Goal: Task Accomplishment & Management: Manage account settings

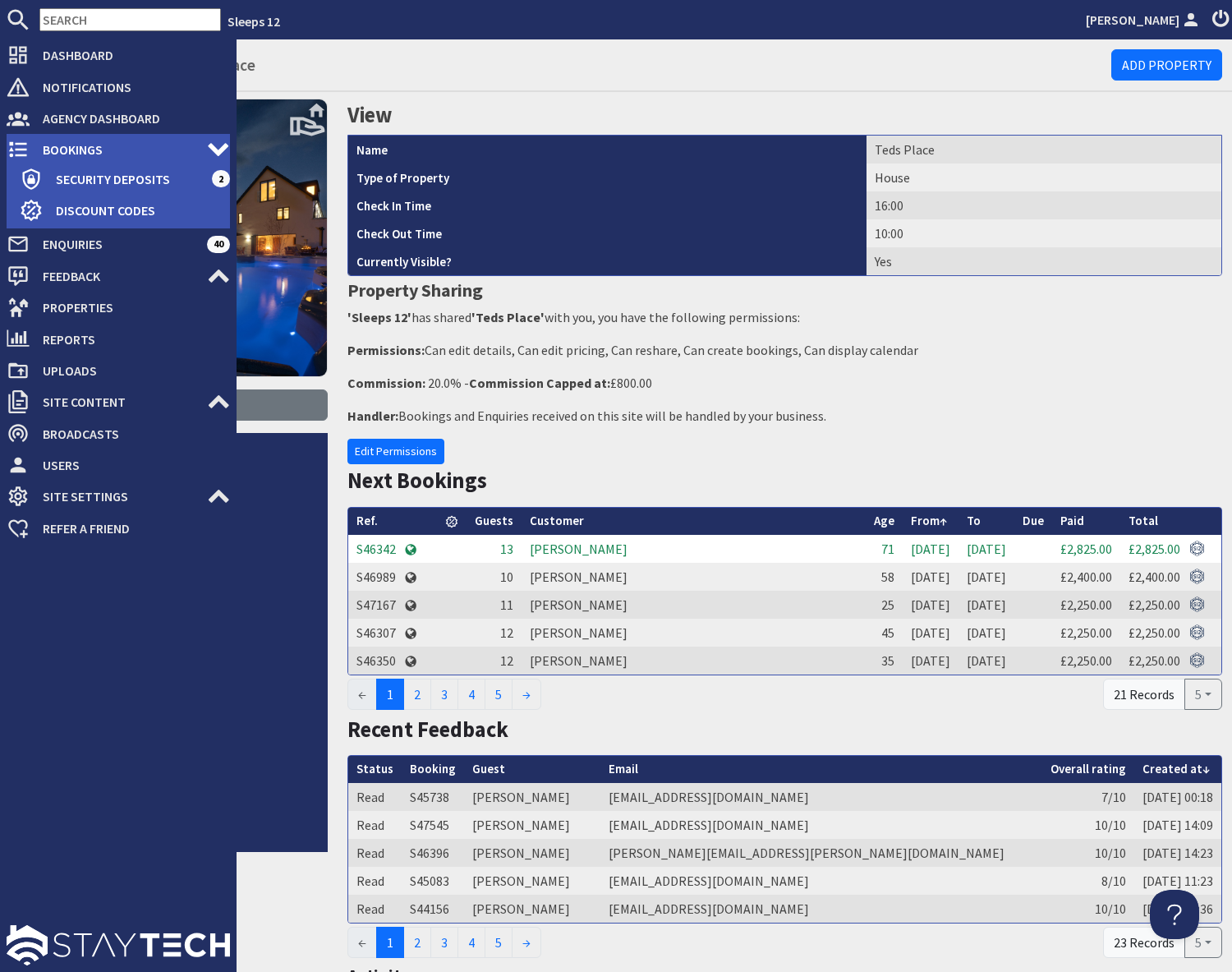
click at [53, 149] on span "Bookings" at bounding box center [118, 149] width 178 height 26
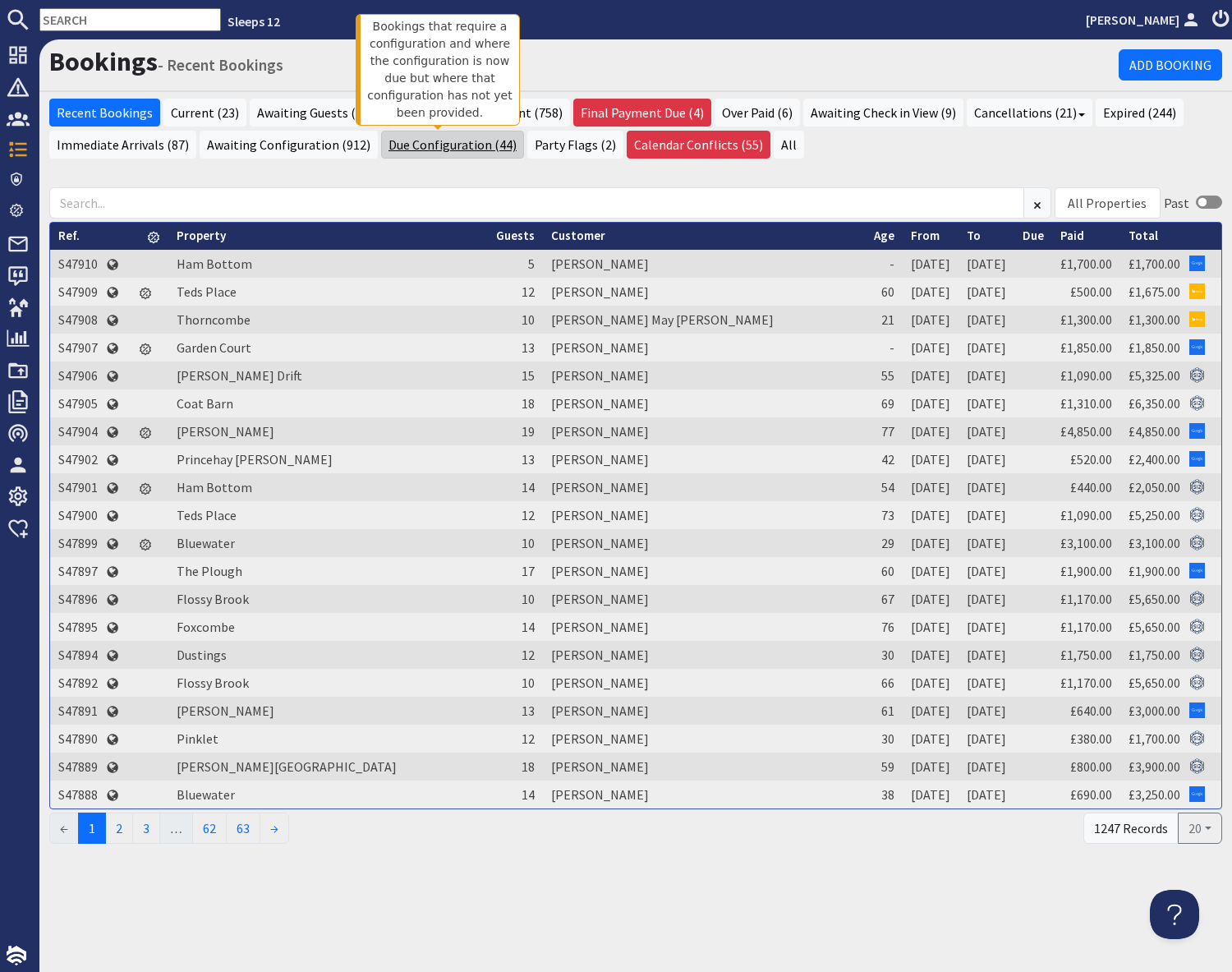
click at [429, 147] on link "Due Configuration (44)" at bounding box center [453, 144] width 142 height 28
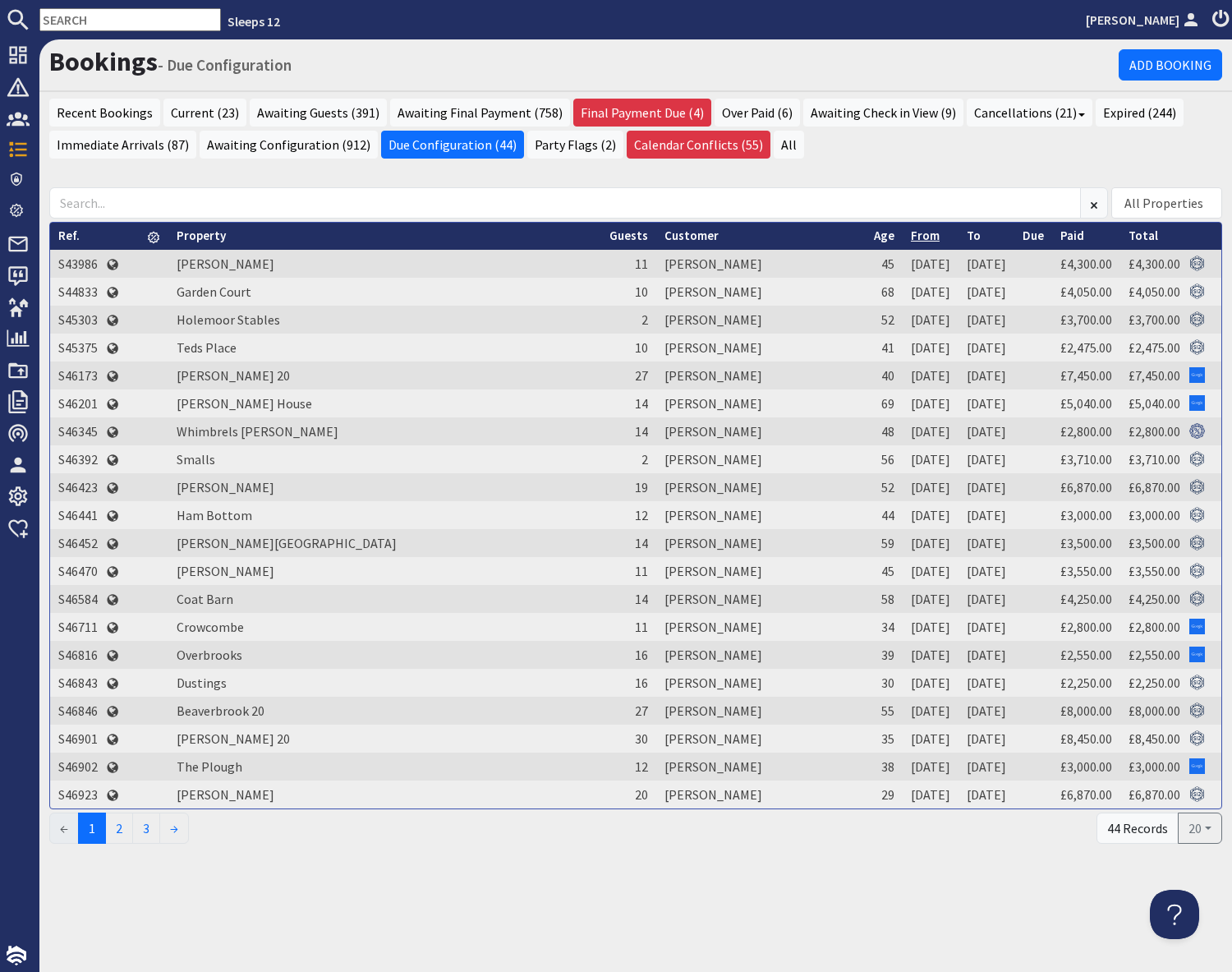
click at [910, 236] on link "From" at bounding box center [924, 235] width 28 height 16
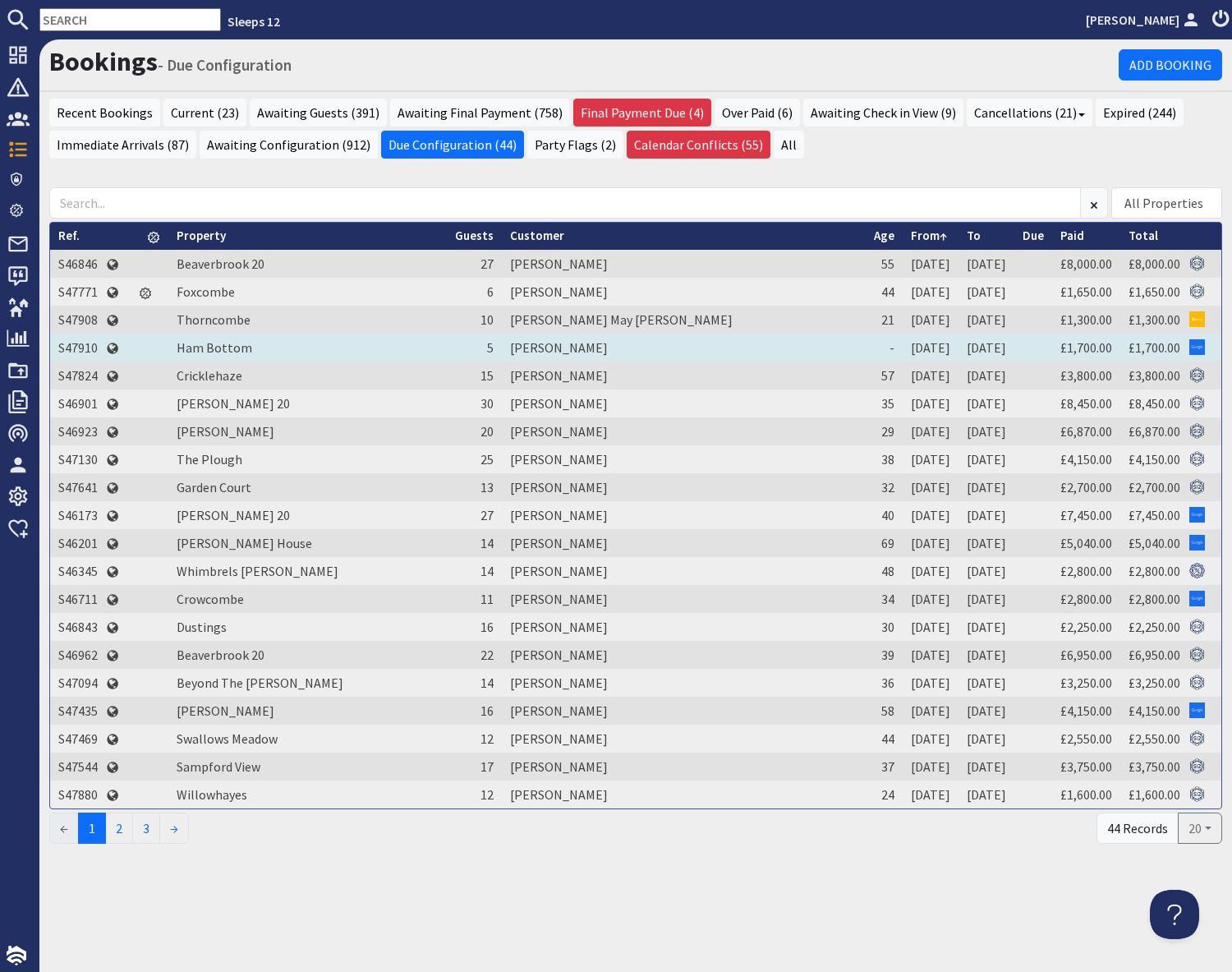
click at [70, 349] on td "S47910" at bounding box center [77, 347] width 56 height 28
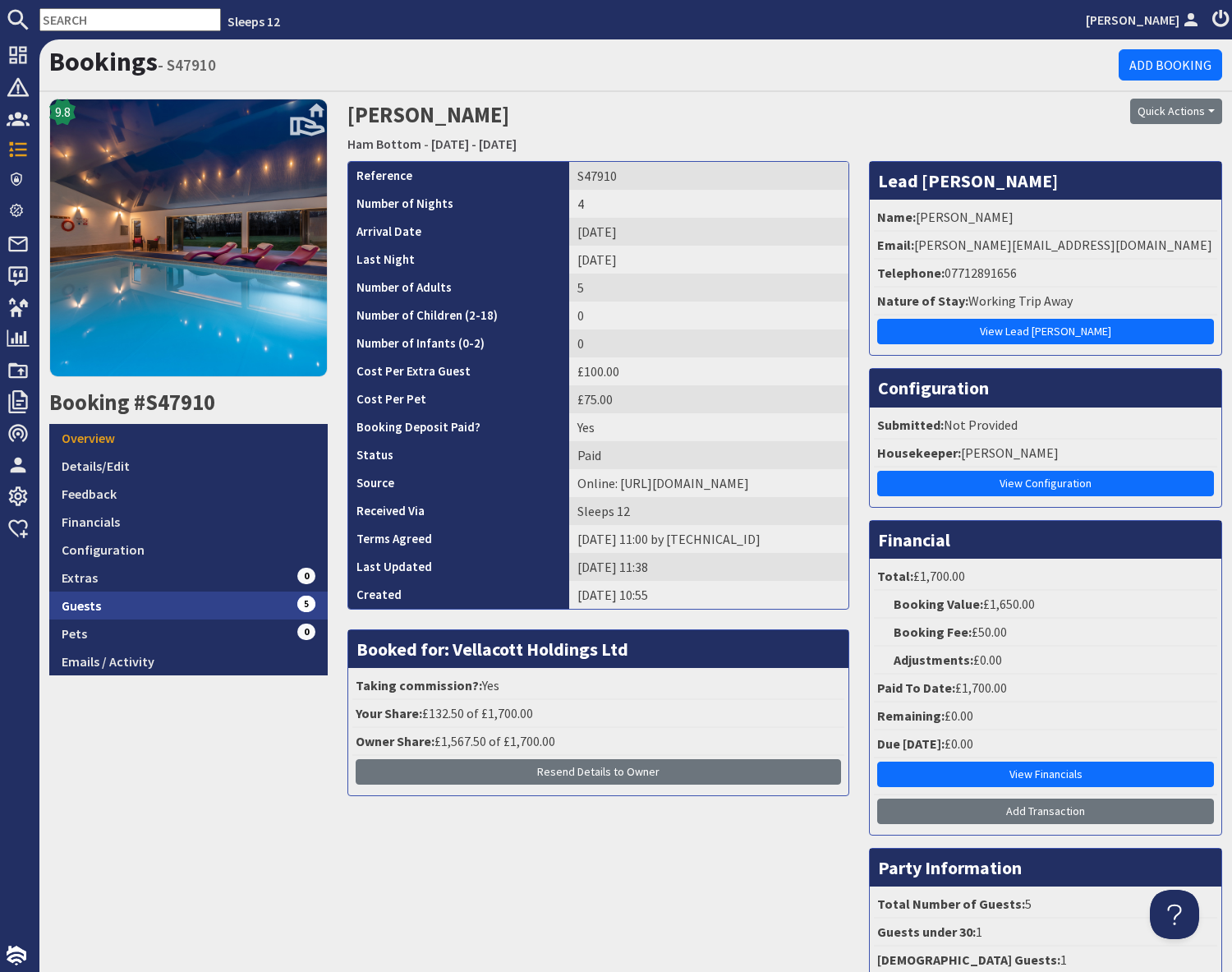
click at [219, 601] on link "Guests 5" at bounding box center [188, 605] width 278 height 28
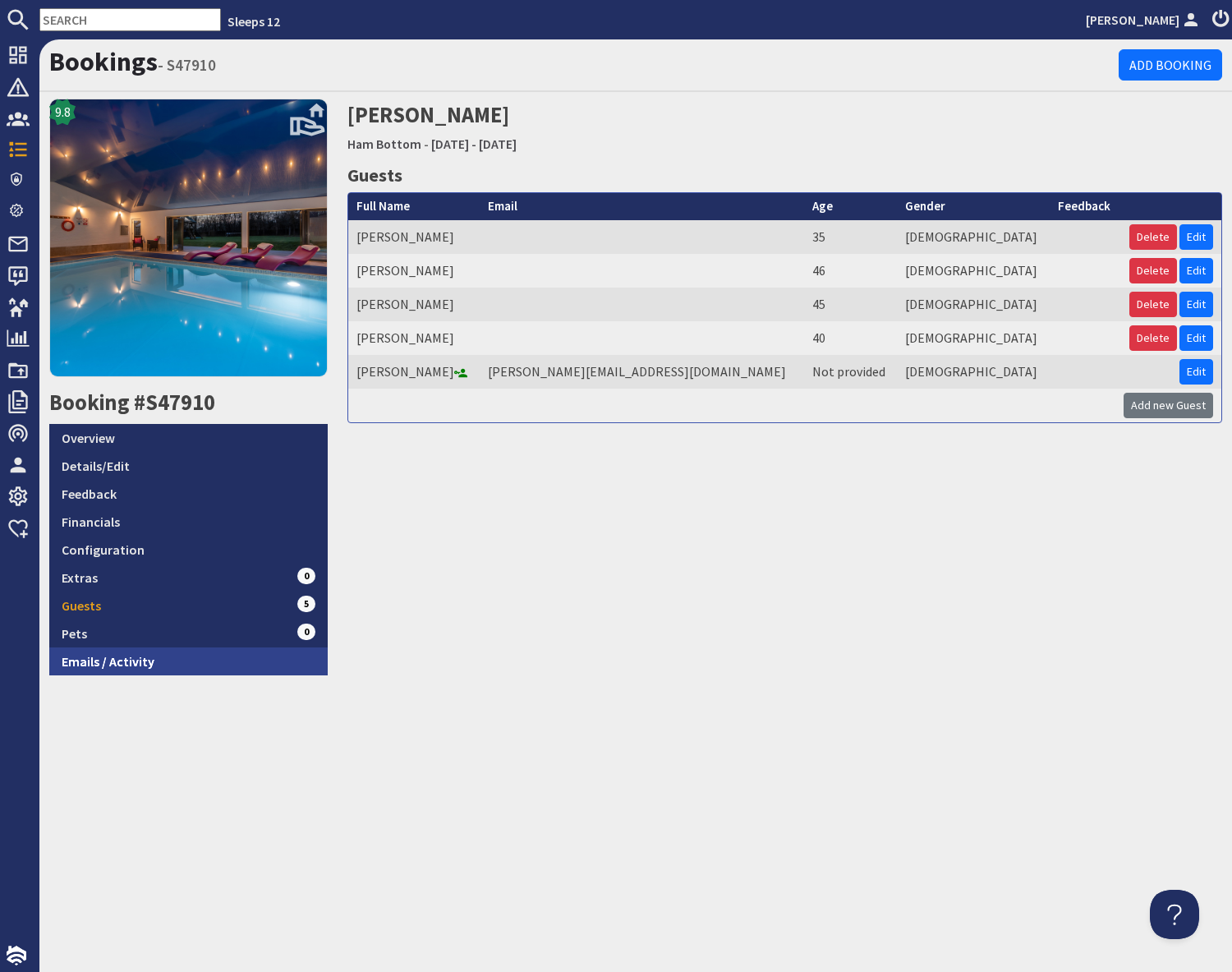
click at [139, 667] on link "Emails / Activity" at bounding box center [188, 661] width 278 height 28
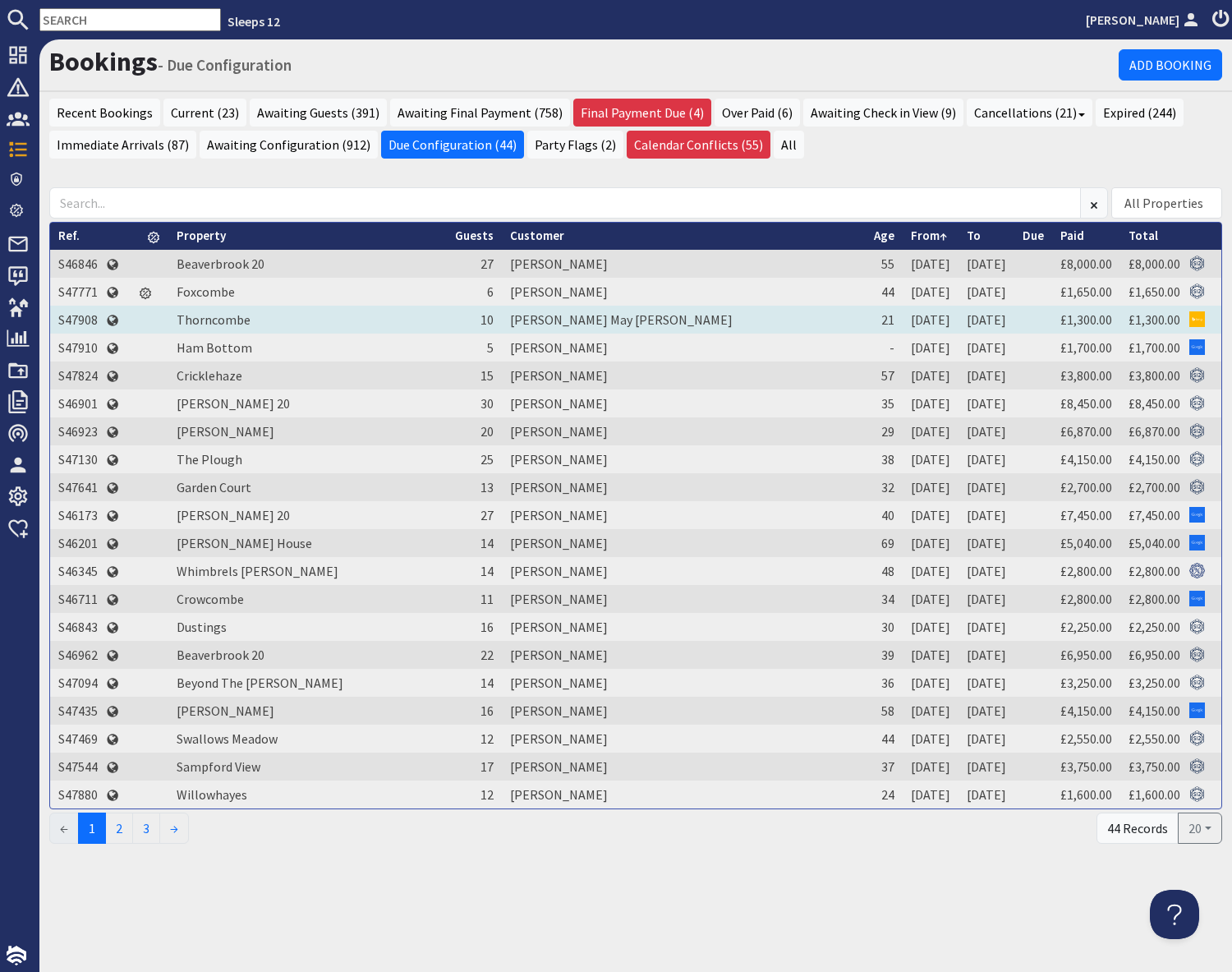
click at [74, 319] on td "S47908" at bounding box center [77, 319] width 56 height 28
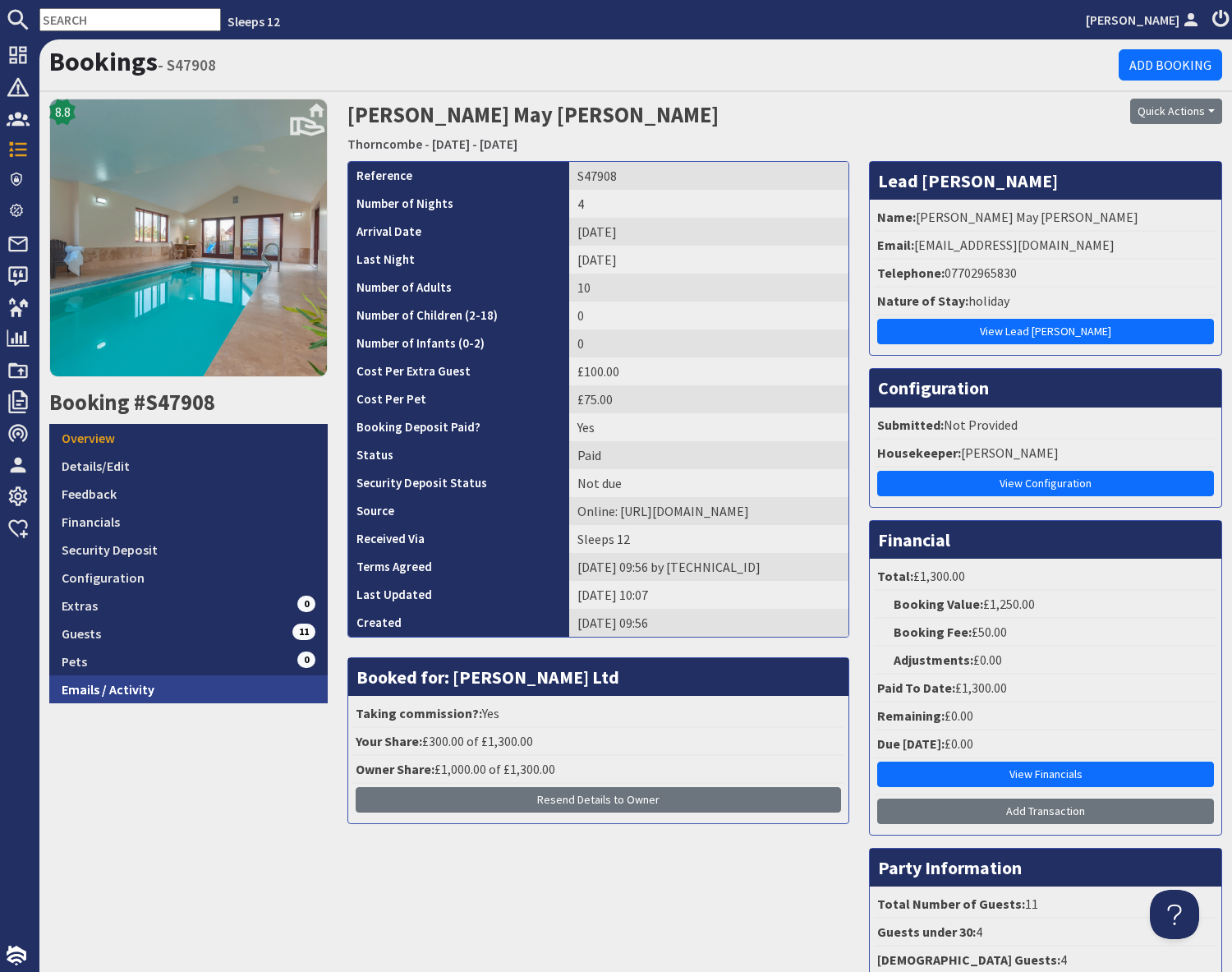
click at [207, 687] on link "Emails / Activity" at bounding box center [188, 689] width 278 height 28
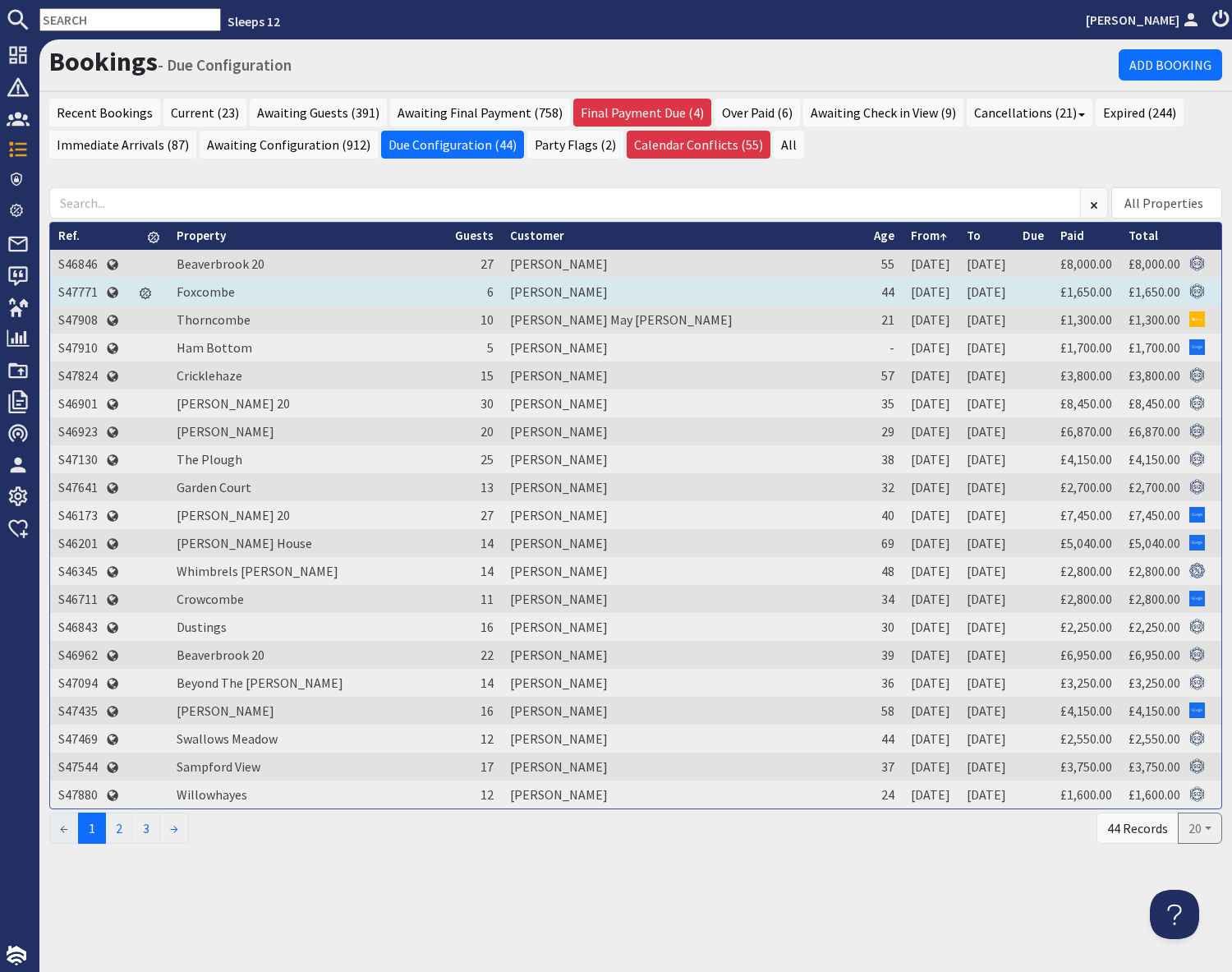
click at [84, 290] on td "S47771" at bounding box center [77, 291] width 56 height 28
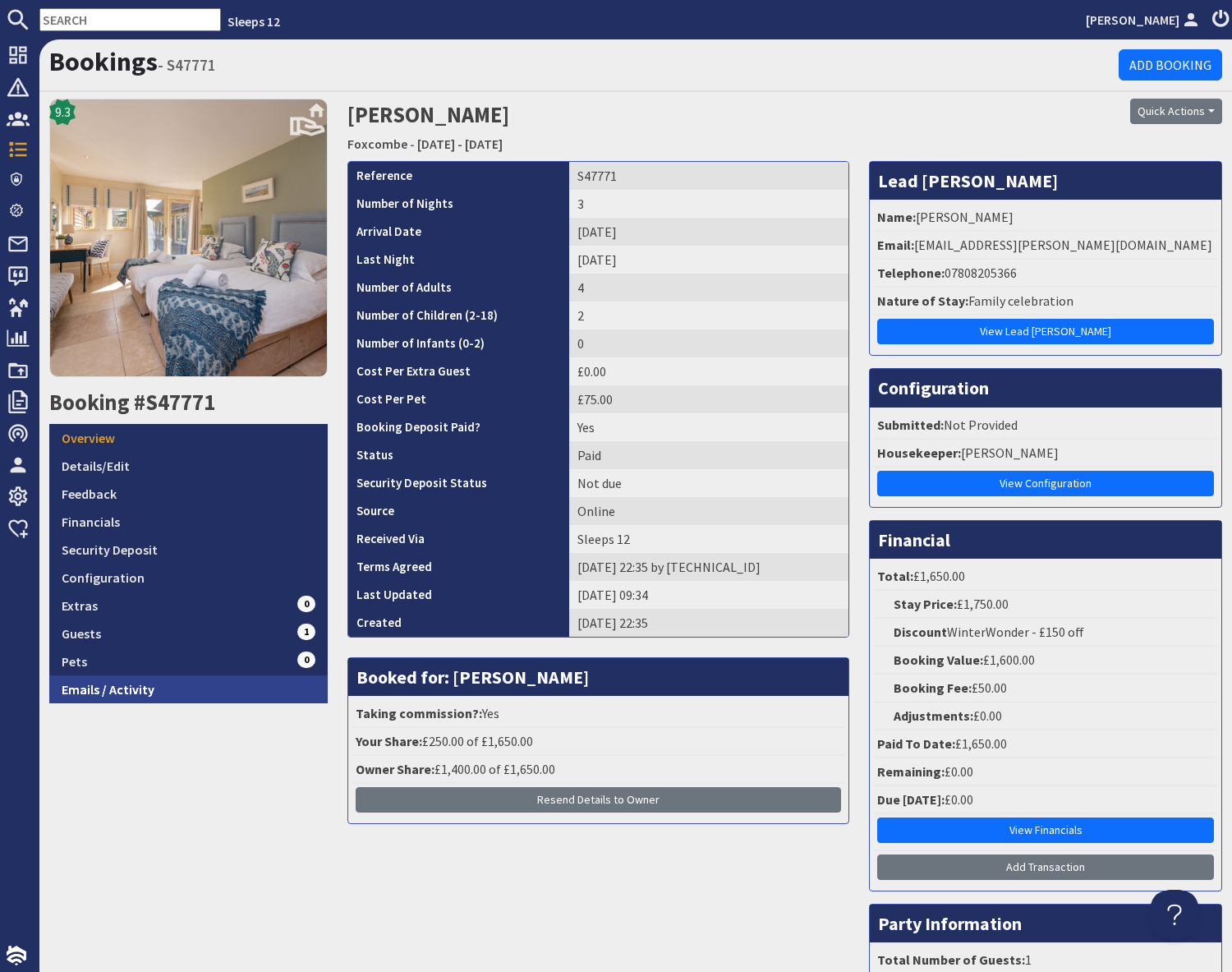
click at [155, 692] on link "Emails / Activity" at bounding box center [188, 689] width 278 height 28
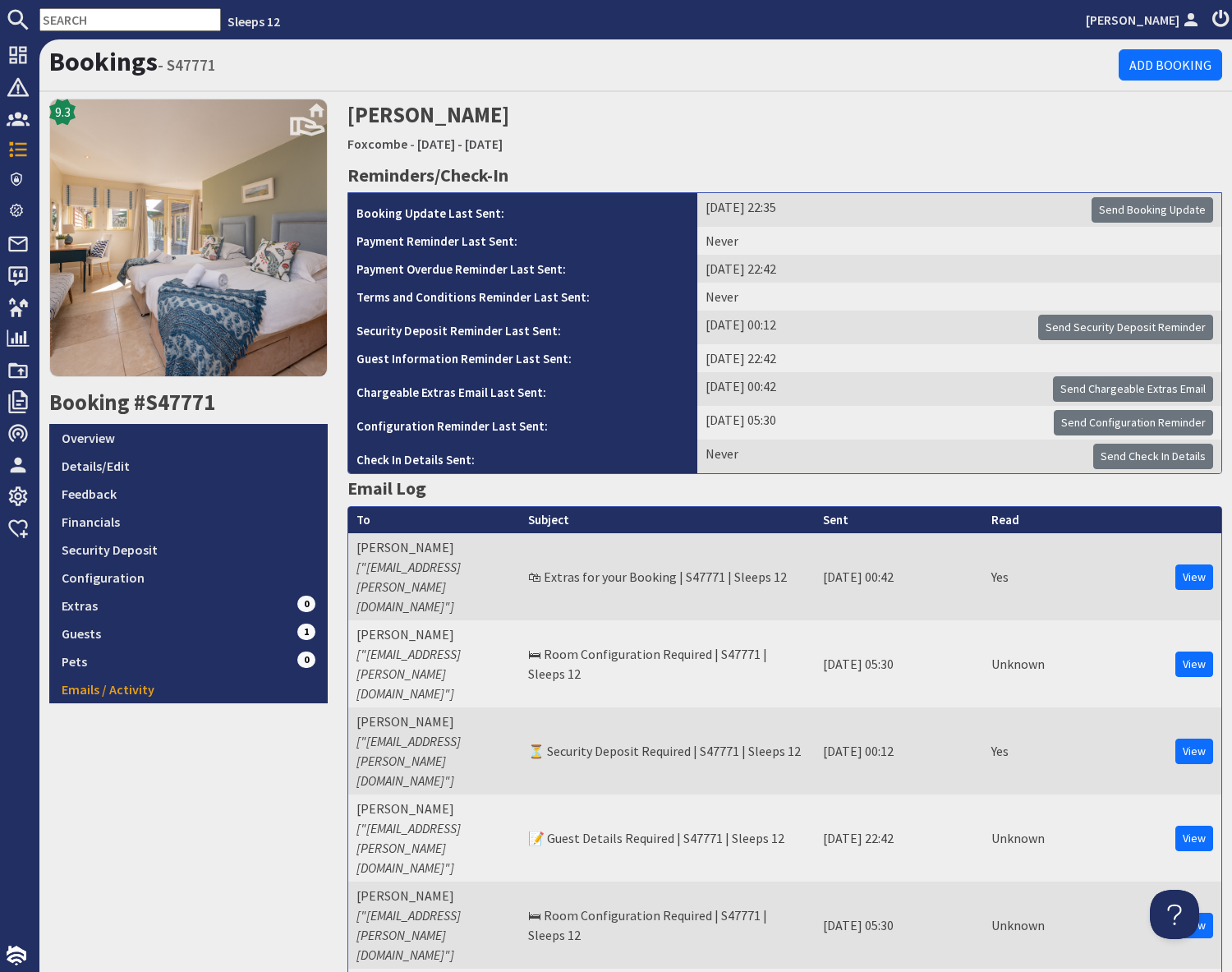
drag, startPoint x: 1138, startPoint y: 423, endPoint x: 1071, endPoint y: 440, distance: 69.1
click at [1138, 423] on span "Send Configuration Reminder" at bounding box center [1133, 422] width 144 height 15
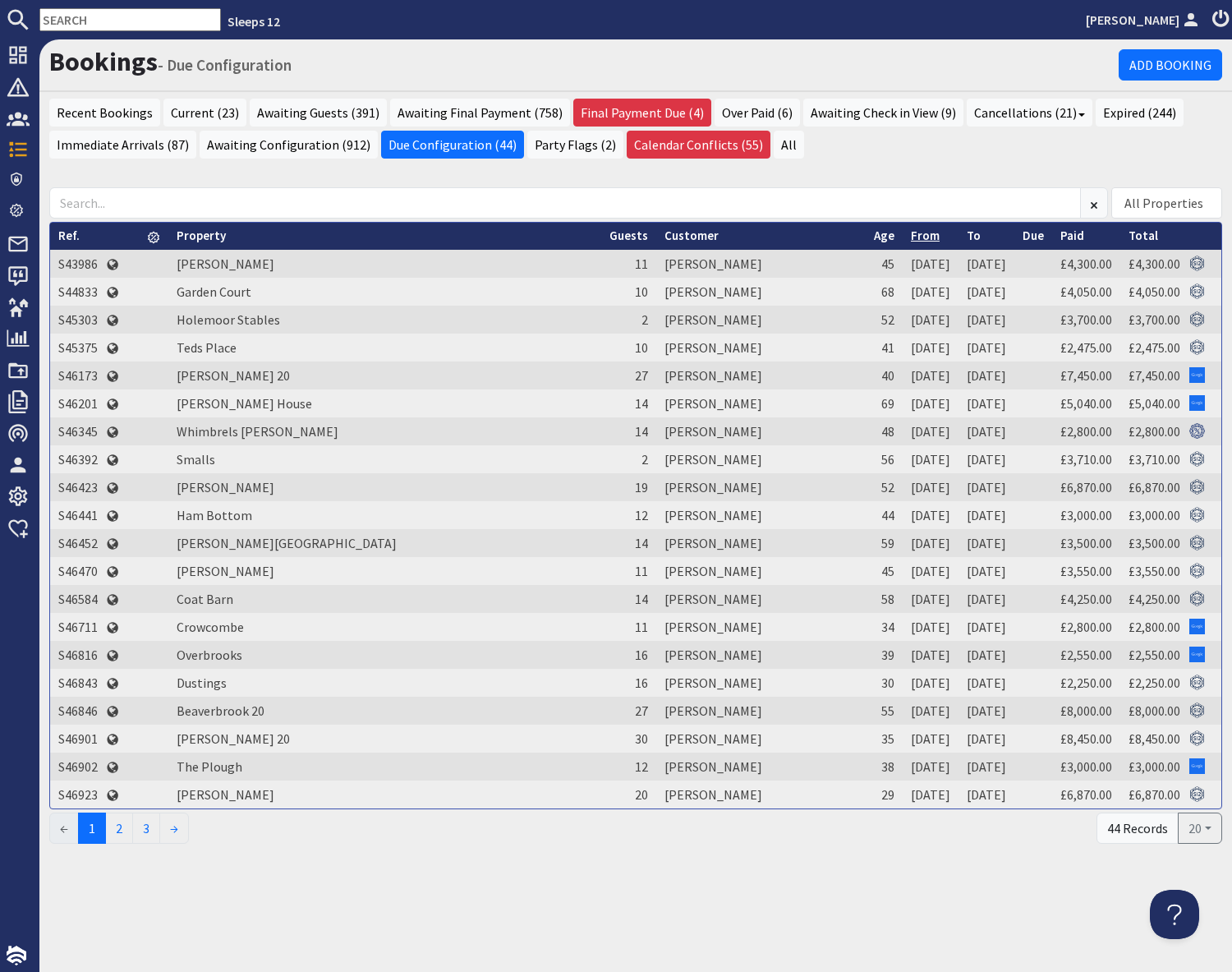
click at [910, 238] on link "From" at bounding box center [924, 235] width 28 height 16
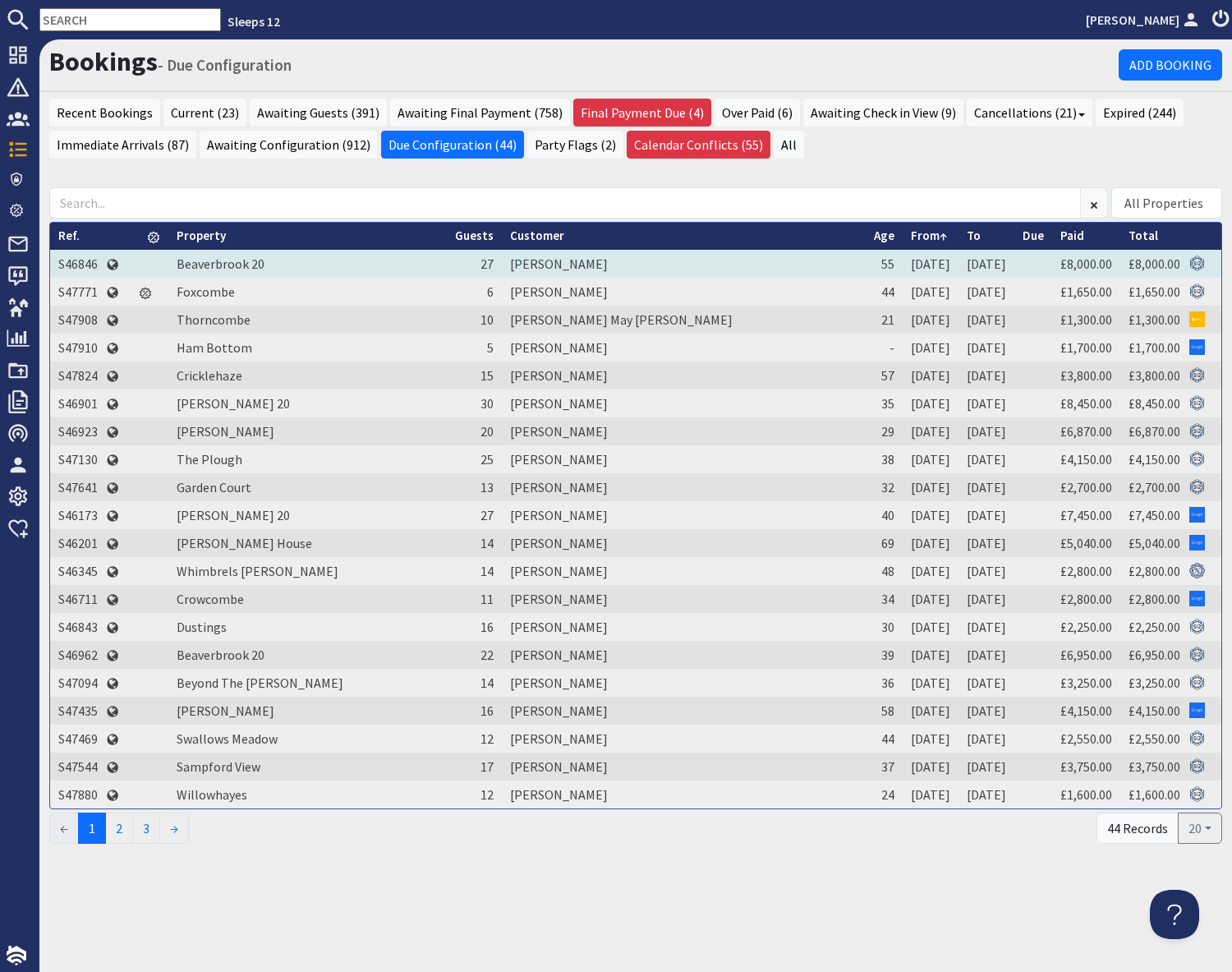
drag, startPoint x: 82, startPoint y: 262, endPoint x: 101, endPoint y: 269, distance: 20.2
click at [82, 262] on td "S46846" at bounding box center [77, 263] width 56 height 28
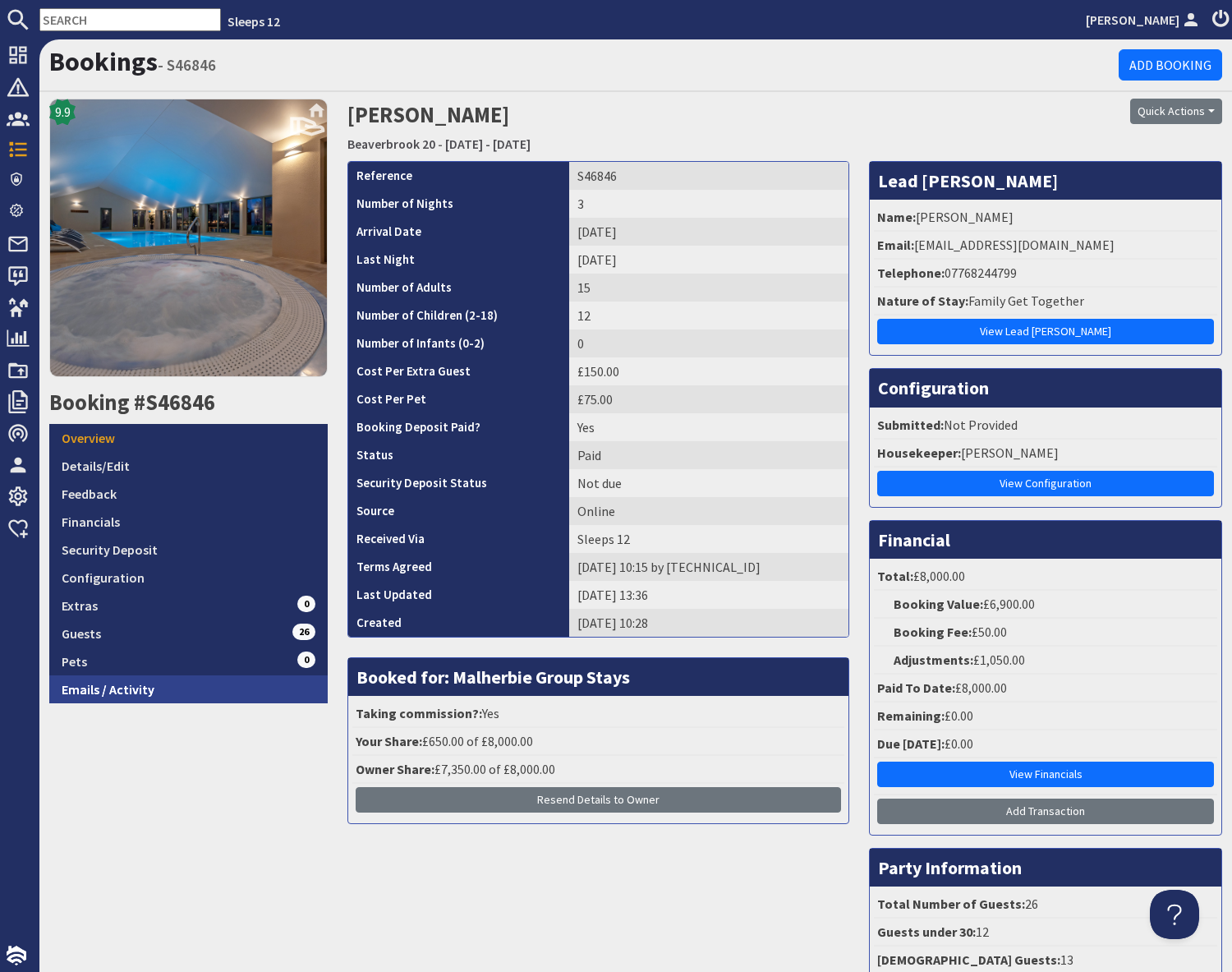
click at [147, 696] on link "Emails / Activity" at bounding box center [188, 689] width 278 height 28
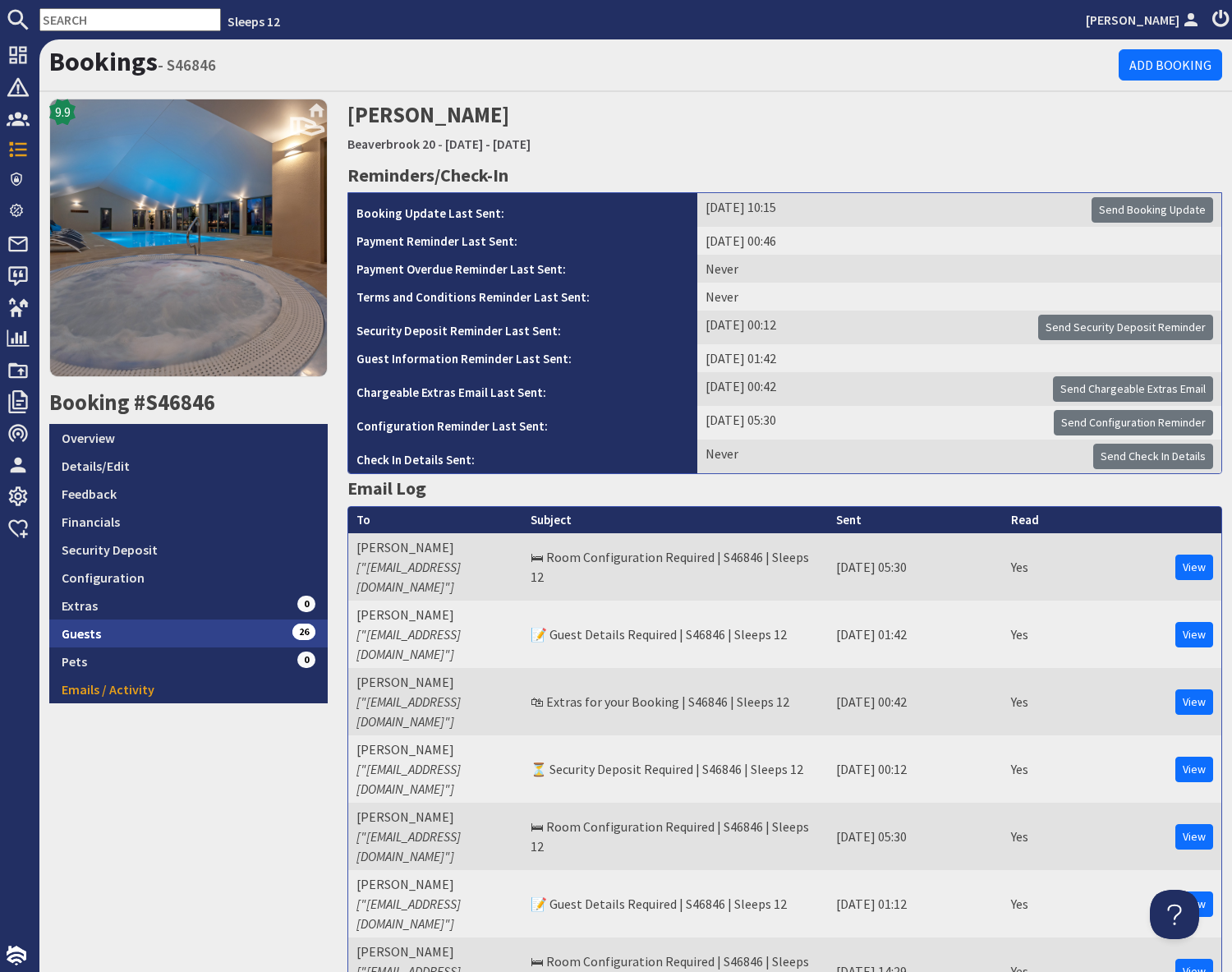
click at [171, 630] on link "Guests 26" at bounding box center [188, 633] width 278 height 28
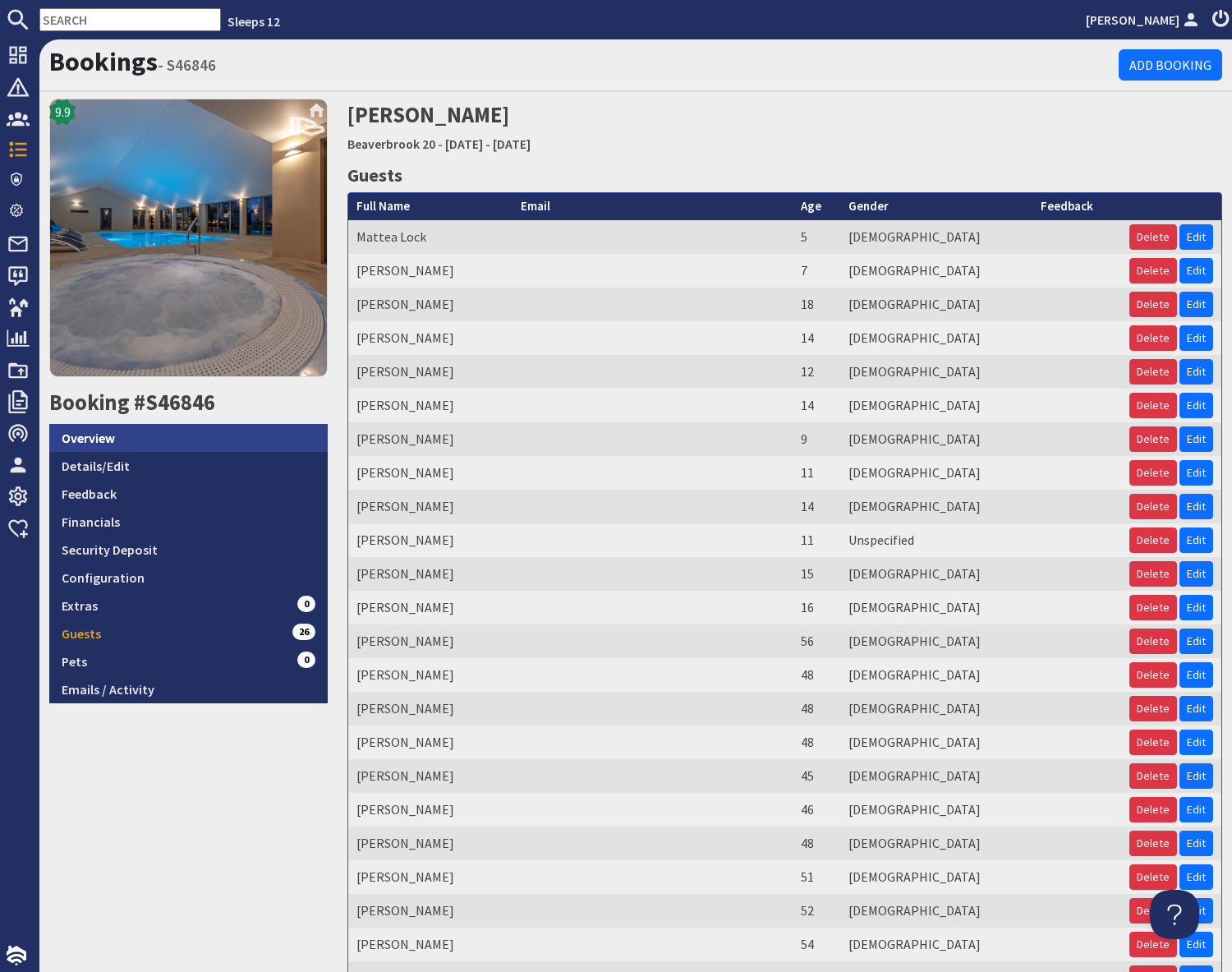
click at [140, 428] on link "Overview" at bounding box center [188, 437] width 278 height 28
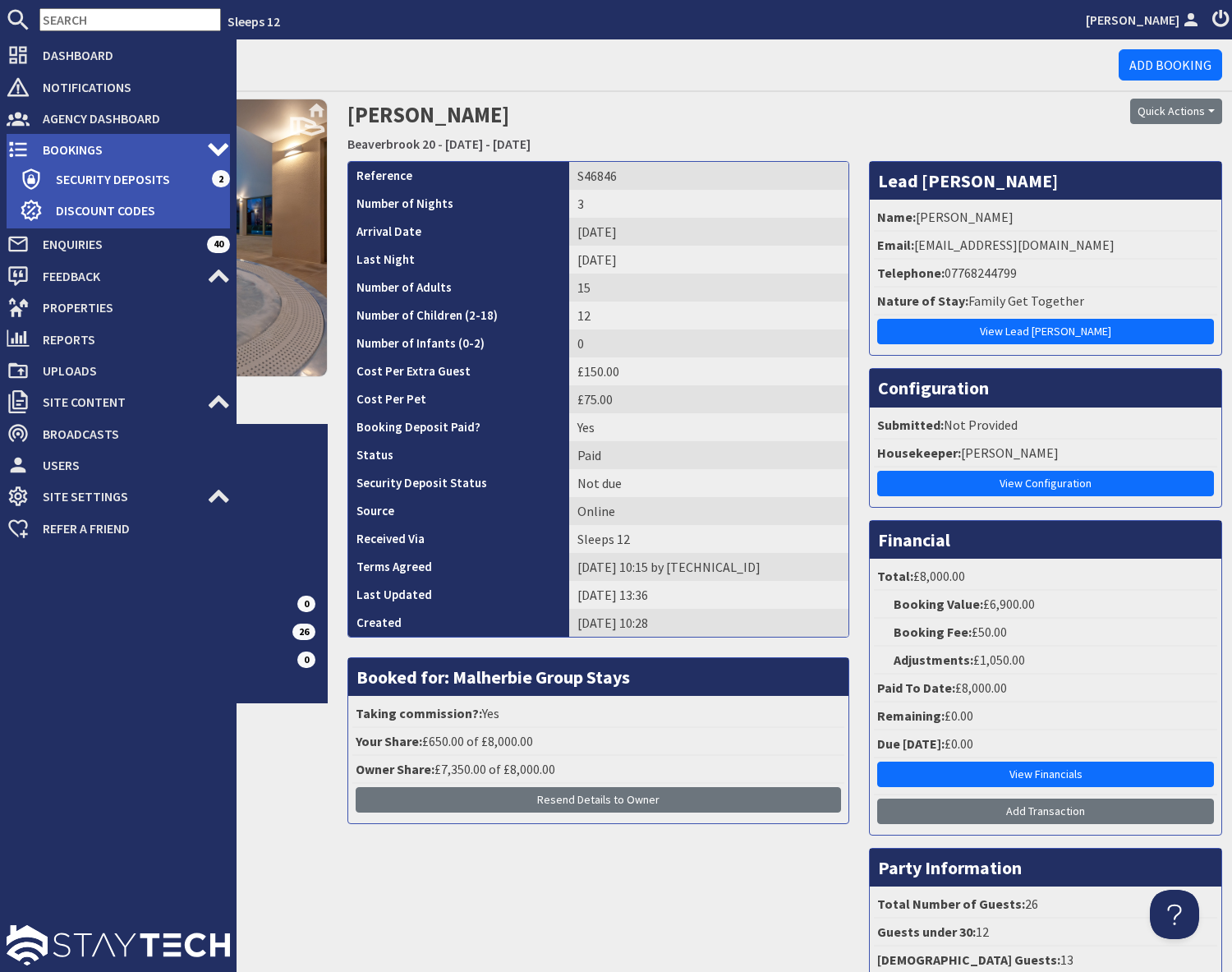
click at [67, 147] on span "Bookings" at bounding box center [118, 149] width 178 height 26
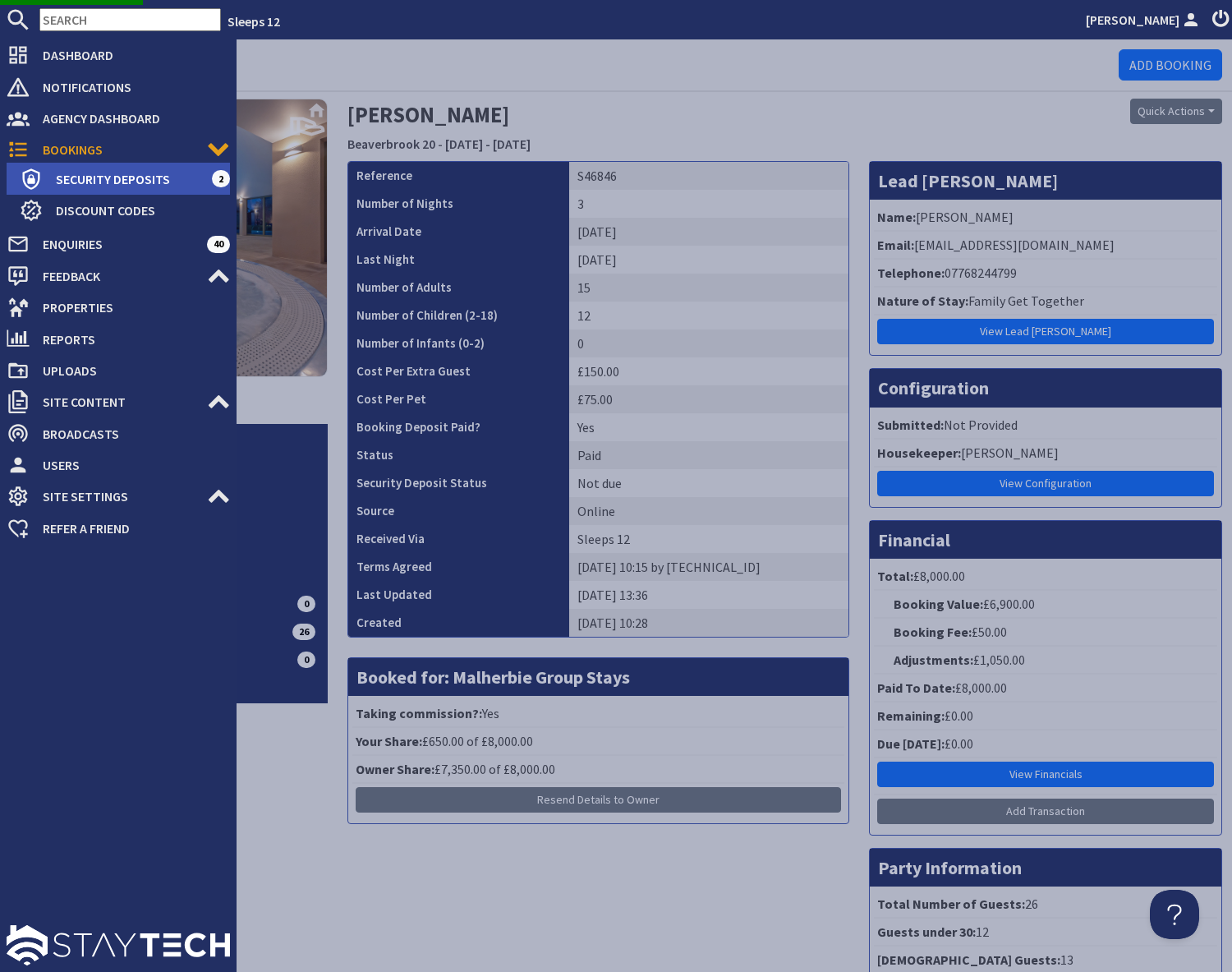
click at [130, 181] on span "Security Deposits" at bounding box center [127, 179] width 169 height 26
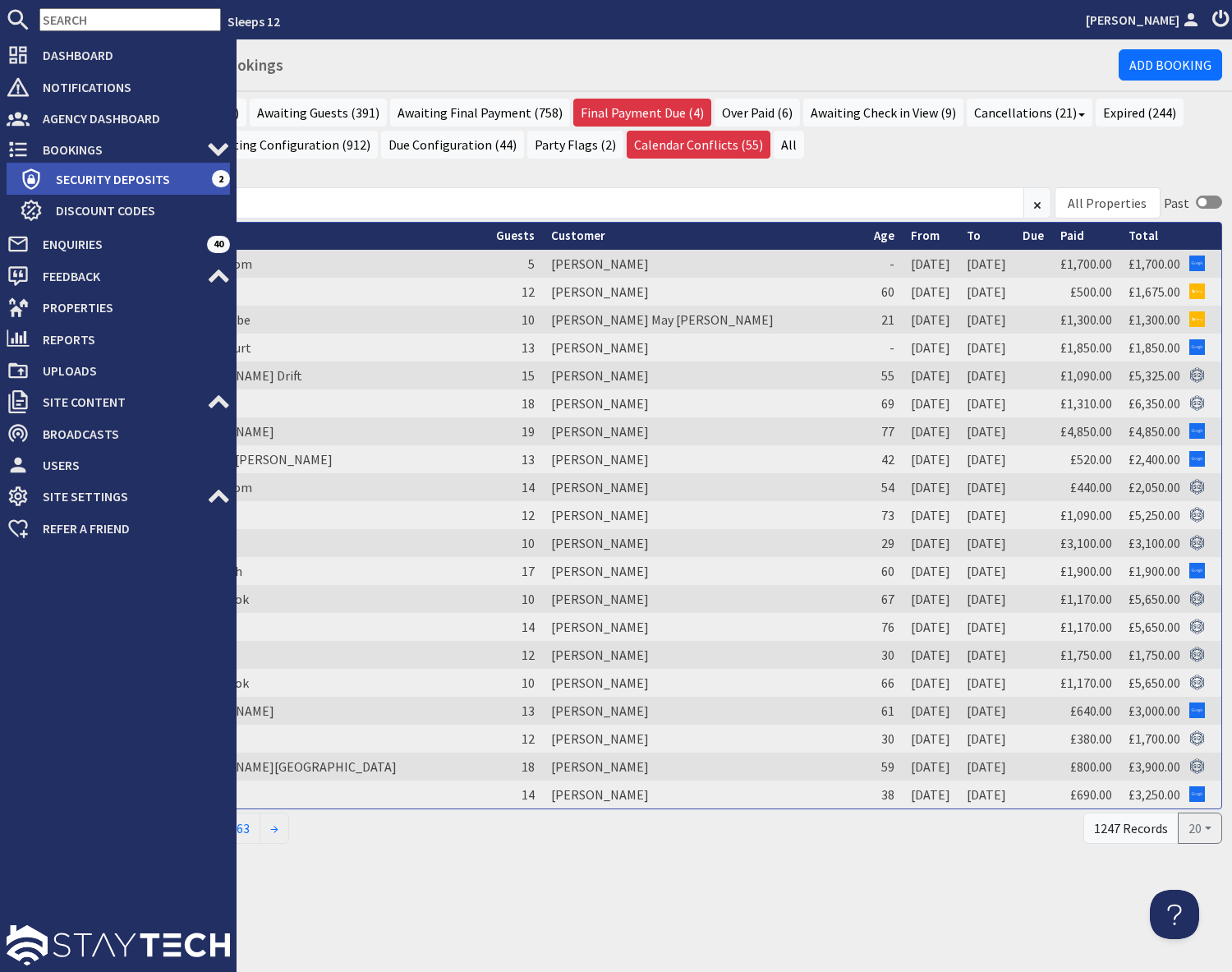
drag, startPoint x: 104, startPoint y: 179, endPoint x: 163, endPoint y: 189, distance: 59.8
click at [104, 179] on span "Security Deposits" at bounding box center [127, 179] width 169 height 26
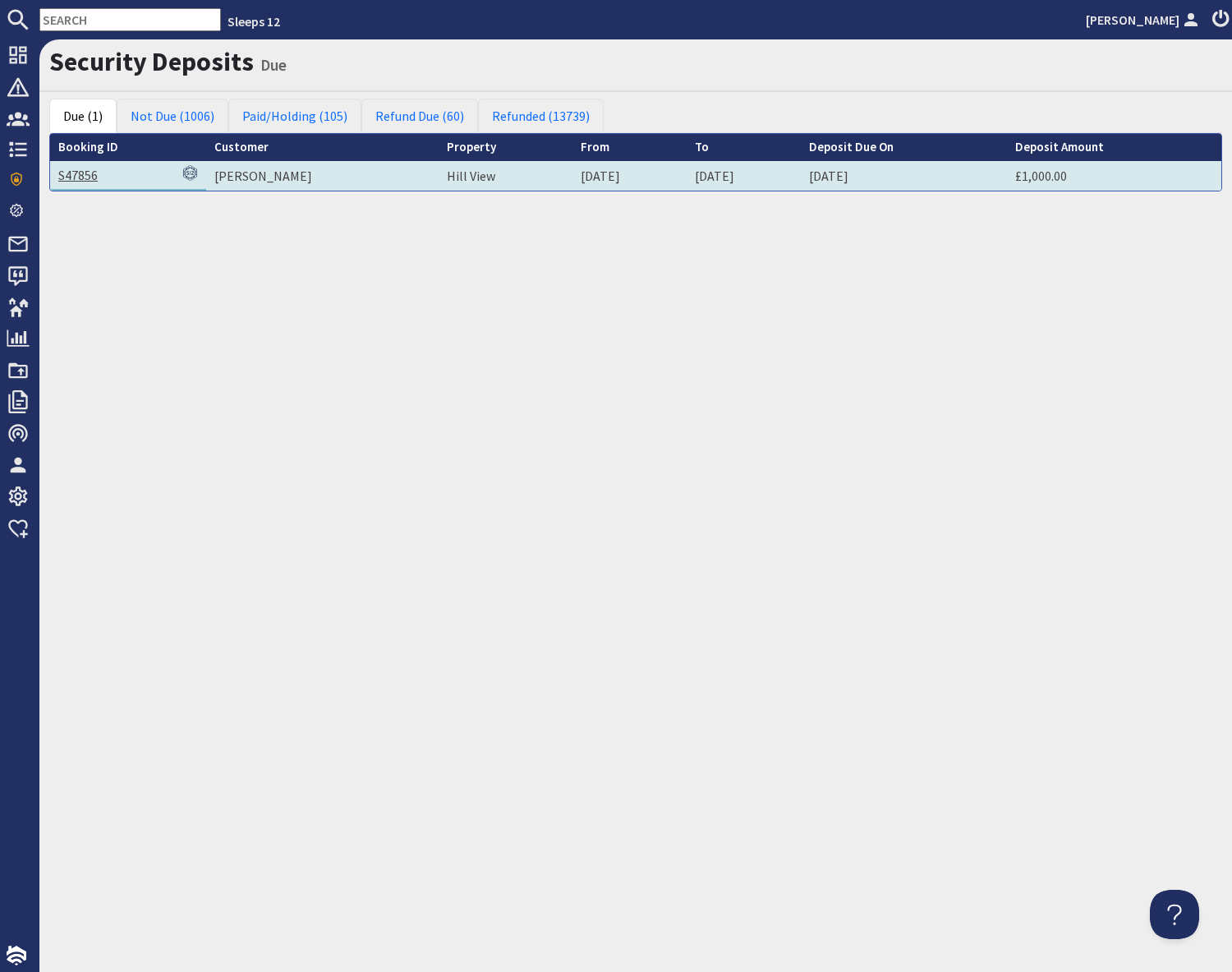
click at [80, 178] on link "S47856" at bounding box center [78, 175] width 39 height 17
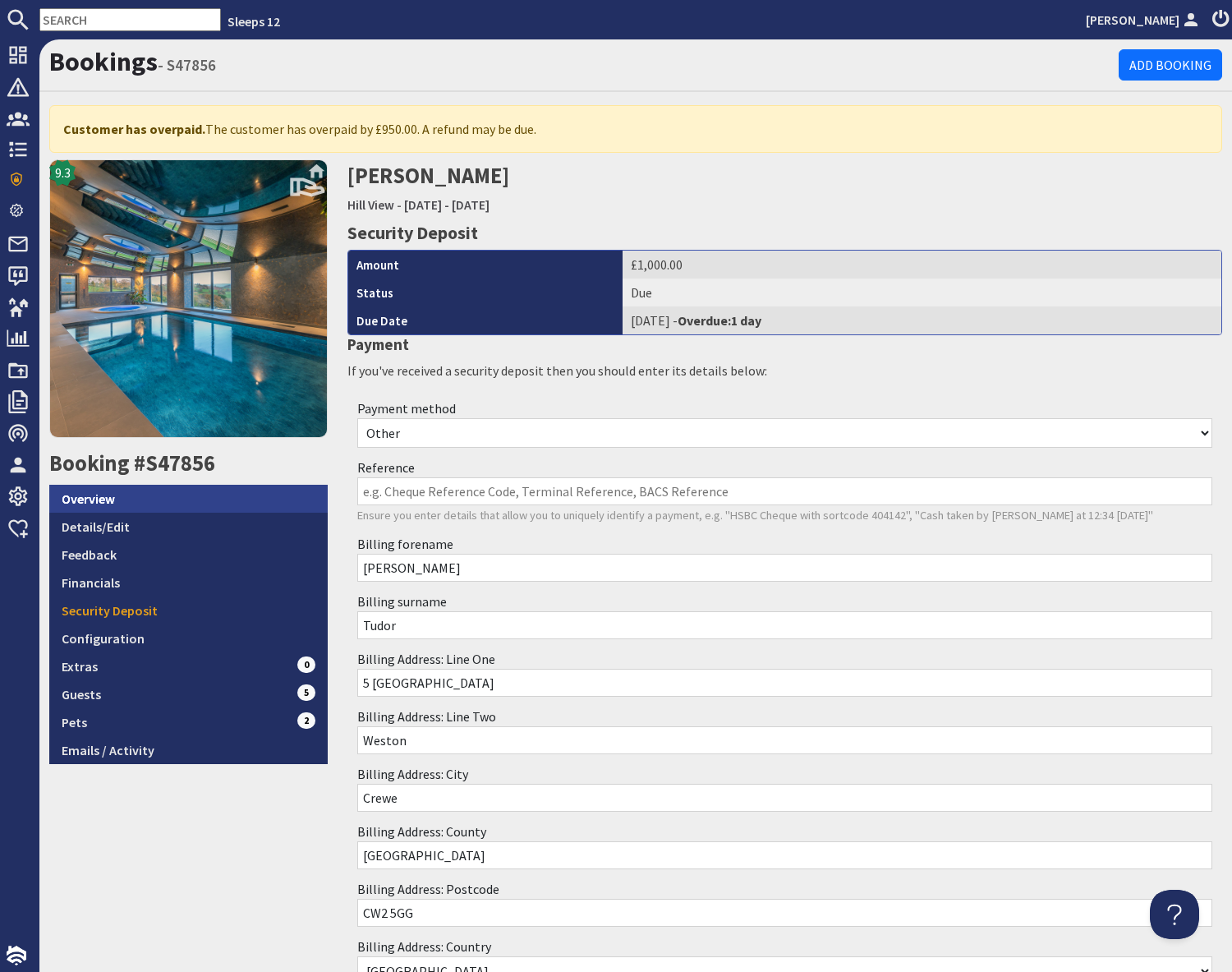
click at [135, 496] on link "Overview" at bounding box center [188, 499] width 278 height 28
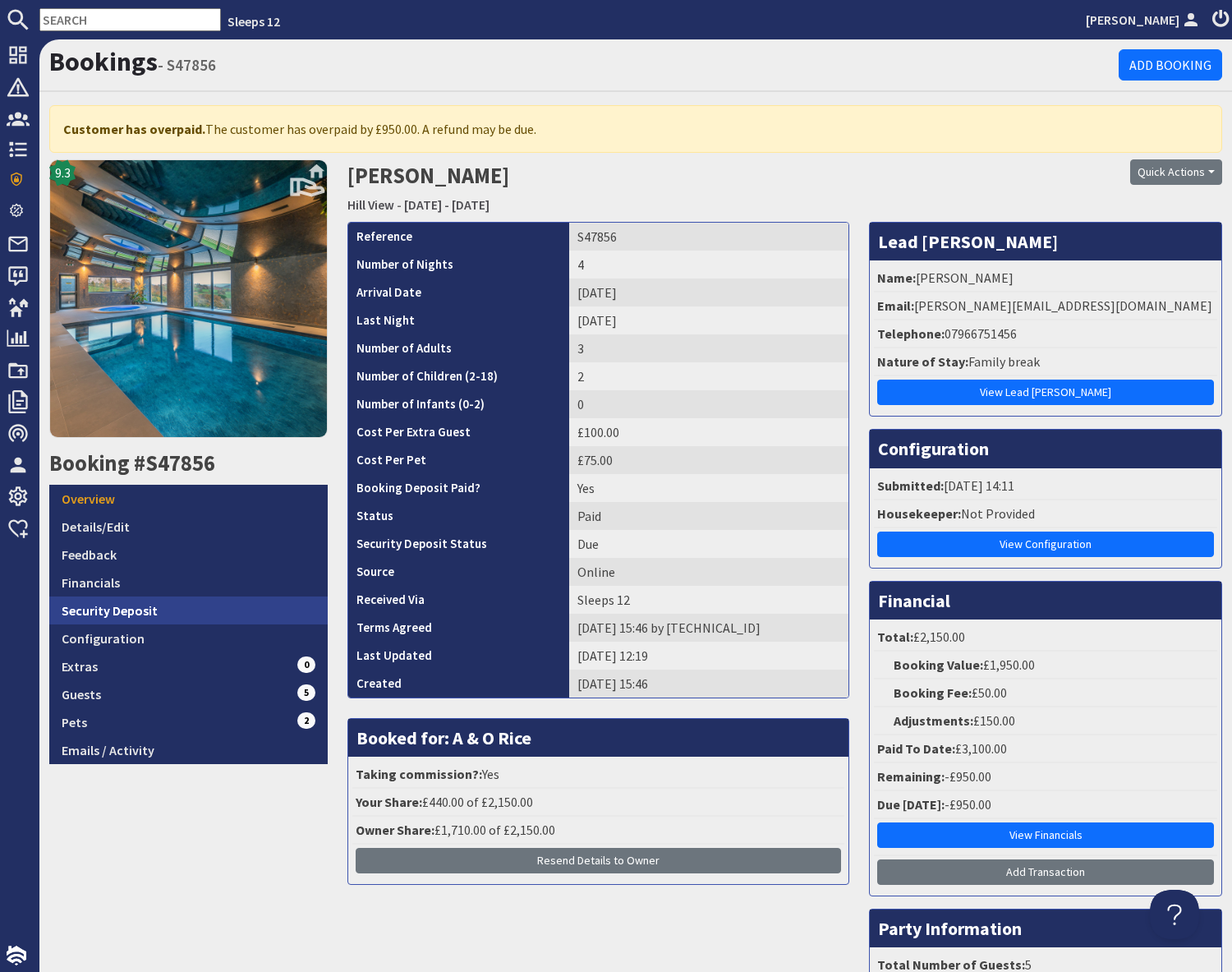
click at [148, 606] on link "Security Deposit" at bounding box center [188, 610] width 278 height 28
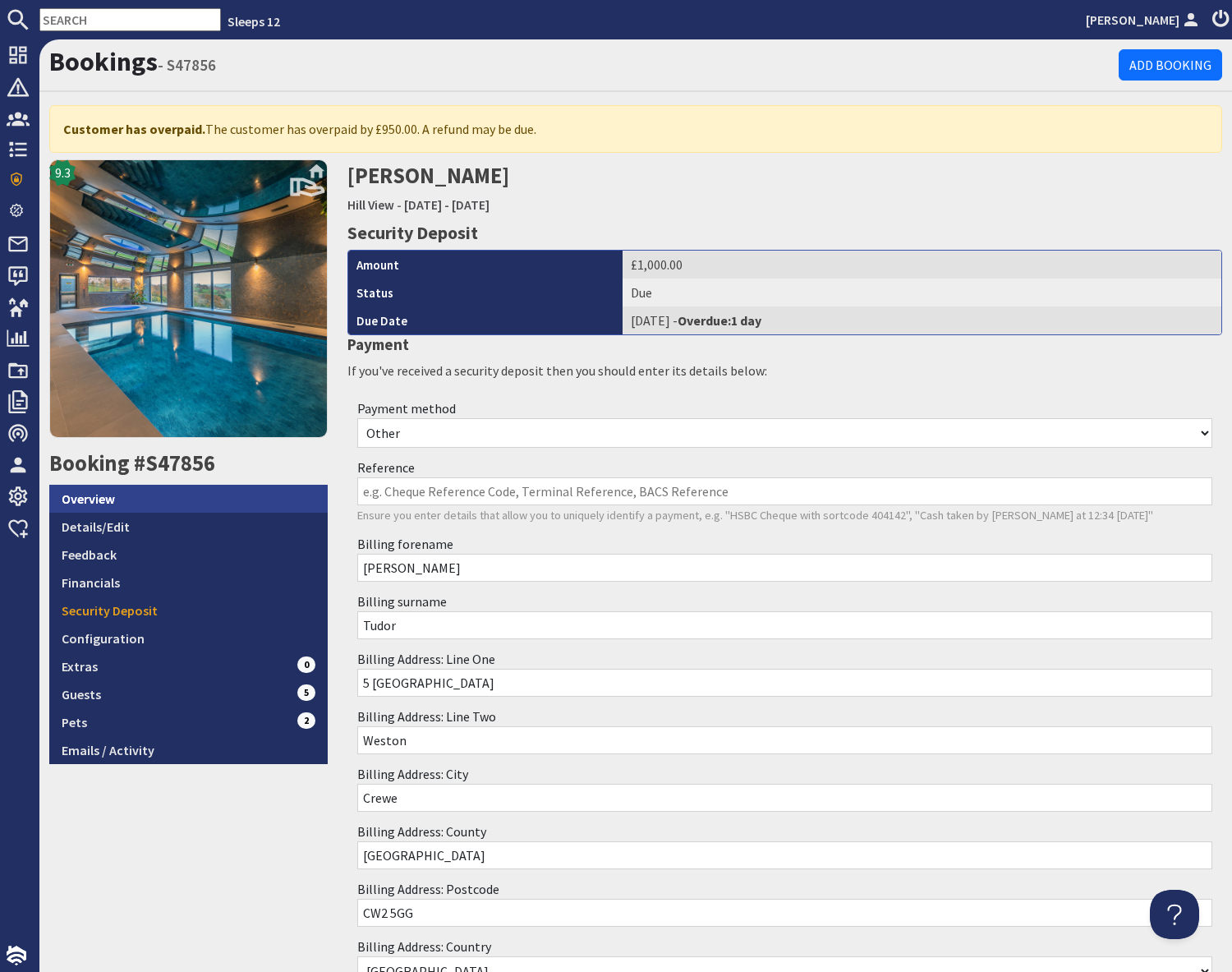
click at [95, 498] on link "Overview" at bounding box center [188, 499] width 278 height 28
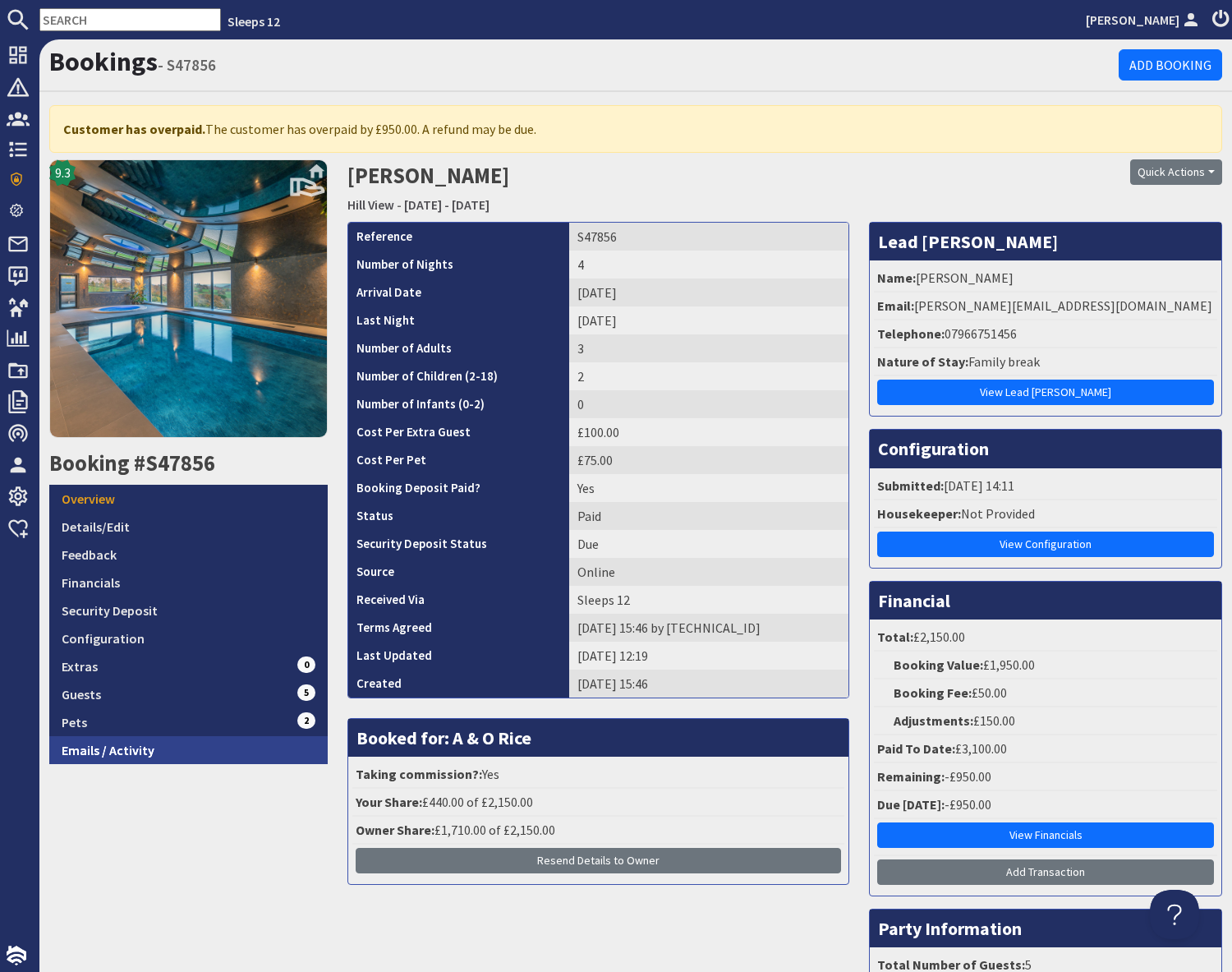
click at [183, 750] on link "Emails / Activity" at bounding box center [188, 749] width 278 height 28
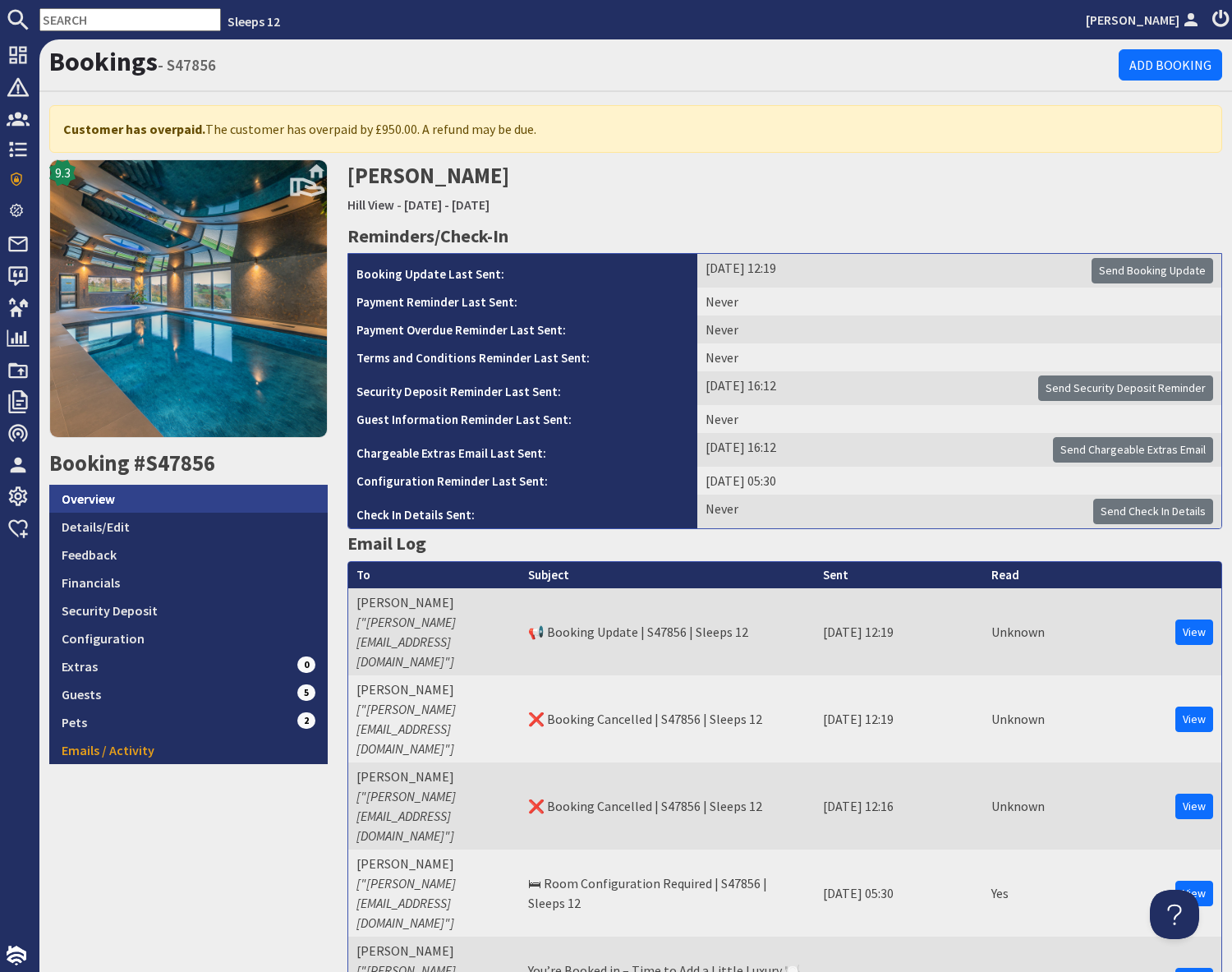
click at [111, 502] on link "Overview" at bounding box center [188, 499] width 278 height 28
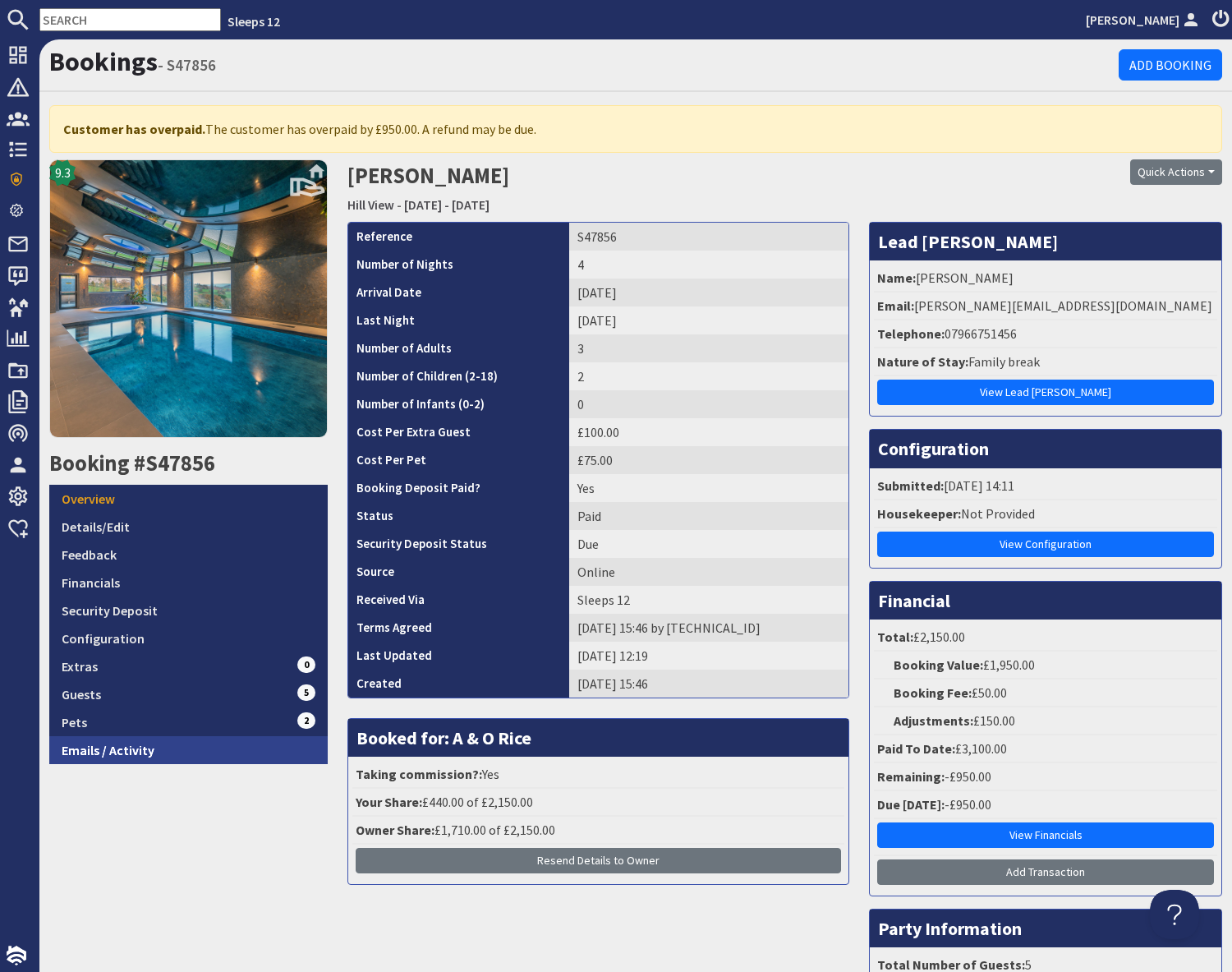
click at [195, 760] on link "Emails / Activity" at bounding box center [188, 749] width 278 height 28
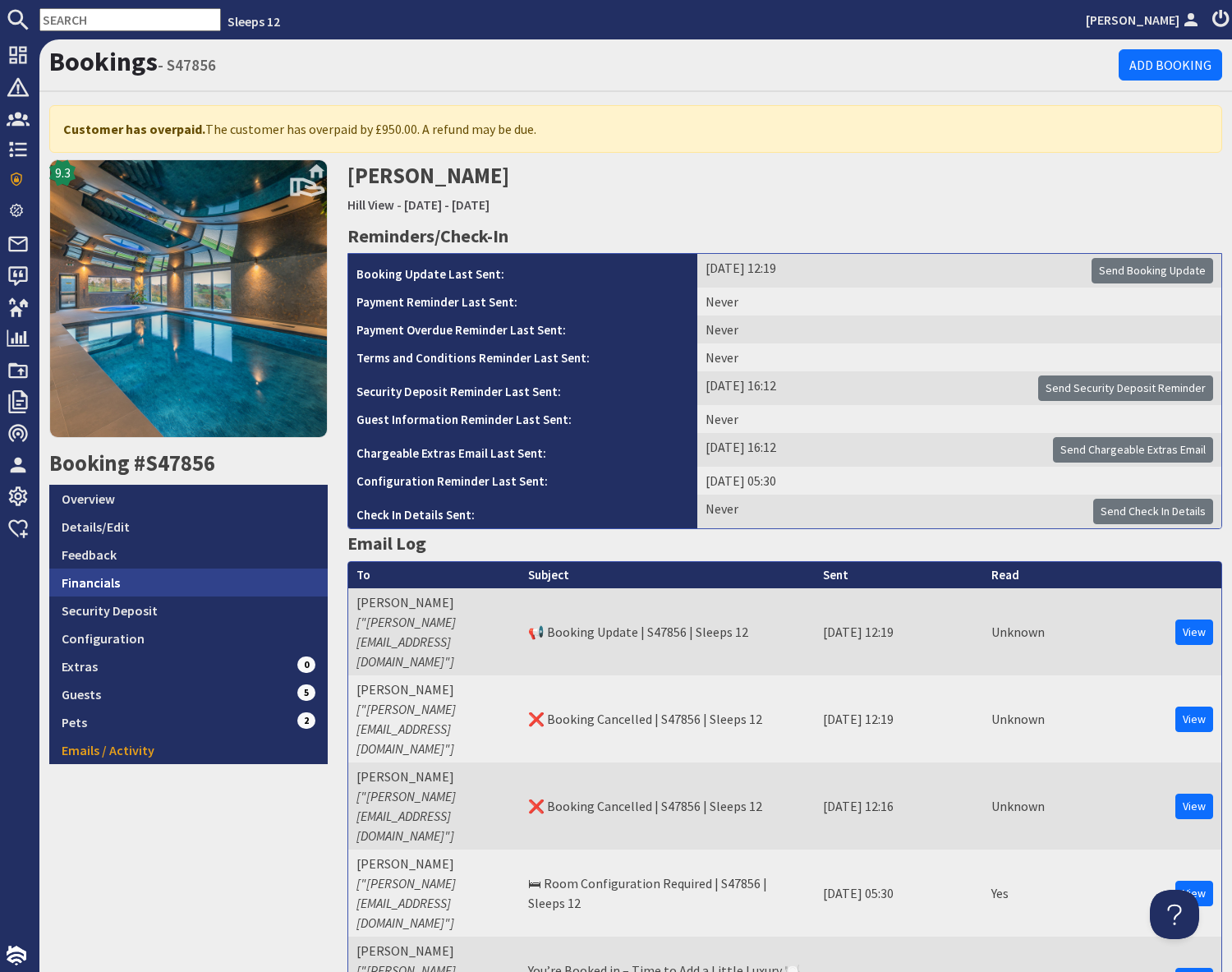
click at [126, 581] on link "Financials" at bounding box center [188, 582] width 278 height 28
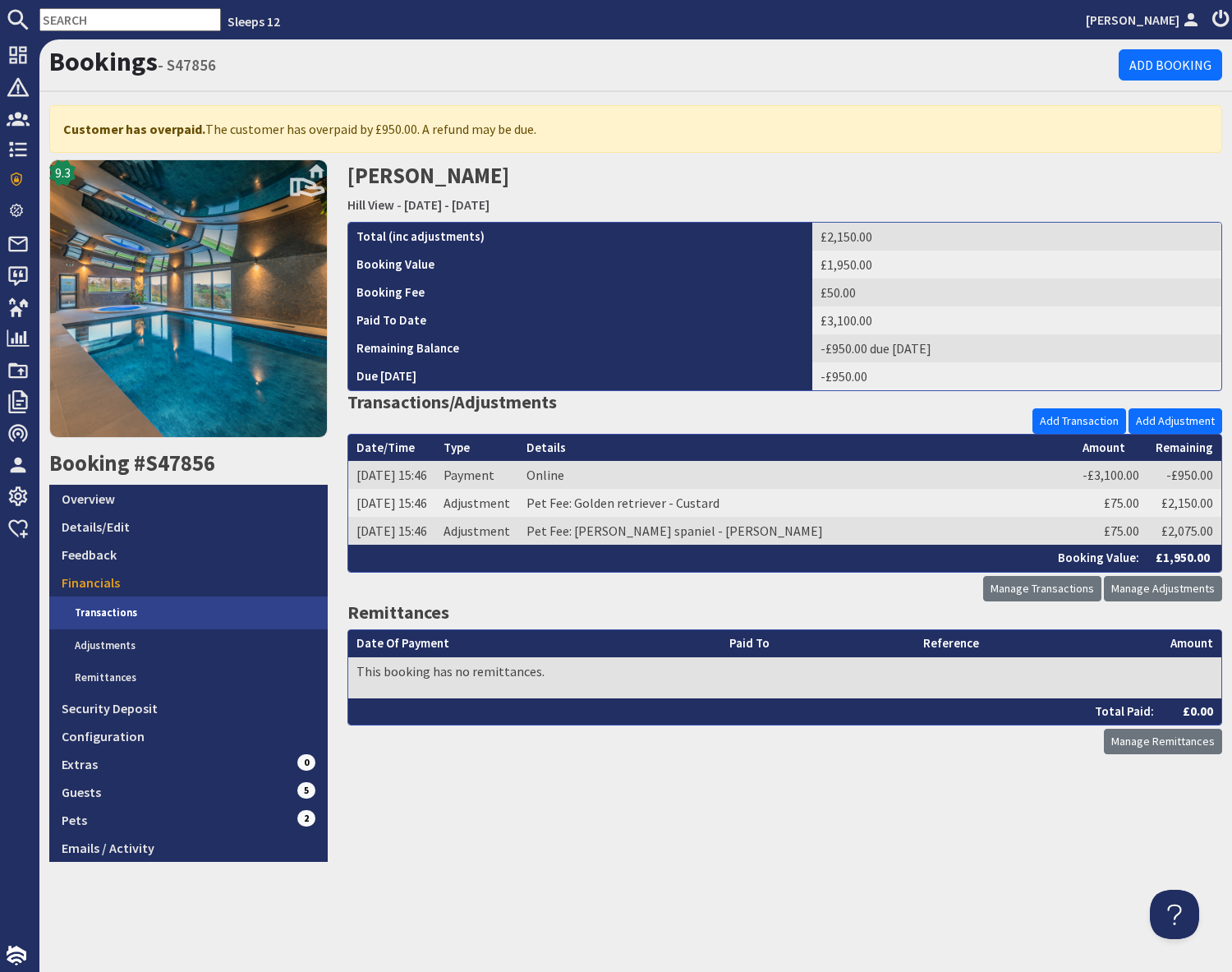
click at [138, 612] on link "Transactions" at bounding box center [195, 613] width 265 height 33
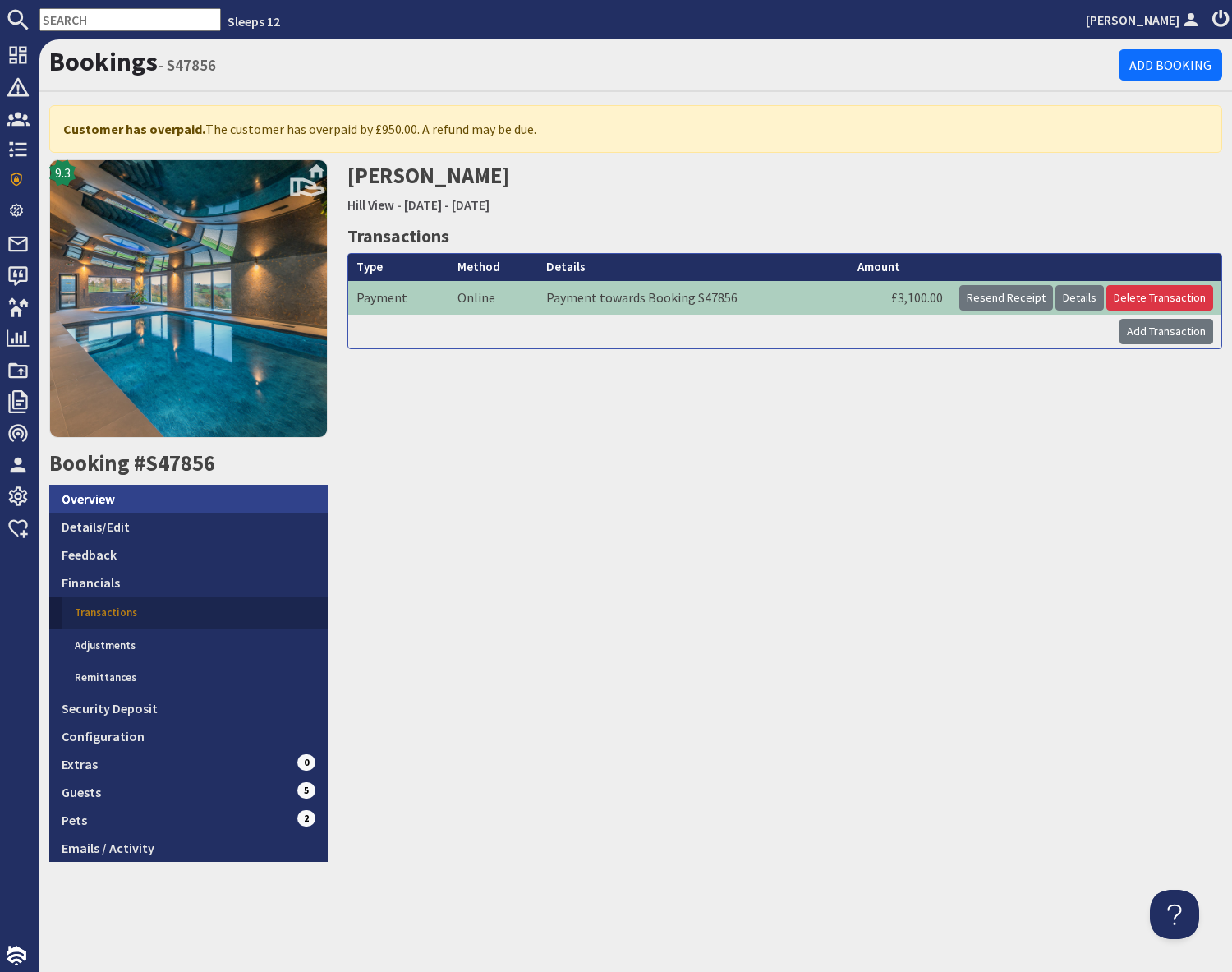
click at [101, 500] on link "Overview" at bounding box center [188, 499] width 278 height 28
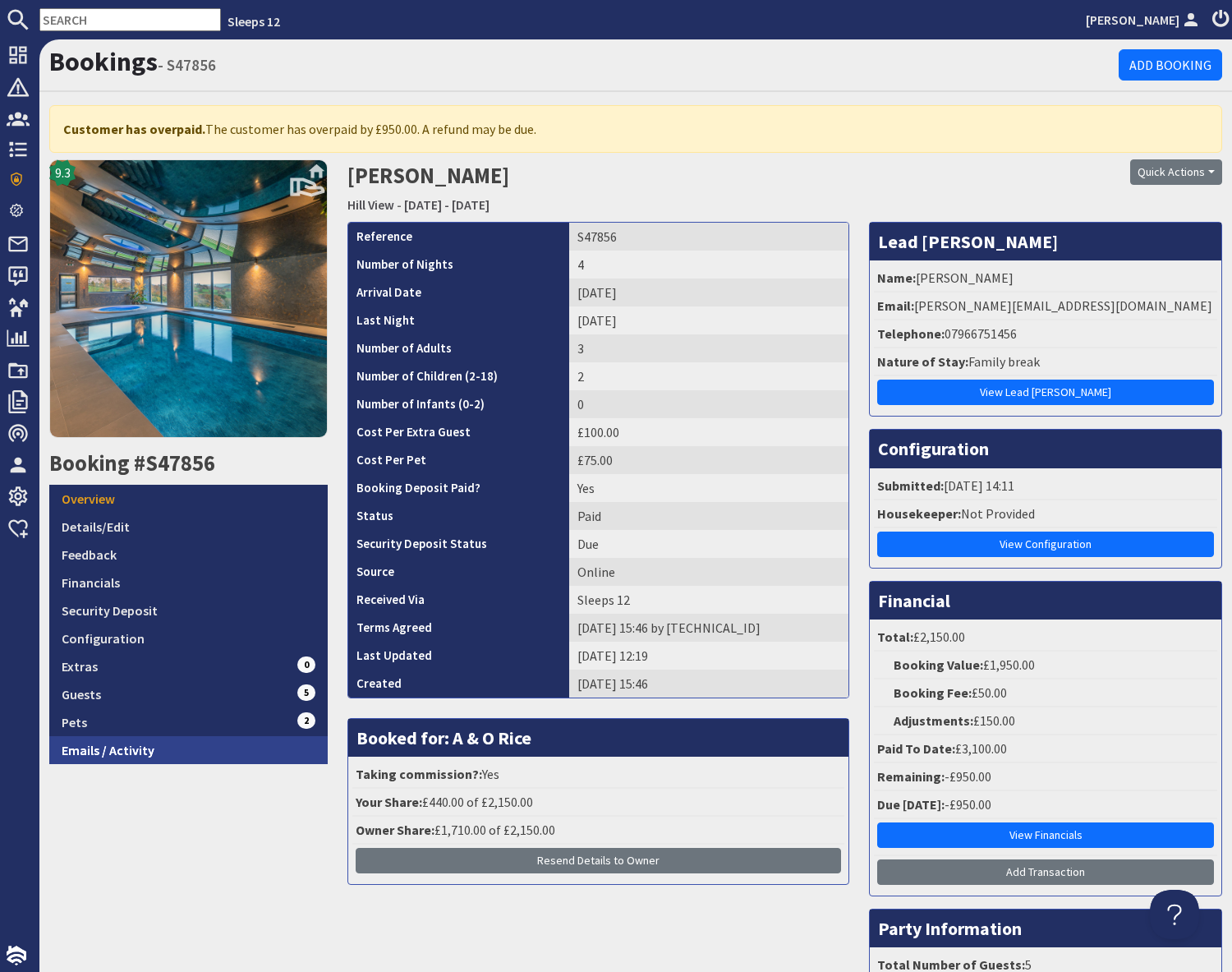
click at [96, 746] on link "Emails / Activity" at bounding box center [188, 749] width 278 height 28
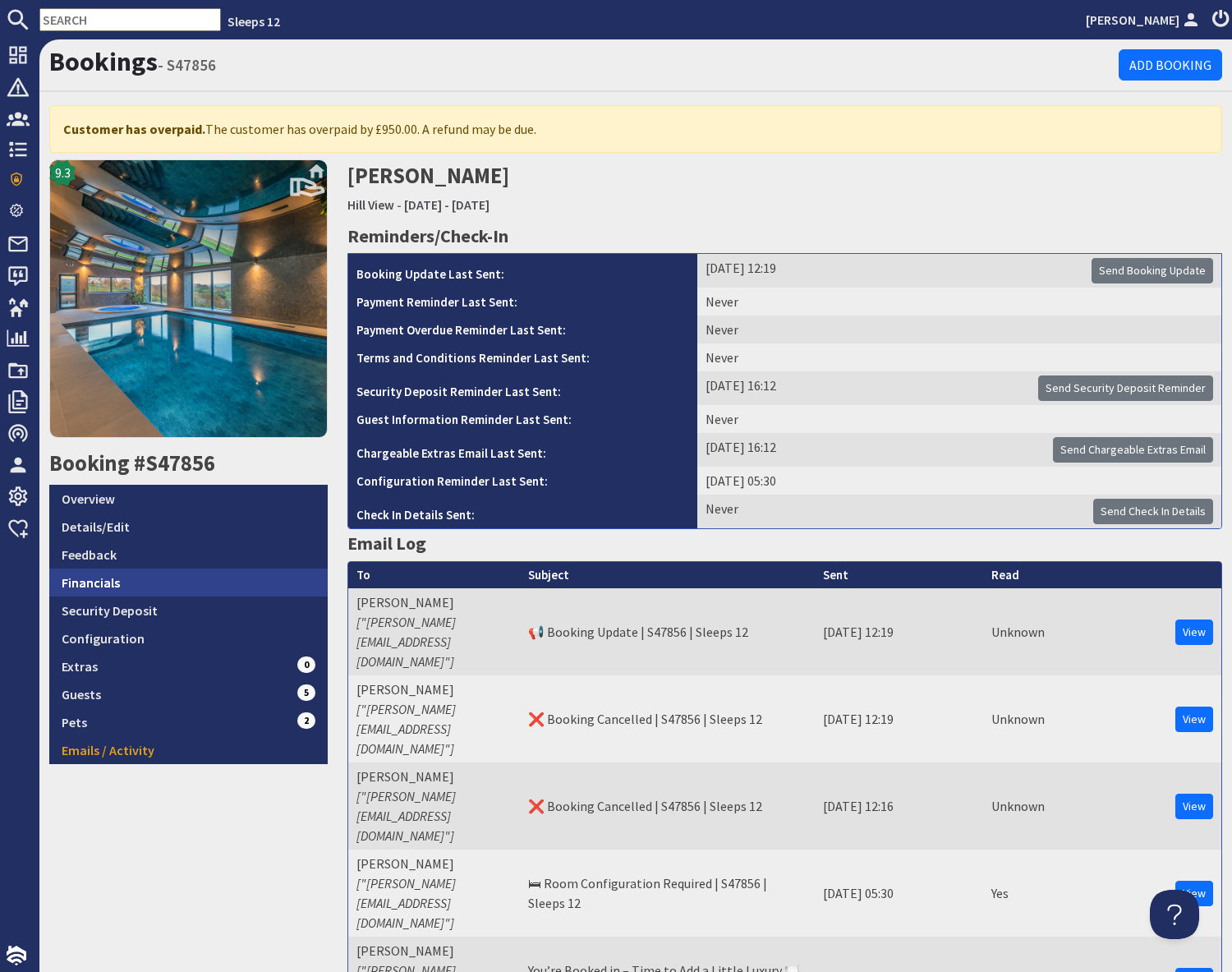
click at [114, 573] on link "Financials" at bounding box center [188, 582] width 278 height 28
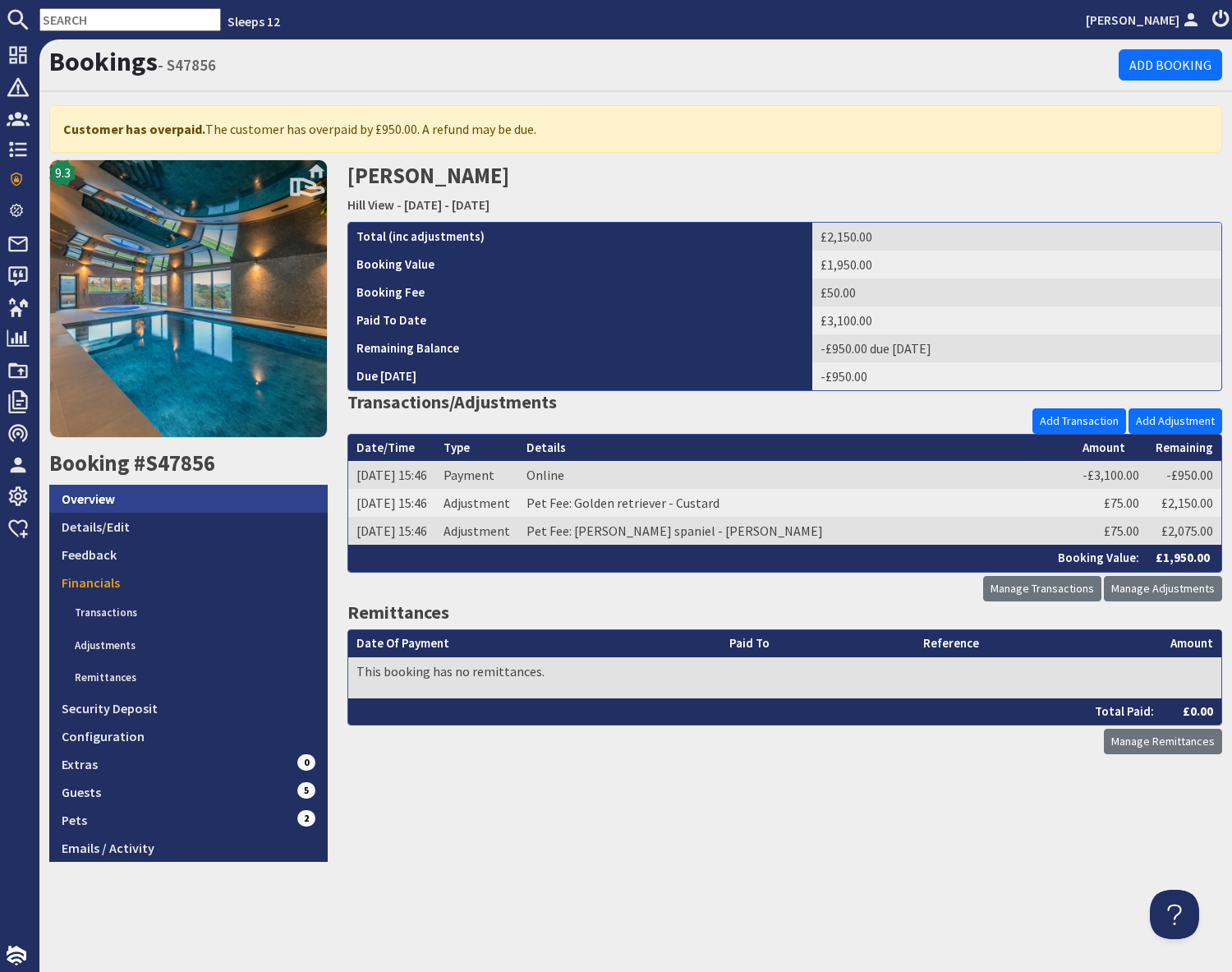
click at [128, 492] on link "Overview" at bounding box center [188, 499] width 278 height 28
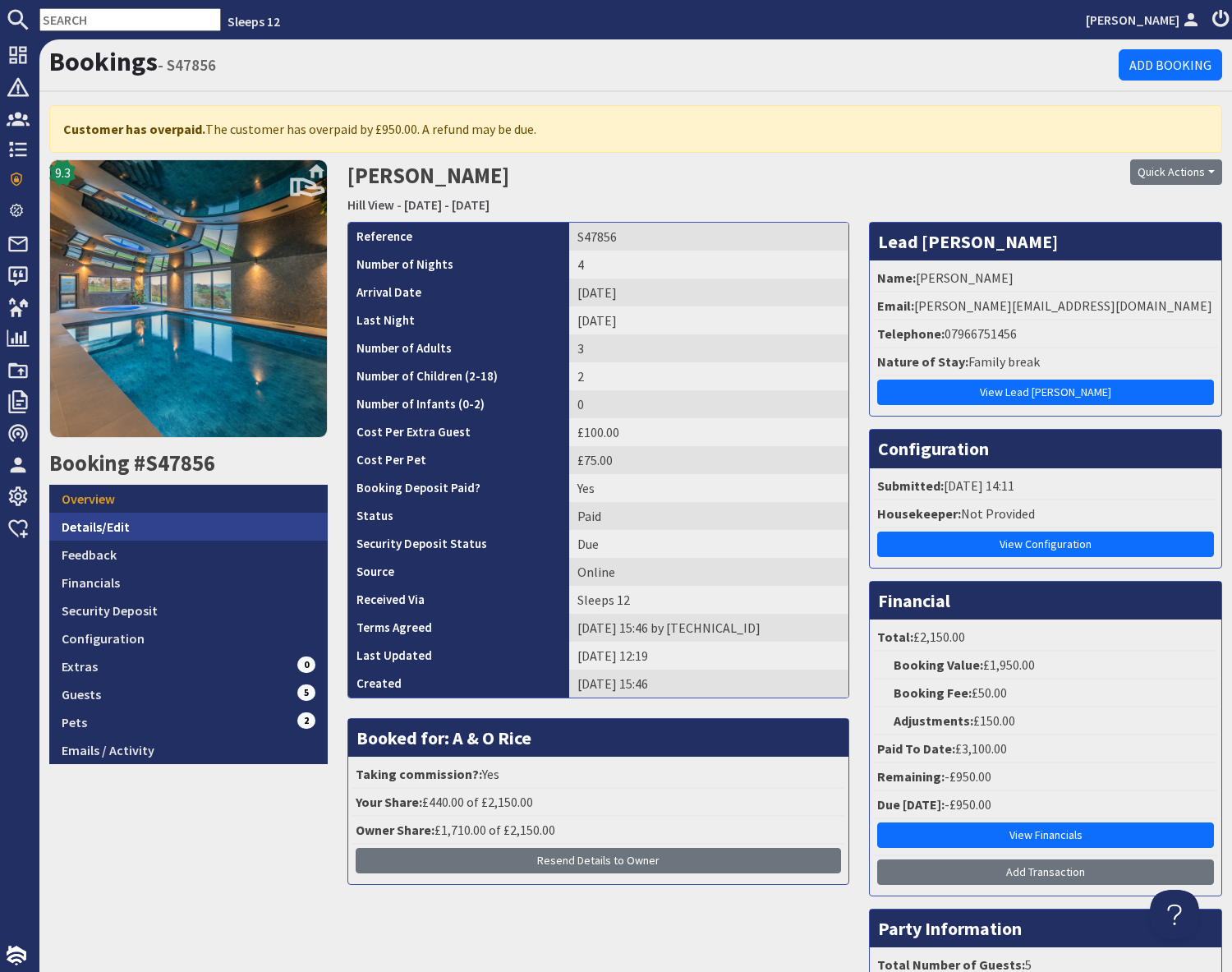
click at [110, 523] on link "Details/Edit" at bounding box center [188, 526] width 278 height 28
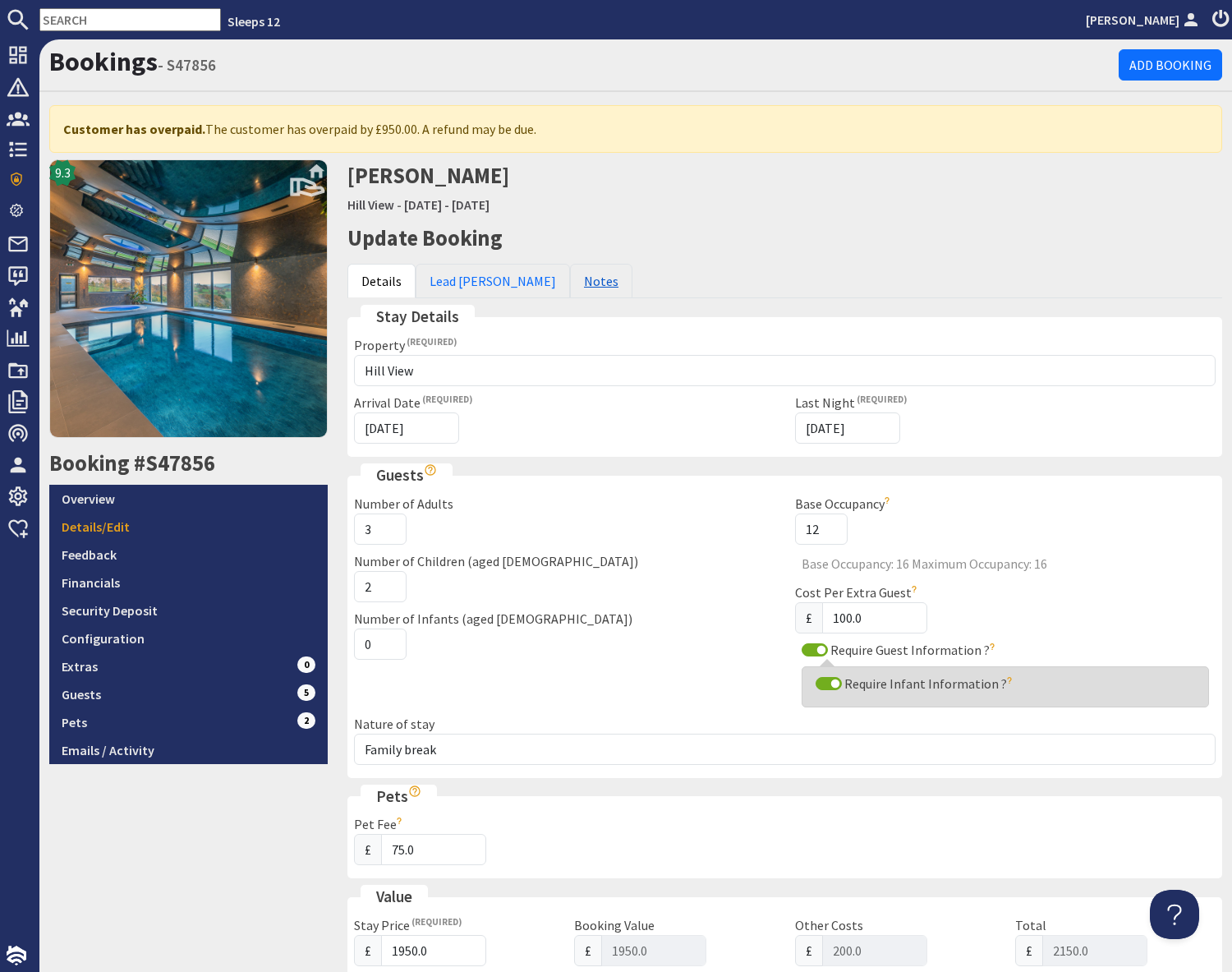
click at [570, 282] on link "Notes" at bounding box center [601, 280] width 62 height 34
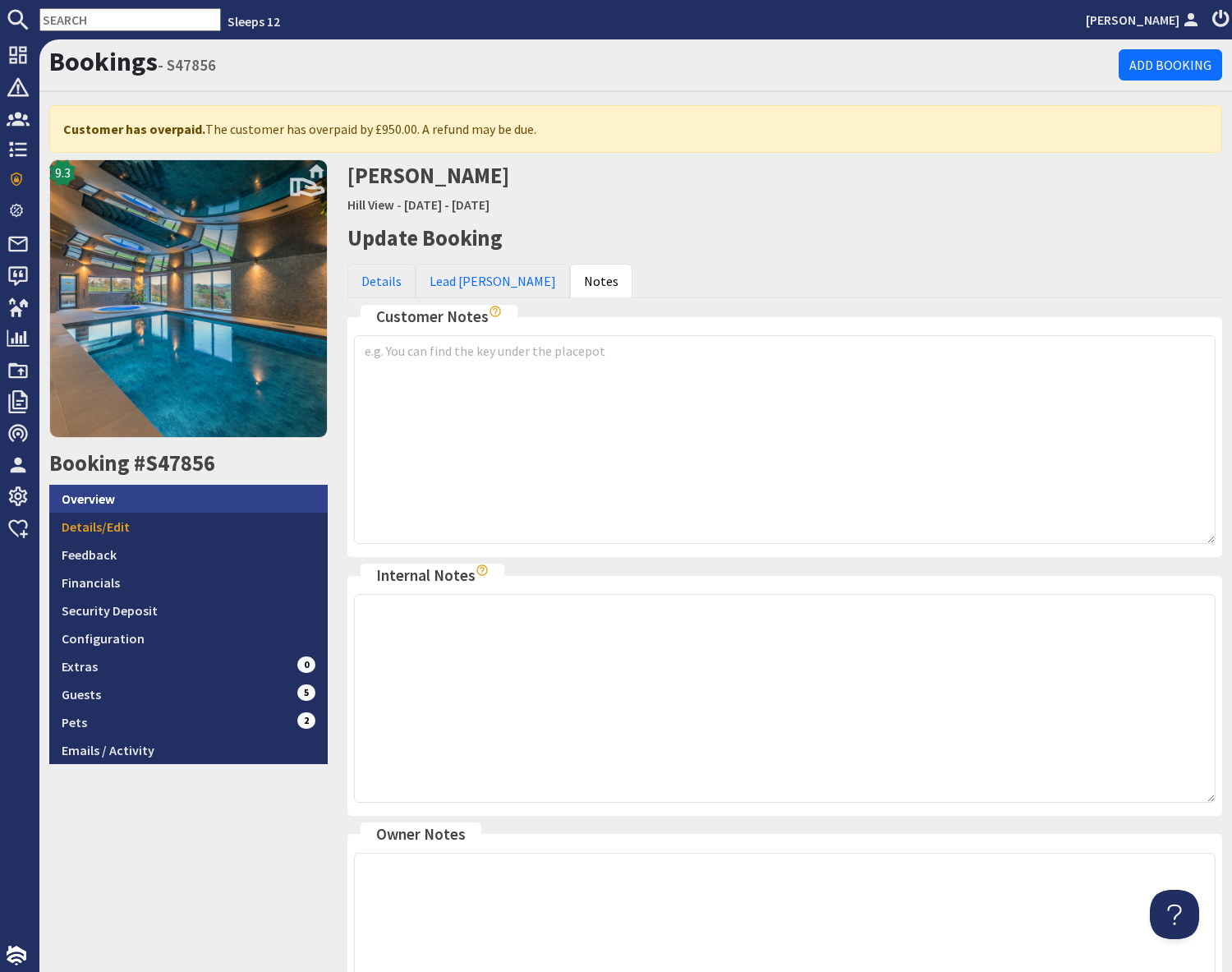
click at [106, 503] on link "Overview" at bounding box center [188, 499] width 278 height 28
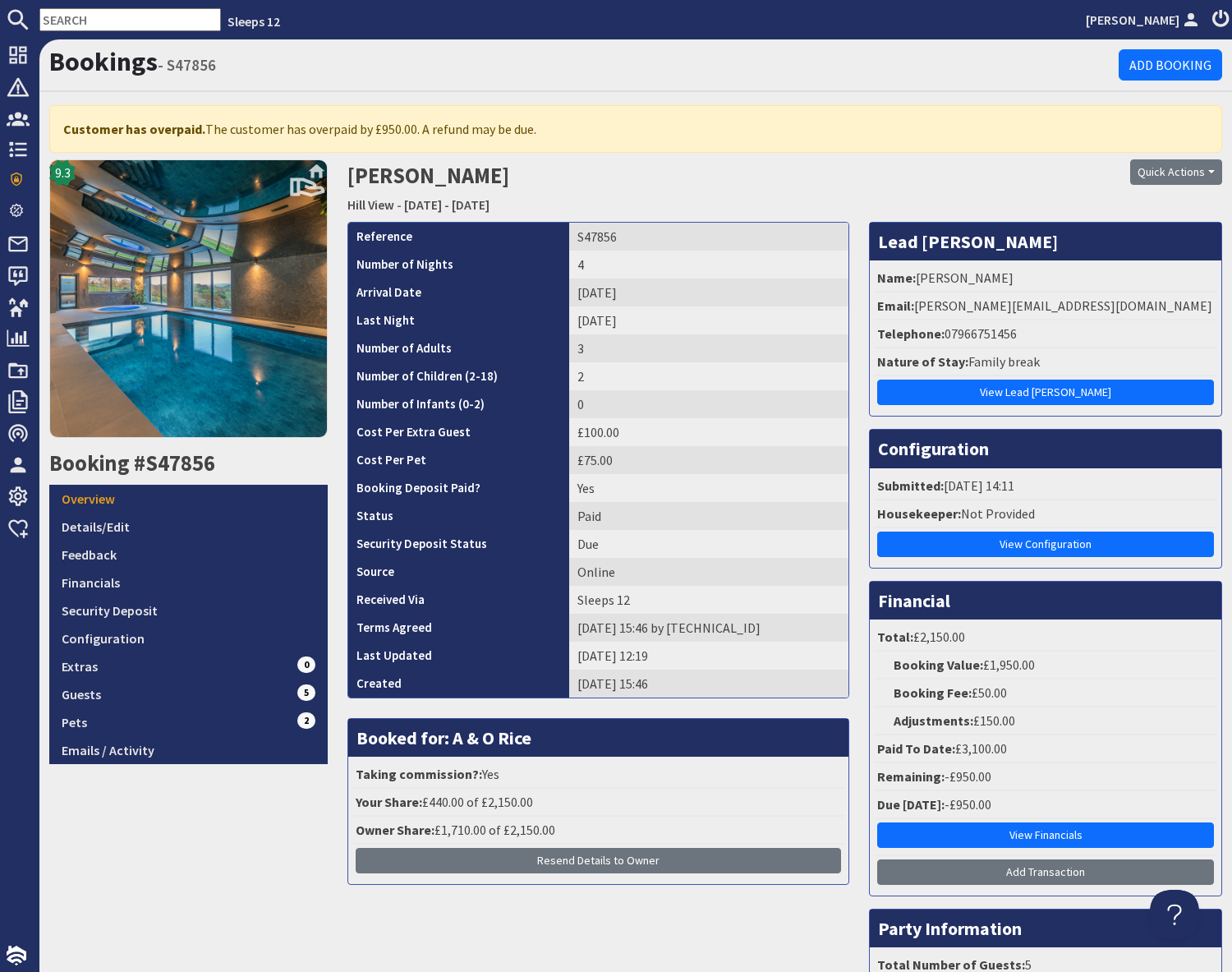
click at [993, 184] on div "Quick Actions Send Booking Update Rebook Cancel Booking Print" at bounding box center [1082, 172] width 278 height 25
drag, startPoint x: 918, startPoint y: 304, endPoint x: 1045, endPoint y: 304, distance: 127.0
click at [1045, 304] on li "Email: kelly@sales1.co.uk" at bounding box center [1046, 306] width 343 height 28
copy li "kelly@sales1.co.uk"
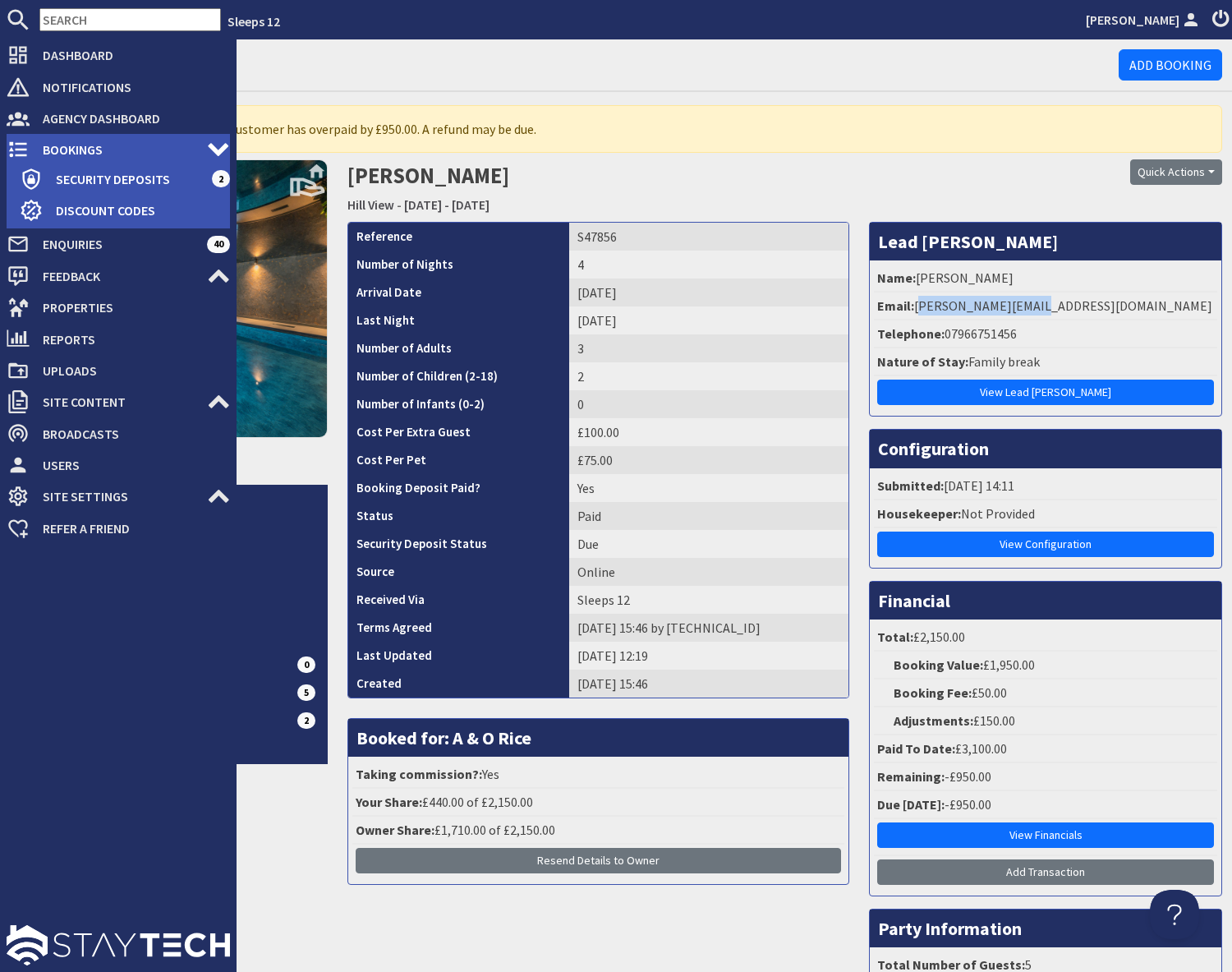
click at [73, 145] on span "Bookings" at bounding box center [118, 149] width 178 height 26
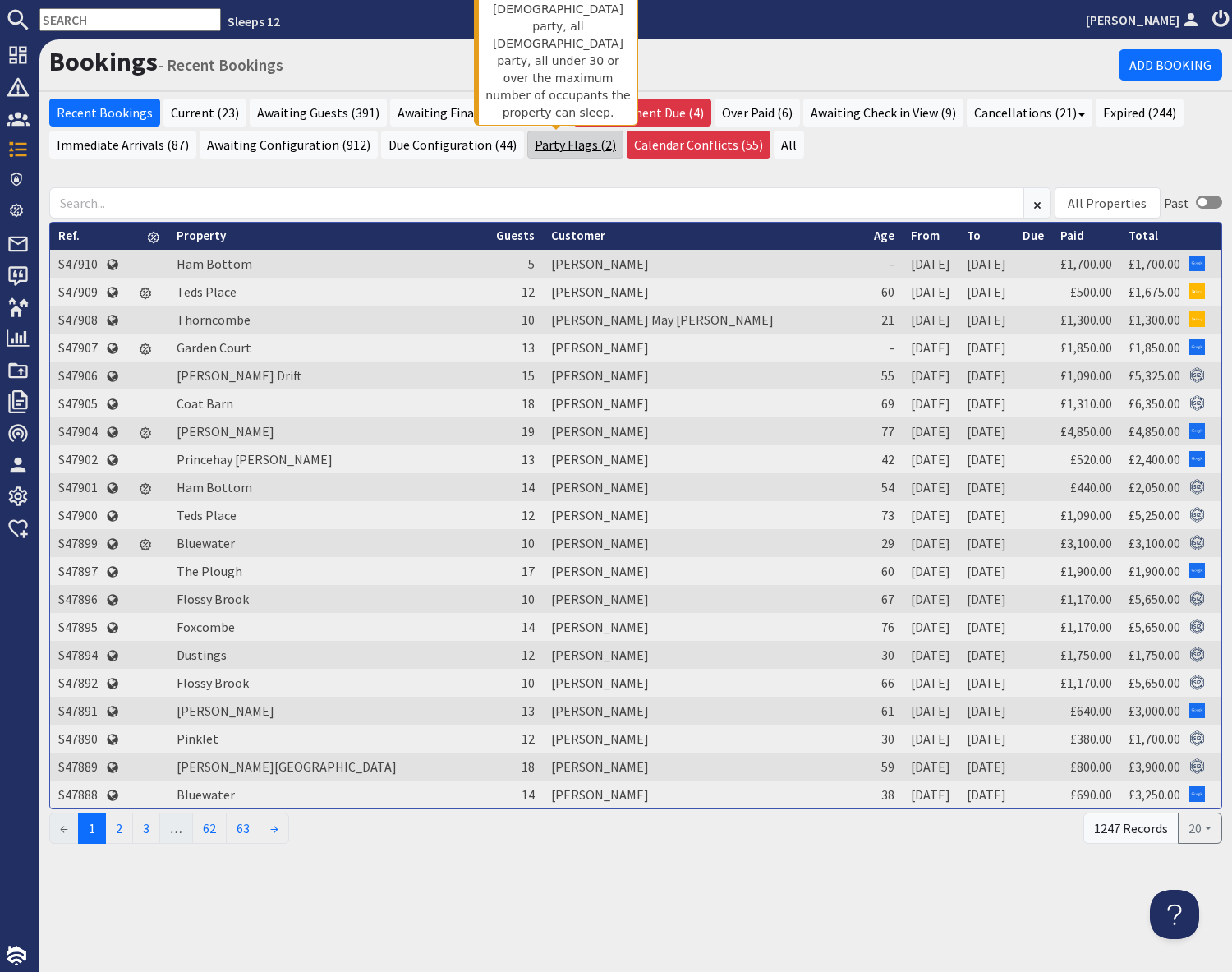
click at [545, 151] on link "Party Flags (2)" at bounding box center [575, 144] width 96 height 28
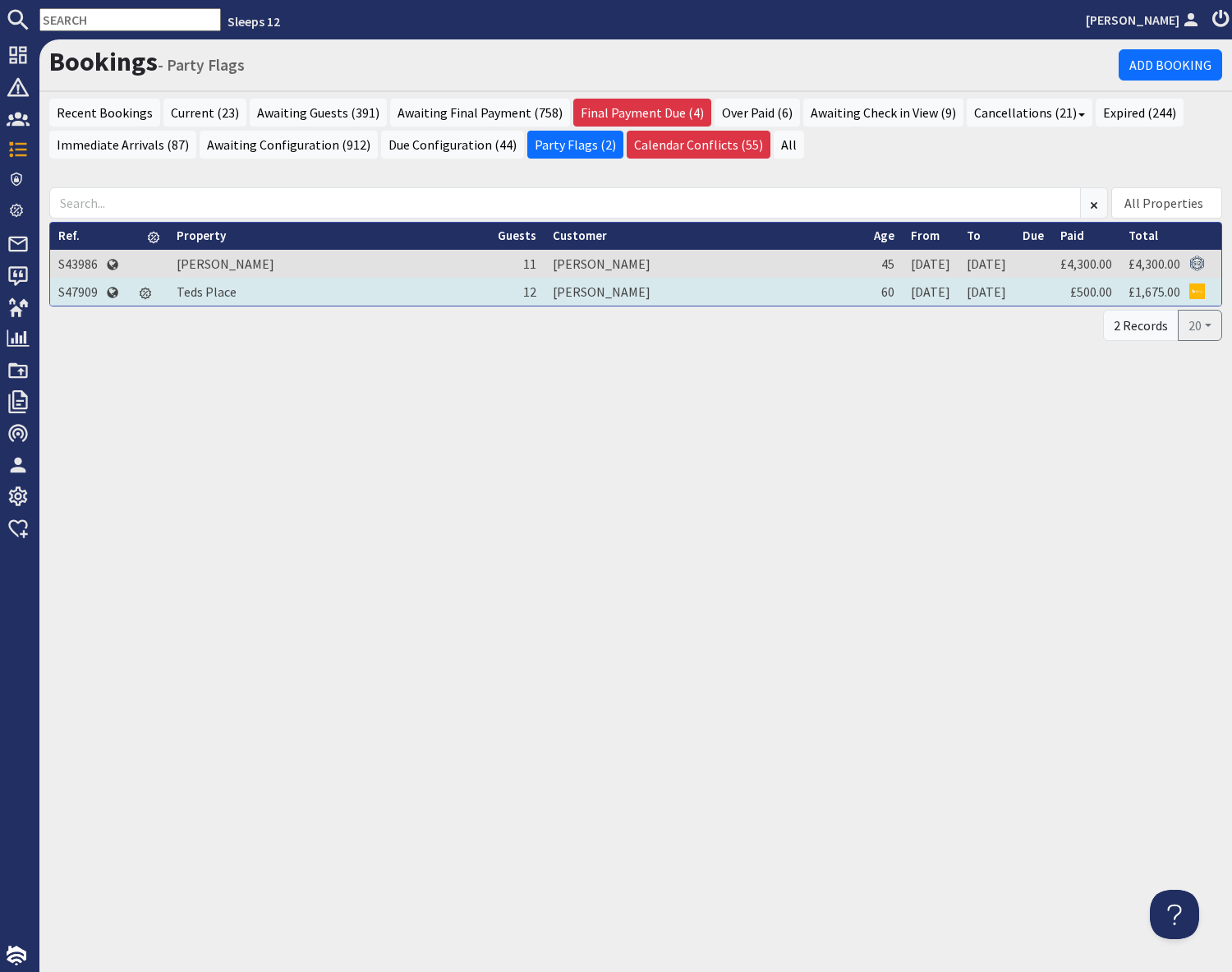
click at [74, 293] on td "S47909" at bounding box center [77, 291] width 56 height 28
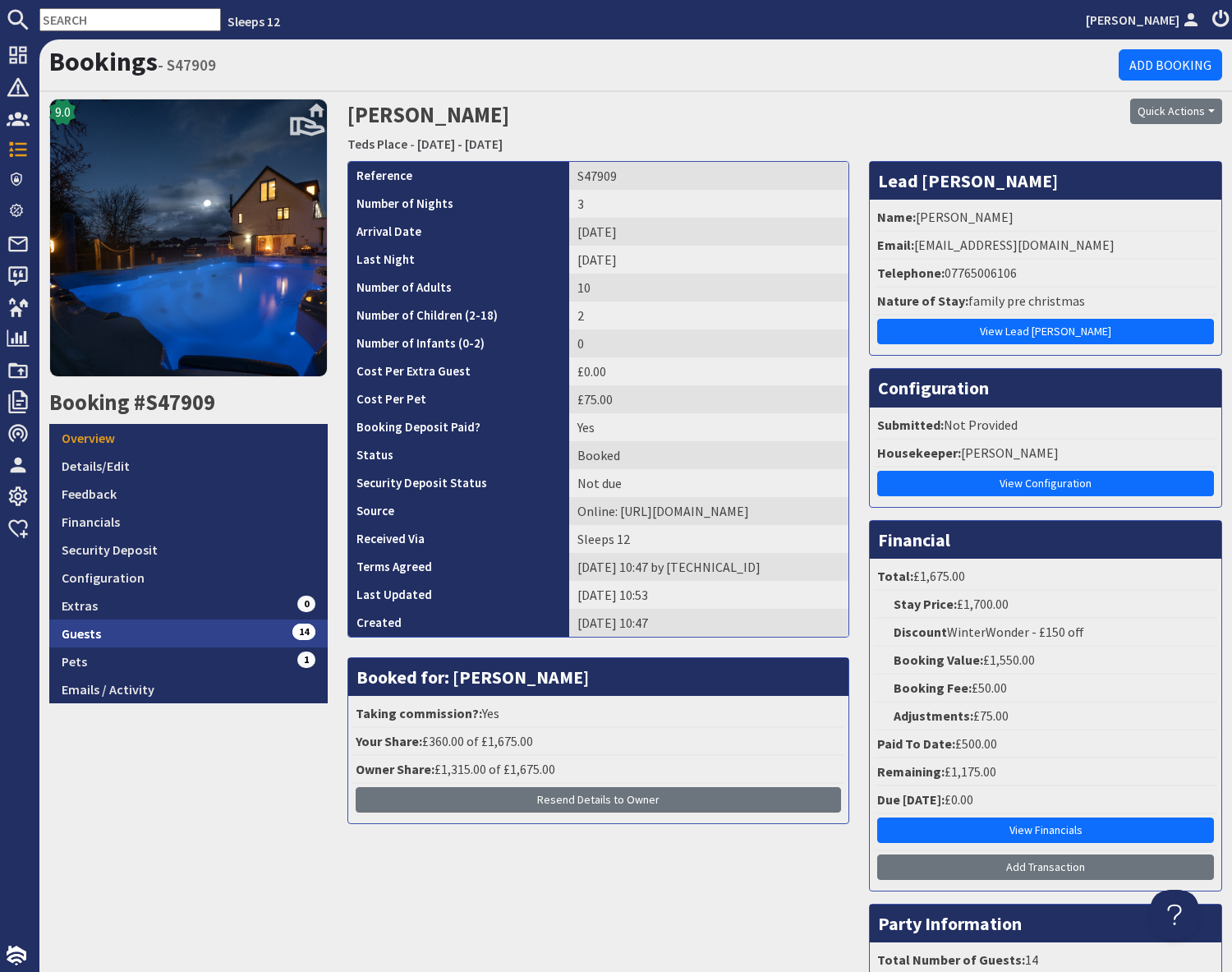
click at [226, 634] on link "Guests 14" at bounding box center [188, 633] width 278 height 28
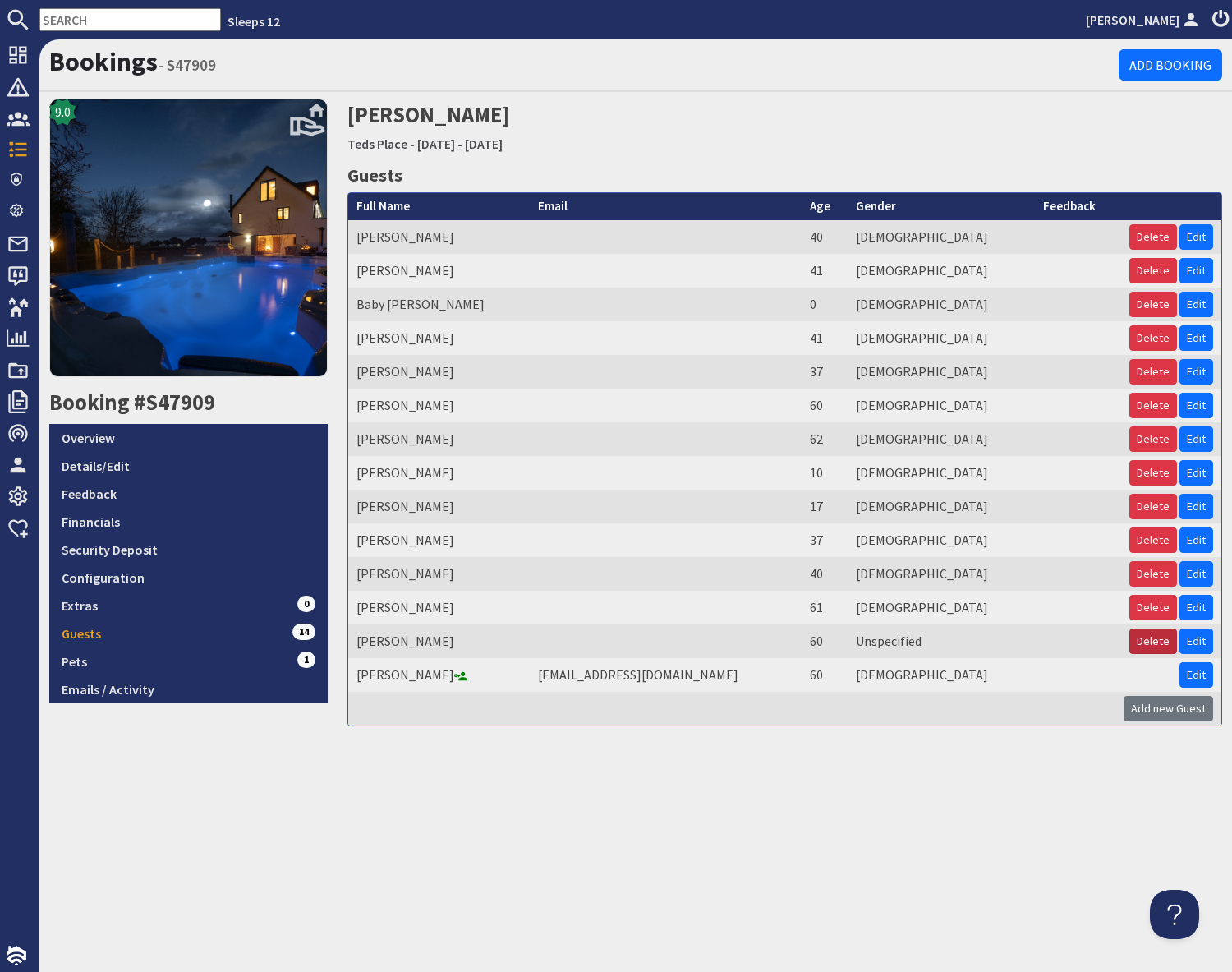
click at [1155, 645] on button "Delete" at bounding box center [1152, 641] width 48 height 25
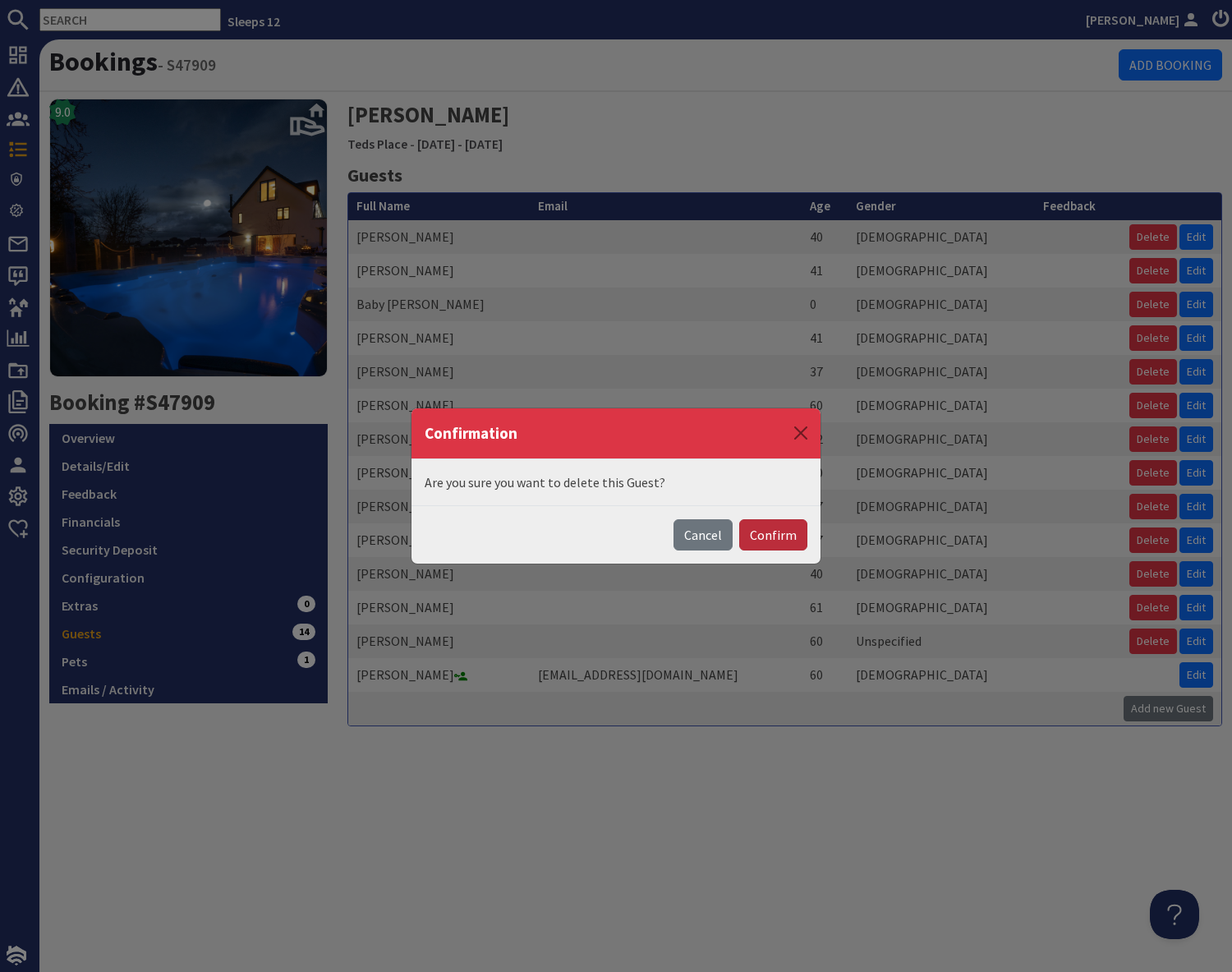
click at [771, 535] on button "Confirm" at bounding box center [774, 535] width 68 height 31
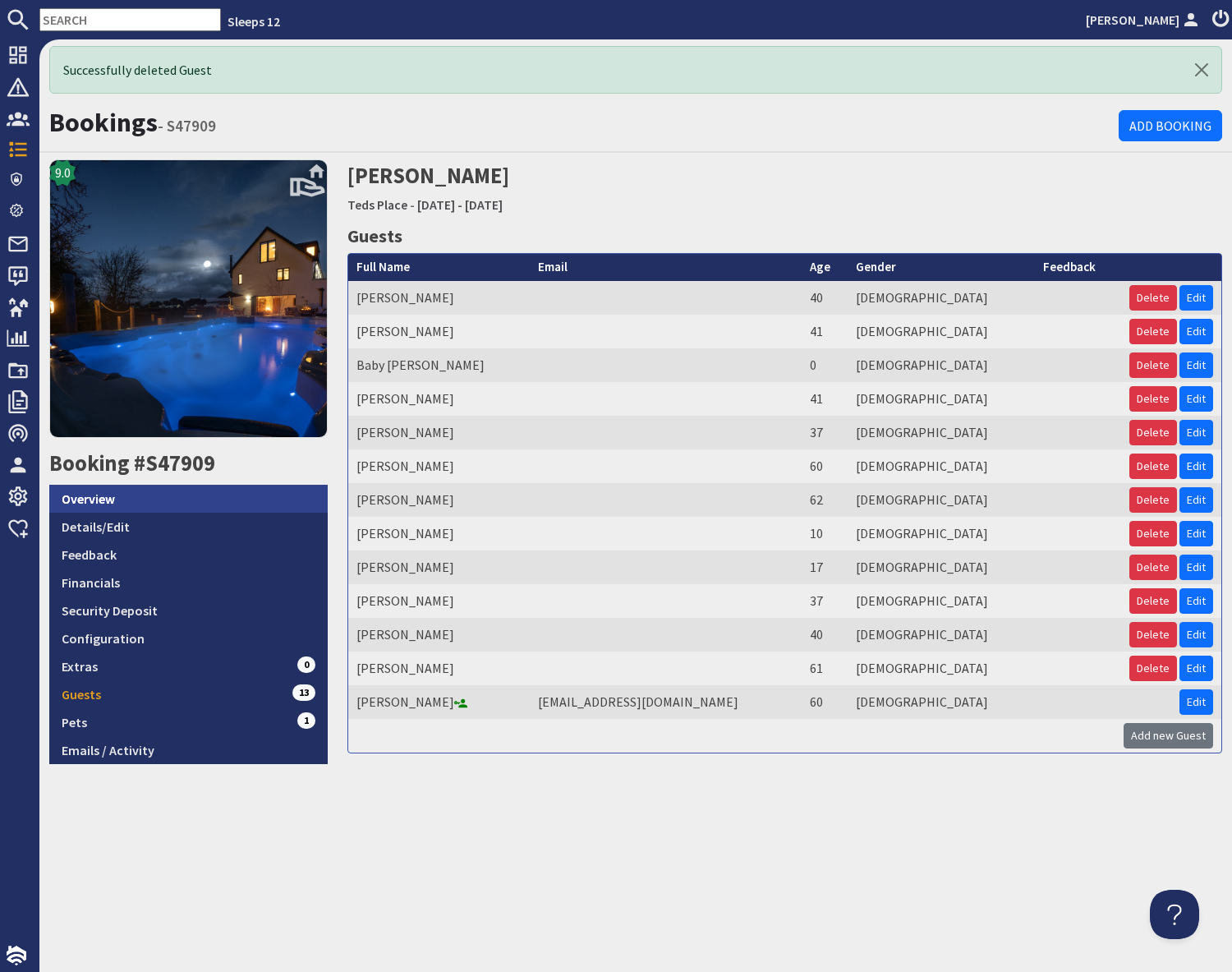
click at [107, 498] on link "Overview" at bounding box center [188, 499] width 278 height 28
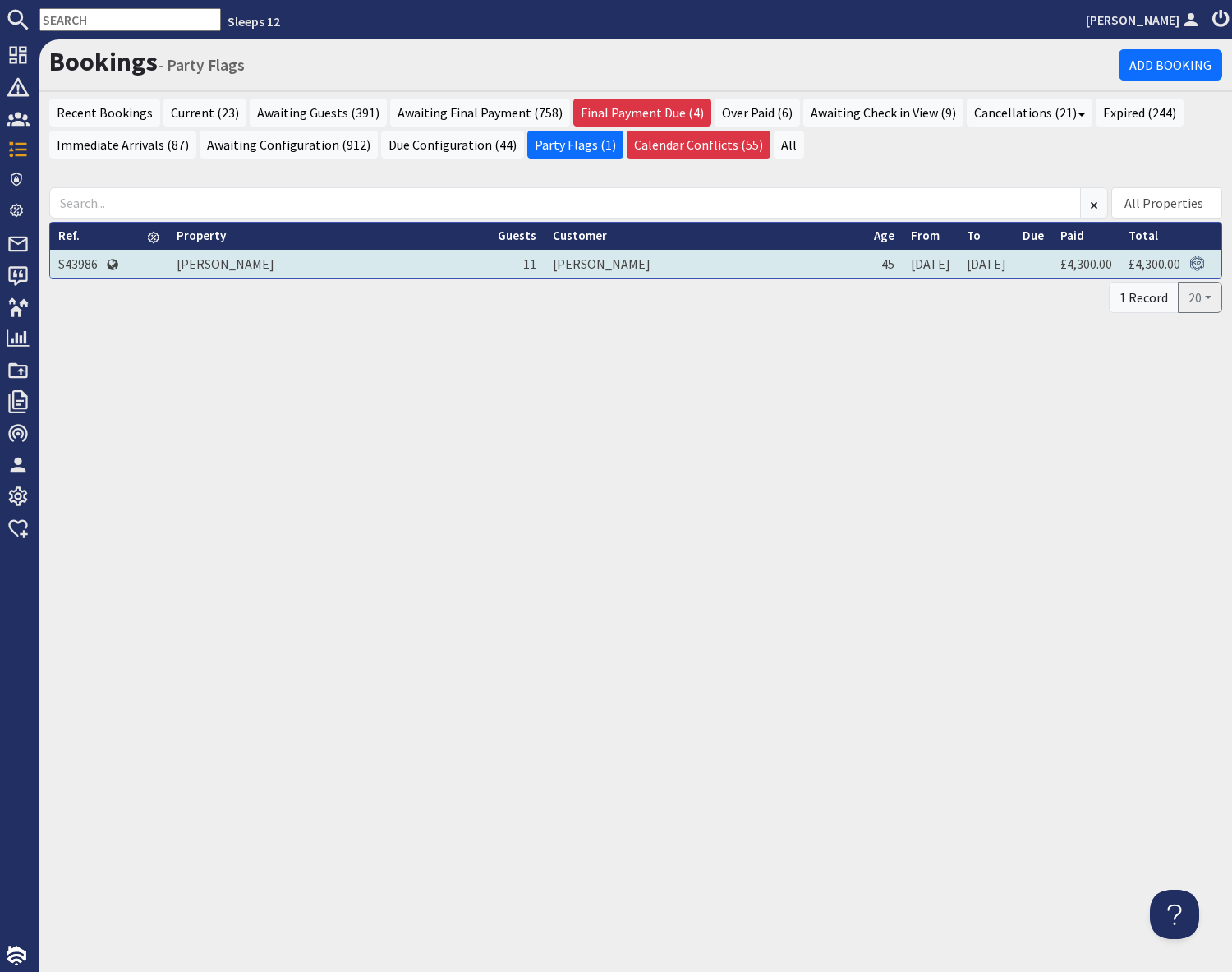
click at [72, 267] on td "S43986" at bounding box center [77, 263] width 56 height 28
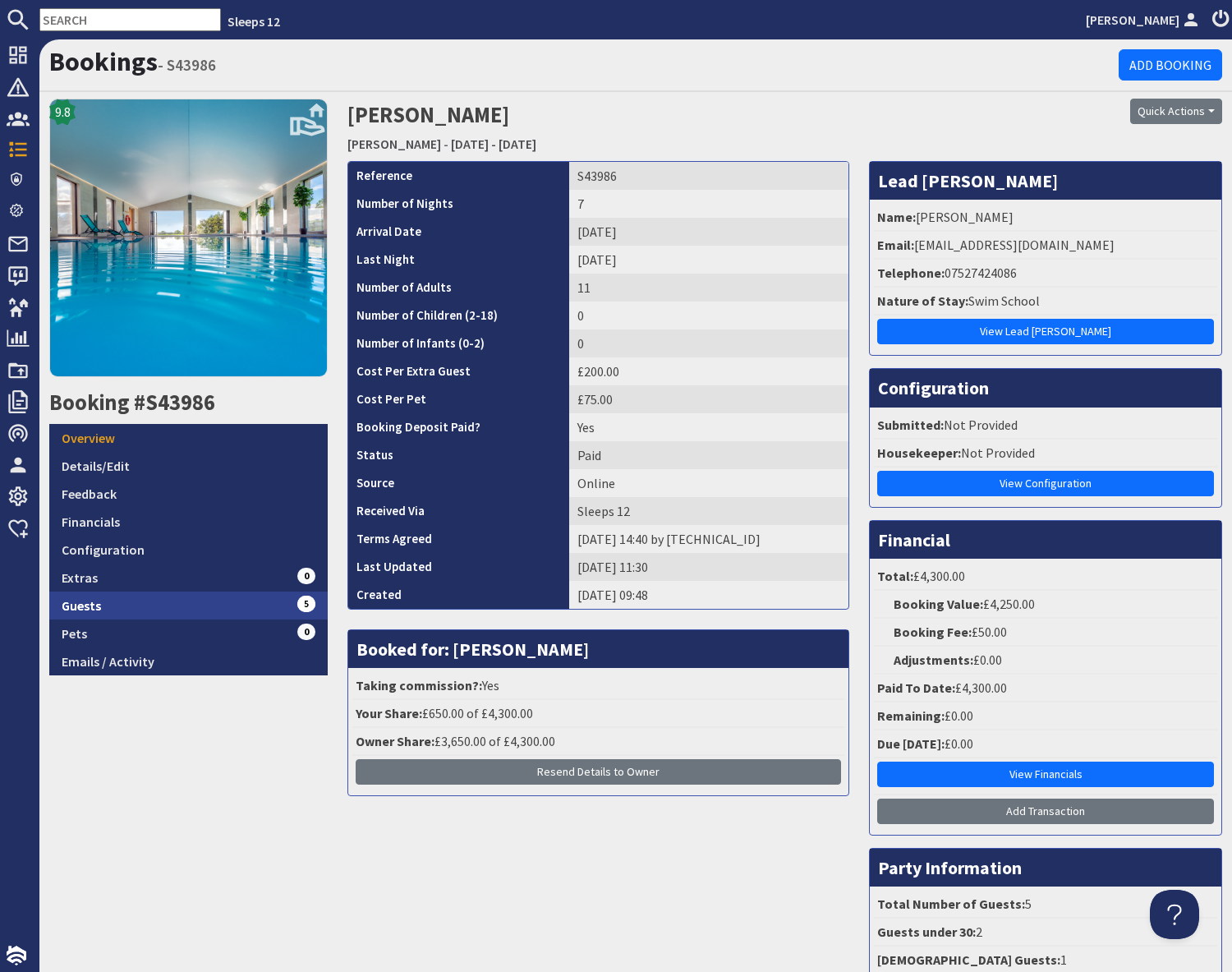
click at [241, 599] on link "Guests 5" at bounding box center [188, 605] width 278 height 28
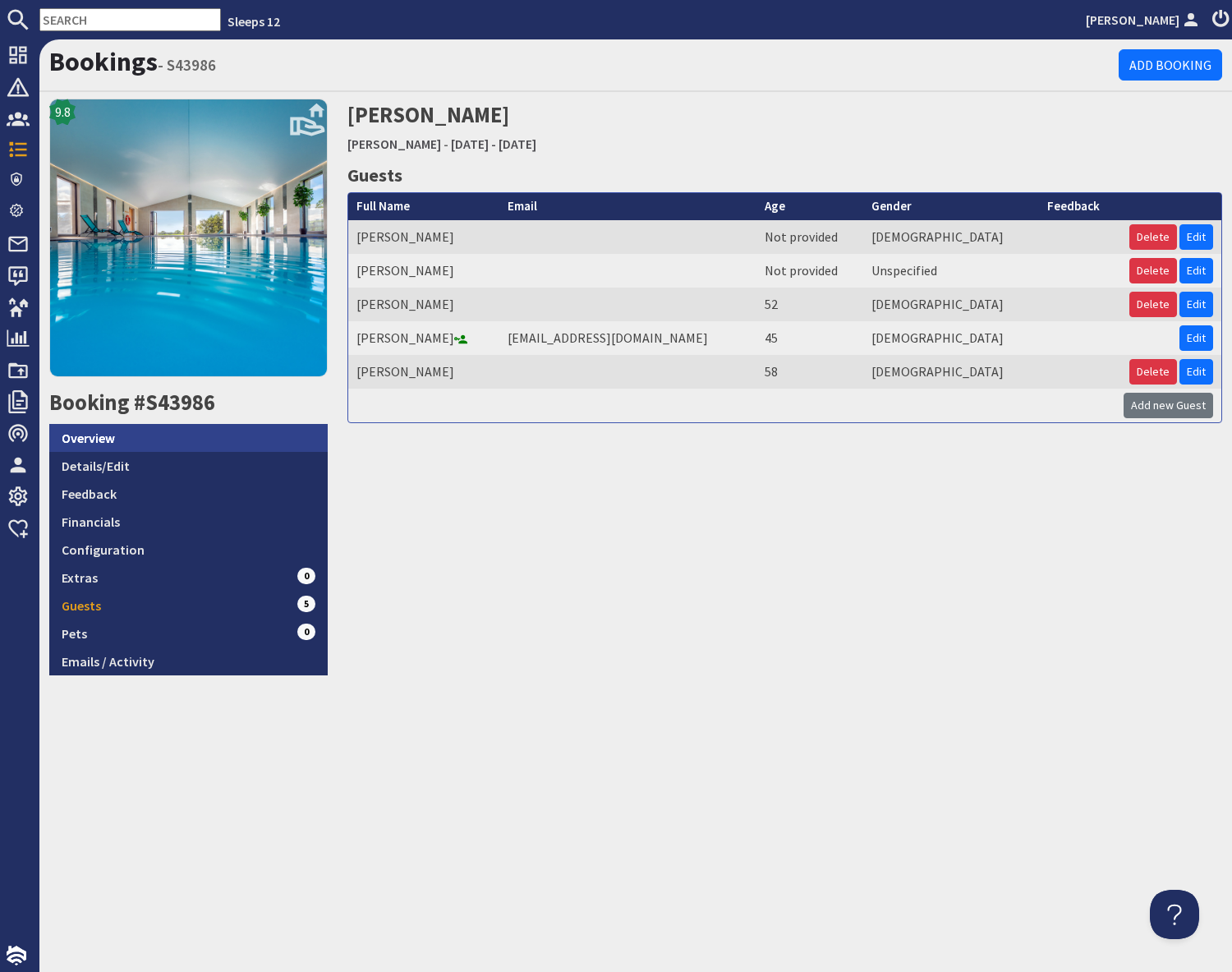
click at [162, 436] on link "Overview" at bounding box center [188, 437] width 278 height 28
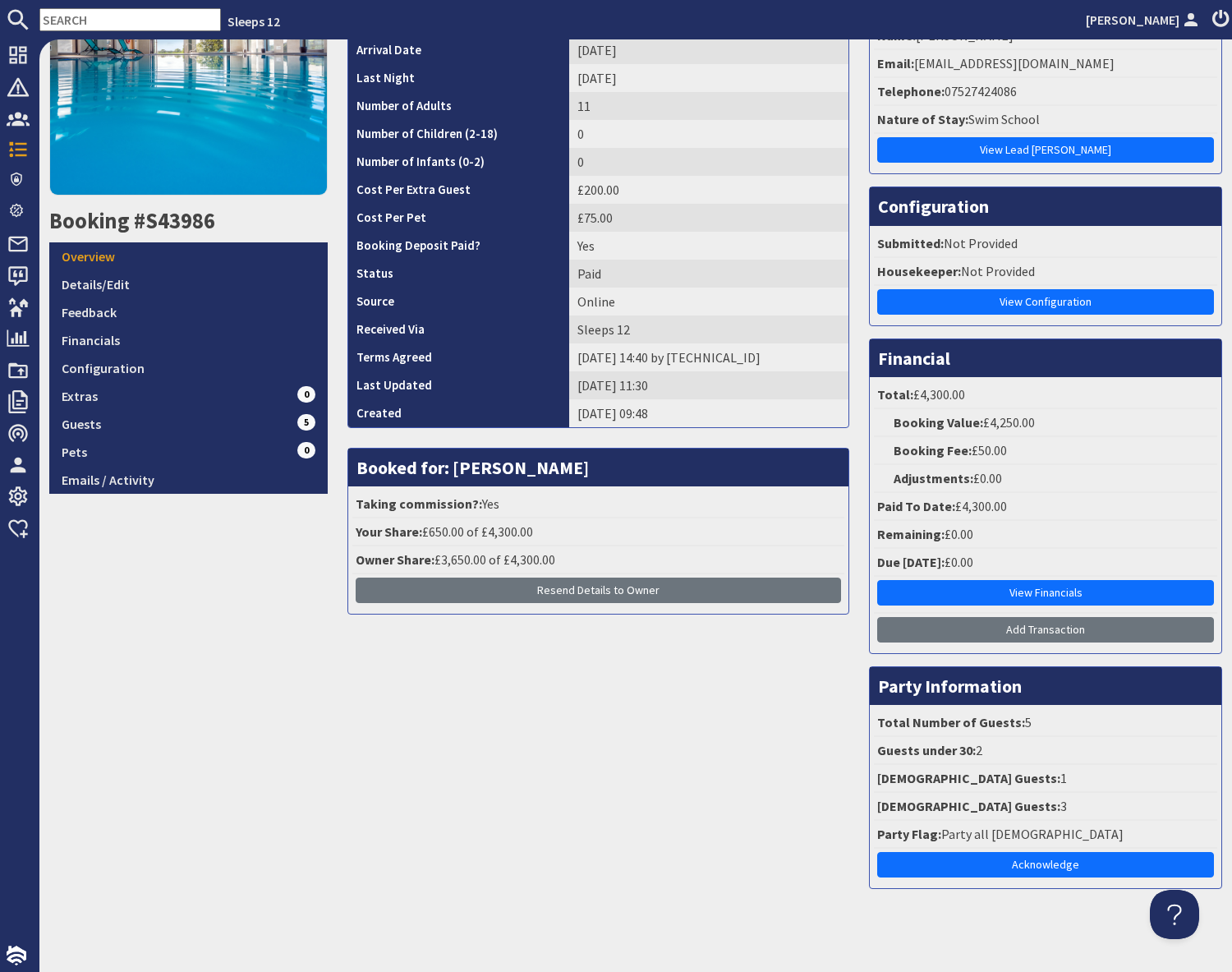
scroll to position [193, 0]
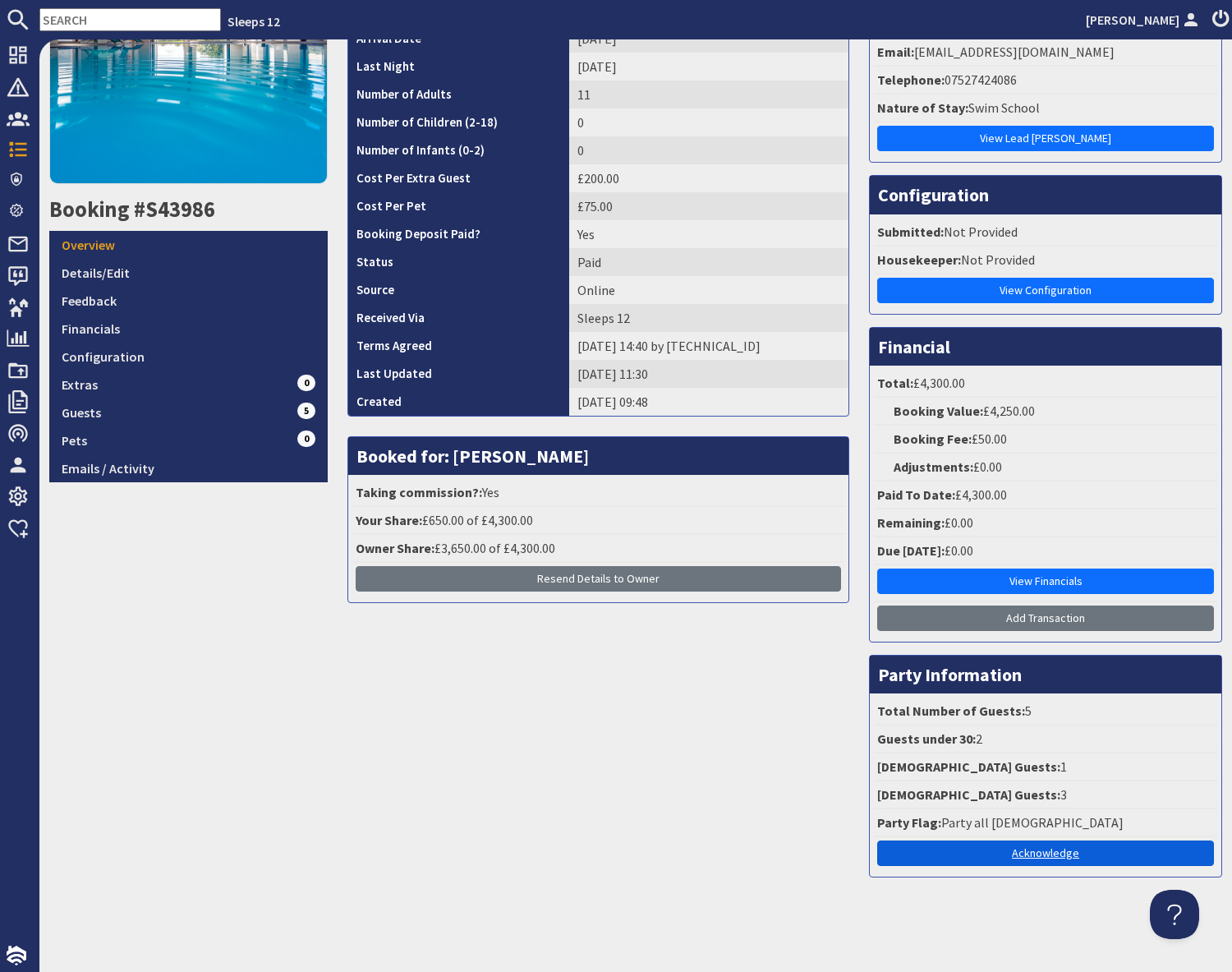
drag, startPoint x: 1025, startPoint y: 853, endPoint x: 1028, endPoint y: 864, distance: 11.4
click at [1025, 854] on link "Acknowledge" at bounding box center [1045, 853] width 337 height 25
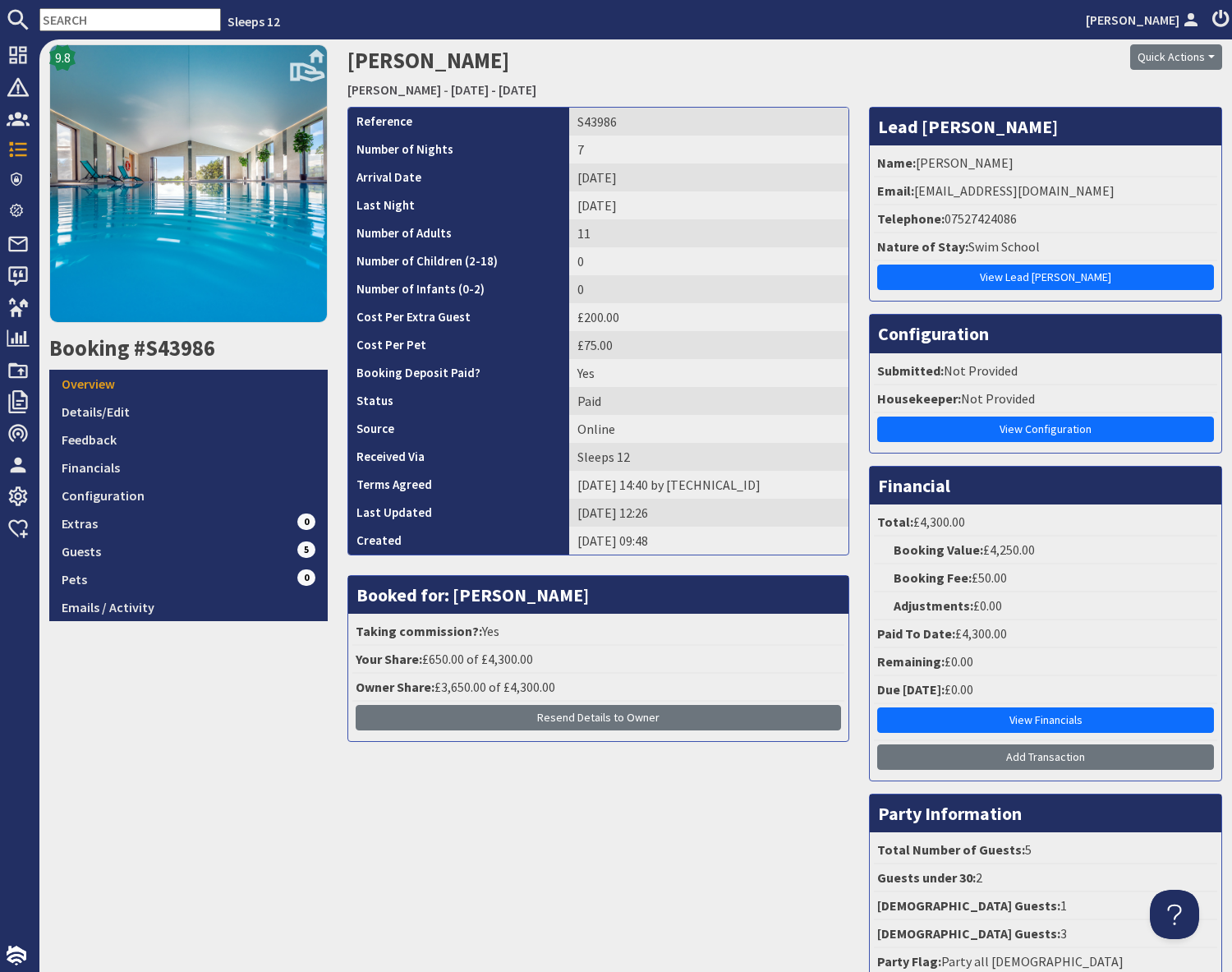
scroll to position [217, 0]
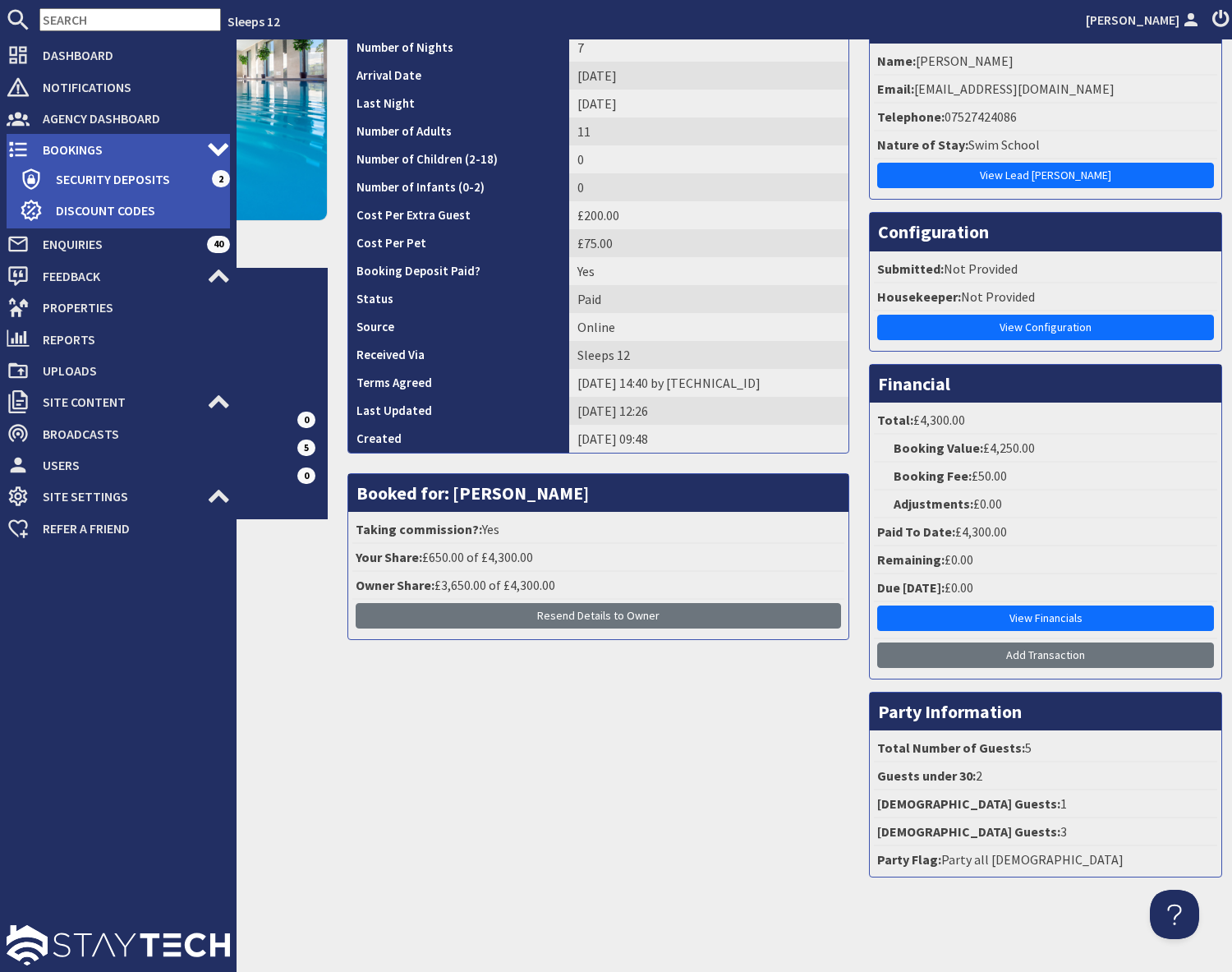
click at [51, 158] on span "Bookings" at bounding box center [118, 149] width 178 height 26
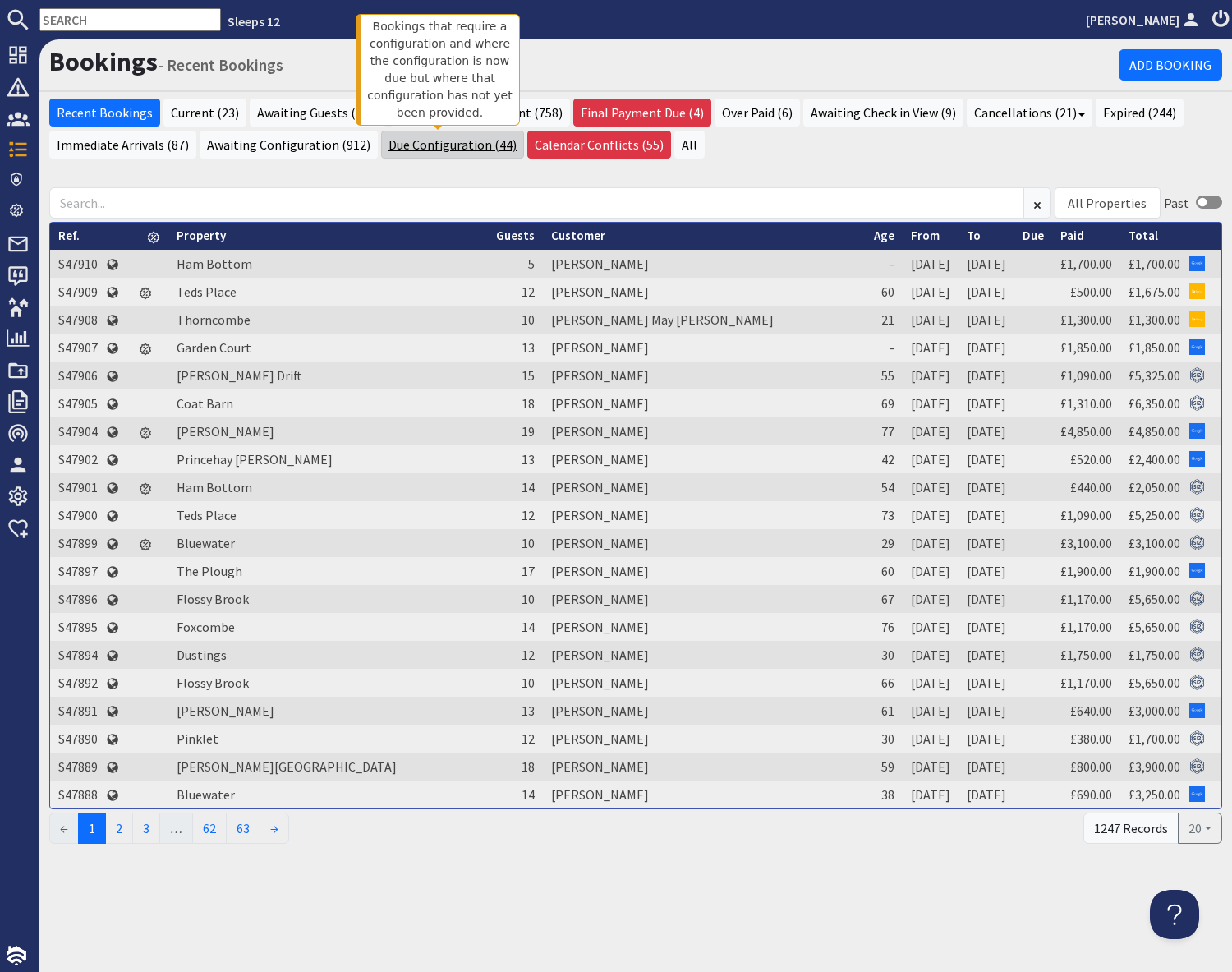
click at [413, 144] on link "Due Configuration (44)" at bounding box center [453, 144] width 142 height 28
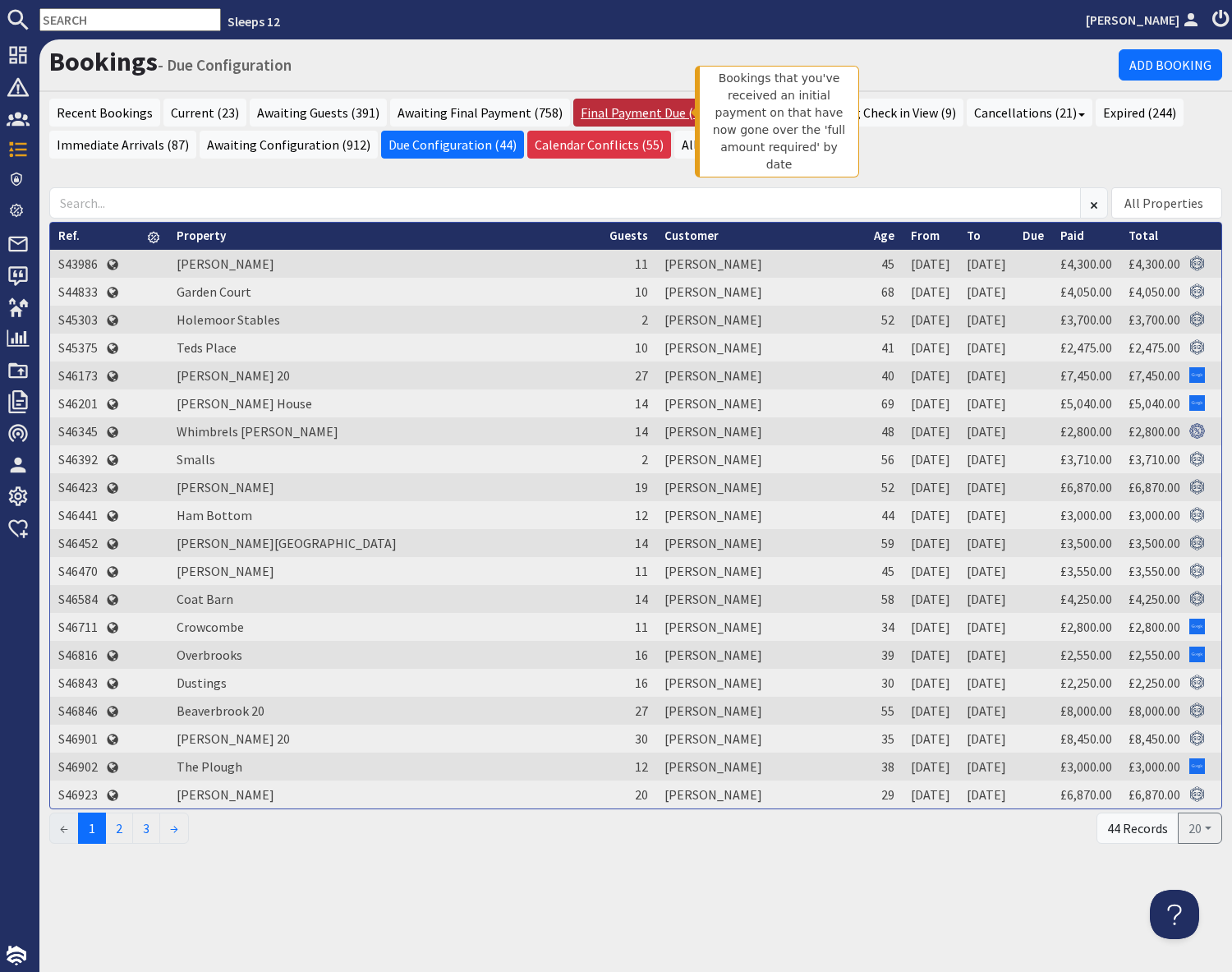
click at [636, 112] on link "Final Payment Due (4)" at bounding box center [641, 112] width 138 height 28
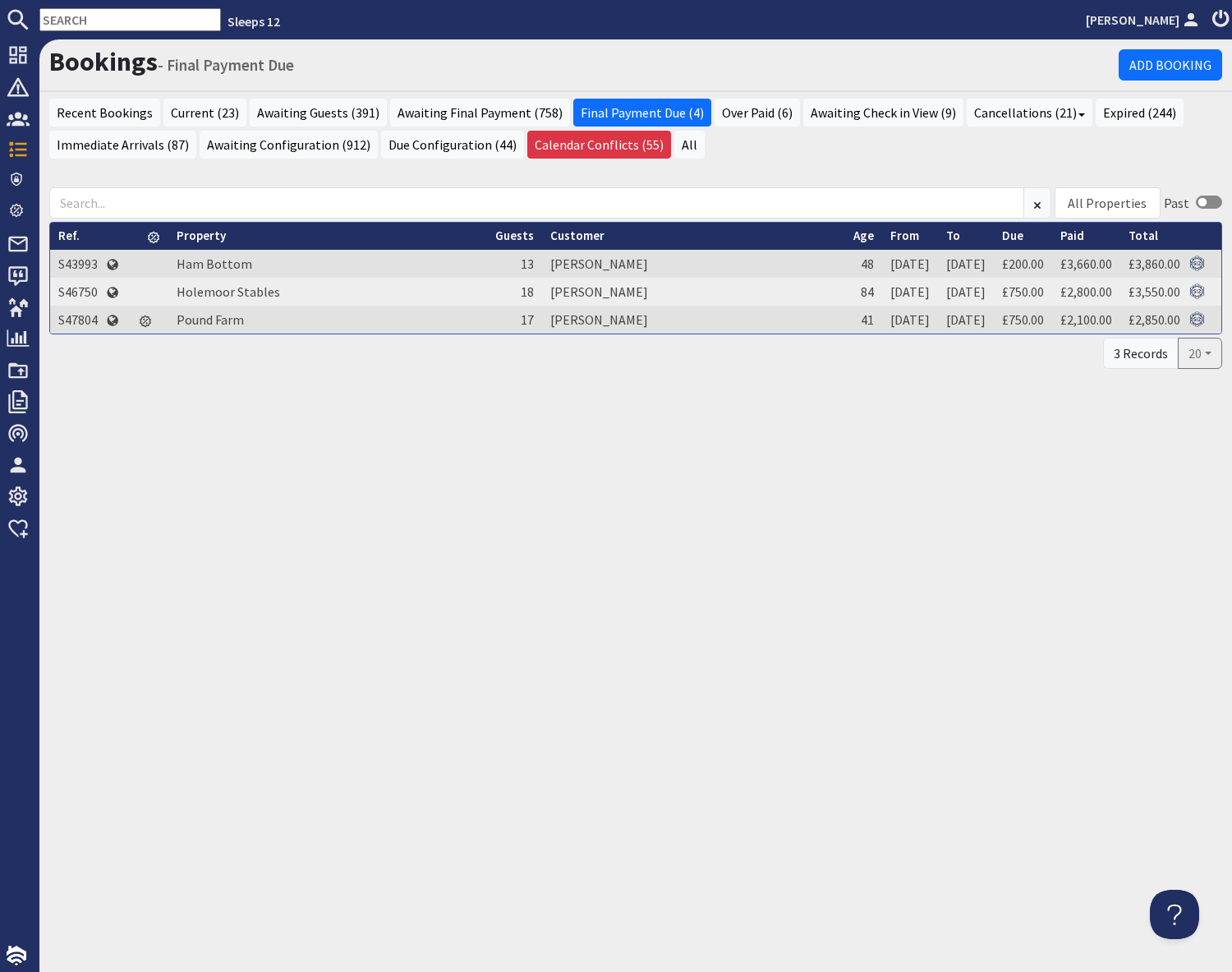
click at [90, 23] on input "text" at bounding box center [130, 20] width 181 height 23
paste input "S47773"
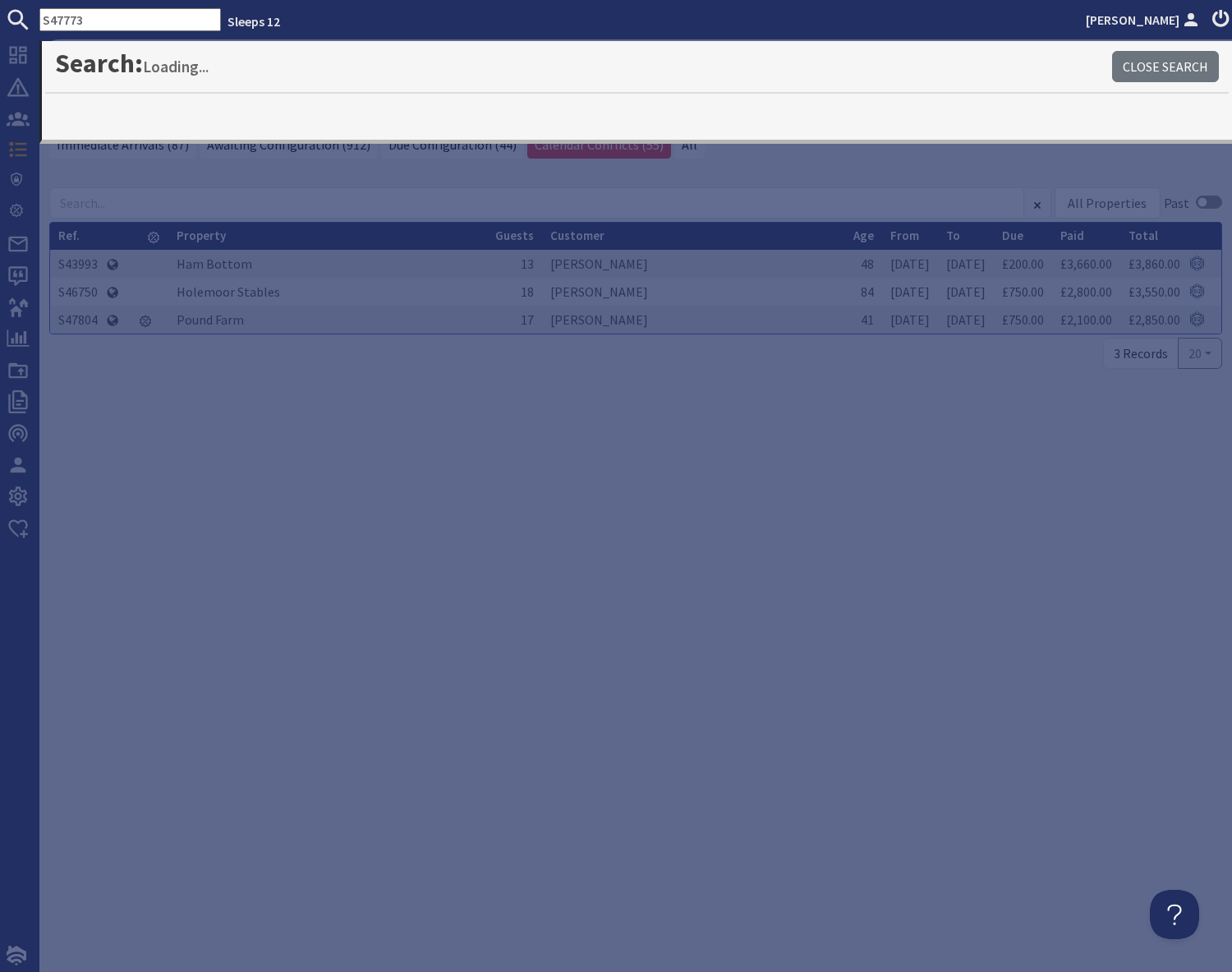
type input "S47773"
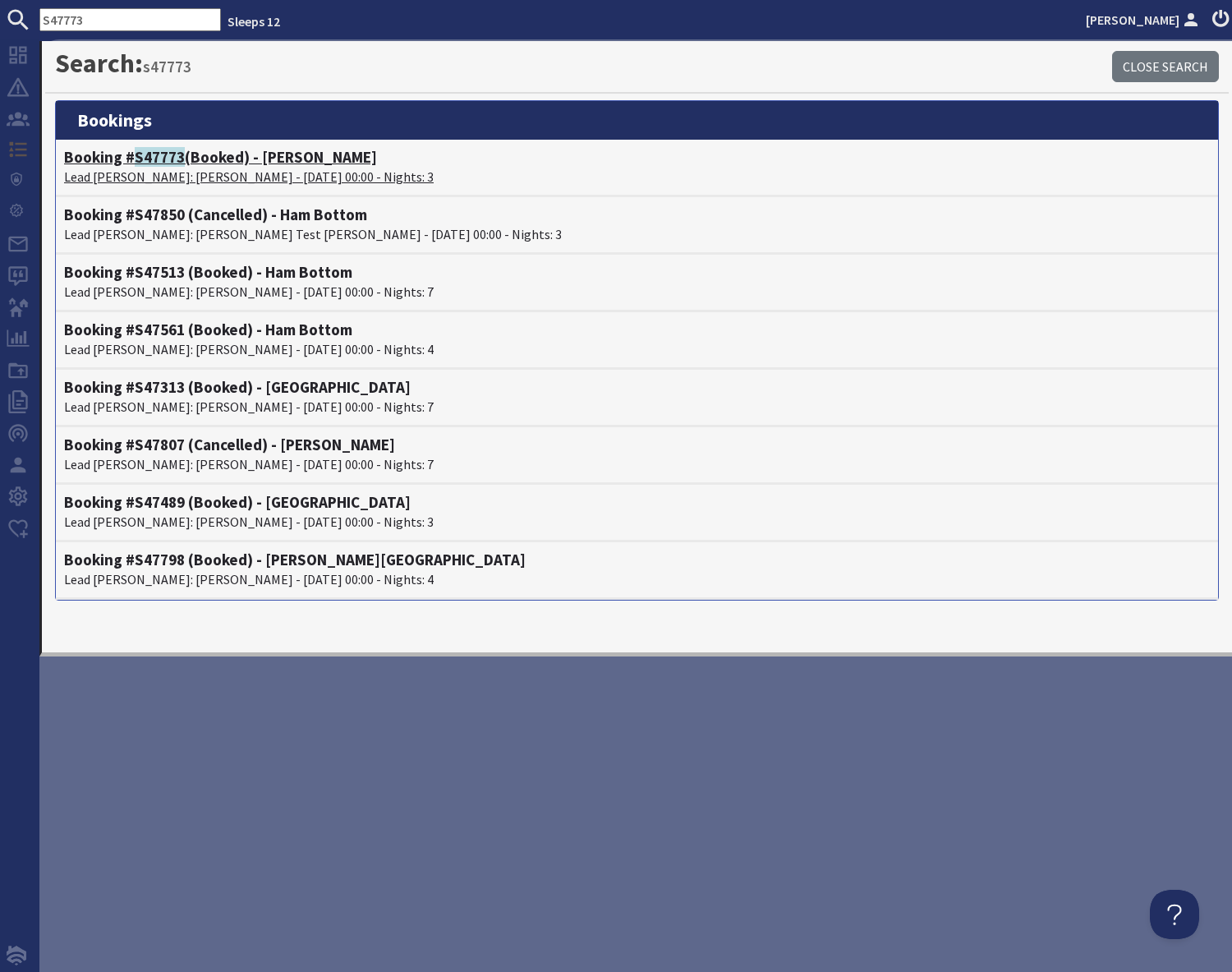
click at [205, 159] on h4 "Booking # S47773 (Booked) - Dovesway" at bounding box center [637, 157] width 1145 height 19
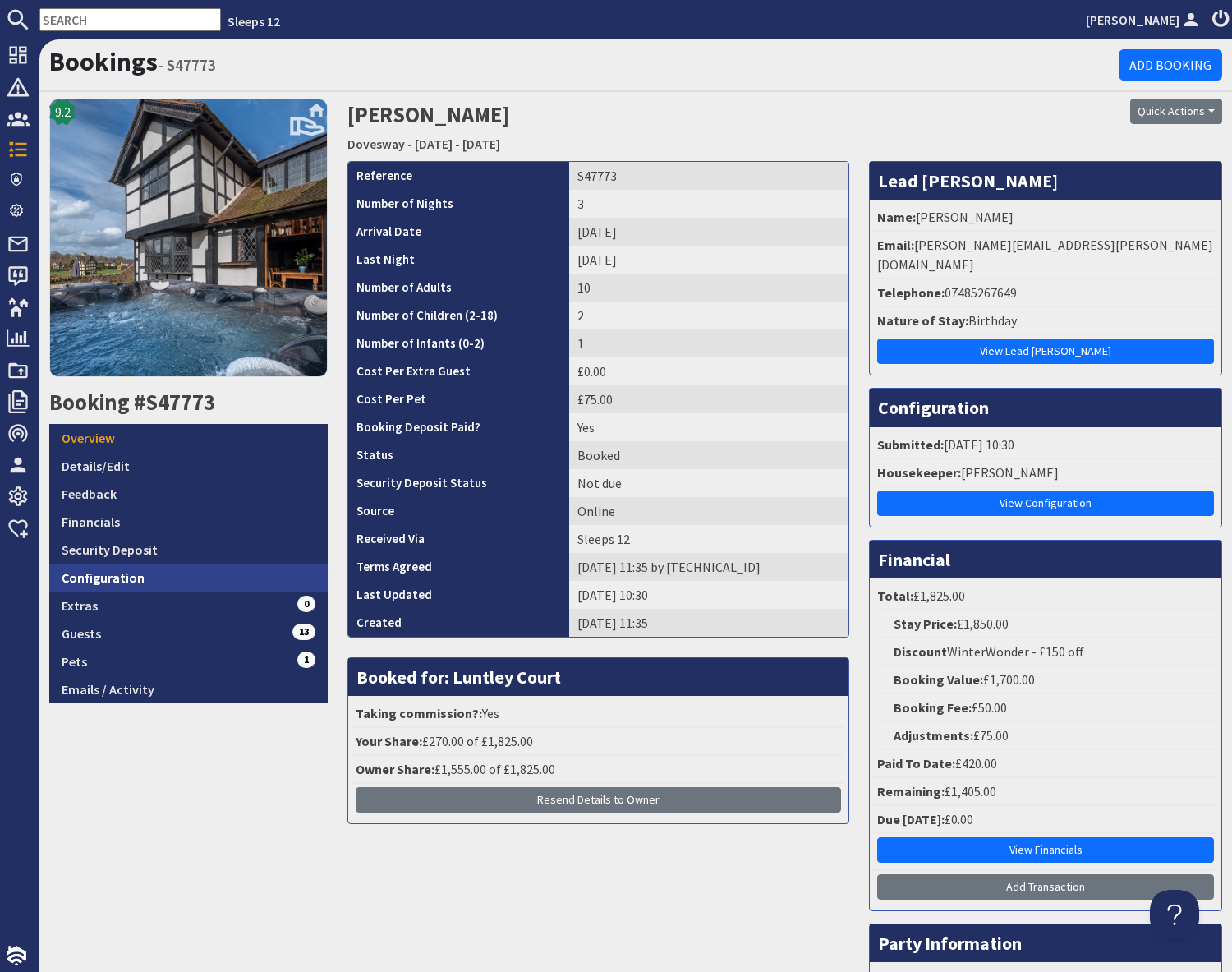
click at [176, 576] on link "Configuration" at bounding box center [188, 577] width 278 height 28
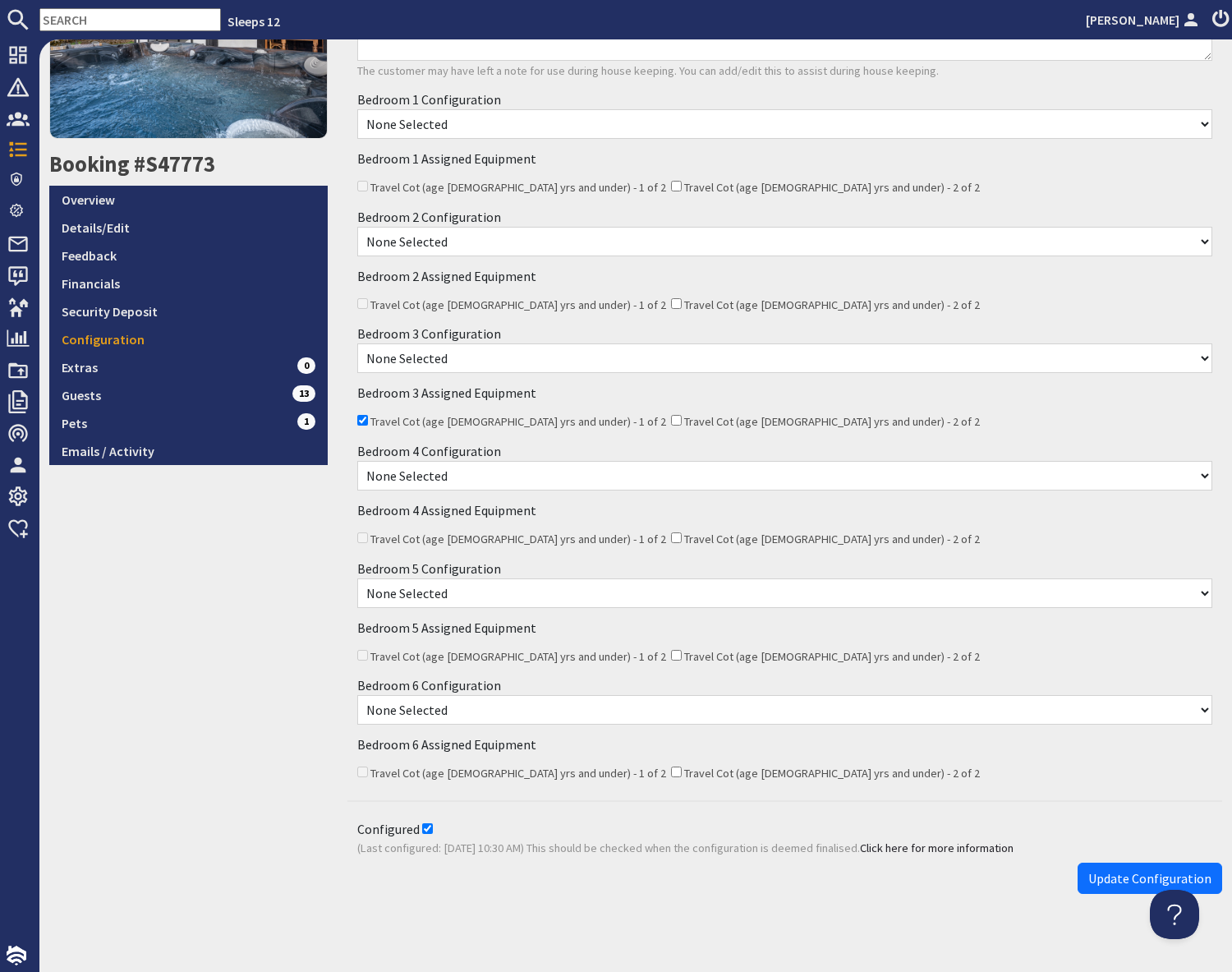
scroll to position [251, 0]
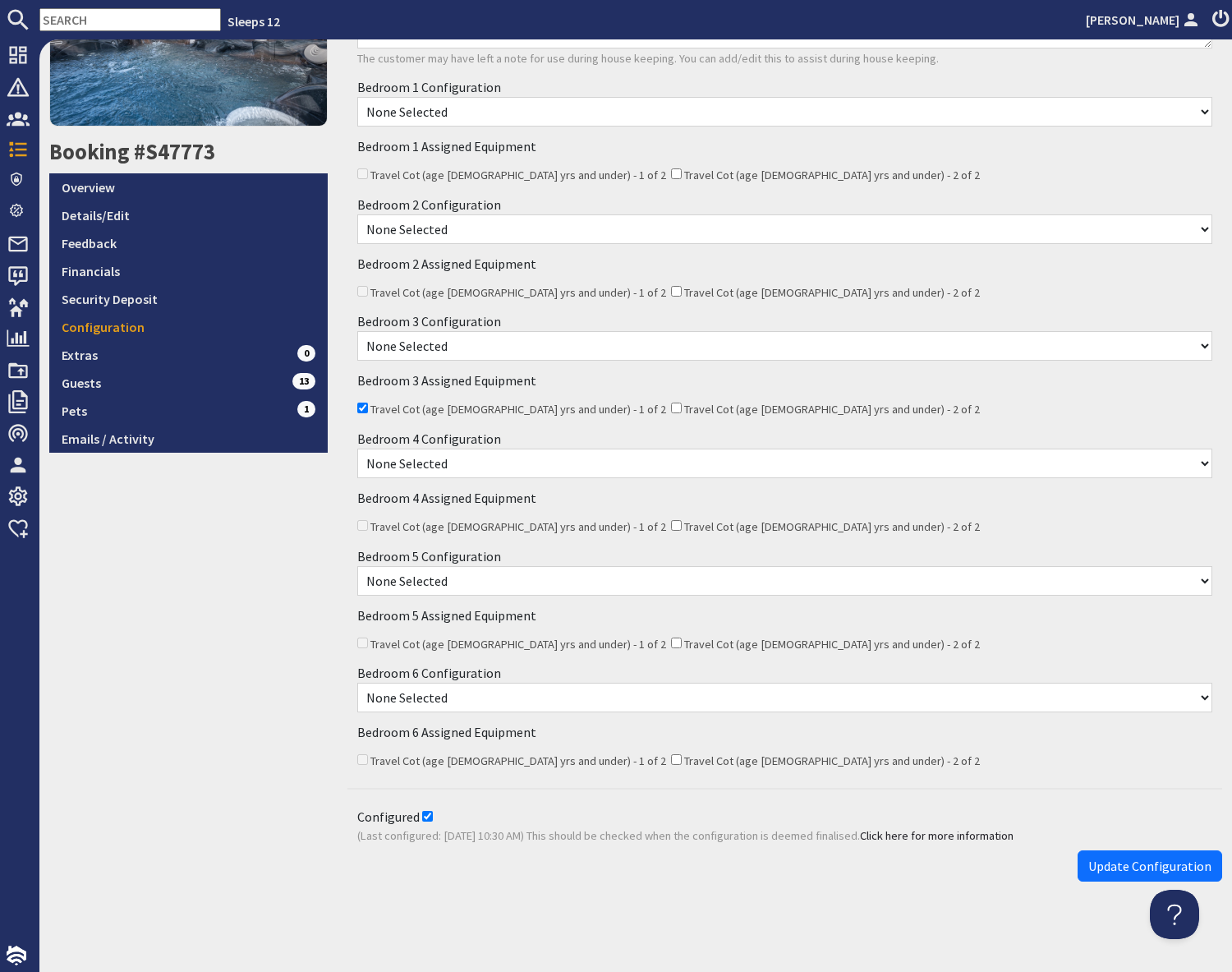
click at [423, 814] on input "Configured" at bounding box center [427, 816] width 11 height 11
checkbox input "false"
click at [1105, 871] on span "Update Configuration" at bounding box center [1149, 866] width 123 height 17
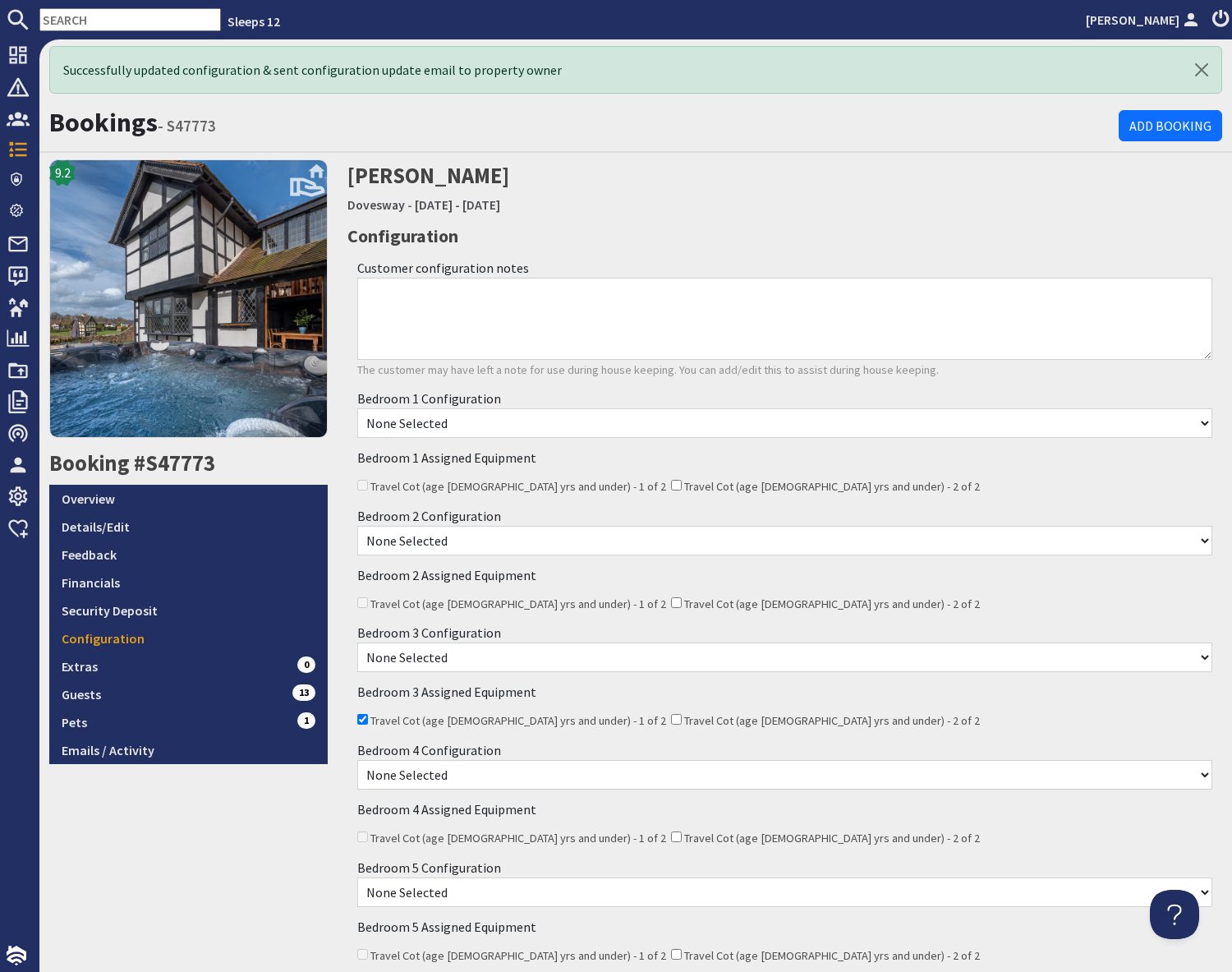
scroll to position [0, 0]
click at [417, 423] on select "None Selected 2 x Super King Beds 4 x Single Beds 1 x Super King Bed and 2 x Si…" at bounding box center [784, 423] width 854 height 29
click at [466, 546] on select "None Selected 2 x Super King Beds 4 x Single Beds 1 x Super King Bed and 2 x Si…" at bounding box center [784, 541] width 854 height 29
click at [464, 657] on select "None Selected Super King Room Twin Room" at bounding box center [784, 657] width 854 height 29
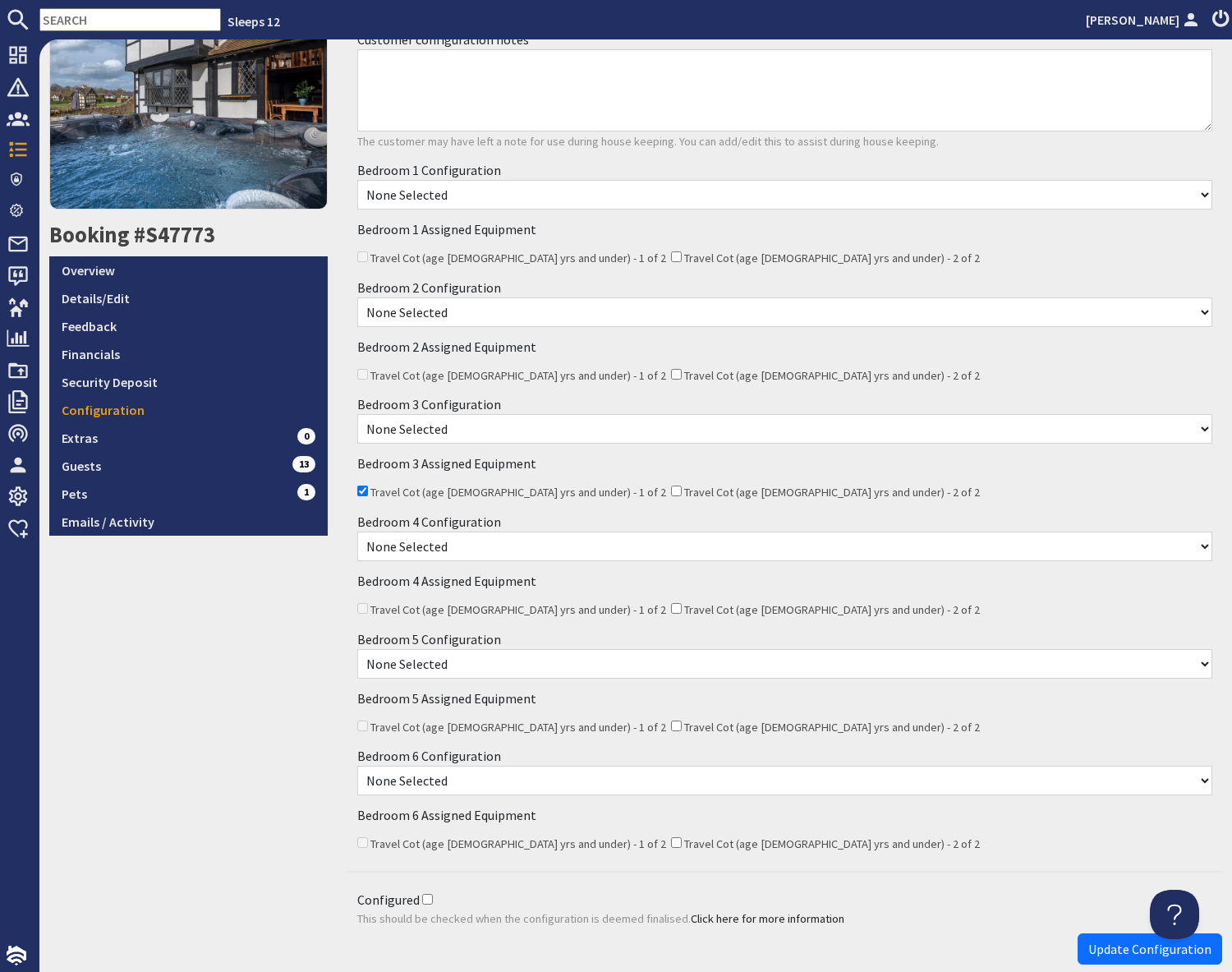
scroll to position [311, 0]
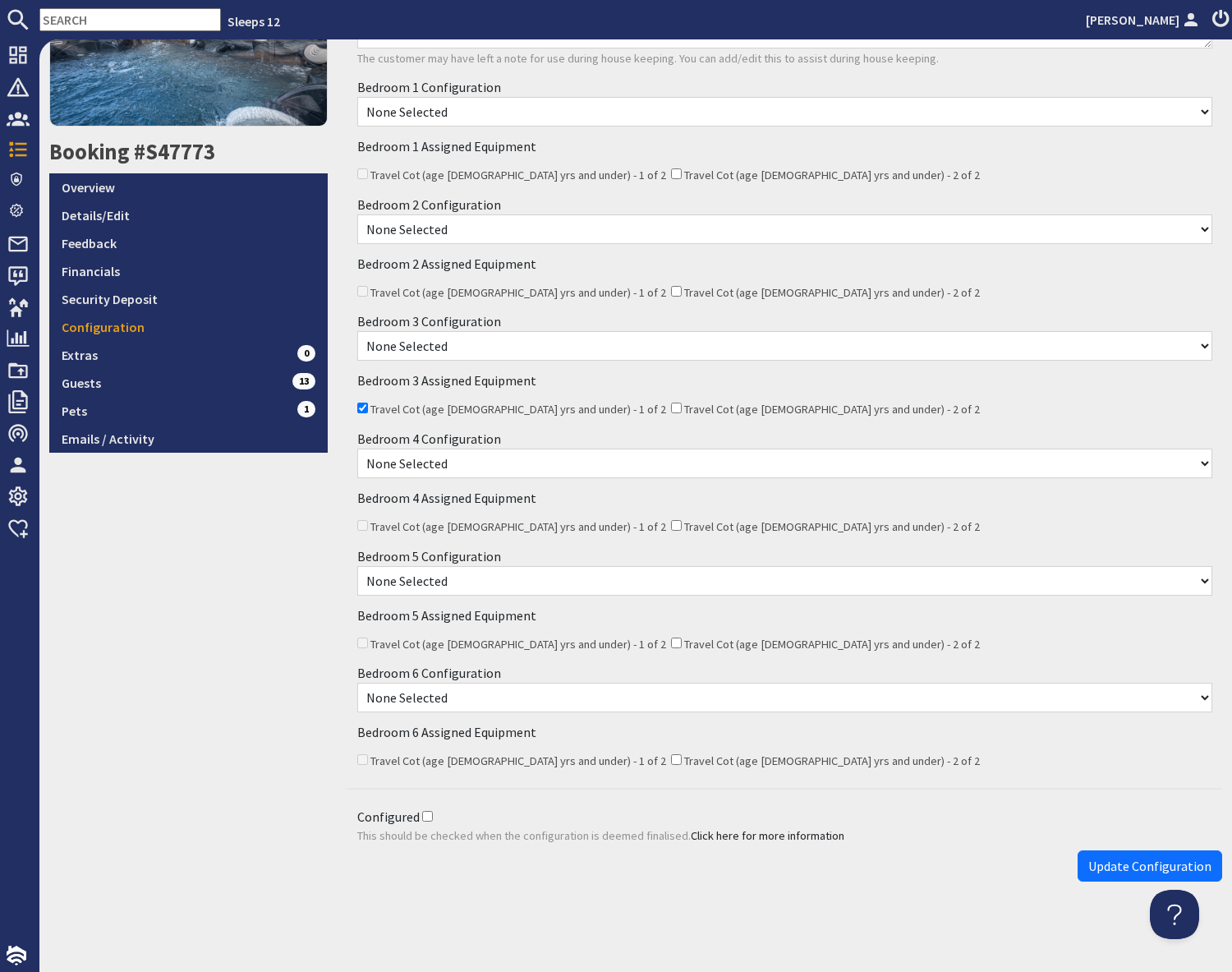
click at [484, 697] on select "None Selected Twin Room" at bounding box center [784, 697] width 854 height 29
click at [428, 580] on select "None Selected Twin Room" at bounding box center [784, 581] width 854 height 29
click at [490, 467] on select "None Selected 2 x Super King Beds 1 Super King Bed and 2 x Single Beds" at bounding box center [784, 464] width 854 height 29
click at [169, 445] on link "Emails / Activity" at bounding box center [188, 438] width 278 height 28
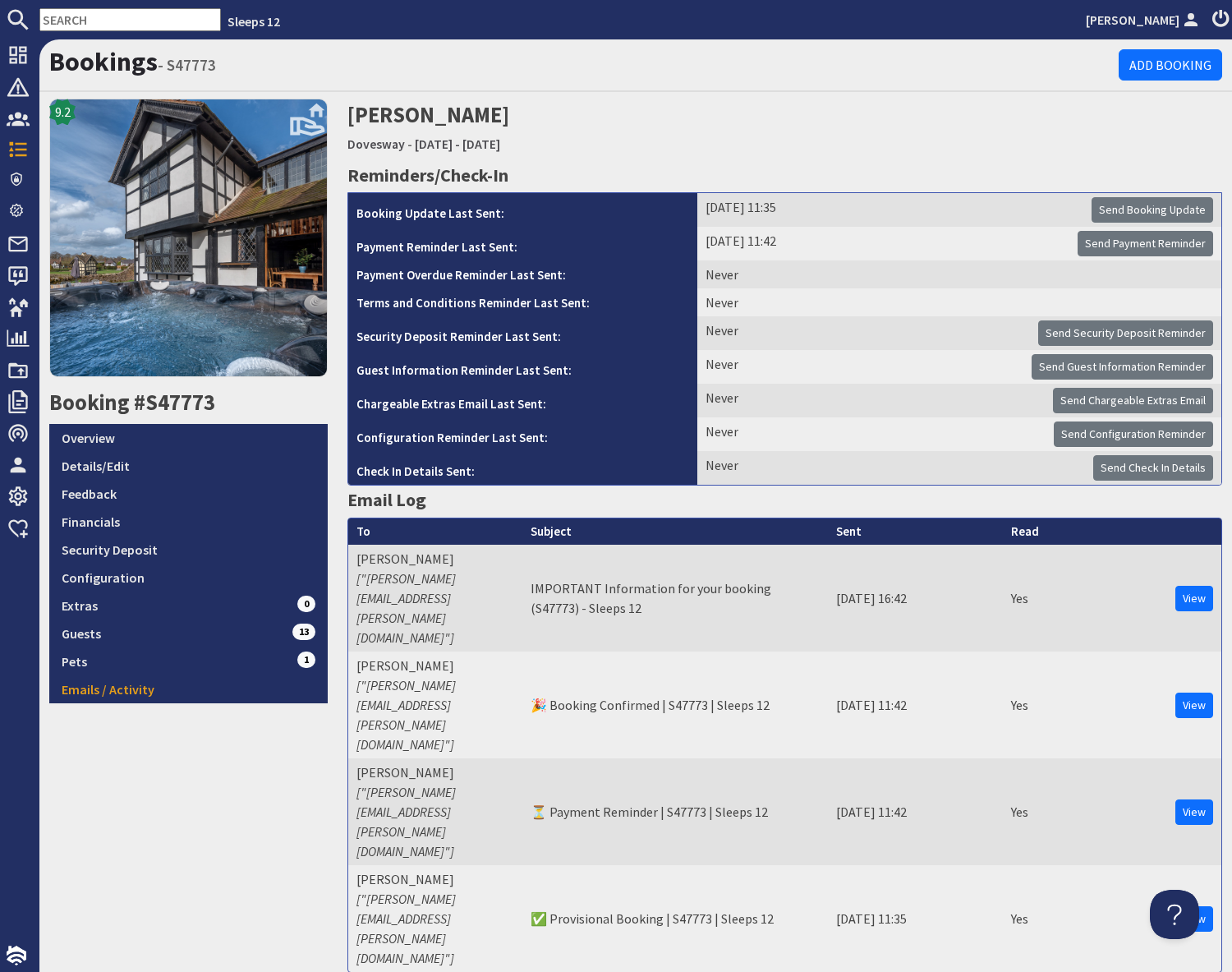
click at [115, 21] on input "text" at bounding box center [130, 20] width 181 height 23
paste input "katyelizabethcooper@gmail.com"
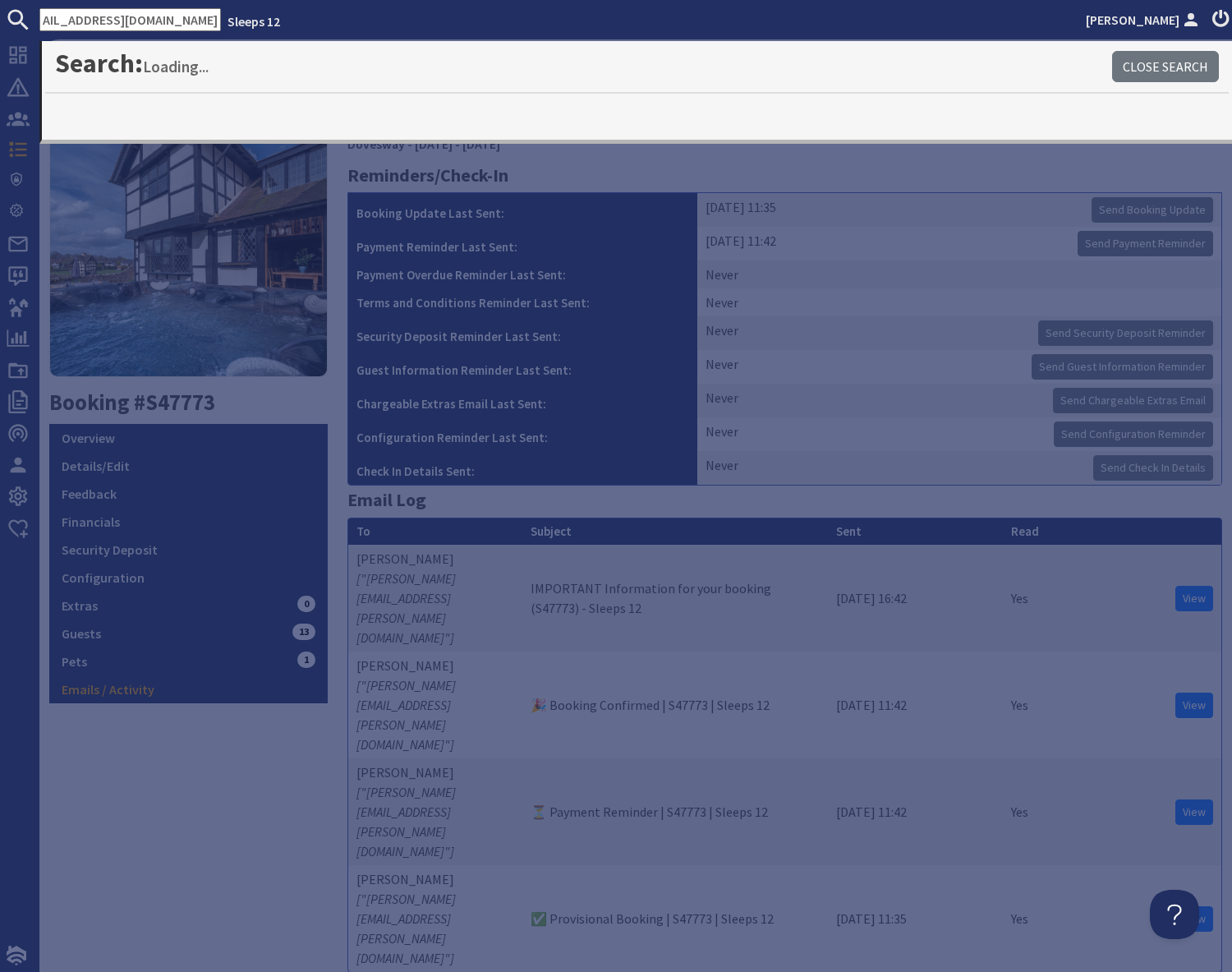
type input "katyelizabethcooper@gmail.com"
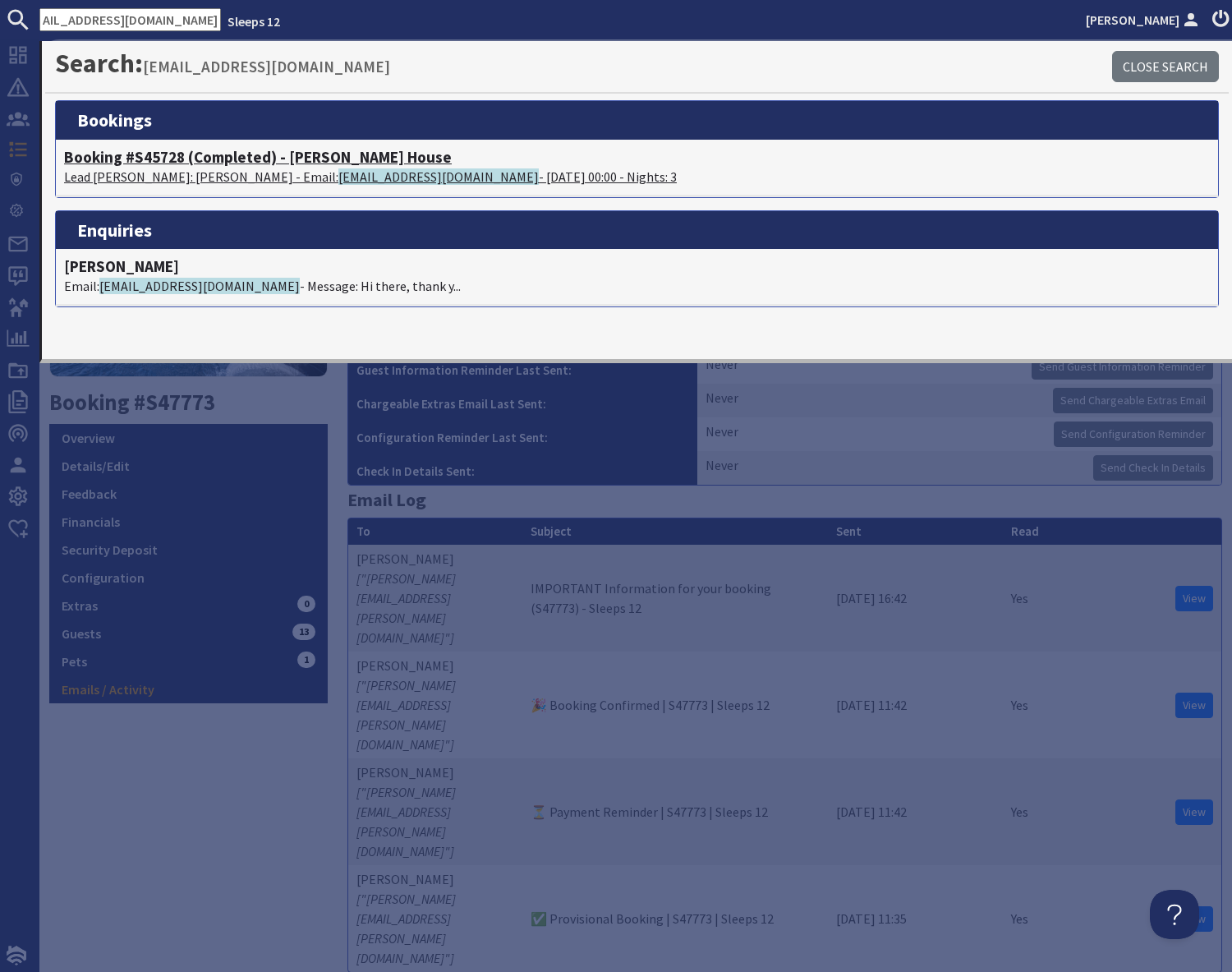
scroll to position [0, 0]
click at [174, 169] on p "Lead Booker: Mrs Katy Demetriou - Email: katyelizabethcooper@gmail.com - 29/08/…" at bounding box center [637, 177] width 1145 height 20
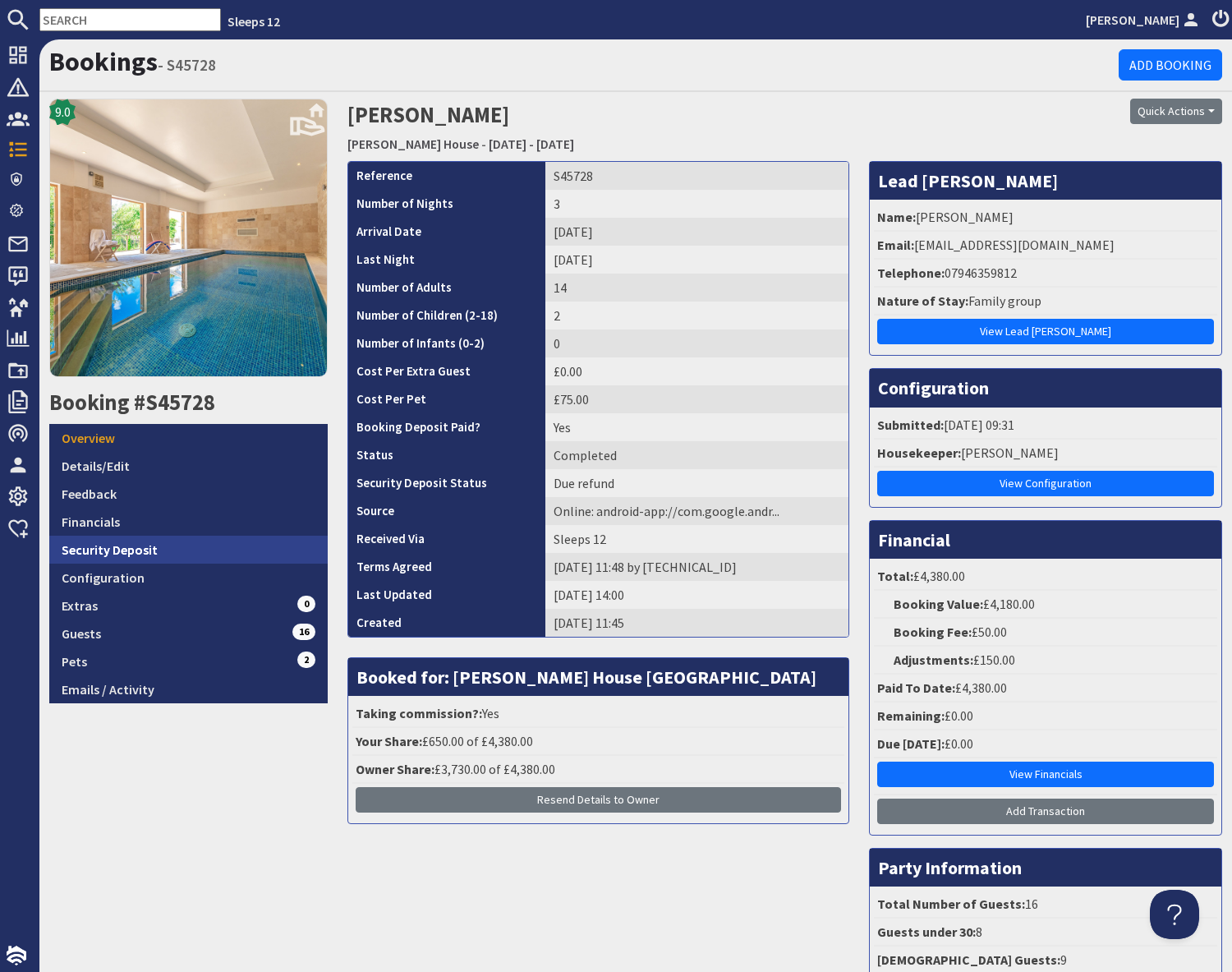
click at [151, 550] on link "Security Deposit" at bounding box center [188, 549] width 278 height 28
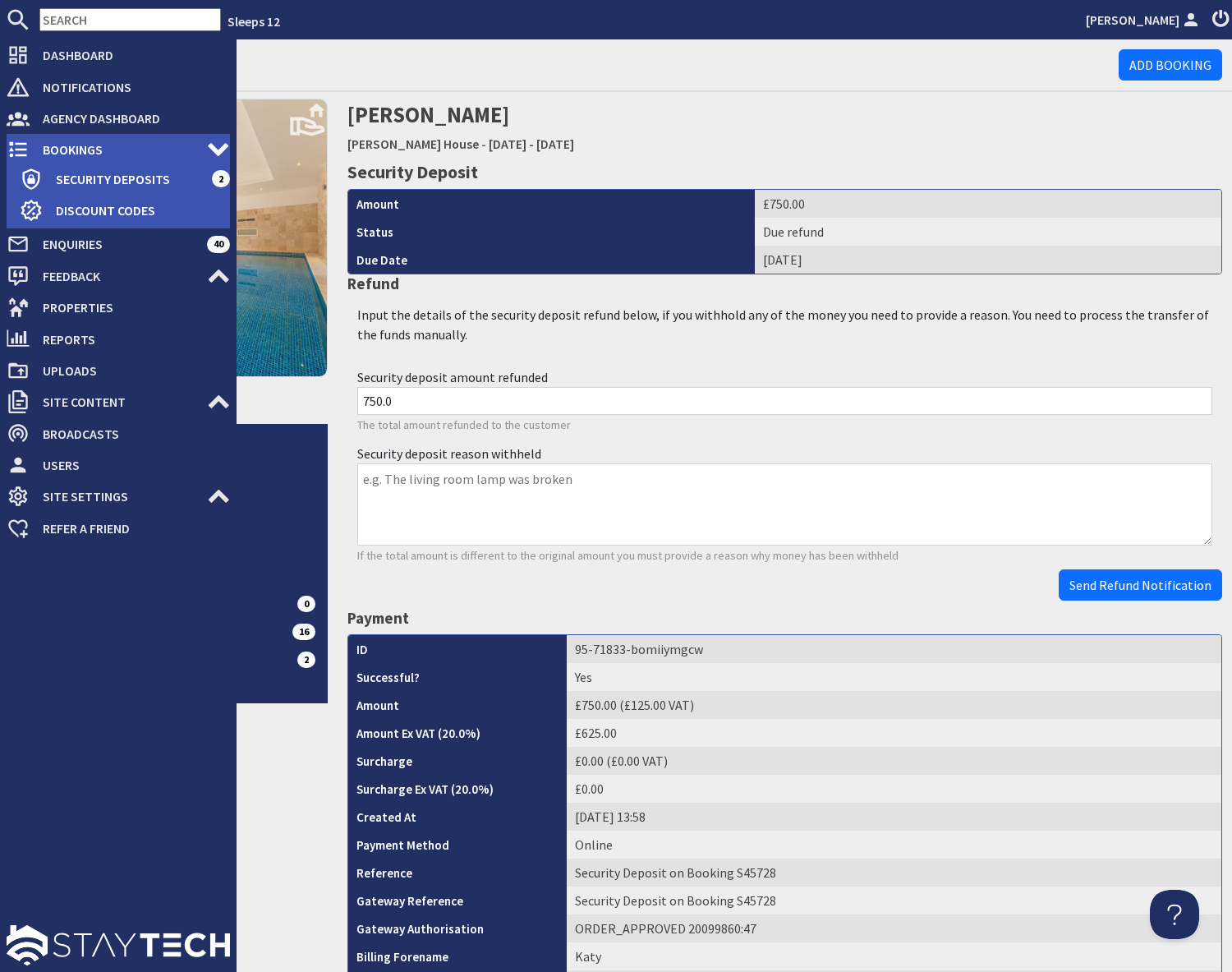
click at [54, 149] on span "Bookings" at bounding box center [118, 149] width 178 height 26
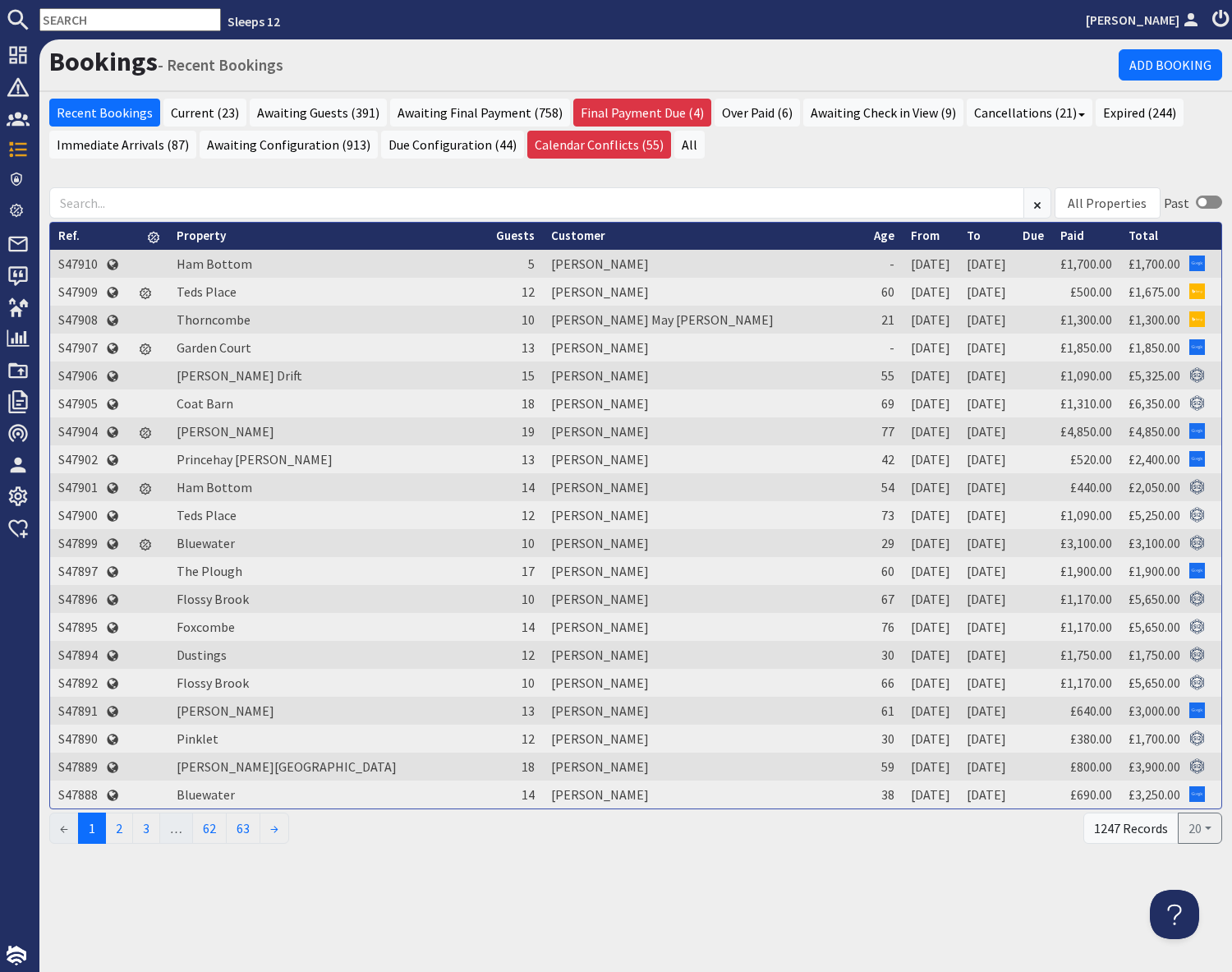
click at [120, 13] on input "text" at bounding box center [130, 20] width 181 height 23
paste input "S46727"
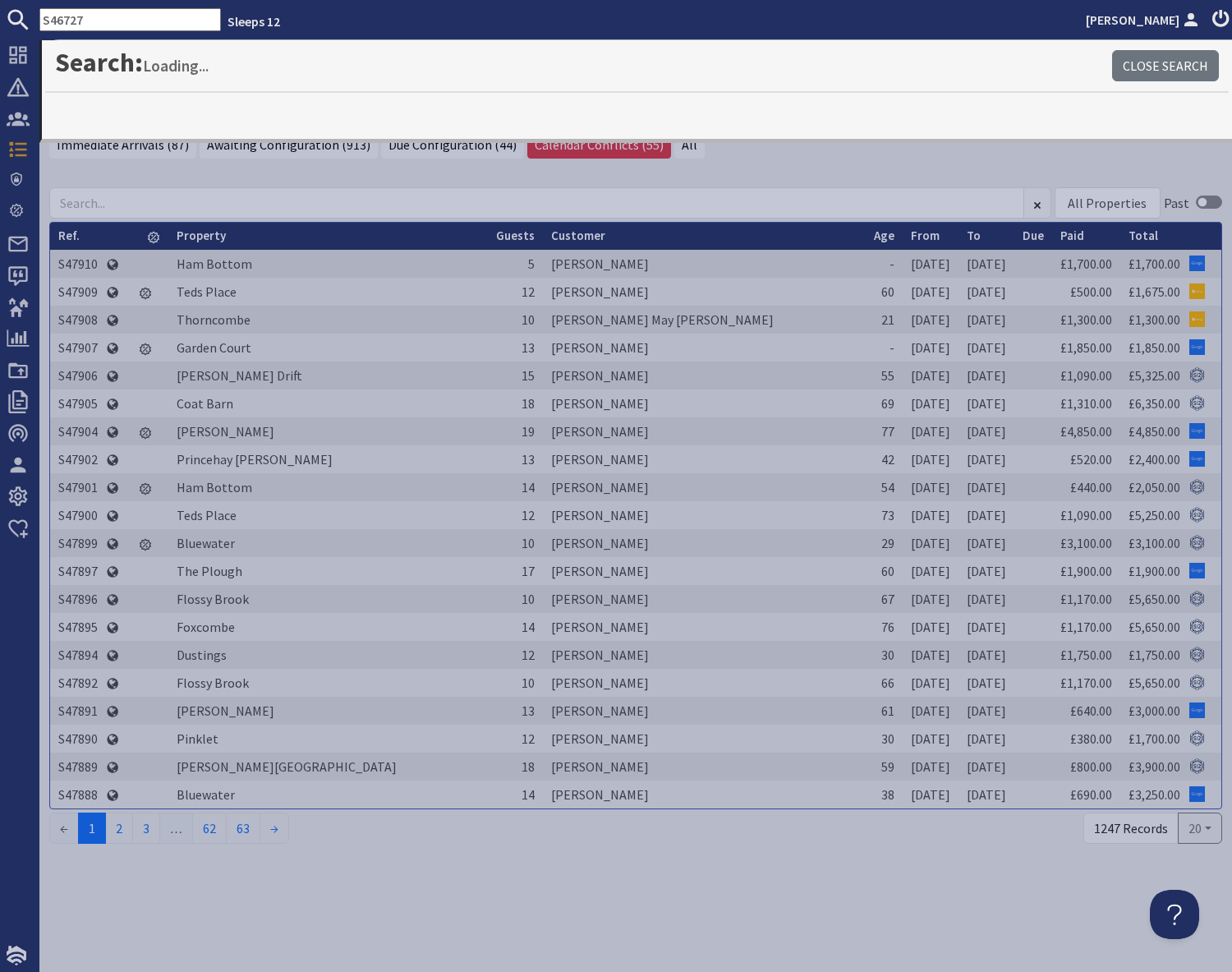
type input "S46727"
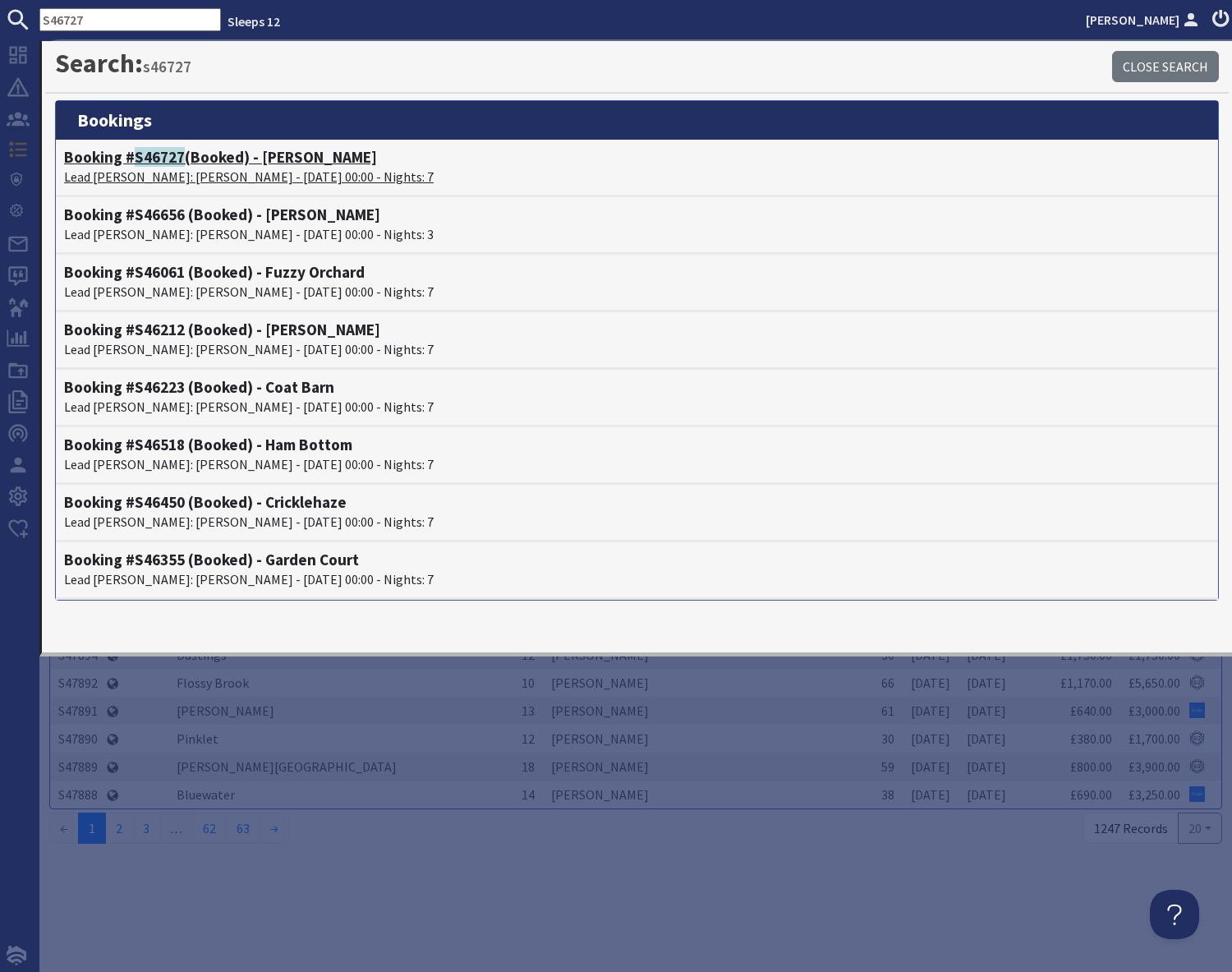
click at [157, 174] on p "Lead Booker: Amarpal Virdee - 15/08/2025 00:00 - Nights: 7" at bounding box center [637, 177] width 1145 height 20
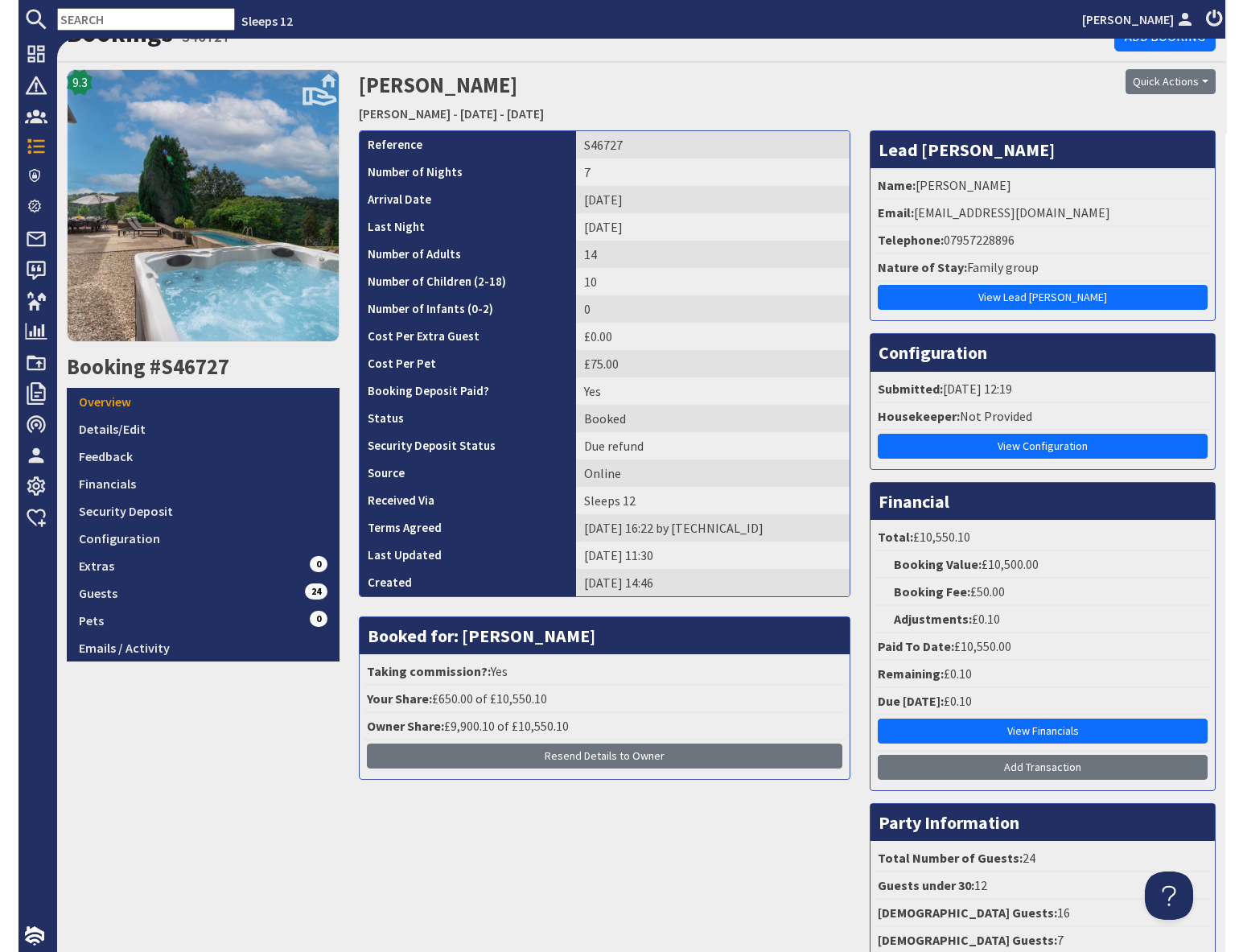
scroll to position [28, 0]
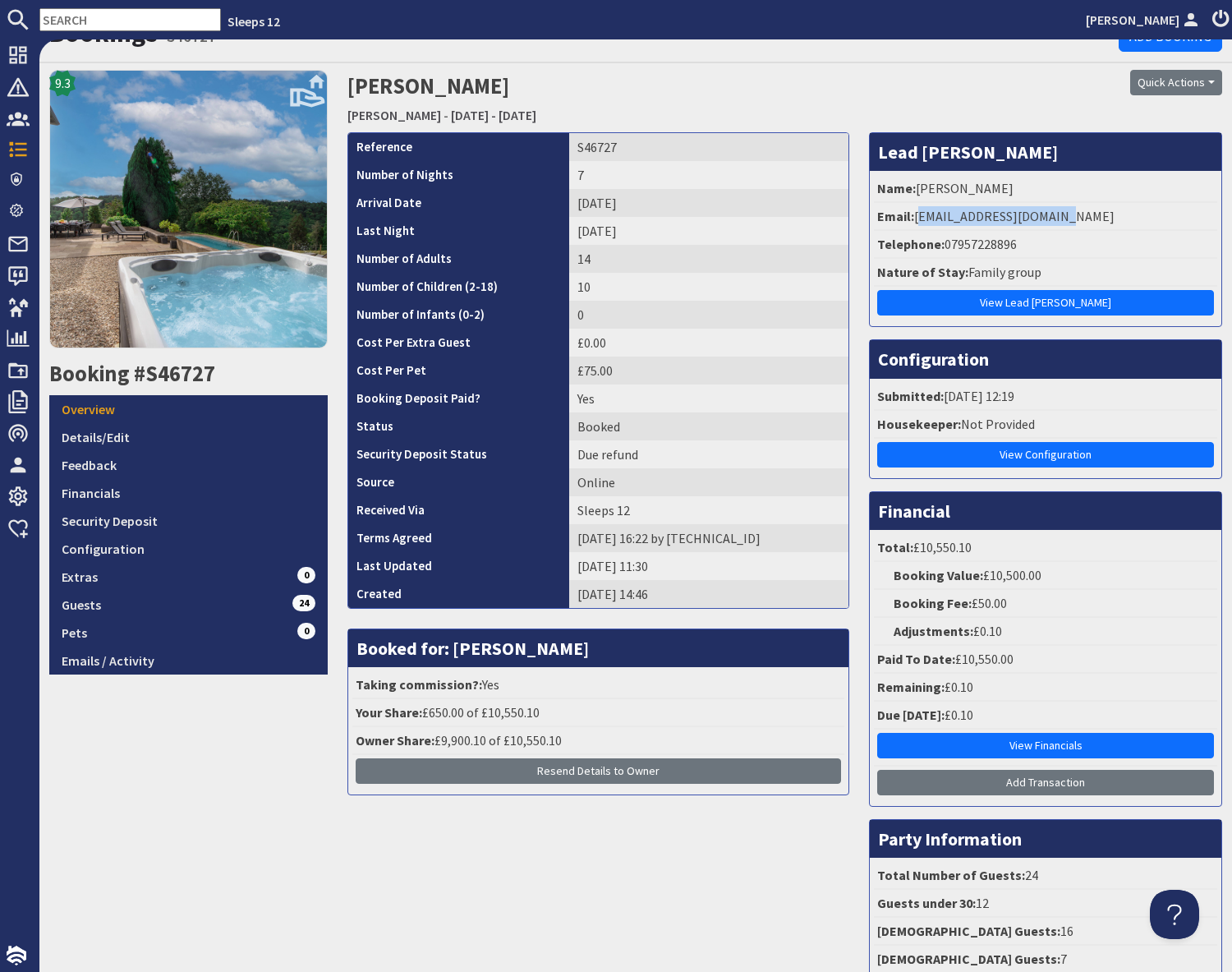
drag, startPoint x: 919, startPoint y: 218, endPoint x: 1125, endPoint y: 216, distance: 206.0
click at [1125, 216] on li "Email: a_s_virdee@hotmail.com" at bounding box center [1046, 217] width 343 height 28
copy li "a_s_virdee@hotmail.com"
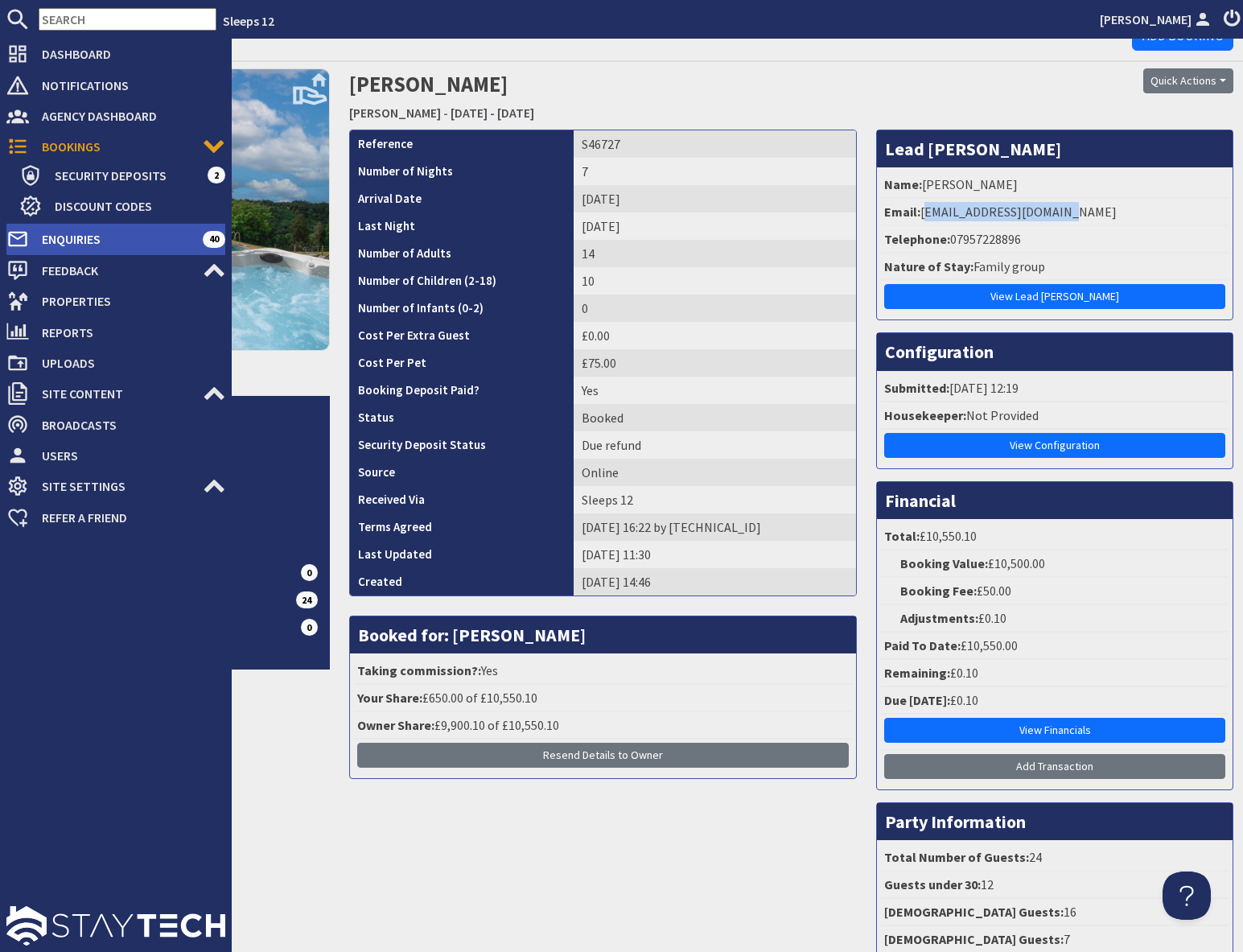
drag, startPoint x: 54, startPoint y: 244, endPoint x: 109, endPoint y: 243, distance: 55.0
click at [54, 244] on span "Enquiries" at bounding box center [116, 239] width 174 height 26
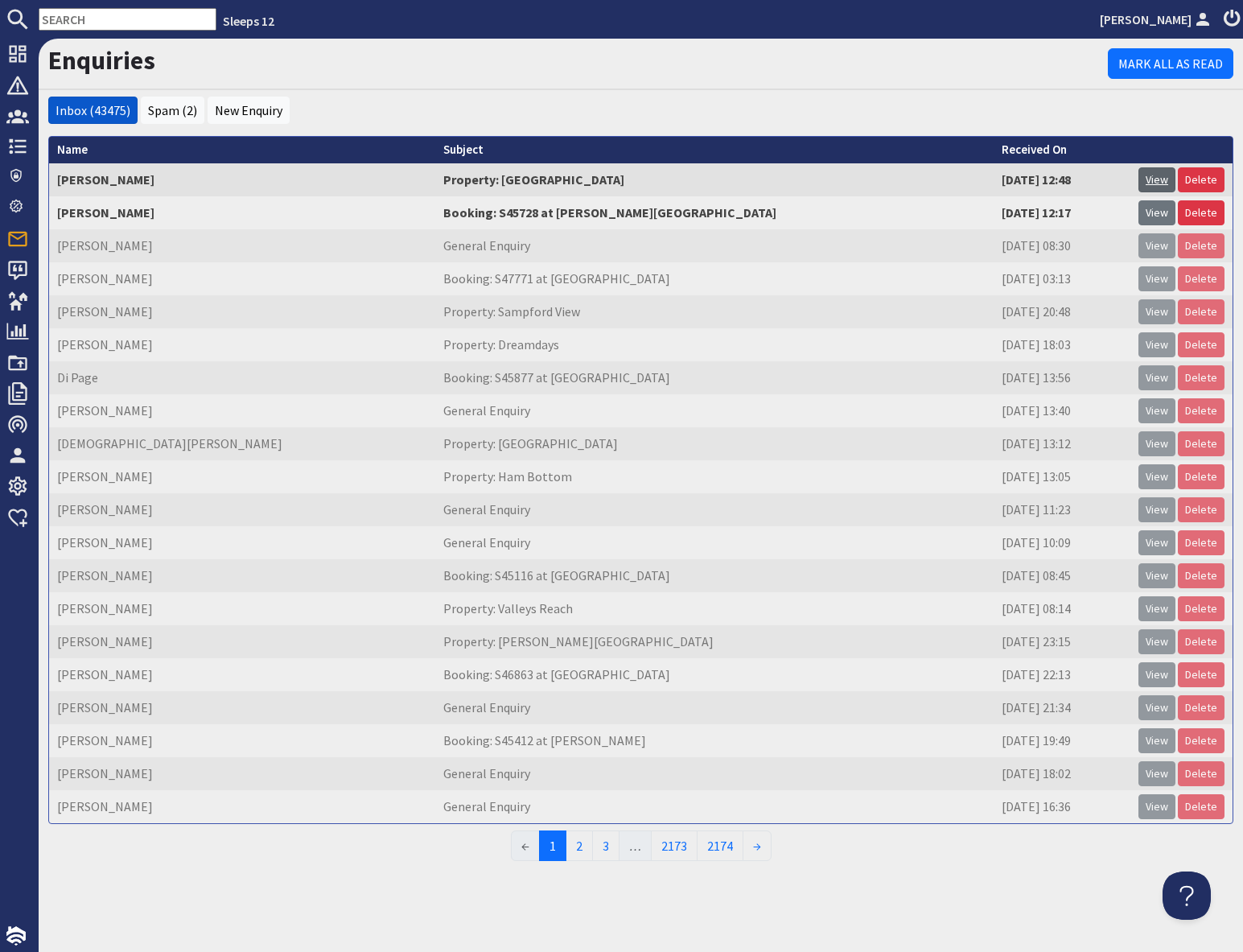
click at [1157, 176] on link "View" at bounding box center [1157, 180] width 37 height 25
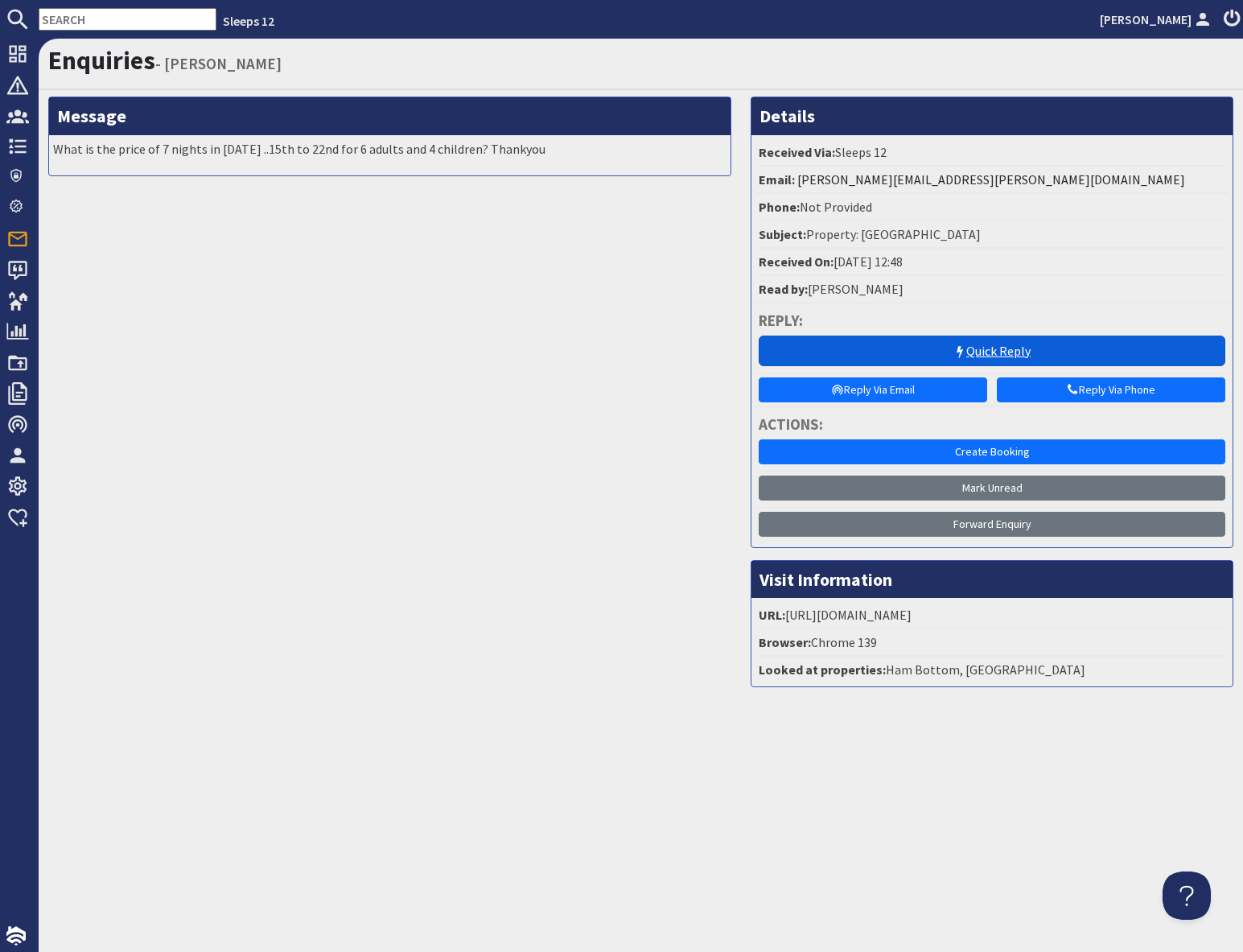
click at [1009, 348] on link "Quick Reply" at bounding box center [992, 351] width 467 height 31
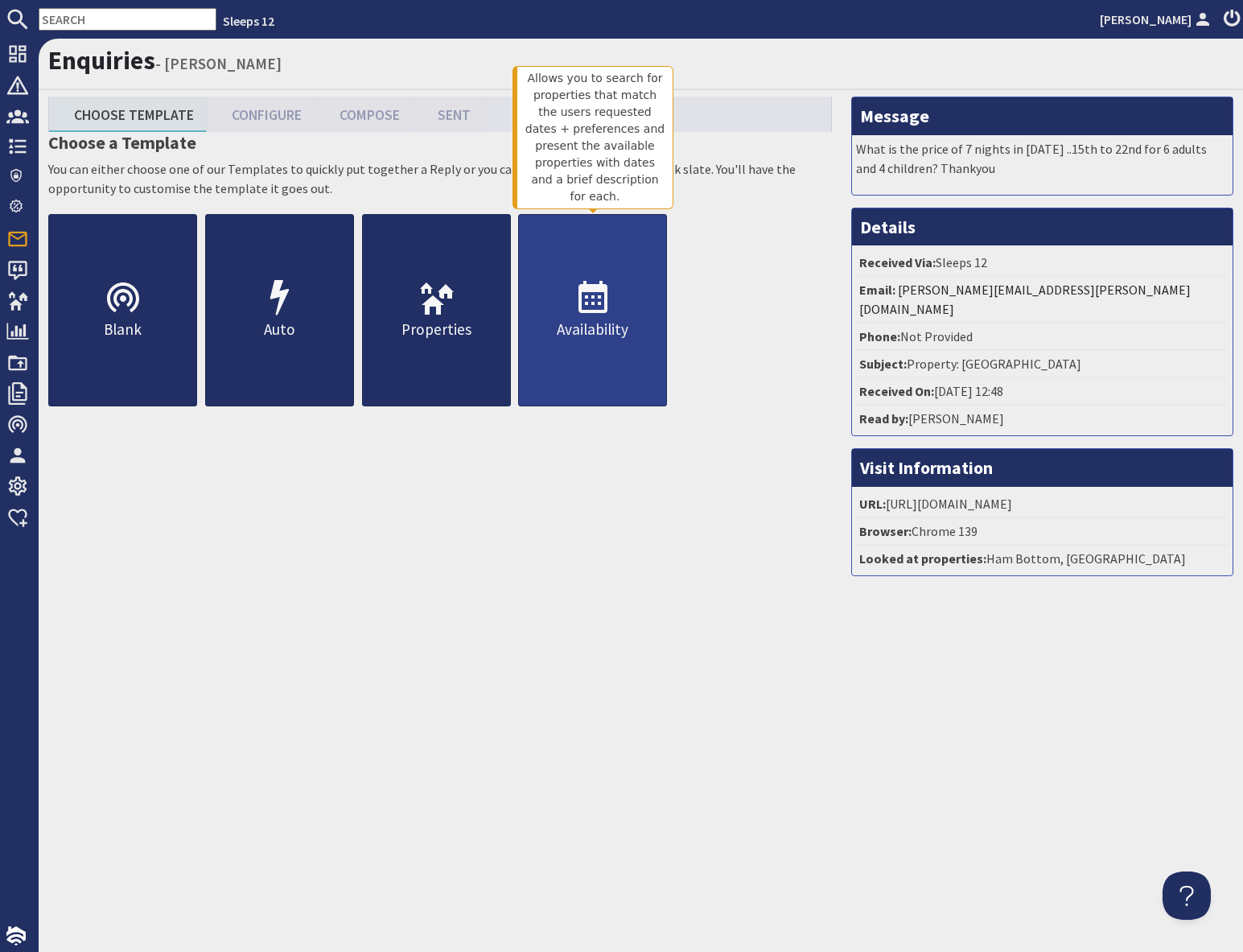
click at [628, 327] on p "Availability" at bounding box center [593, 329] width 147 height 23
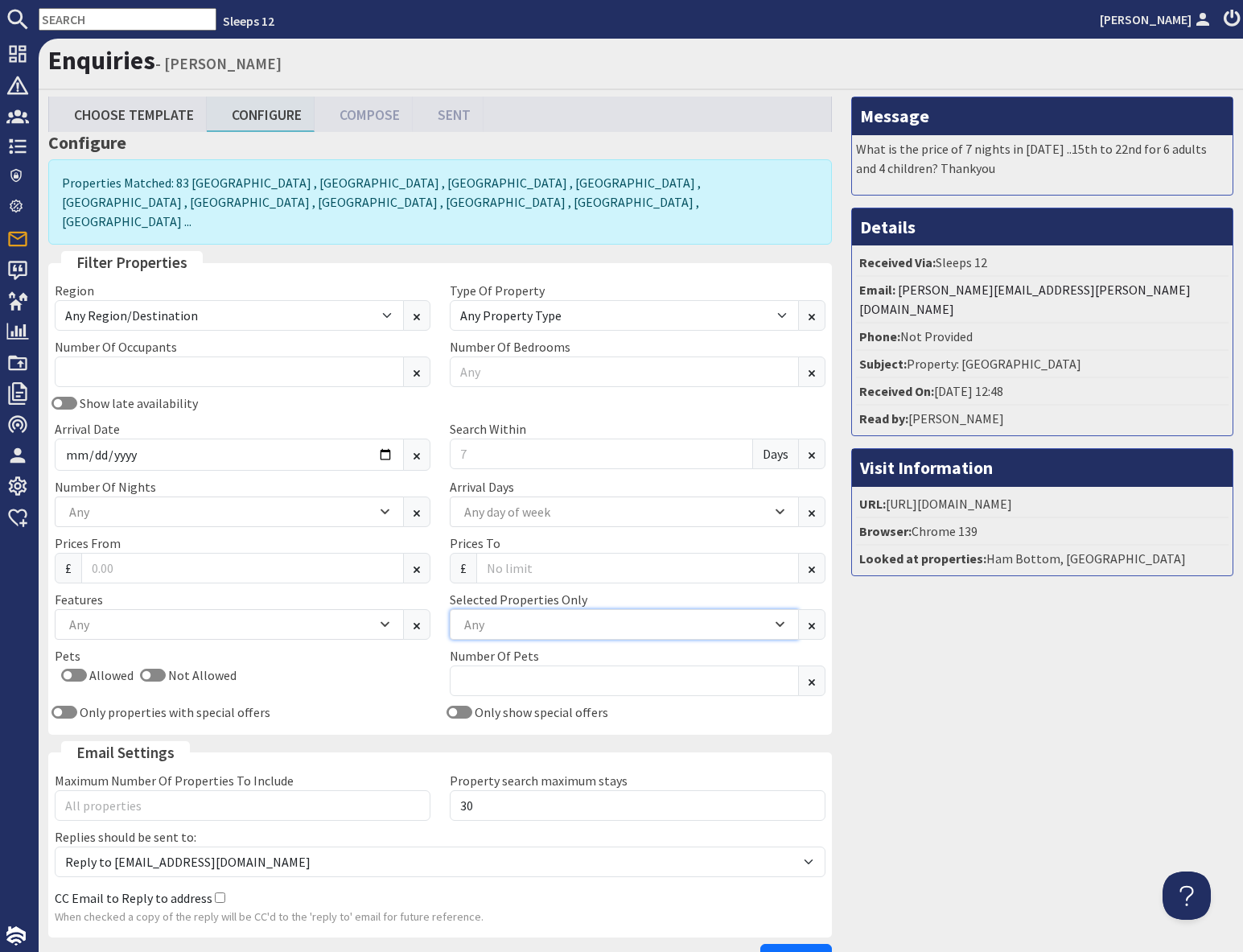
click at [507, 616] on div "Any" at bounding box center [616, 624] width 312 height 18
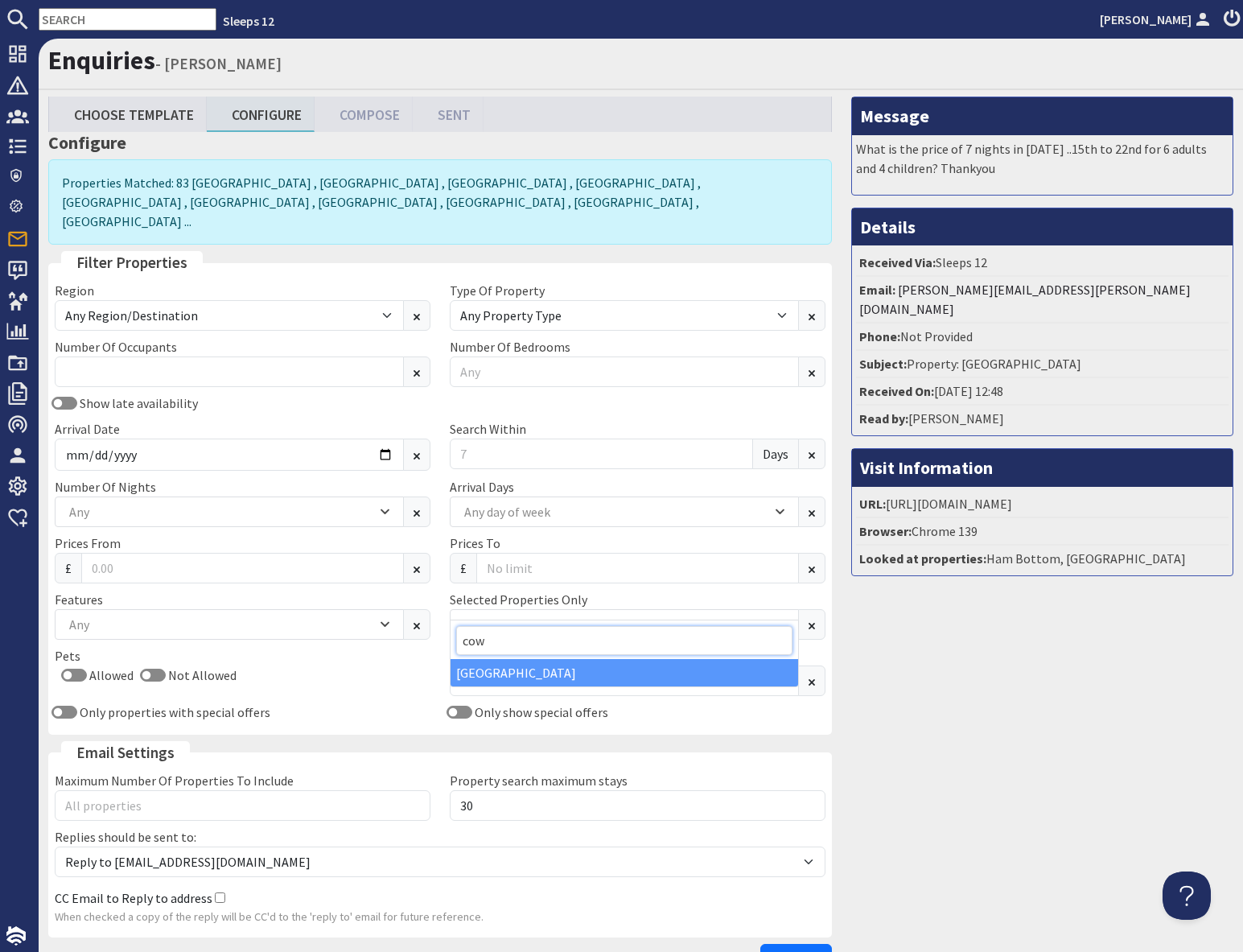
type input "cow"
click at [527, 673] on div "[GEOGRAPHIC_DATA]" at bounding box center [624, 672] width 348 height 28
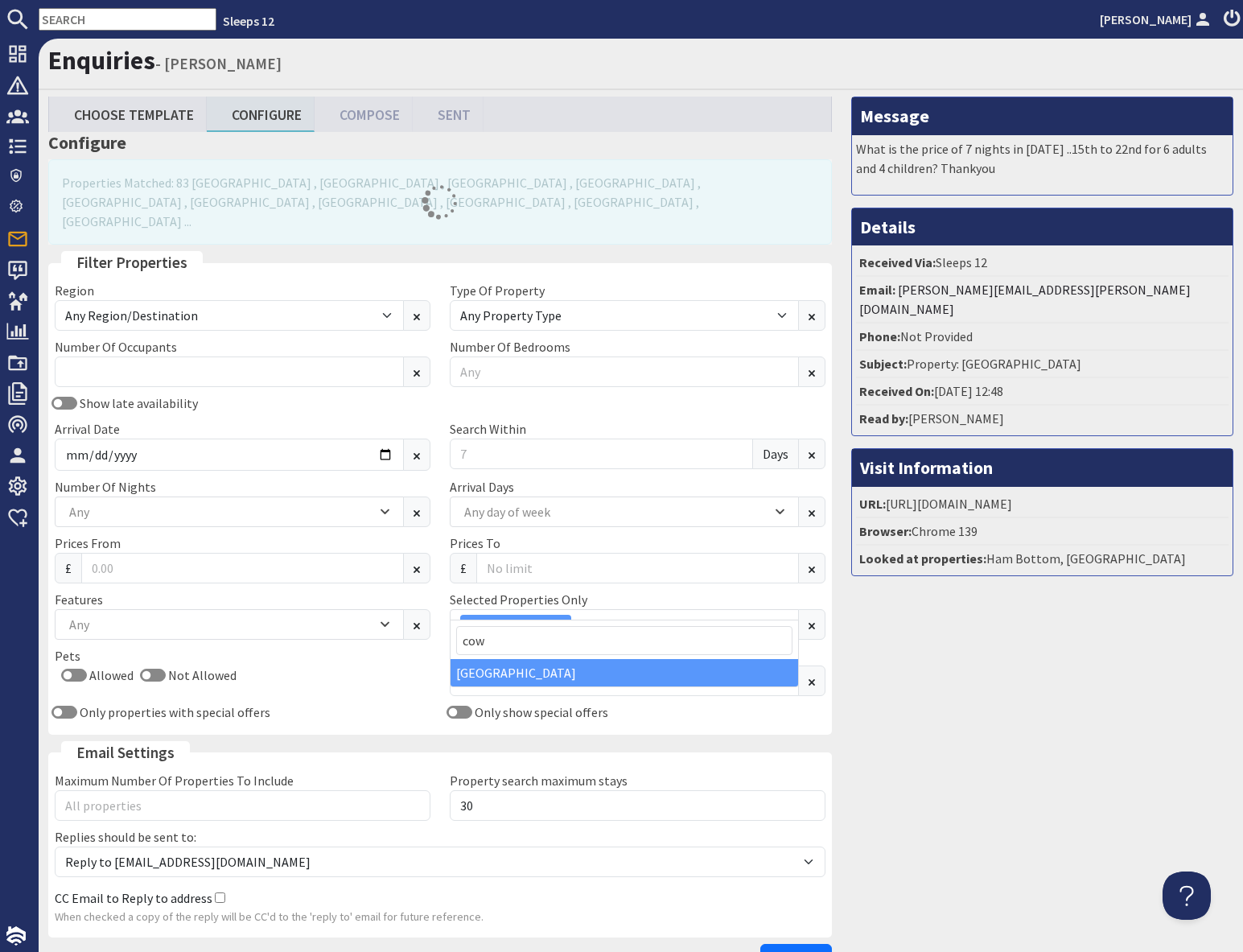
click at [930, 700] on div "Message What is the price of 7 nights in August 2027 ..15th to 22nd for 6 adult…" at bounding box center [1042, 539] width 402 height 885
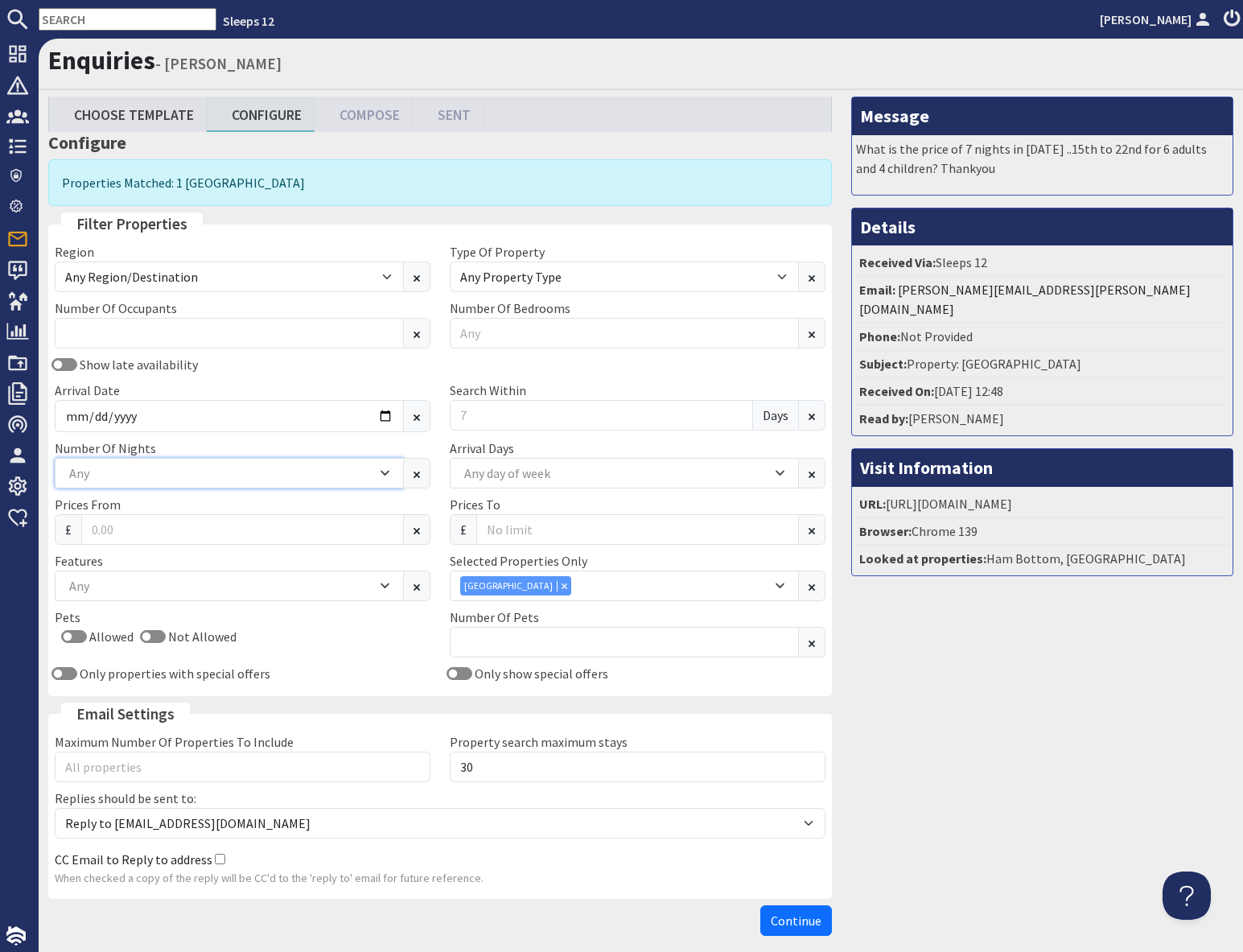
click at [160, 475] on div "Any" at bounding box center [221, 473] width 312 height 18
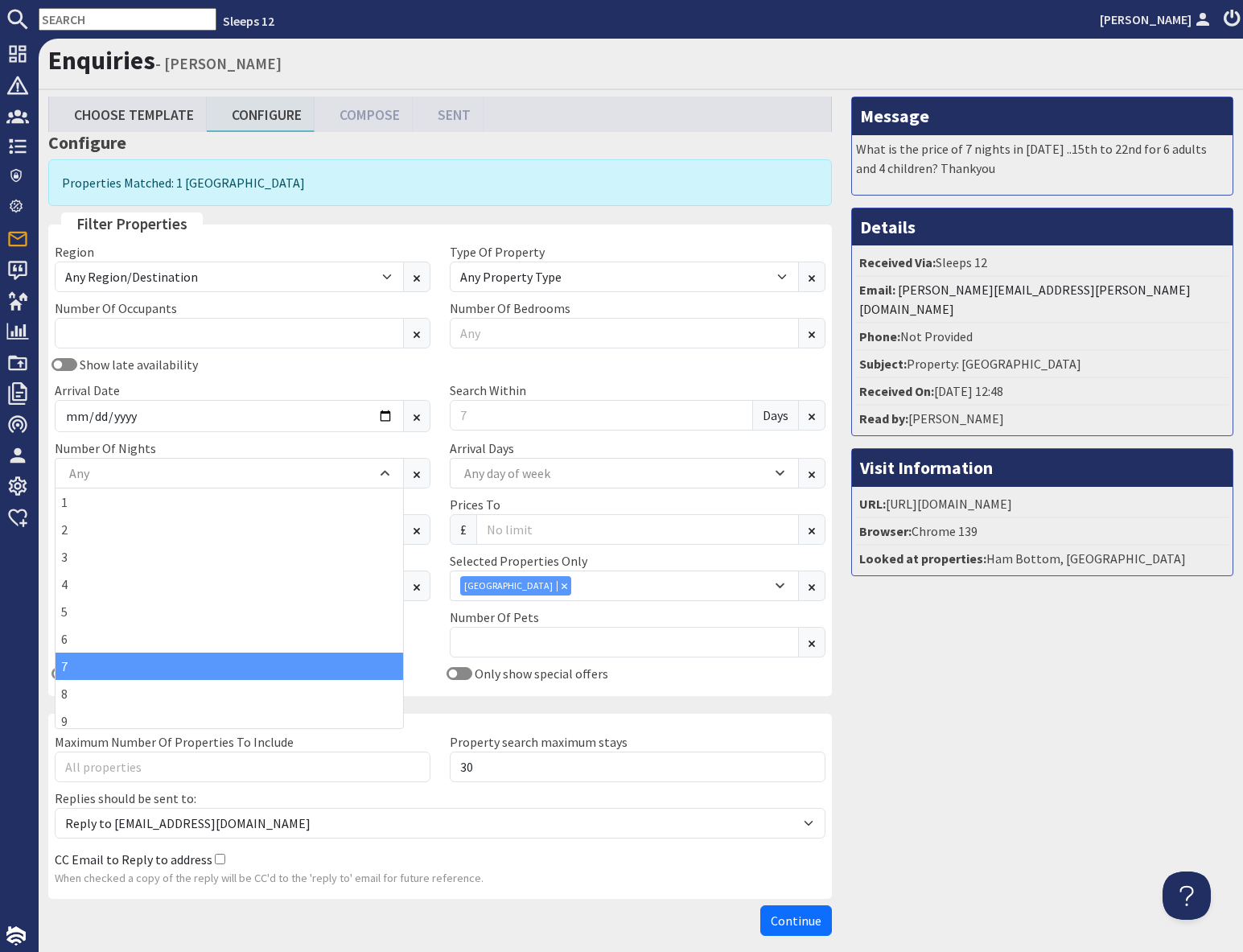
click at [98, 666] on div "7" at bounding box center [229, 666] width 348 height 28
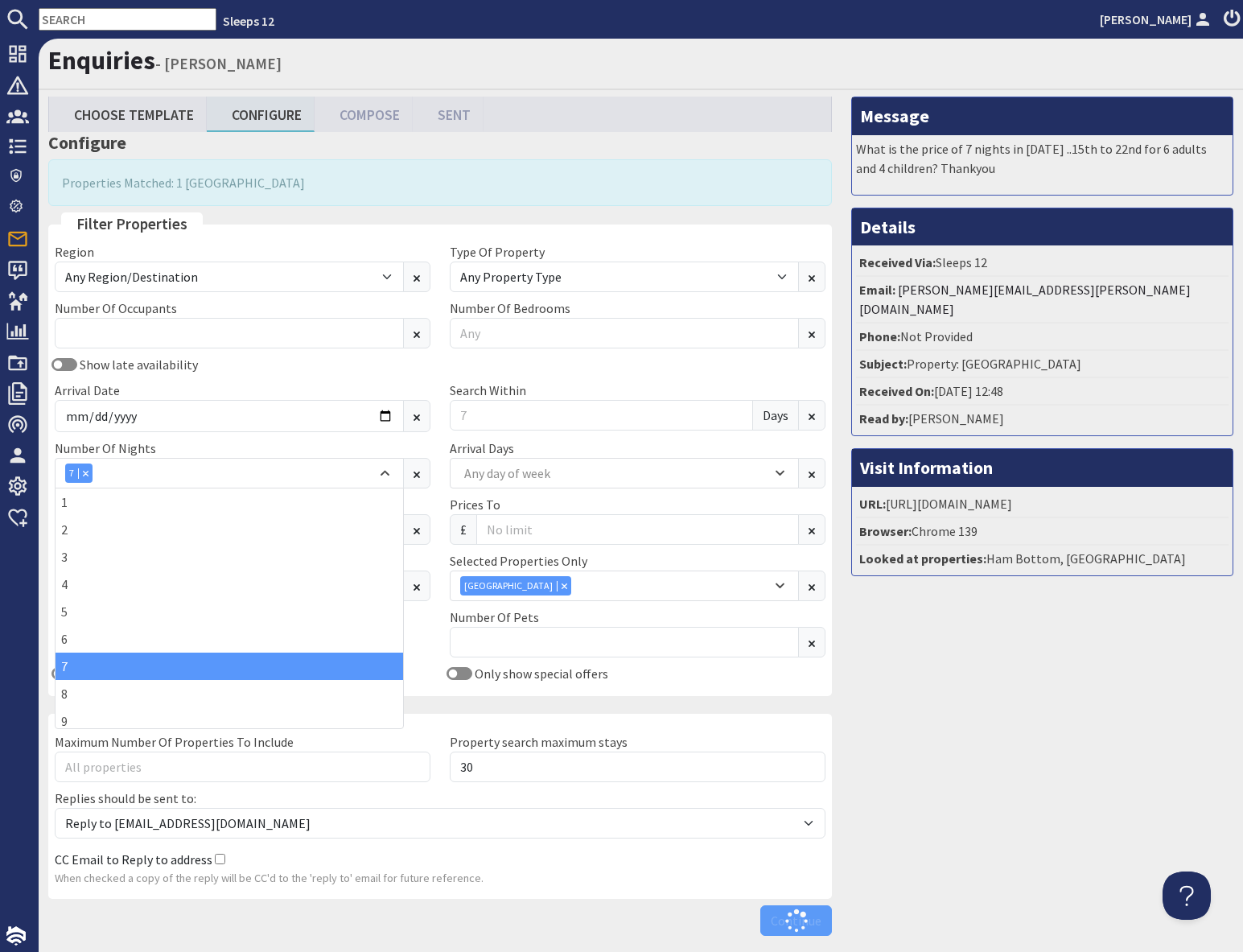
click at [938, 720] on div "Message What is the price of 7 nights in August 2027 ..15th to 22nd for 6 adult…" at bounding box center [1042, 519] width 402 height 846
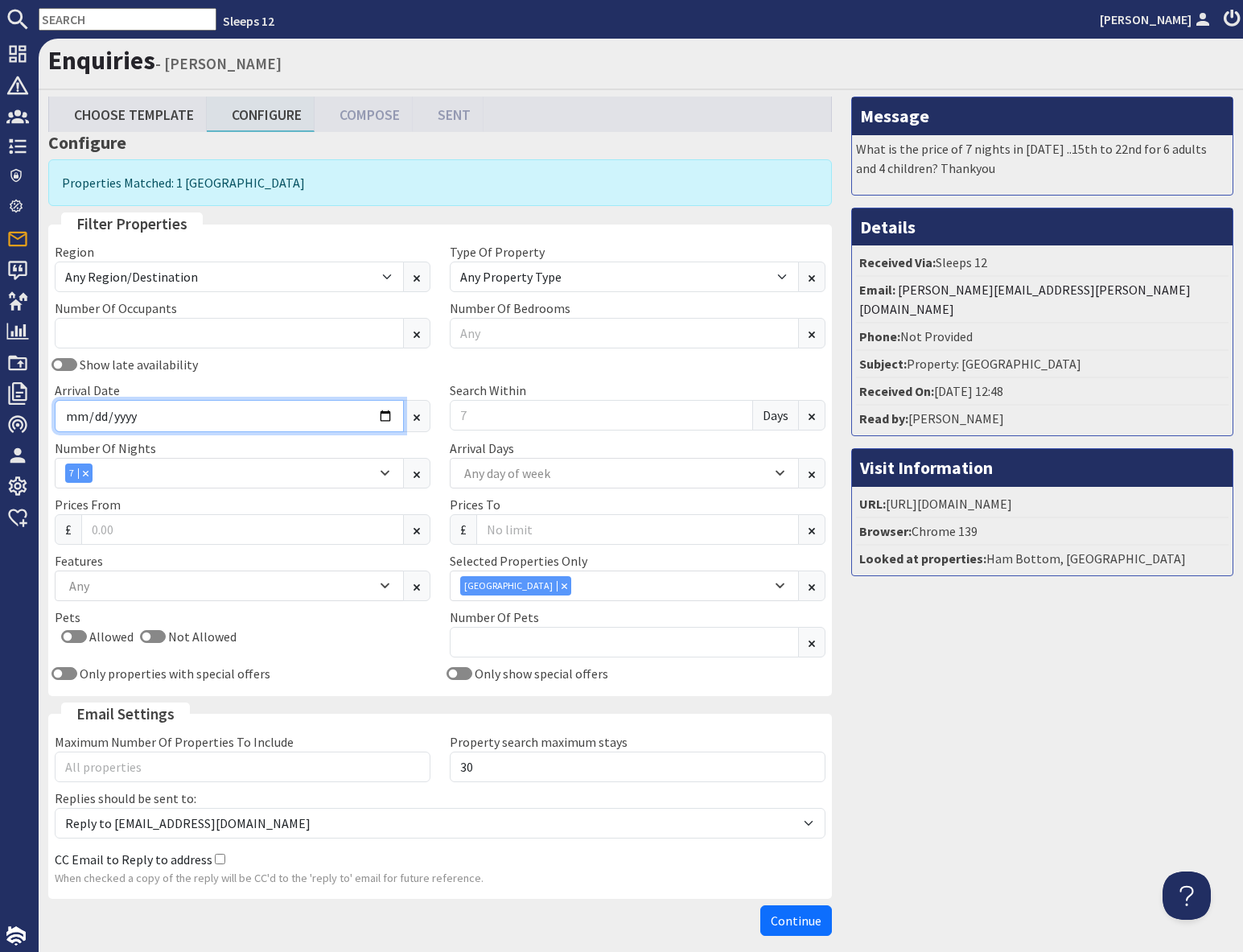
click at [383, 414] on input "Arrival Date" at bounding box center [229, 416] width 349 height 32
click at [382, 417] on input "Arrival Date" at bounding box center [229, 416] width 349 height 32
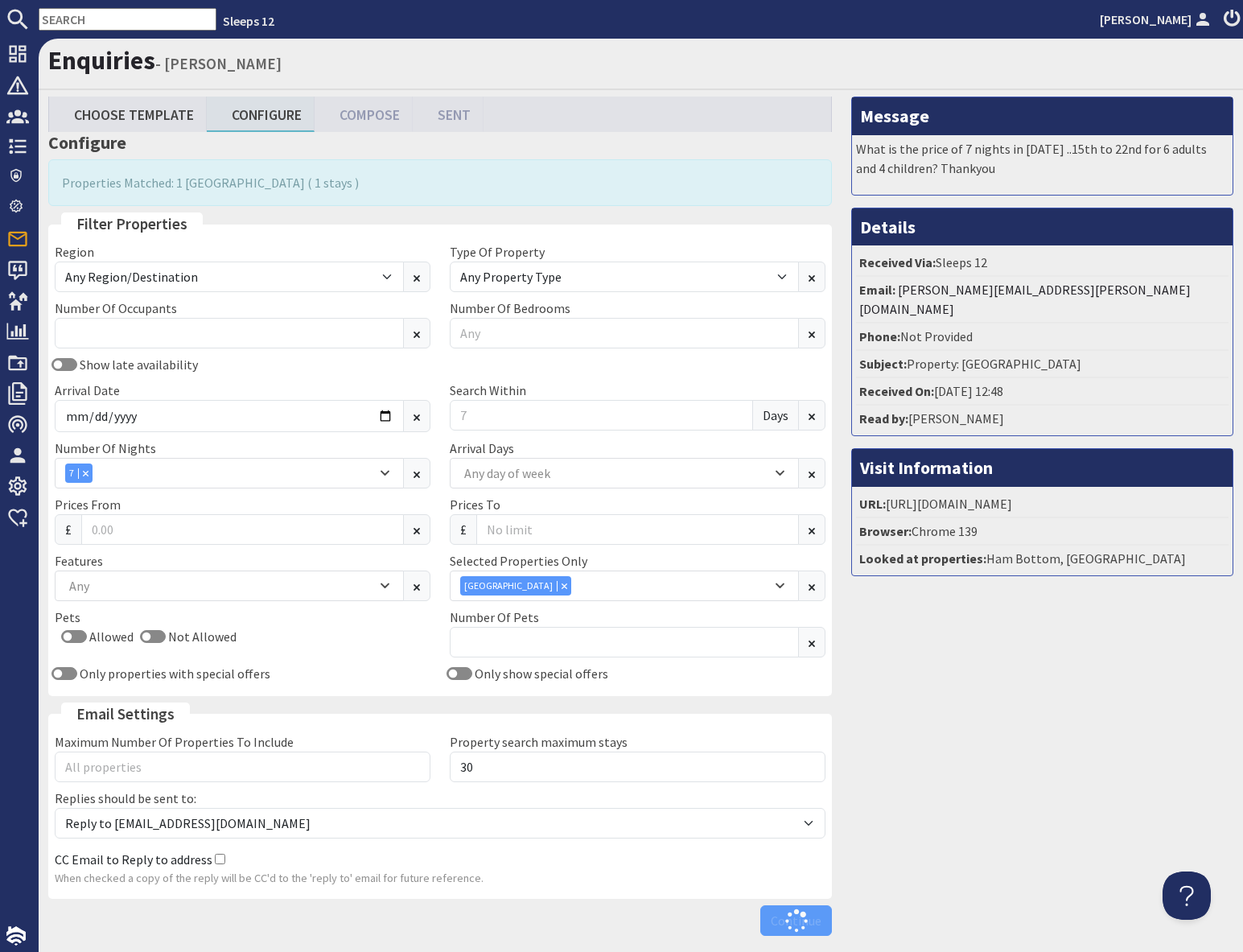
drag, startPoint x: 1121, startPoint y: 717, endPoint x: 1113, endPoint y: 718, distance: 8.1
click at [1121, 717] on div "Message What is the price of 7 nights in August 2027 ..15th to 22nd for 6 adult…" at bounding box center [1042, 519] width 402 height 846
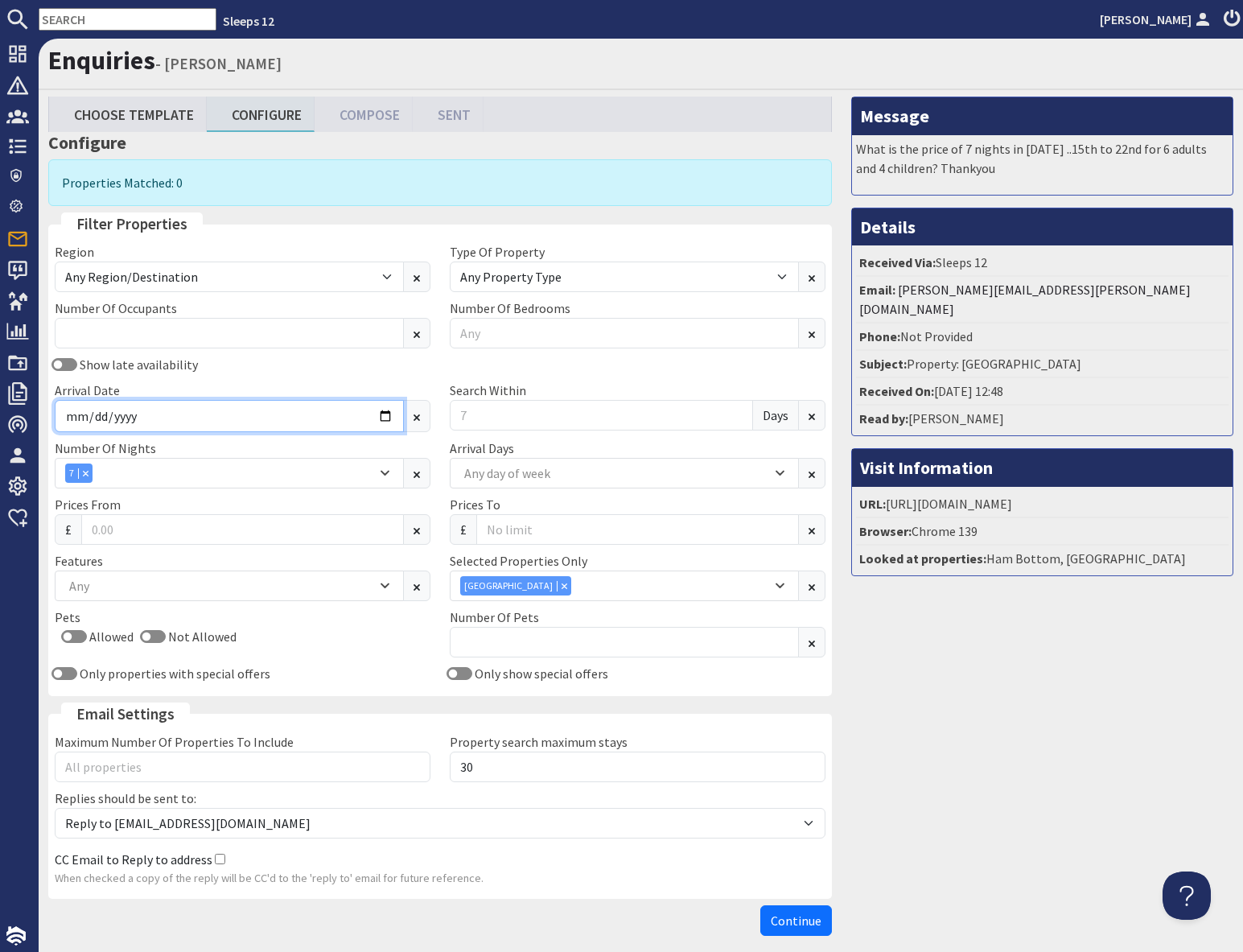
click at [391, 421] on input "2027-08-02" at bounding box center [229, 416] width 349 height 32
type input "2027-08-16"
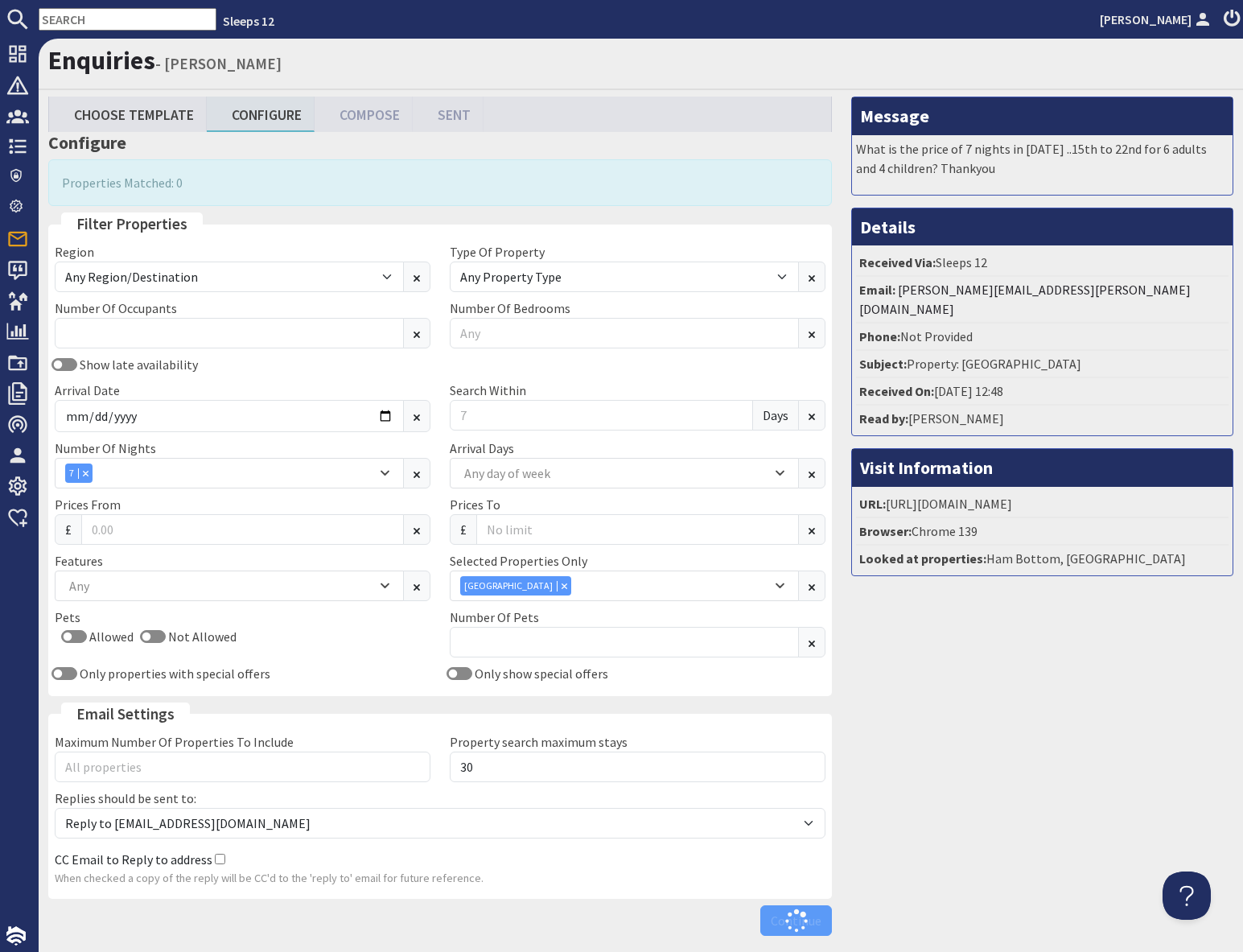
click at [993, 717] on div "Message What is the price of 7 nights in August 2027 ..15th to 22nd for 6 adult…" at bounding box center [1042, 519] width 402 height 846
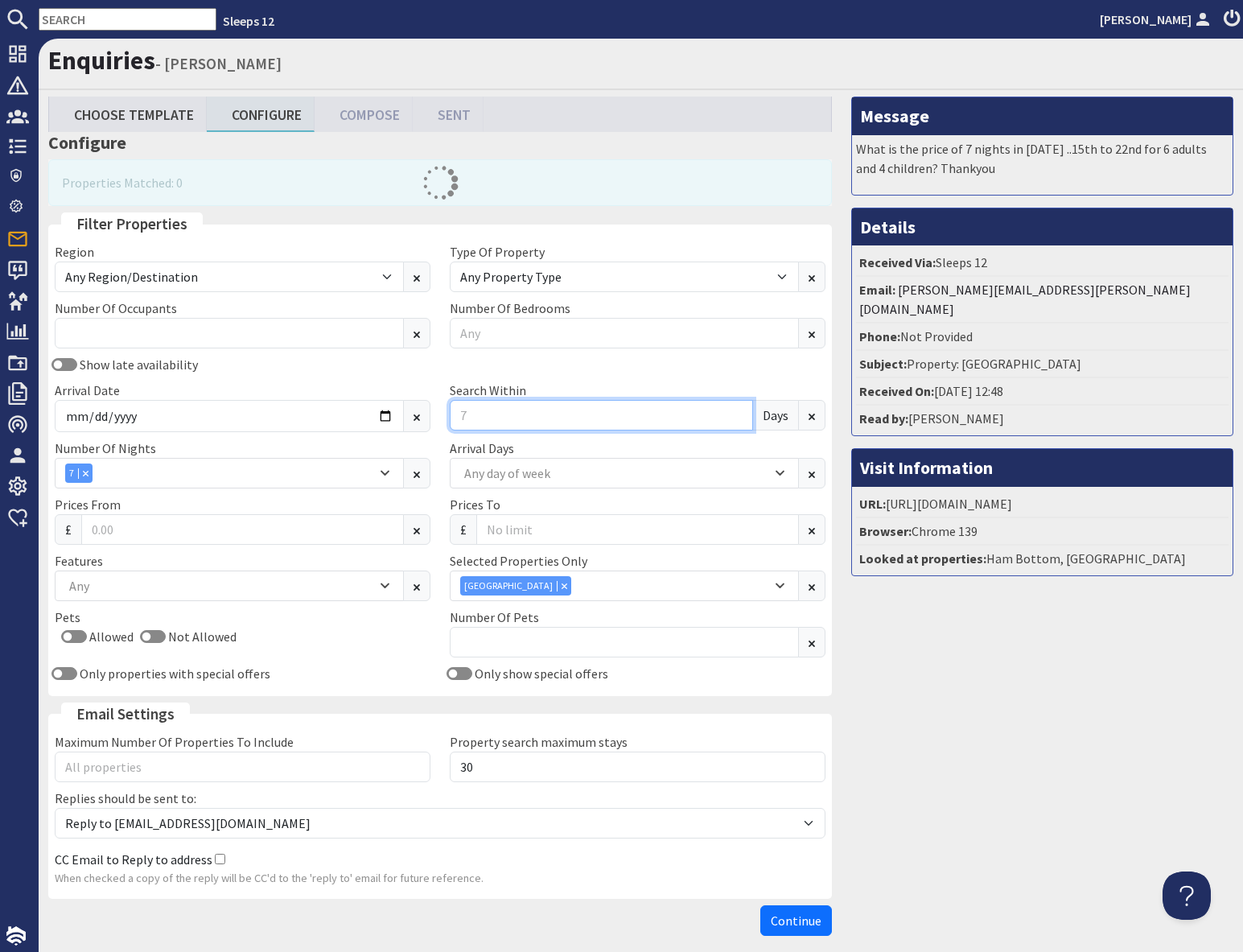
drag, startPoint x: 480, startPoint y: 410, endPoint x: 491, endPoint y: 412, distance: 11.2
click at [482, 410] on input "Search Within" at bounding box center [601, 415] width 303 height 31
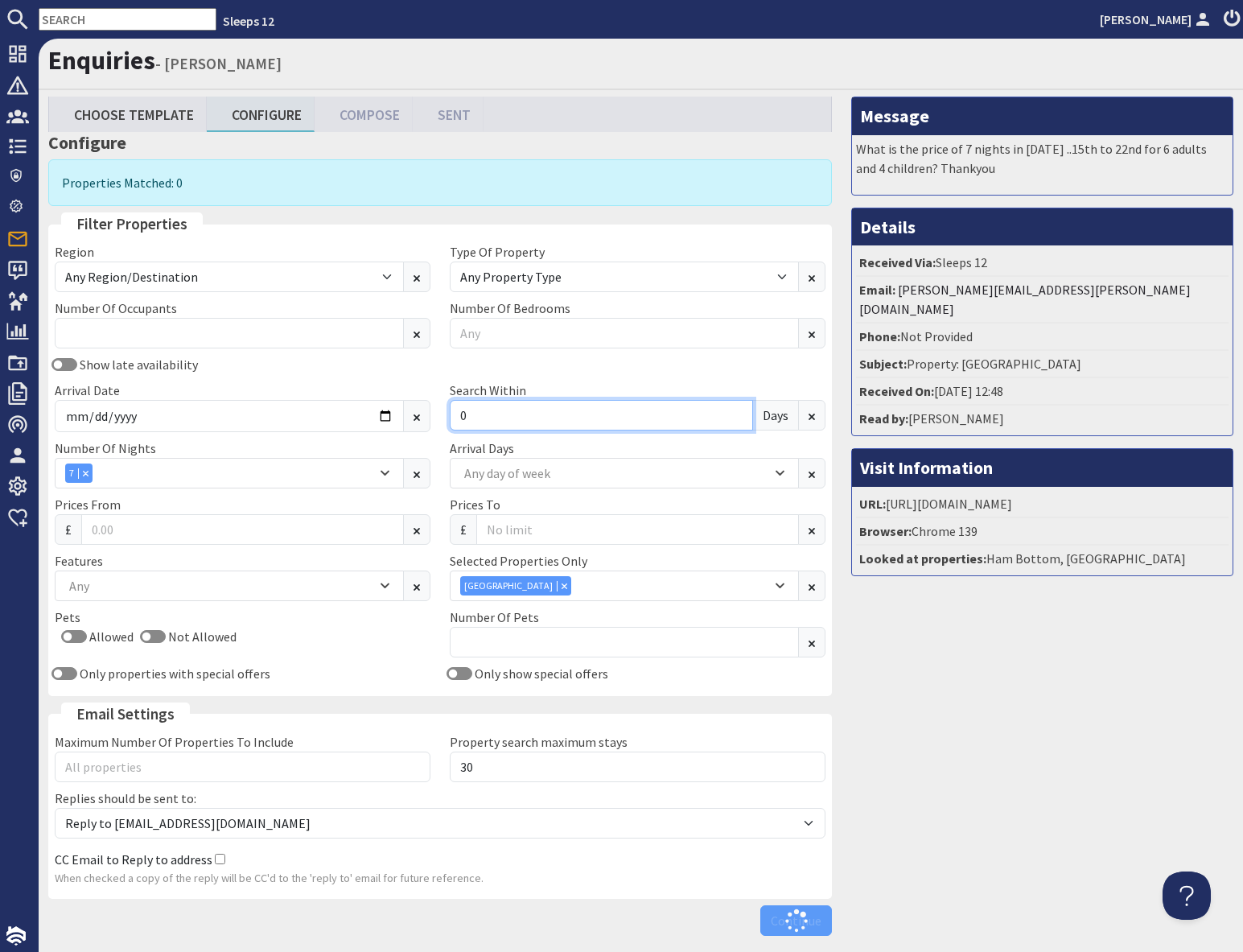
type input "0"
click at [1141, 782] on div "Message What is the price of 7 nights in August 2027 ..15th to 22nd for 6 adult…" at bounding box center [1042, 519] width 402 height 846
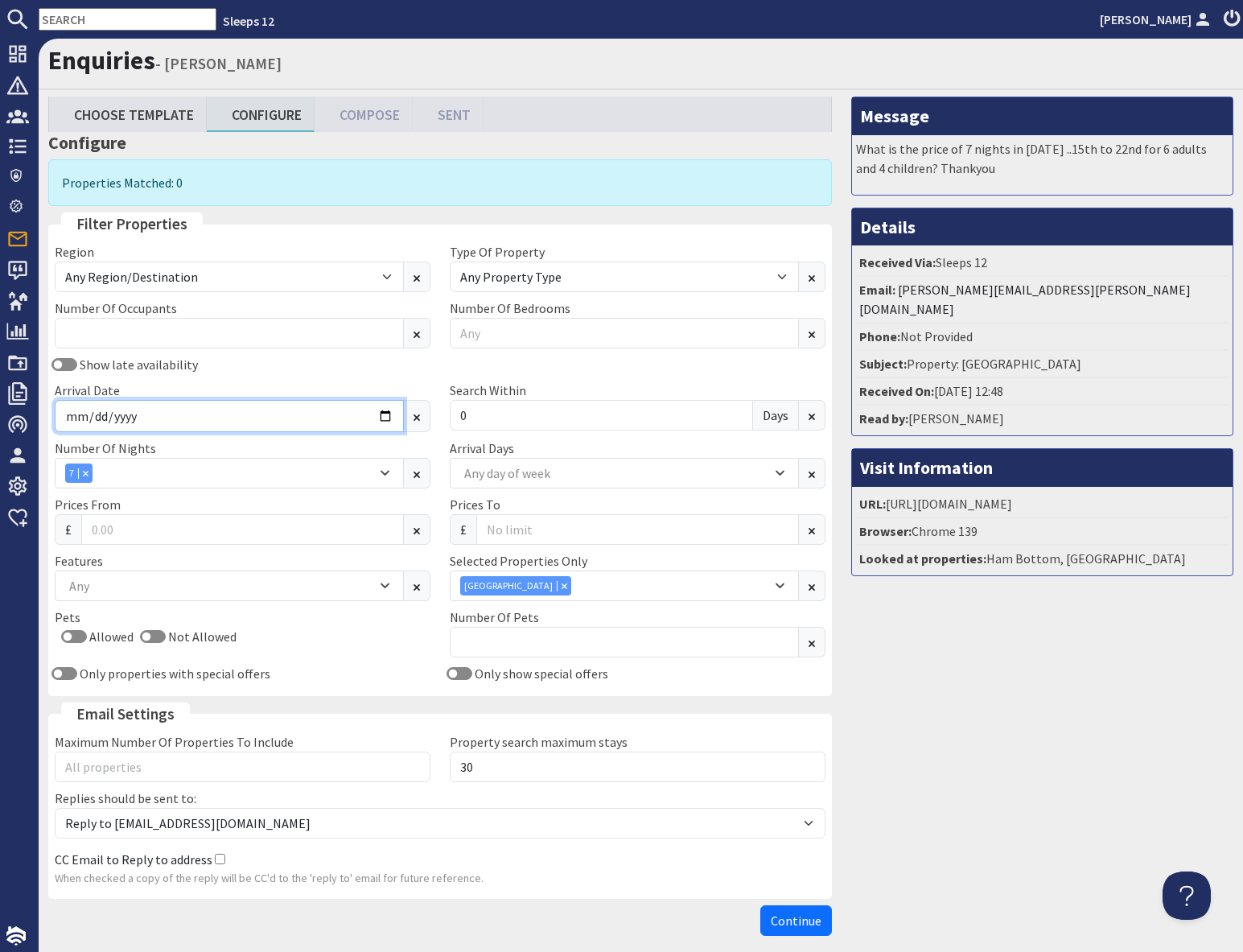
click at [384, 416] on input "2027-08-16" at bounding box center [229, 416] width 349 height 32
click at [386, 416] on input "2027-08-22" at bounding box center [229, 416] width 349 height 32
click at [384, 415] on input "2027-08-21" at bounding box center [229, 416] width 349 height 32
type input "2027-08-20"
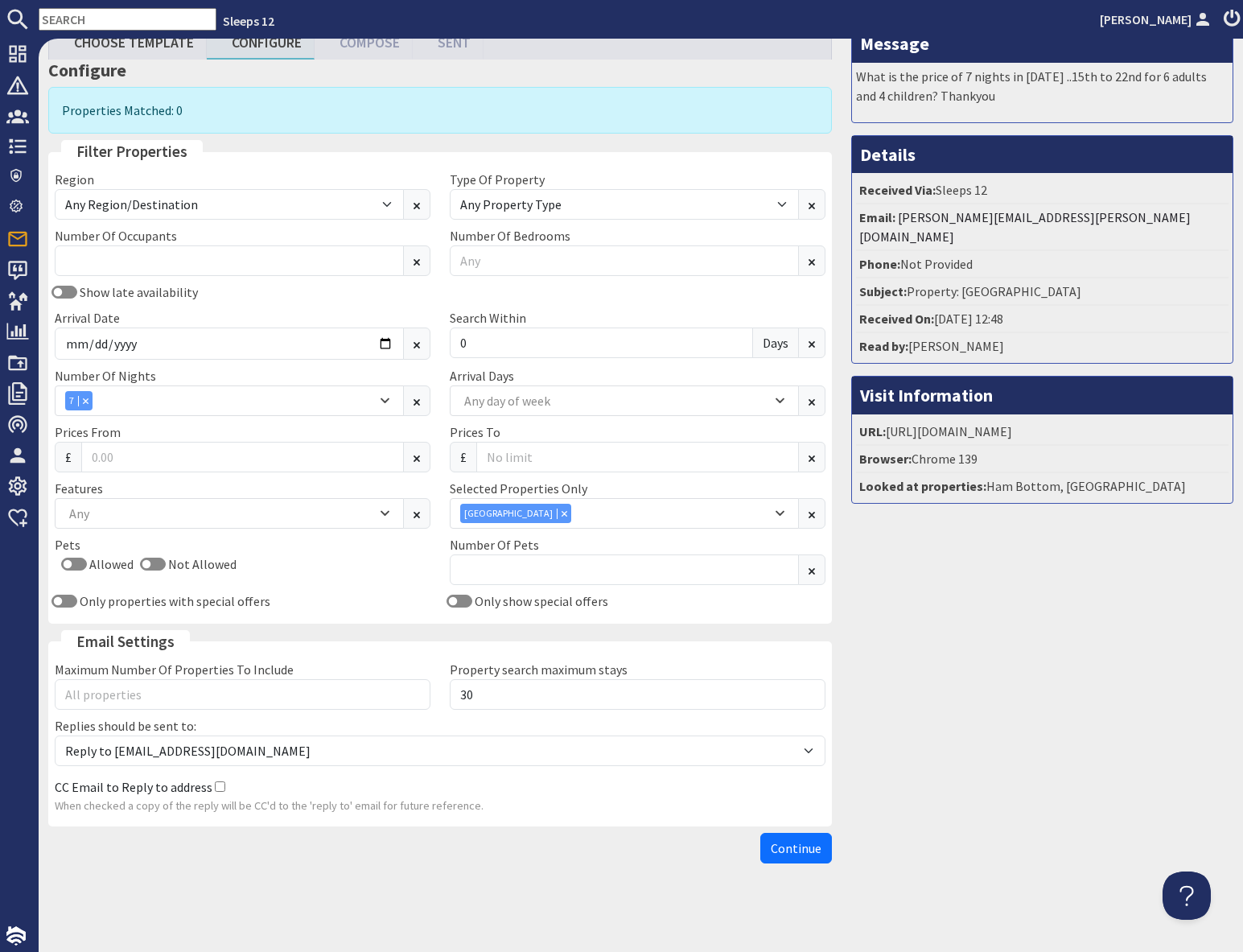
click at [123, 18] on input "text" at bounding box center [127, 19] width 178 height 23
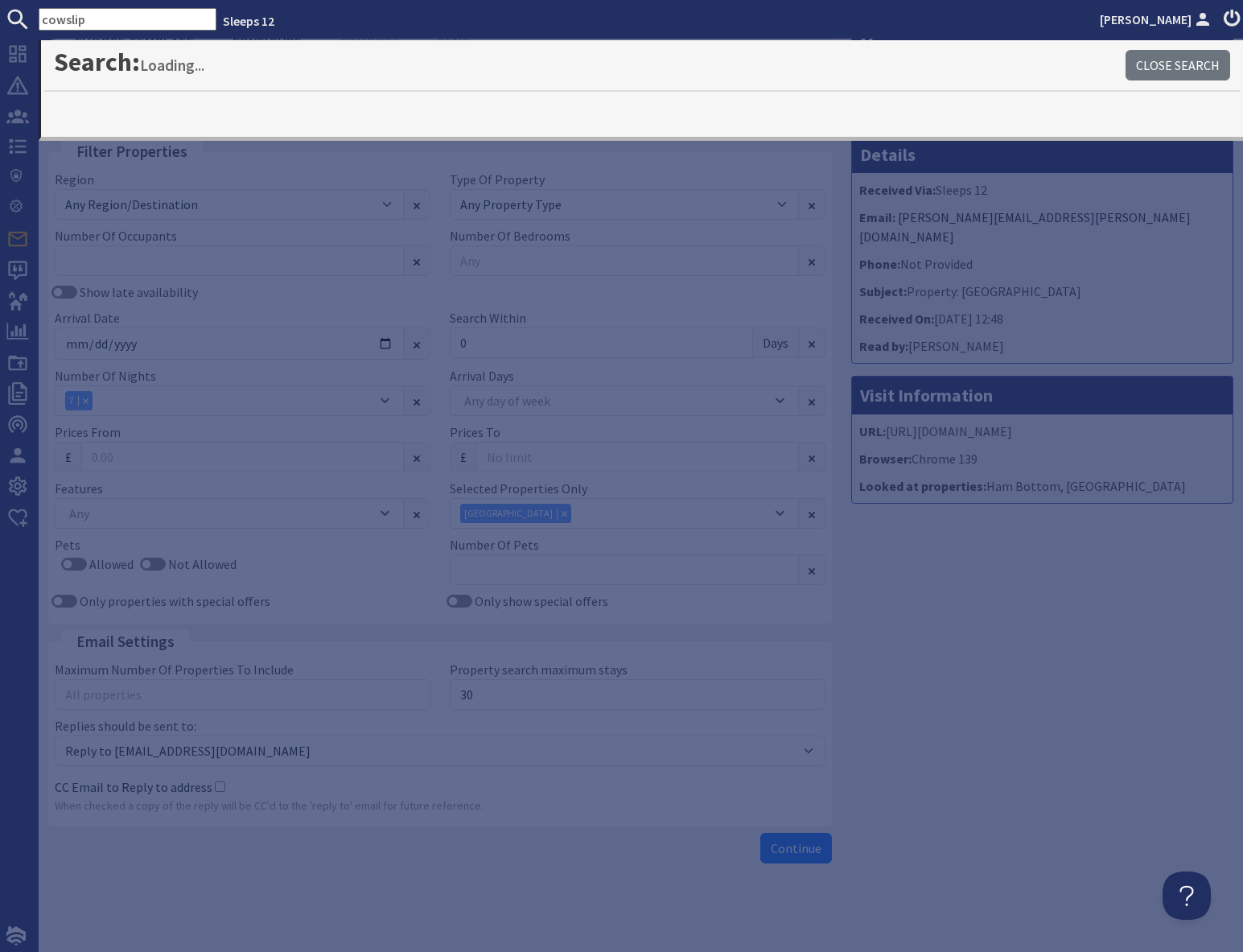
type input "cowslip"
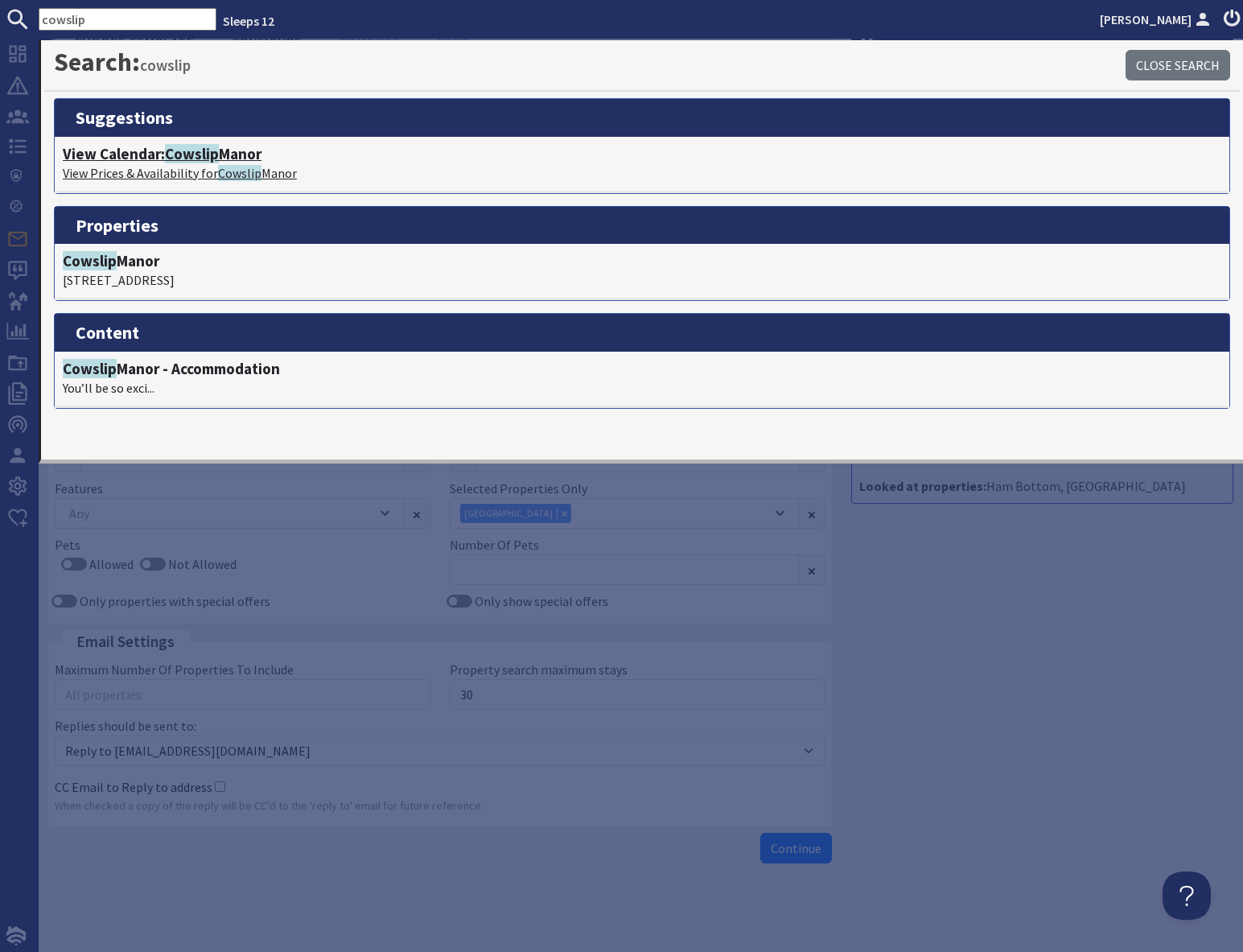
click at [231, 170] on span "Cowslip" at bounding box center [239, 173] width 43 height 16
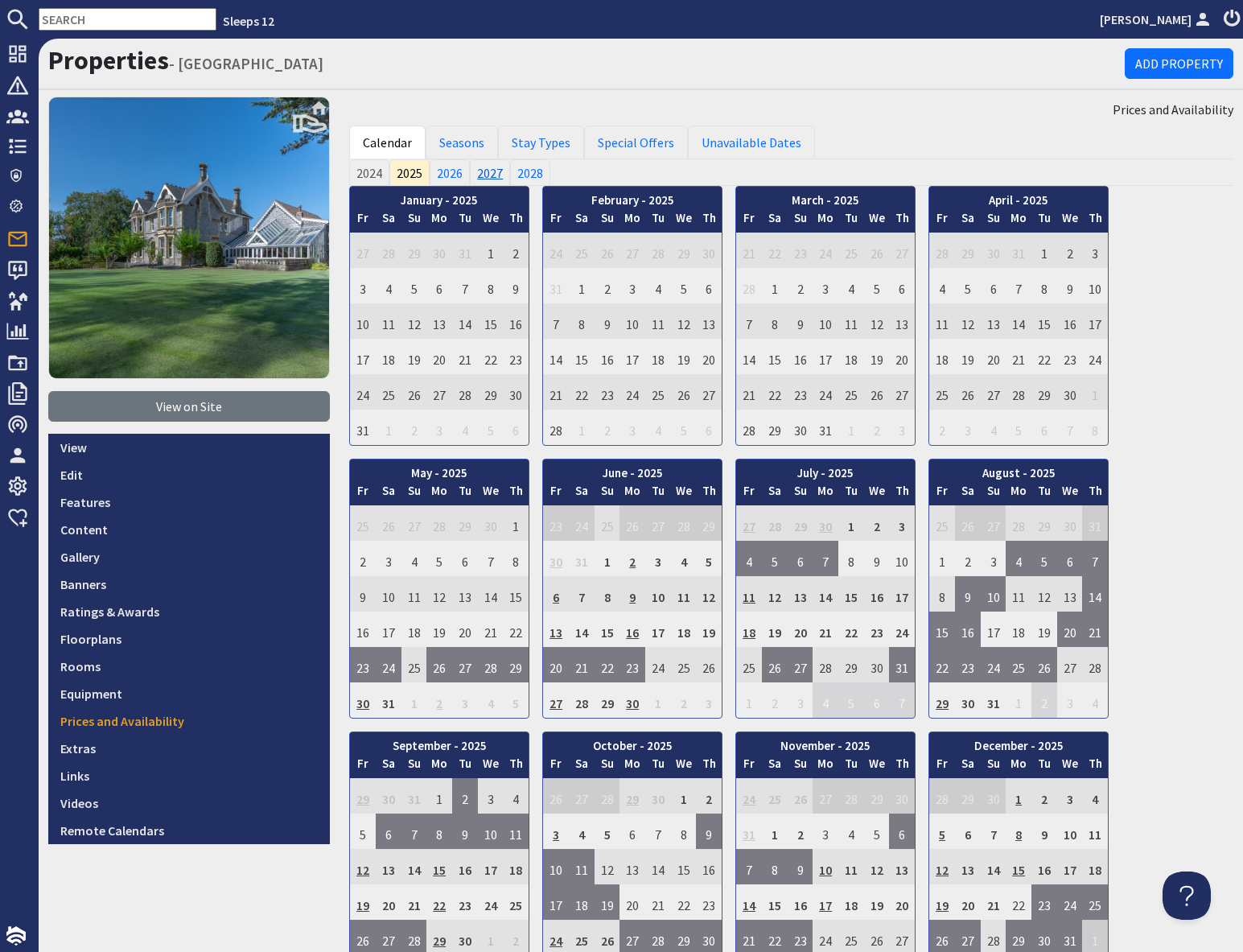
click at [489, 176] on link "2027" at bounding box center [491, 172] width 40 height 26
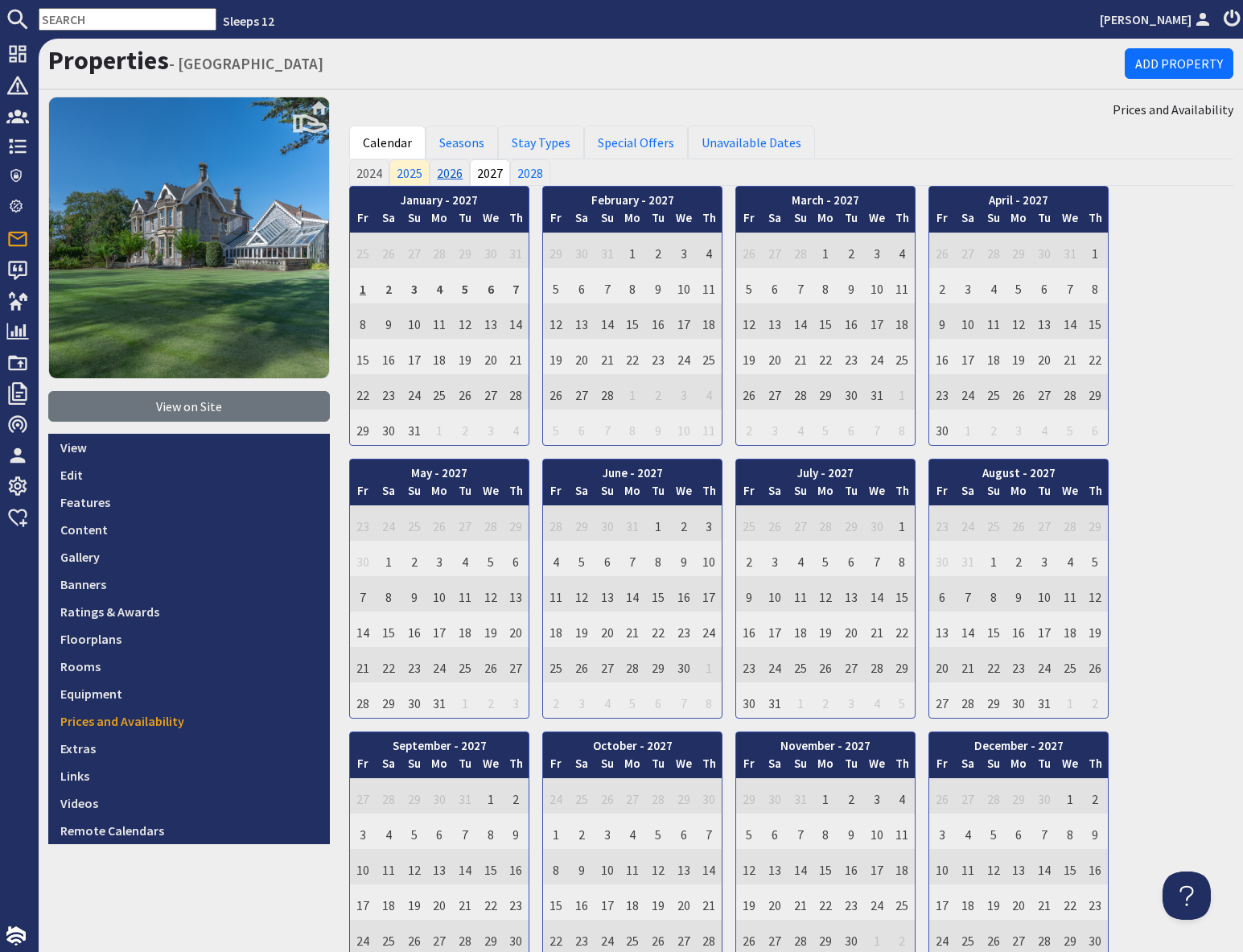
click at [445, 176] on link "2026" at bounding box center [449, 172] width 40 height 26
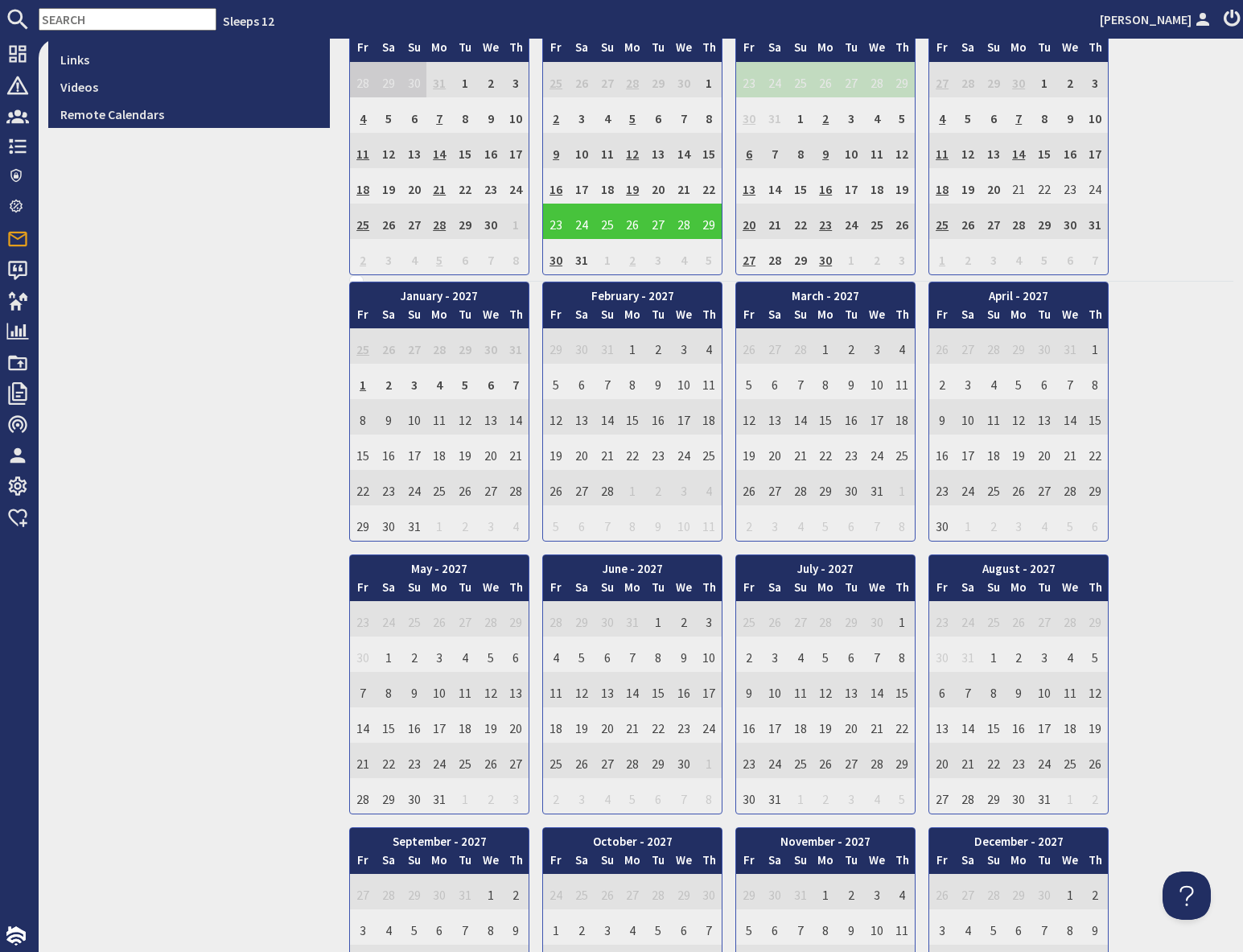
scroll to position [713, 0]
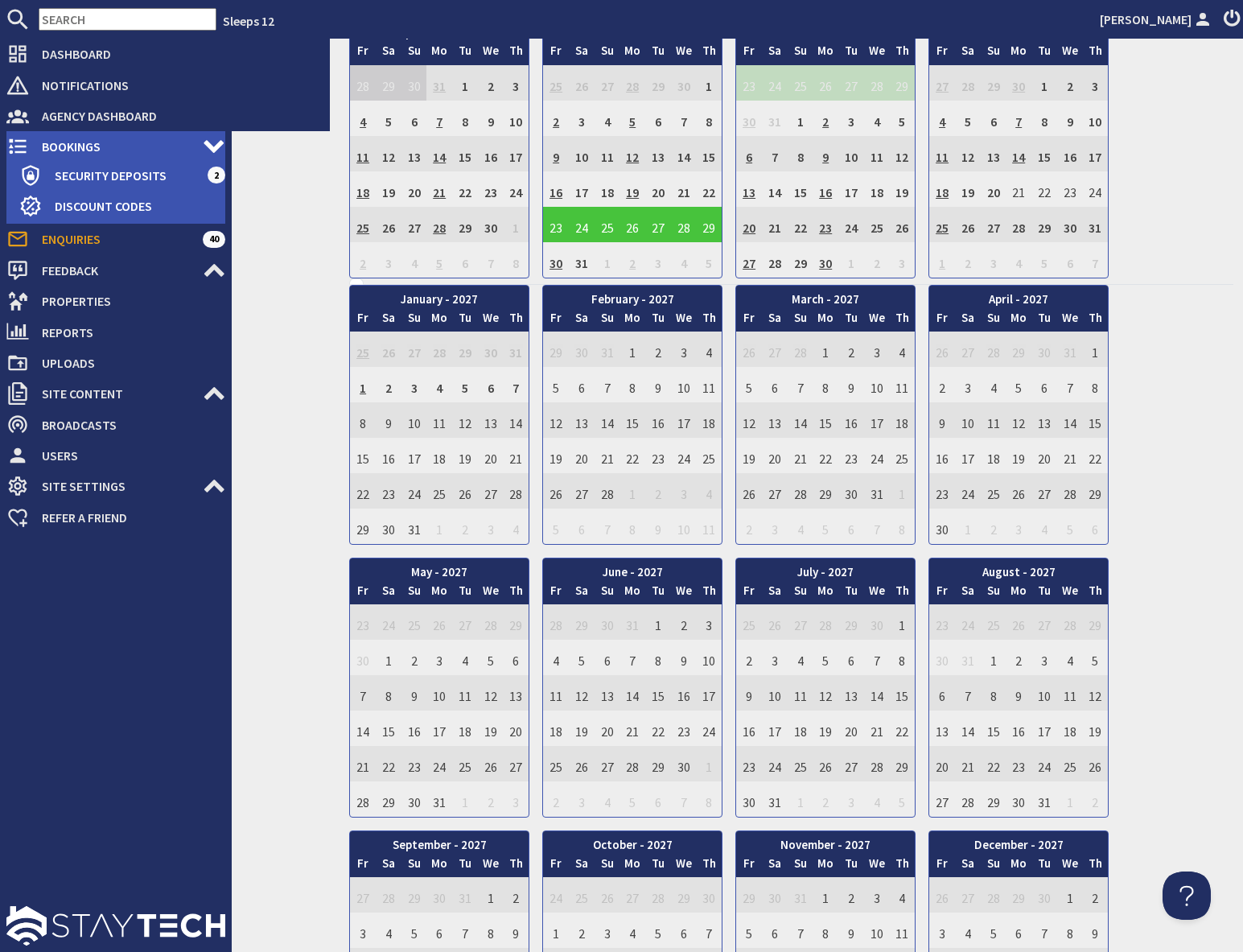
click at [63, 145] on span "Bookings" at bounding box center [116, 146] width 174 height 26
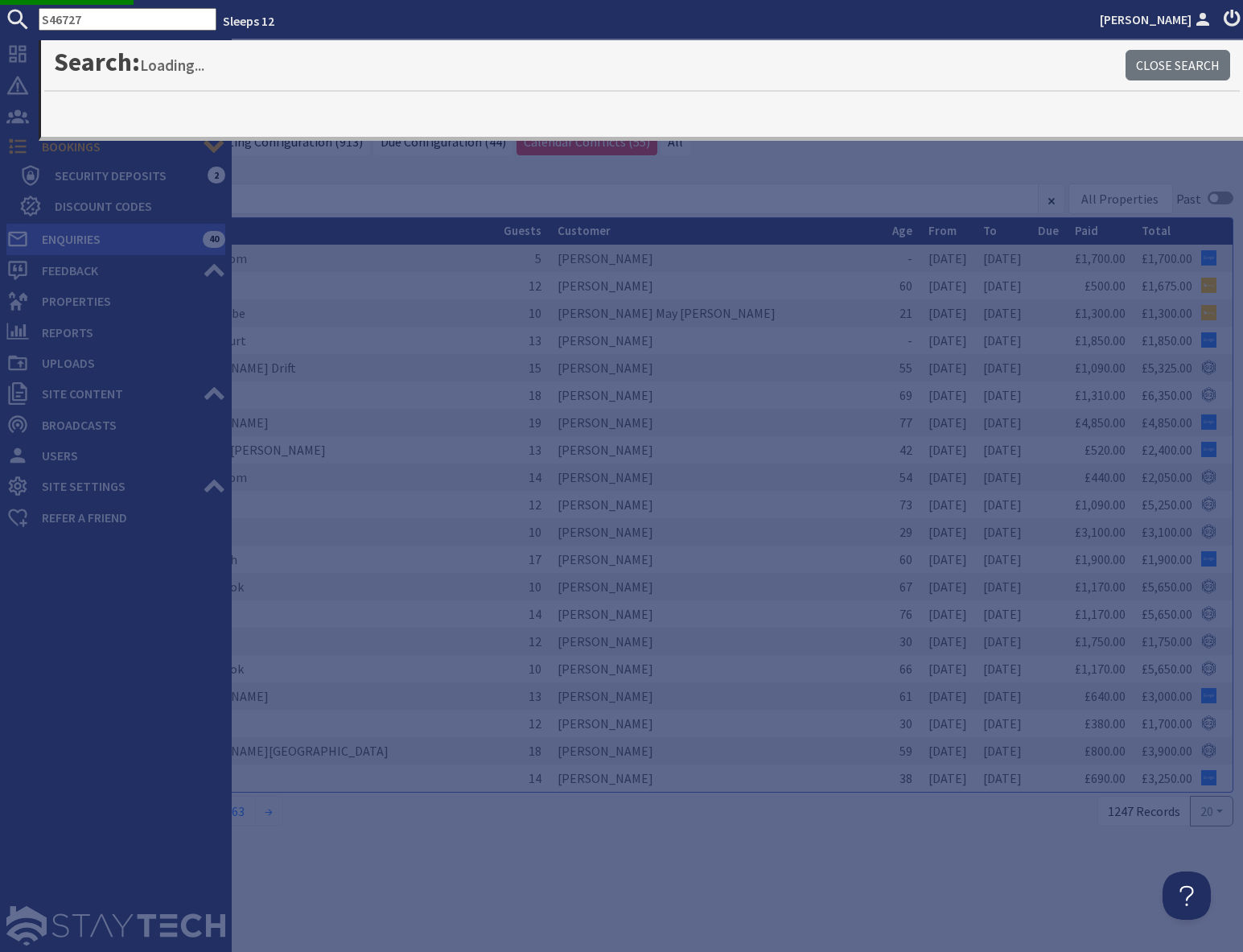
click at [89, 247] on span "Enquiries" at bounding box center [116, 239] width 174 height 26
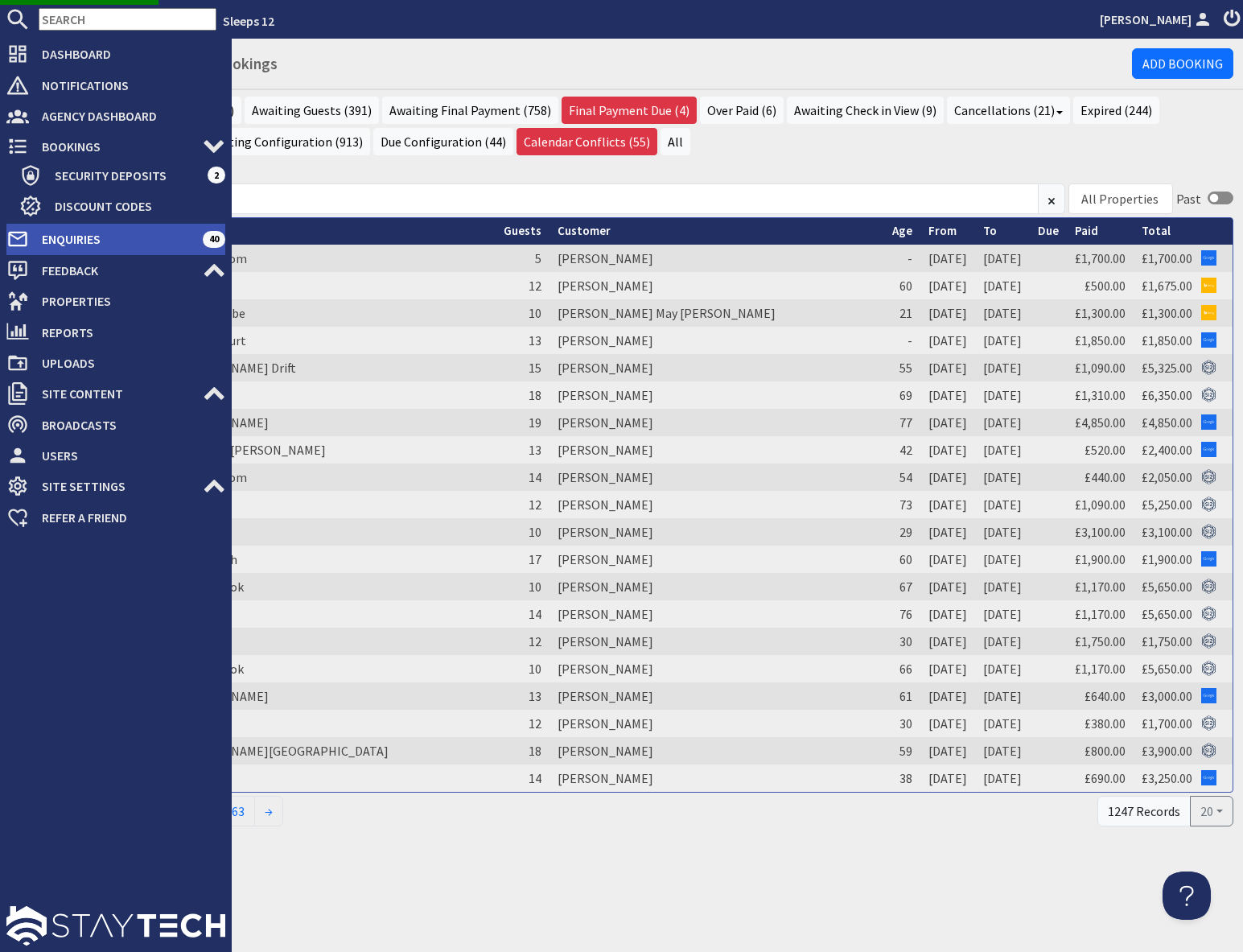
drag, startPoint x: 91, startPoint y: 242, endPoint x: 107, endPoint y: 242, distance: 16.0
click at [91, 242] on span "Enquiries" at bounding box center [116, 239] width 174 height 26
drag, startPoint x: 86, startPoint y: 241, endPoint x: 206, endPoint y: 247, distance: 120.1
click at [86, 241] on span "Enquiries" at bounding box center [116, 239] width 174 height 26
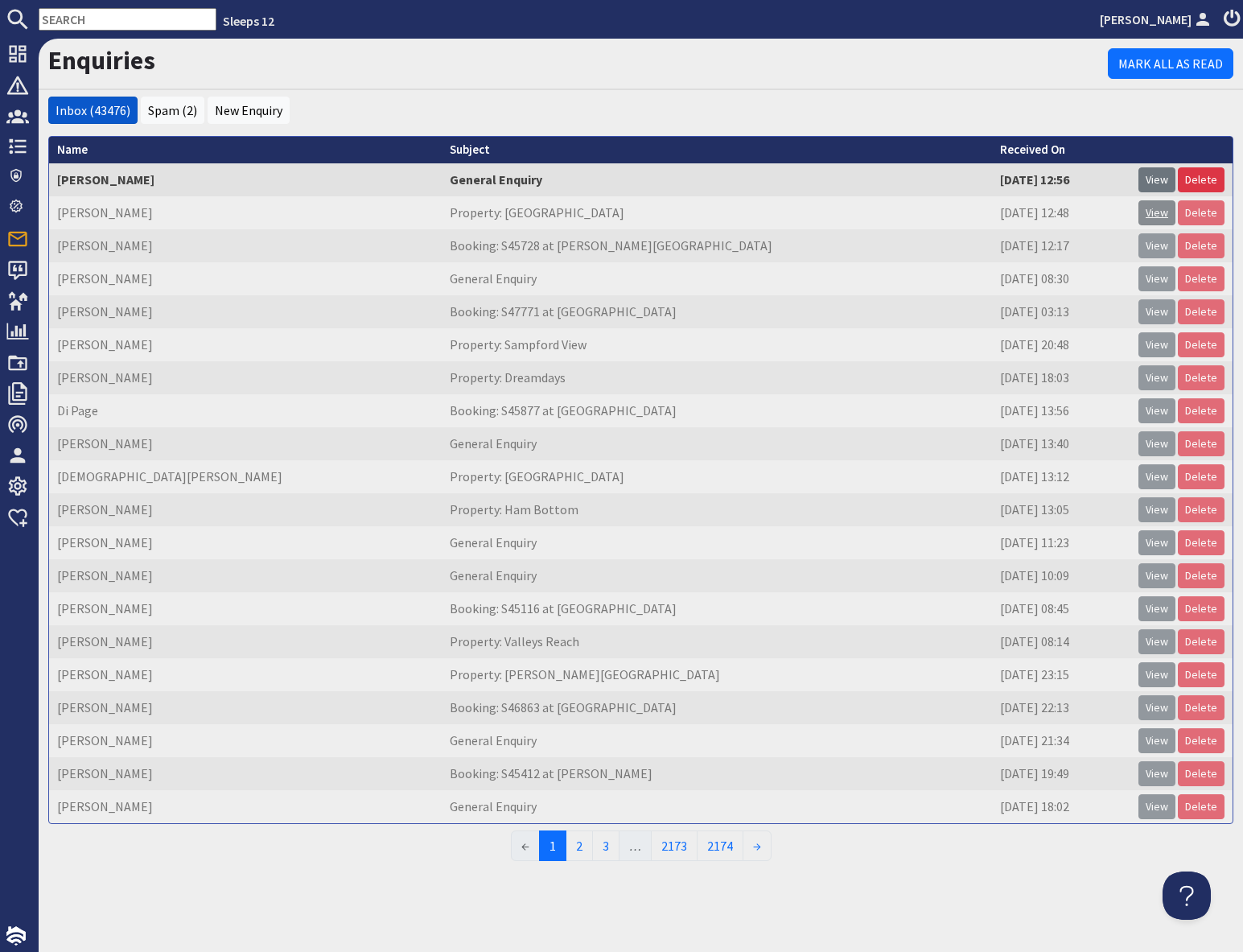
click at [1155, 217] on link "View" at bounding box center [1157, 213] width 37 height 25
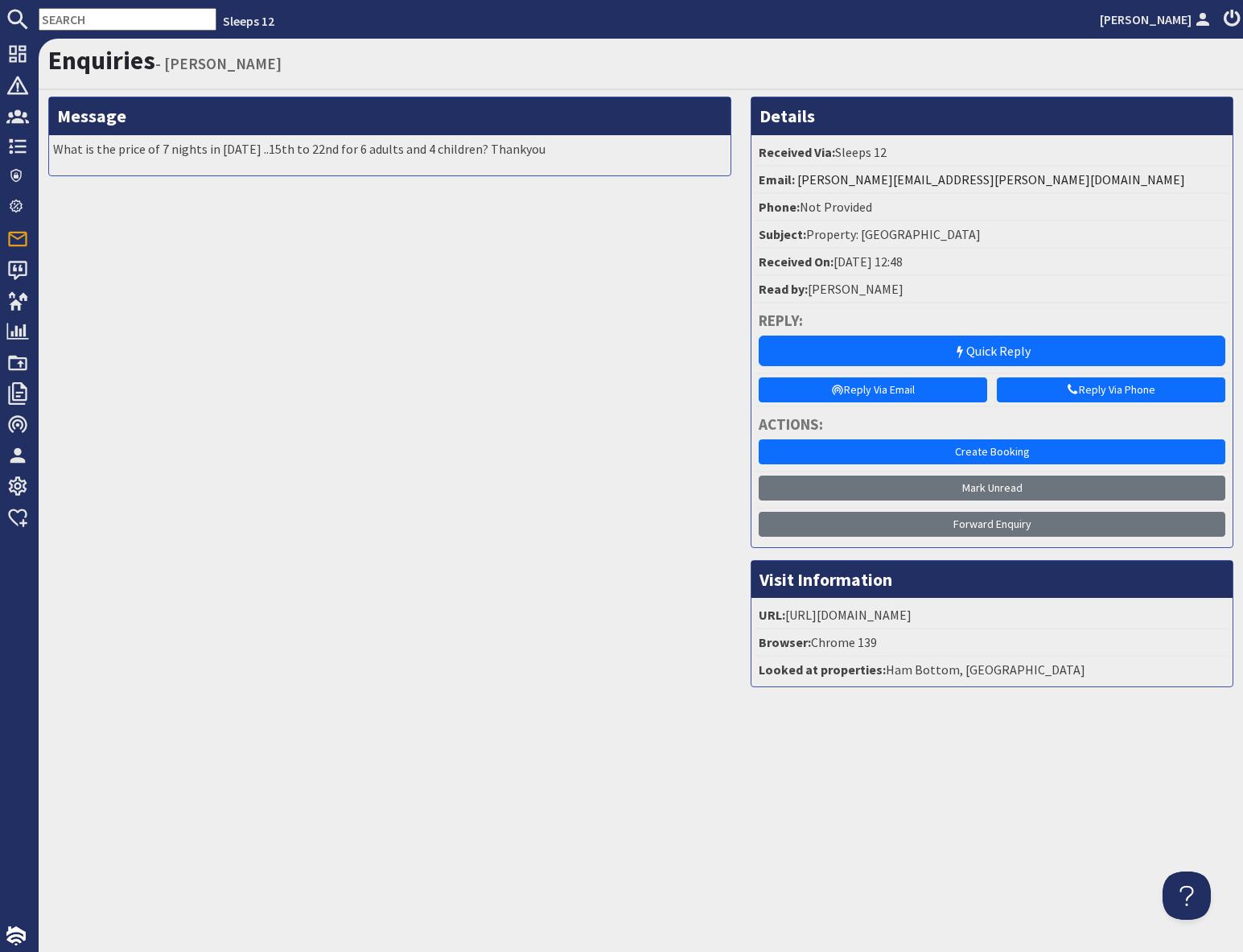
click at [89, 17] on input "text" at bounding box center [127, 19] width 178 height 23
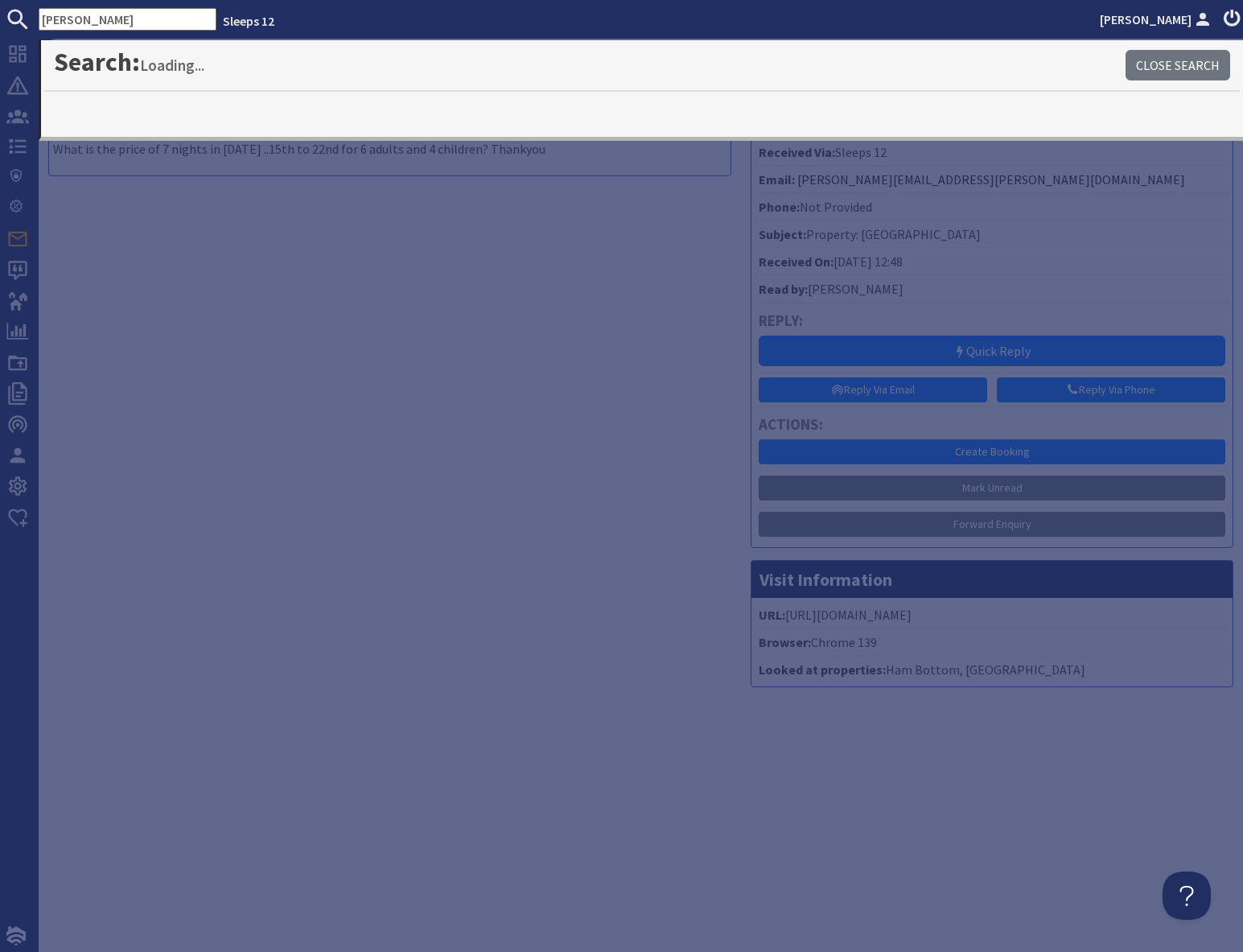
type input "meadows"
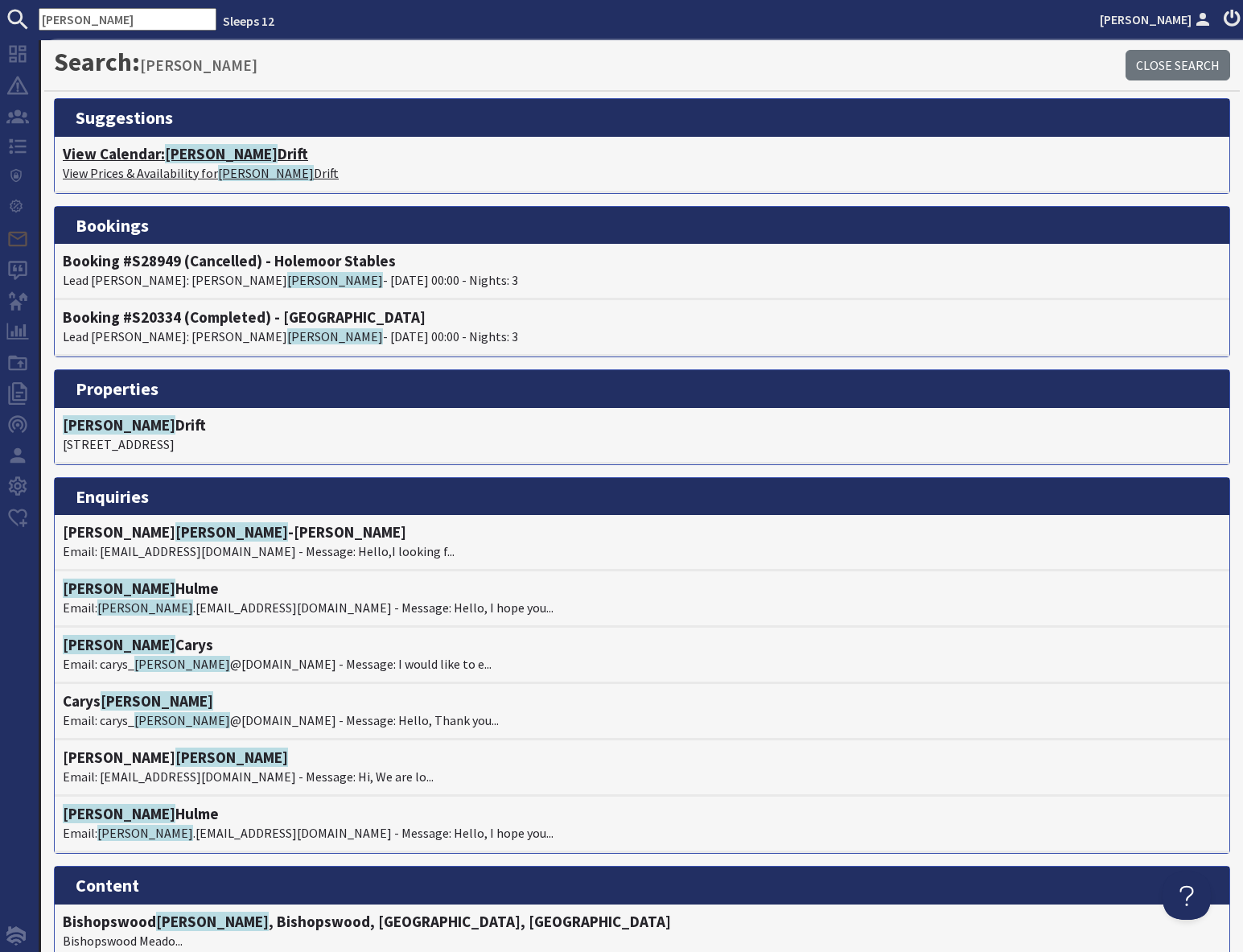
click at [174, 160] on span "Meadows" at bounding box center [222, 154] width 113 height 19
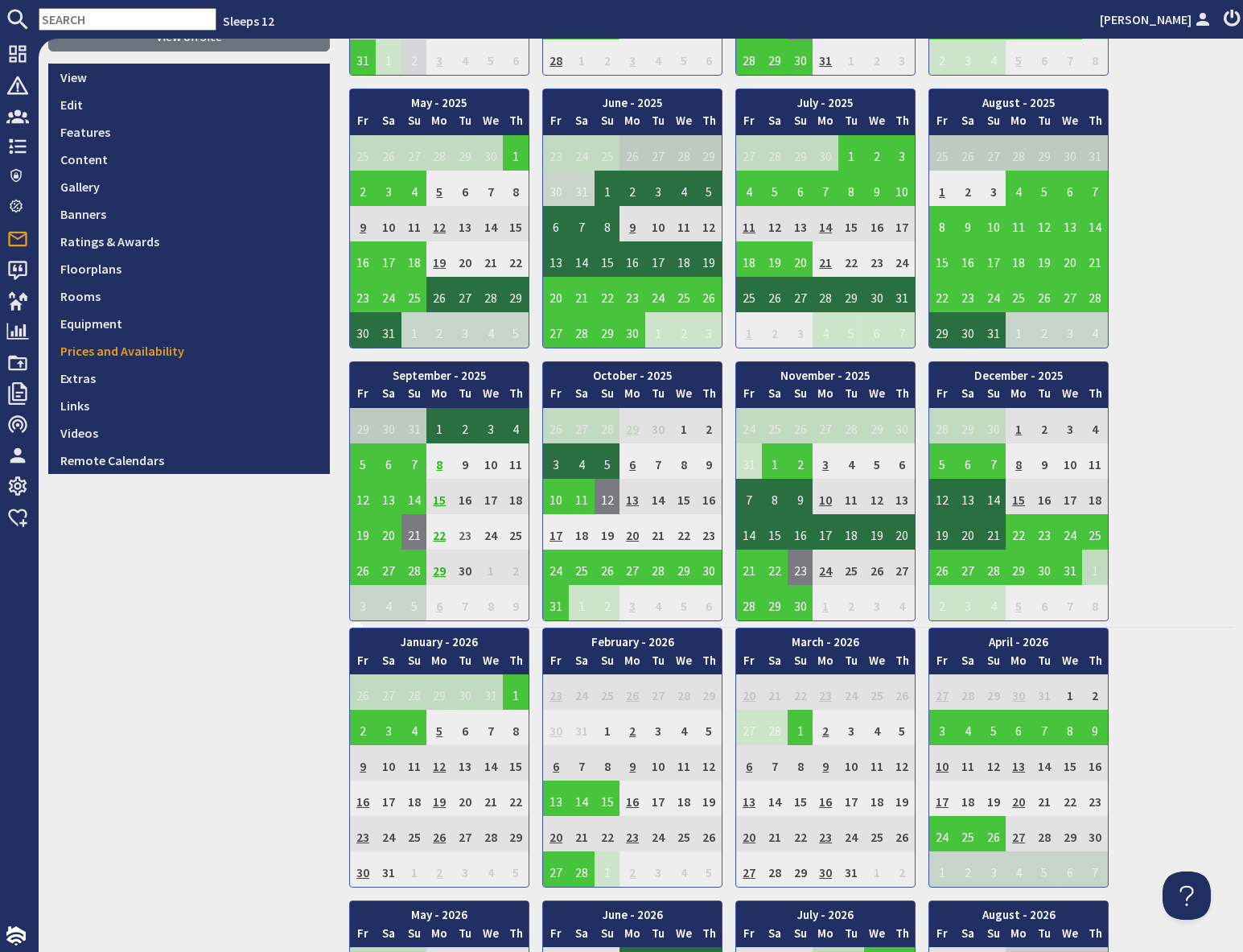
scroll to position [373, 0]
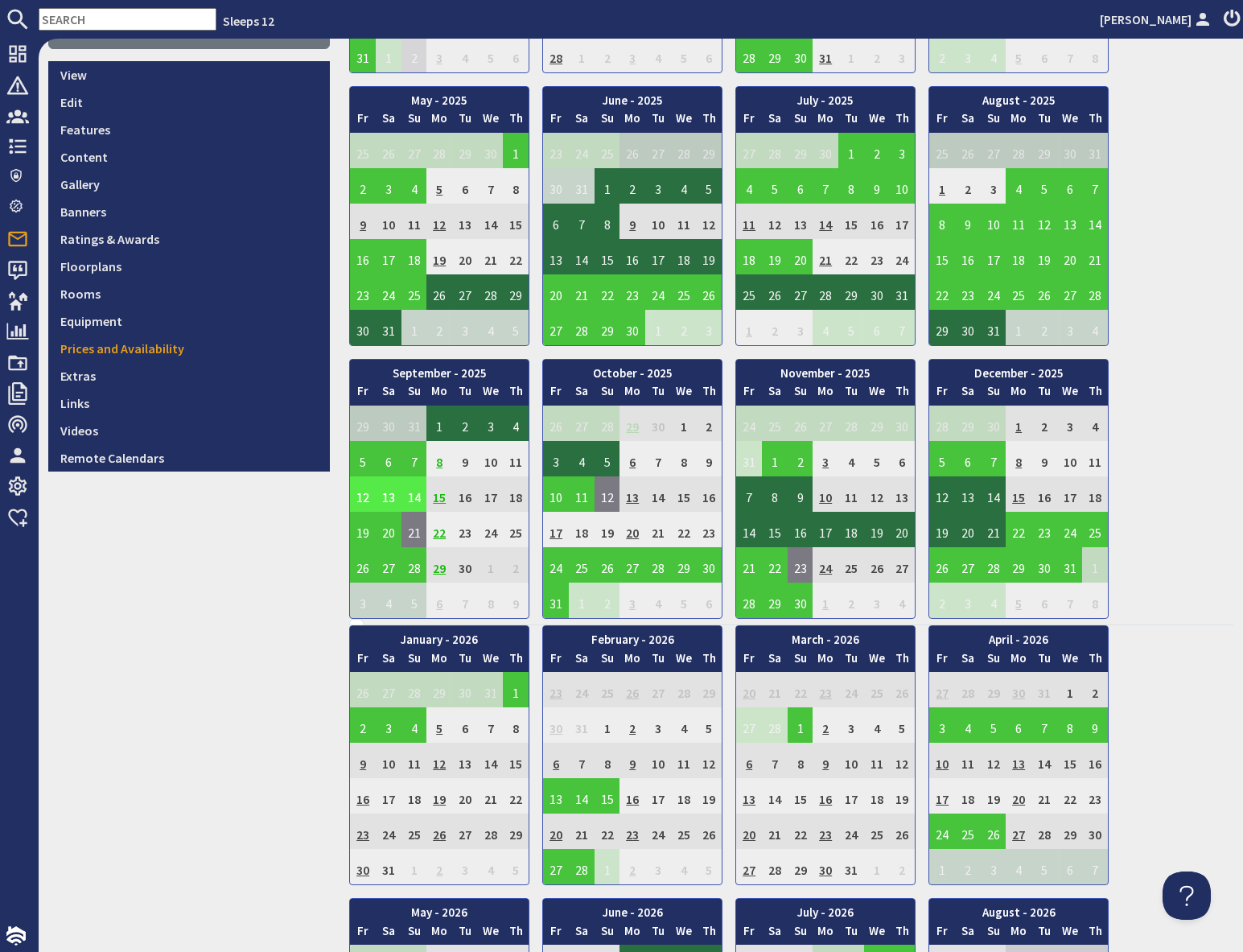
click at [362, 498] on td "12" at bounding box center [362, 493] width 26 height 35
click at [361, 567] on link "View booking" at bounding box center [355, 569] width 84 height 17
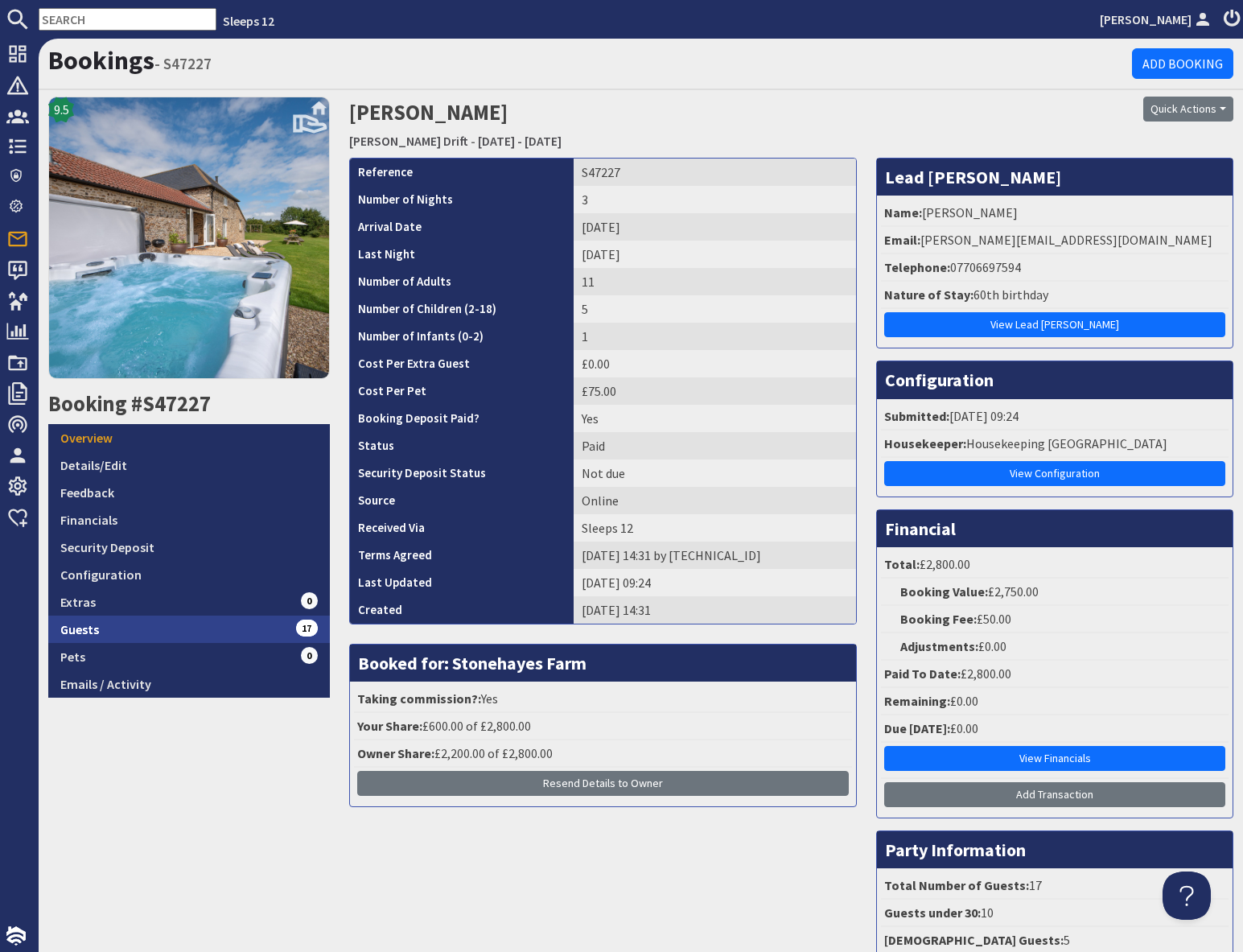
click at [232, 624] on link "Guests 17" at bounding box center [189, 629] width 282 height 28
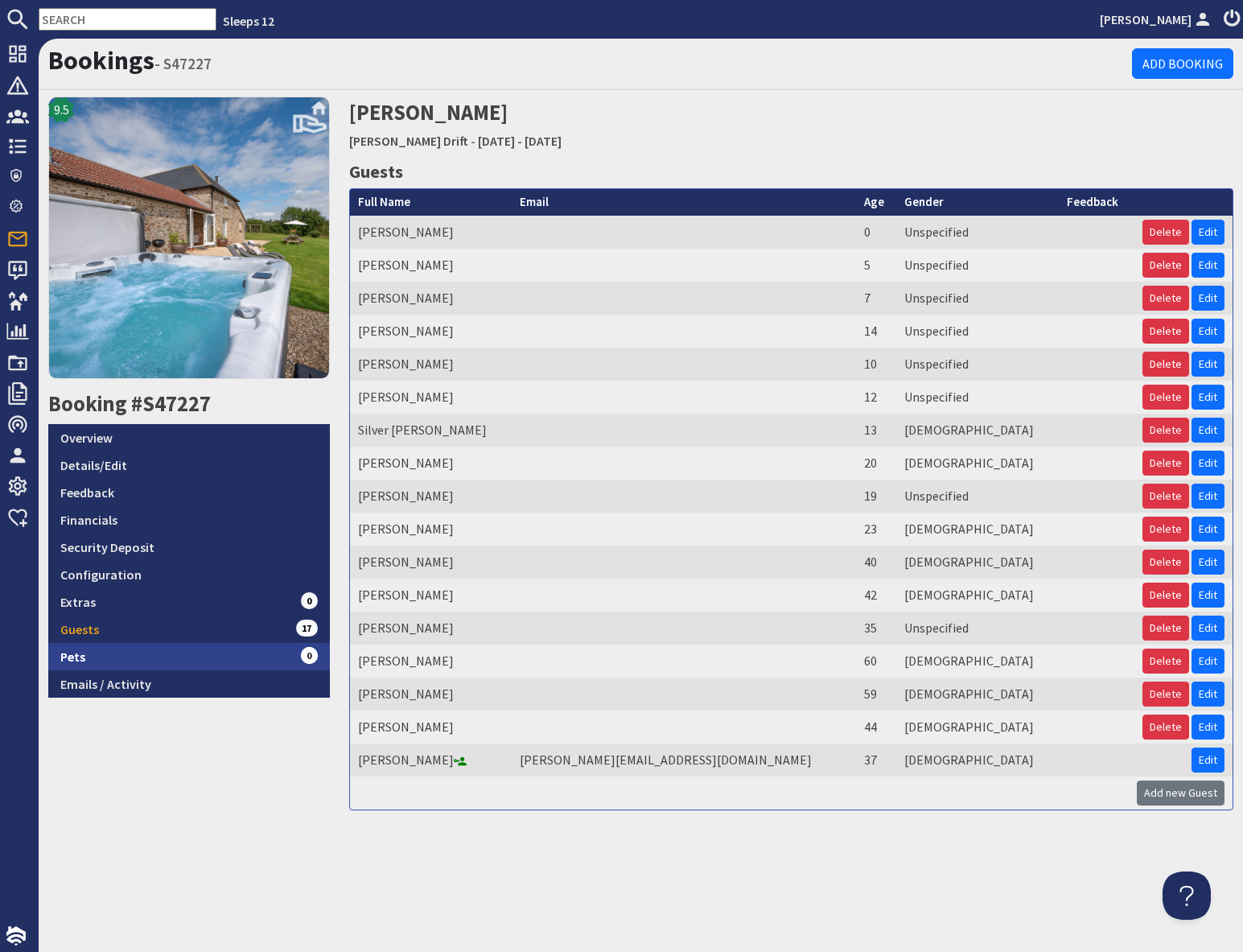
click at [170, 662] on link "Pets 0" at bounding box center [189, 657] width 282 height 28
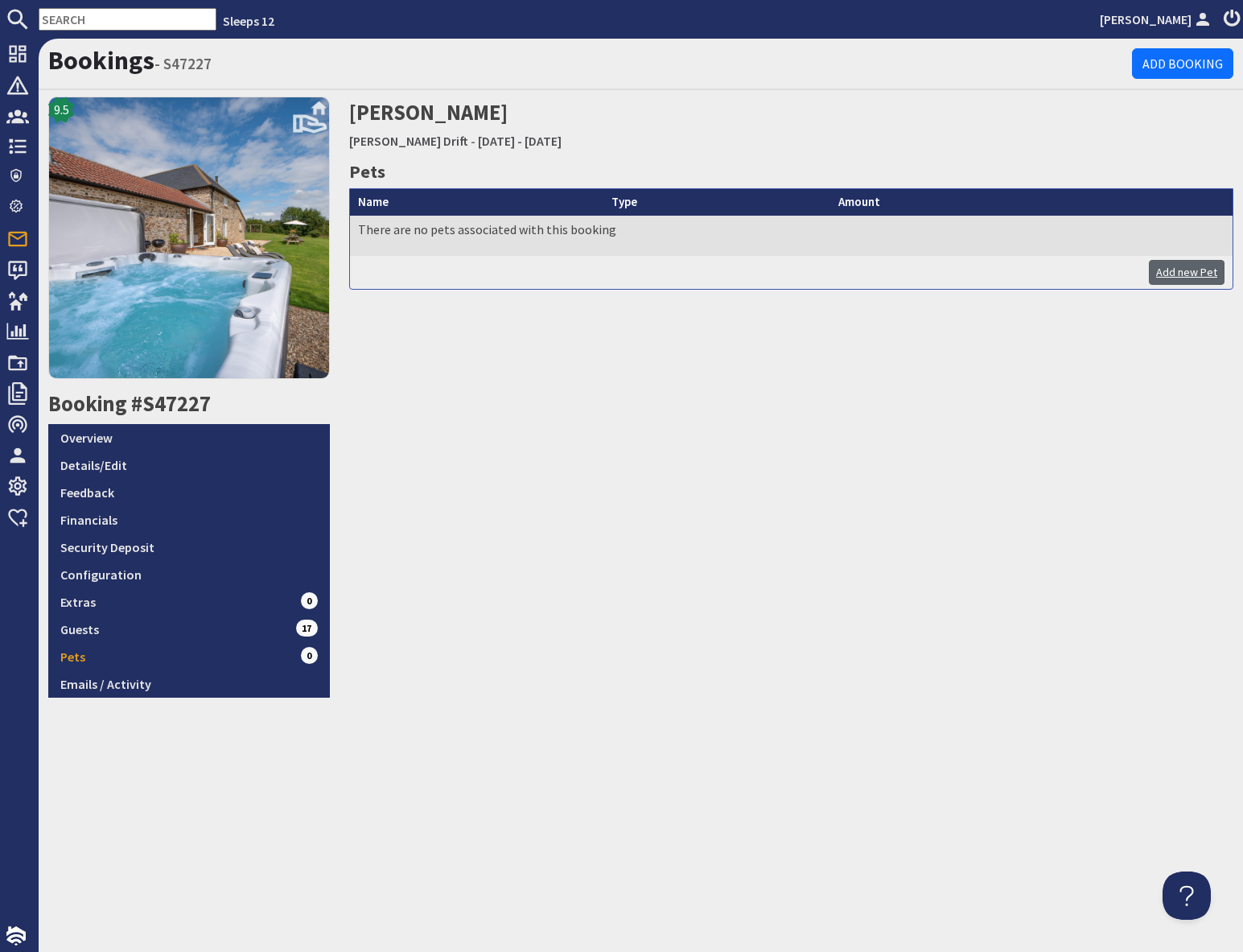
click at [1198, 270] on link "Add new Pet" at bounding box center [1187, 272] width 76 height 25
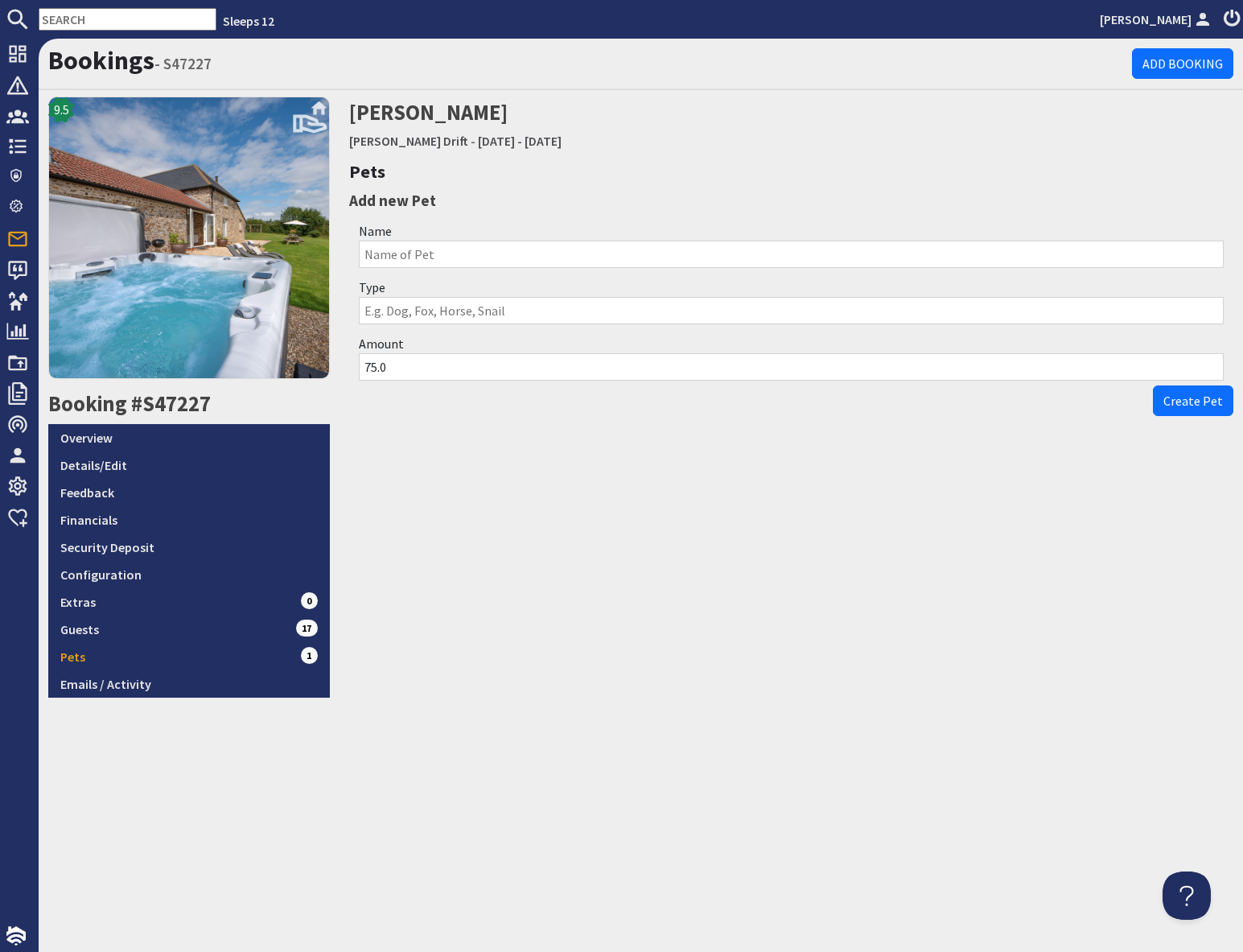
click at [432, 255] on input "Name" at bounding box center [791, 254] width 865 height 28
type input "Fred"
click at [566, 316] on input "Type" at bounding box center [791, 311] width 865 height 28
type input "Frenchie"
drag, startPoint x: 1178, startPoint y: 408, endPoint x: 1167, endPoint y: 417, distance: 14.2
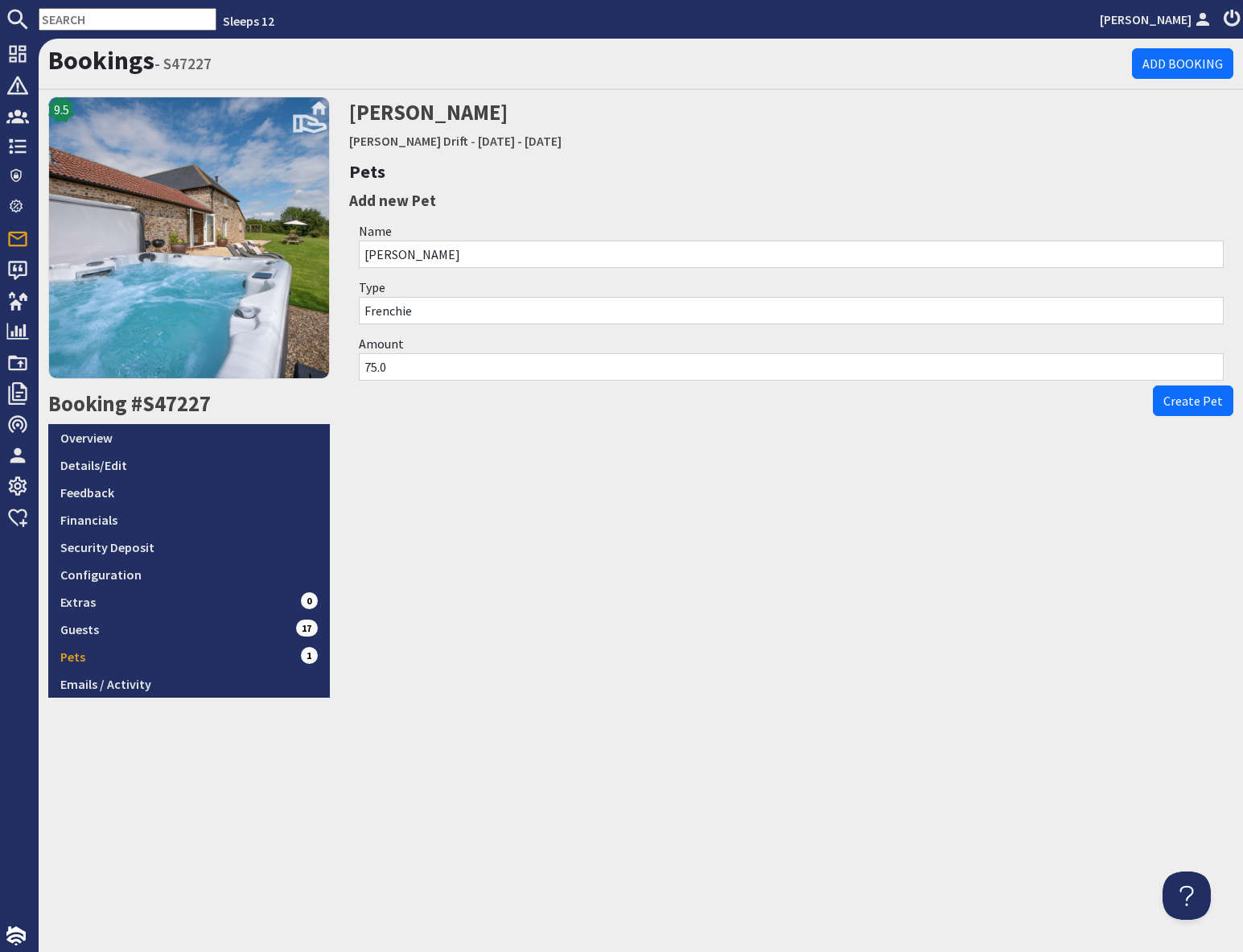
click at [1179, 409] on button "Create Pet" at bounding box center [1193, 400] width 80 height 31
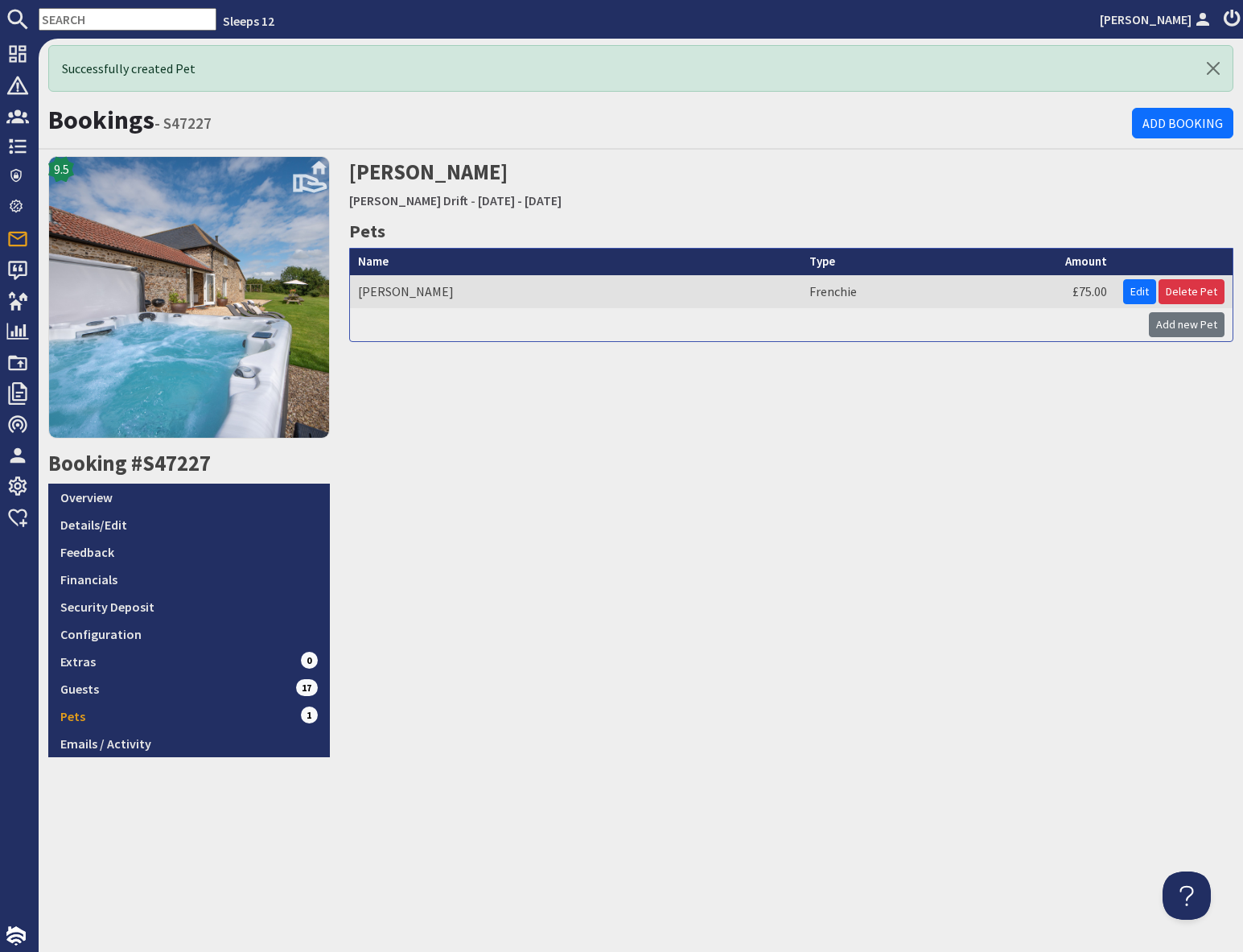
drag, startPoint x: 1177, startPoint y: 331, endPoint x: 901, endPoint y: 399, distance: 284.3
click at [1177, 332] on link "Add new Pet" at bounding box center [1187, 325] width 76 height 25
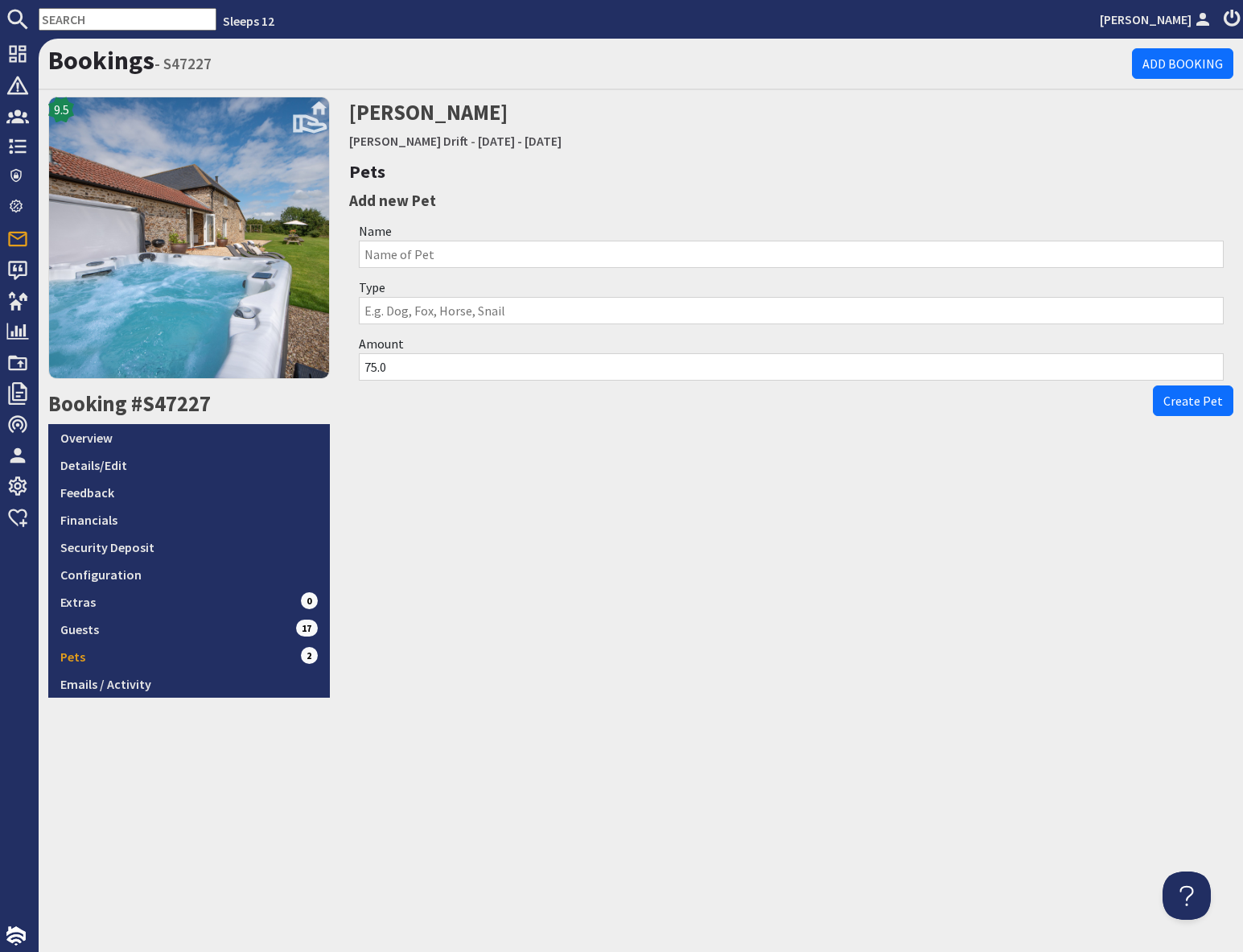
click at [429, 254] on input "Name" at bounding box center [791, 254] width 865 height 28
type input "Milo"
drag, startPoint x: 429, startPoint y: 306, endPoint x: 442, endPoint y: 313, distance: 14.8
click at [429, 306] on input "Type" at bounding box center [791, 311] width 865 height 28
type input "Cocker"
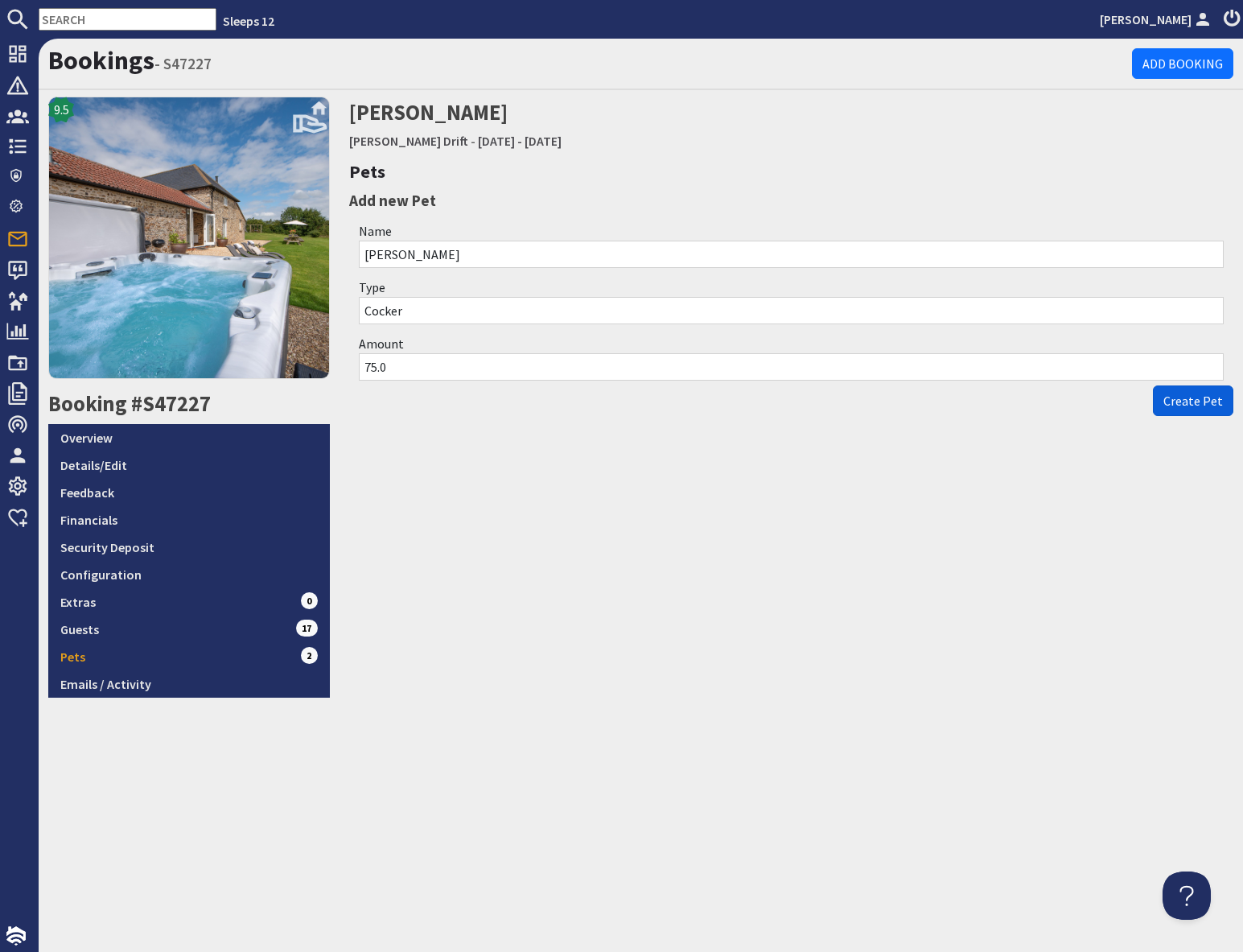
click at [1207, 400] on span "Create Pet" at bounding box center [1193, 400] width 59 height 16
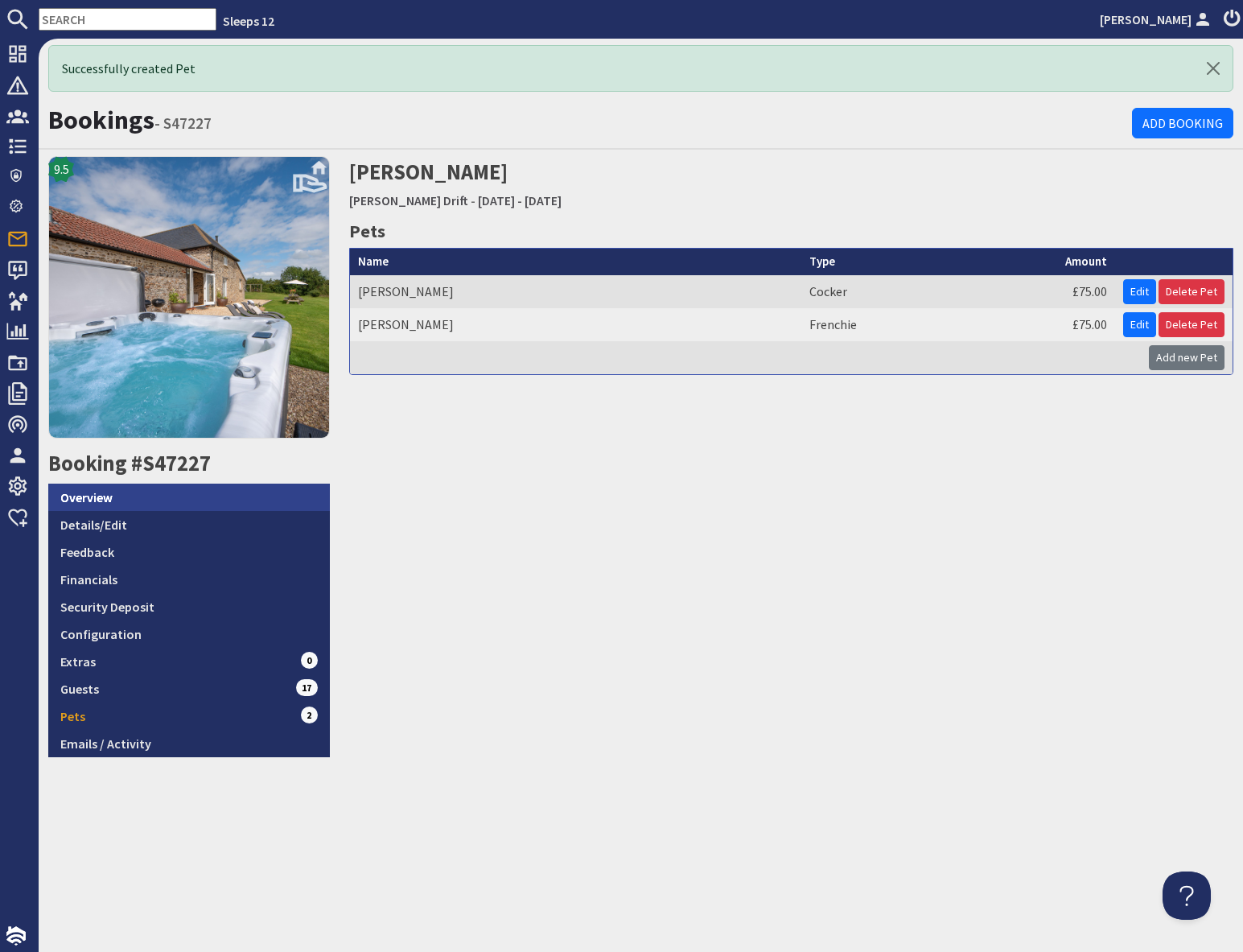
click at [134, 498] on link "Overview" at bounding box center [189, 497] width 282 height 28
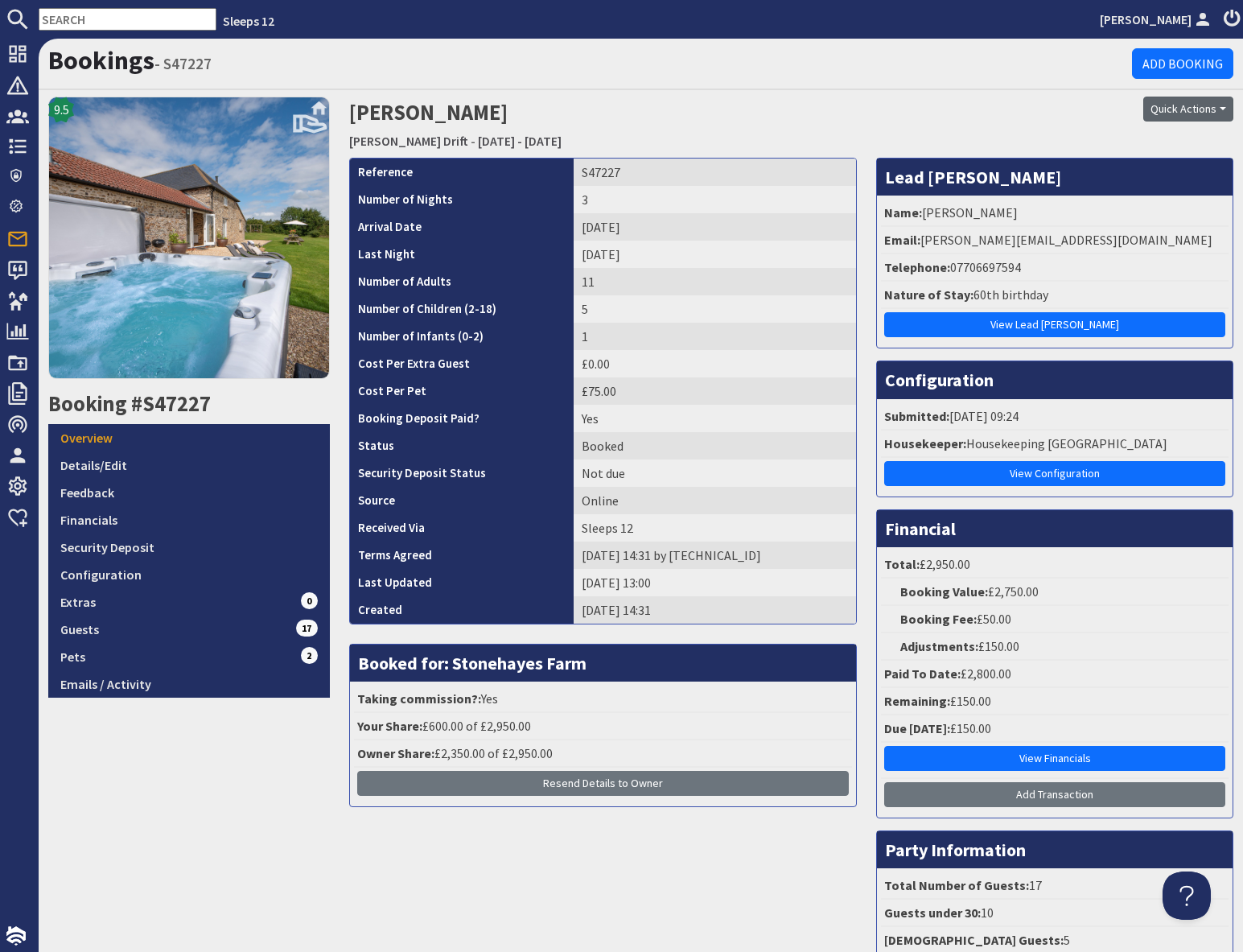
click at [1176, 114] on button "Quick Actions" at bounding box center [1188, 109] width 90 height 25
click at [1167, 144] on span "Send Booking Update" at bounding box center [1161, 142] width 119 height 16
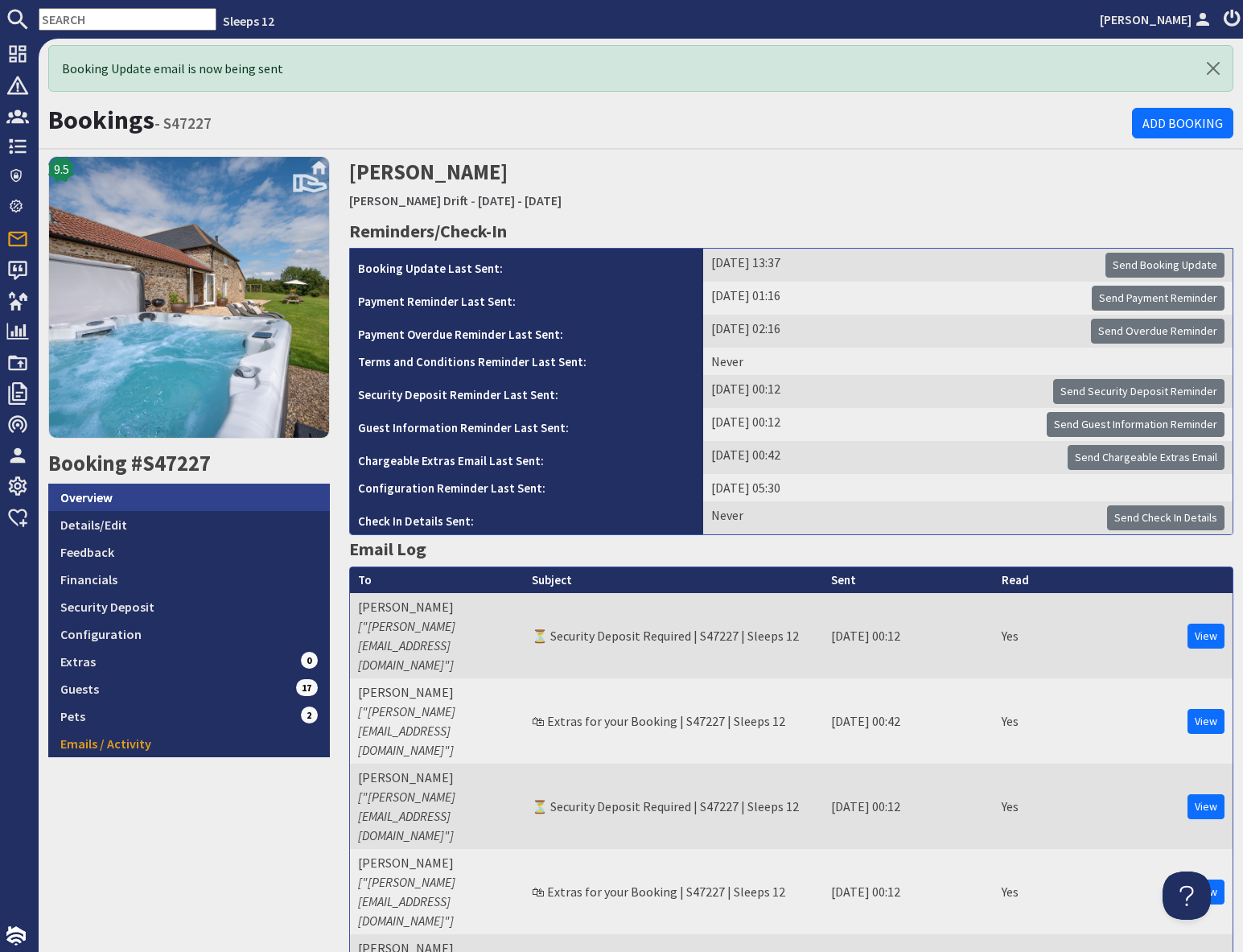
click at [126, 500] on link "Overview" at bounding box center [189, 497] width 282 height 28
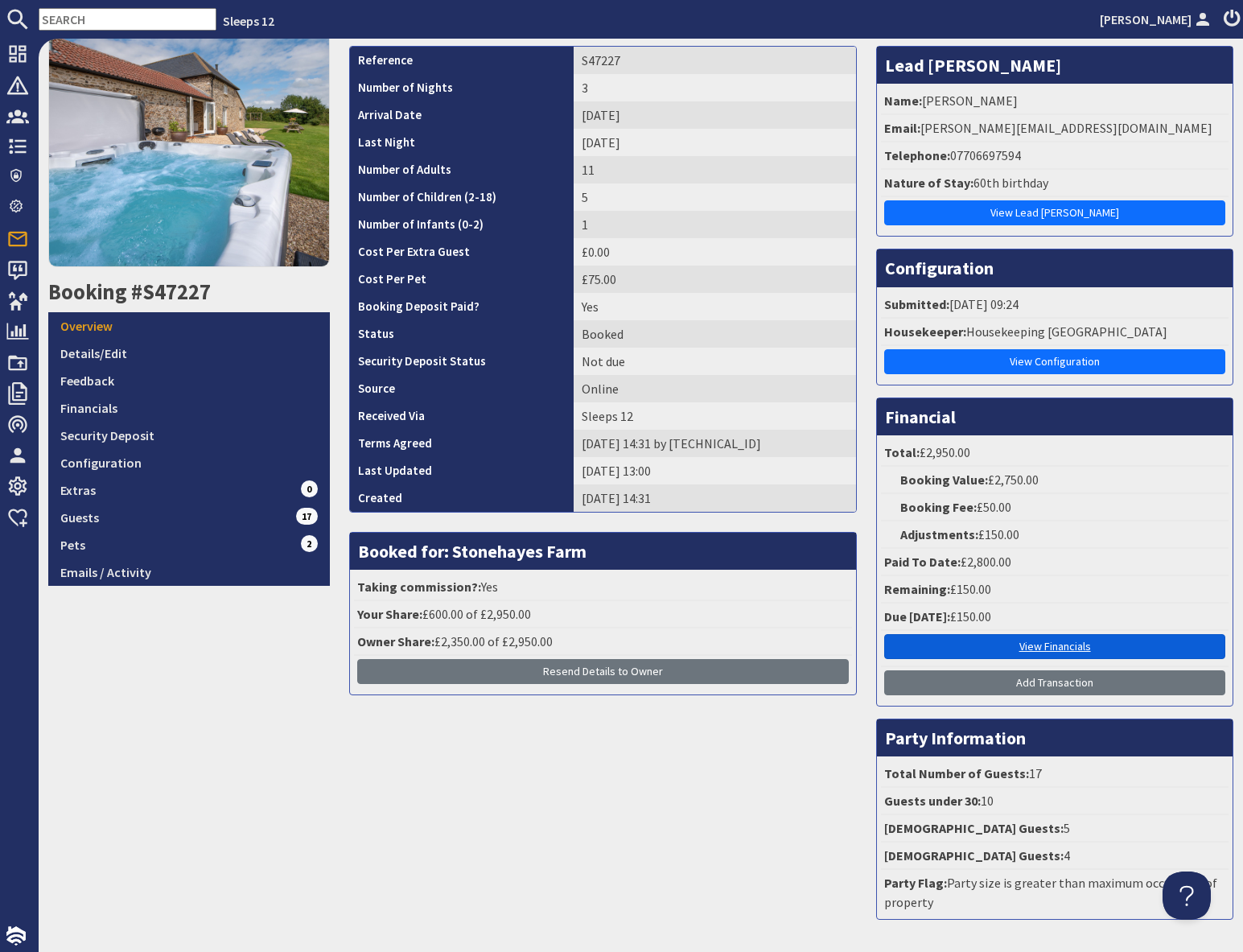
scroll to position [172, 0]
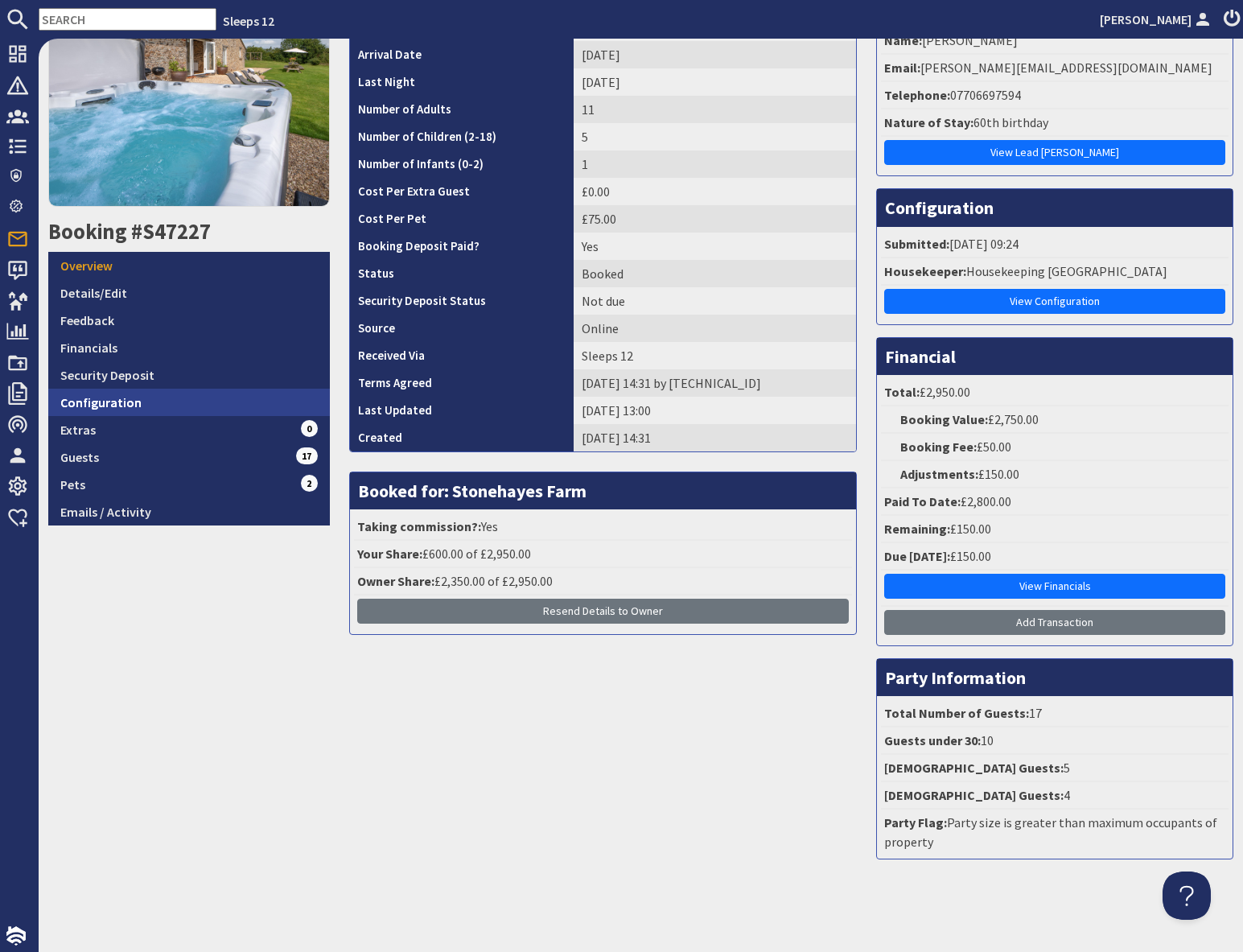
click at [130, 407] on link "Configuration" at bounding box center [189, 402] width 282 height 28
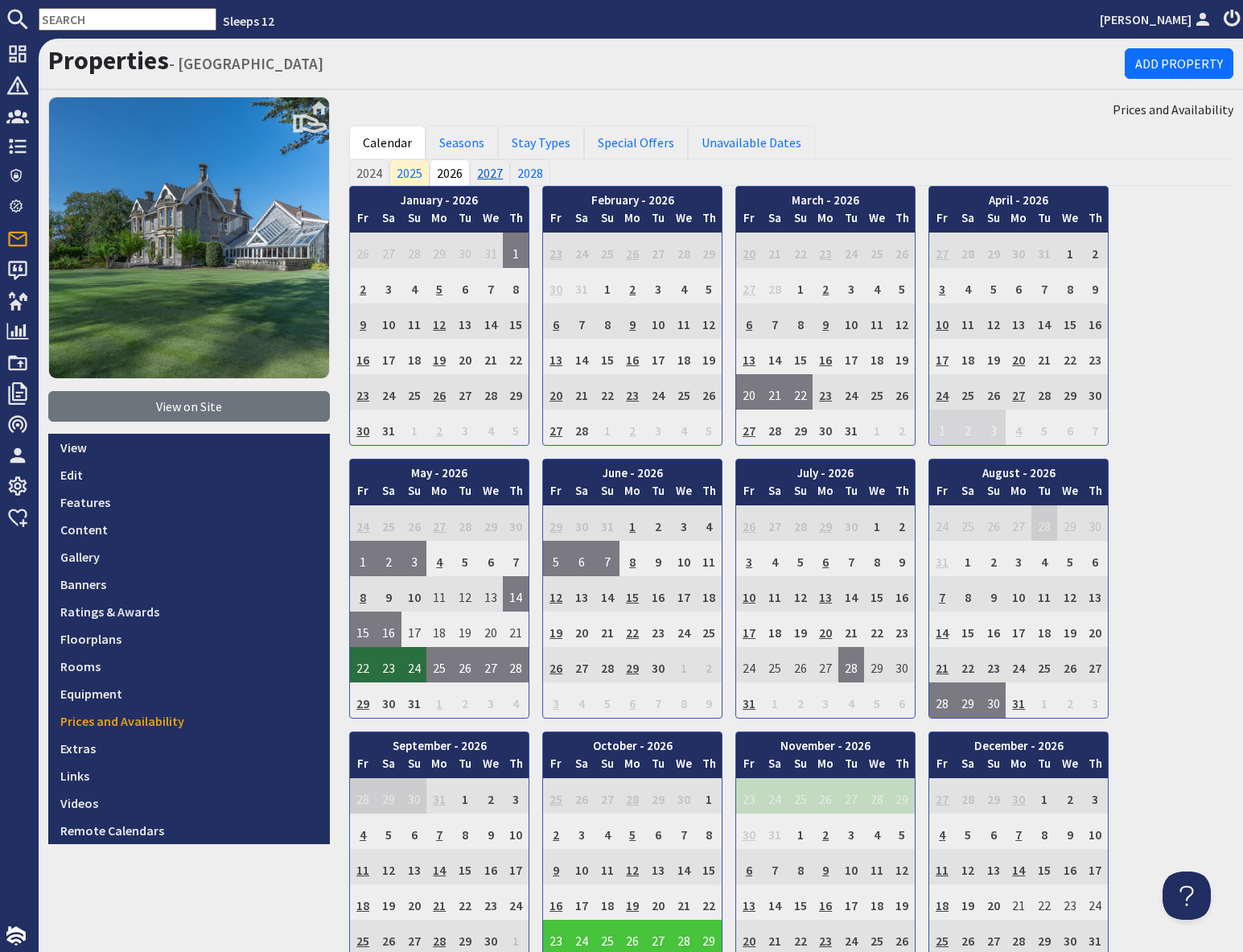
click at [486, 171] on link "2027" at bounding box center [491, 172] width 40 height 26
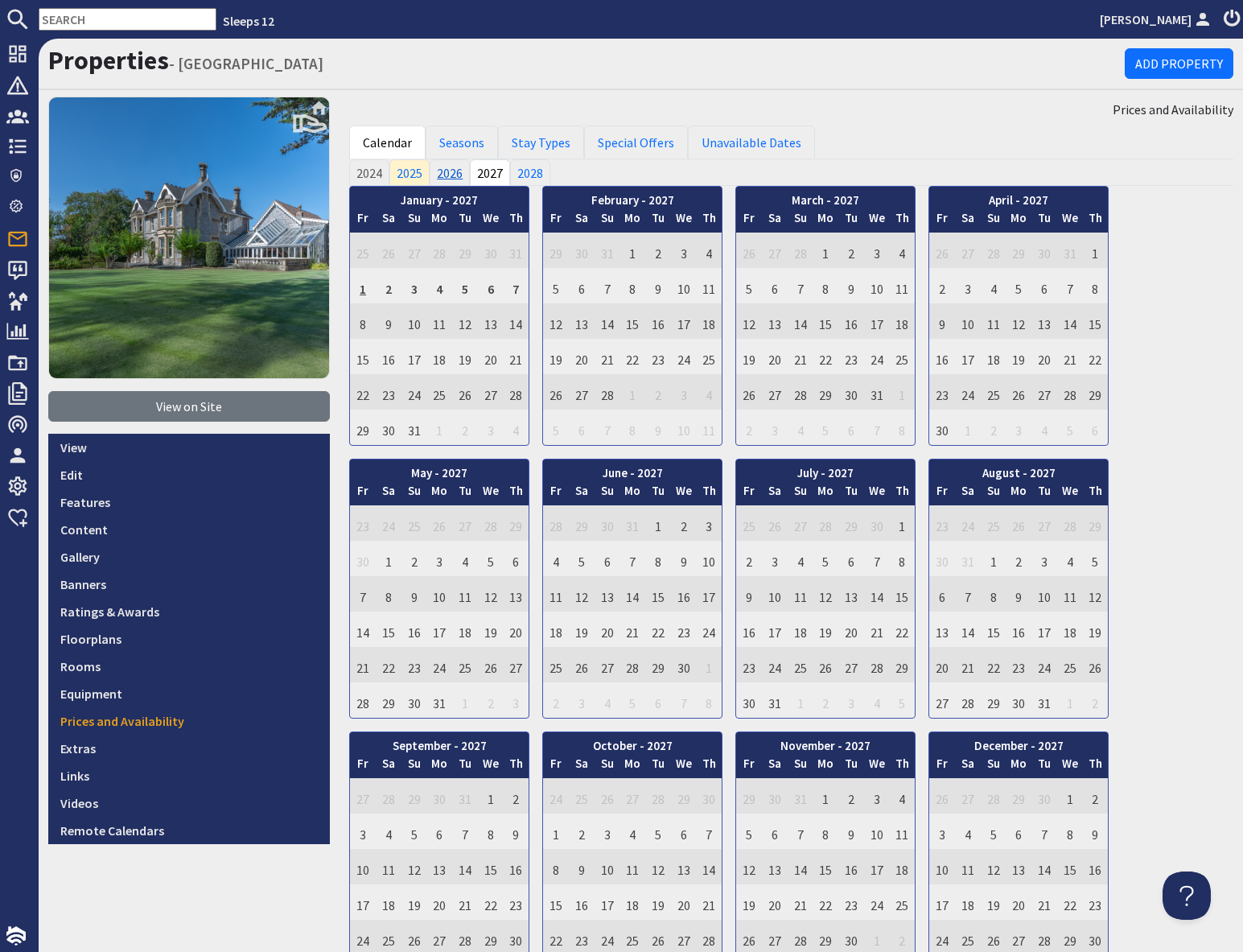
click at [455, 176] on link "2026" at bounding box center [449, 172] width 40 height 26
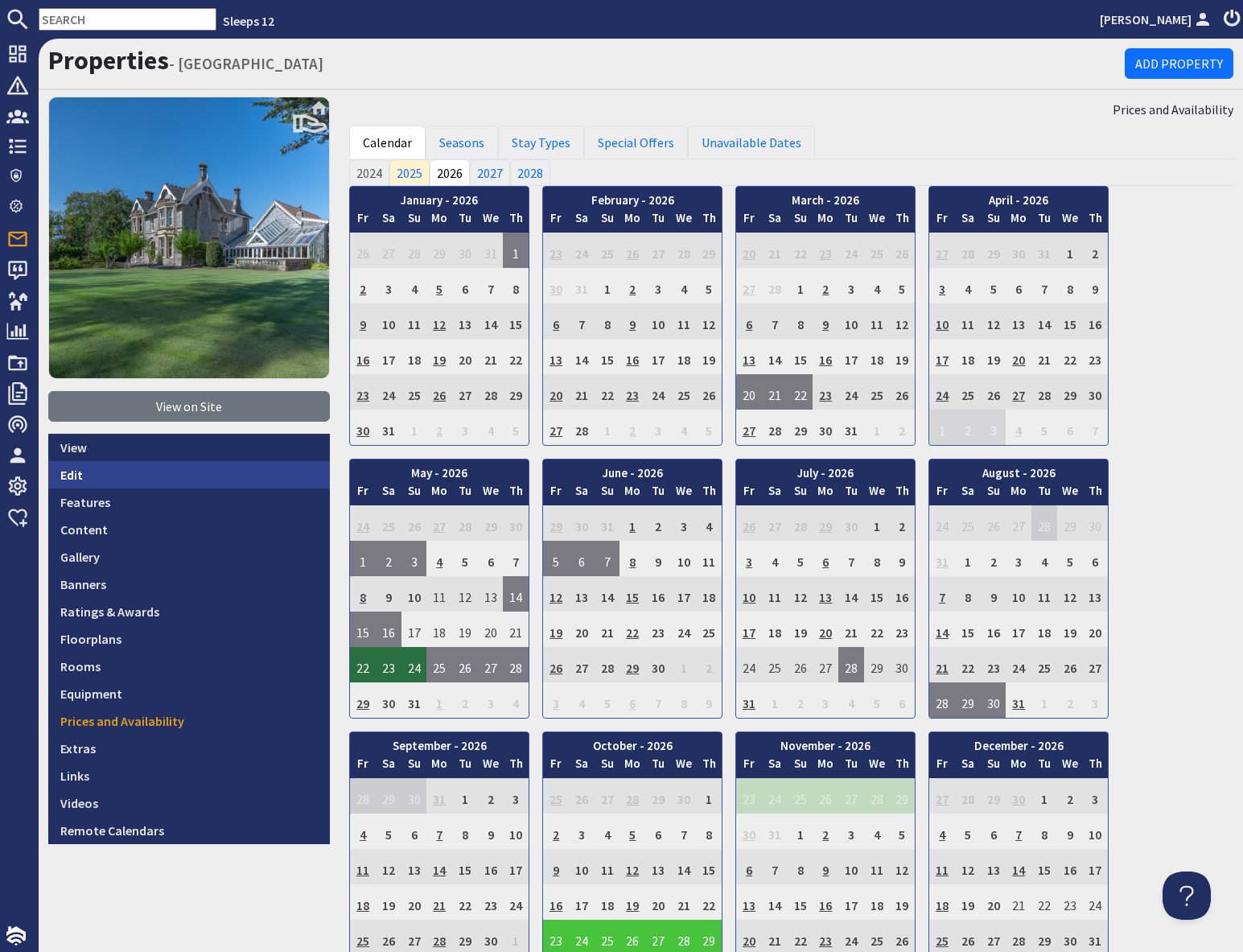
click at [76, 472] on link "Edit" at bounding box center [189, 474] width 282 height 28
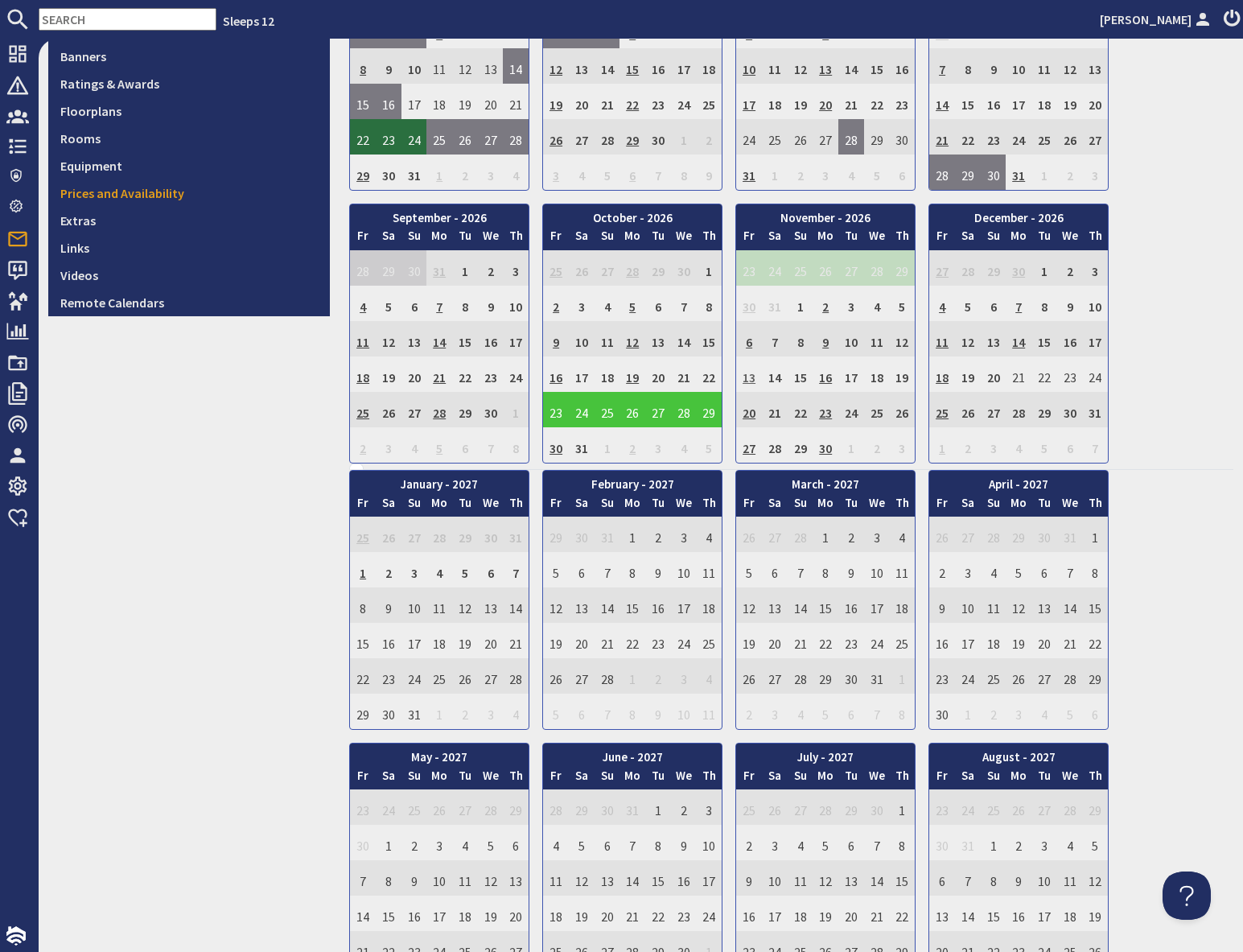
scroll to position [500, 0]
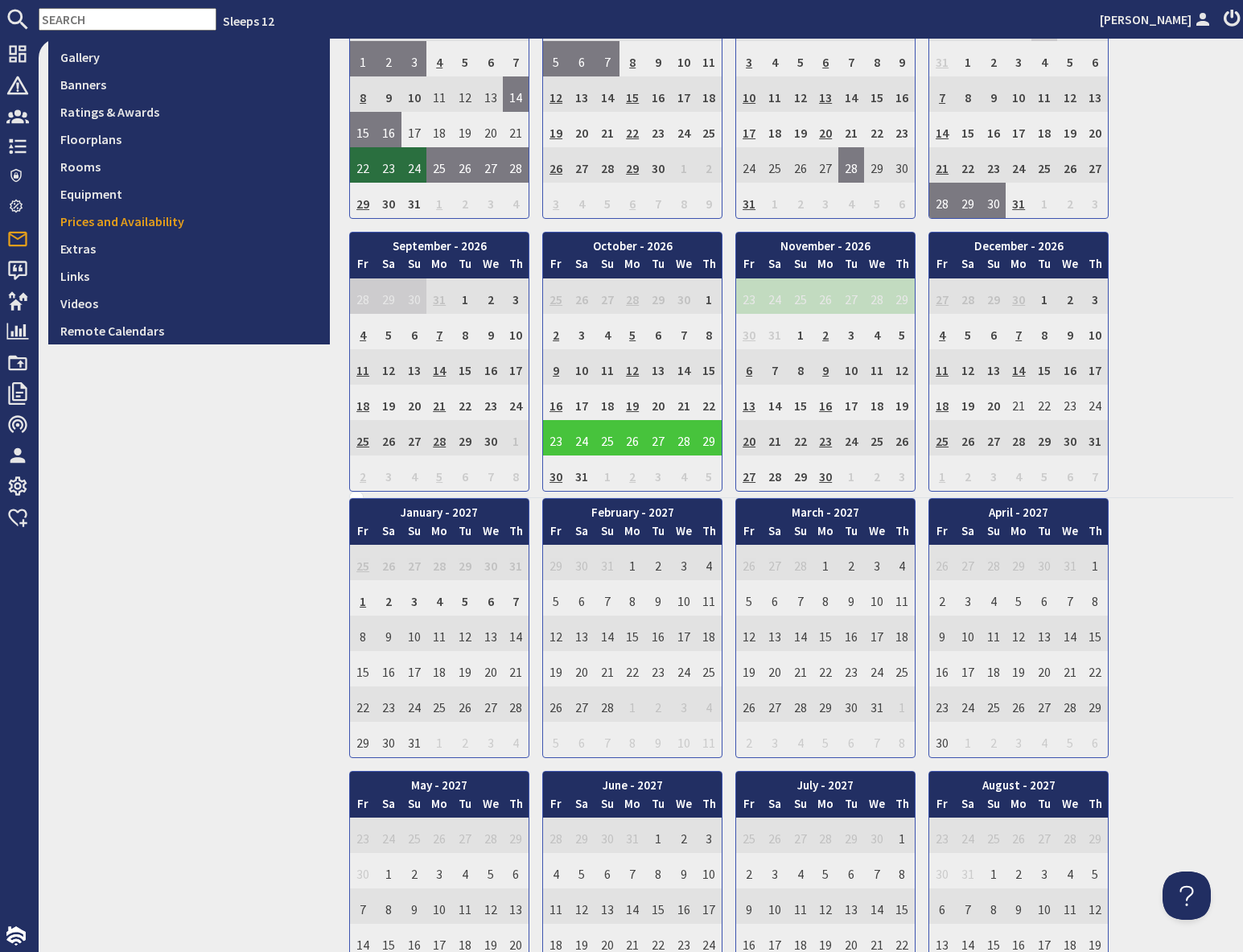
click at [109, 18] on input "text" at bounding box center [127, 19] width 178 height 23
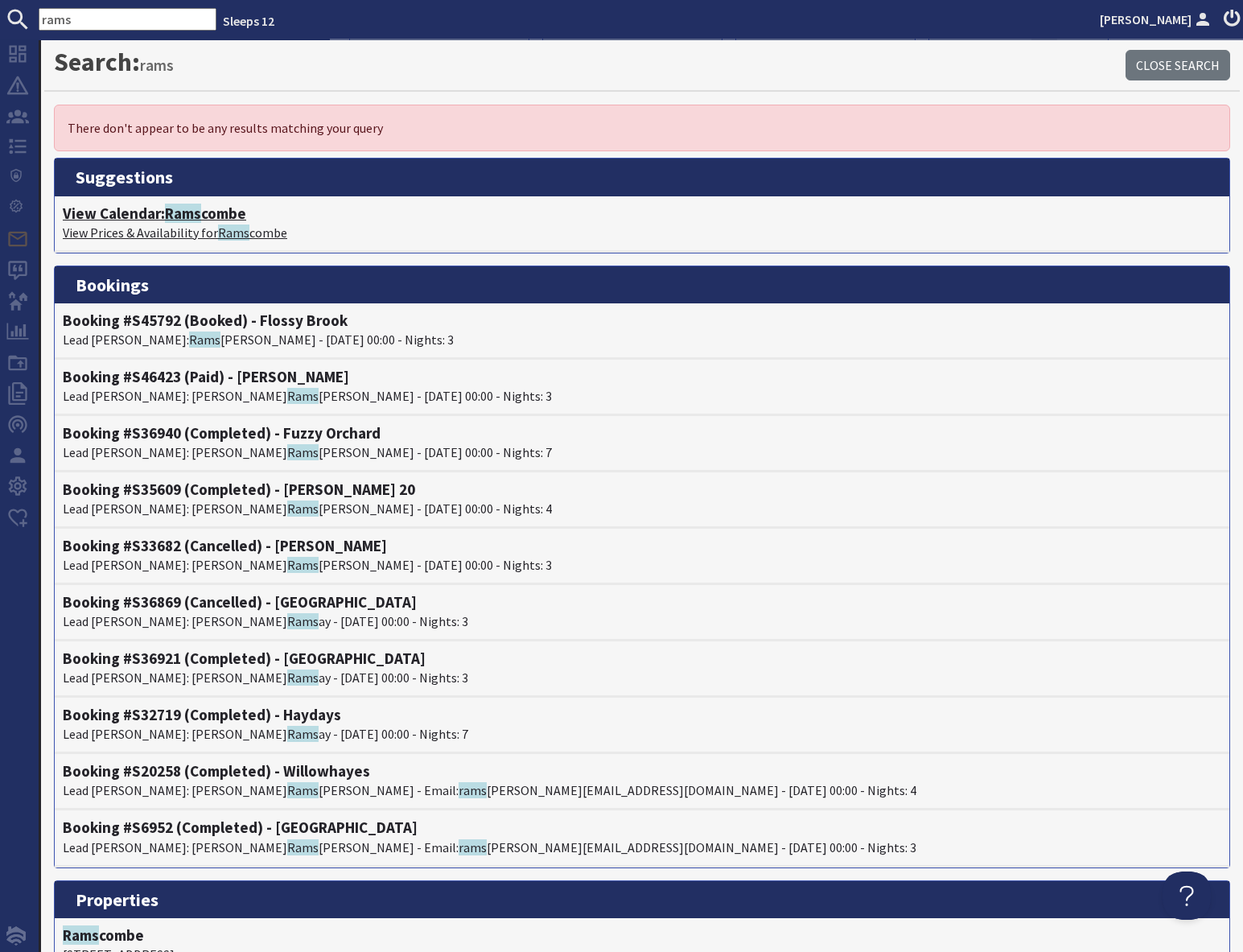
type input "rams"
click at [178, 223] on p "View Prices & Availability for Rams combe" at bounding box center [643, 232] width 1159 height 19
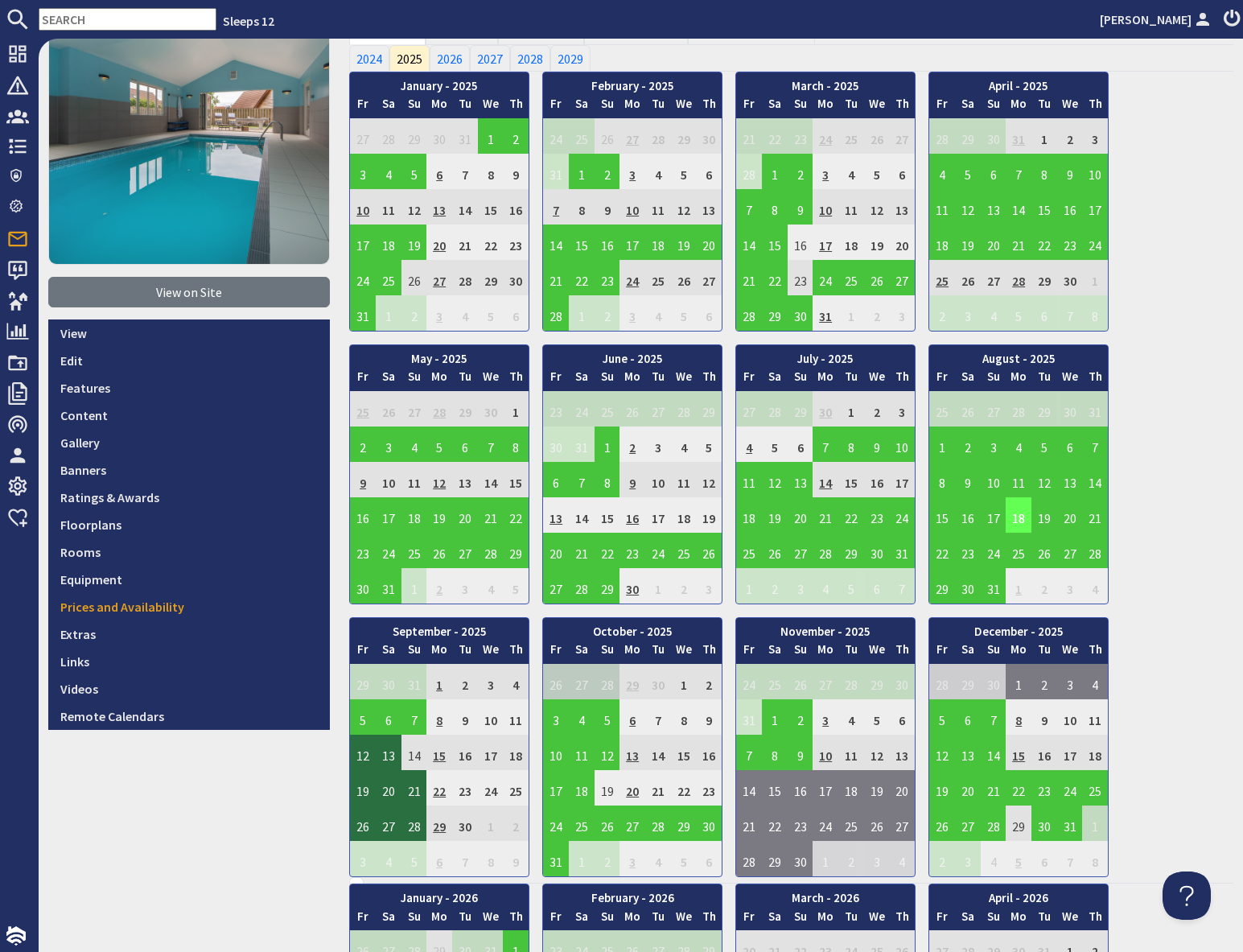
scroll to position [117, 0]
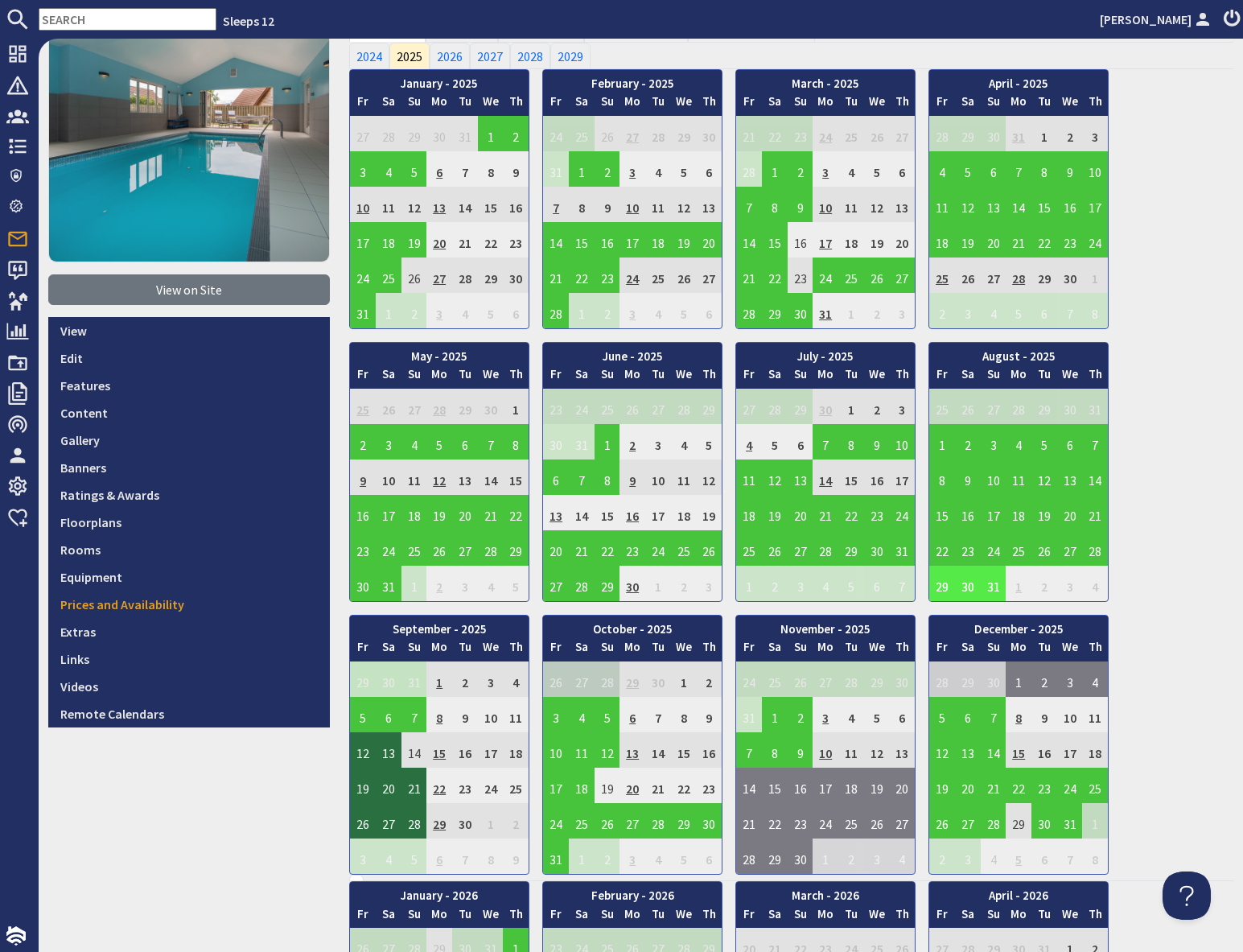
click at [943, 585] on td "29" at bounding box center [942, 583] width 26 height 35
click at [942, 549] on td "22" at bounding box center [942, 548] width 26 height 35
click at [947, 551] on td "22" at bounding box center [942, 548] width 26 height 35
click at [940, 625] on link "View booking" at bounding box center [934, 622] width 84 height 17
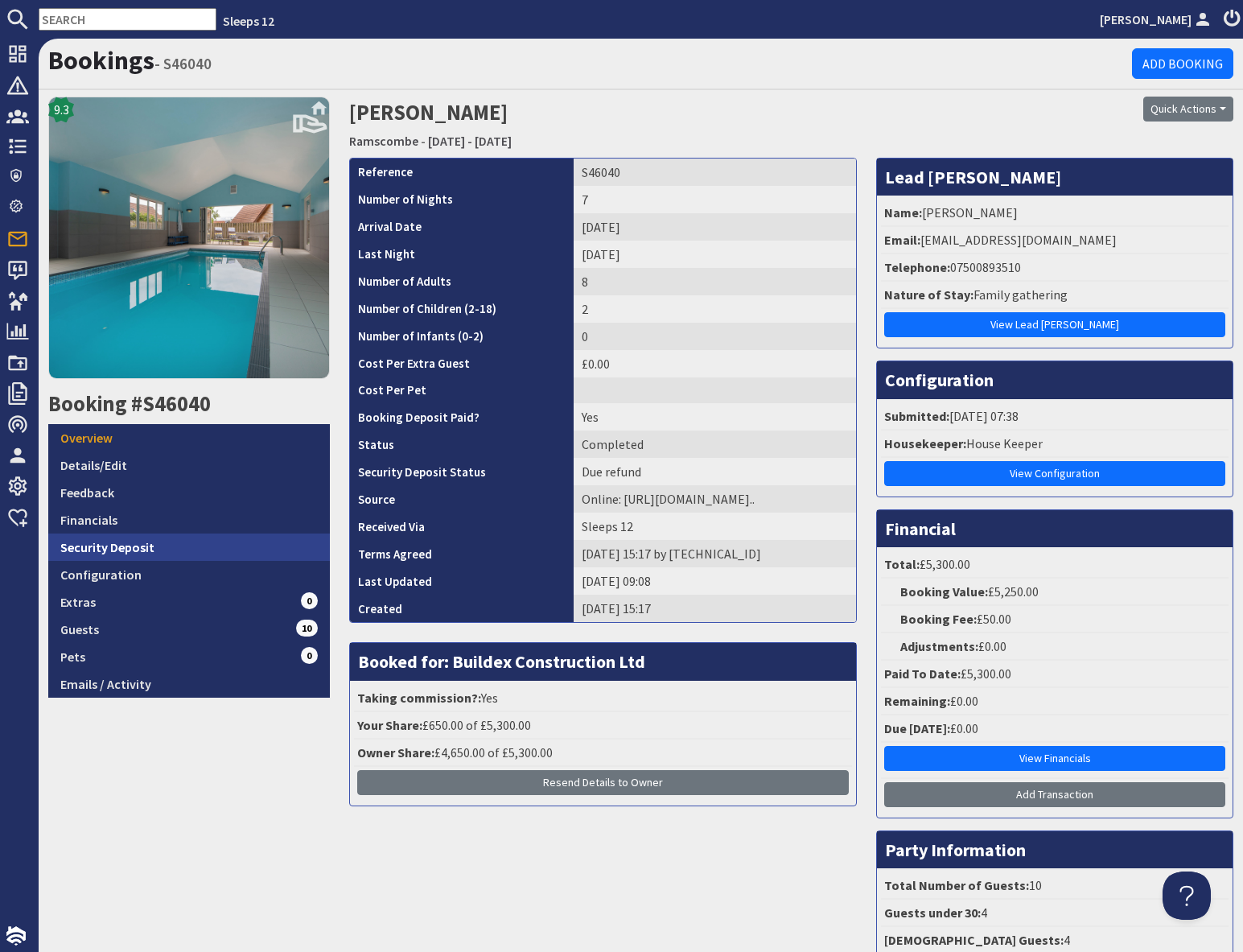
click at [129, 547] on link "Security Deposit" at bounding box center [189, 547] width 282 height 28
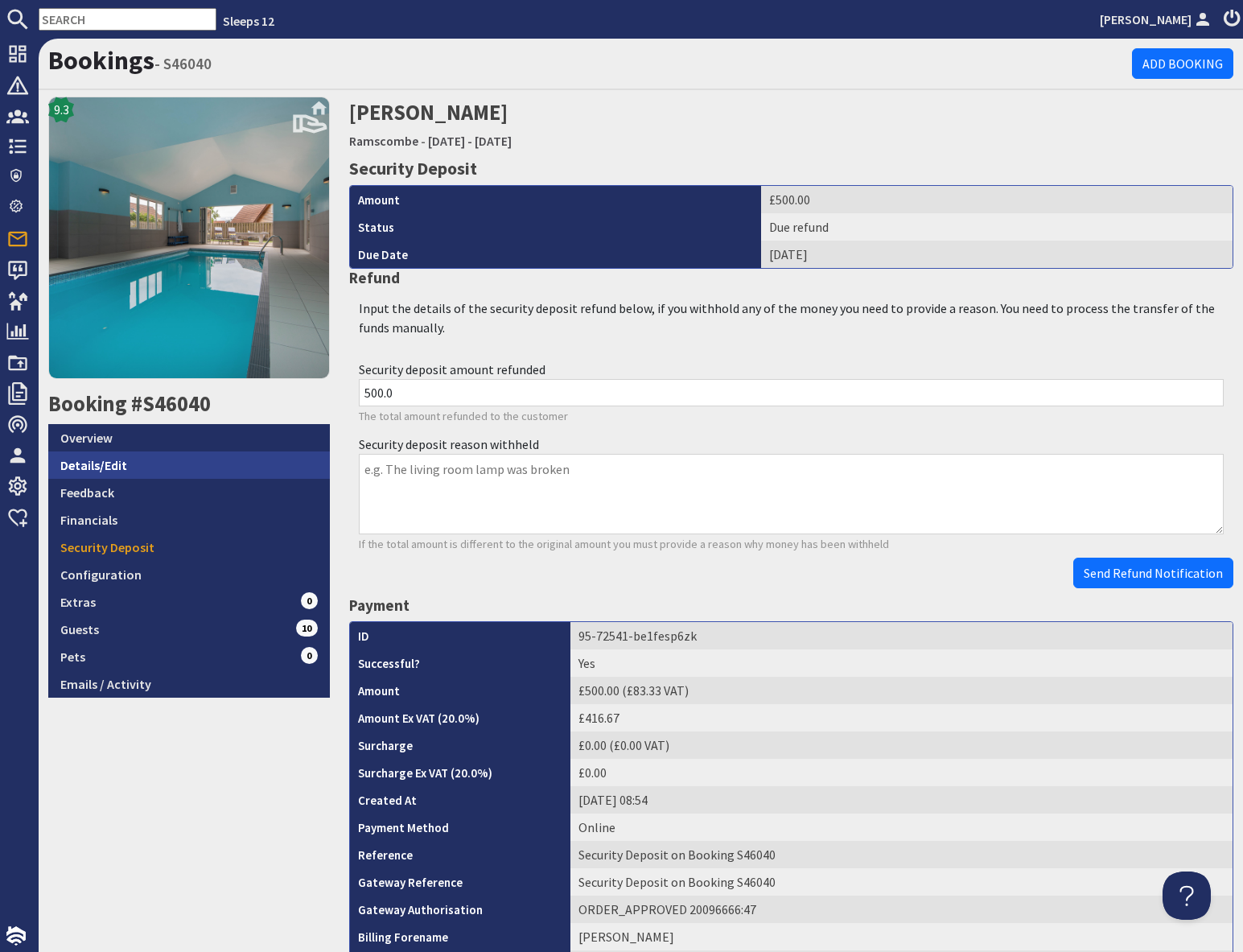
scroll to position [4, 0]
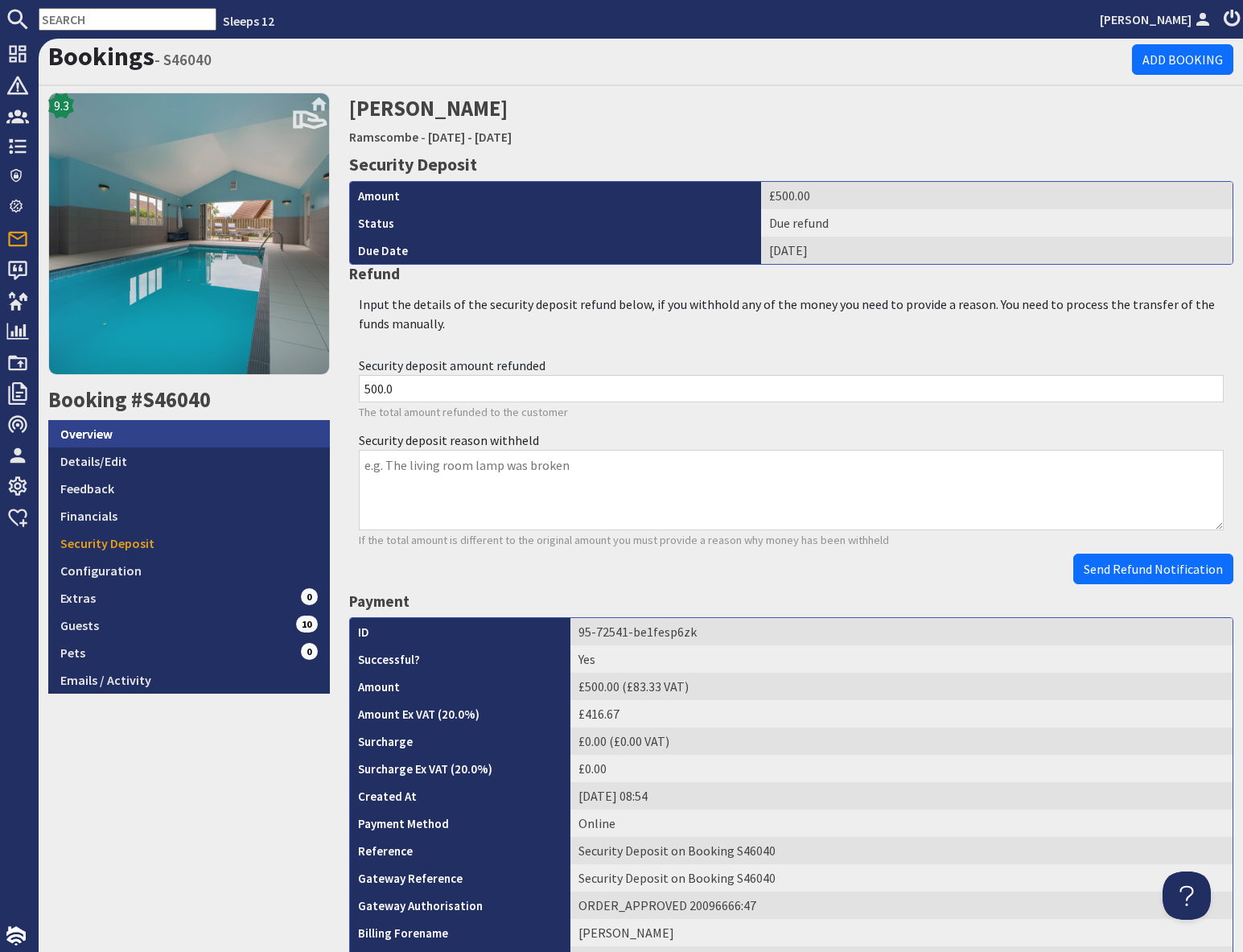
click at [115, 439] on link "Overview" at bounding box center [189, 433] width 282 height 28
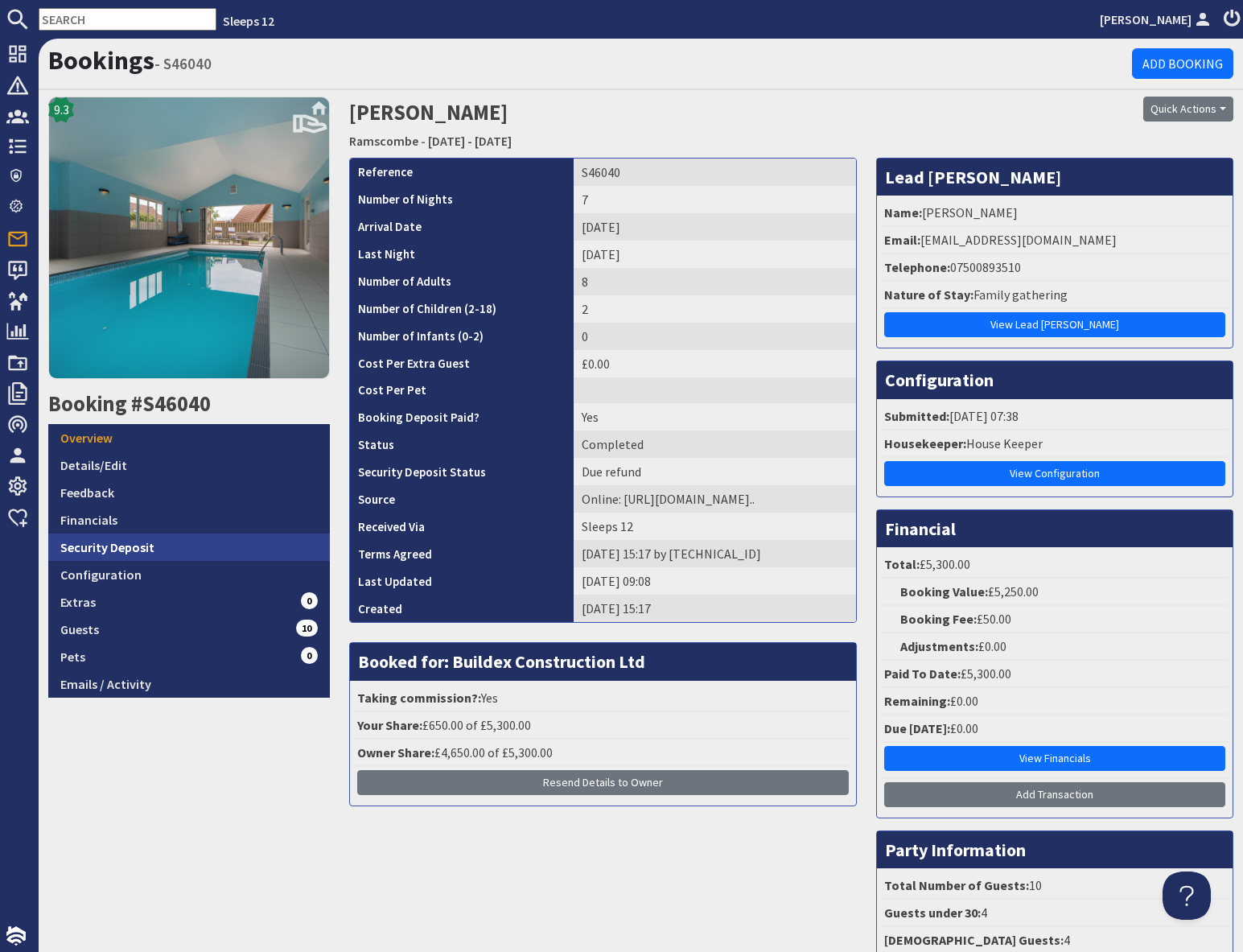
click at [158, 545] on link "Security Deposit" at bounding box center [189, 547] width 282 height 28
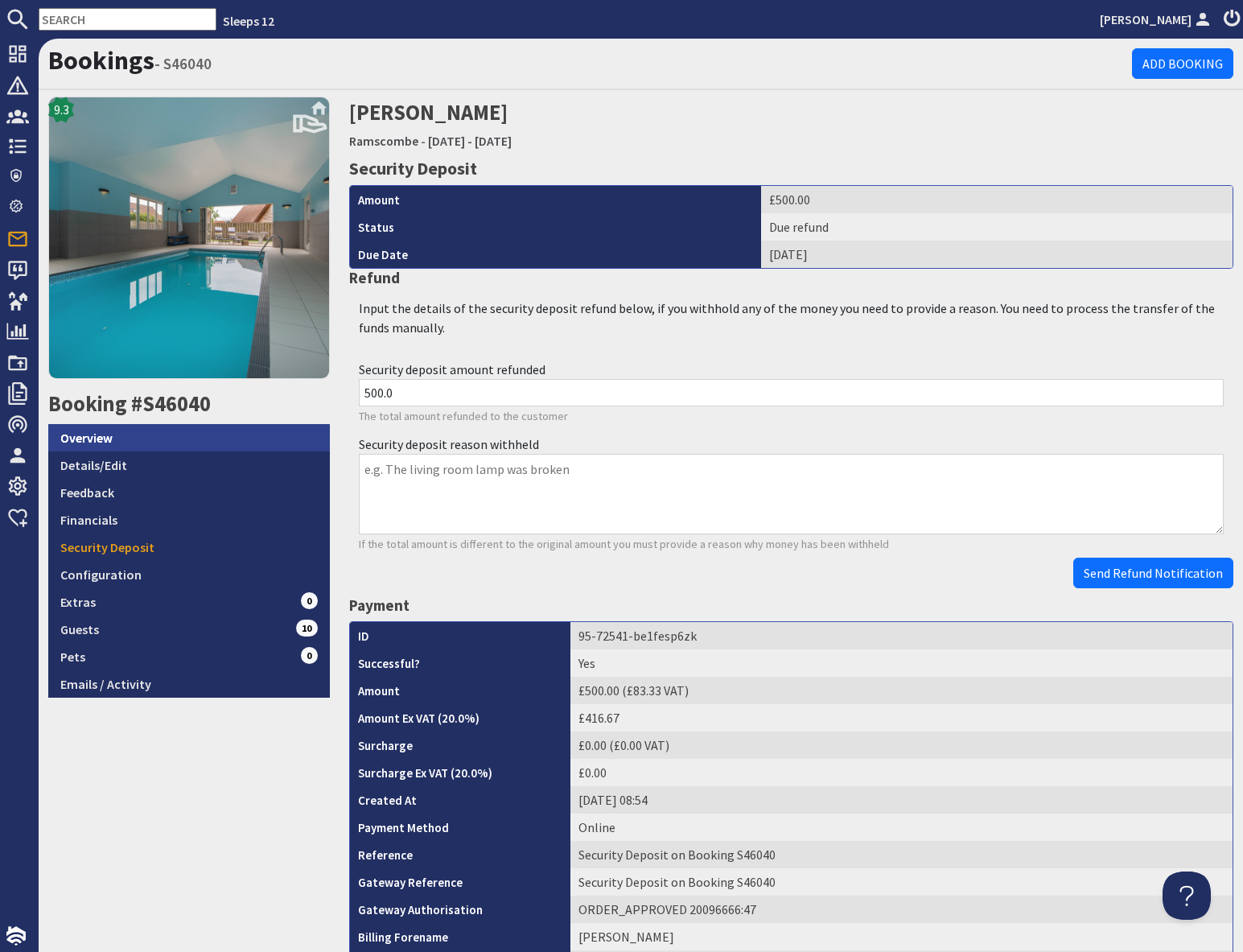
click at [131, 444] on link "Overview" at bounding box center [189, 438] width 282 height 28
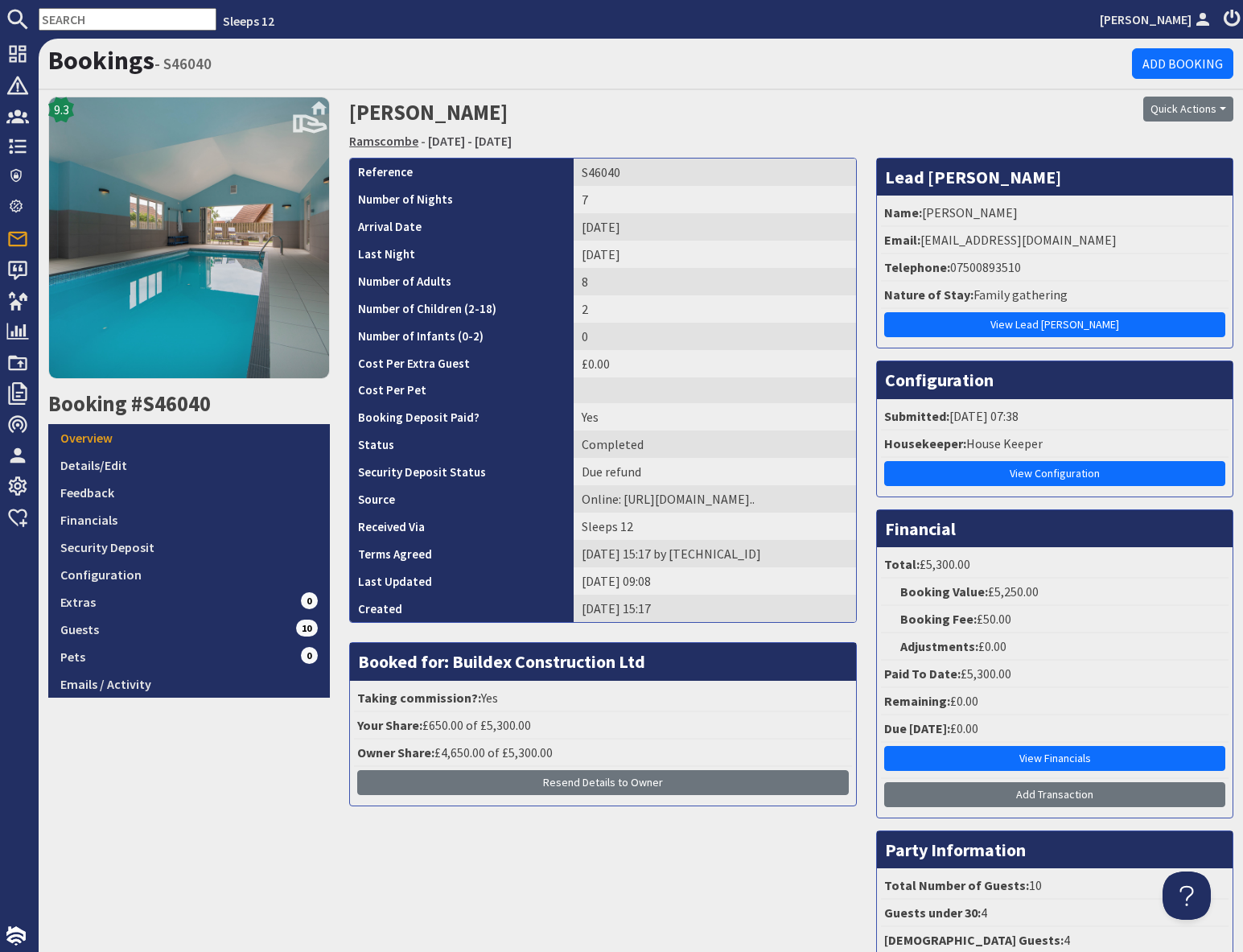
click at [388, 141] on link "Ramscombe" at bounding box center [383, 141] width 69 height 16
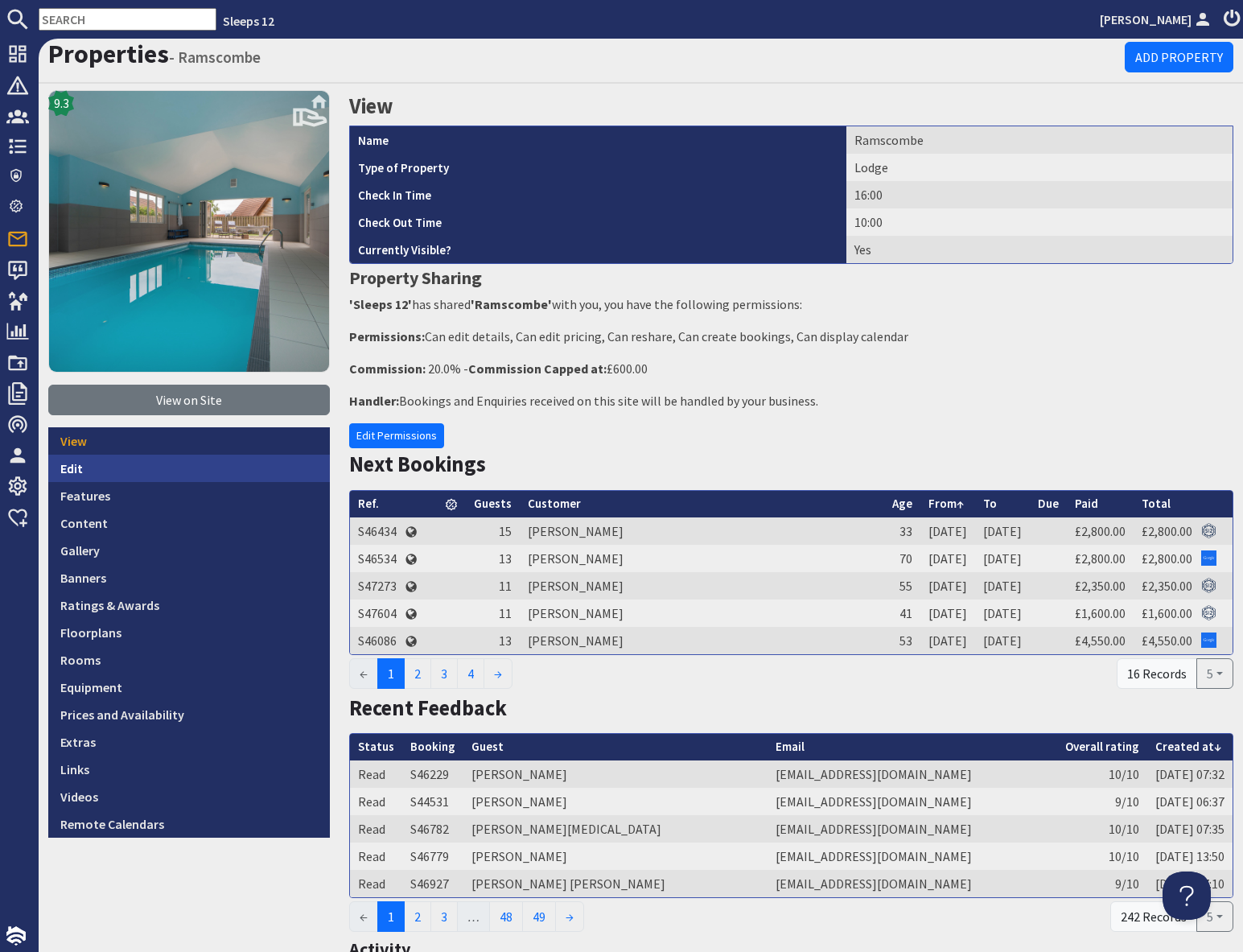
scroll to position [3, 0]
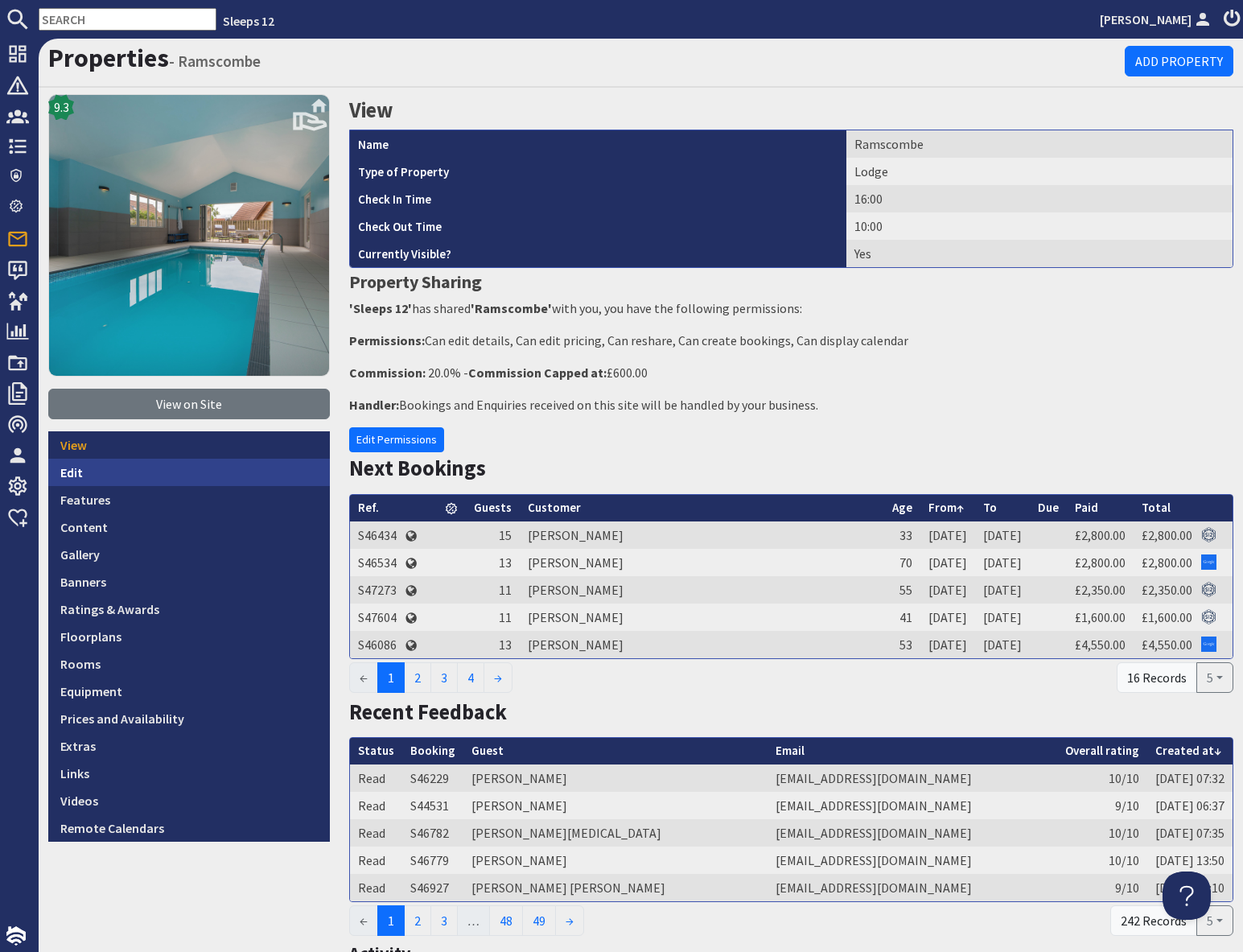
click at [74, 470] on link "Edit" at bounding box center [189, 472] width 282 height 28
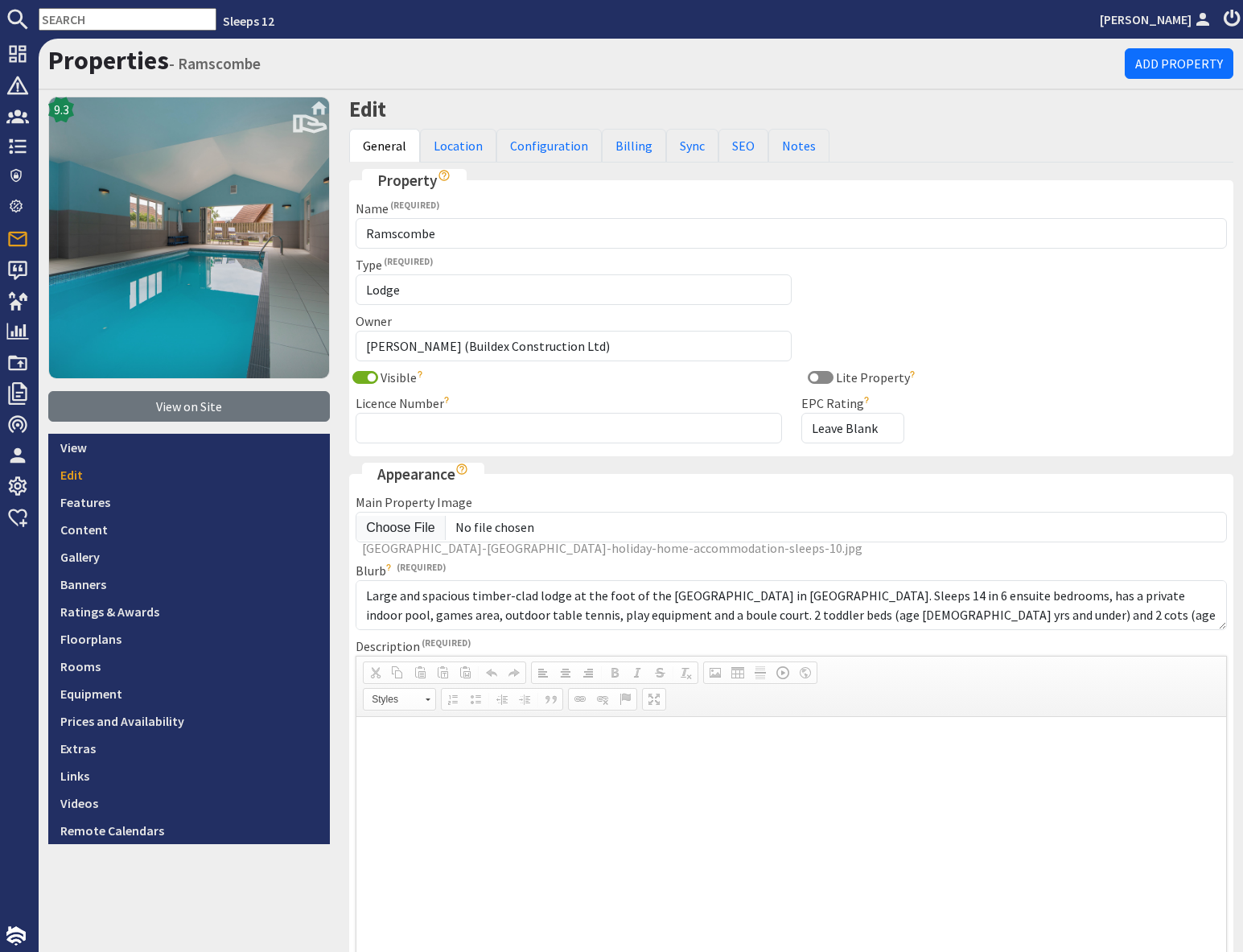
click at [86, 469] on link "Edit" at bounding box center [189, 474] width 282 height 28
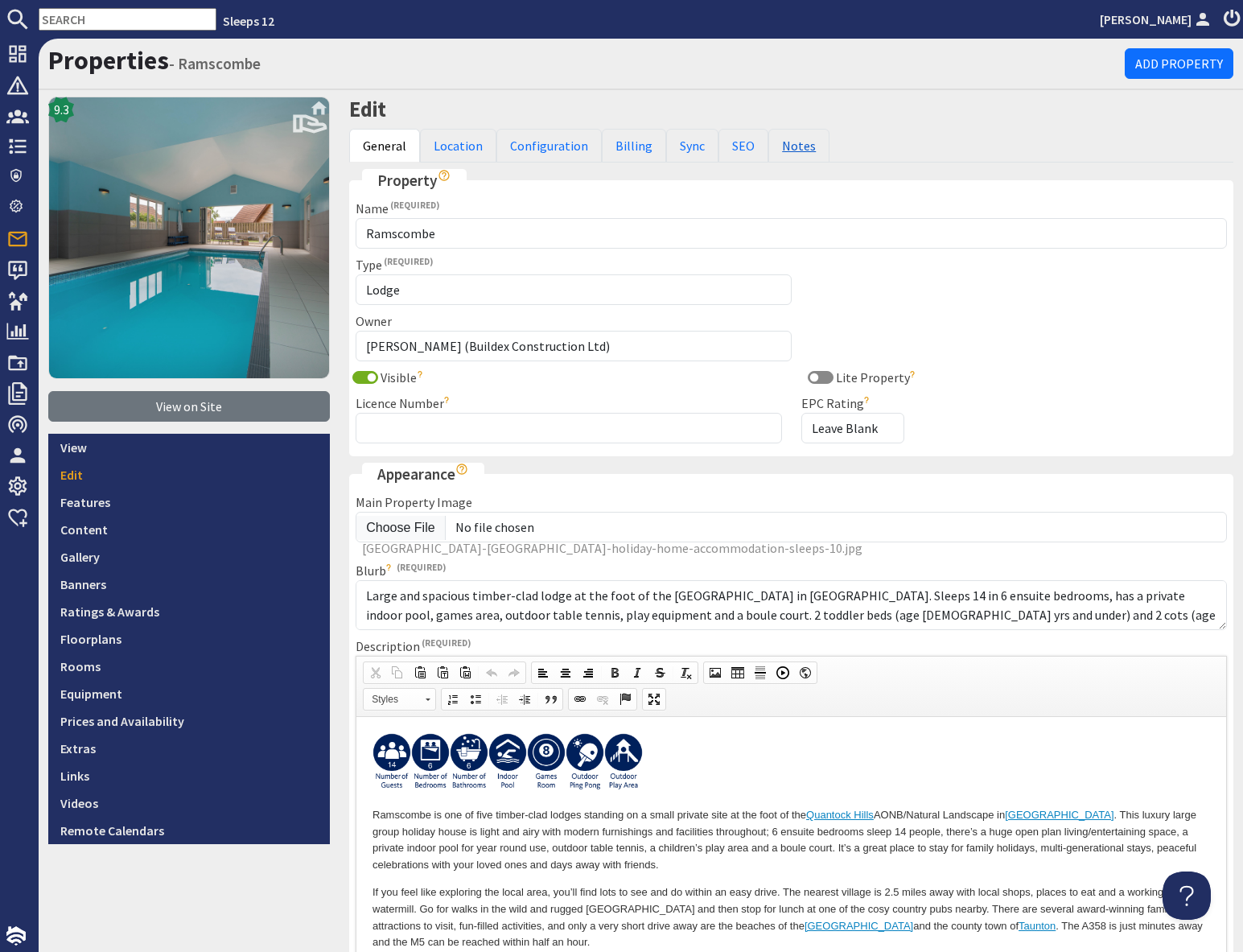
click at [786, 149] on link "Notes" at bounding box center [799, 145] width 61 height 33
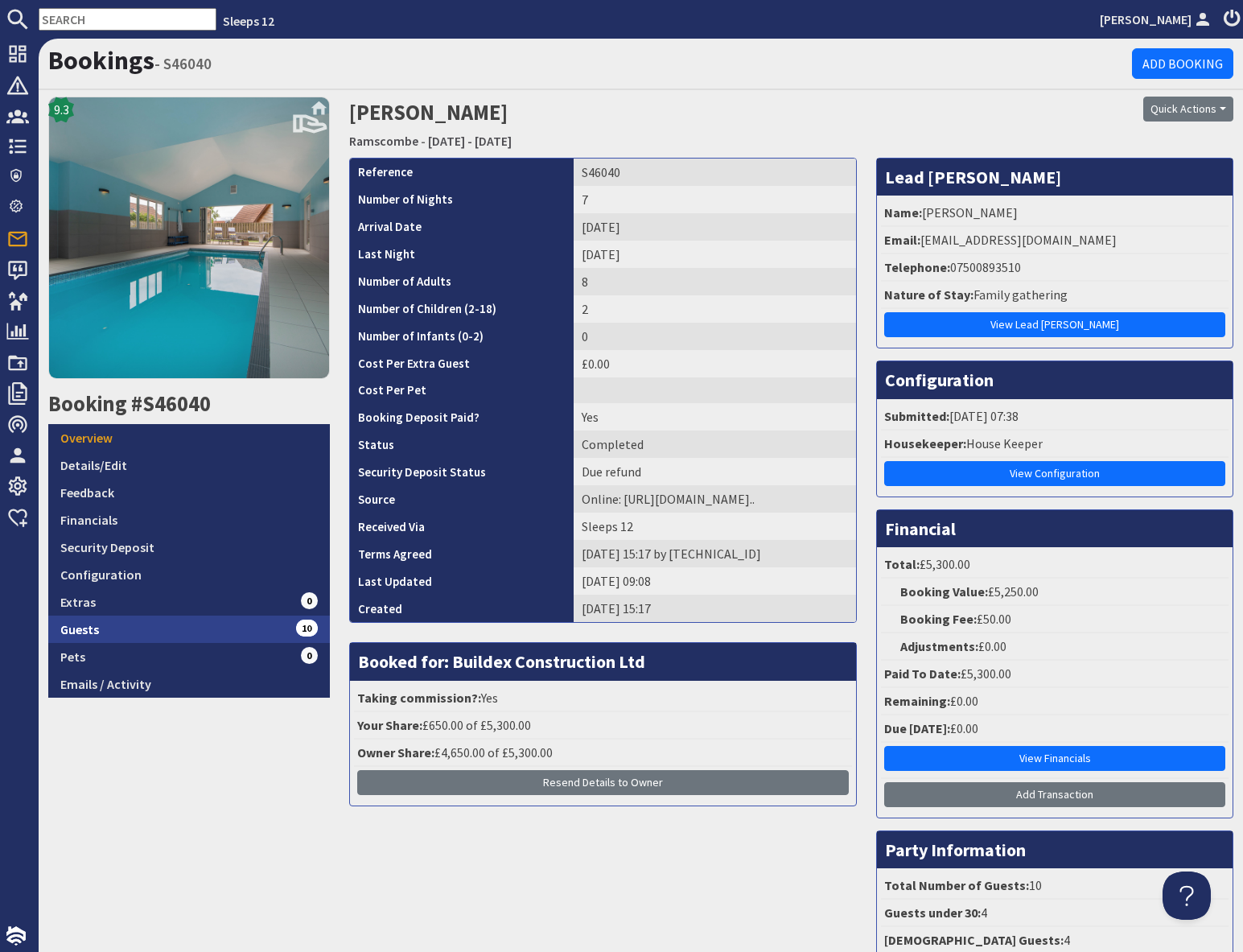
click at [223, 633] on link "Guests 10" at bounding box center [189, 629] width 282 height 28
click at [388, 144] on link "Ramscombe" at bounding box center [383, 141] width 69 height 16
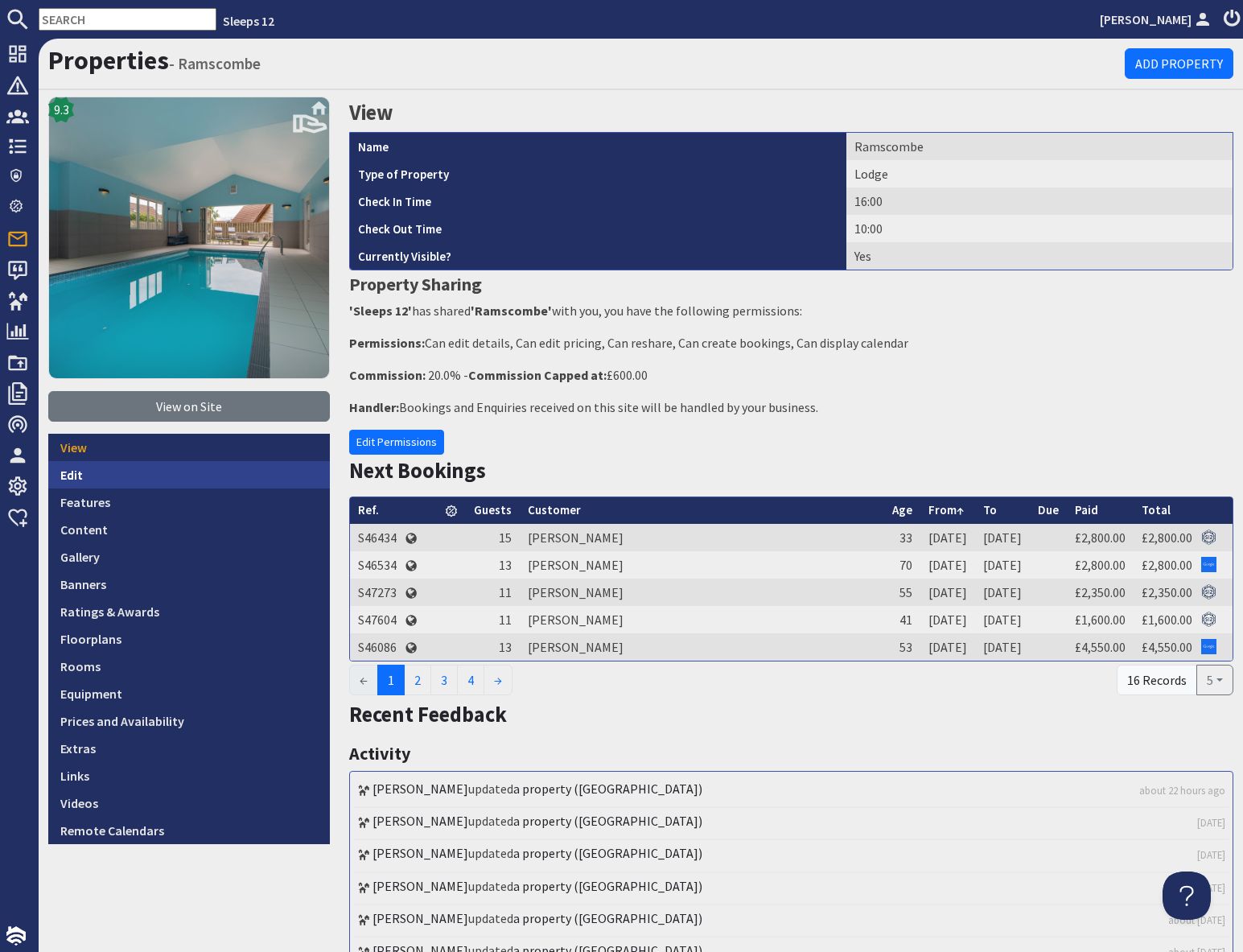
click at [118, 480] on link "Edit" at bounding box center [189, 474] width 282 height 28
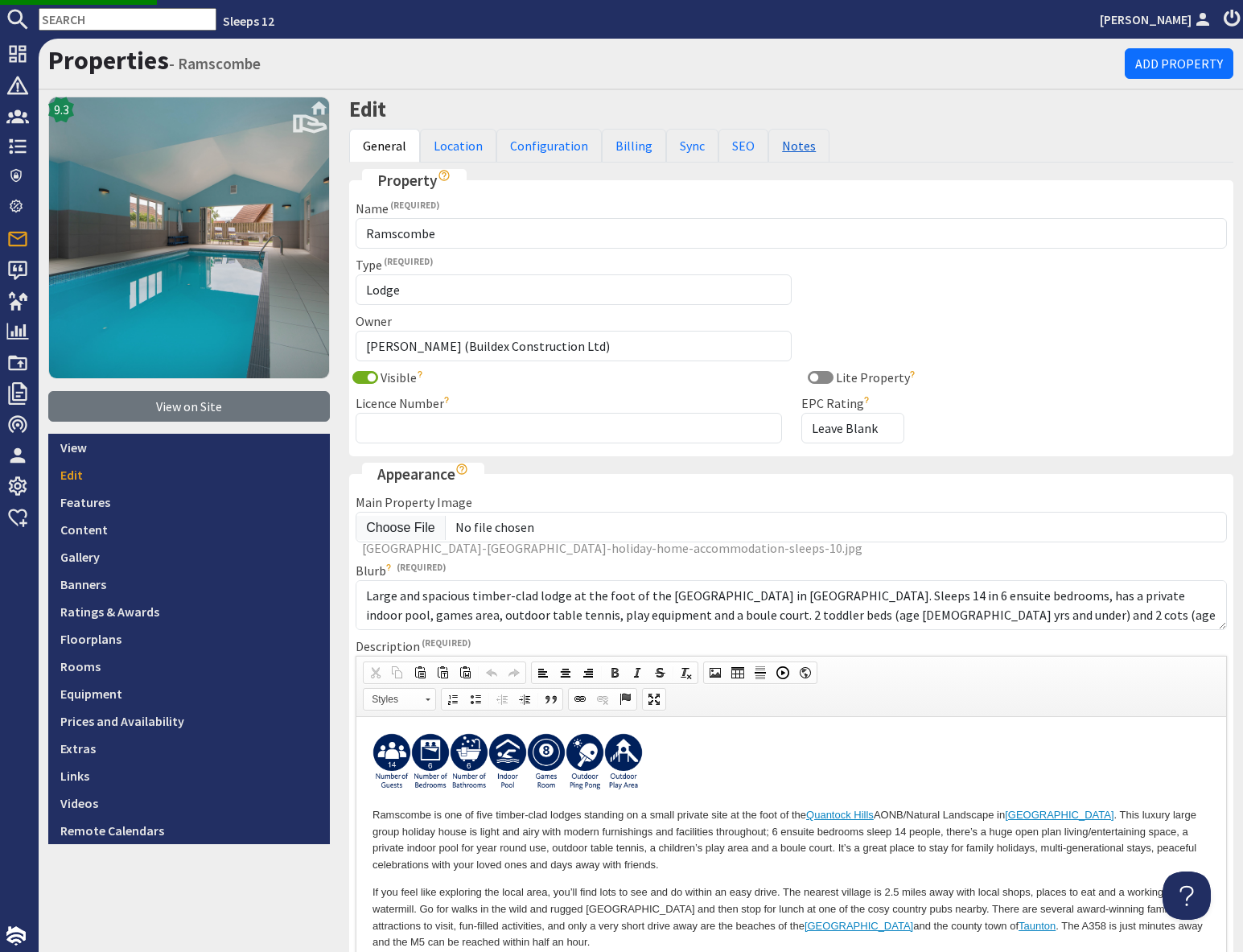
click at [800, 147] on link "Notes" at bounding box center [799, 145] width 61 height 33
click at [794, 151] on link "Notes" at bounding box center [799, 145] width 61 height 33
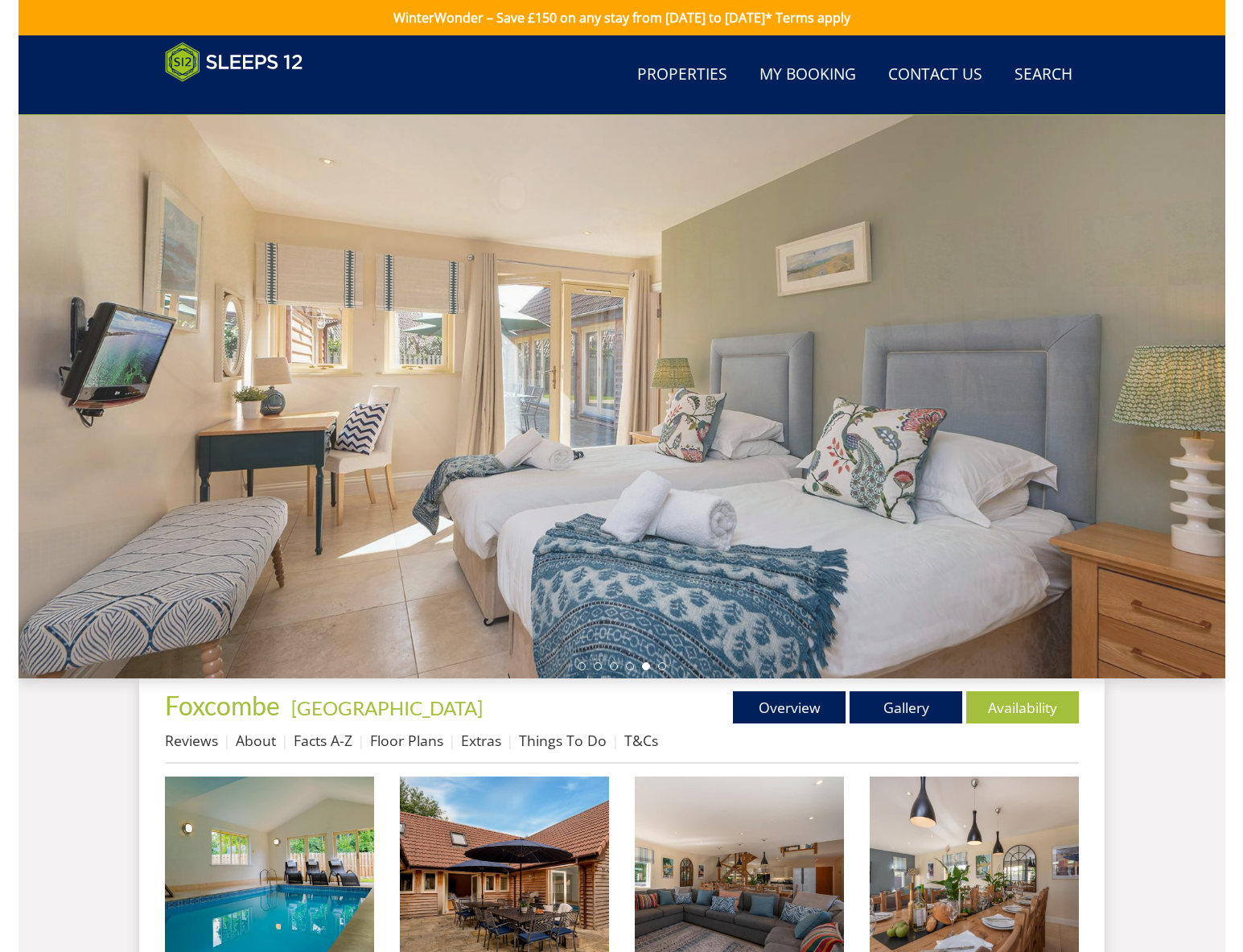
scroll to position [614, 0]
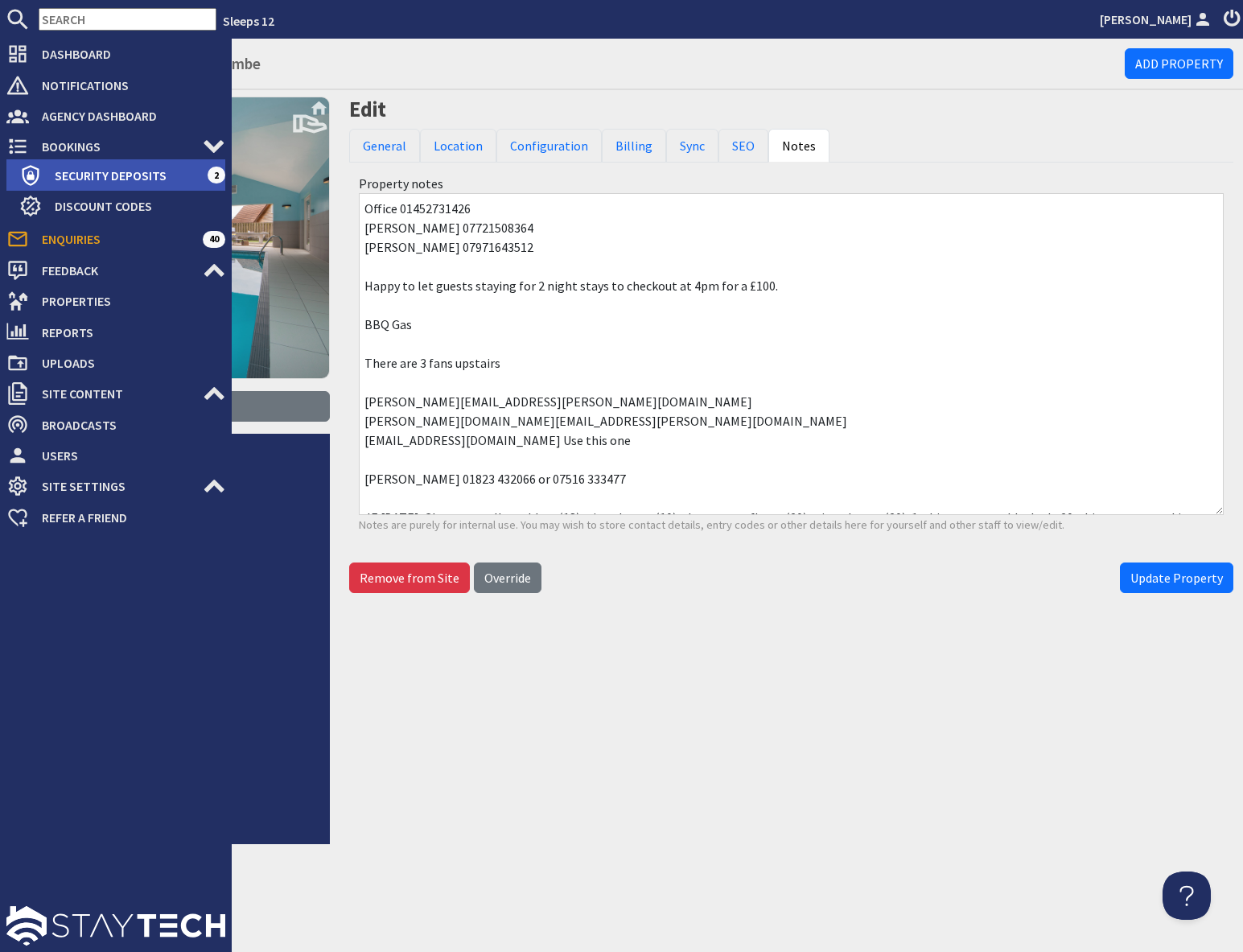
drag, startPoint x: 69, startPoint y: 140, endPoint x: 155, endPoint y: 184, distance: 96.6
click at [70, 140] on span "Bookings" at bounding box center [116, 146] width 174 height 26
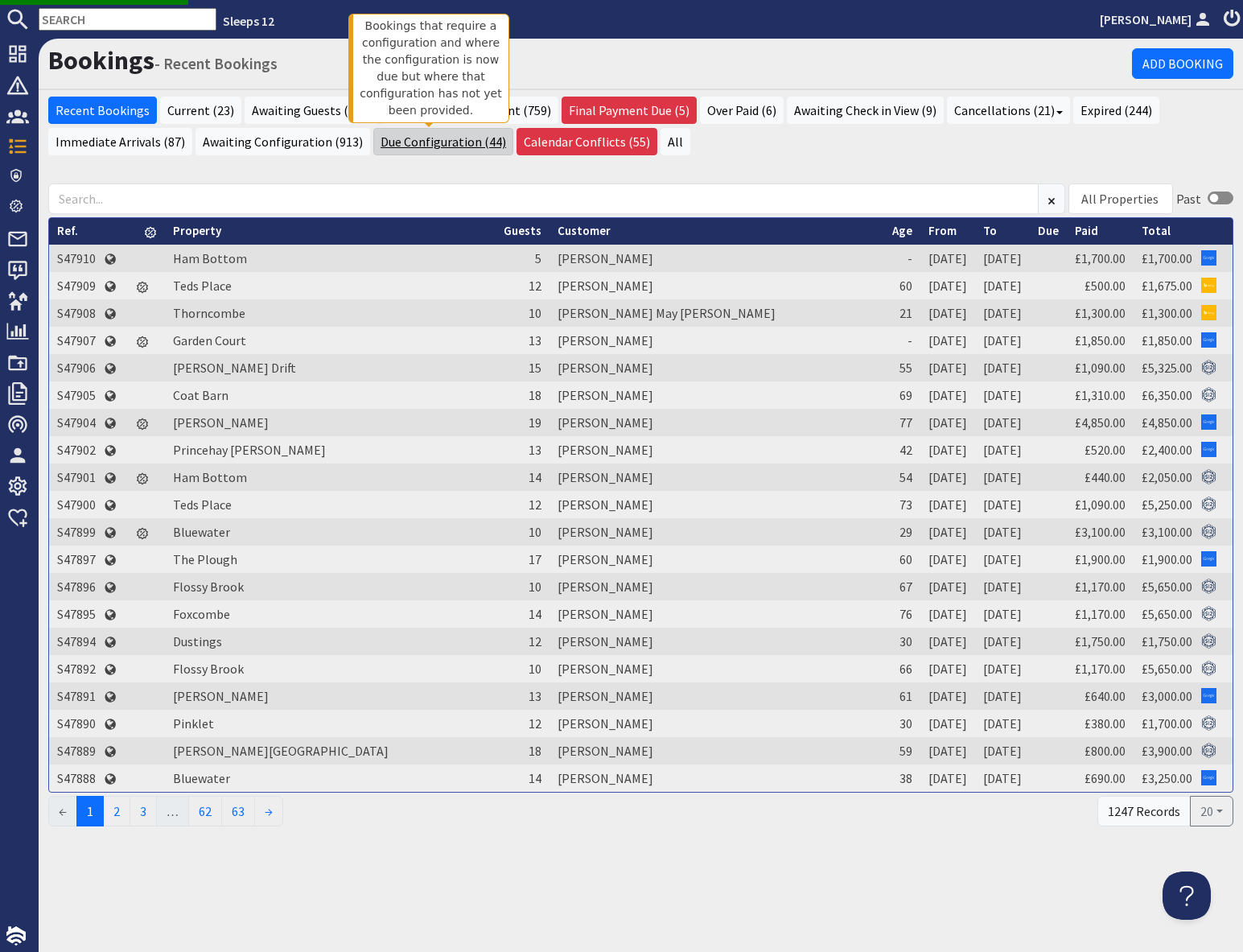
click at [414, 141] on link "Due Configuration (44)" at bounding box center [444, 141] width 140 height 28
click at [421, 141] on link "Due Configuration (44)" at bounding box center [444, 141] width 140 height 28
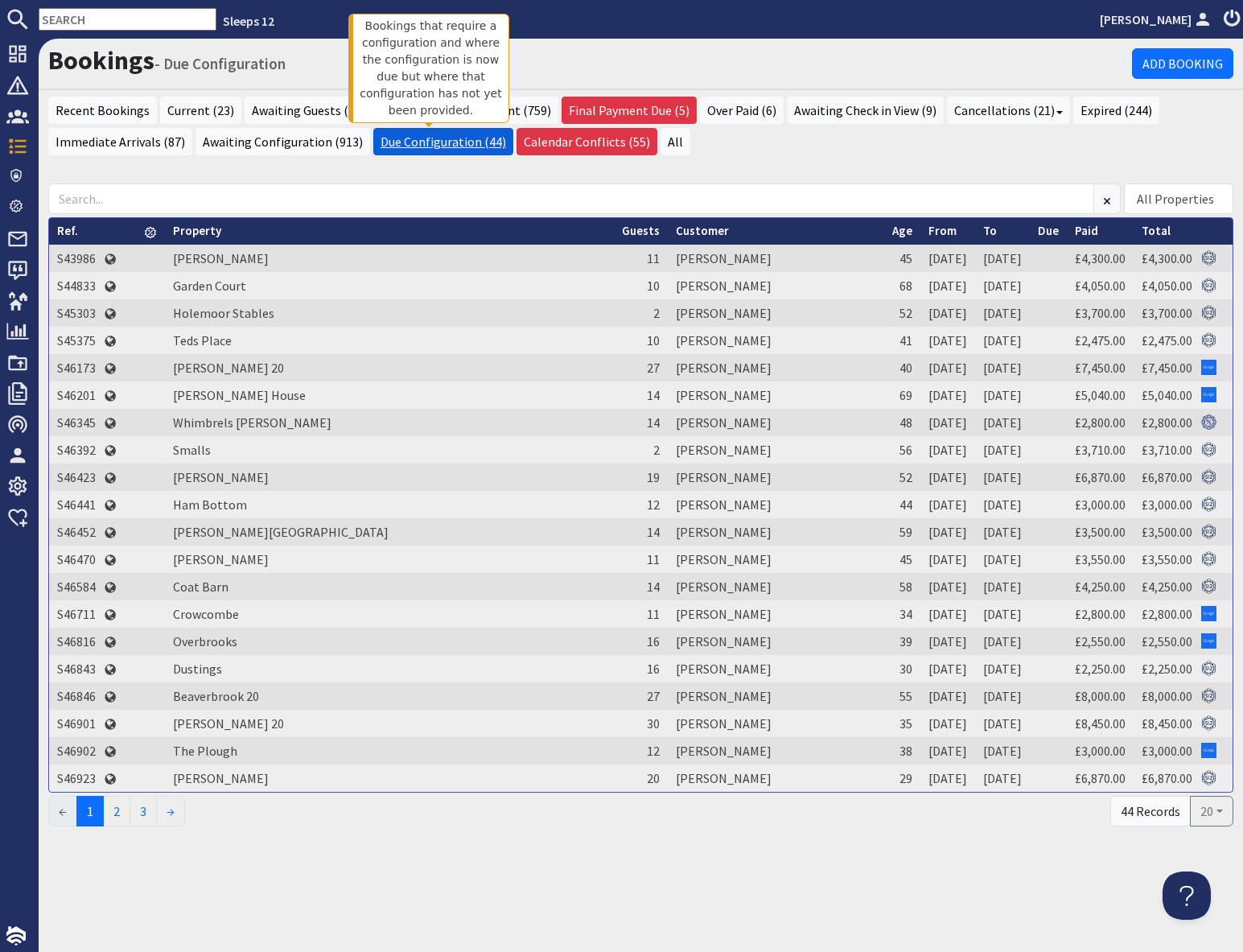
click at [433, 142] on link "Due Configuration (44)" at bounding box center [444, 141] width 140 height 28
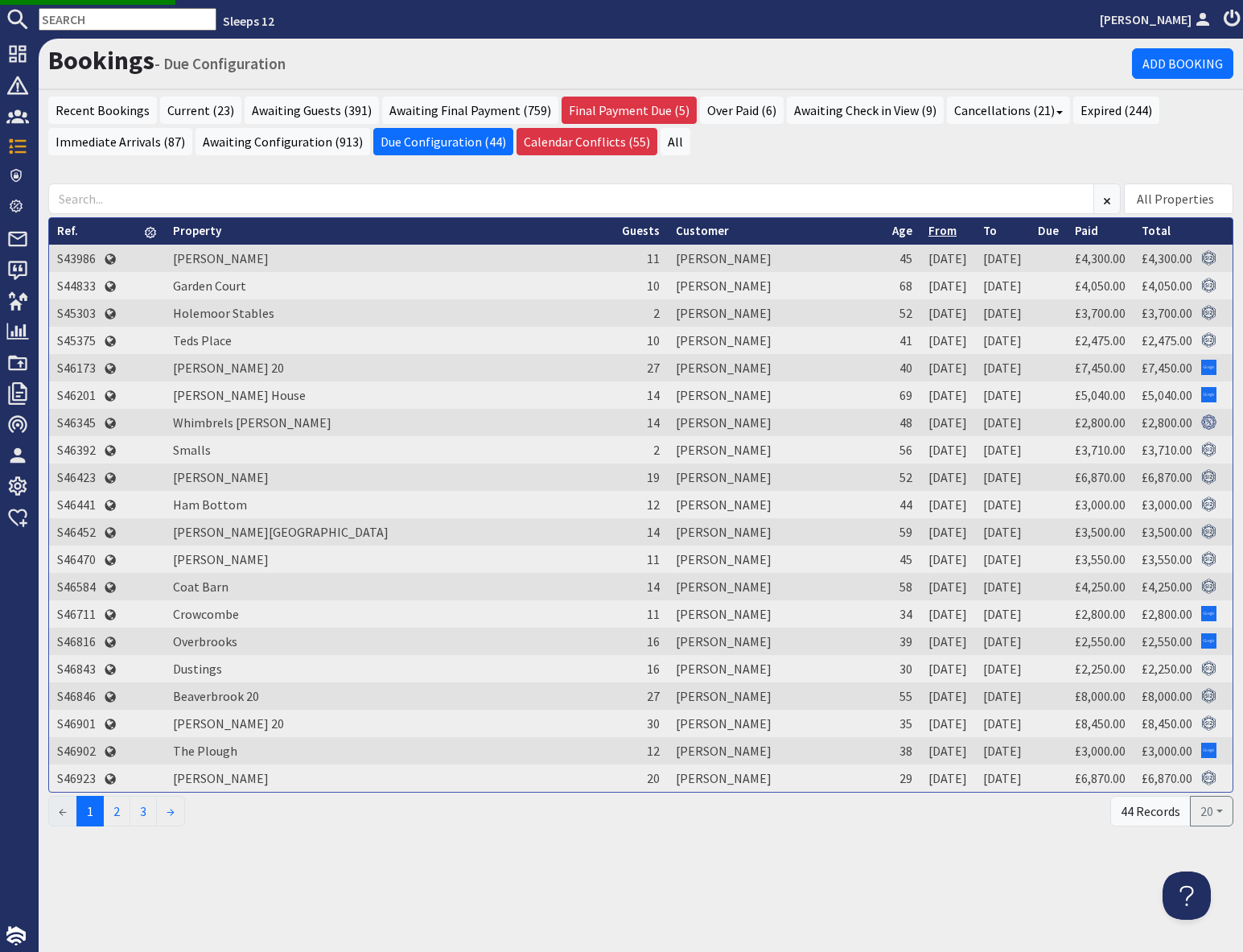
click at [928, 233] on link "From" at bounding box center [942, 230] width 28 height 15
click at [928, 236] on link "From" at bounding box center [942, 230] width 28 height 15
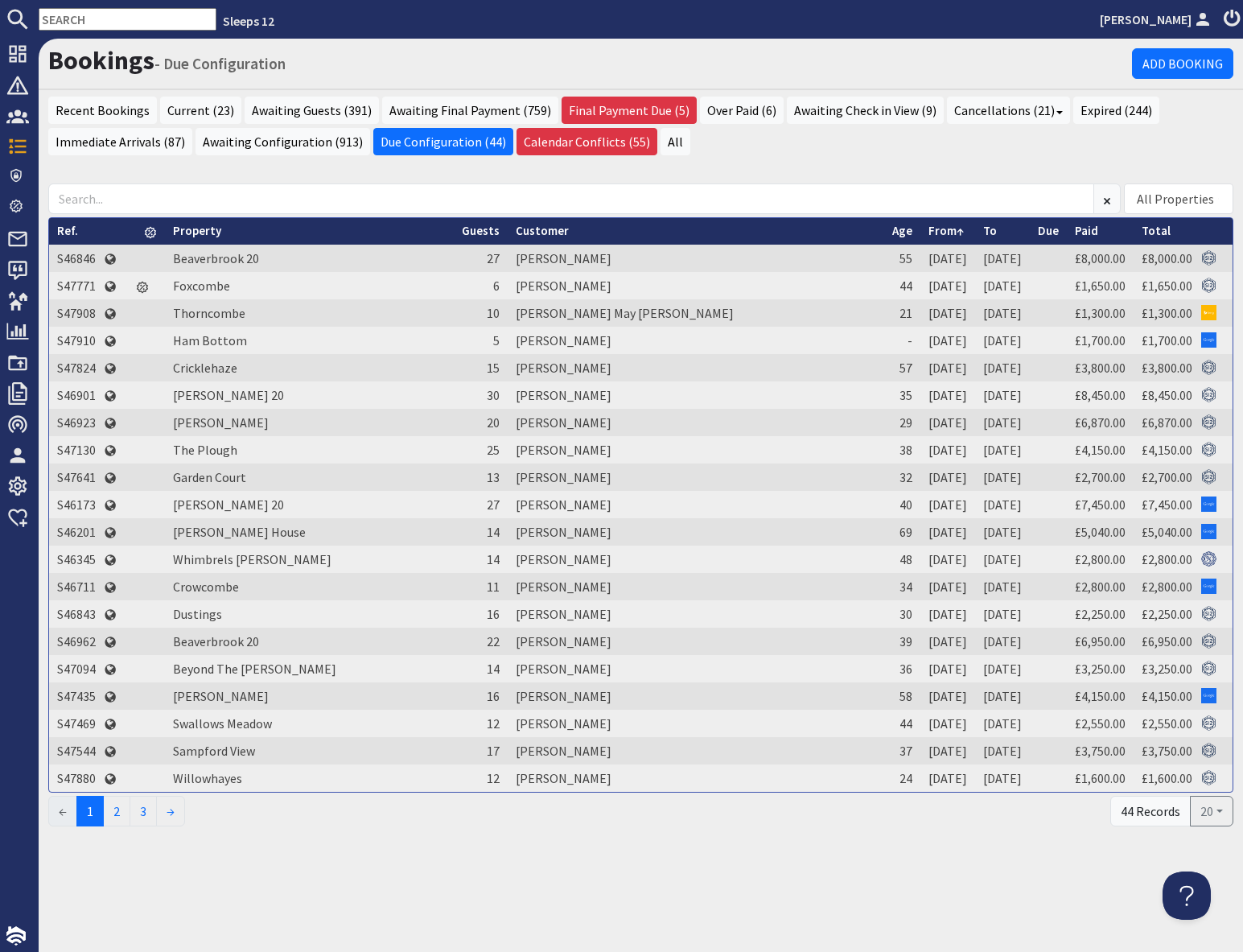
click at [119, 25] on input "text" at bounding box center [127, 19] width 178 height 23
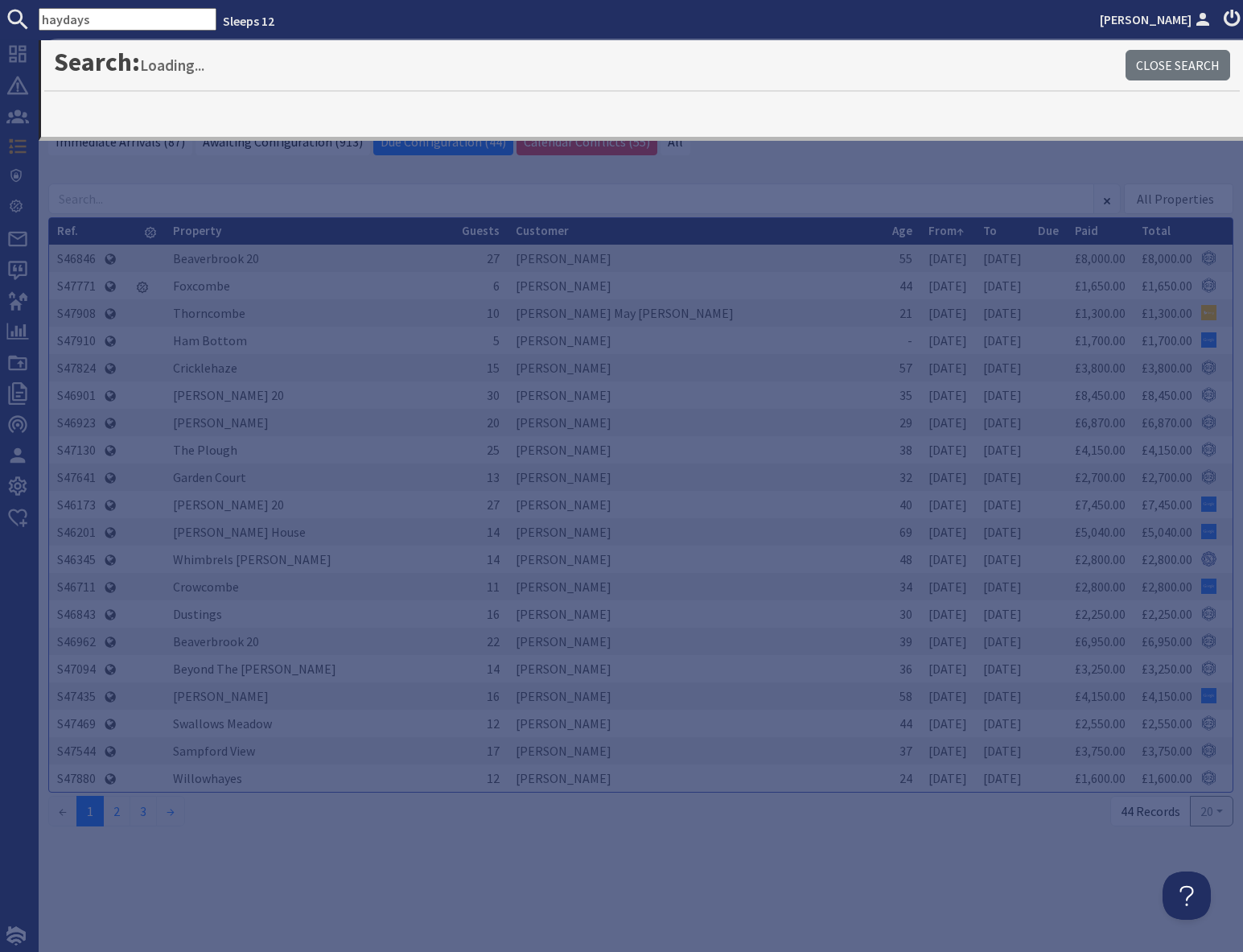
type input "haydays"
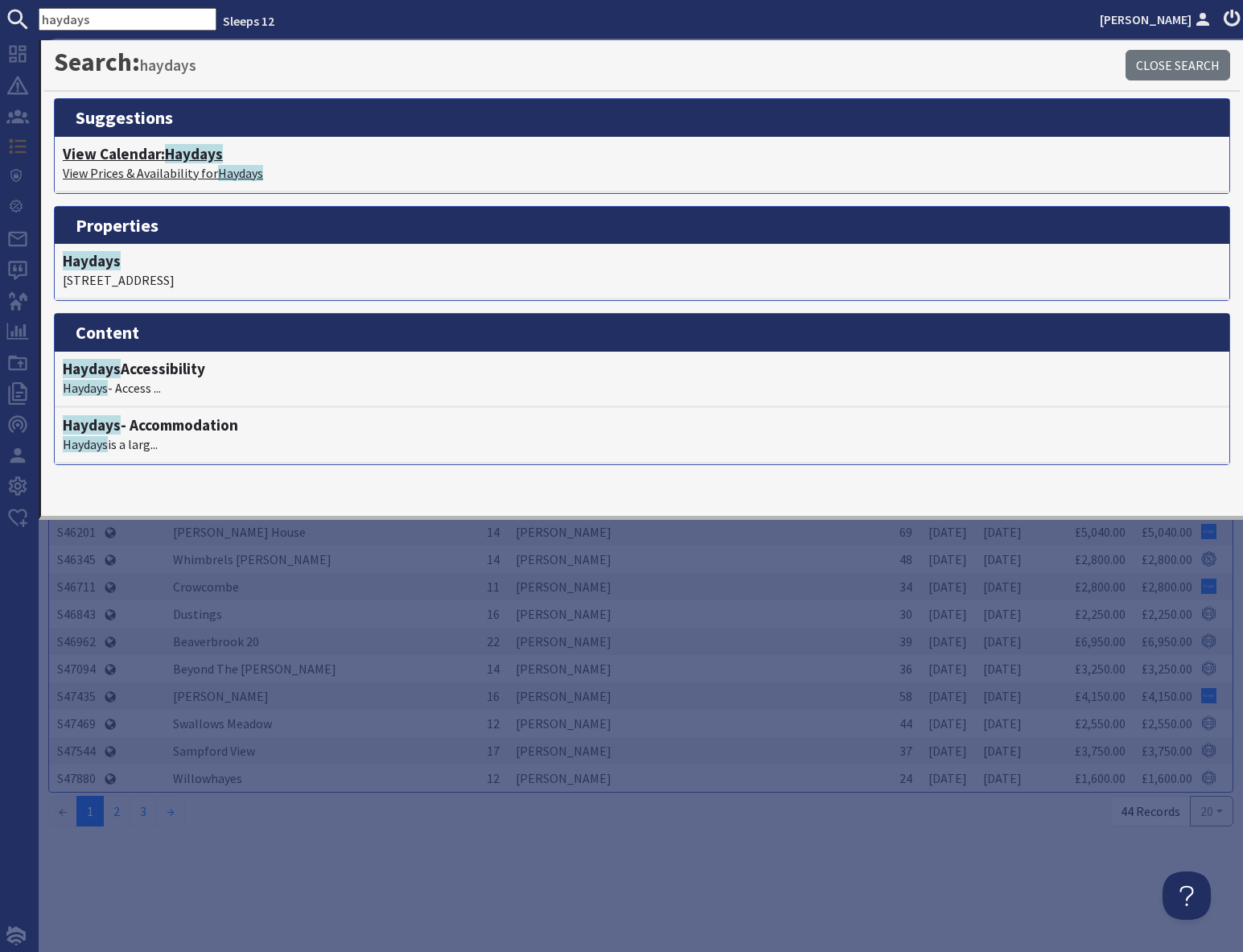
click at [160, 168] on p "View Prices & Availability for Haydays" at bounding box center [643, 173] width 1159 height 19
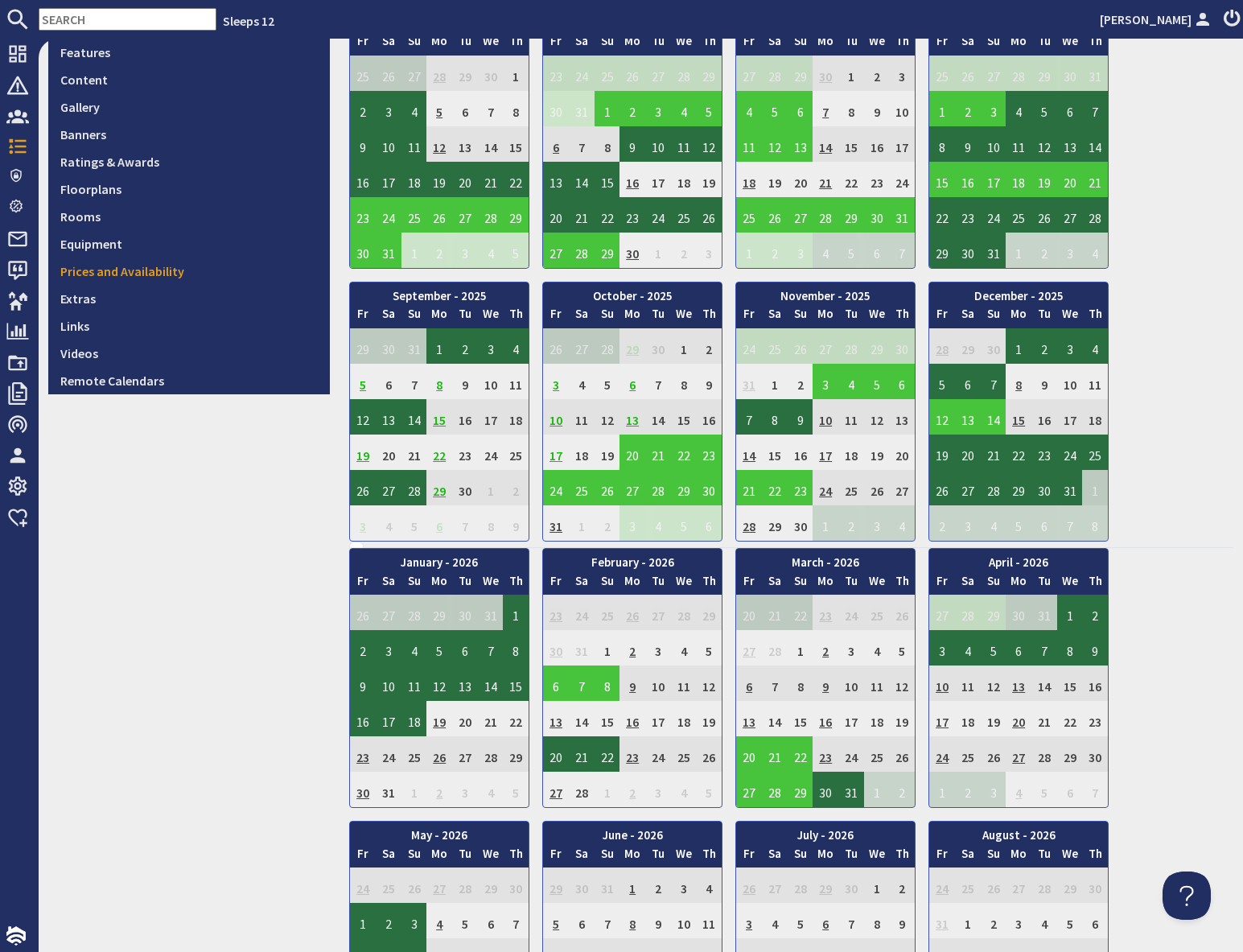
scroll to position [452, 0]
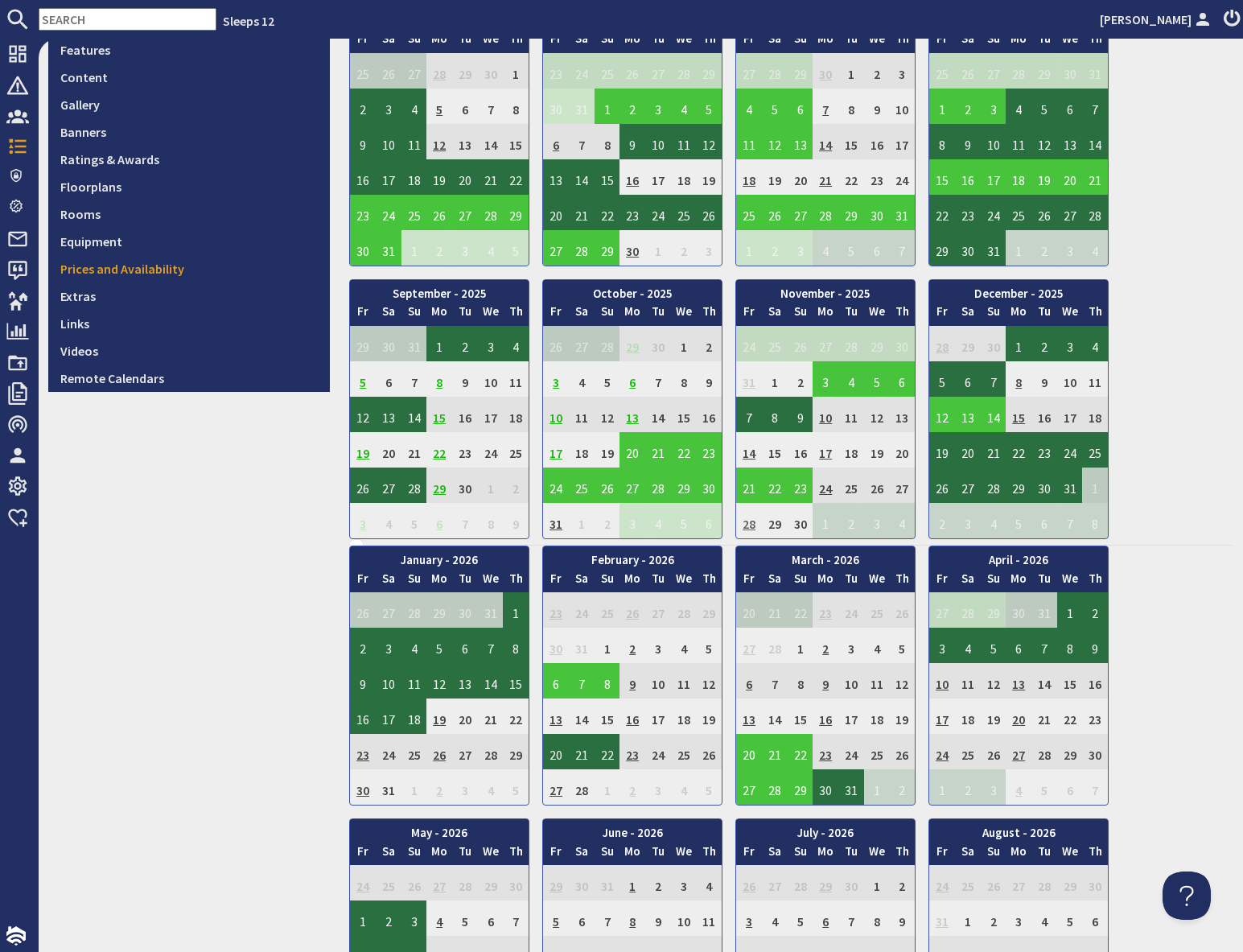
click at [746, 526] on td "28" at bounding box center [749, 520] width 26 height 35
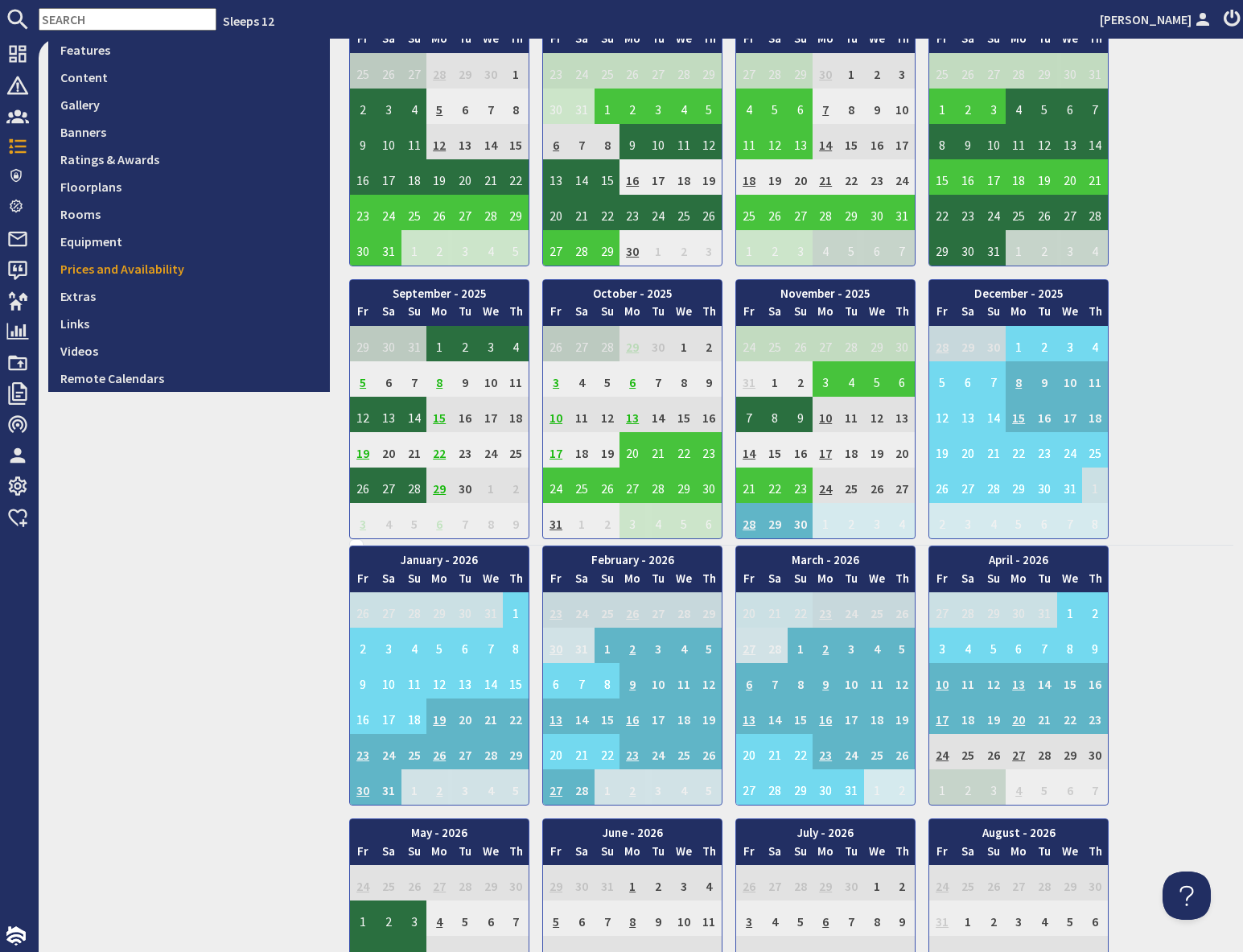
click at [1190, 713] on div "January - 2026 Fr Sa Su Mo Tu We Th 26 27 28 29 30 31 1 2 Fr" at bounding box center [791, 948] width 884 height 806
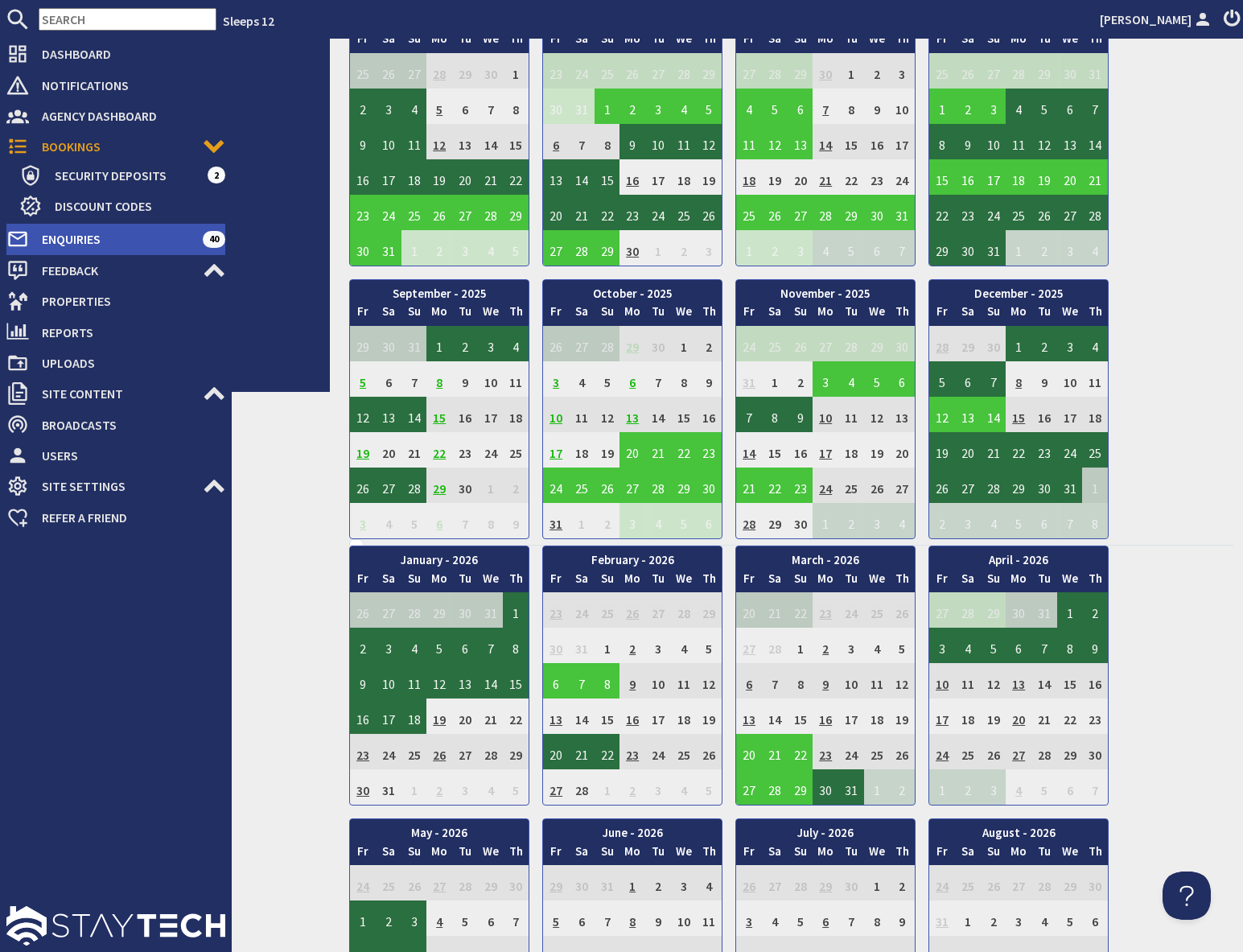
click at [80, 239] on span "Enquiries" at bounding box center [116, 239] width 174 height 26
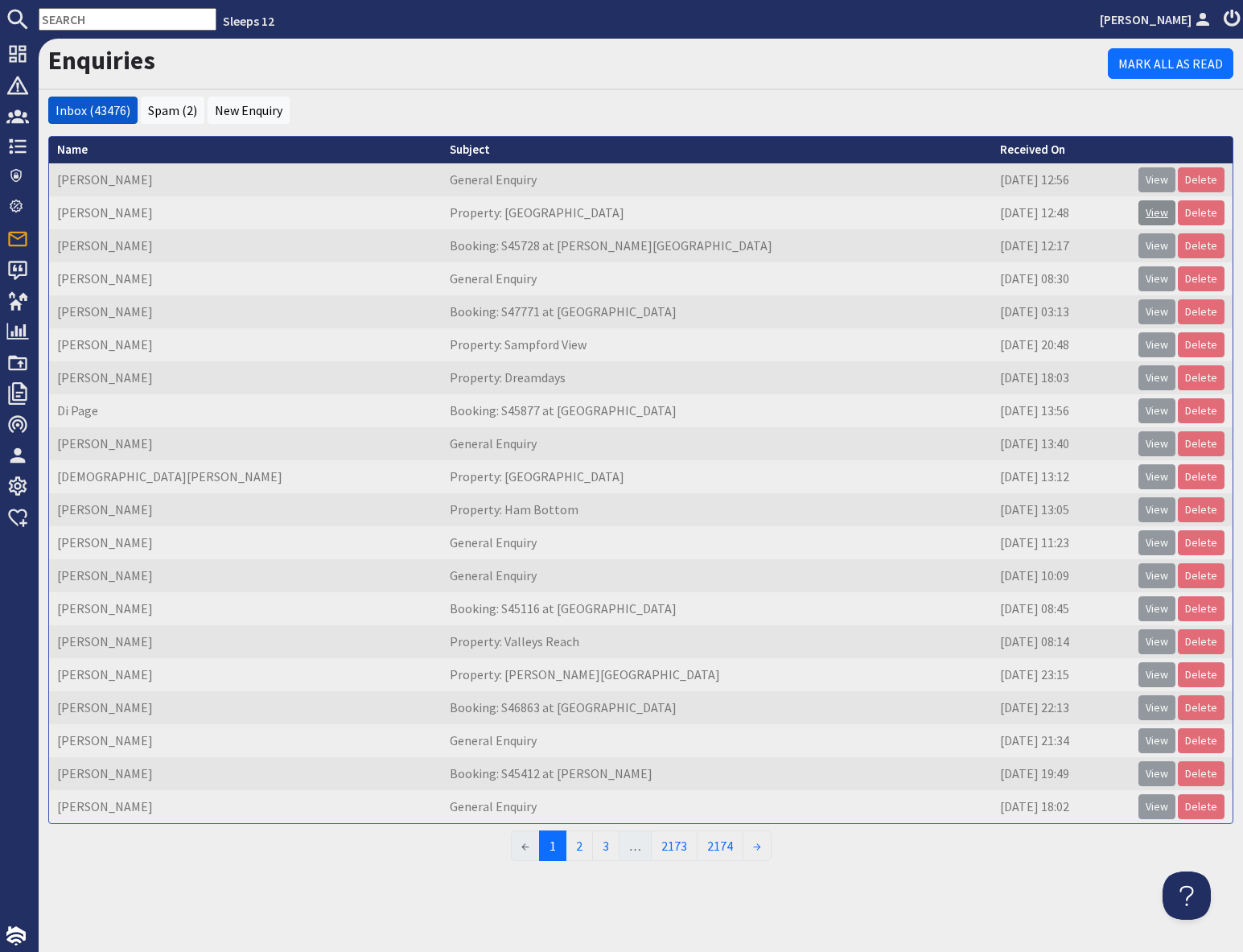
click at [1162, 212] on link "View" at bounding box center [1157, 213] width 37 height 25
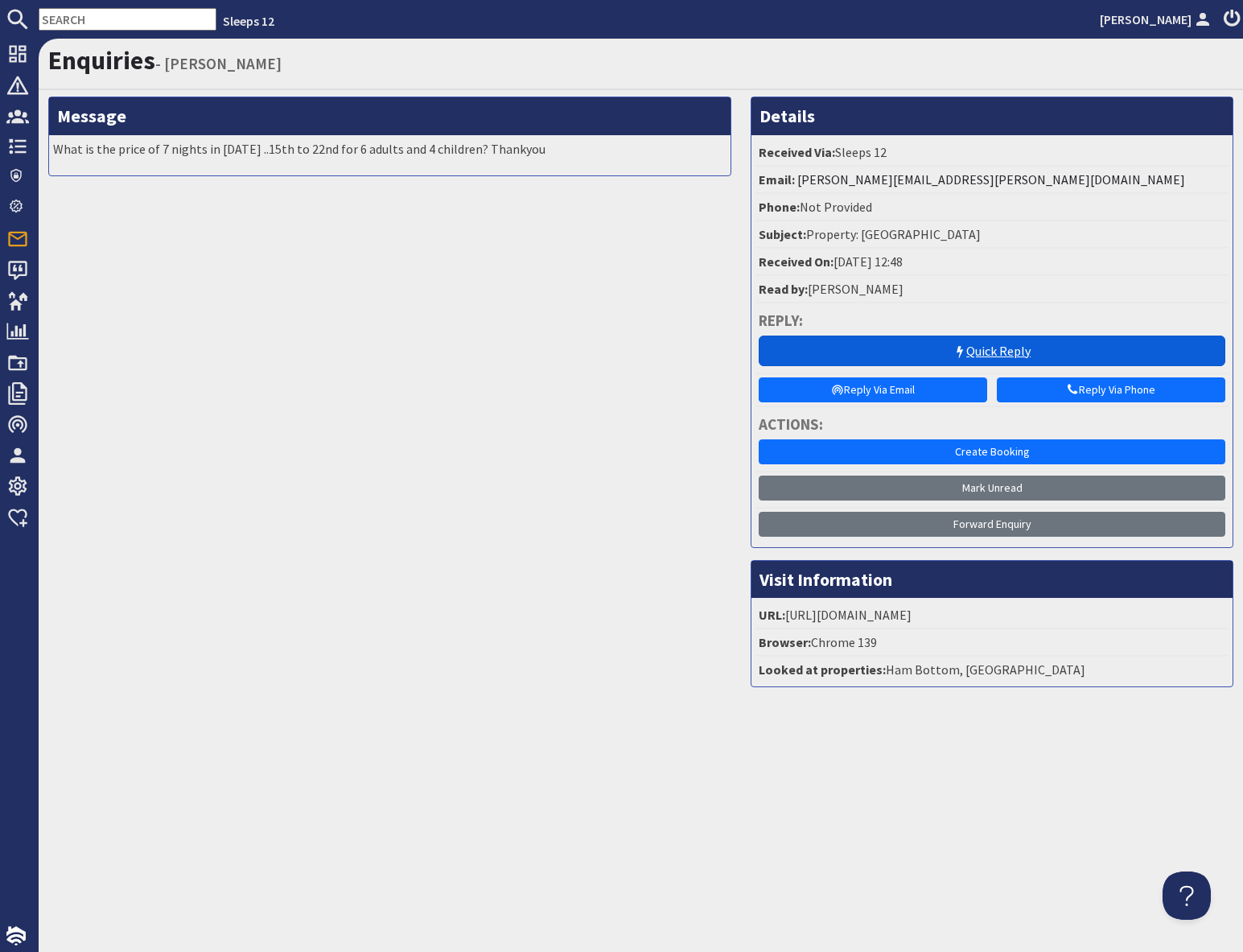
click at [1004, 347] on link "Quick Reply" at bounding box center [992, 351] width 467 height 31
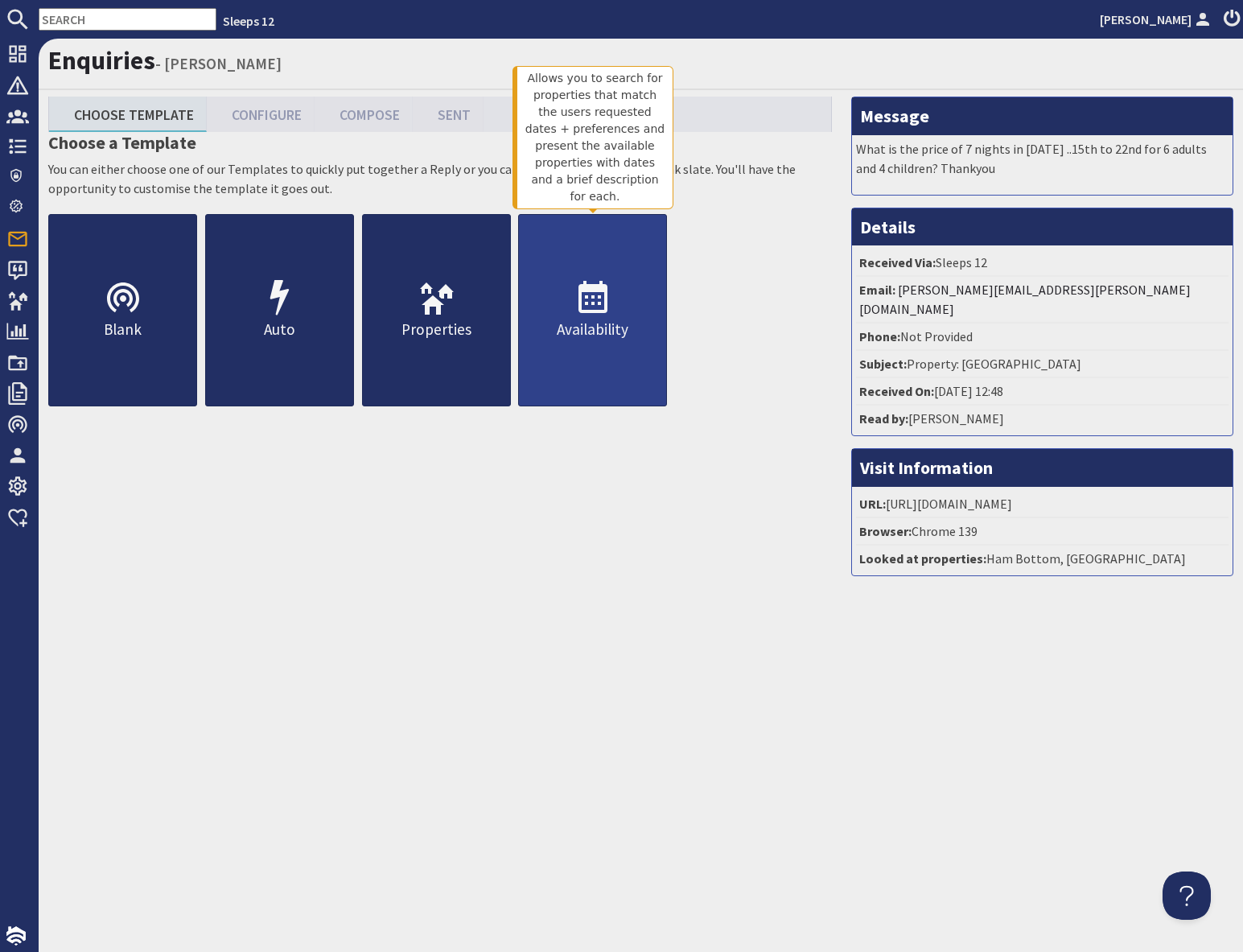
click at [605, 344] on link "Availability" at bounding box center [593, 310] width 149 height 192
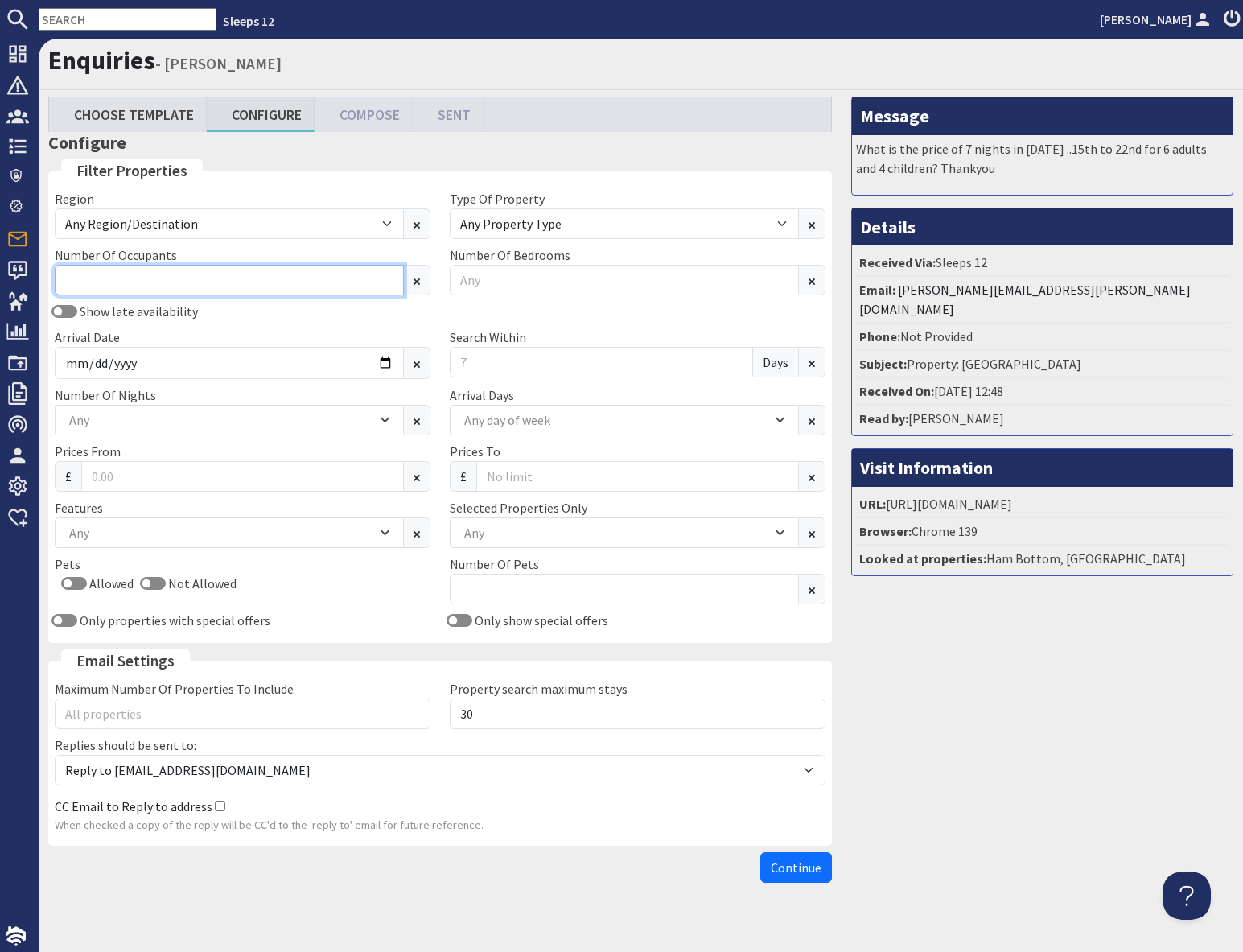
click at [216, 275] on input "Number Of Occupants" at bounding box center [229, 280] width 349 height 31
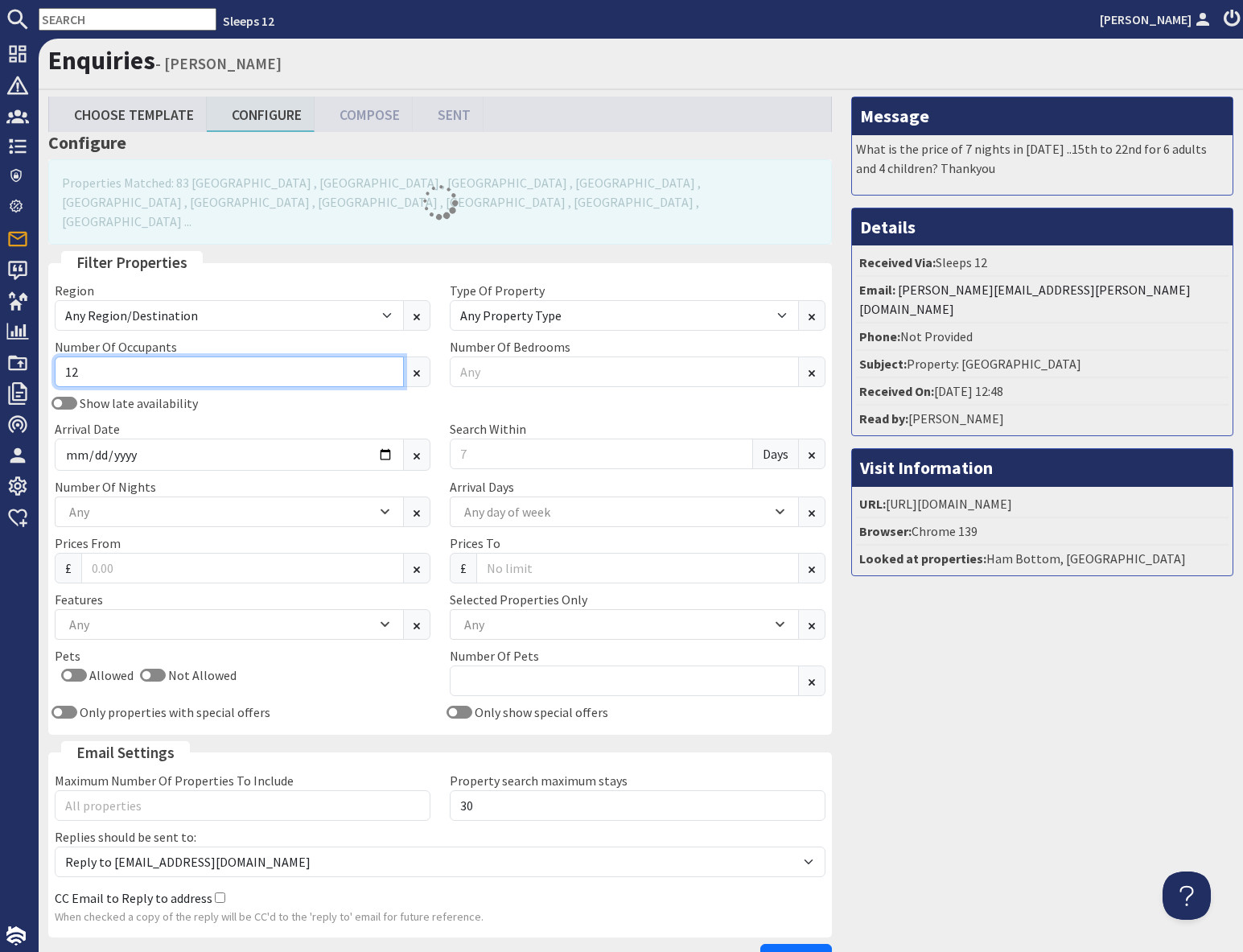
type input "12"
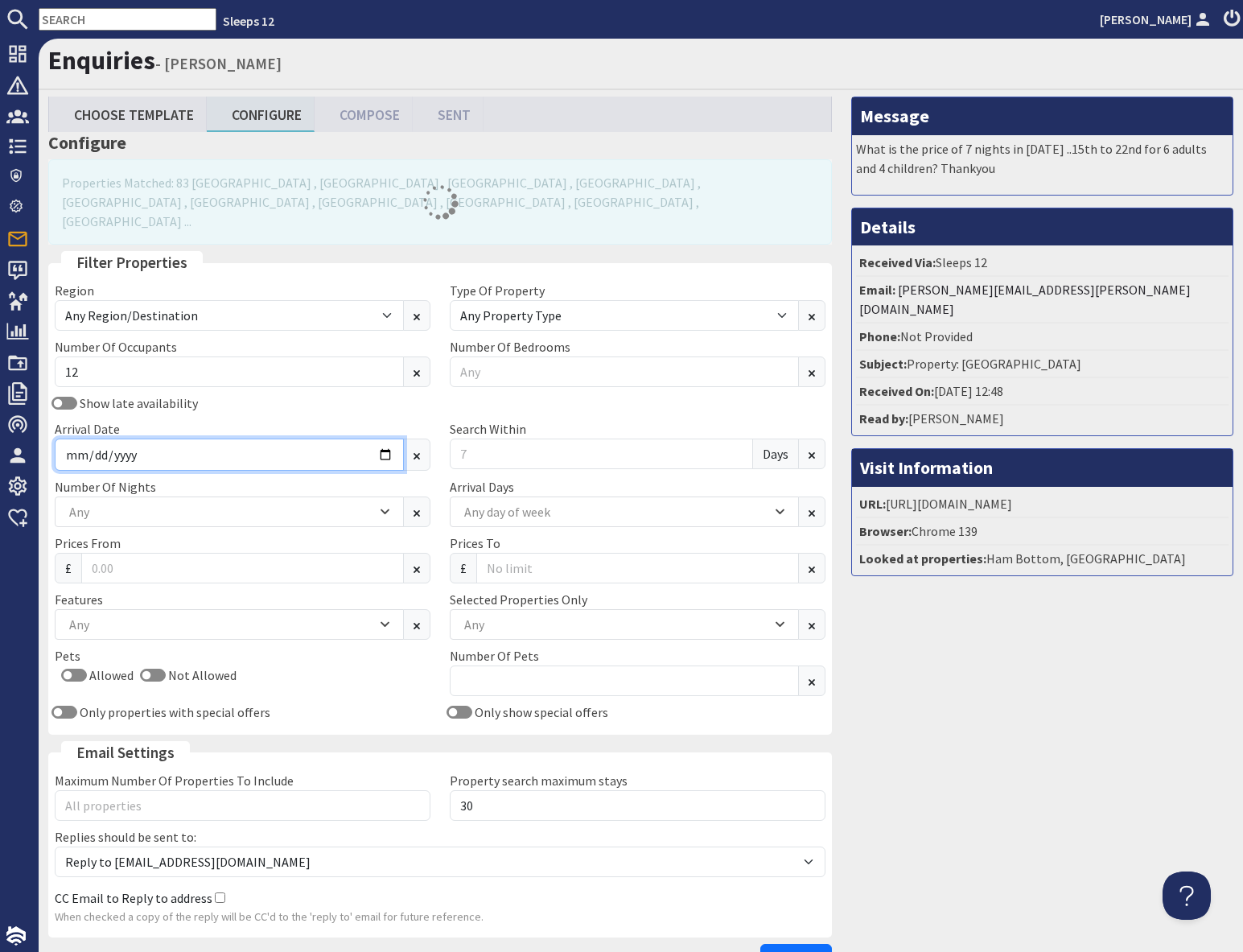
drag, startPoint x: 285, startPoint y: 434, endPoint x: 348, endPoint y: 434, distance: 63.0
click at [291, 439] on input "Arrival Date" at bounding box center [229, 455] width 349 height 32
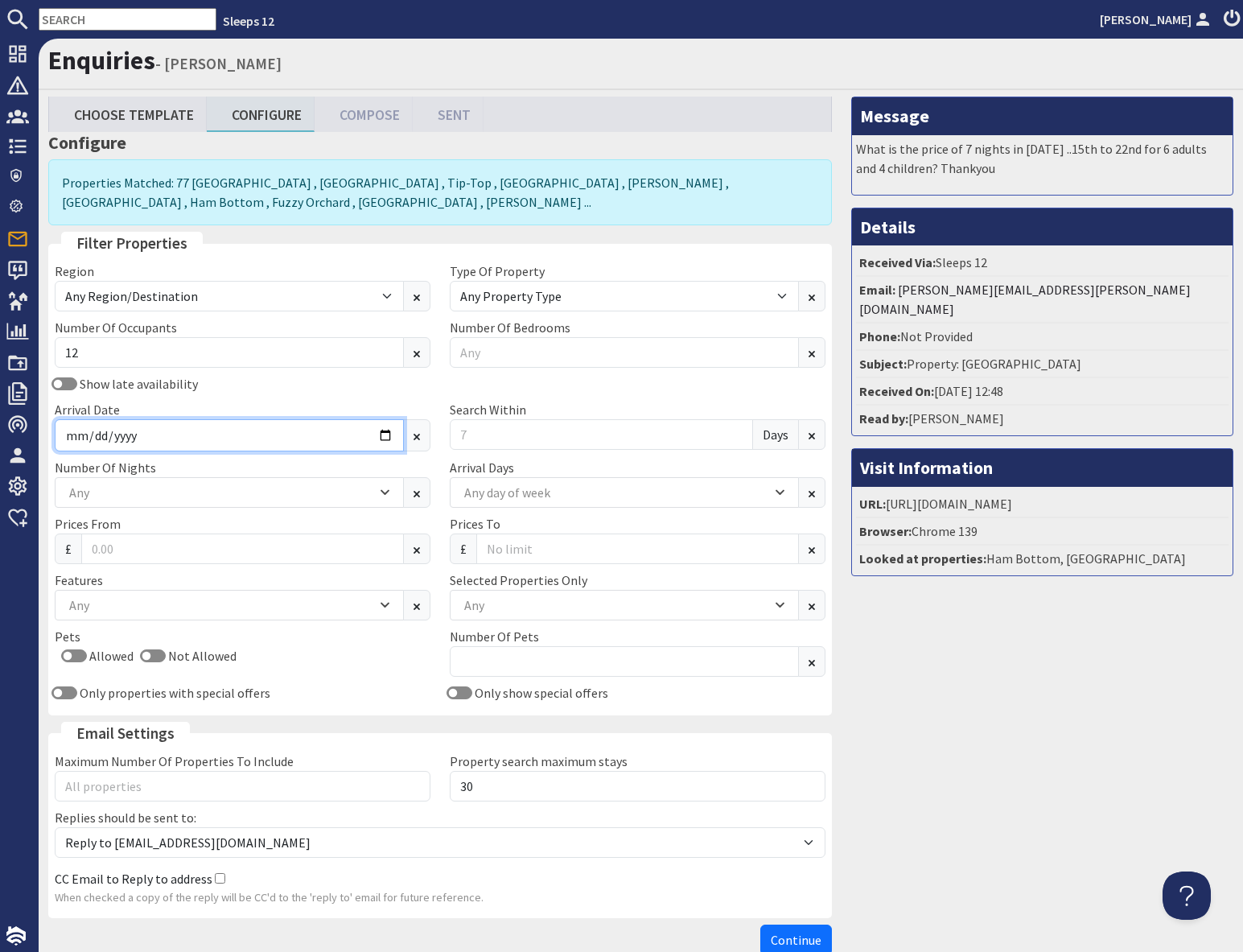
click at [390, 436] on input "Arrival Date" at bounding box center [229, 436] width 349 height 32
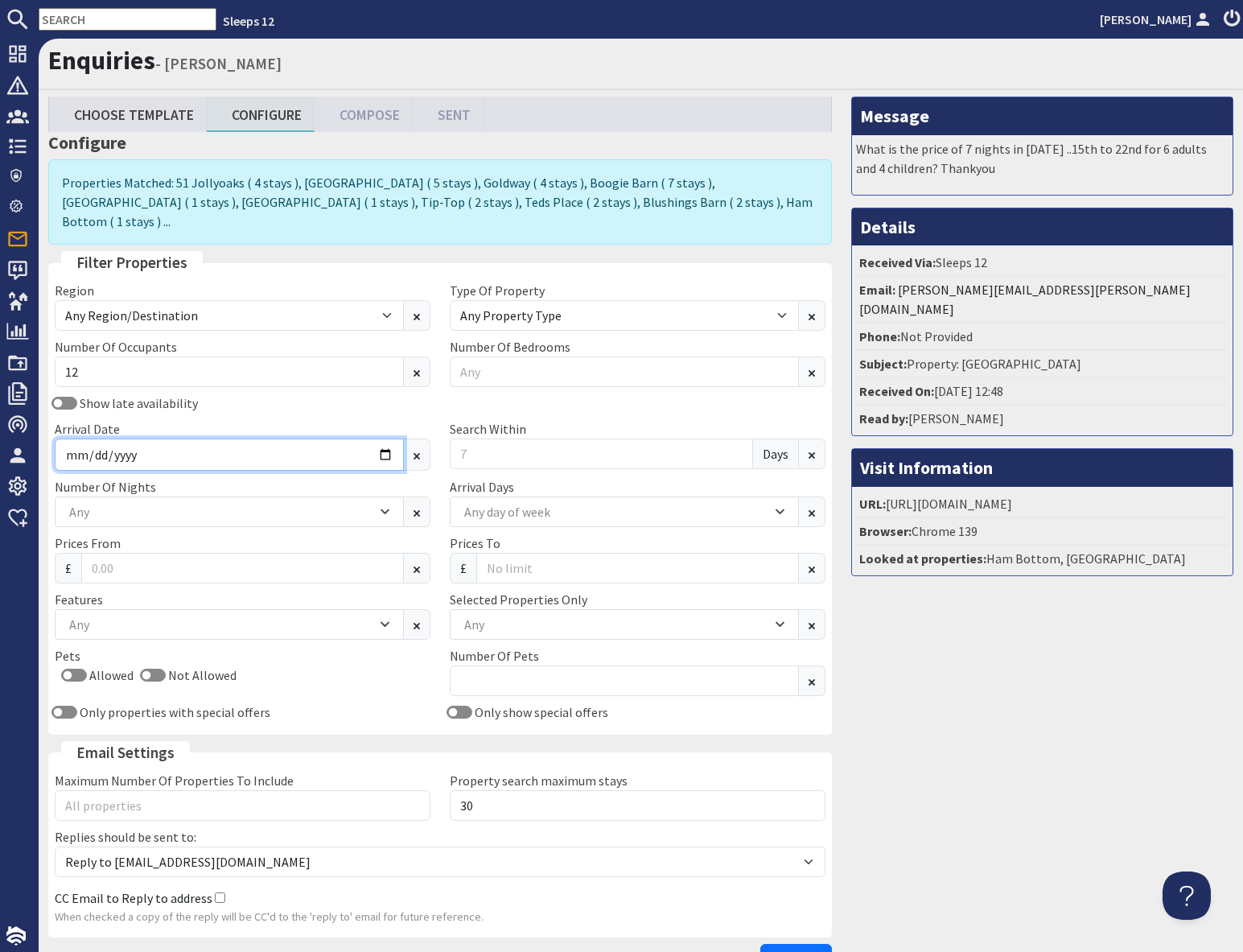
type input "2025-12-23"
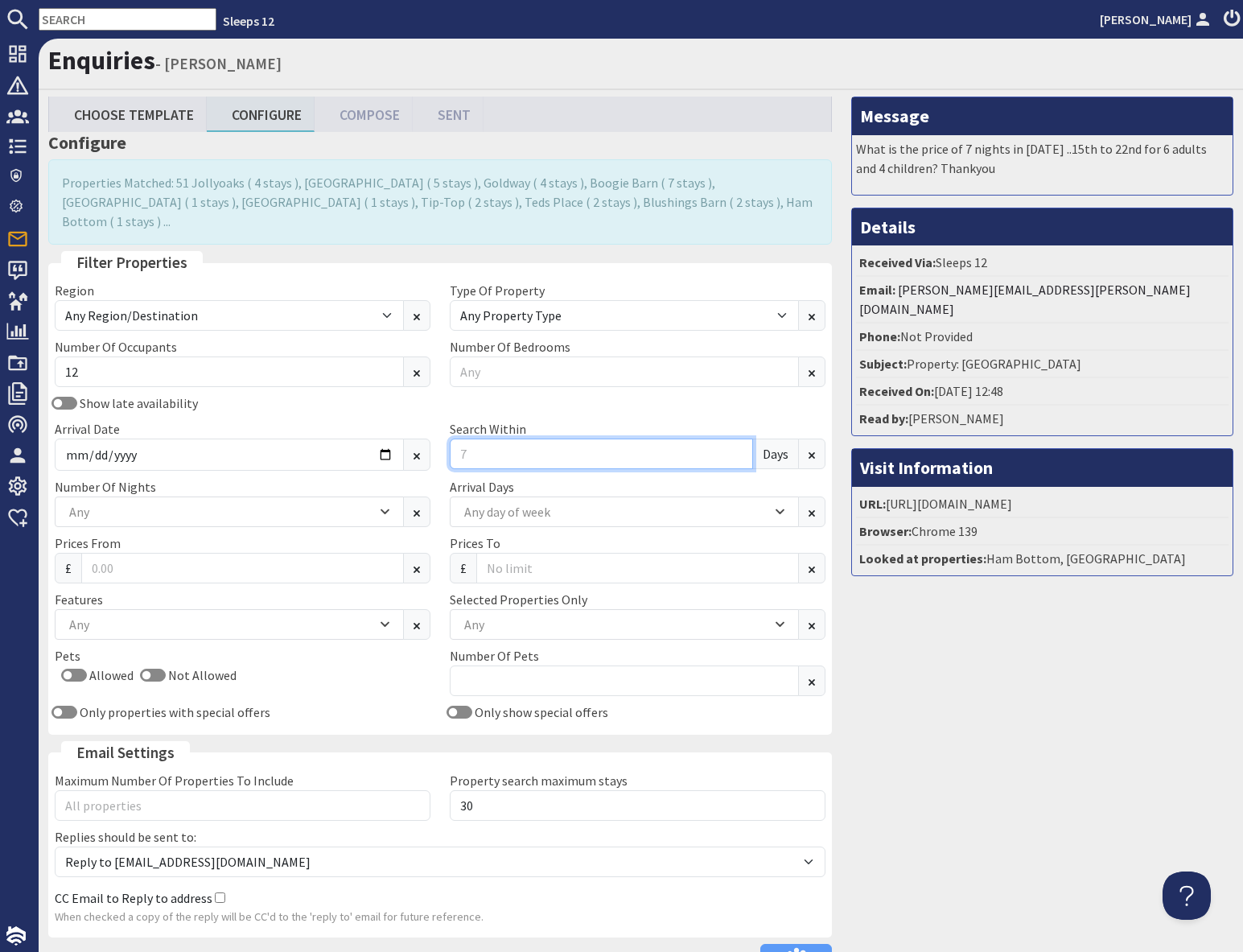
click at [494, 439] on input "Search Within" at bounding box center [601, 454] width 303 height 31
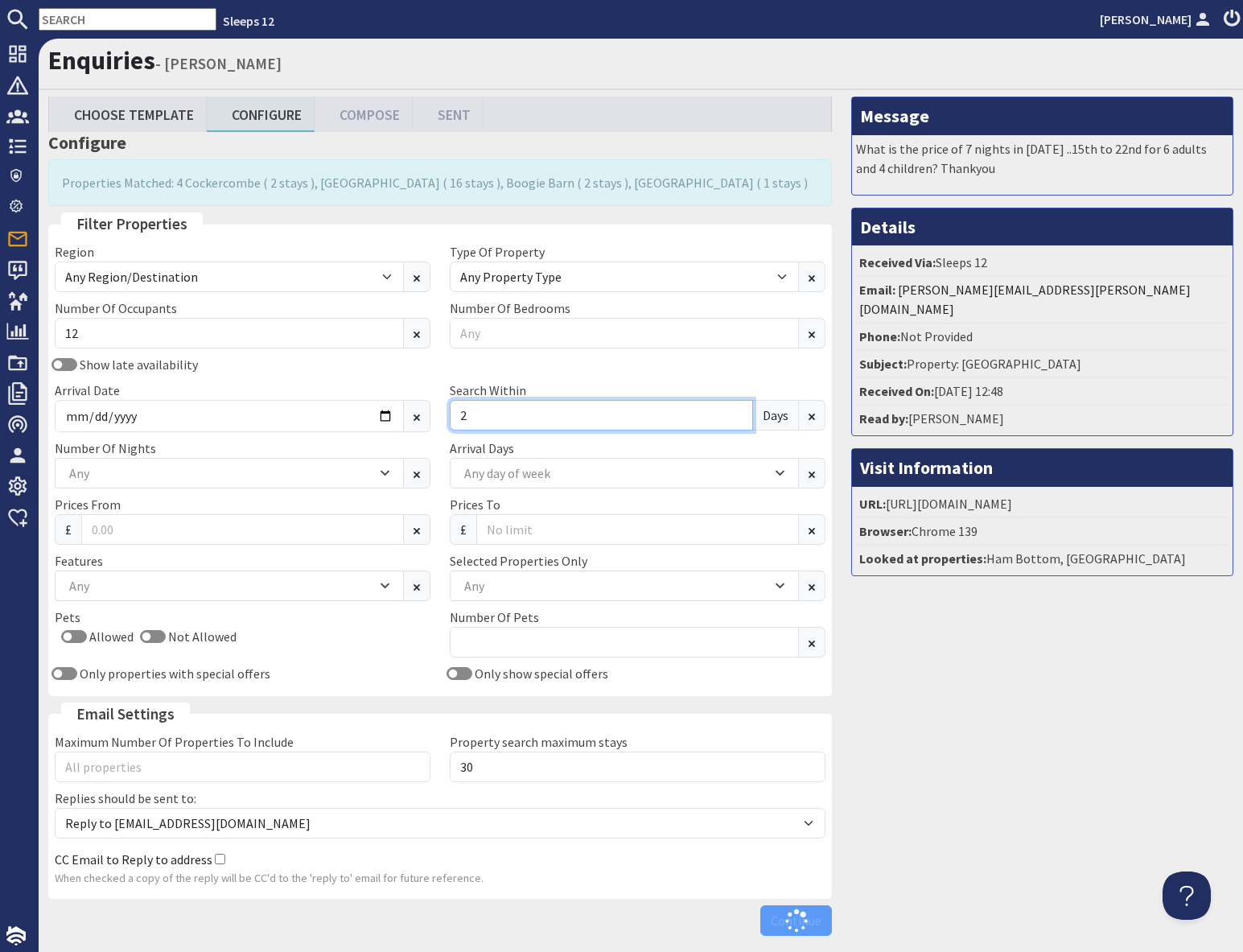
type input "2"
drag, startPoint x: 978, startPoint y: 675, endPoint x: 955, endPoint y: 679, distance: 23.3
click at [978, 675] on div "Message What is the price of 7 nights in August 2027 ..15th to 22nd for 6 adult…" at bounding box center [1042, 519] width 402 height 846
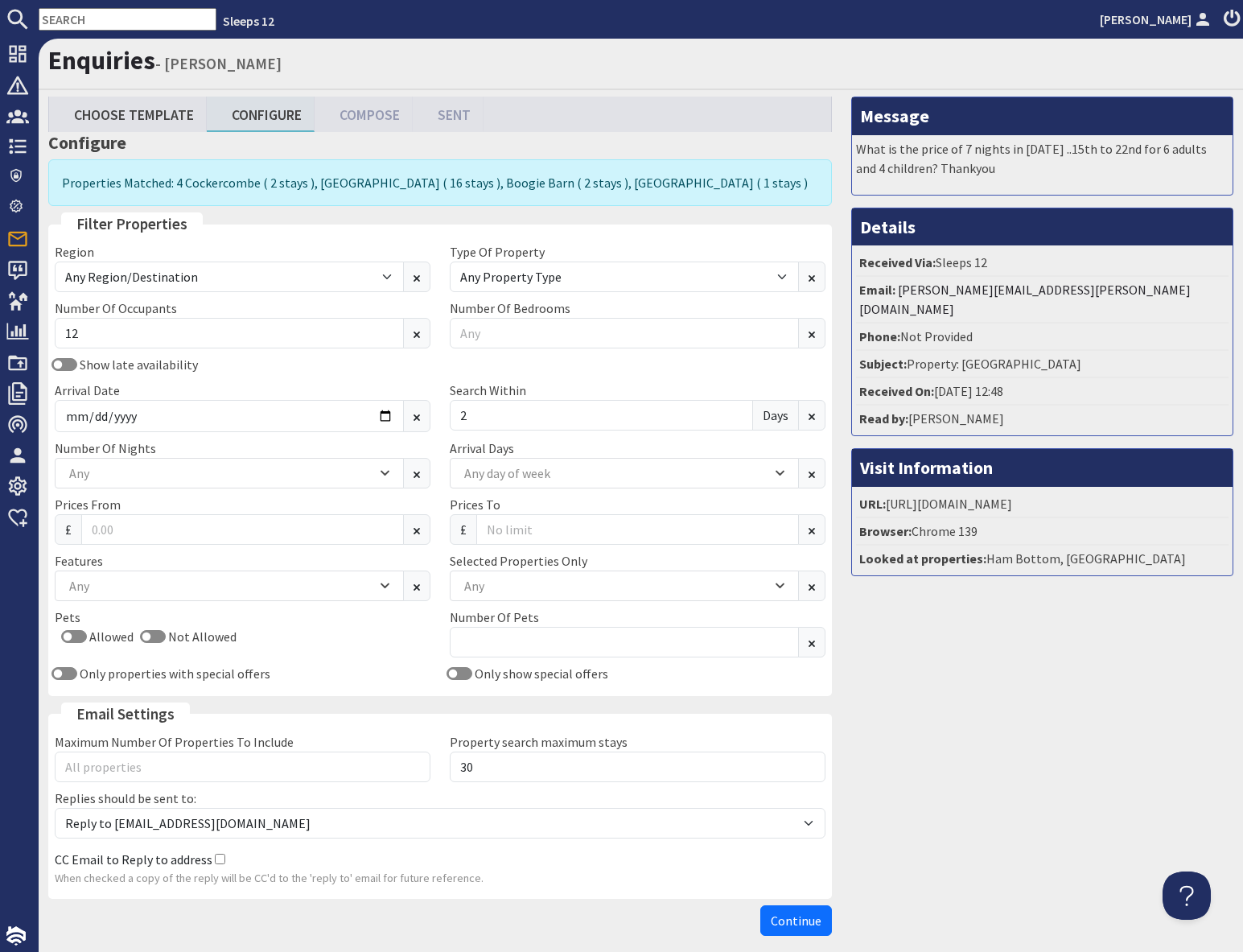
scroll to position [1, 0]
click at [161, 475] on div "Any" at bounding box center [221, 472] width 312 height 18
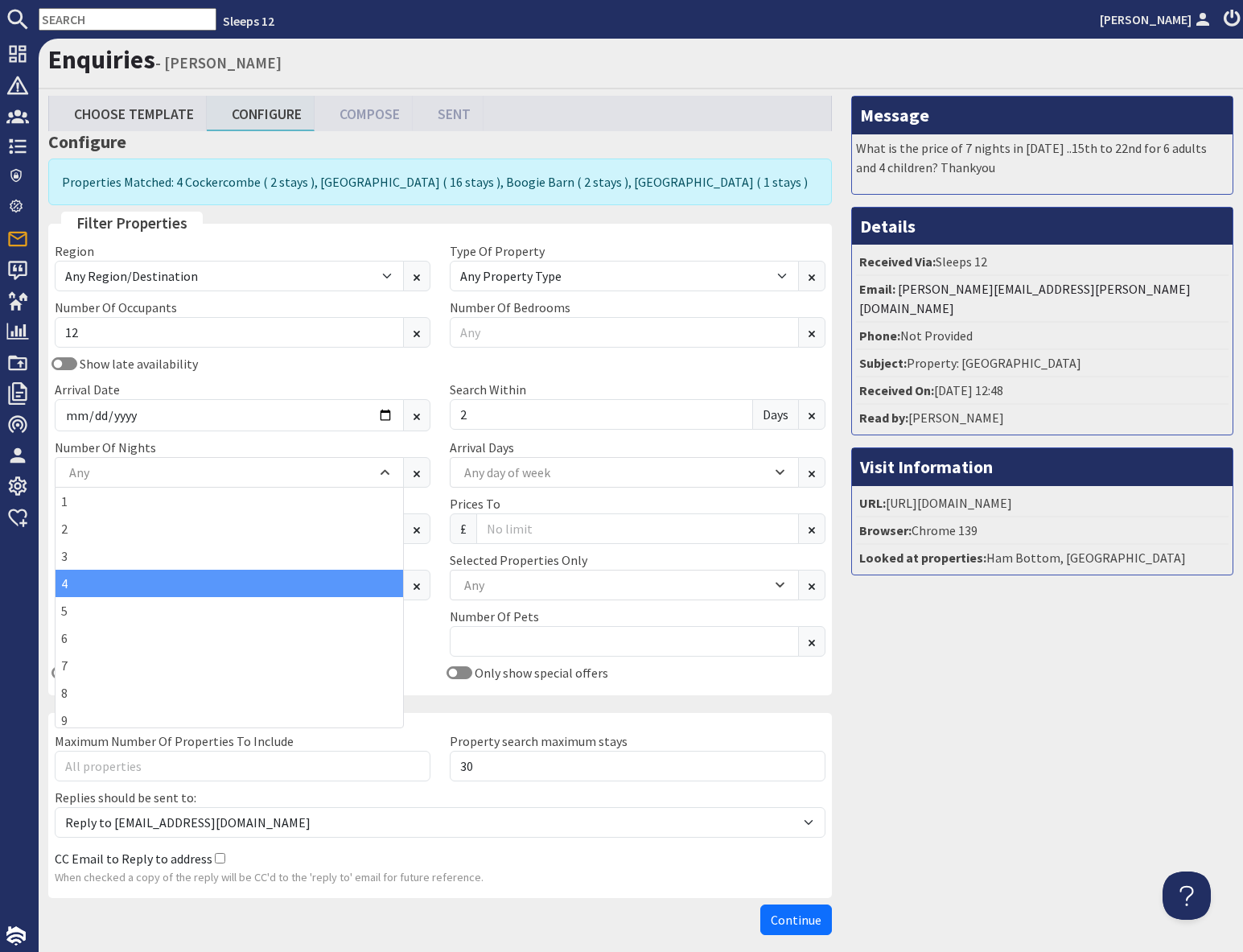
click at [98, 587] on div "4" at bounding box center [229, 583] width 348 height 28
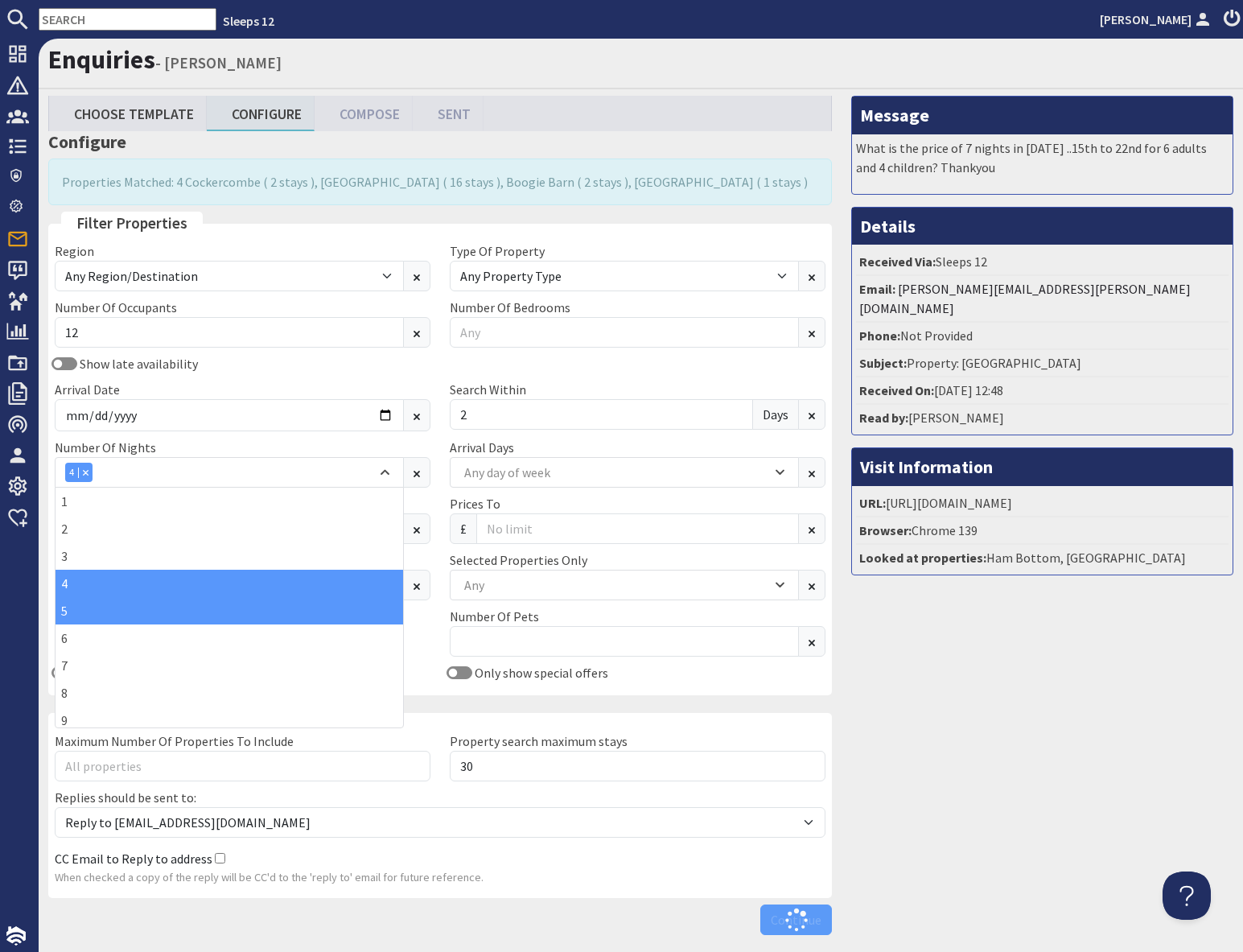
click at [92, 610] on div "5" at bounding box center [229, 611] width 348 height 28
click at [1000, 679] on div "Message What is the price of 7 nights in August 2027 ..15th to 22nd for 6 adult…" at bounding box center [1042, 518] width 402 height 846
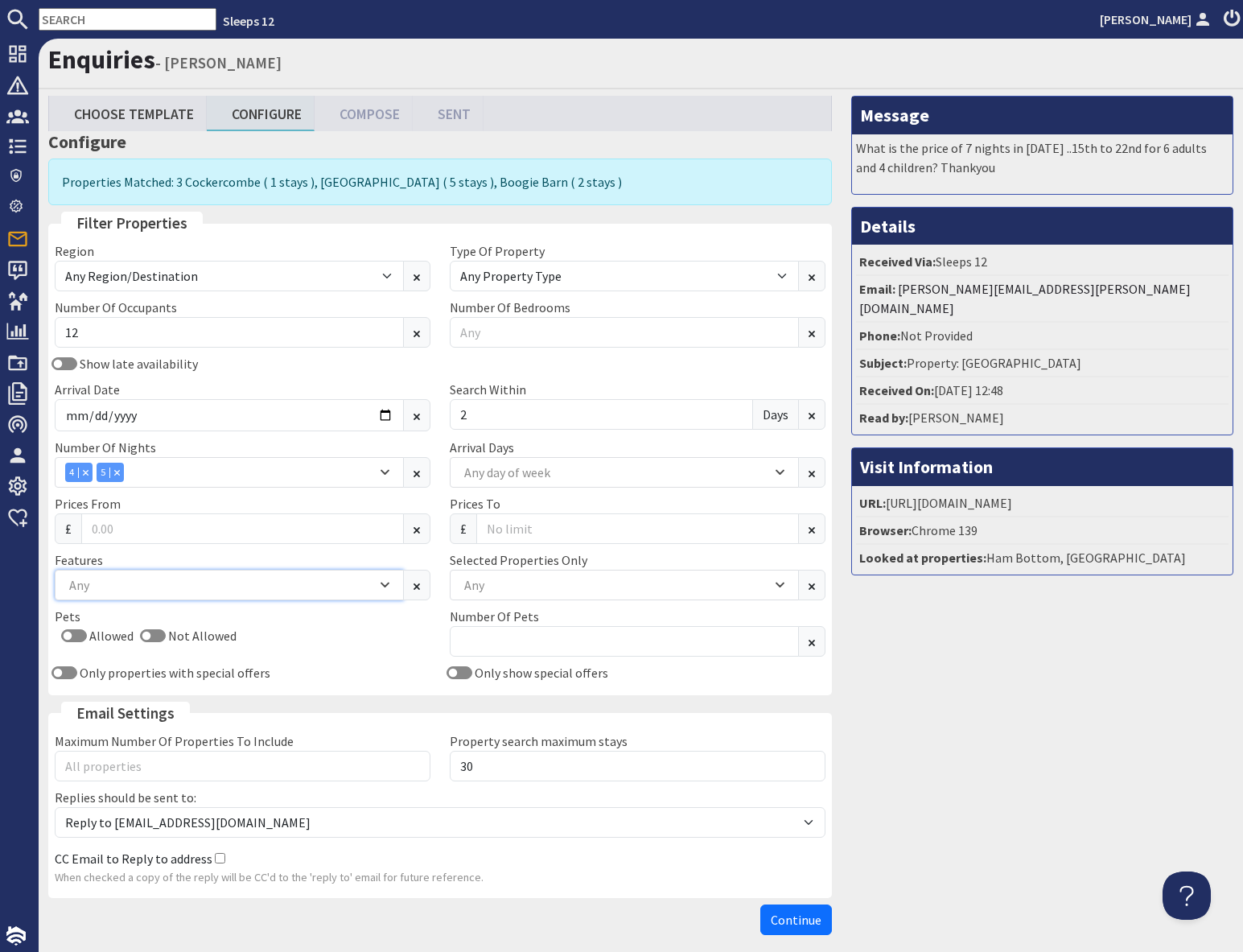
click at [168, 587] on div "Any" at bounding box center [221, 585] width 312 height 18
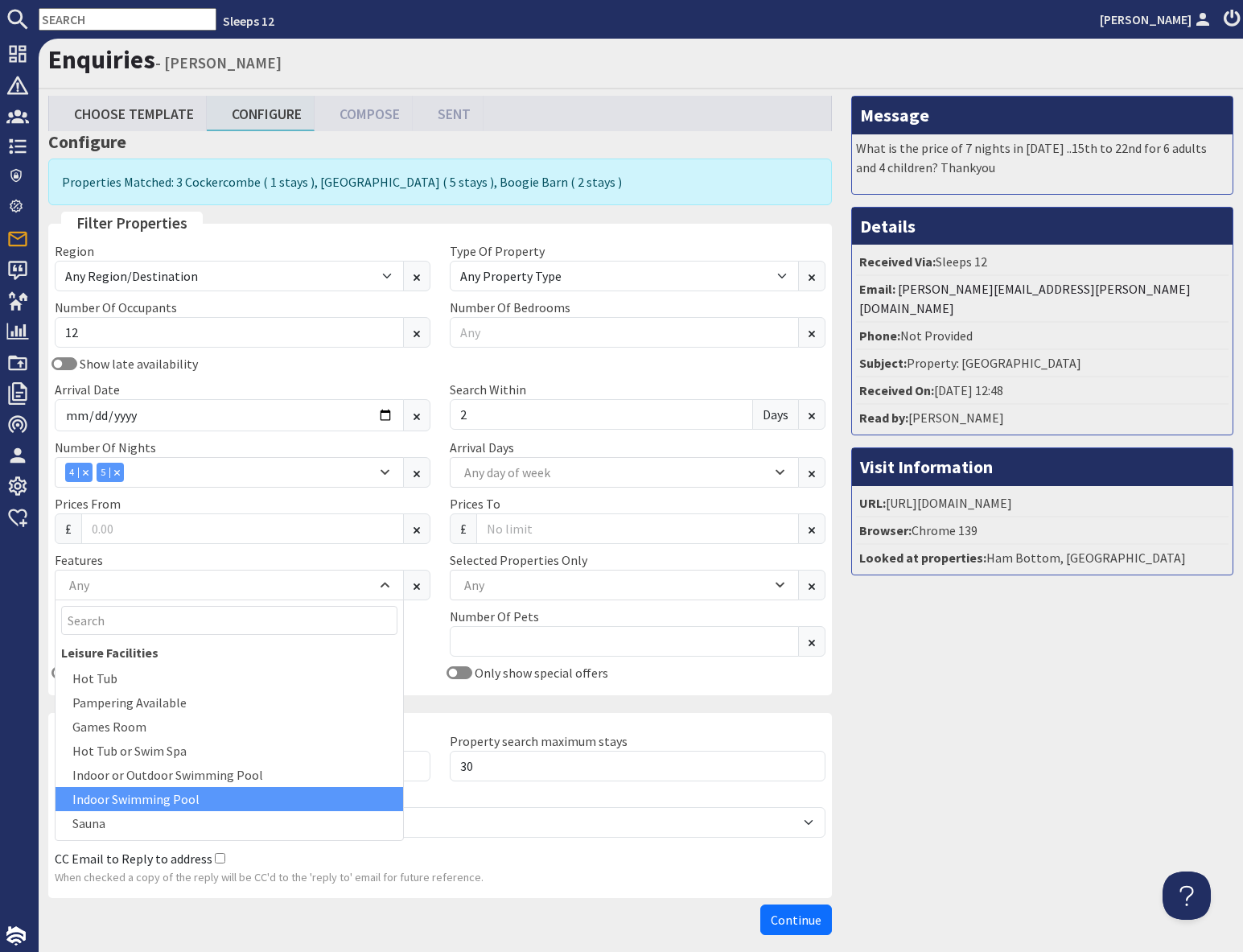
click at [145, 795] on div "Indoor Swimming Pool" at bounding box center [229, 798] width 348 height 24
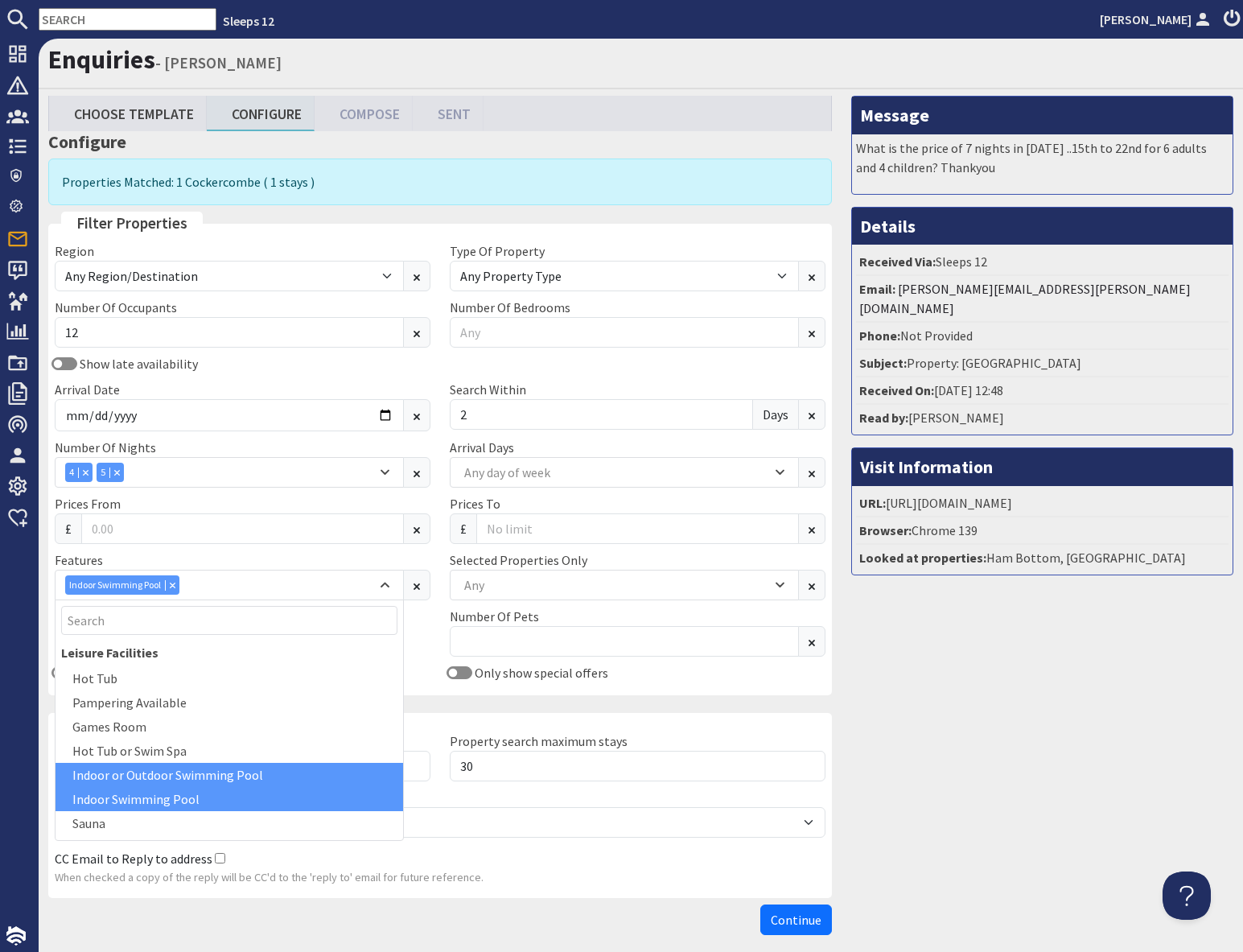
click at [160, 780] on div "Indoor or Outdoor Swimming Pool" at bounding box center [229, 774] width 348 height 24
click at [342, 582] on div "Combobox" at bounding box center [336, 584] width 14 height 11
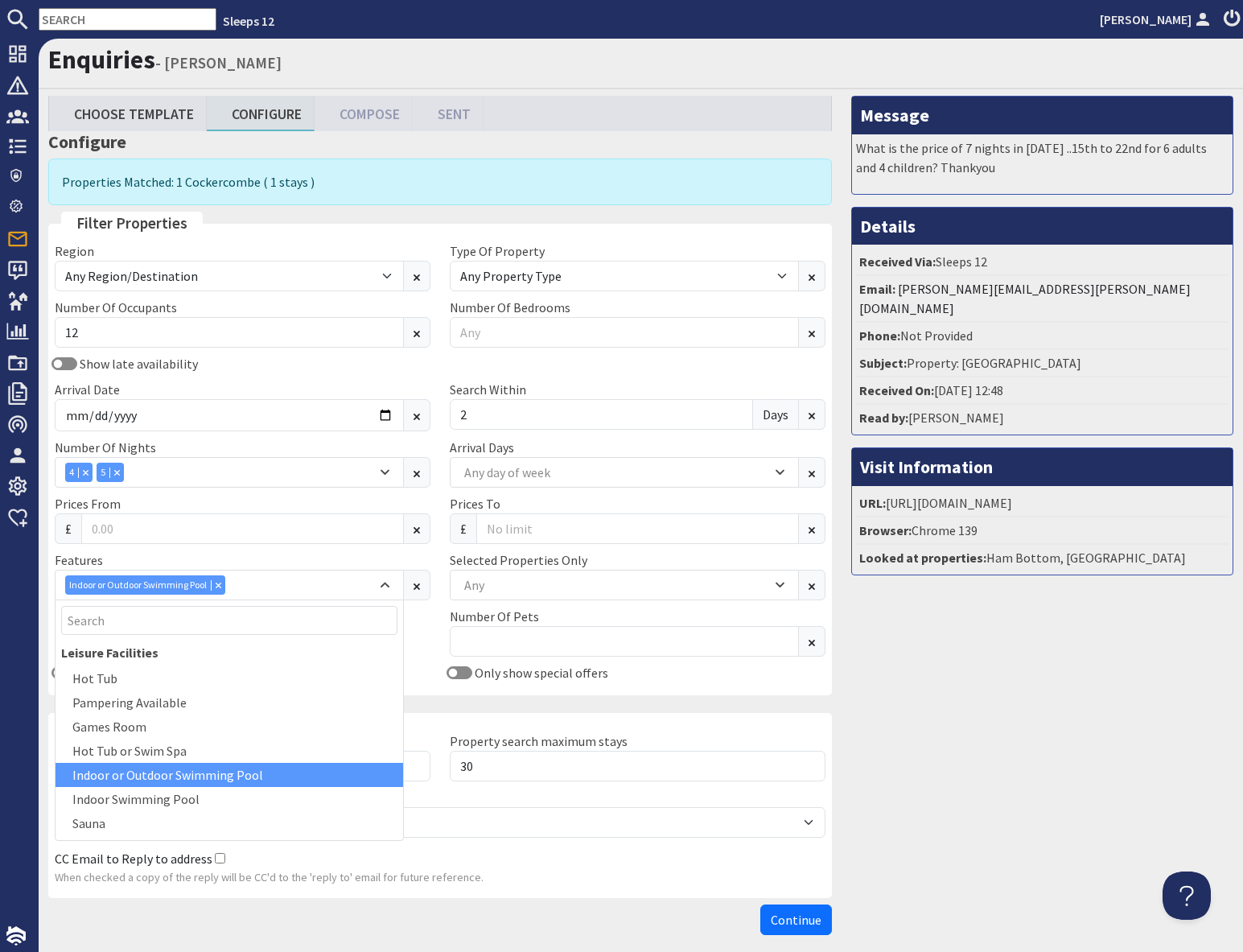
click at [995, 760] on div "Message What is the price of 7 nights in August 2027 ..15th to 22nd for 6 adult…" at bounding box center [1042, 518] width 402 height 846
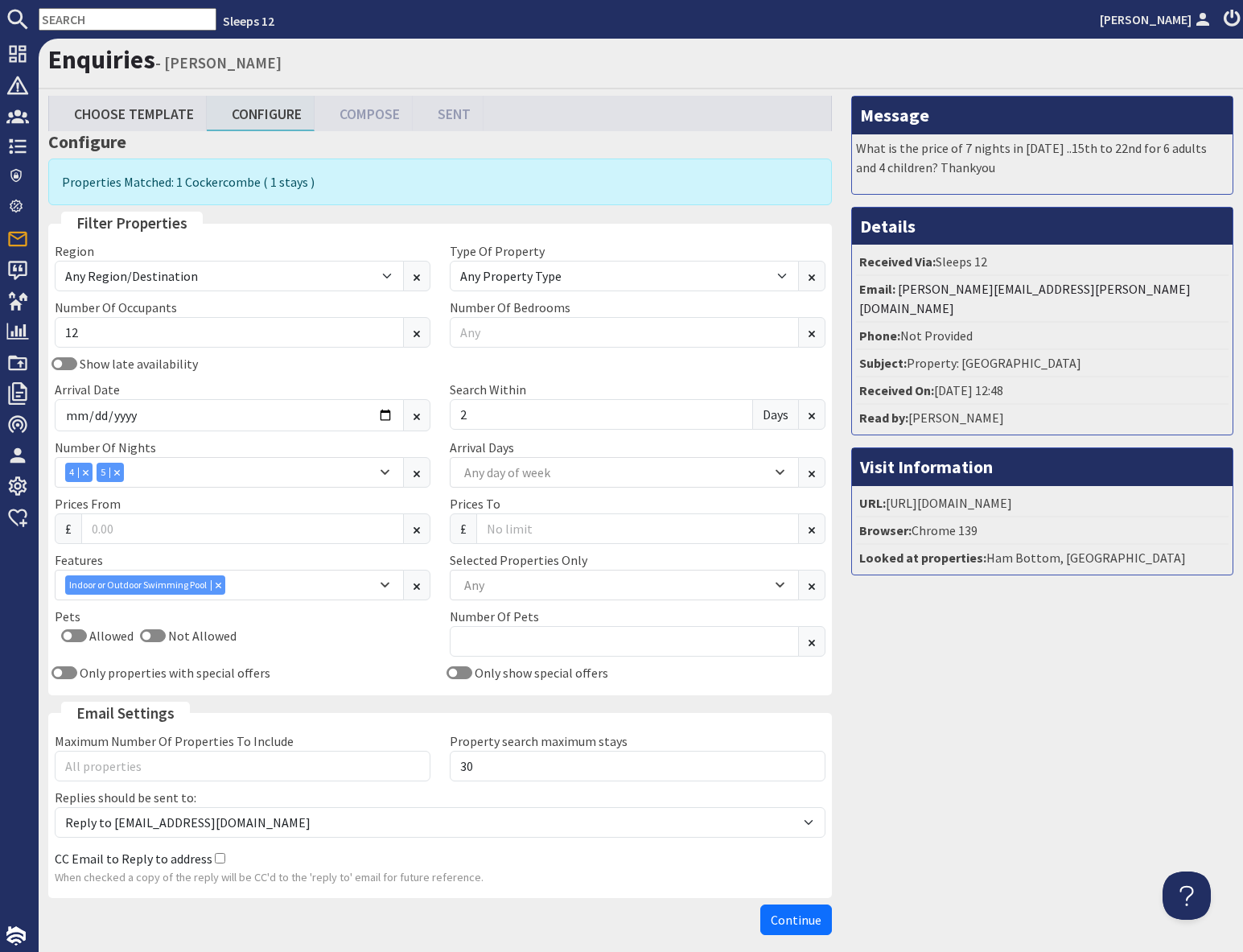
drag, startPoint x: 1014, startPoint y: 737, endPoint x: 999, endPoint y: 737, distance: 15.0
click at [1013, 737] on div "Message What is the price of 7 nights in August 2027 ..15th to 22nd for 6 adult…" at bounding box center [1042, 518] width 402 height 846
click at [780, 918] on span "Continue" at bounding box center [796, 920] width 51 height 16
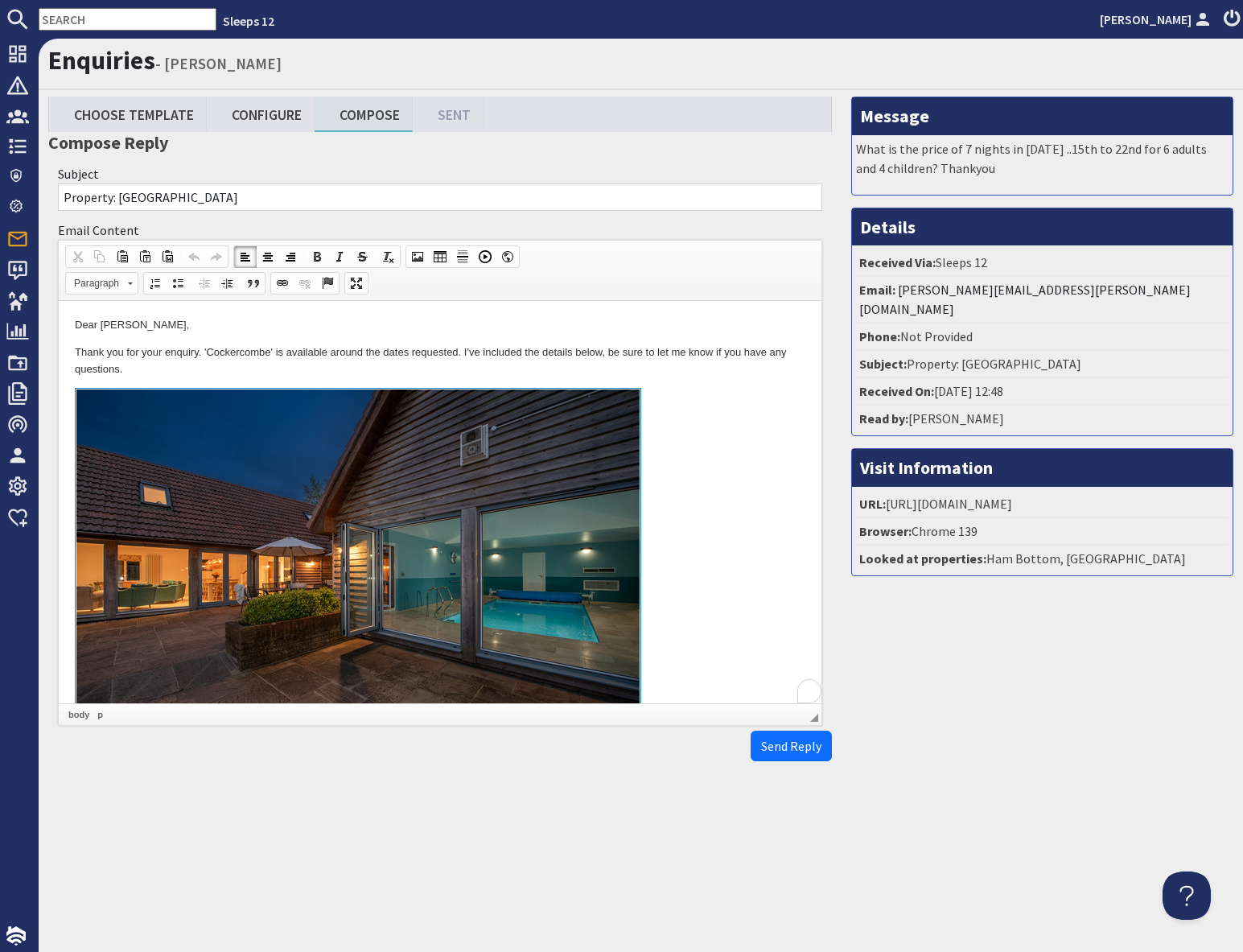
click at [665, 467] on link at bounding box center [440, 573] width 731 height 371
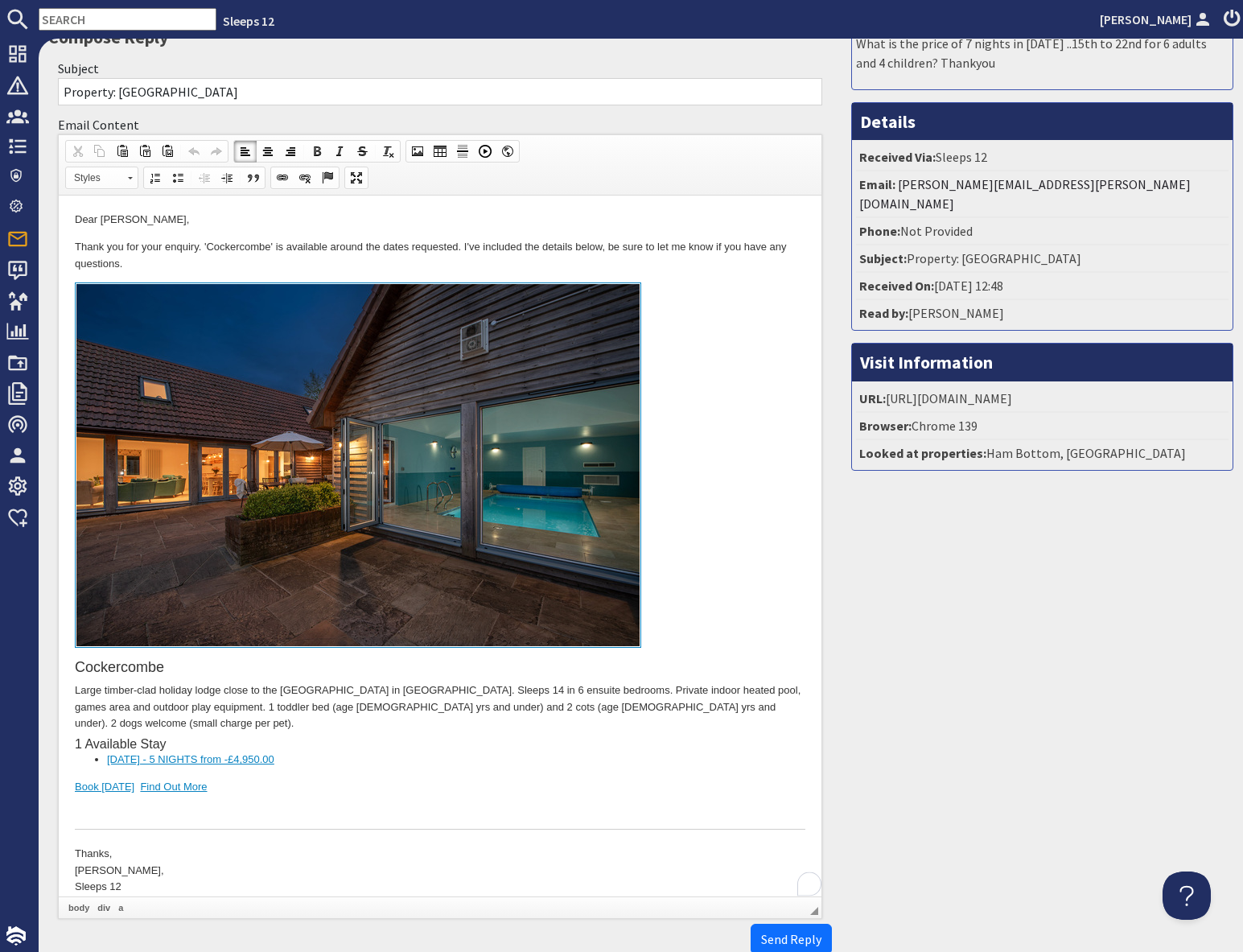
scroll to position [196, 0]
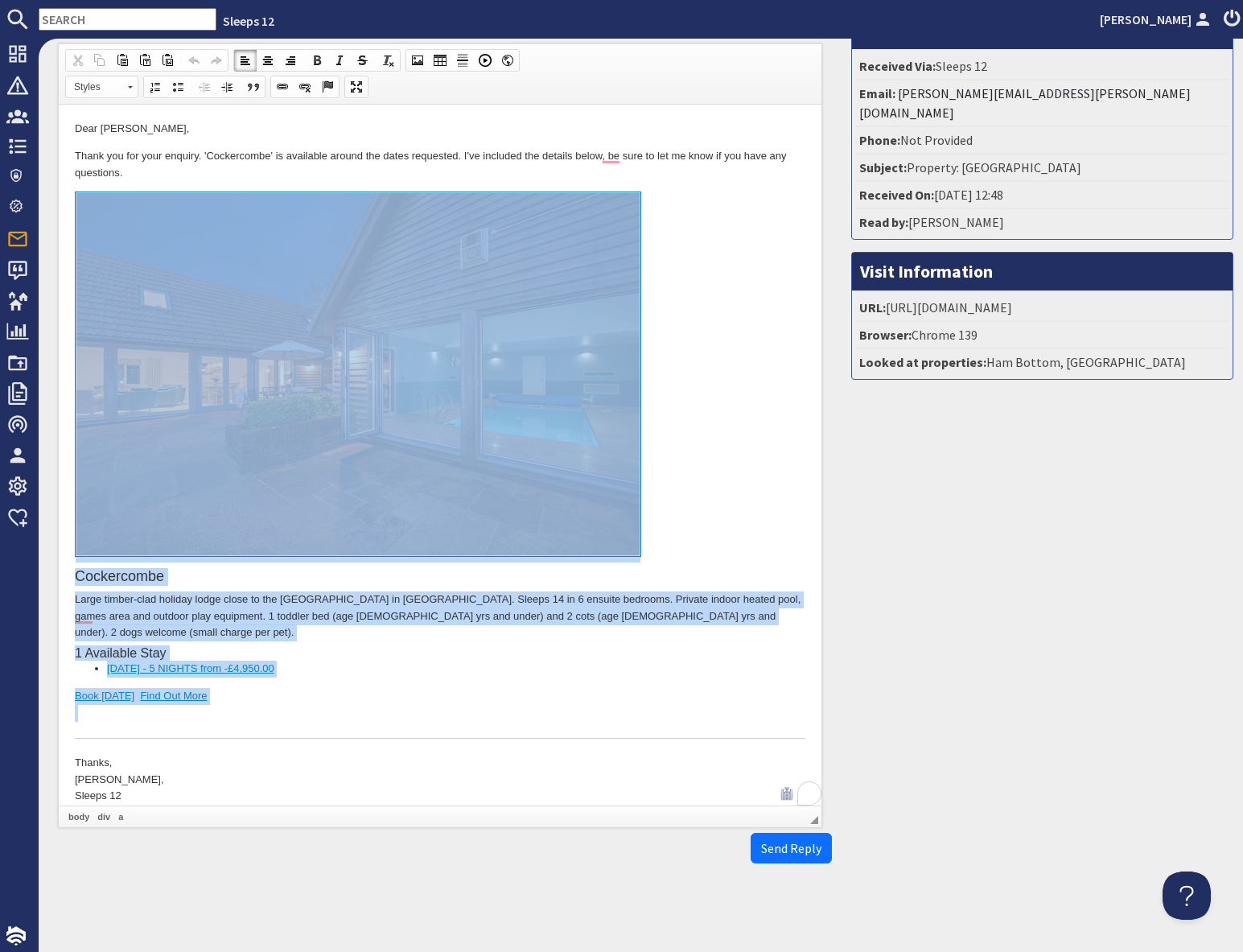
drag, startPoint x: 359, startPoint y: 698, endPoint x: 348, endPoint y: 374, distance: 324.2
click at [348, 374] on div "Cockercombe Large timber-clad holiday lodge close to the Quantock Hills AONB in…" at bounding box center [440, 465] width 731 height 547
copy div "Cockercombe Large timber-clad holiday lodge close to the Quantock Hills AONB in…"
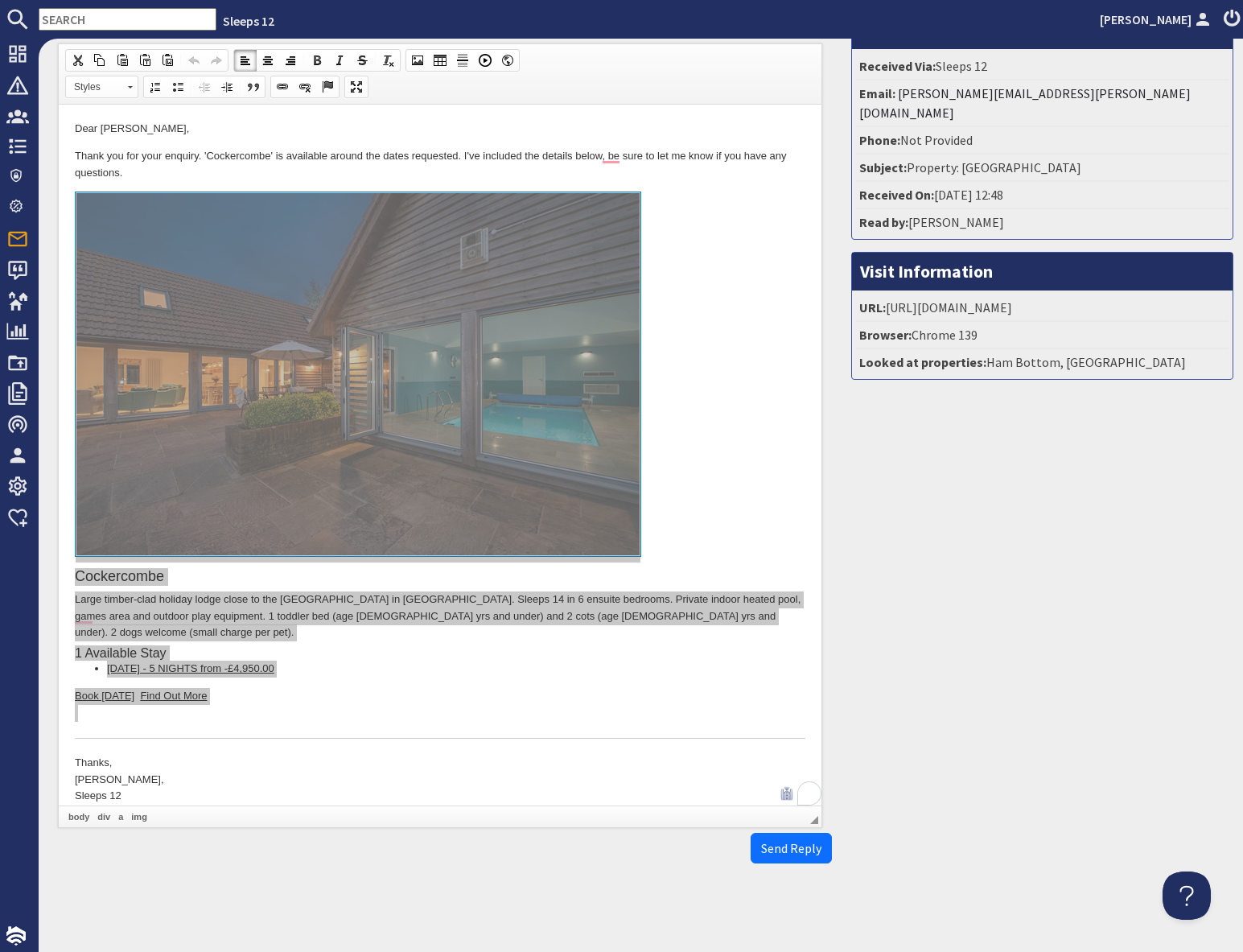
drag, startPoint x: 982, startPoint y: 452, endPoint x: 891, endPoint y: 470, distance: 92.8
click at [977, 454] on div "Message What is the price of 7 nights in August 2027 ..15th to 22nd for 6 adult…" at bounding box center [1042, 385] width 402 height 970
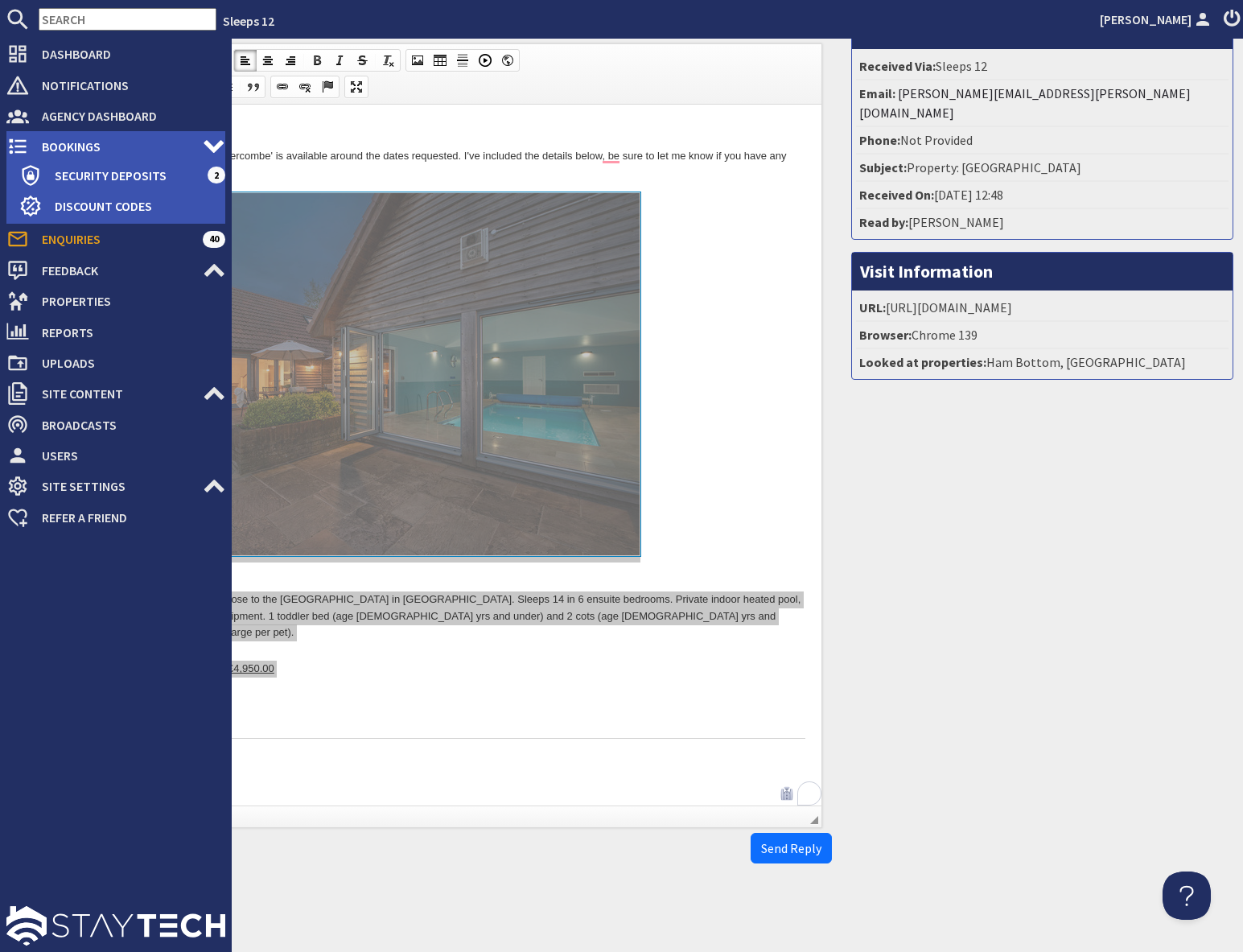
click at [50, 141] on span "Bookings" at bounding box center [116, 146] width 174 height 26
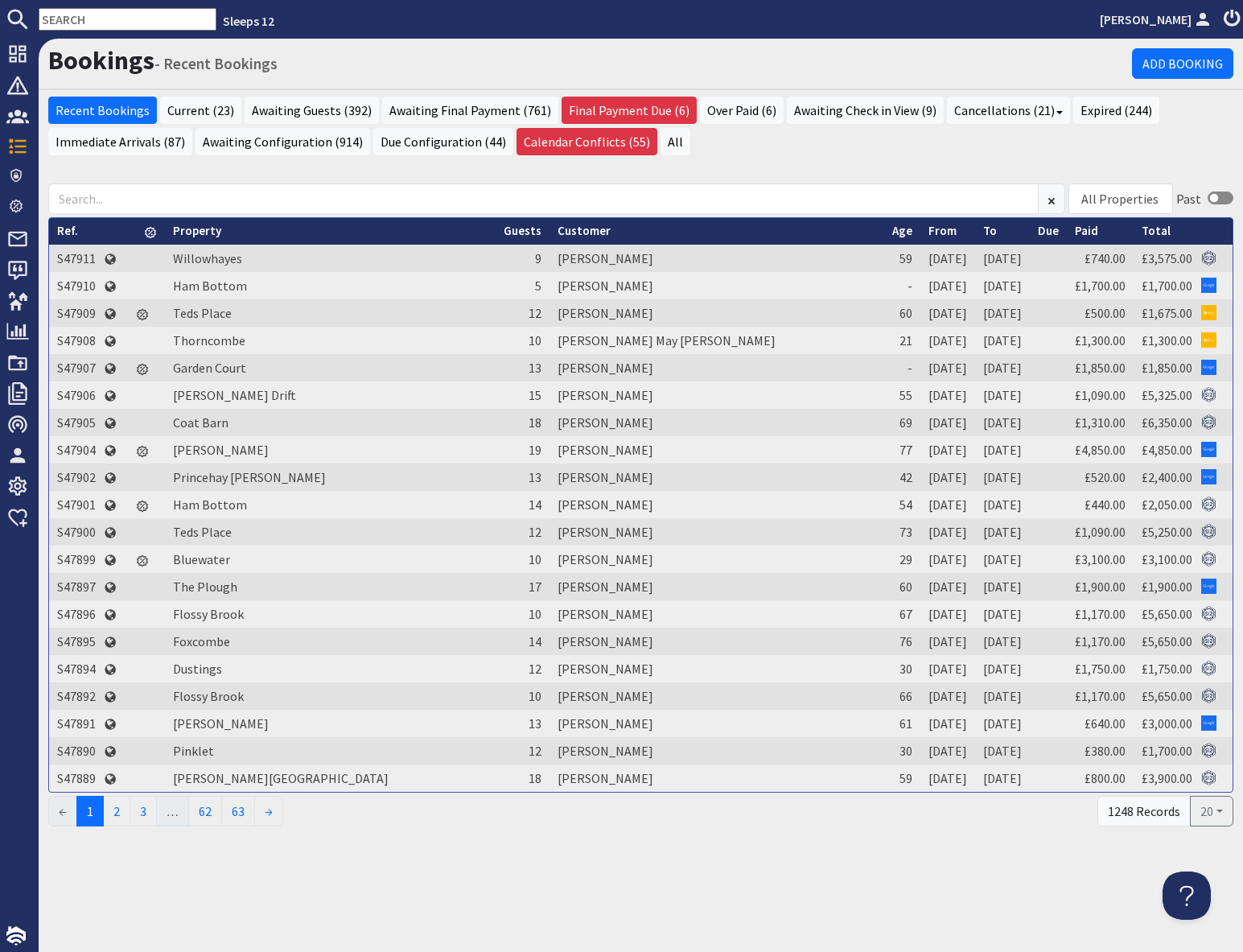
click at [130, 22] on input "text" at bounding box center [127, 19] width 178 height 23
paste input "S41616"
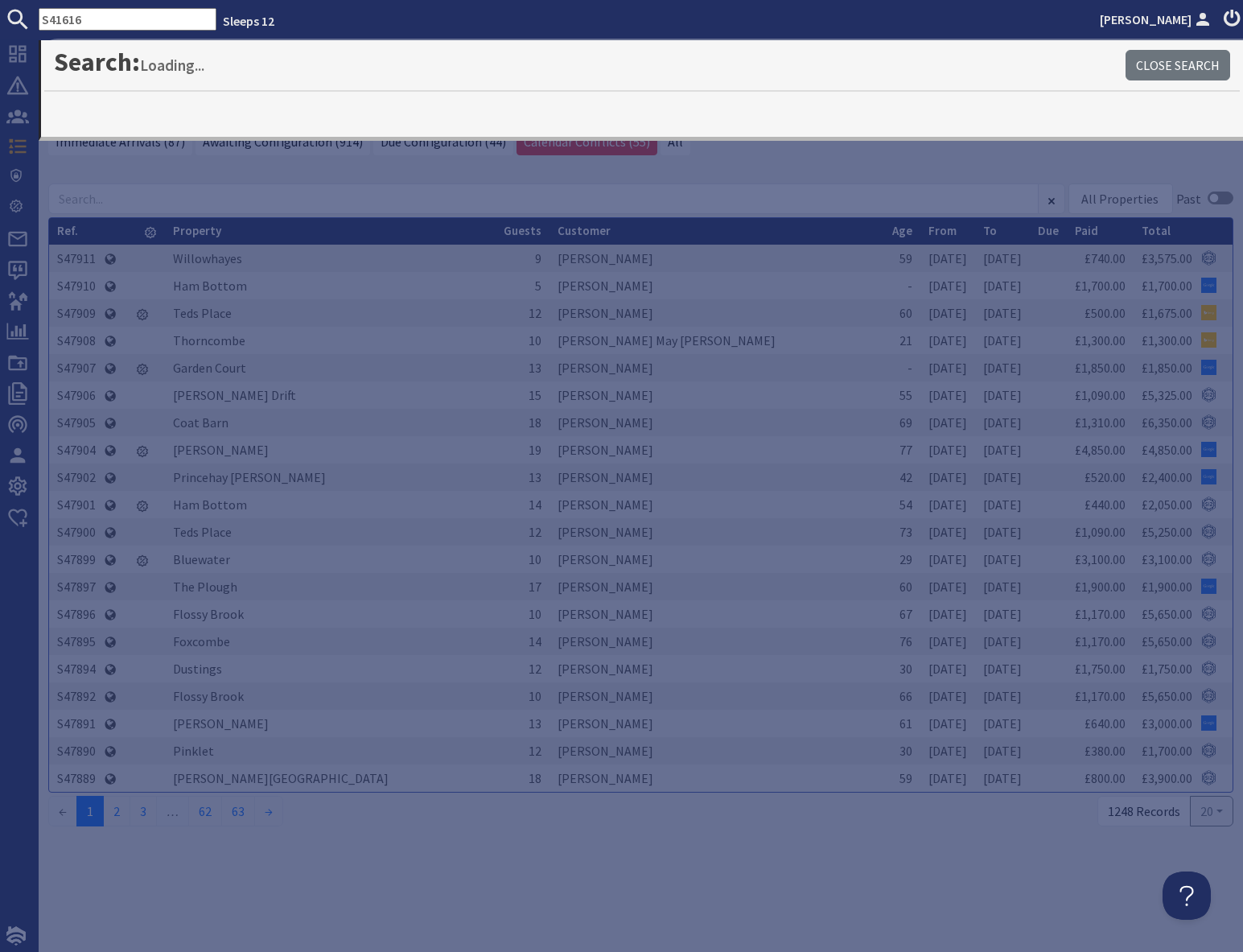
type input "S41616"
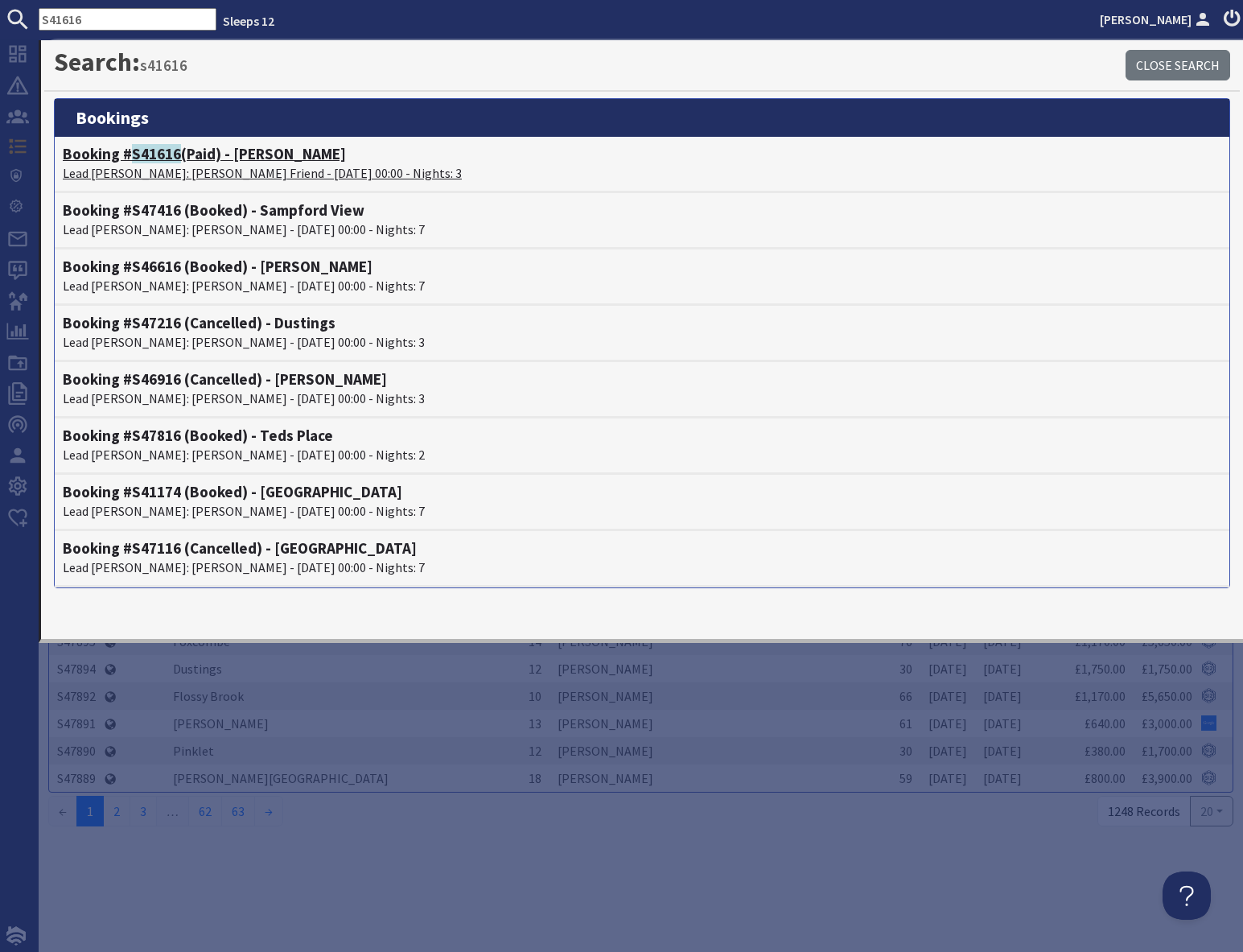
click at [168, 163] on p "Lead Booker: Tracy De Friend - 05/09/2025 00:00 - Nights: 3" at bounding box center [643, 173] width 1159 height 19
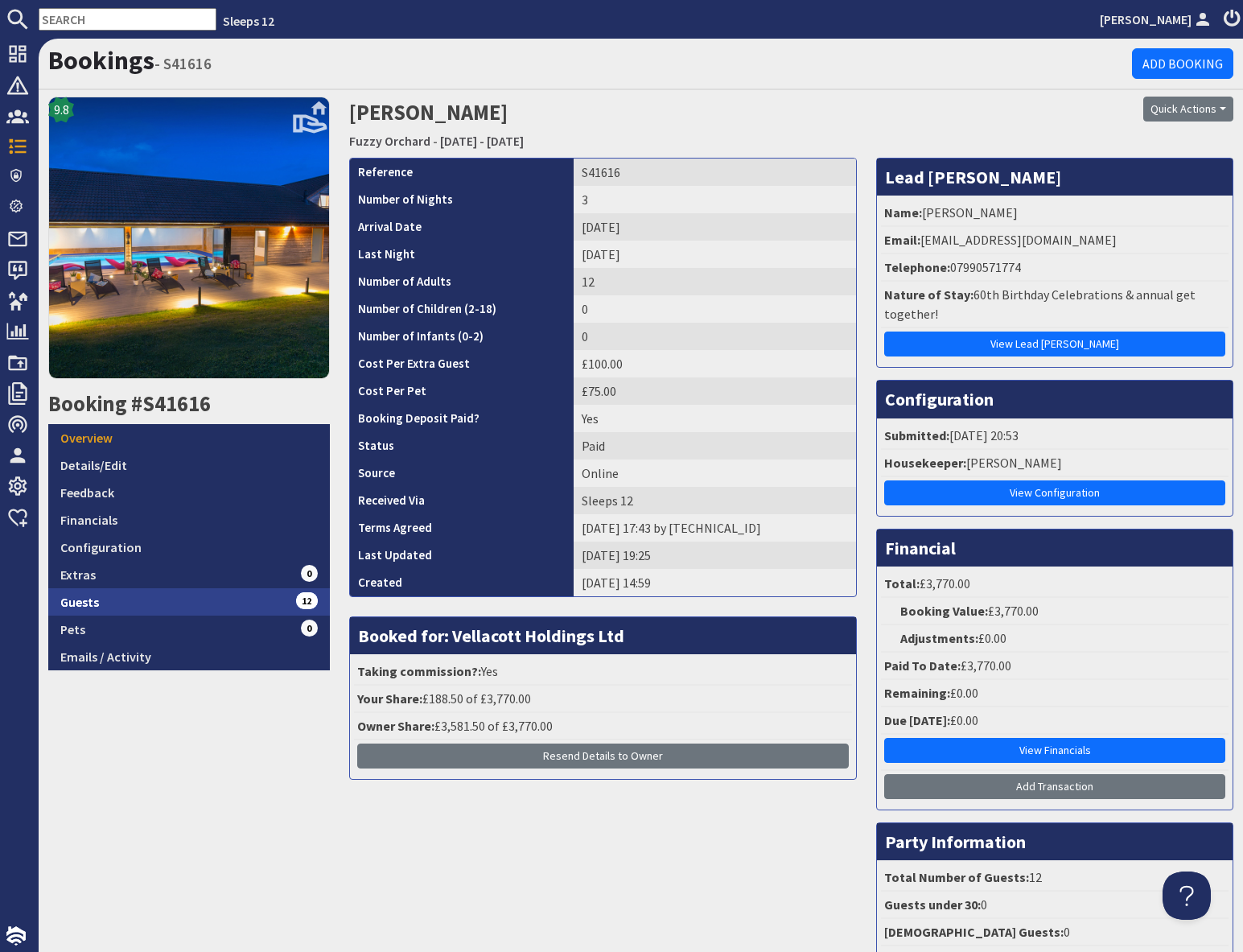
click at [212, 612] on link "Guests 12" at bounding box center [189, 601] width 282 height 28
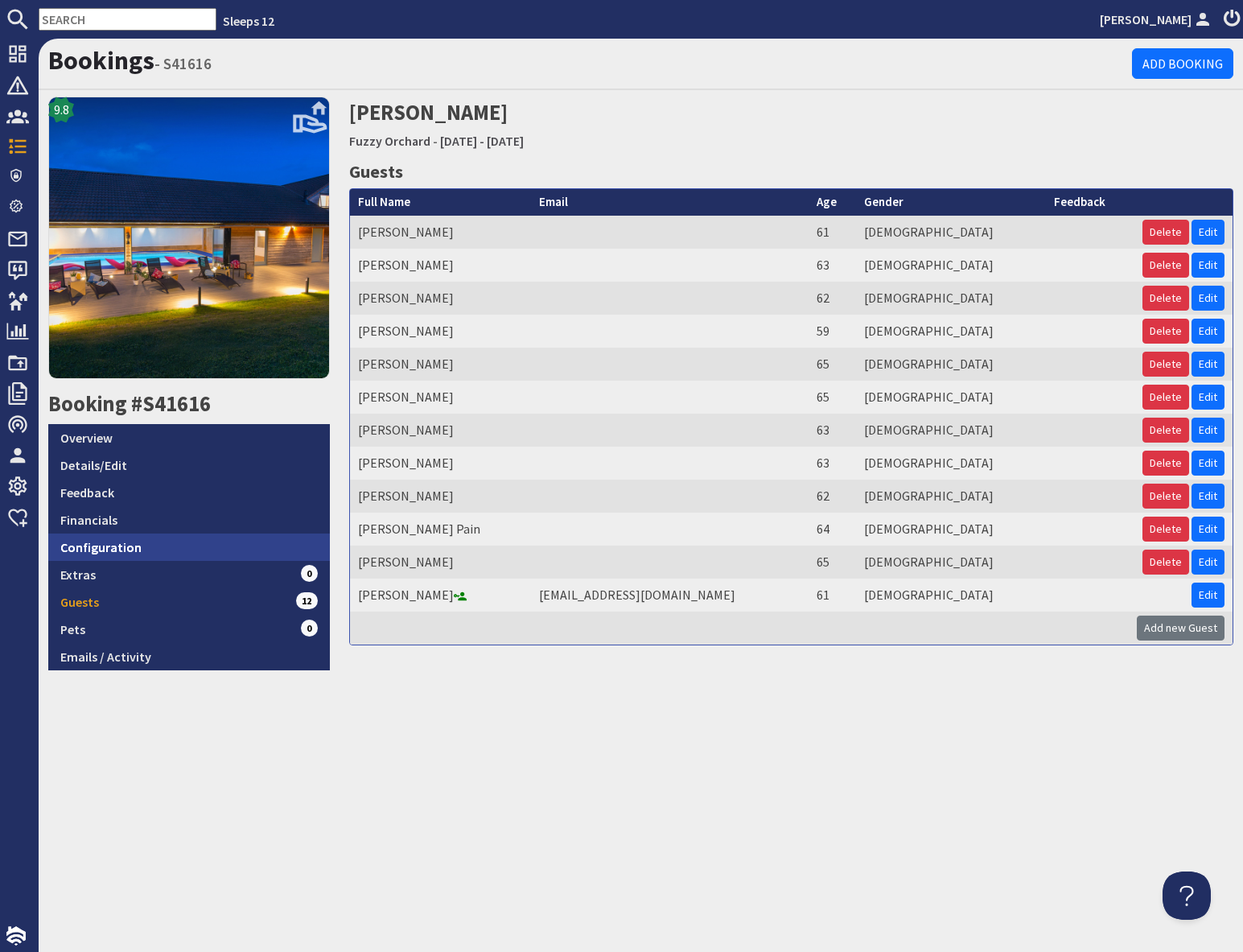
click at [203, 552] on link "Configuration" at bounding box center [189, 547] width 282 height 28
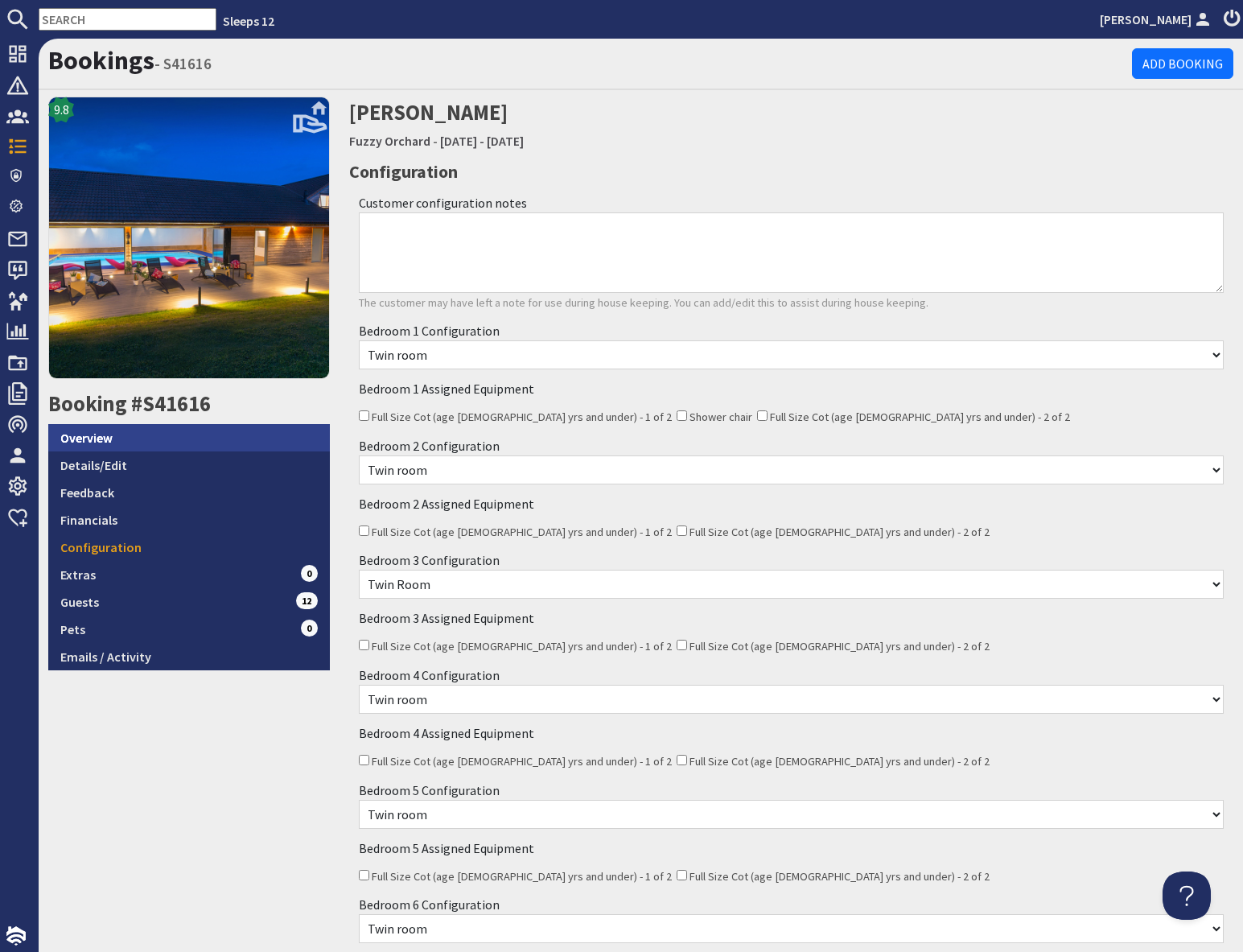
click at [142, 440] on link "Overview" at bounding box center [189, 438] width 282 height 28
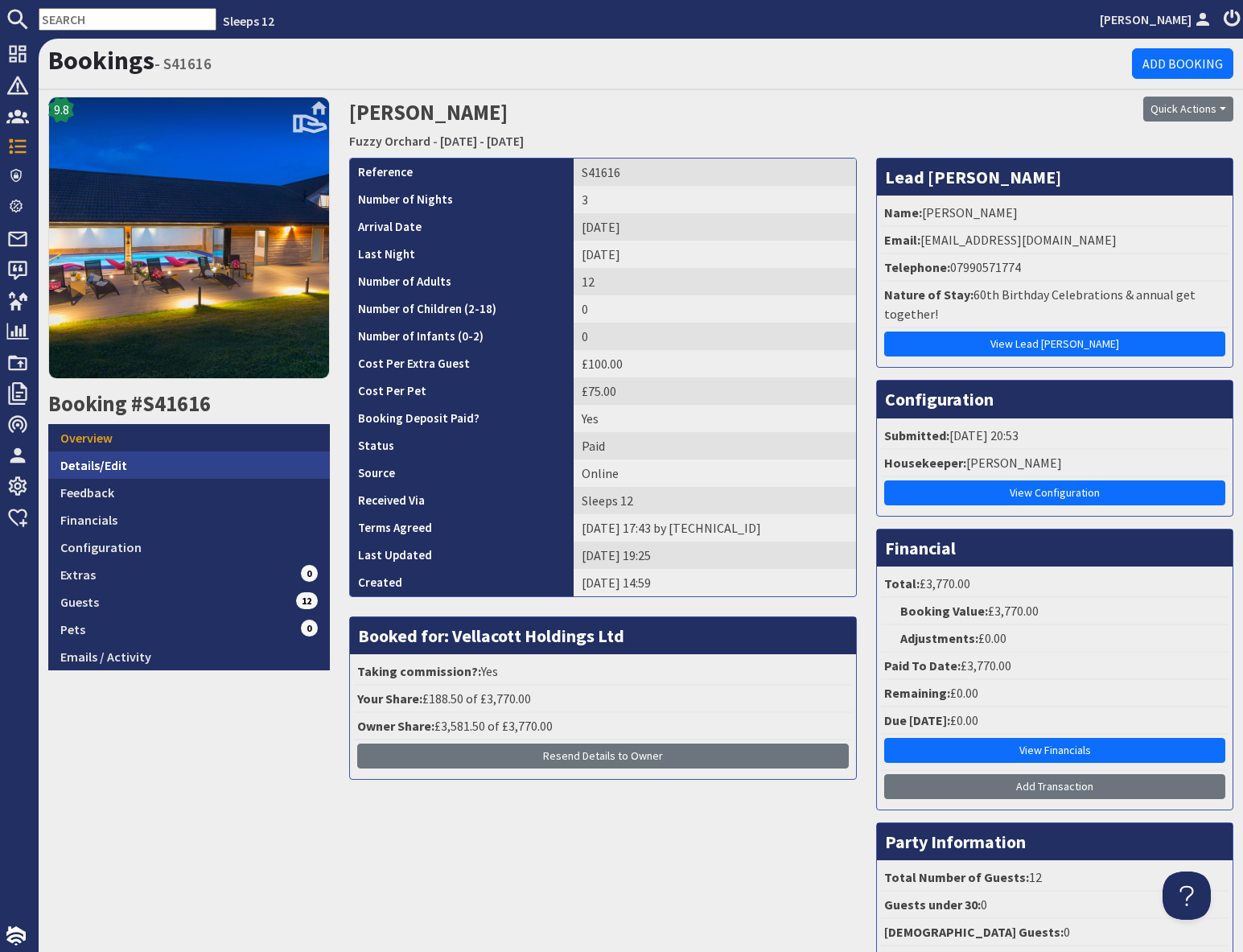
click at [125, 464] on link "Details/Edit" at bounding box center [189, 465] width 282 height 28
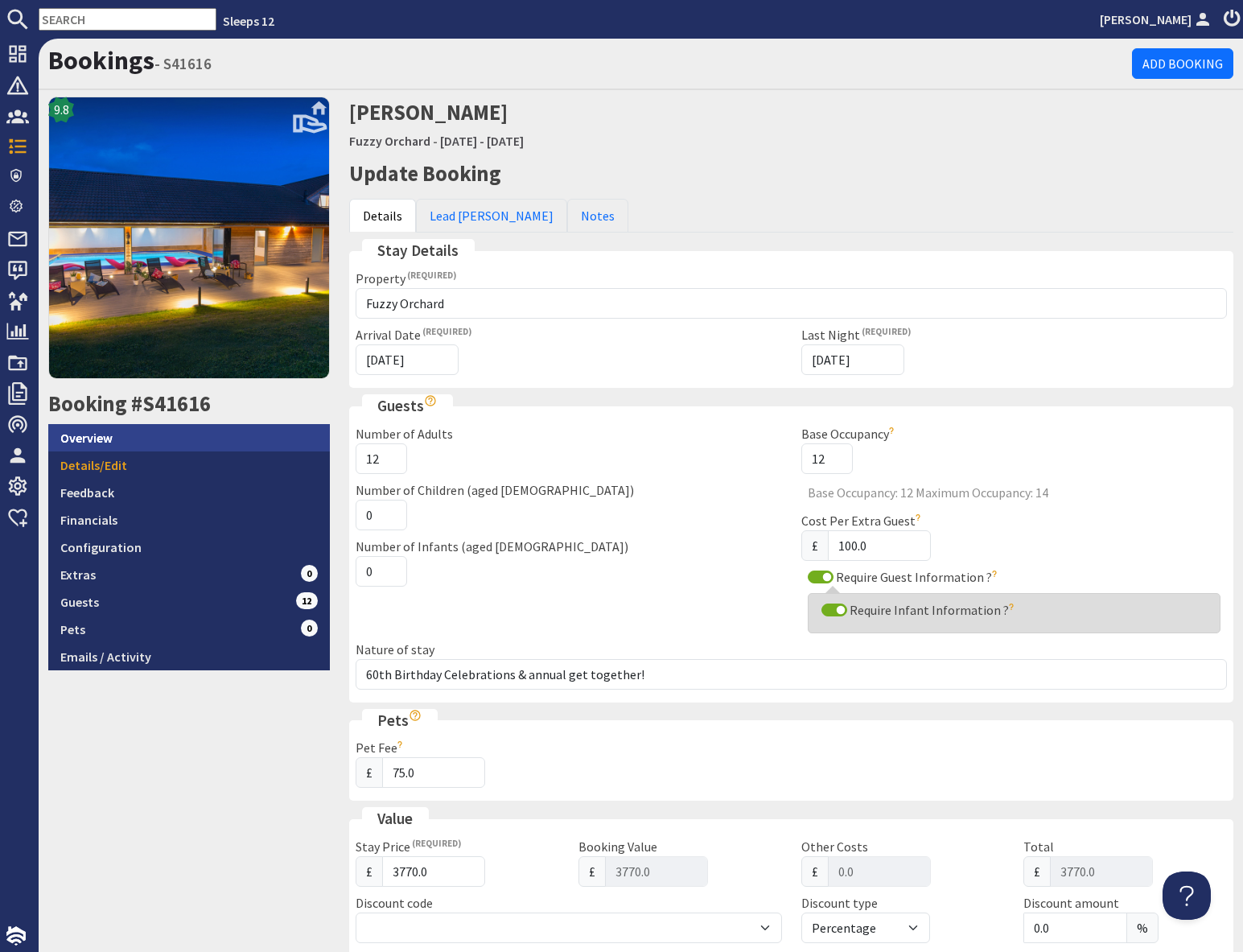
click at [103, 439] on link "Overview" at bounding box center [189, 438] width 282 height 28
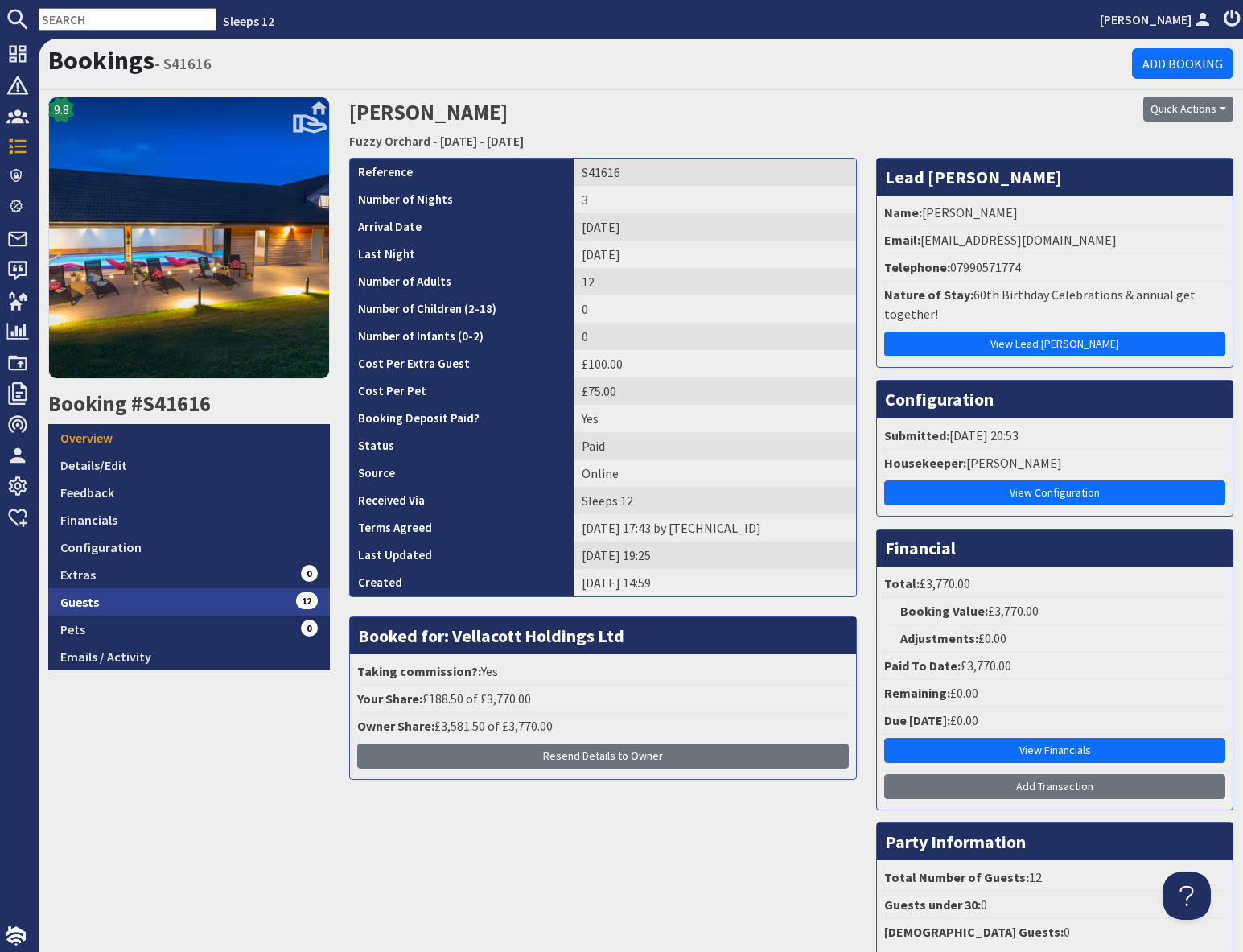
click at [105, 607] on link "Guests 12" at bounding box center [189, 601] width 282 height 28
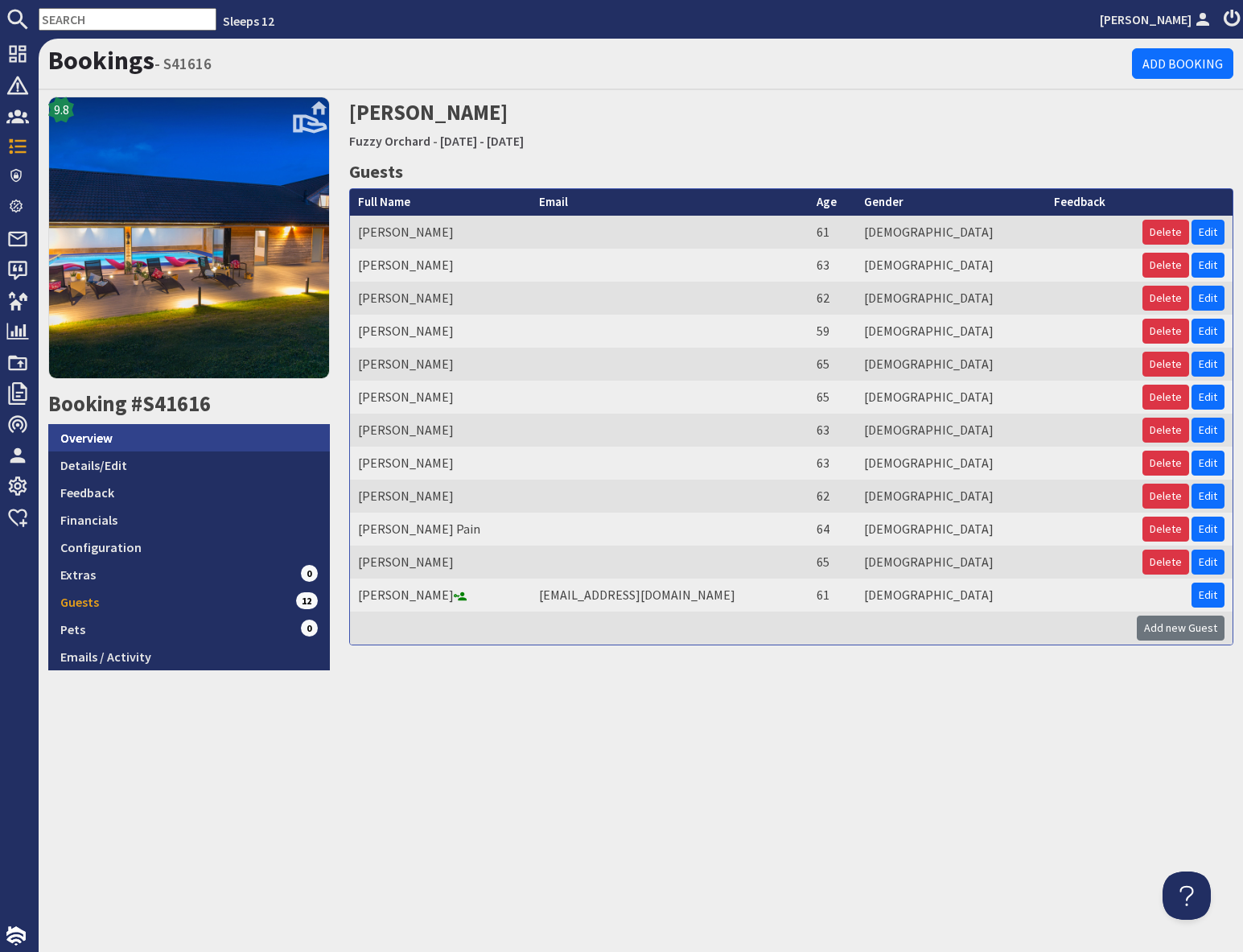
click at [185, 447] on link "Overview" at bounding box center [189, 438] width 282 height 28
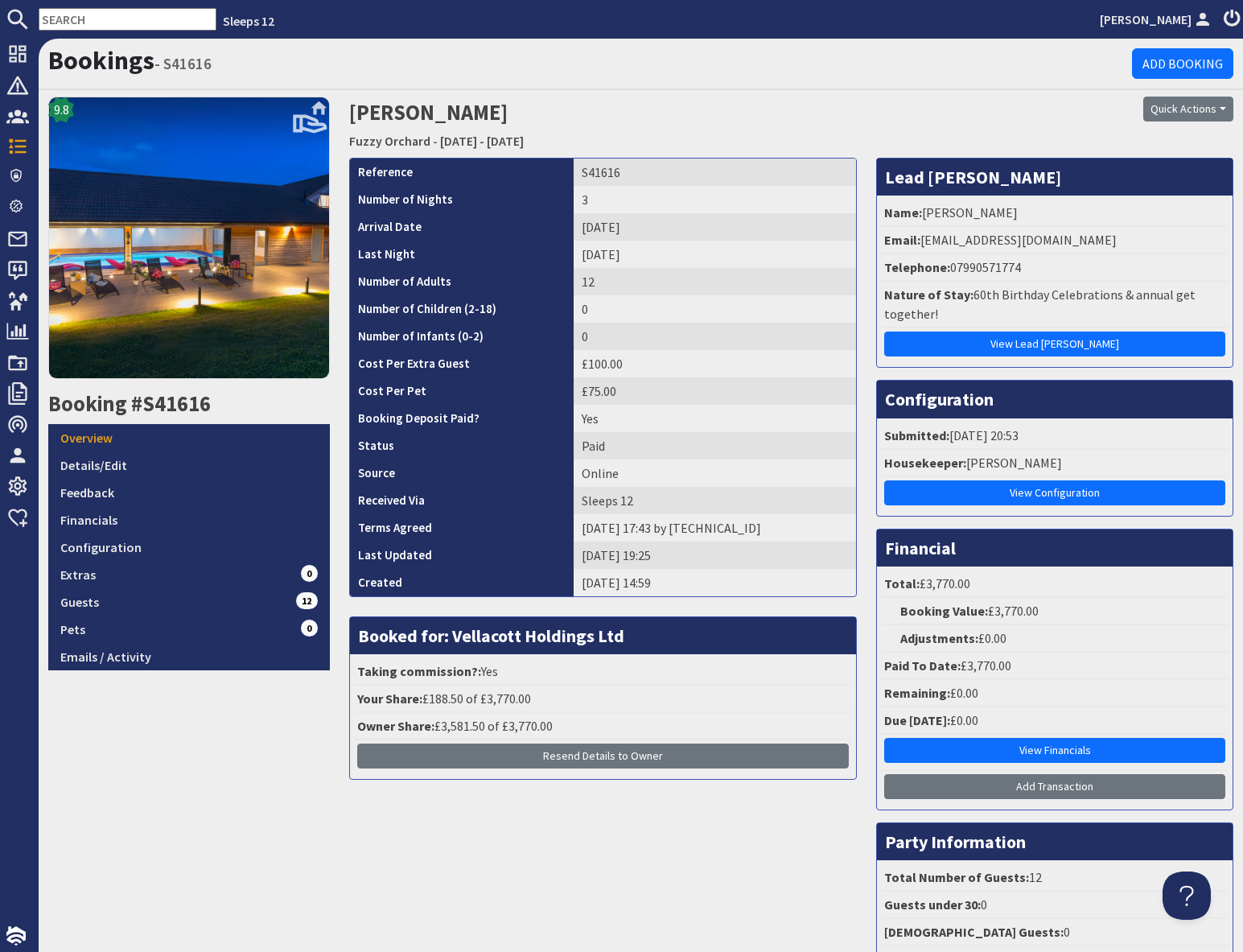
click at [88, 13] on input "text" at bounding box center [127, 19] width 178 height 23
paste input "S43584"
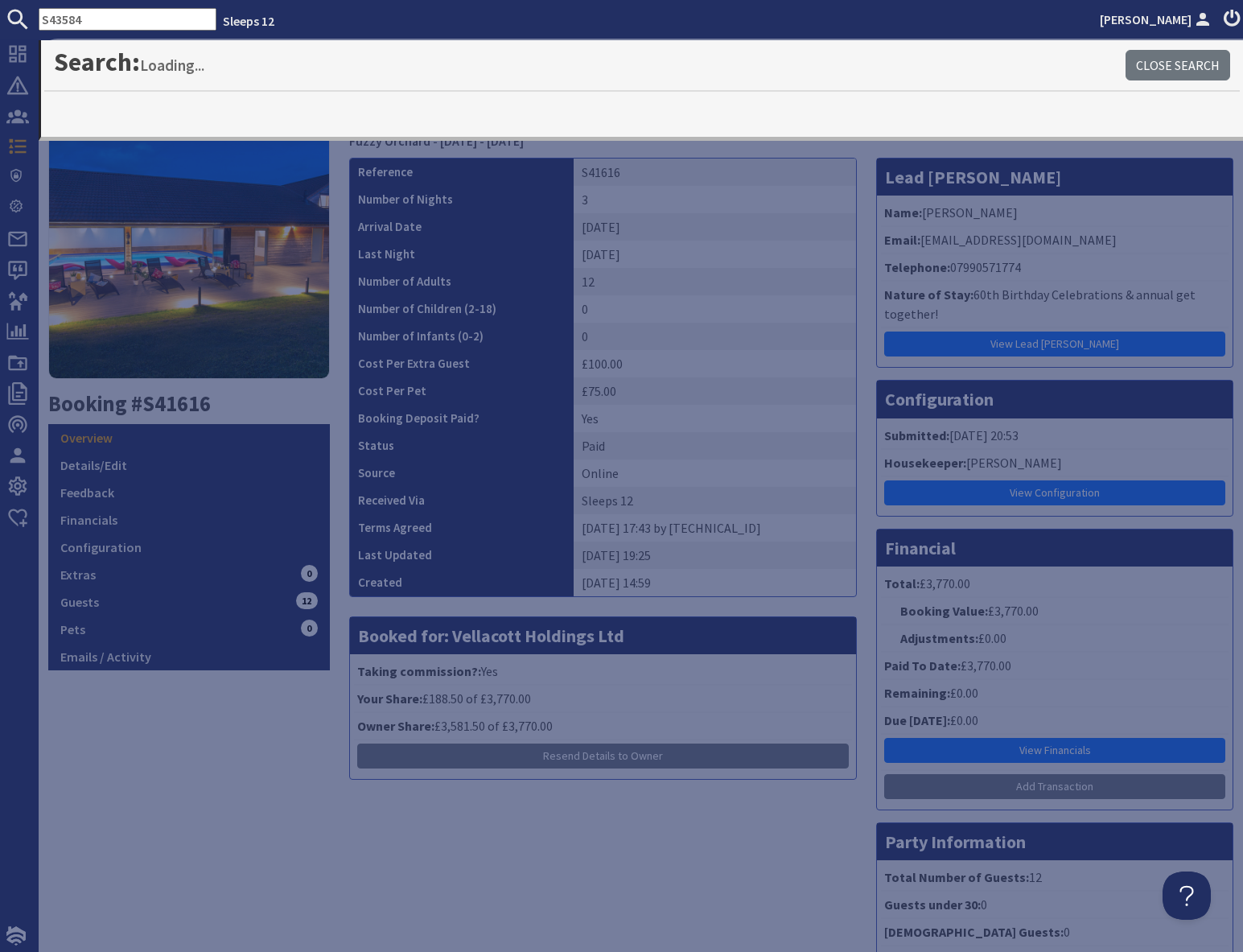
type input "S43584"
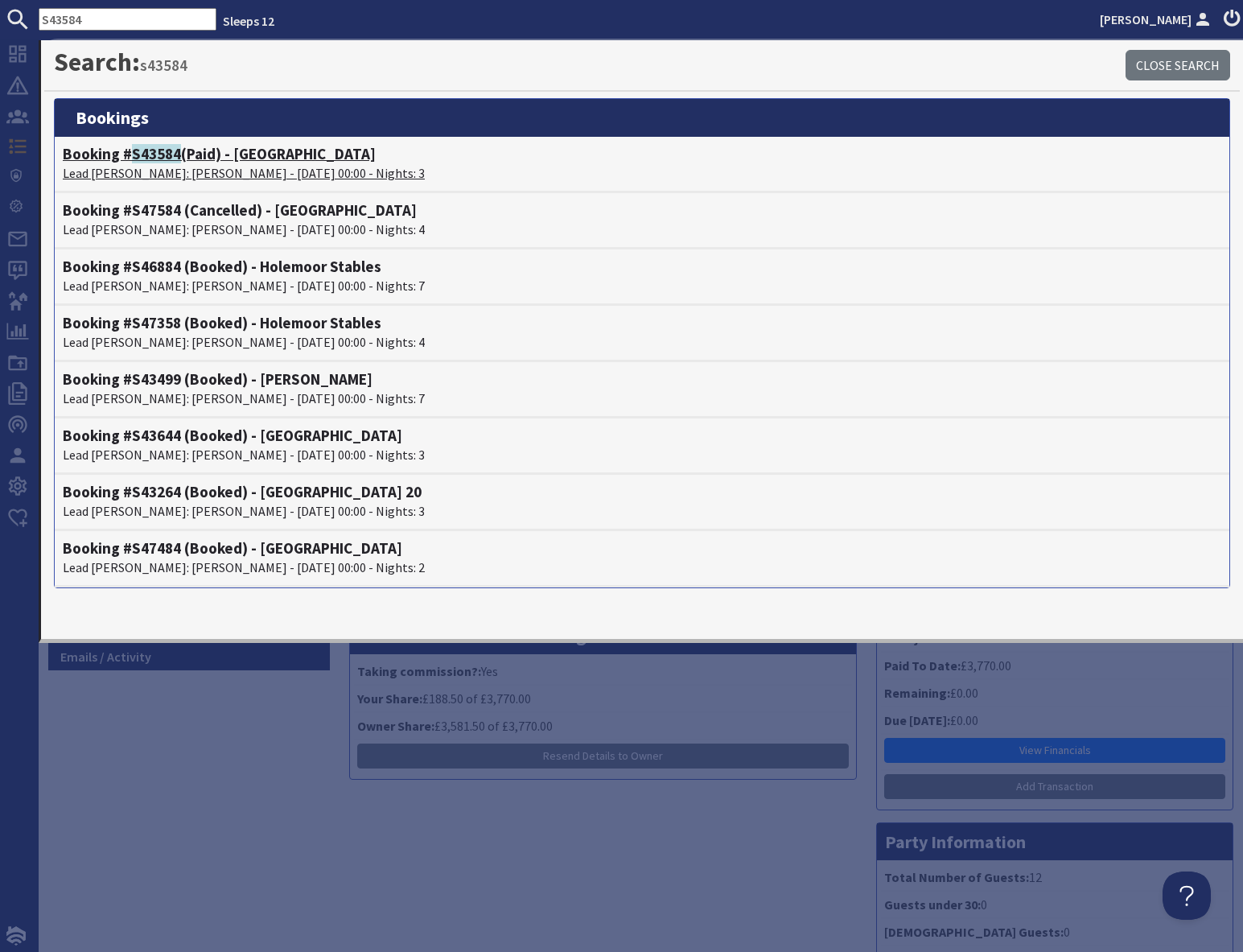
click at [143, 166] on p "Lead Booker: John Holland - 05/09/2025 00:00 - Nights: 3" at bounding box center [643, 173] width 1159 height 19
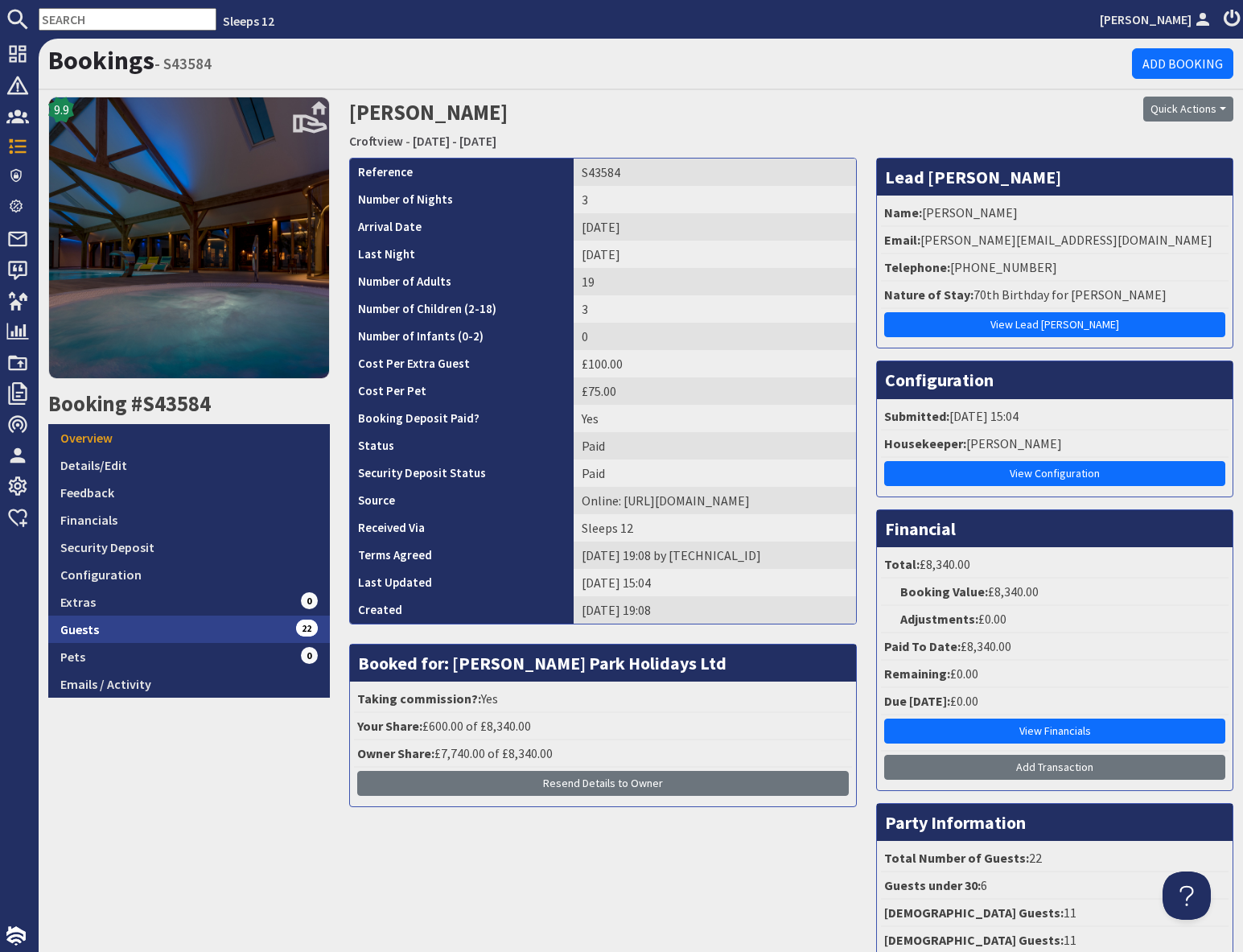
click at [226, 631] on link "Guests 22" at bounding box center [189, 629] width 282 height 28
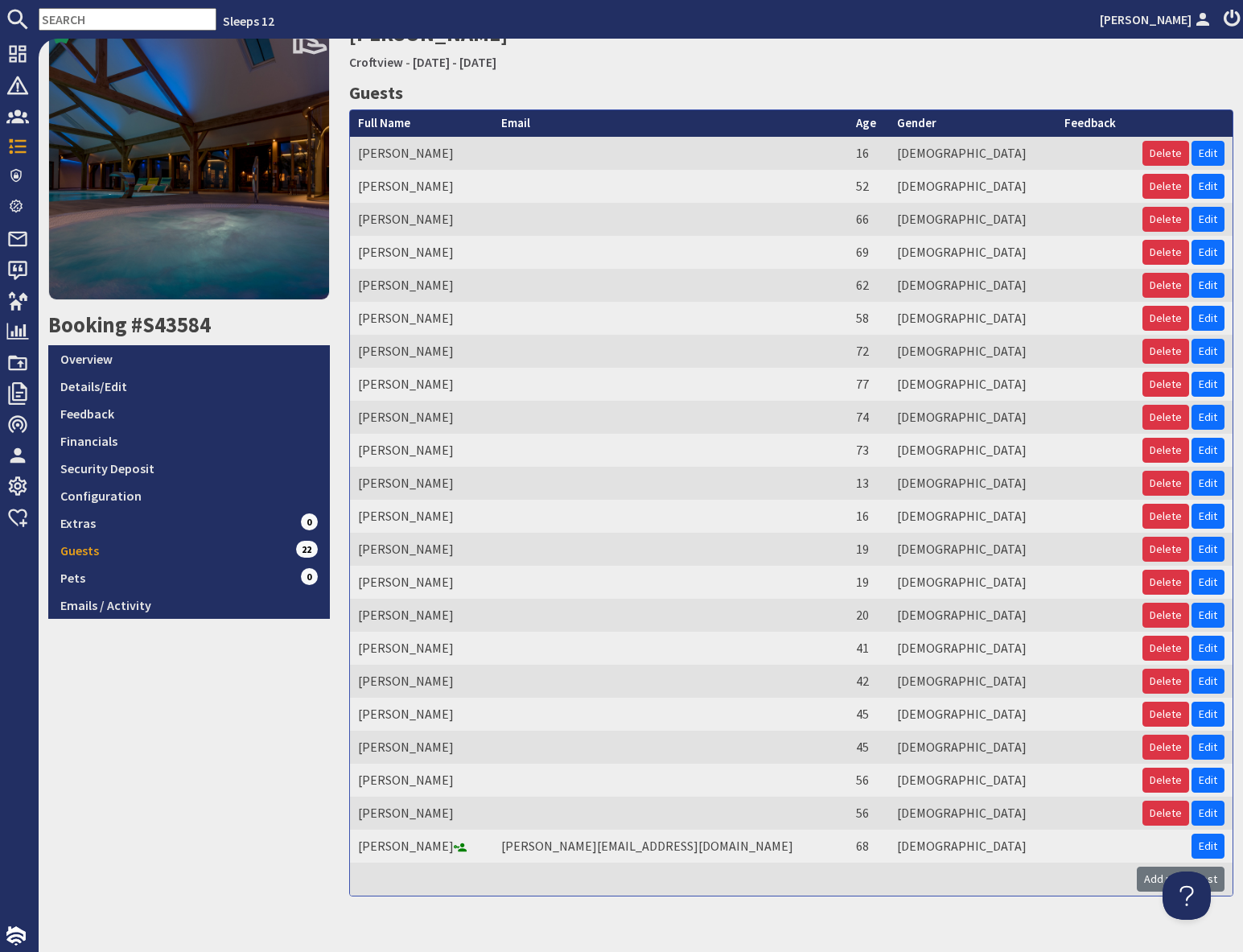
scroll to position [104, 0]
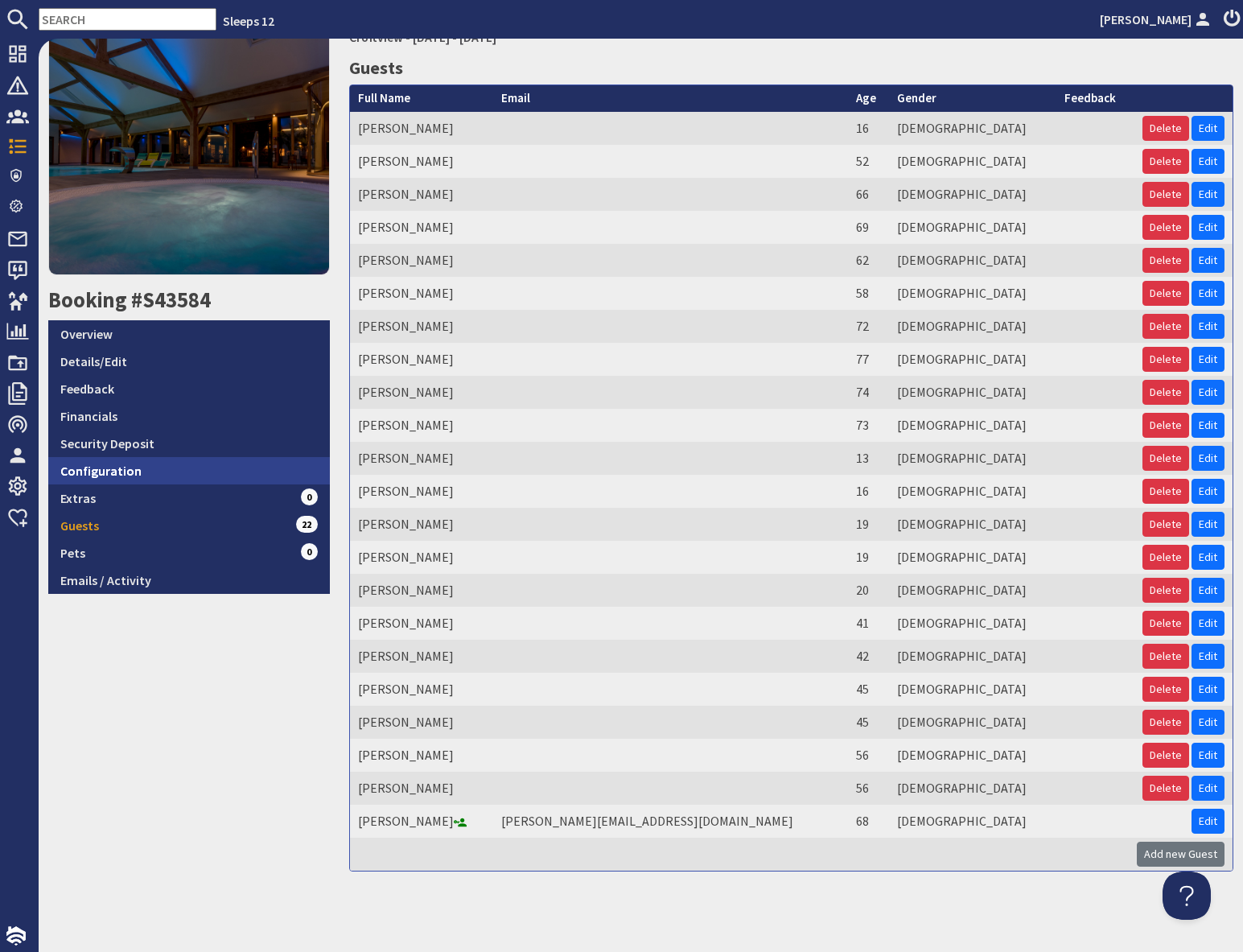
click at [147, 469] on link "Configuration" at bounding box center [189, 470] width 282 height 28
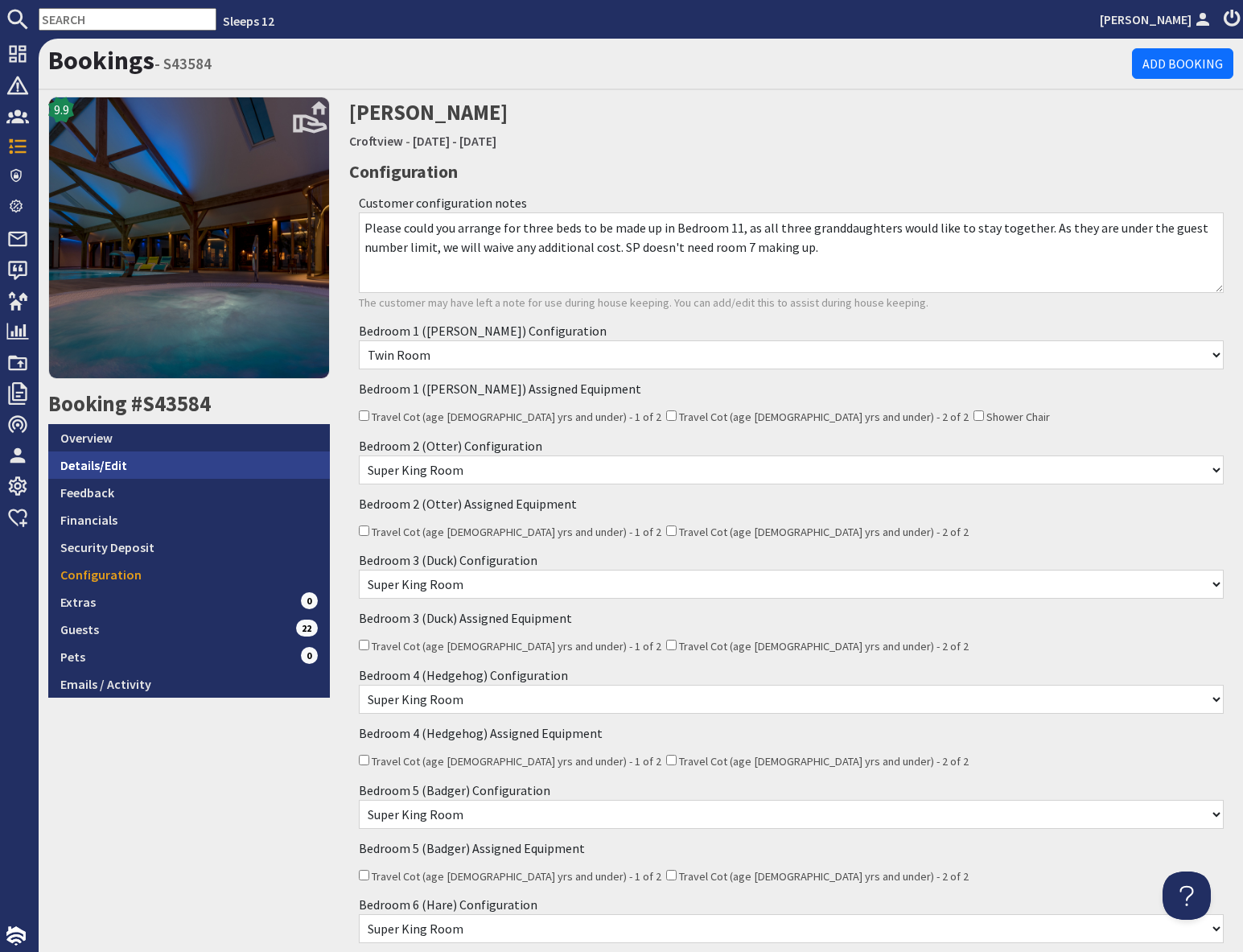
click at [121, 470] on link "Details/Edit" at bounding box center [189, 465] width 282 height 28
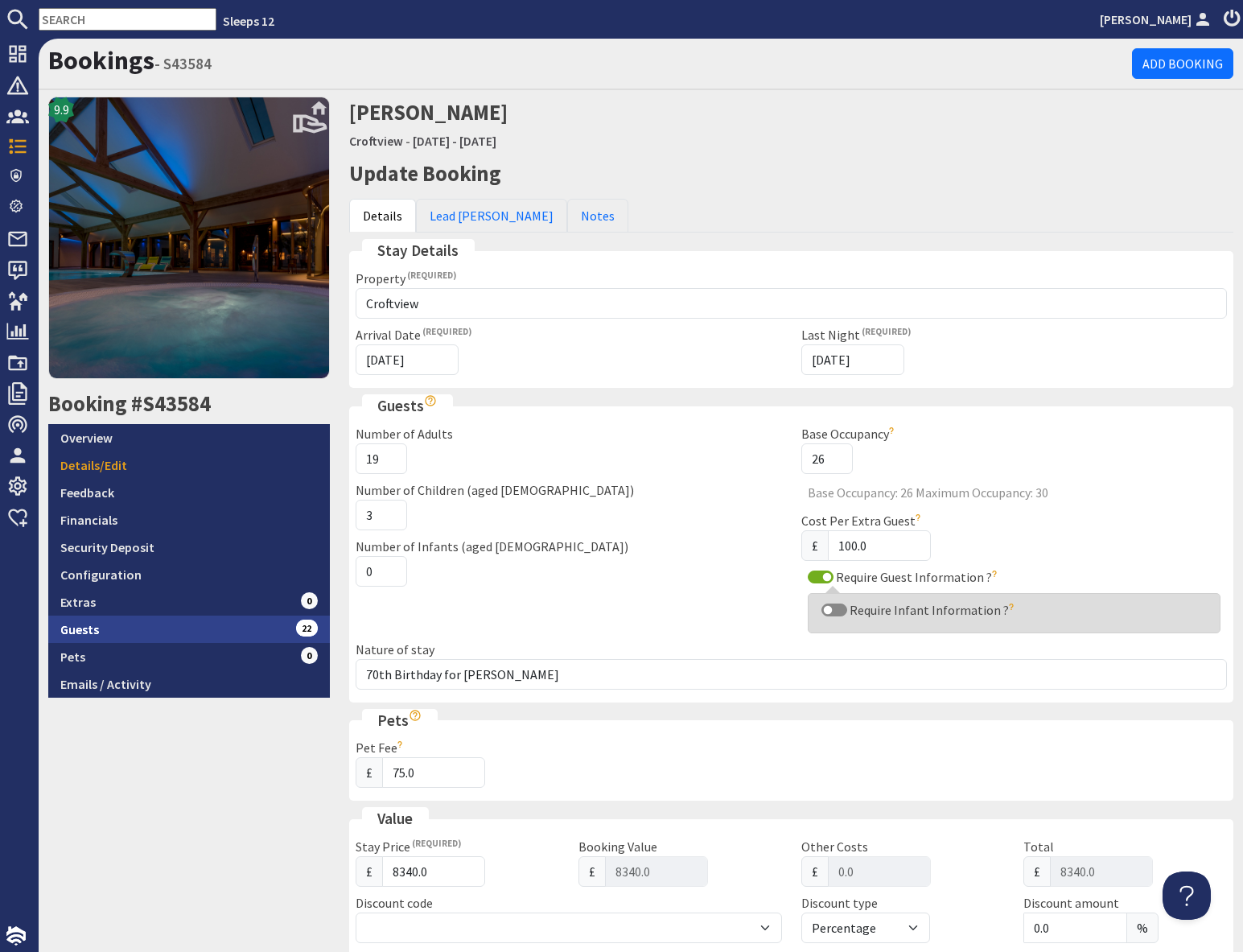
click at [230, 625] on link "Guests 22" at bounding box center [189, 629] width 282 height 28
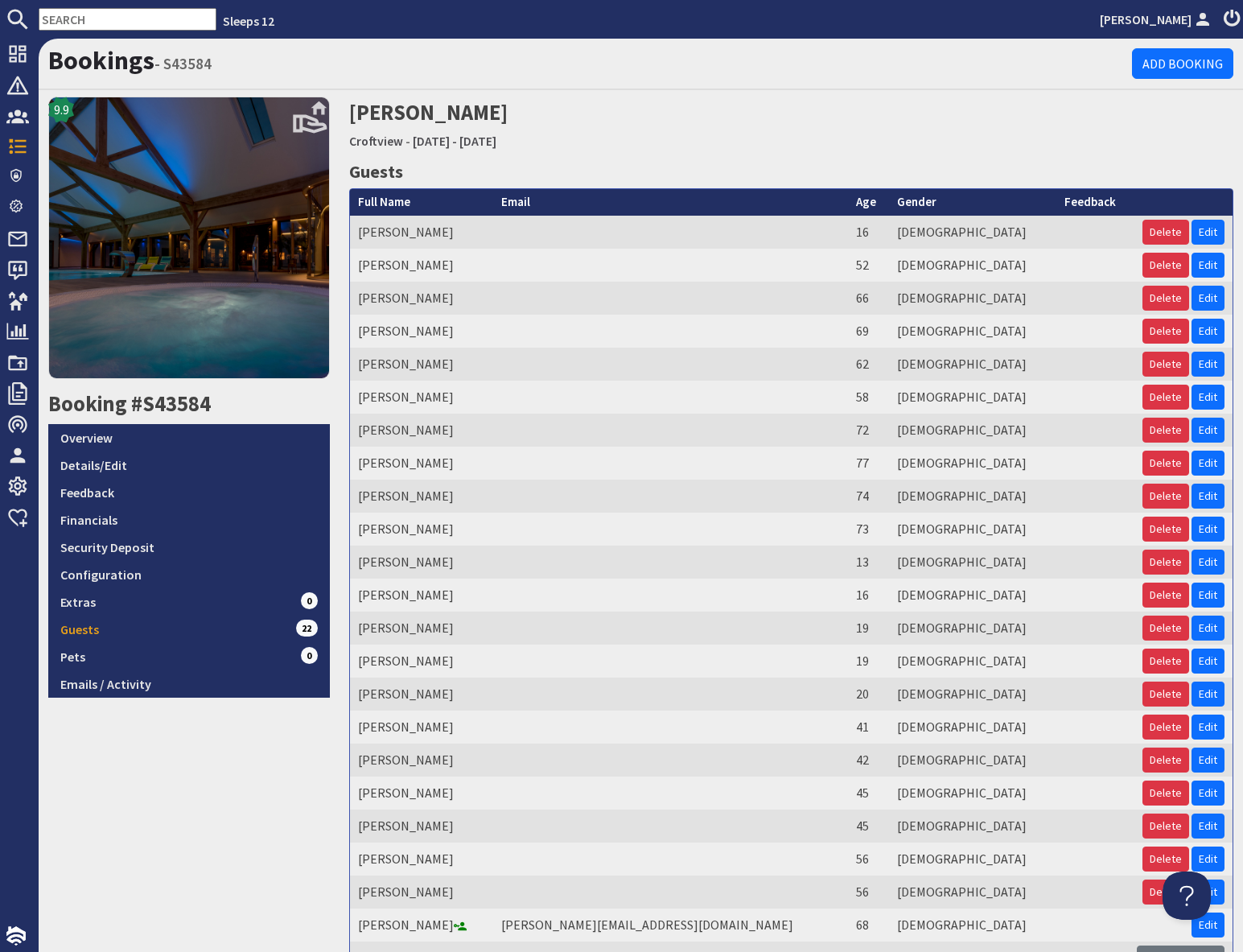
scroll to position [104, 0]
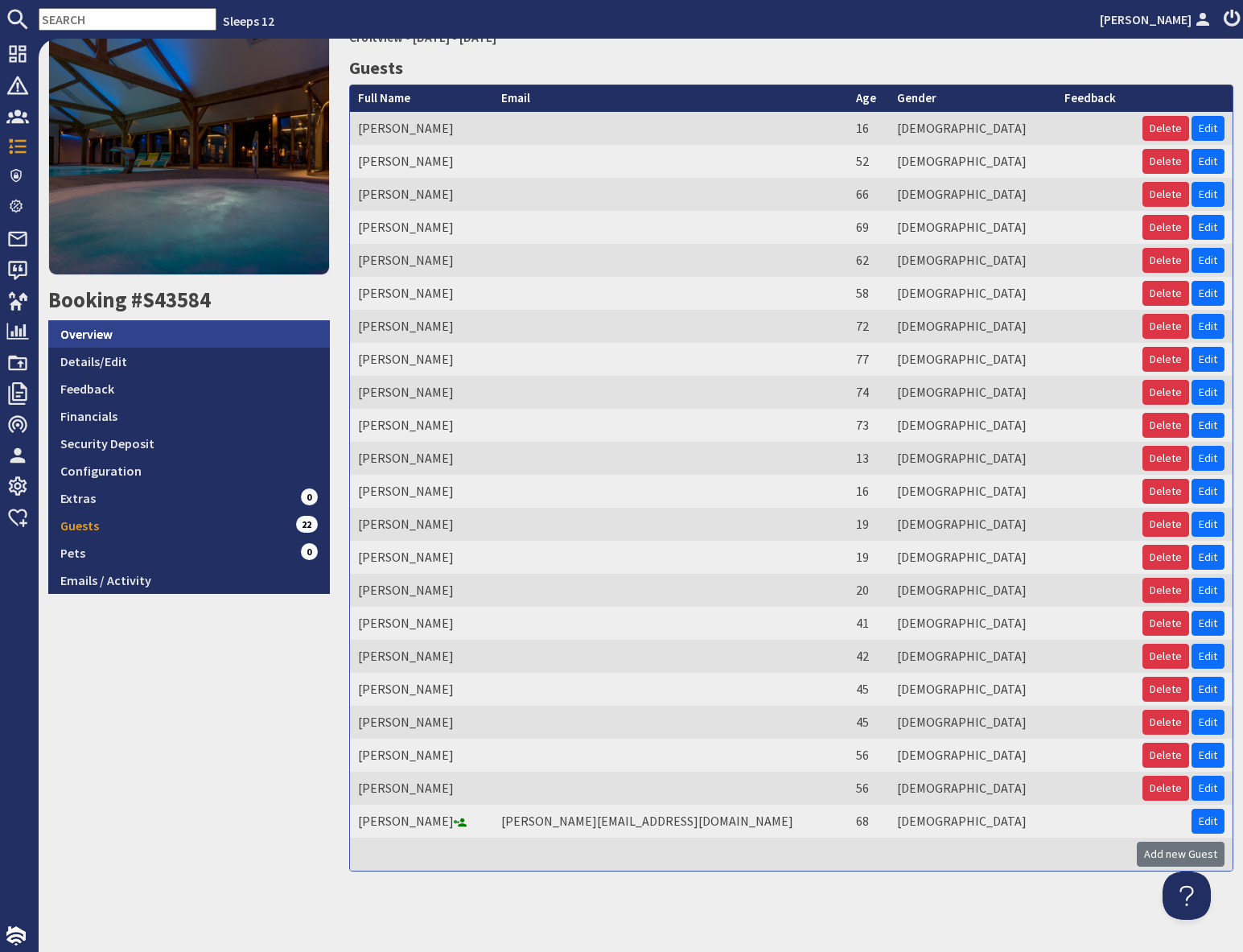
click at [115, 333] on link "Overview" at bounding box center [189, 334] width 282 height 28
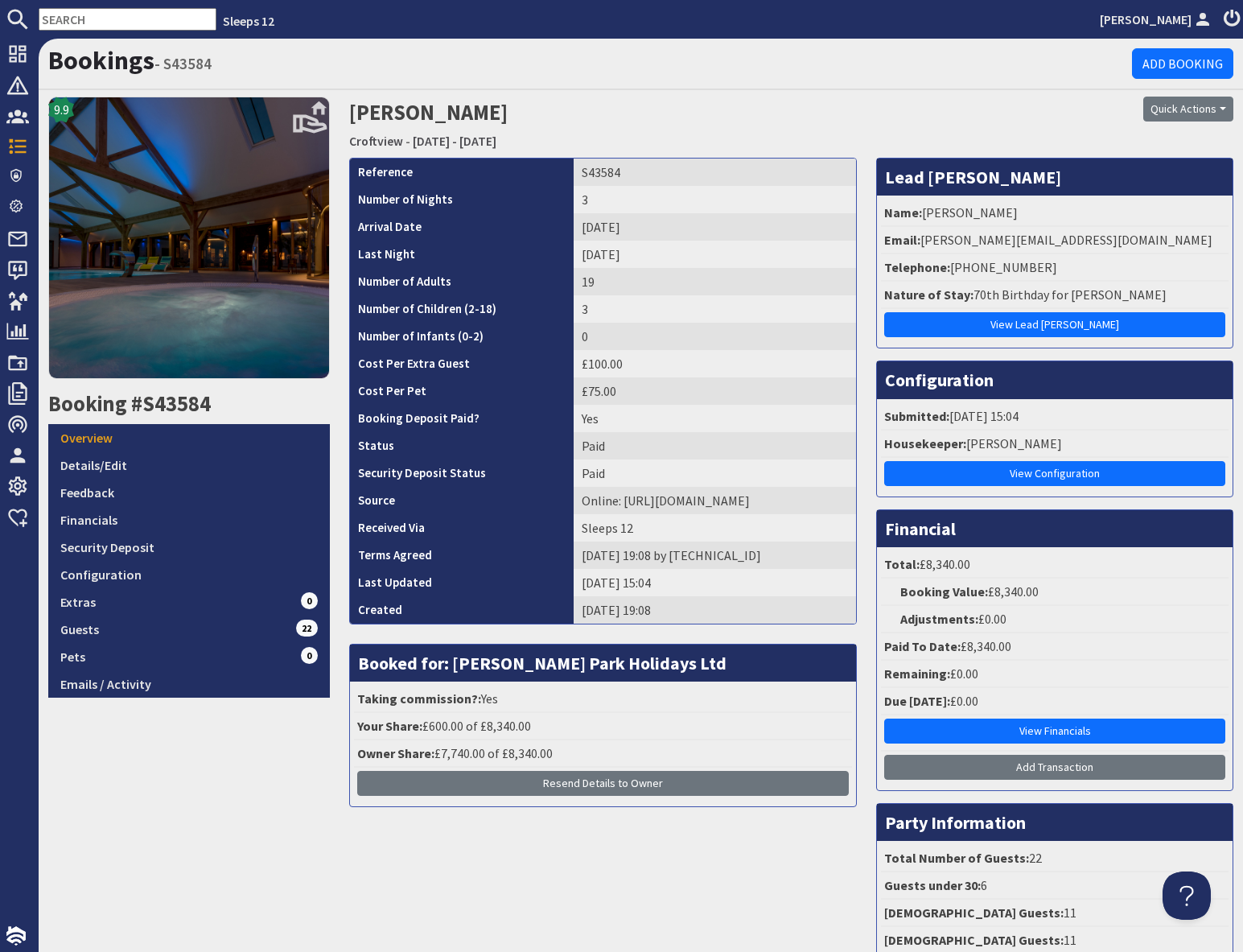
scroll to position [4, 0]
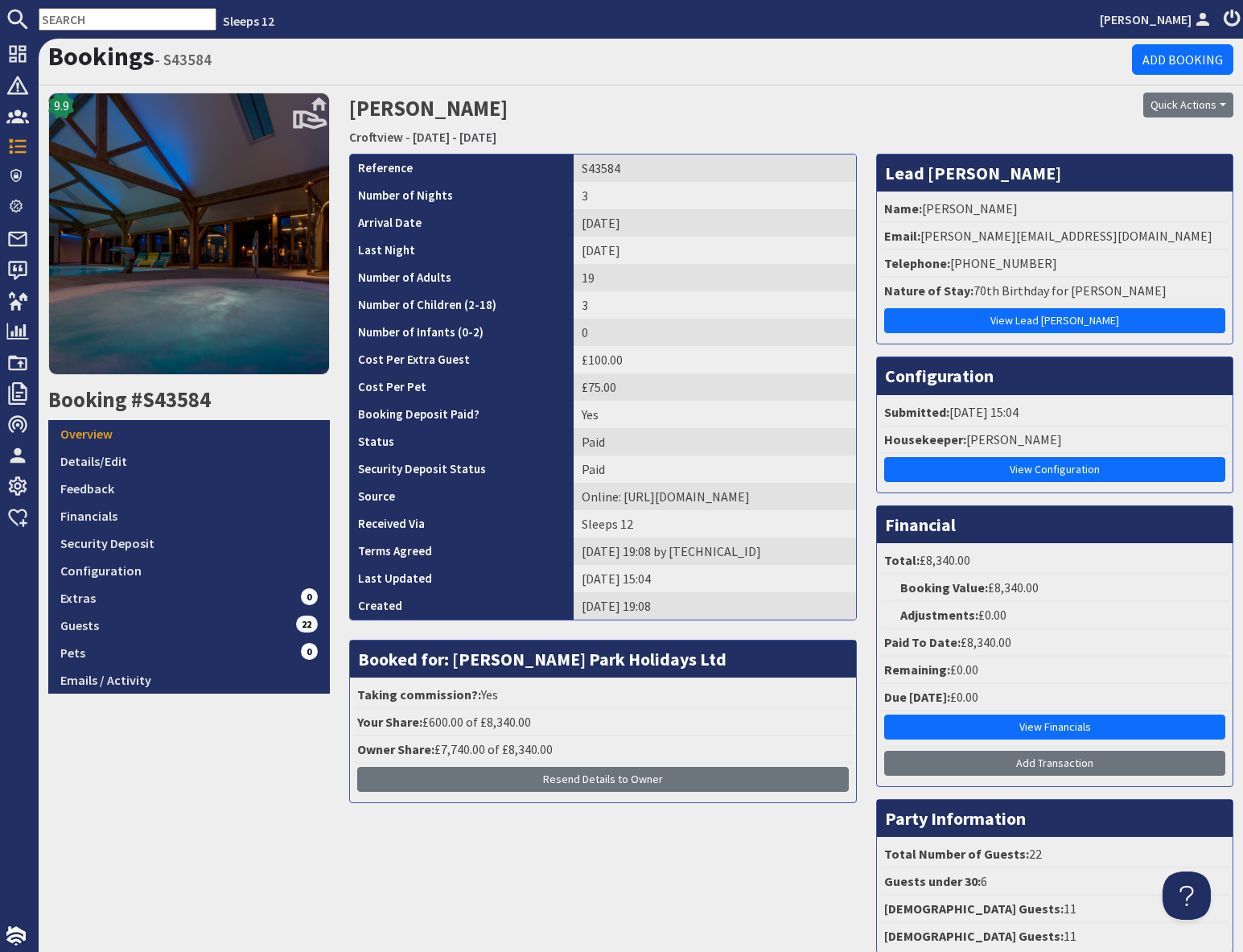
click at [78, 17] on input "text" at bounding box center [127, 19] width 178 height 23
paste input "S44242"
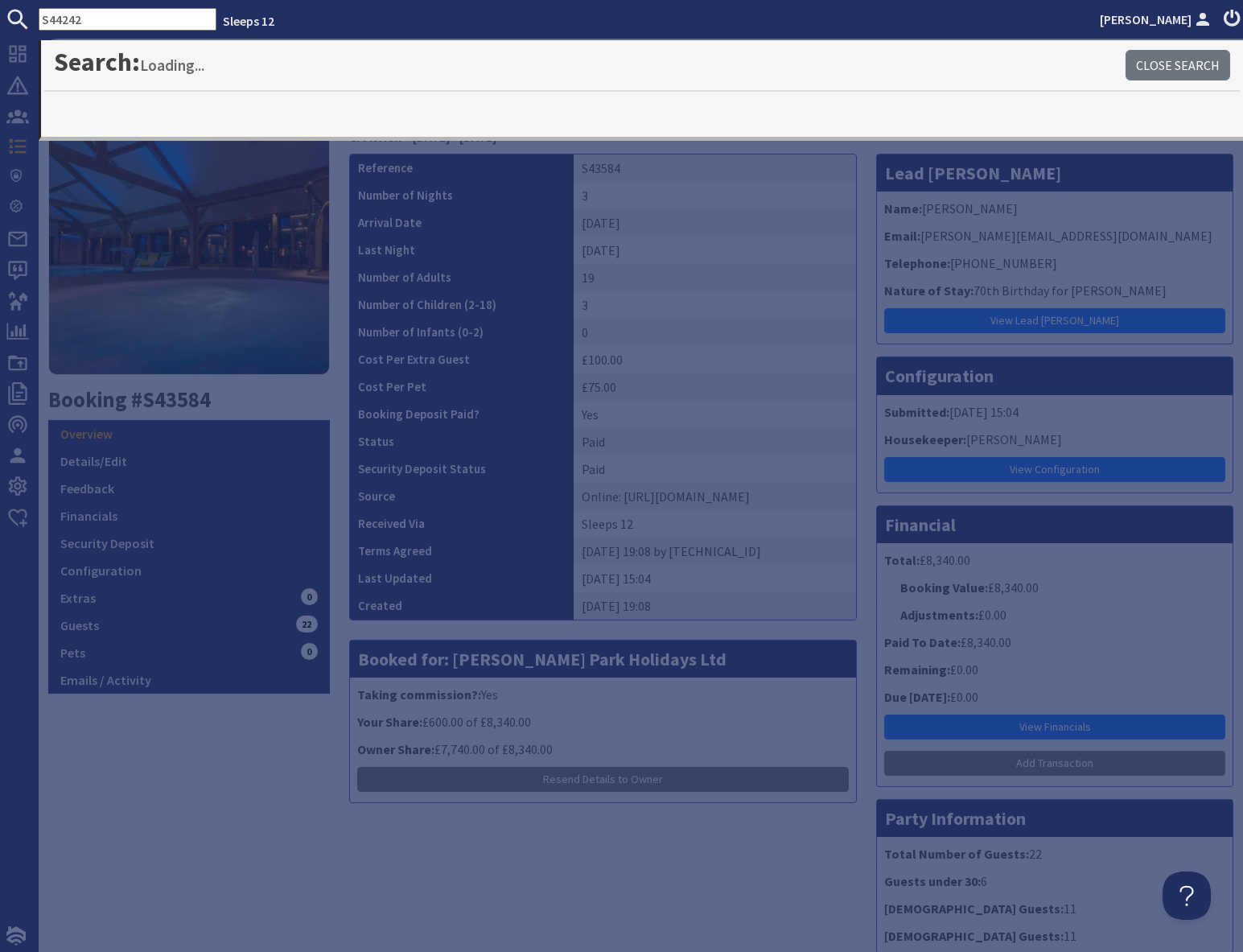
type input "S44242"
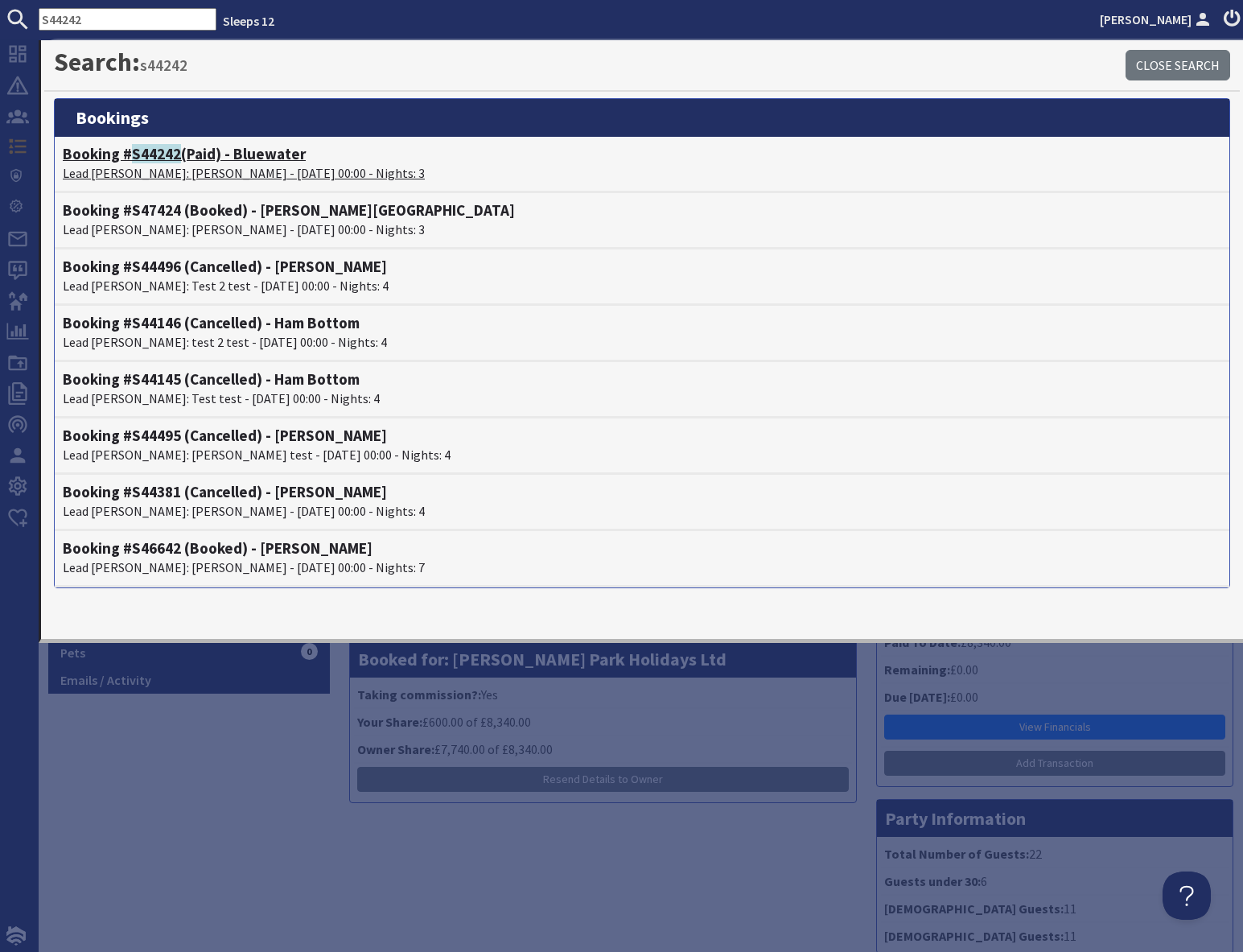
click at [141, 163] on p "Lead Booker: Kirsten Evans - 05/09/2025 00:00 - Nights: 3" at bounding box center [643, 173] width 1159 height 19
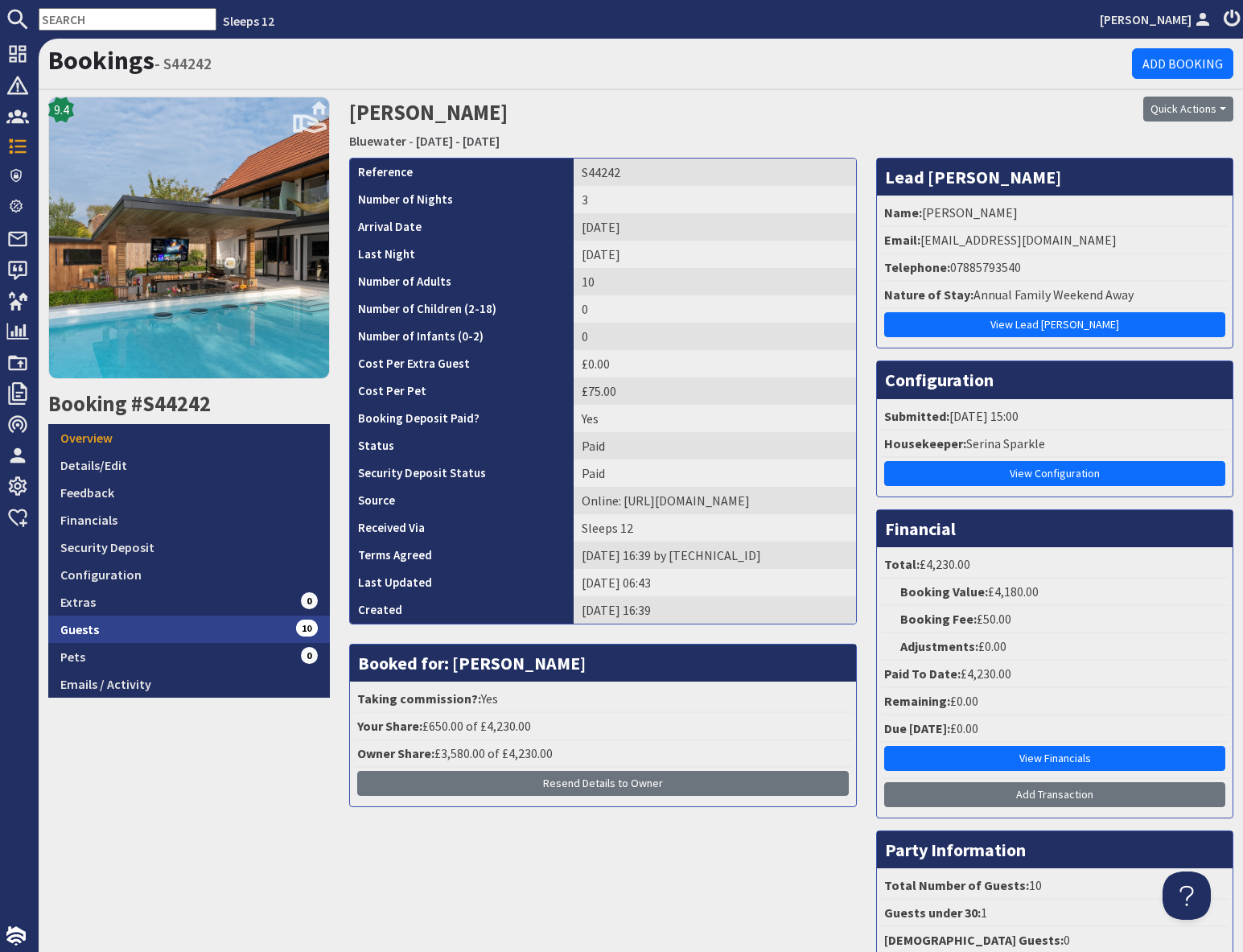
click at [249, 626] on link "Guests 10" at bounding box center [189, 629] width 282 height 28
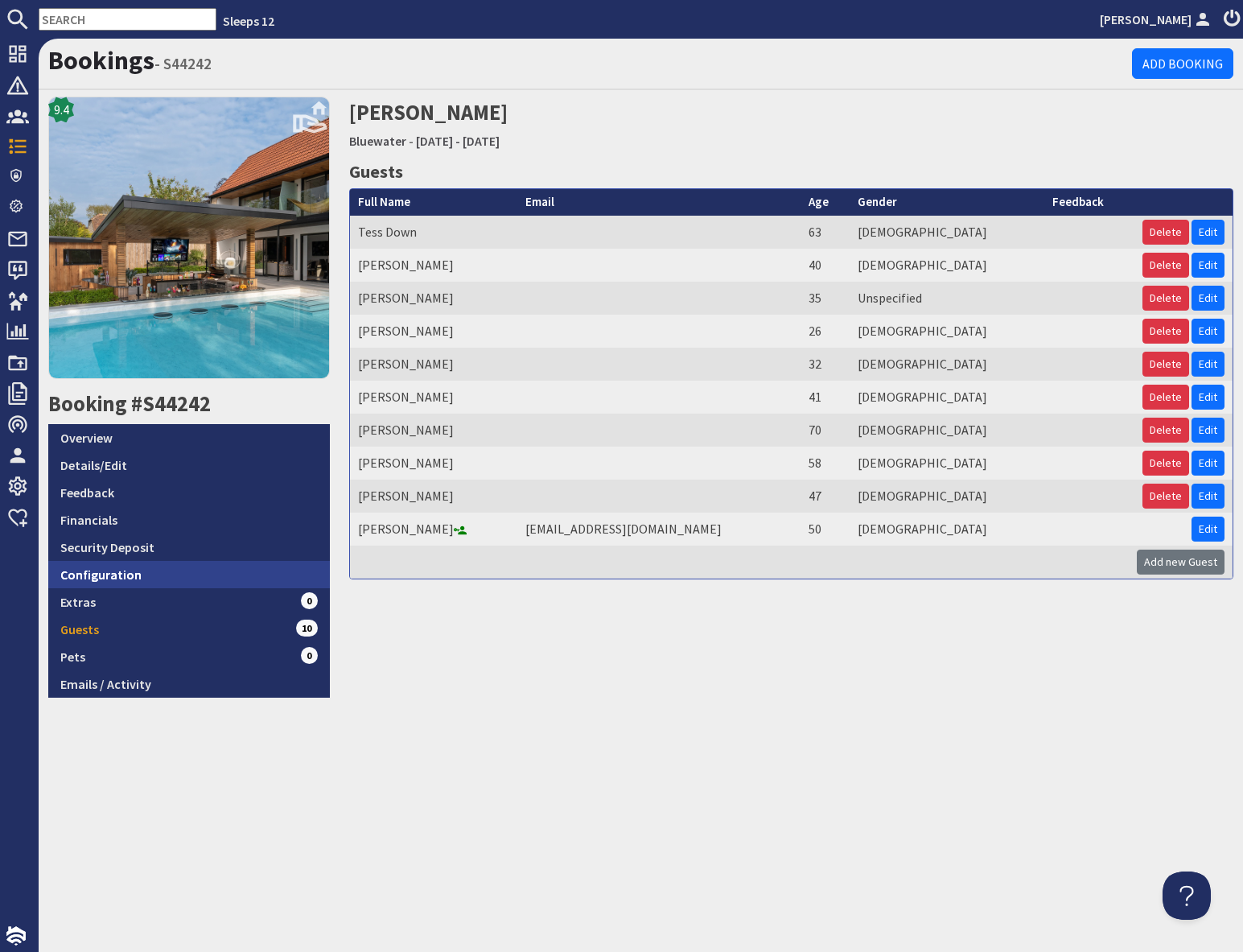
click at [209, 575] on link "Configuration" at bounding box center [189, 574] width 282 height 28
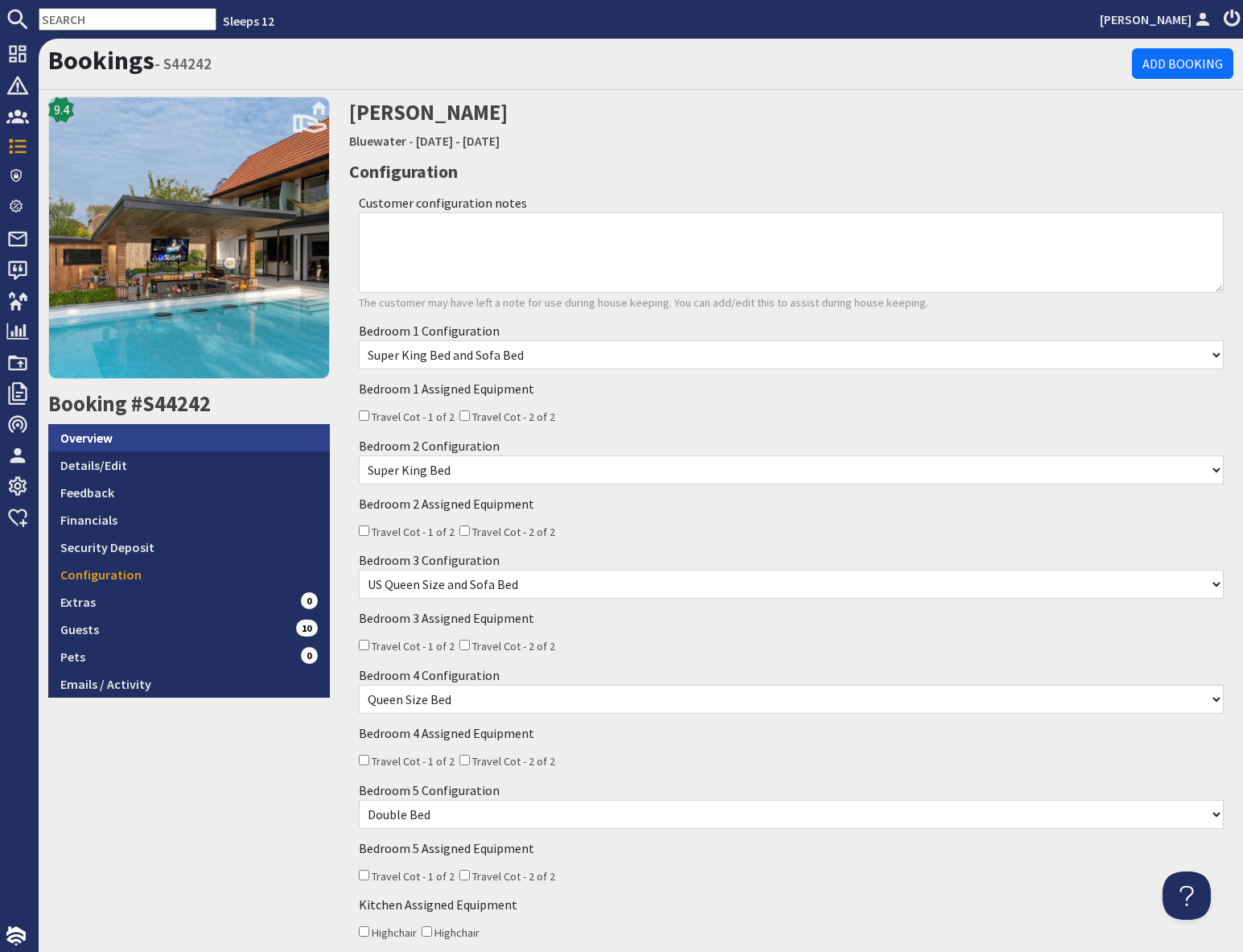
click at [155, 436] on link "Overview" at bounding box center [189, 438] width 282 height 28
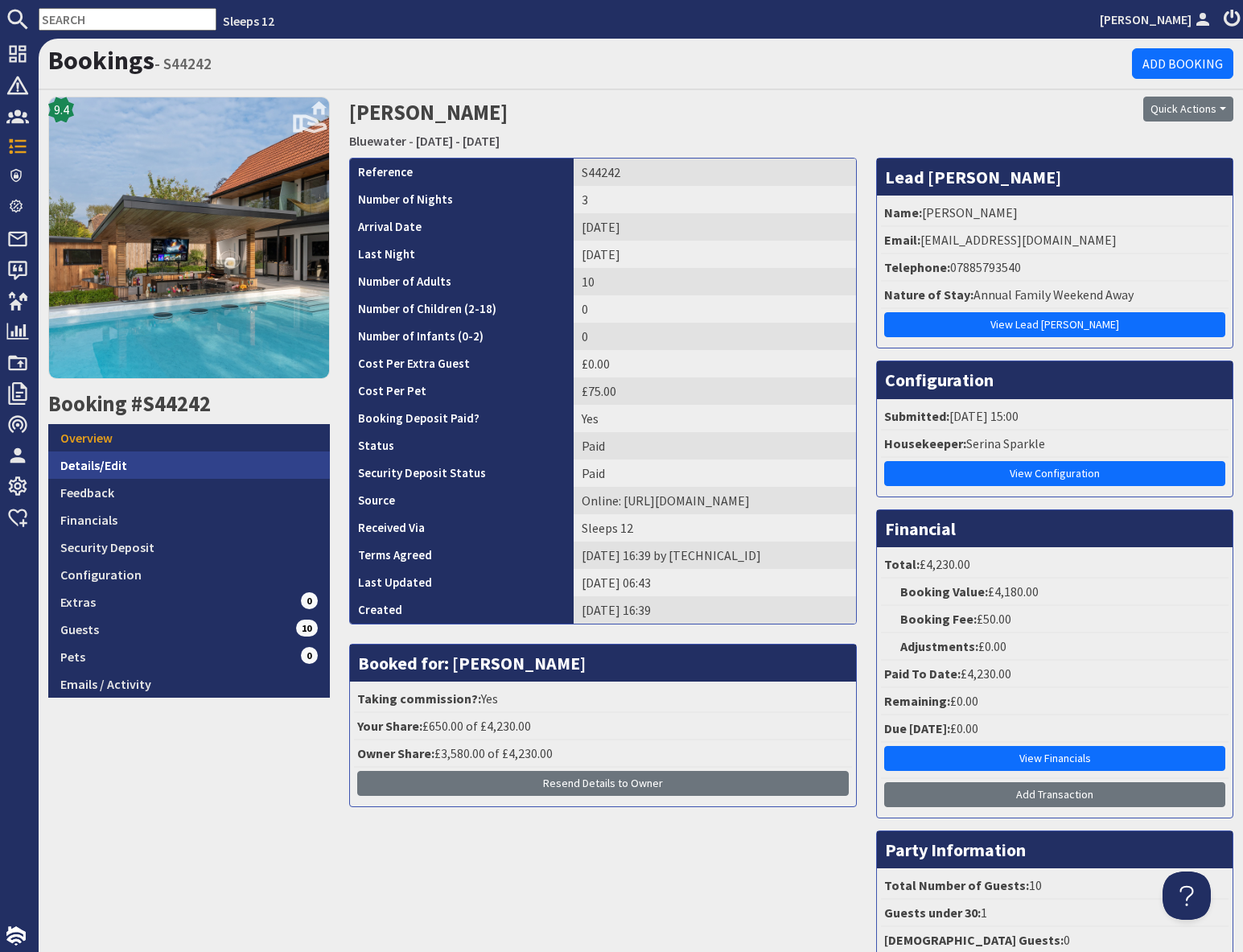
click at [115, 471] on link "Details/Edit" at bounding box center [189, 465] width 282 height 28
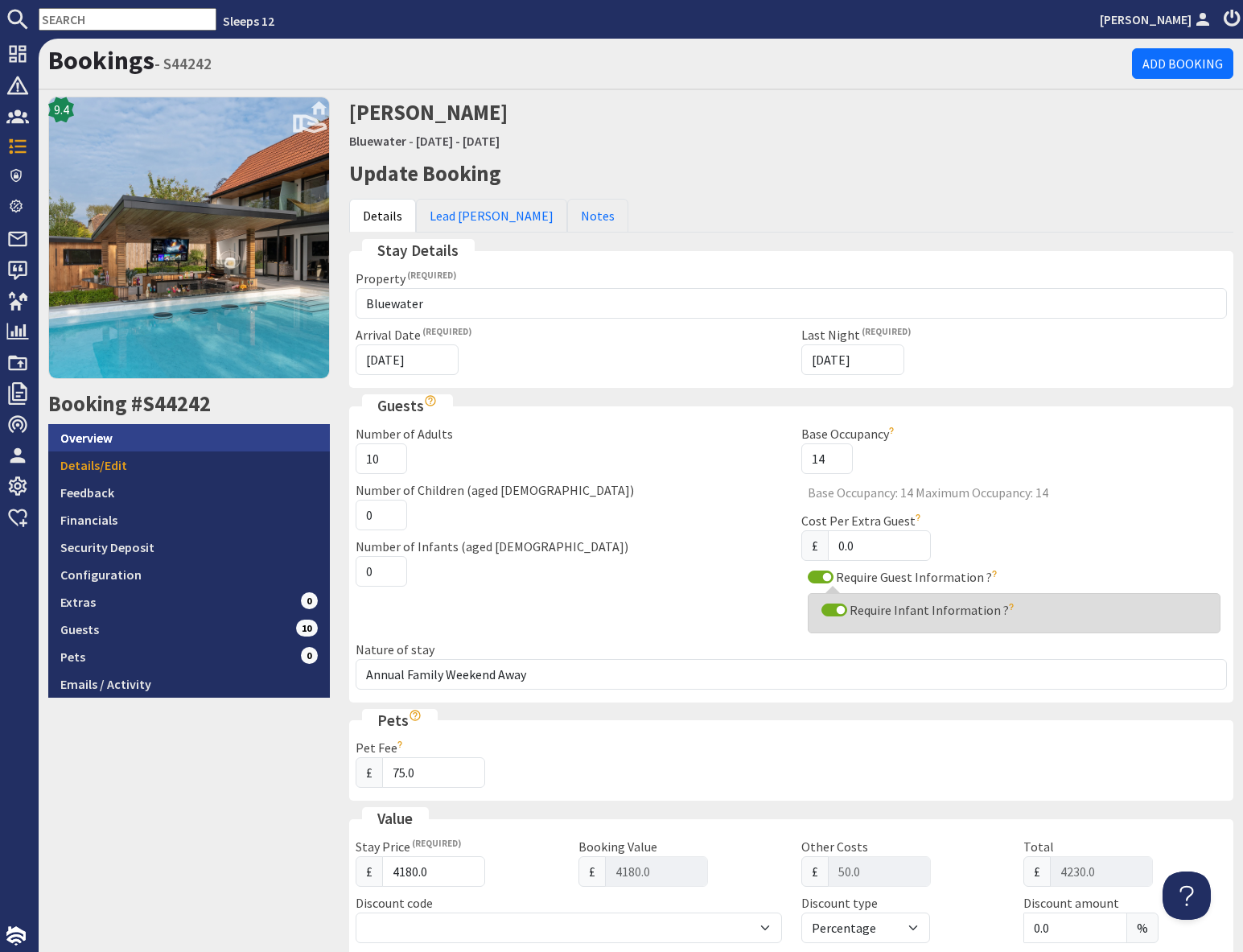
click at [185, 437] on link "Overview" at bounding box center [189, 438] width 282 height 28
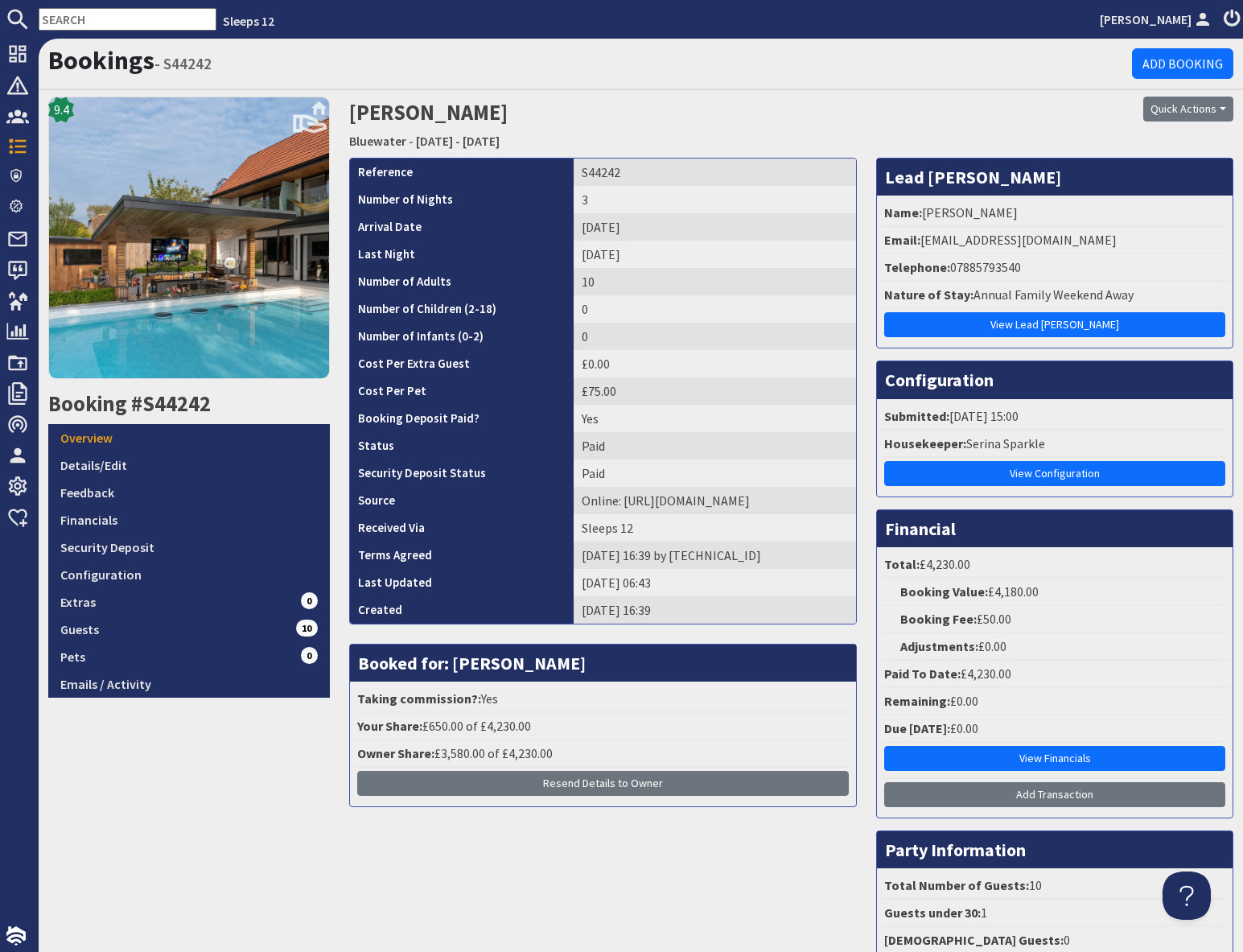
click at [120, 19] on input "text" at bounding box center [127, 19] width 178 height 23
paste input "S44603"
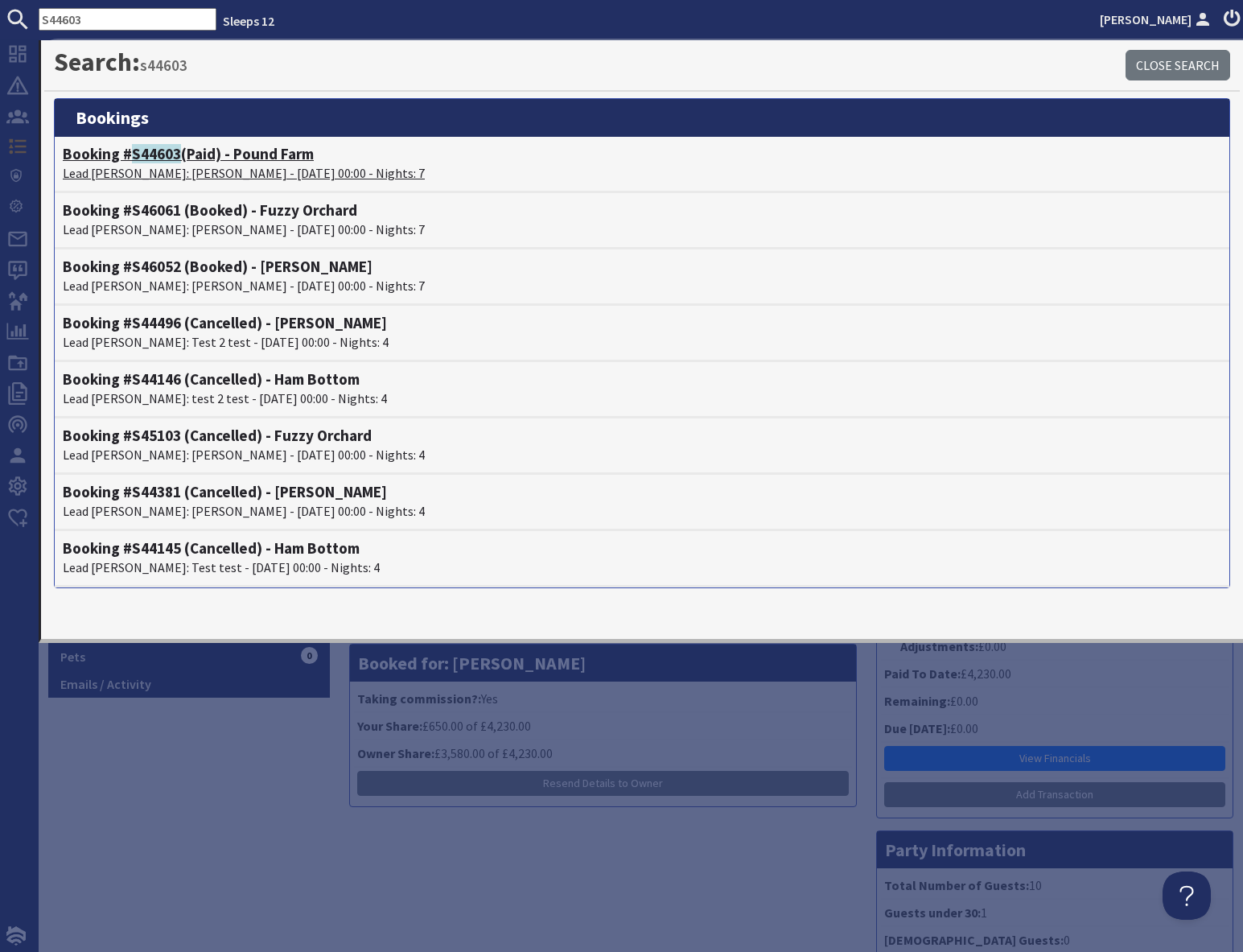
type input "S44603"
click at [161, 167] on p "Lead Booker: Susanah Hardwick - 08/09/2025 00:00 - Nights: 7" at bounding box center [643, 173] width 1159 height 19
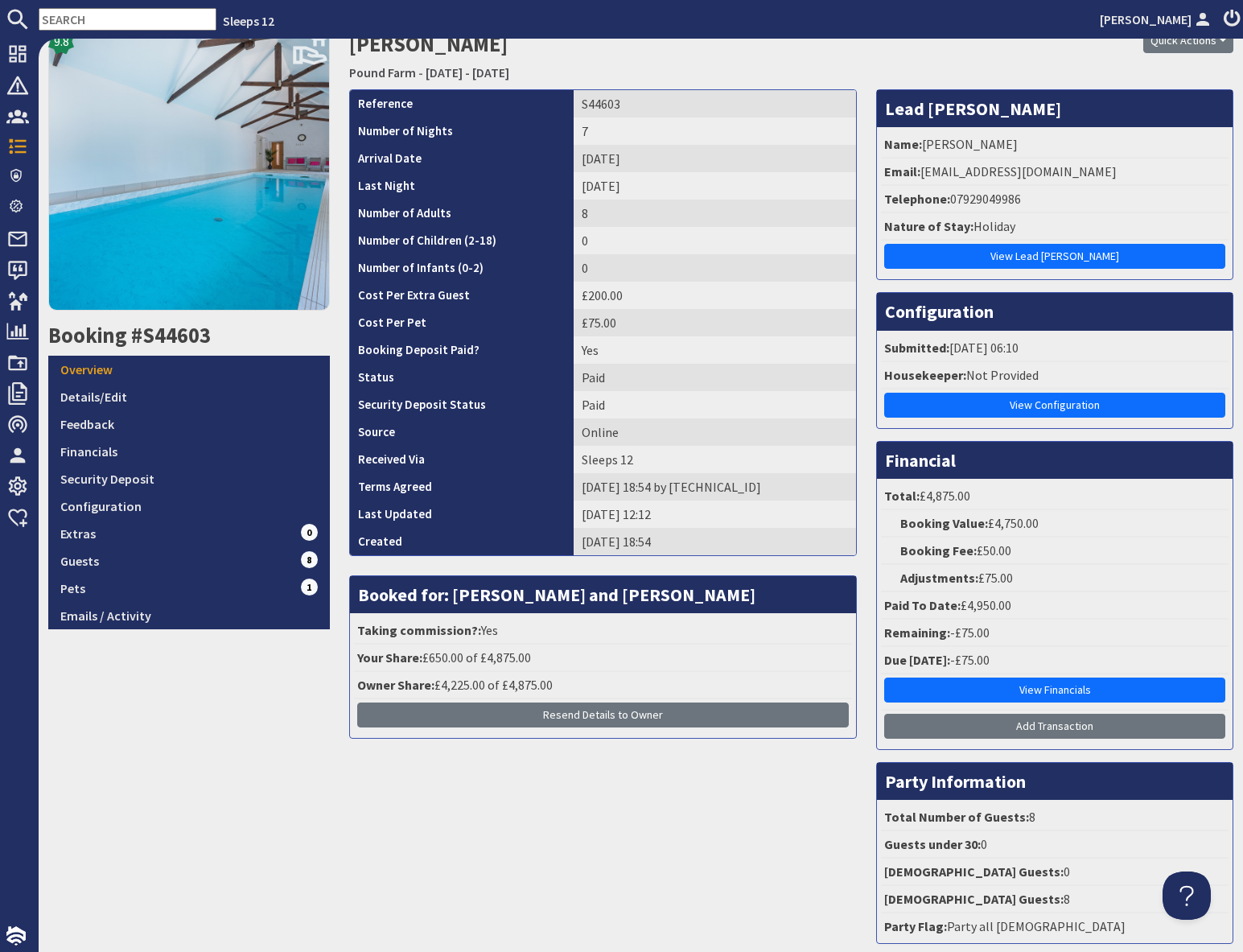
scroll to position [135, 0]
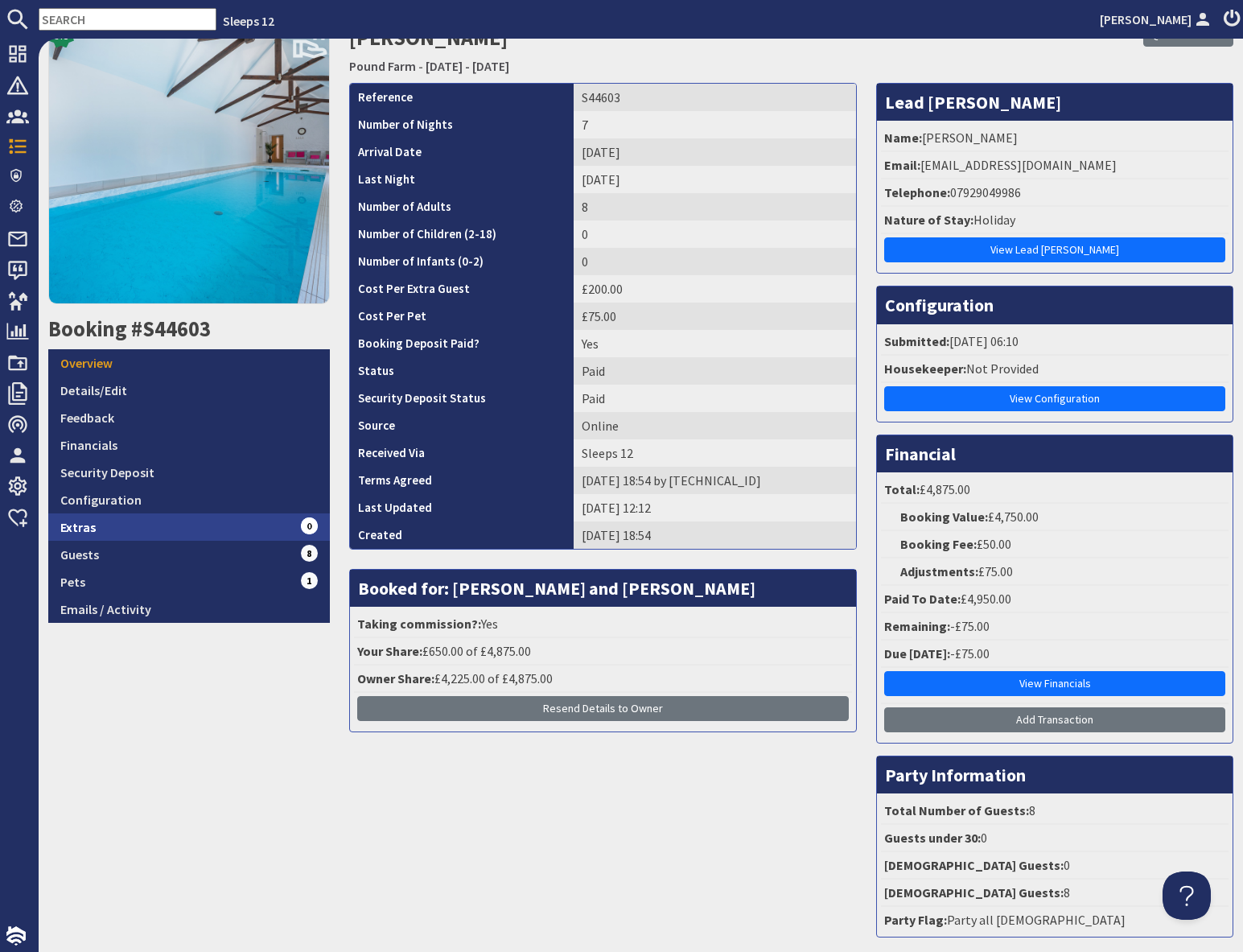
click at [94, 530] on link "Extras 0" at bounding box center [189, 527] width 282 height 28
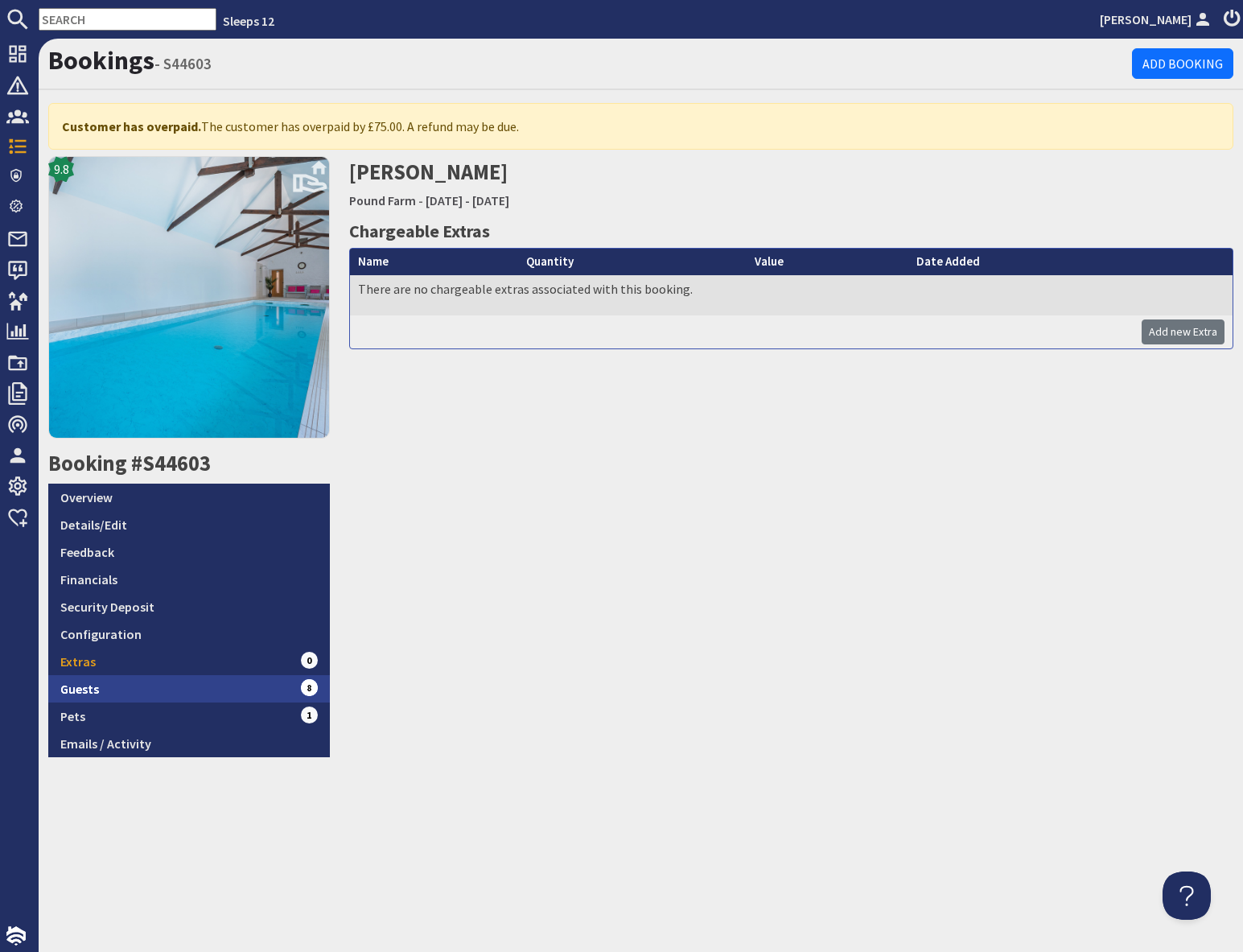
click at [111, 684] on link "Guests 8" at bounding box center [189, 688] width 282 height 28
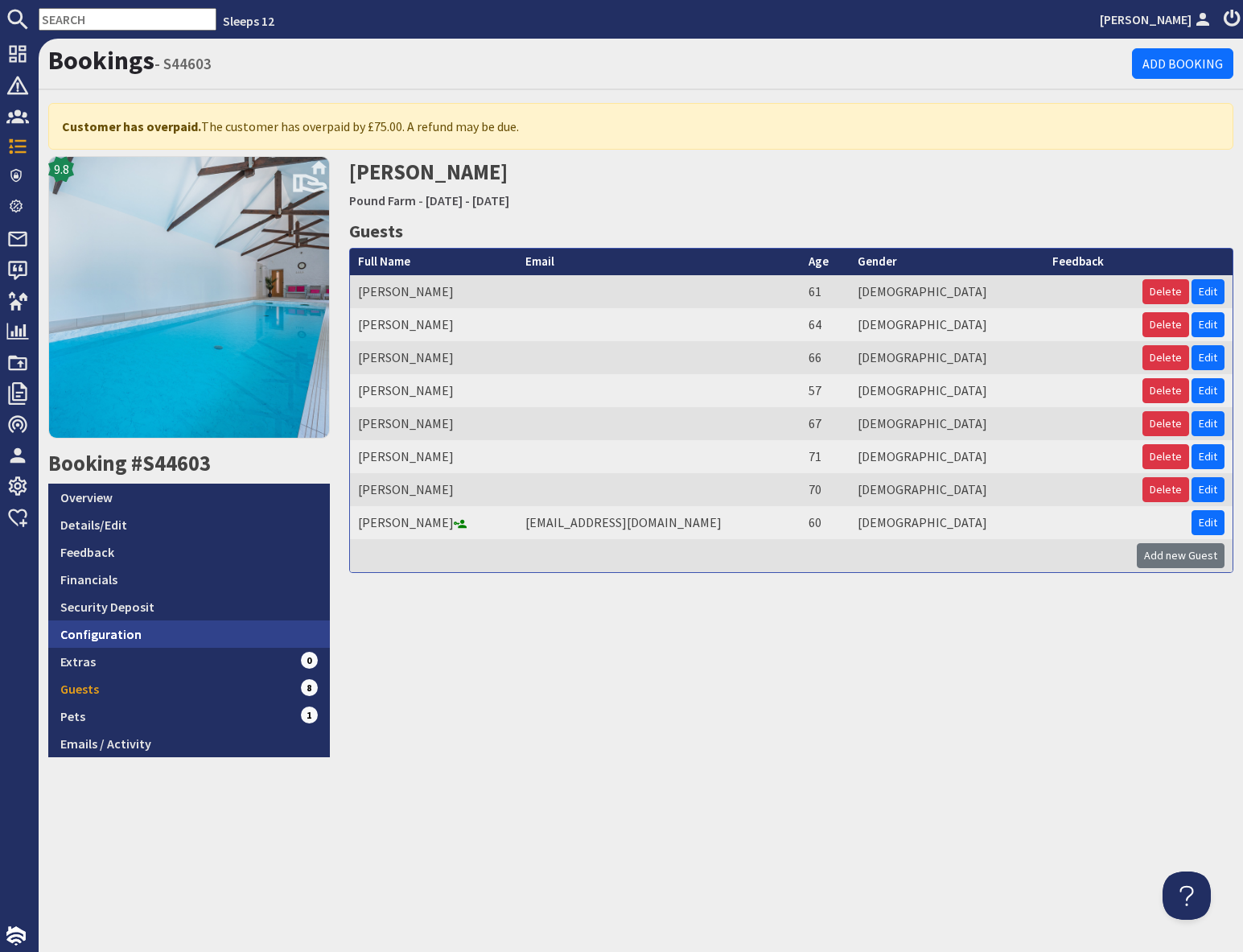
click at [120, 634] on link "Configuration" at bounding box center [189, 634] width 282 height 28
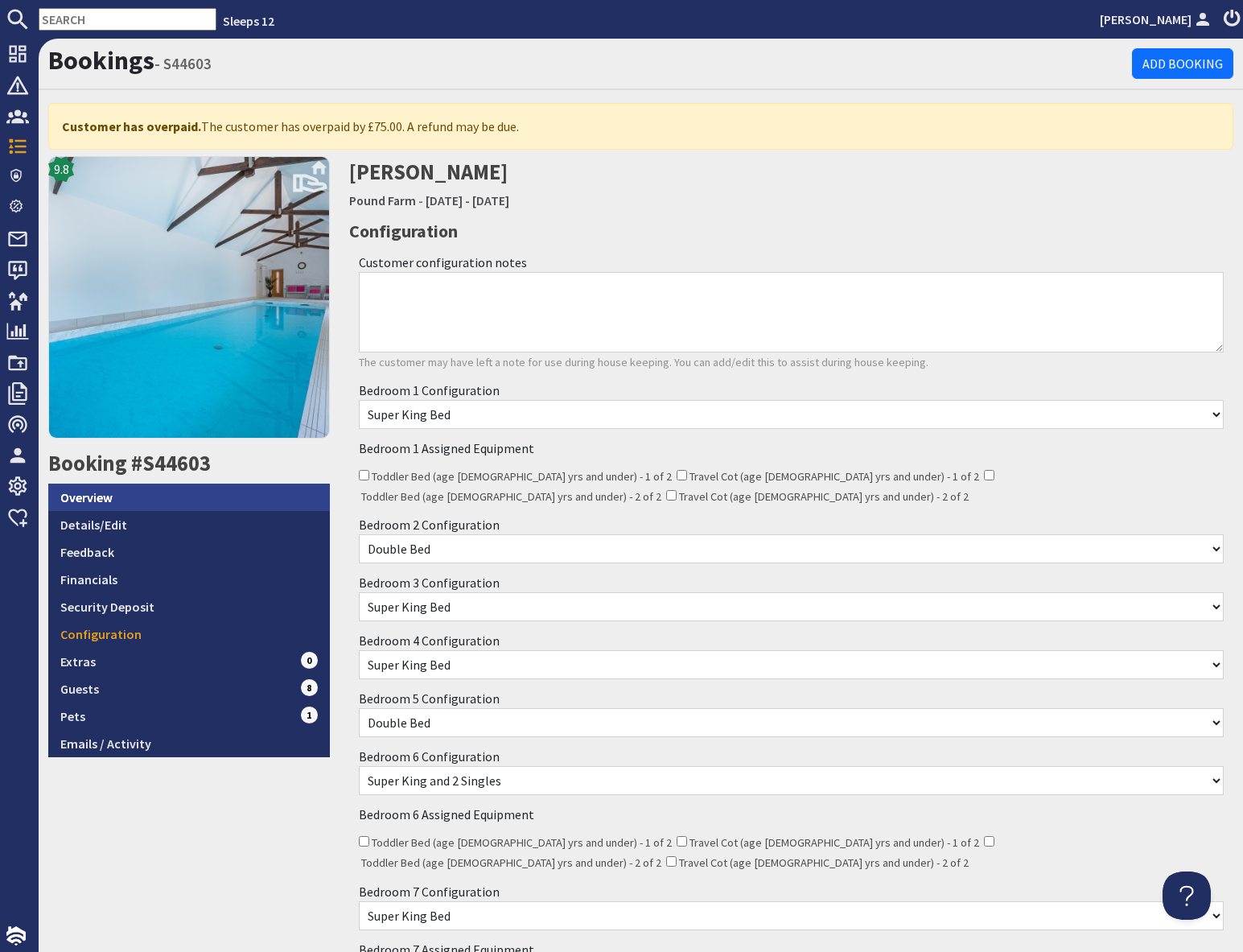
click at [180, 496] on link "Overview" at bounding box center [189, 497] width 282 height 28
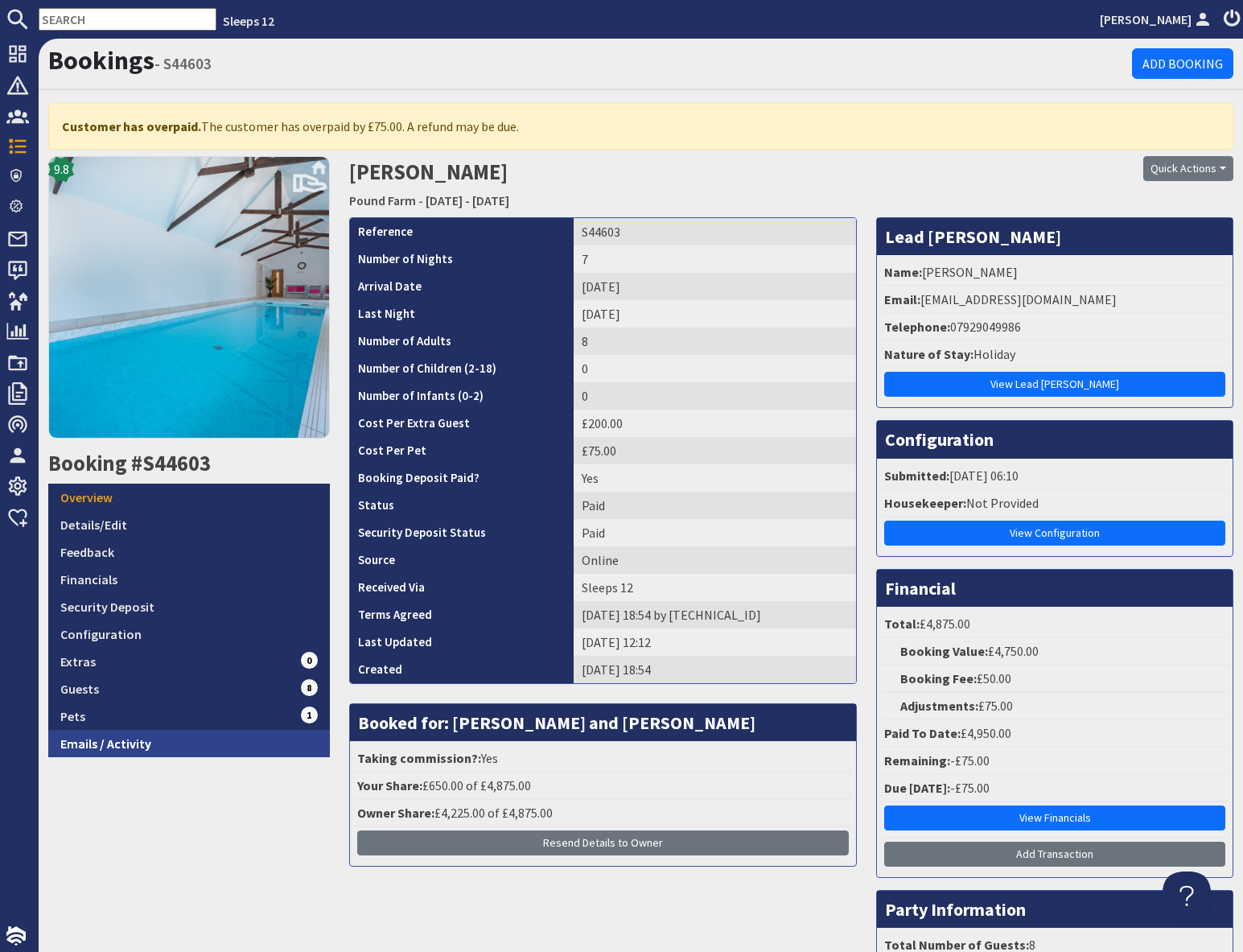
click at [156, 745] on link "Emails / Activity" at bounding box center [189, 743] width 282 height 28
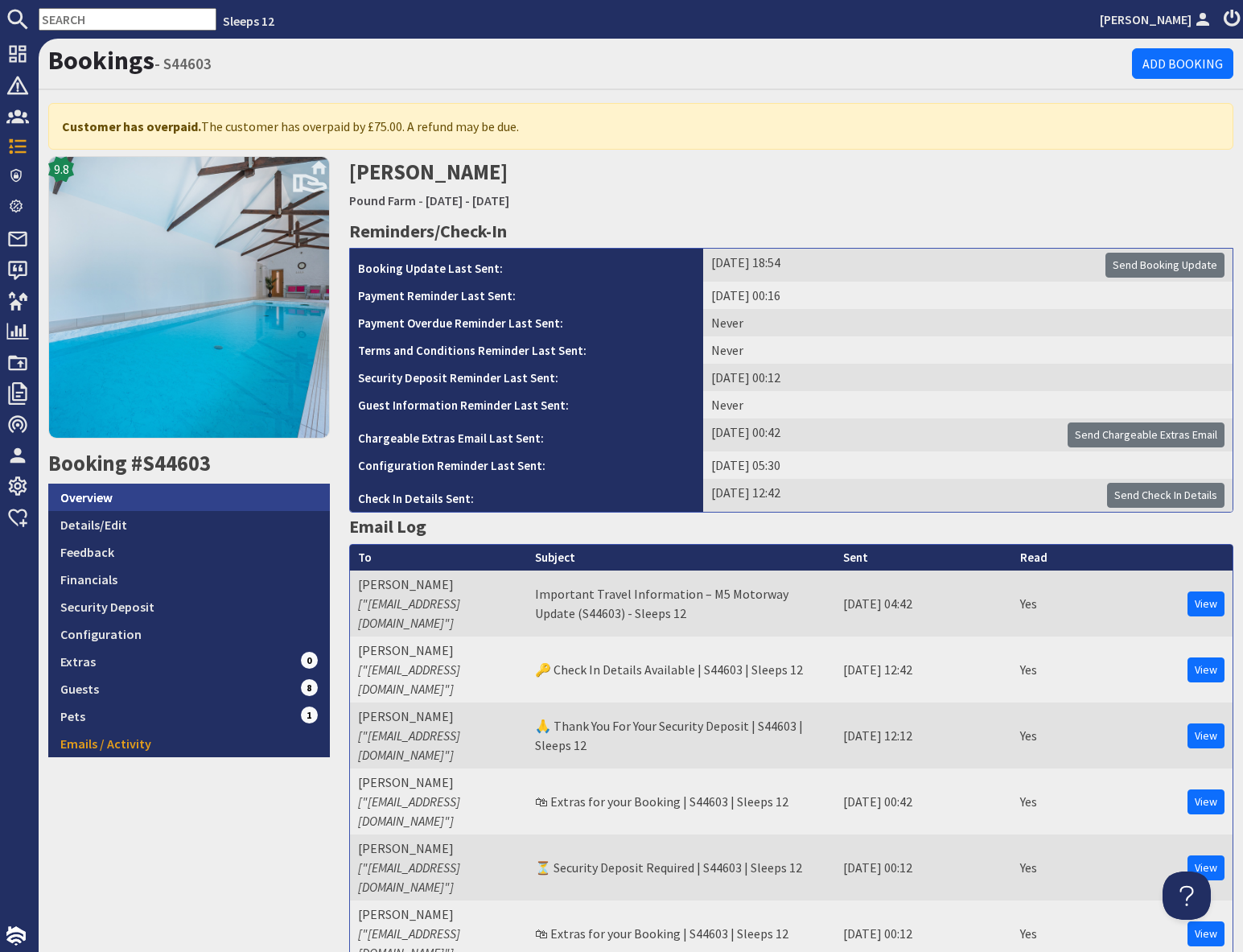
click at [120, 501] on link "Overview" at bounding box center [189, 497] width 282 height 28
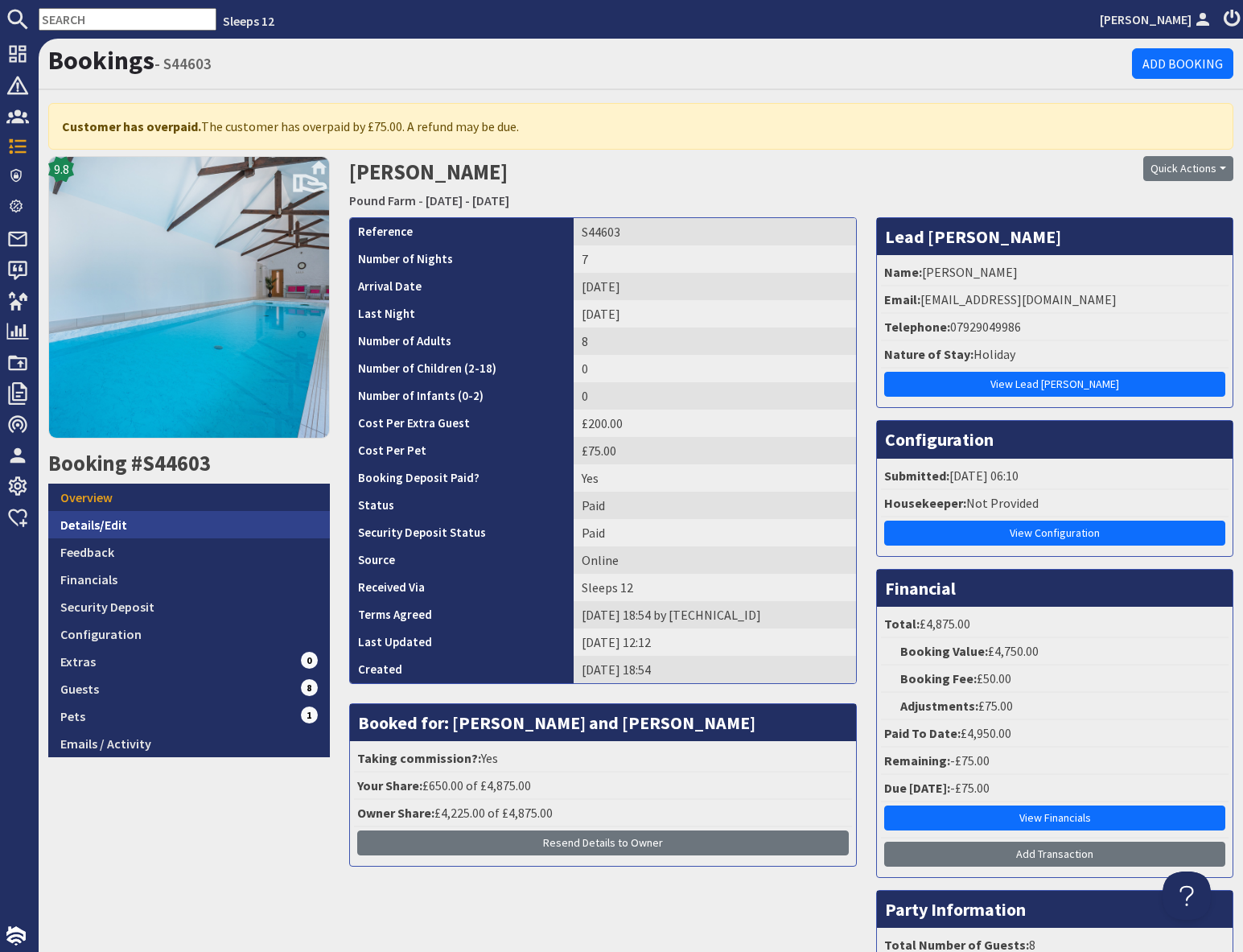
click at [170, 523] on link "Details/Edit" at bounding box center [189, 524] width 282 height 28
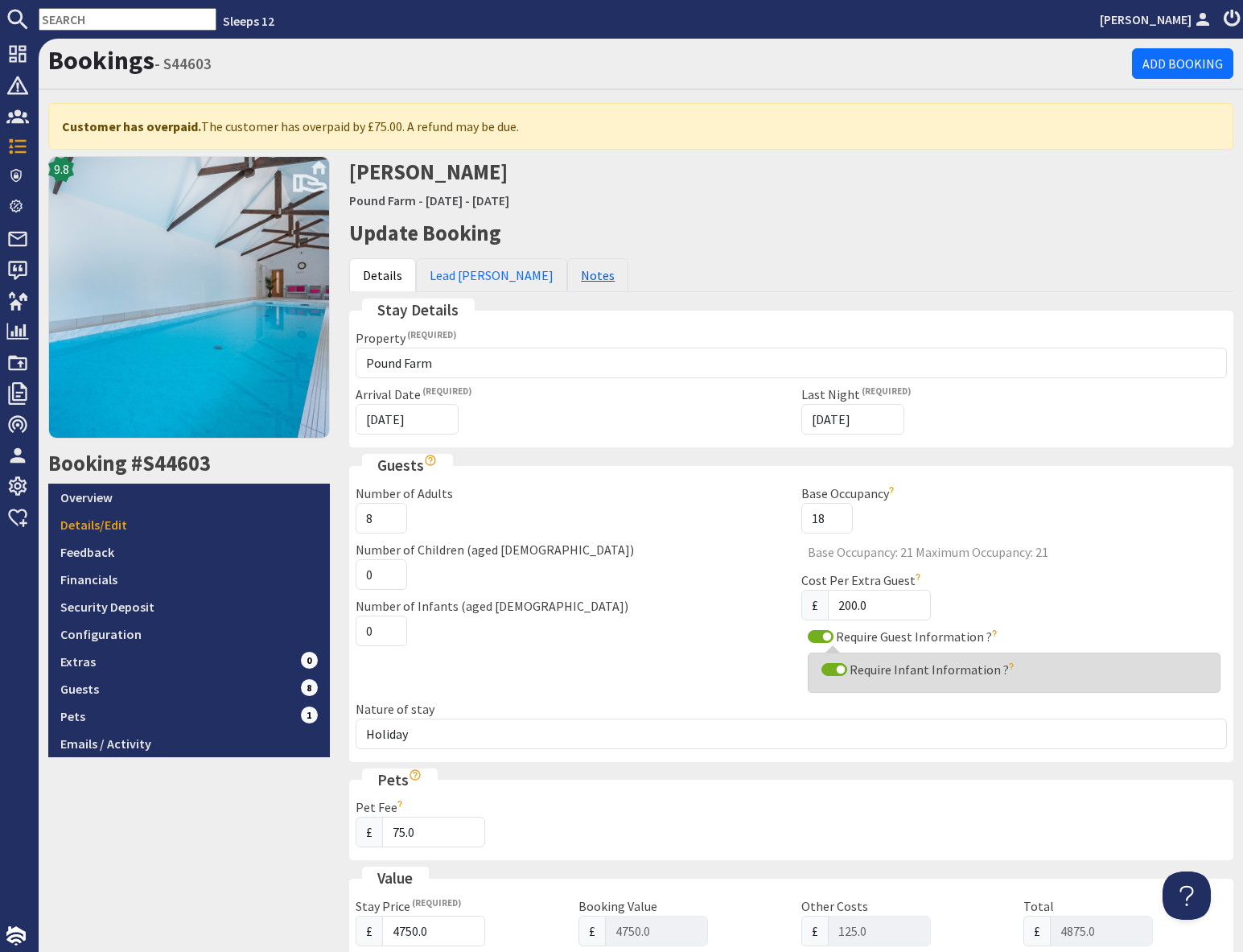
click at [567, 283] on link "Notes" at bounding box center [598, 274] width 61 height 33
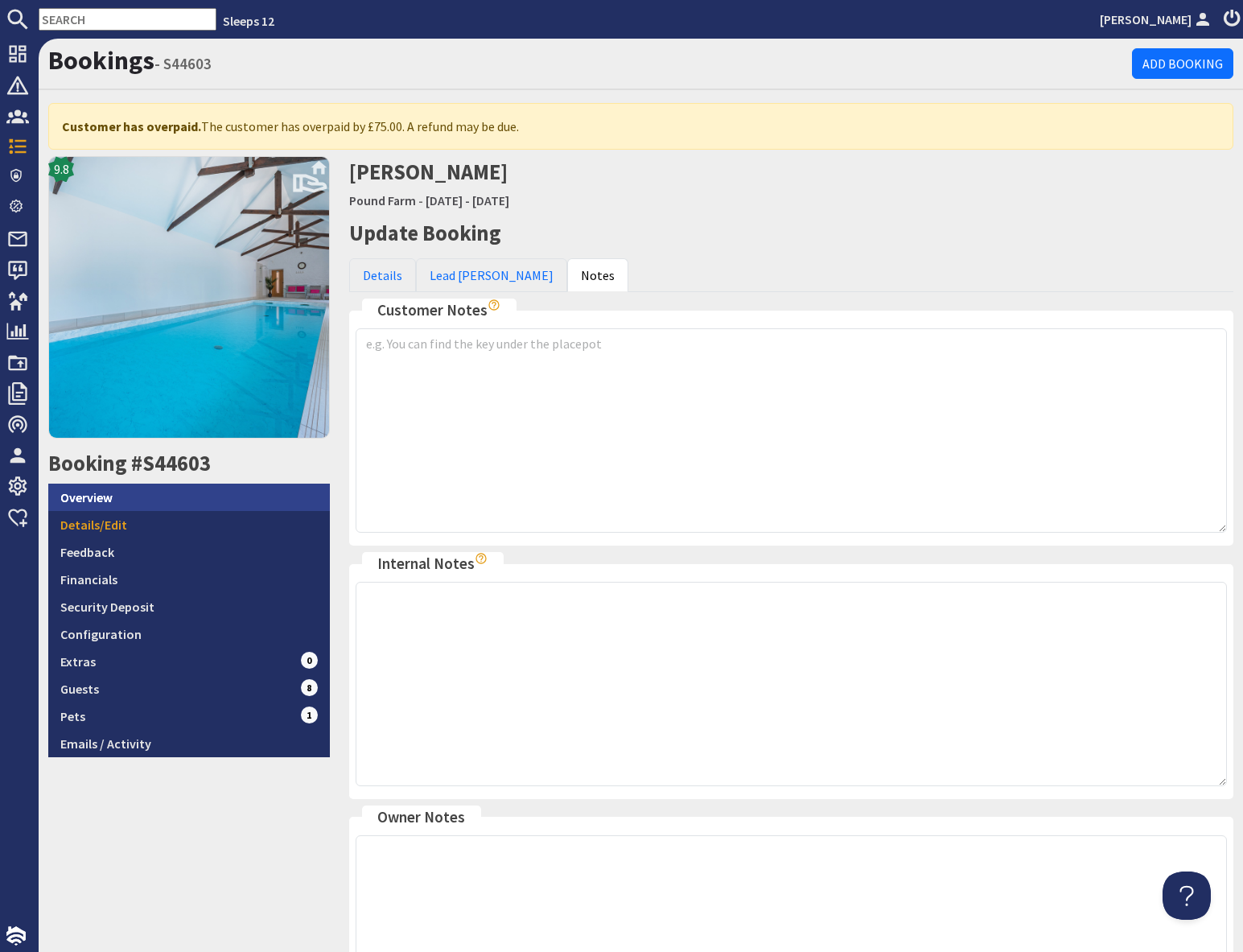
click at [145, 498] on link "Overview" at bounding box center [189, 497] width 282 height 28
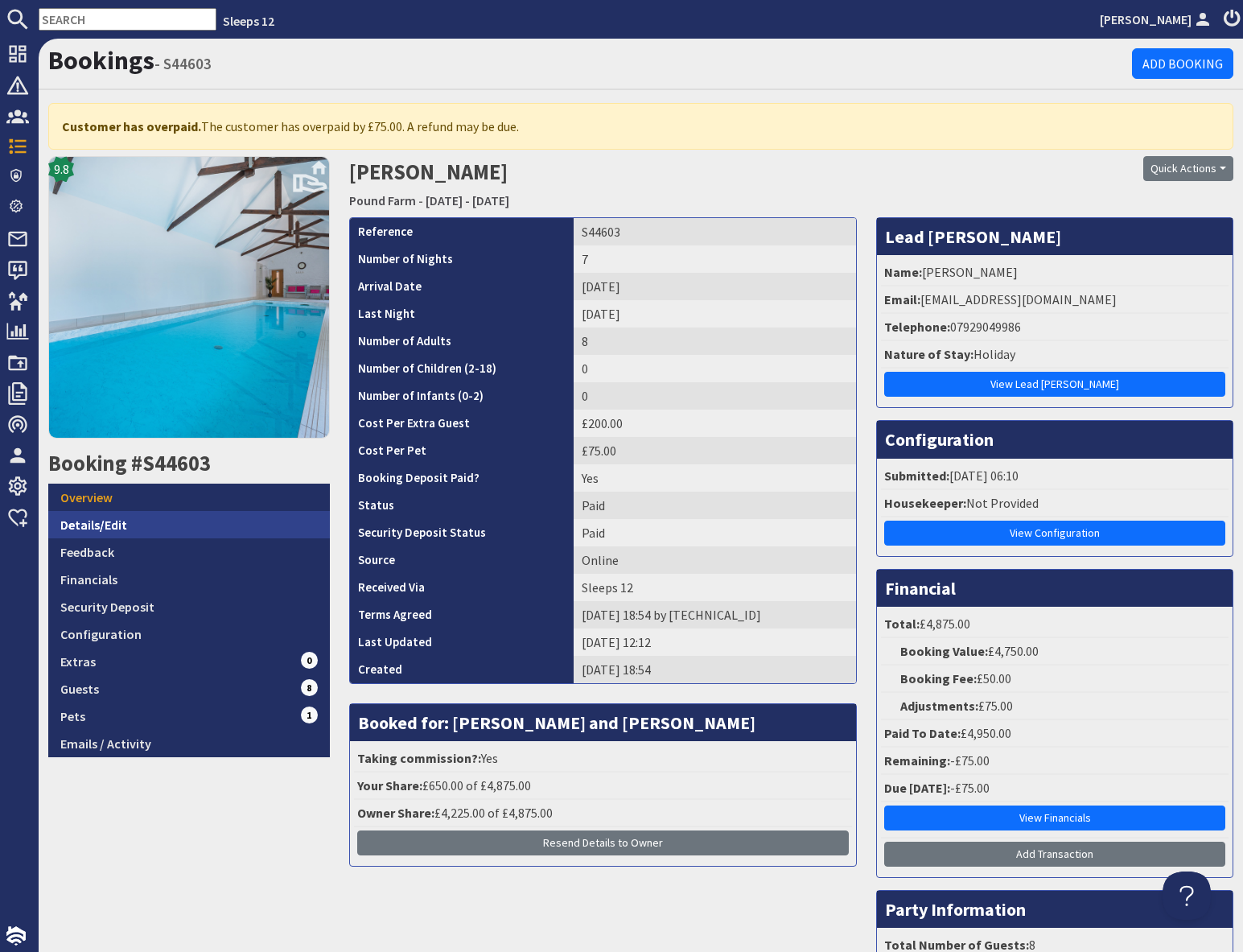
click at [92, 523] on link "Details/Edit" at bounding box center [189, 524] width 282 height 28
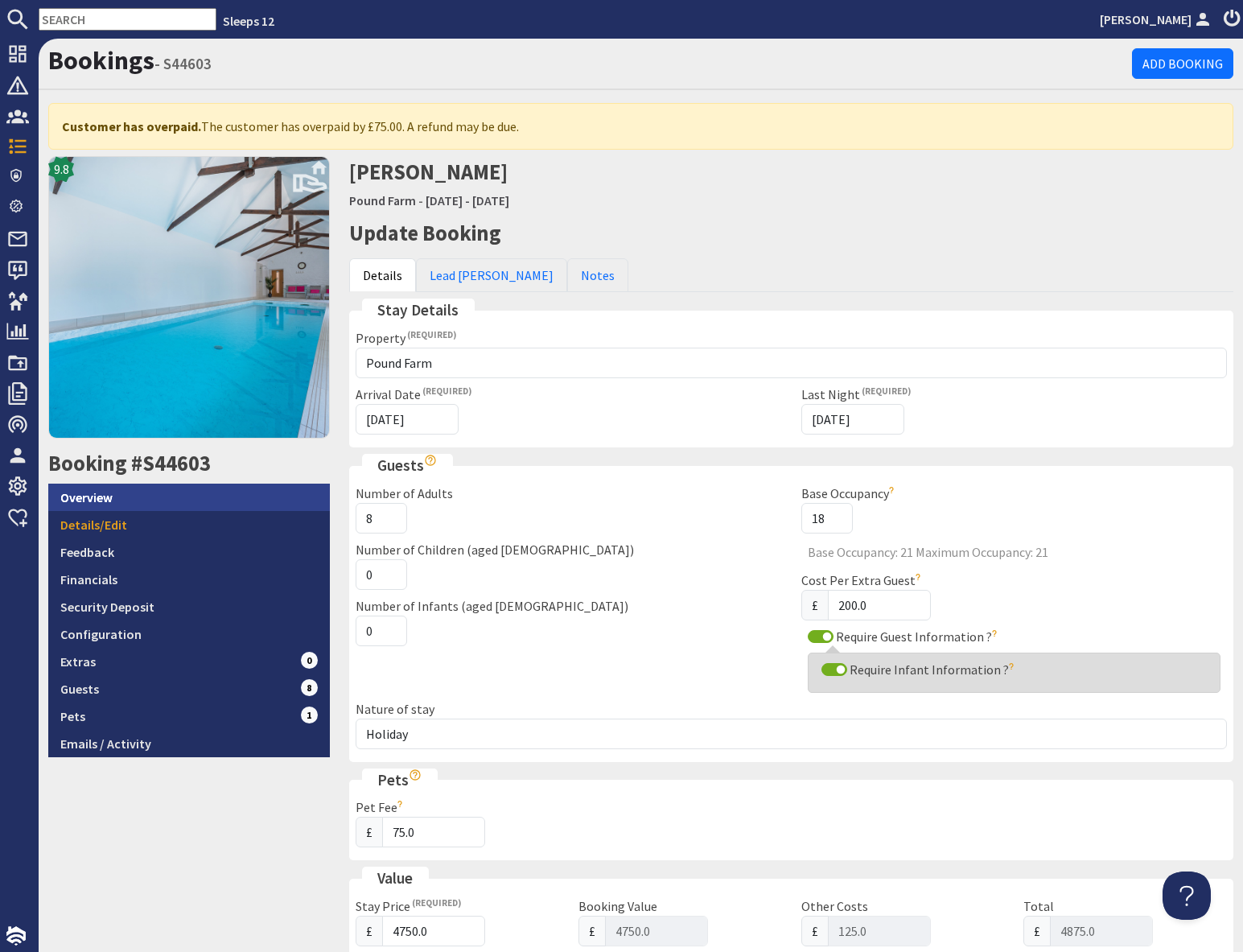
click at [195, 495] on link "Overview" at bounding box center [189, 497] width 282 height 28
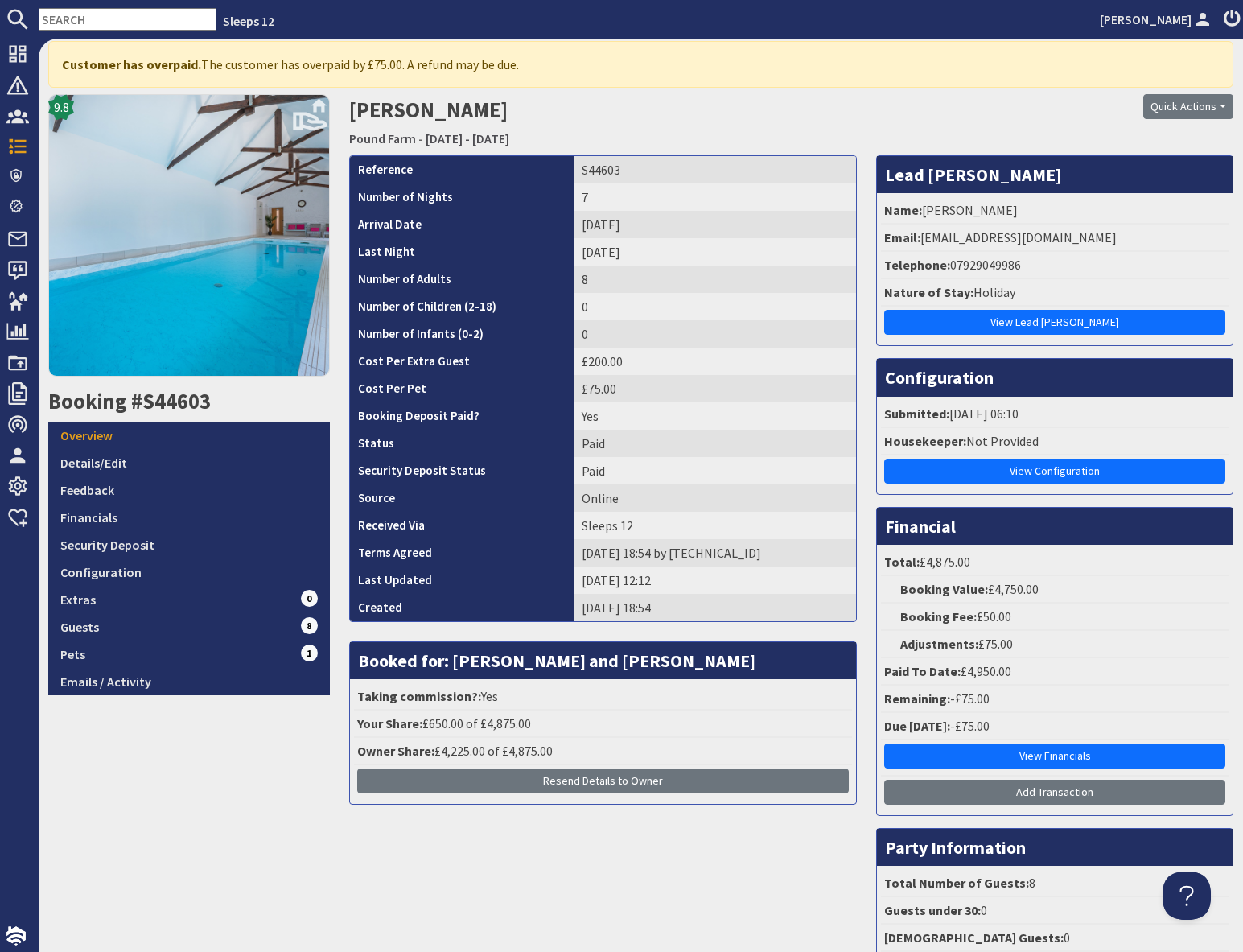
scroll to position [75, 0]
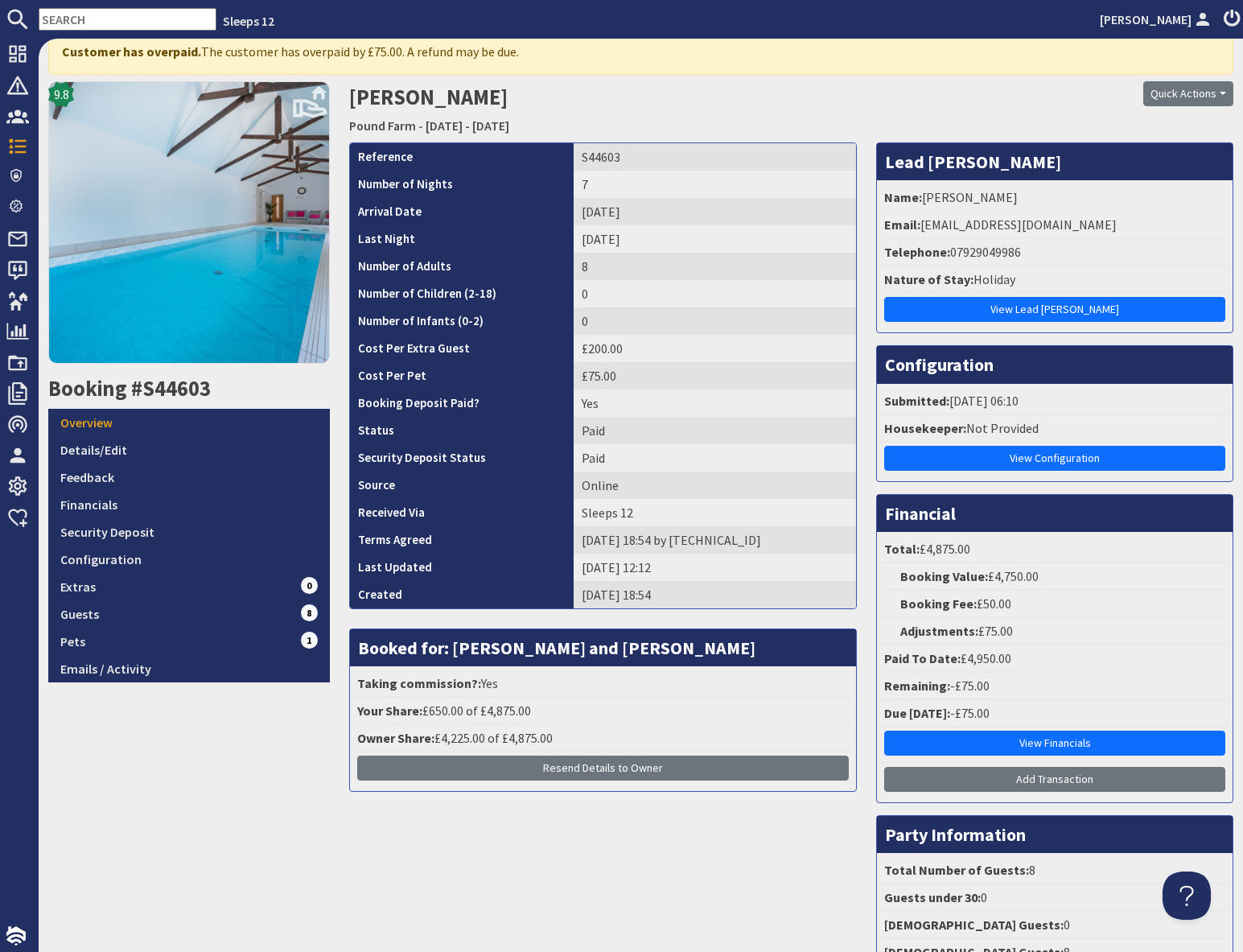
click at [99, 22] on input "text" at bounding box center [127, 19] width 178 height 23
paste input "S44702"
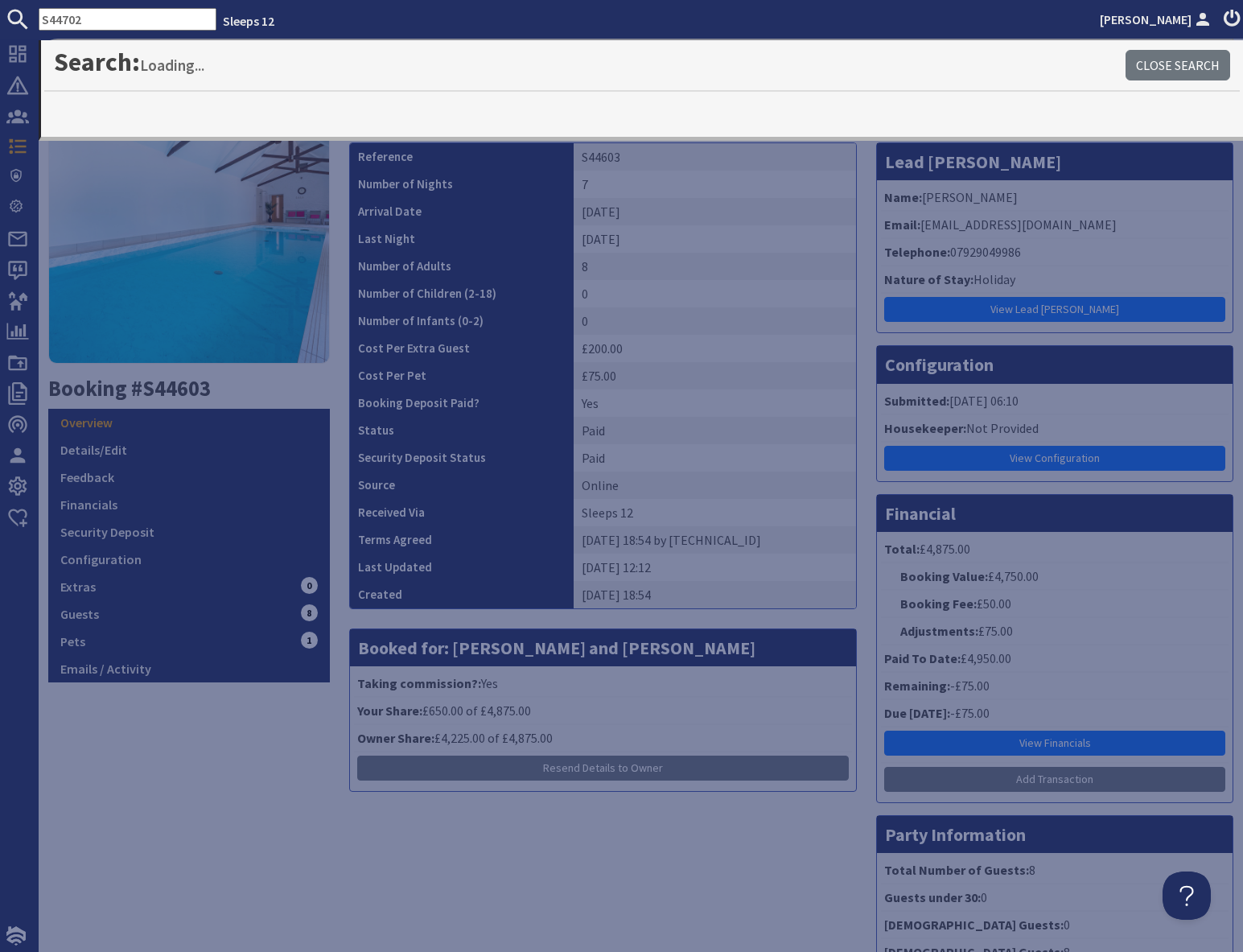
type input "S44702"
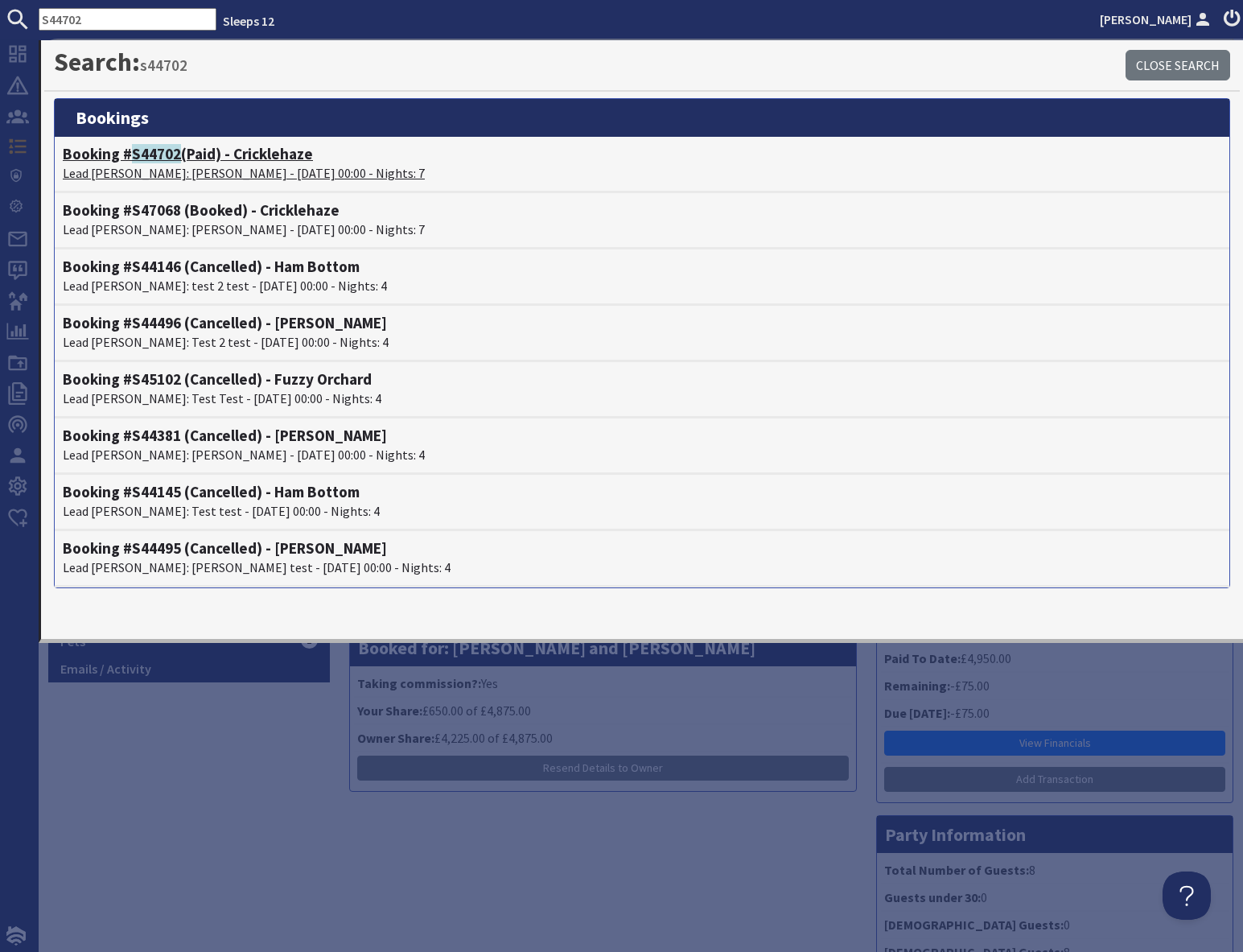
click at [185, 155] on h4 "Booking # S44702 (Paid) - Cricklehaze" at bounding box center [643, 154] width 1159 height 18
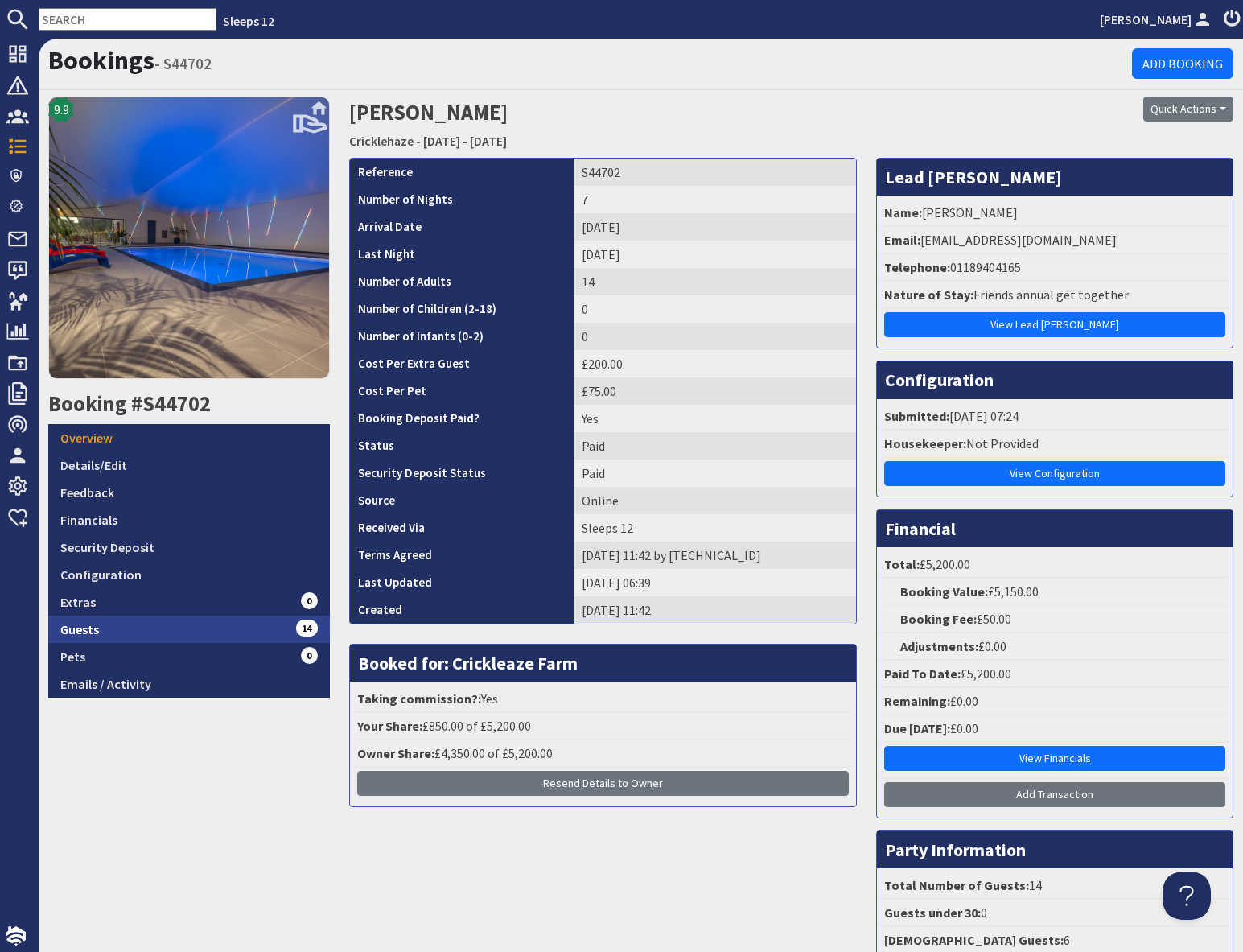
click at [231, 631] on link "Guests 14" at bounding box center [189, 629] width 282 height 28
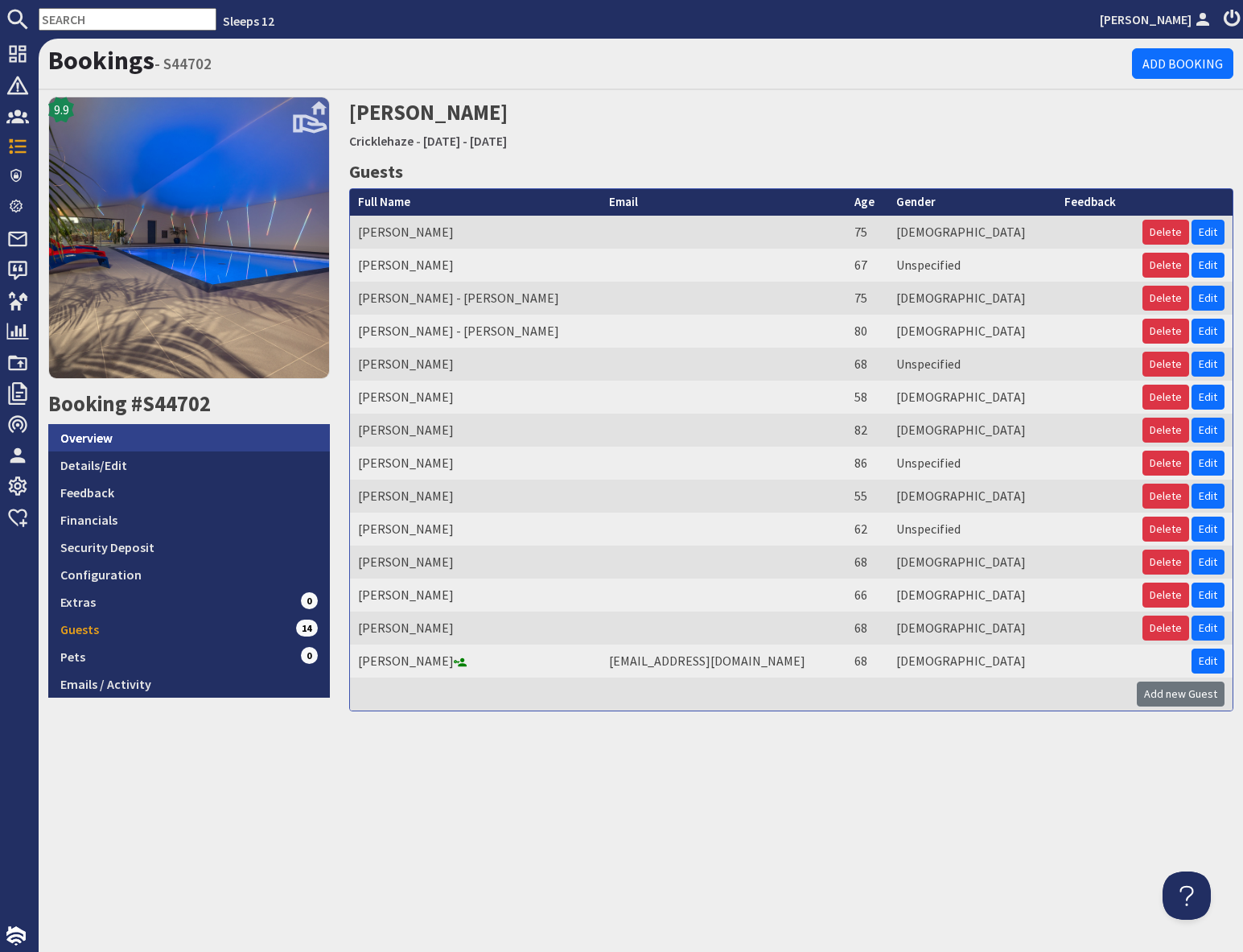
click at [149, 442] on link "Overview" at bounding box center [189, 438] width 282 height 28
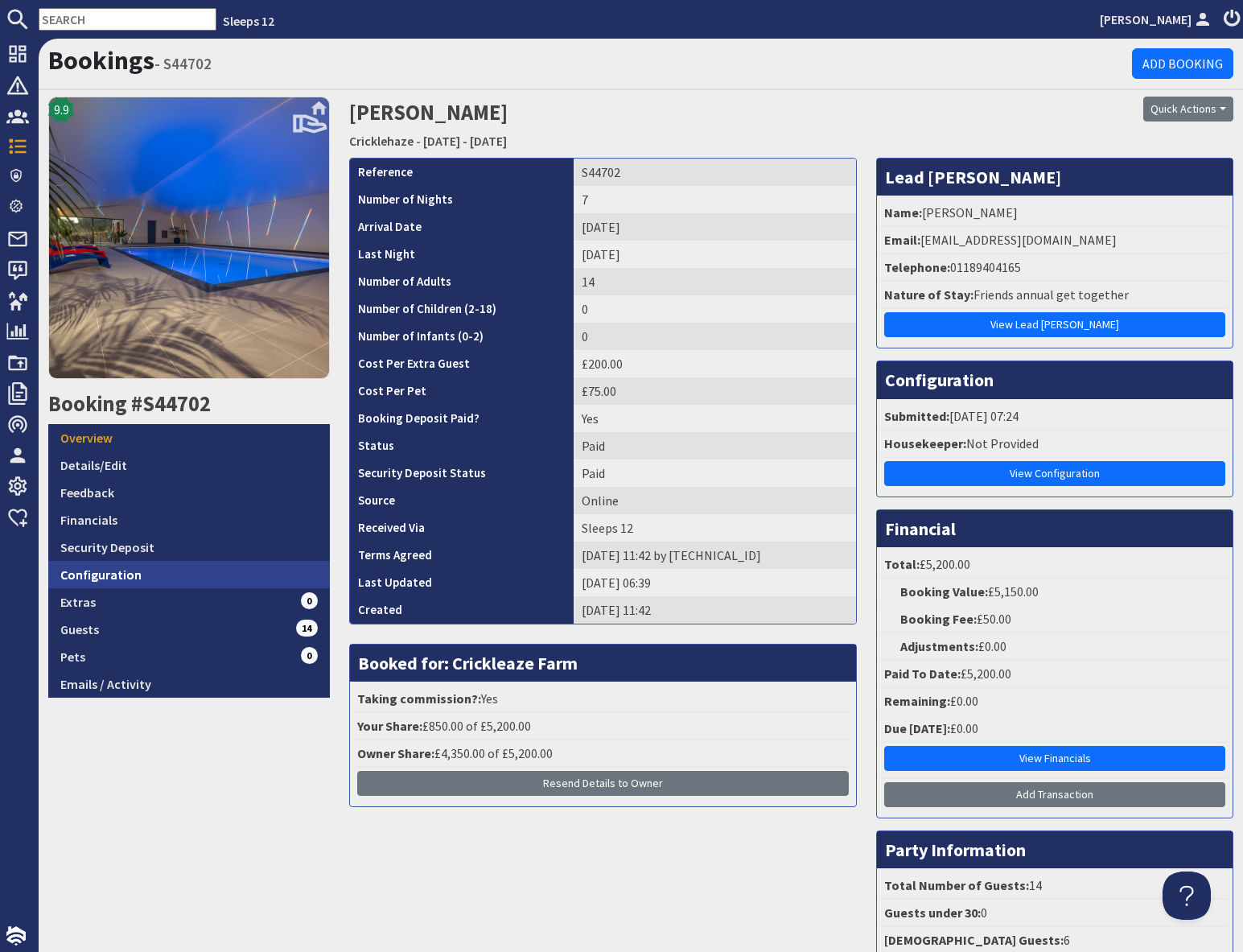
click at [152, 580] on link "Configuration" at bounding box center [189, 574] width 282 height 28
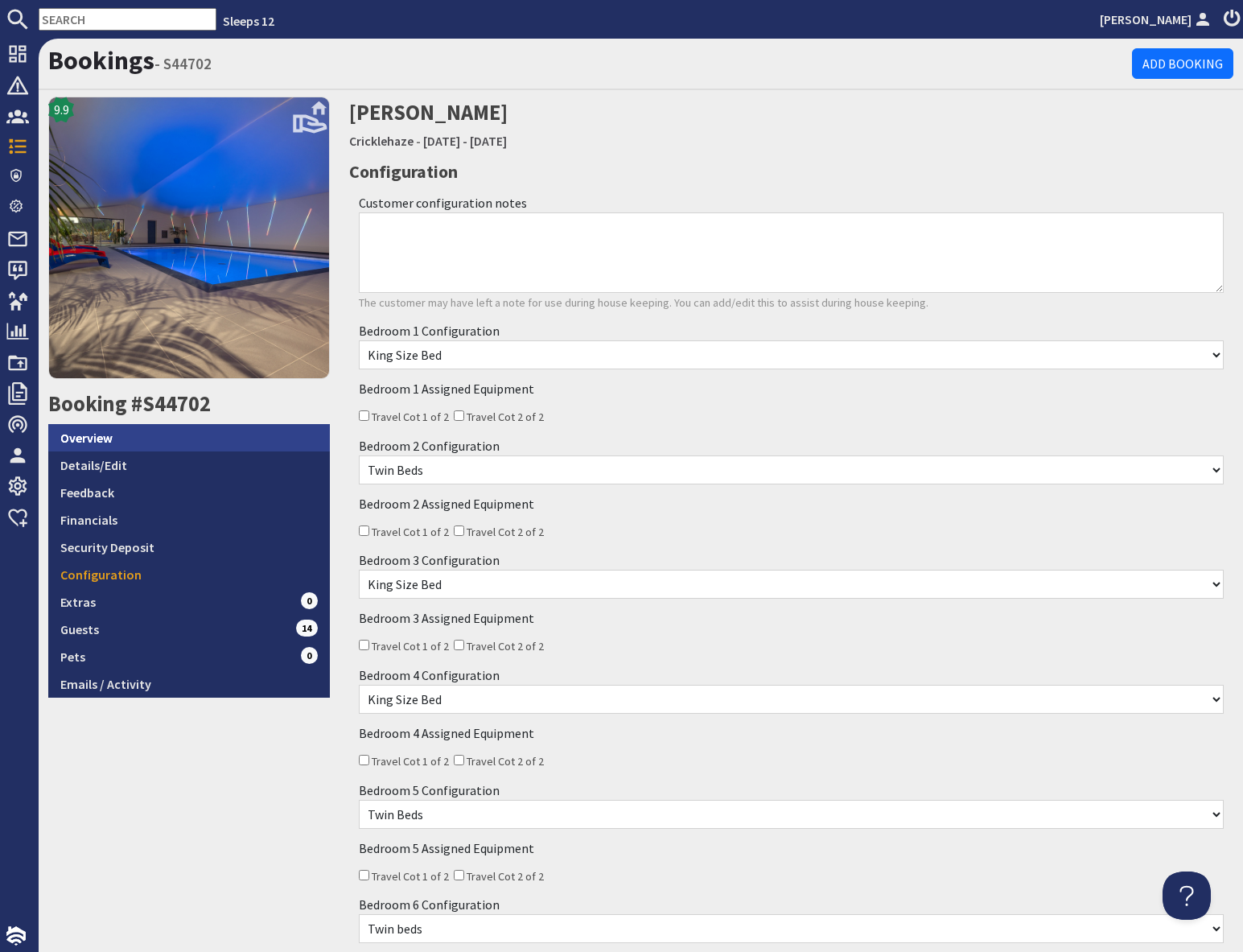
click at [124, 444] on link "Overview" at bounding box center [189, 438] width 282 height 28
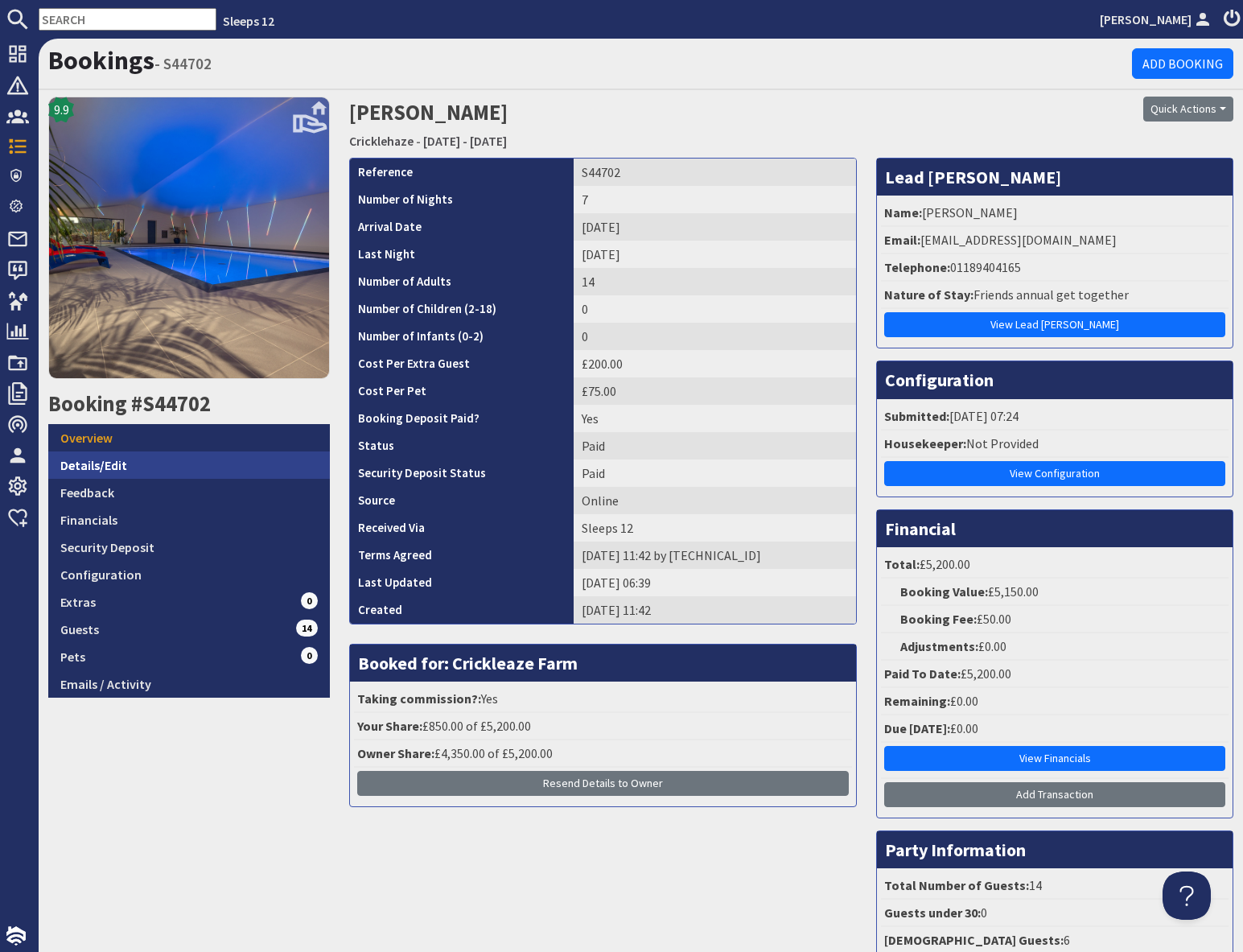
click at [140, 460] on link "Details/Edit" at bounding box center [189, 465] width 282 height 28
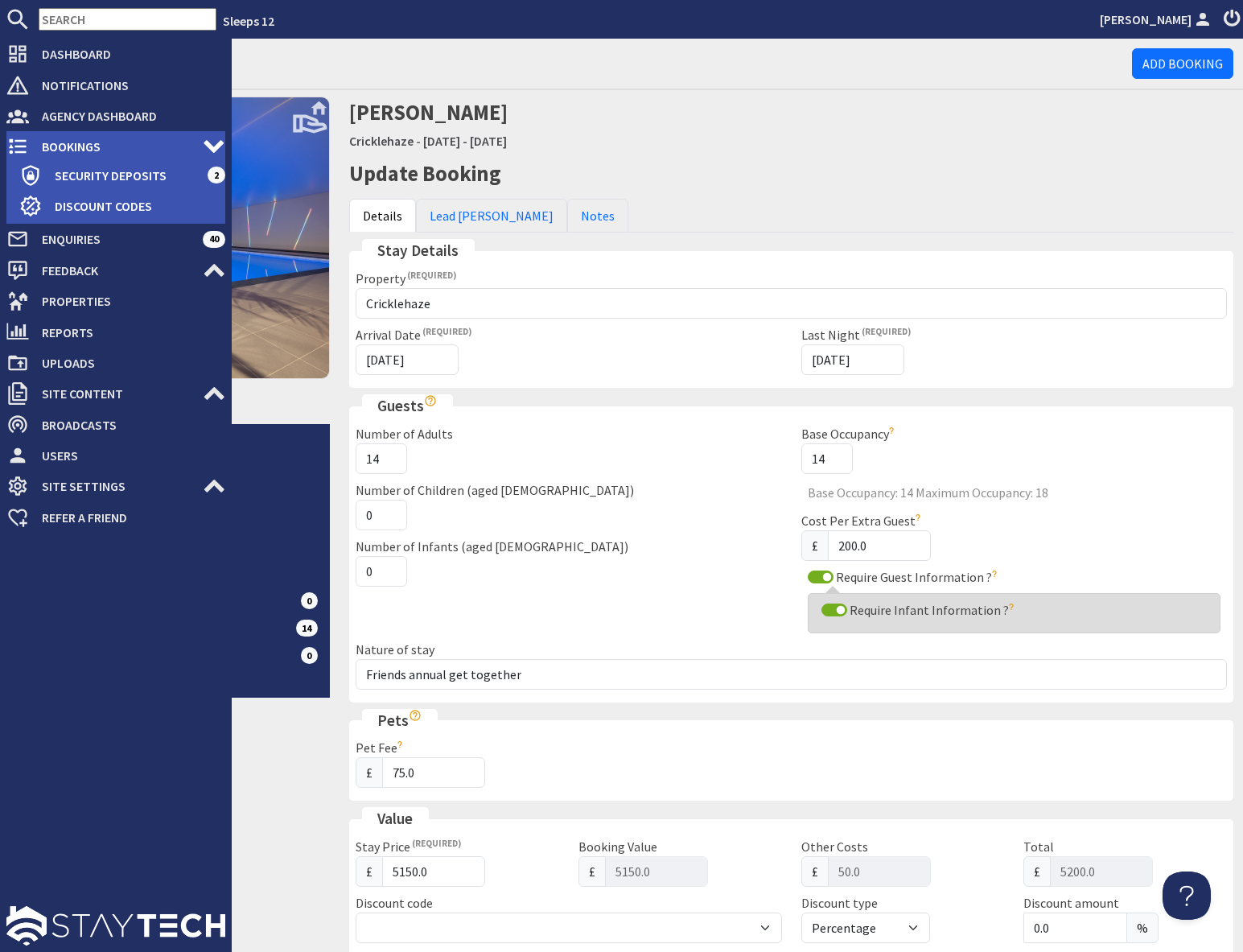
click at [60, 145] on span "Bookings" at bounding box center [116, 146] width 174 height 26
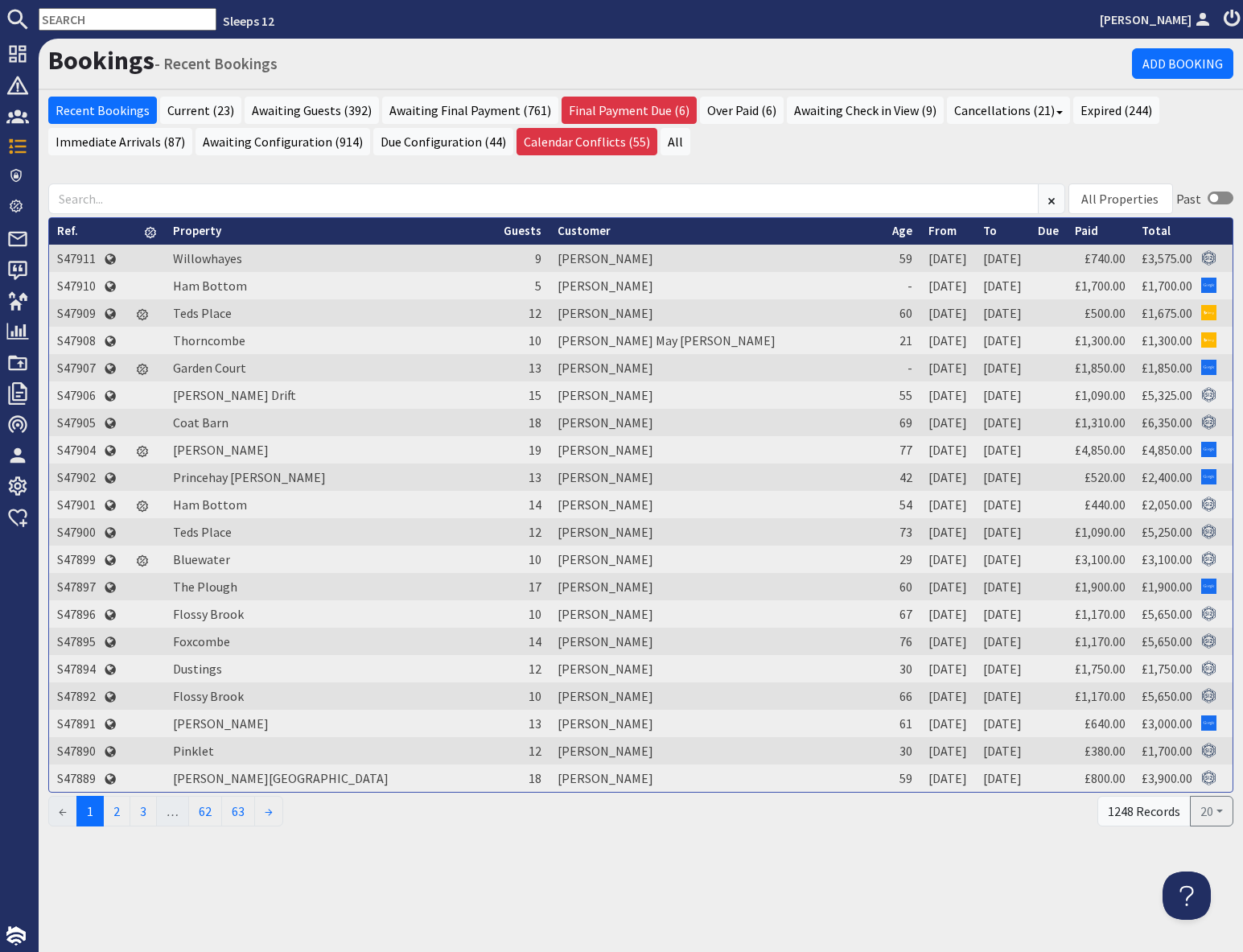
click at [98, 17] on input "text" at bounding box center [127, 19] width 178 height 23
paste input "S44751"
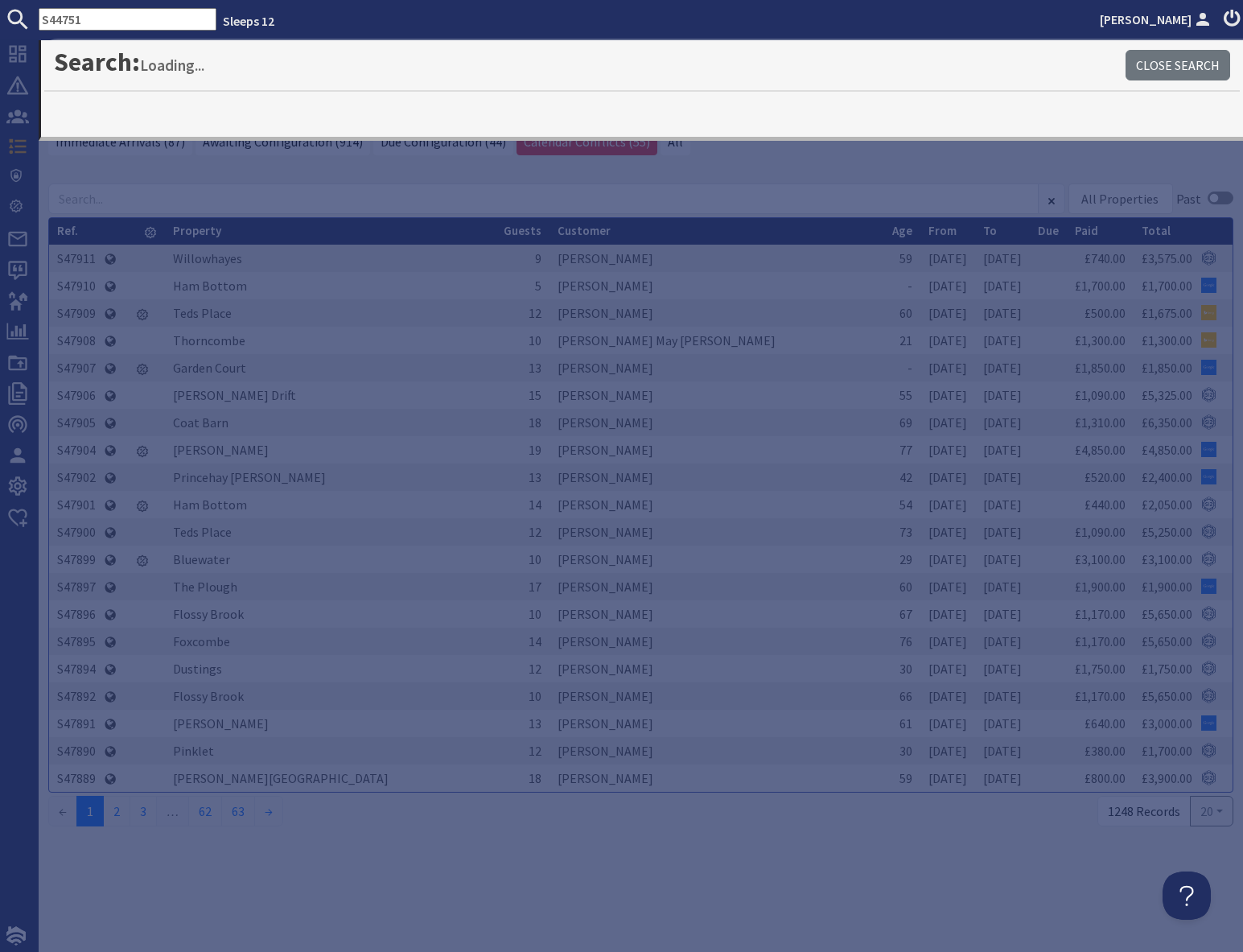
type input "S44751"
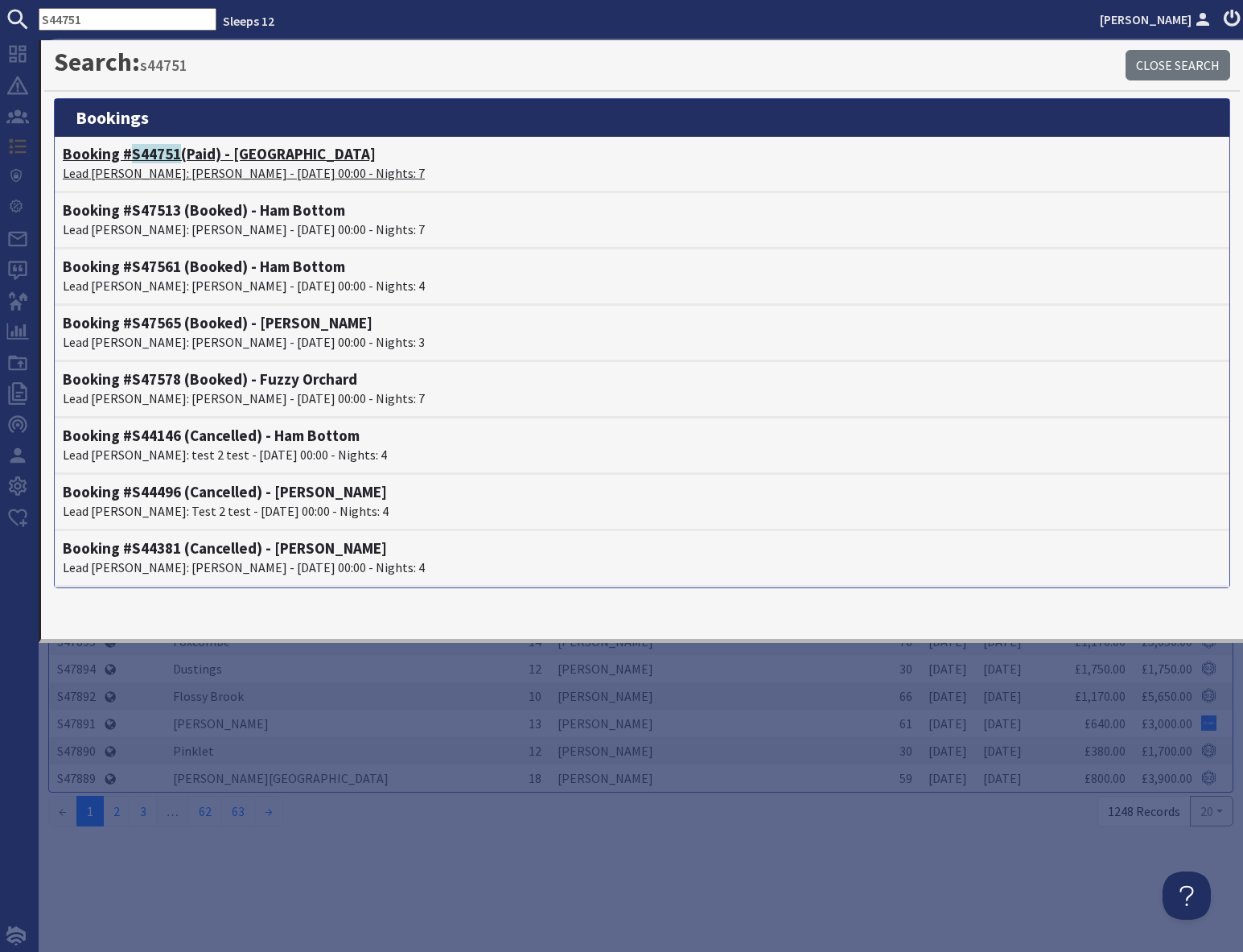
click at [142, 163] on p "Lead Booker: Natasha Owen - 08/09/2025 00:00 - Nights: 7" at bounding box center [643, 173] width 1159 height 19
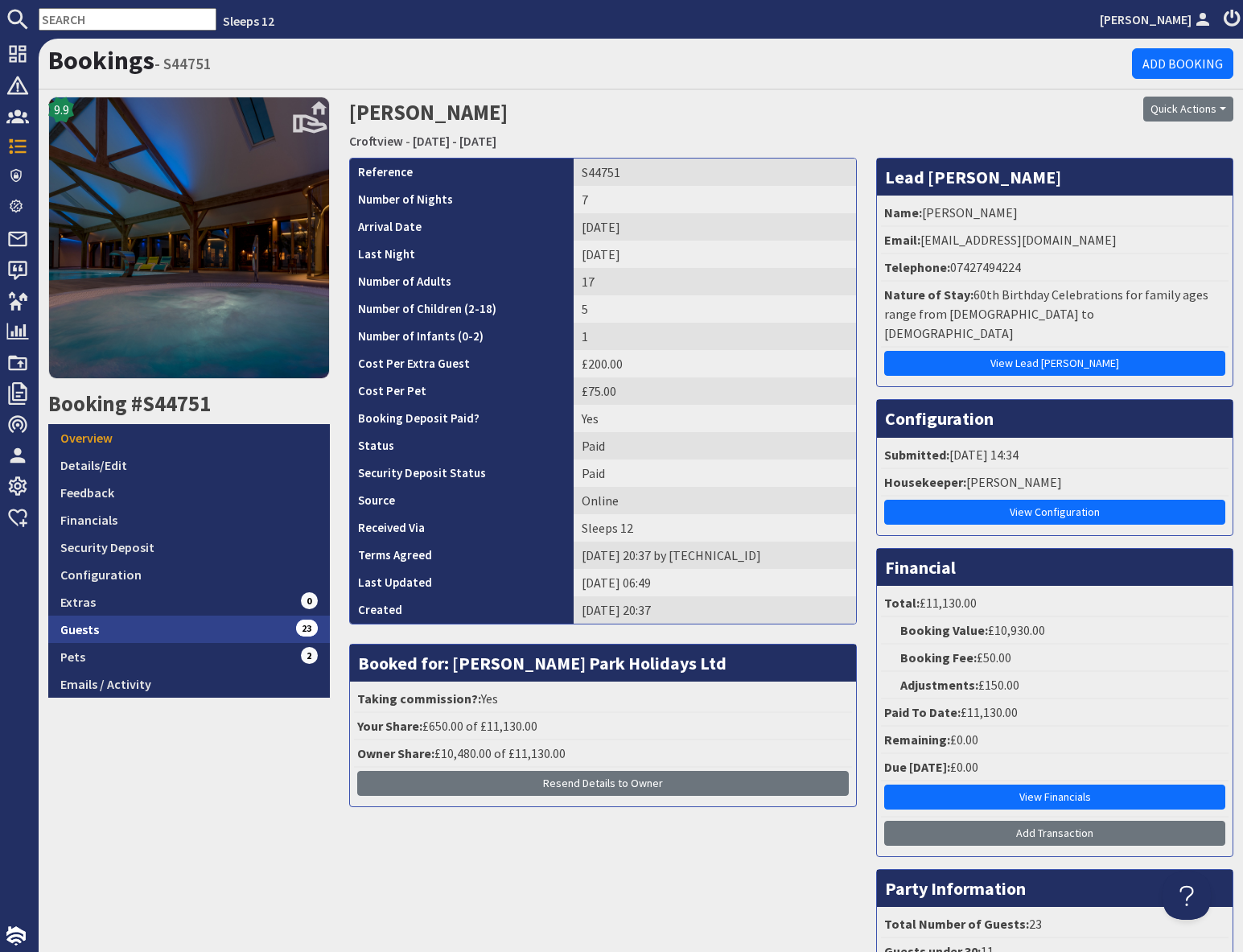
click at [223, 633] on link "Guests 23" at bounding box center [189, 629] width 282 height 28
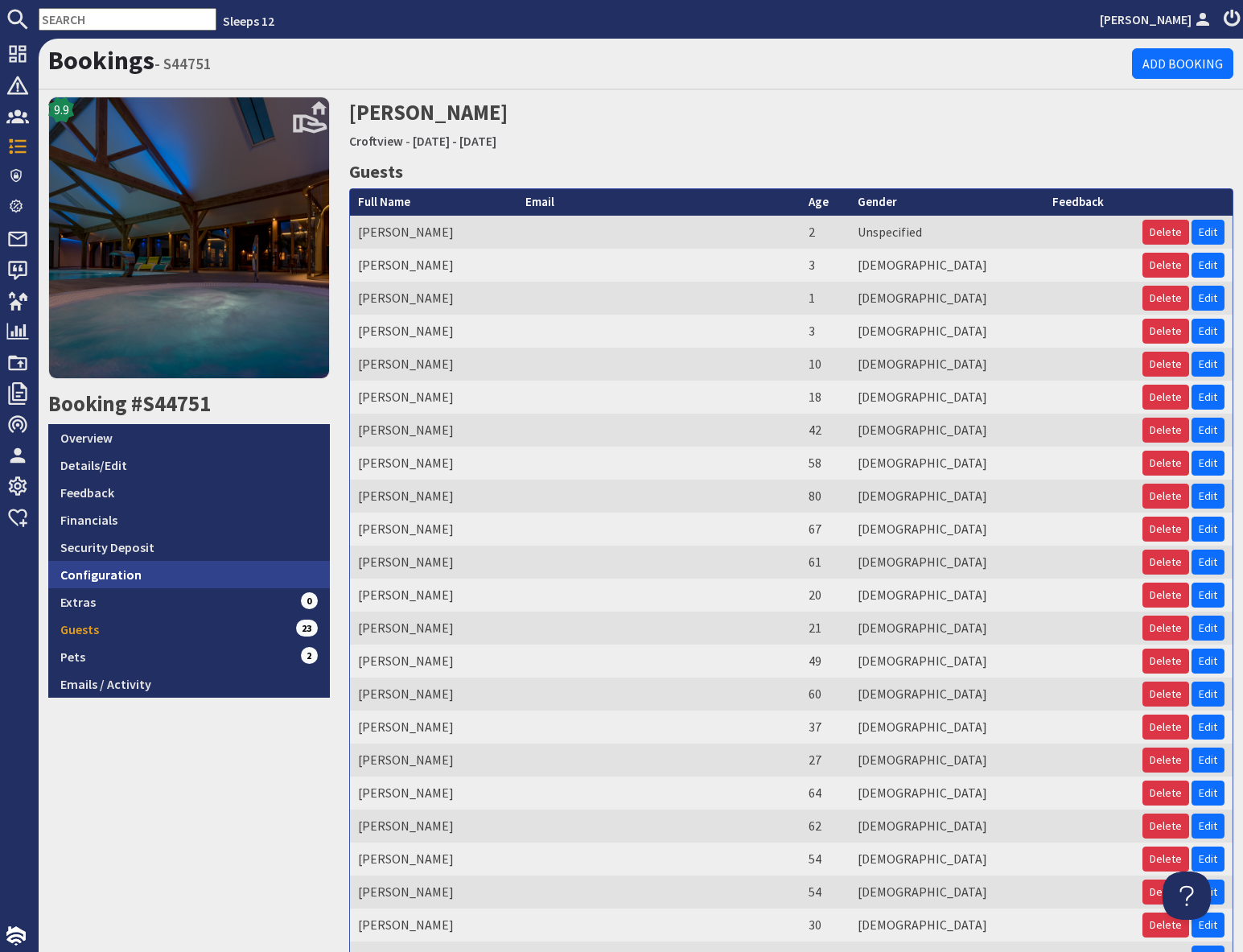
click at [170, 574] on link "Configuration" at bounding box center [189, 574] width 282 height 28
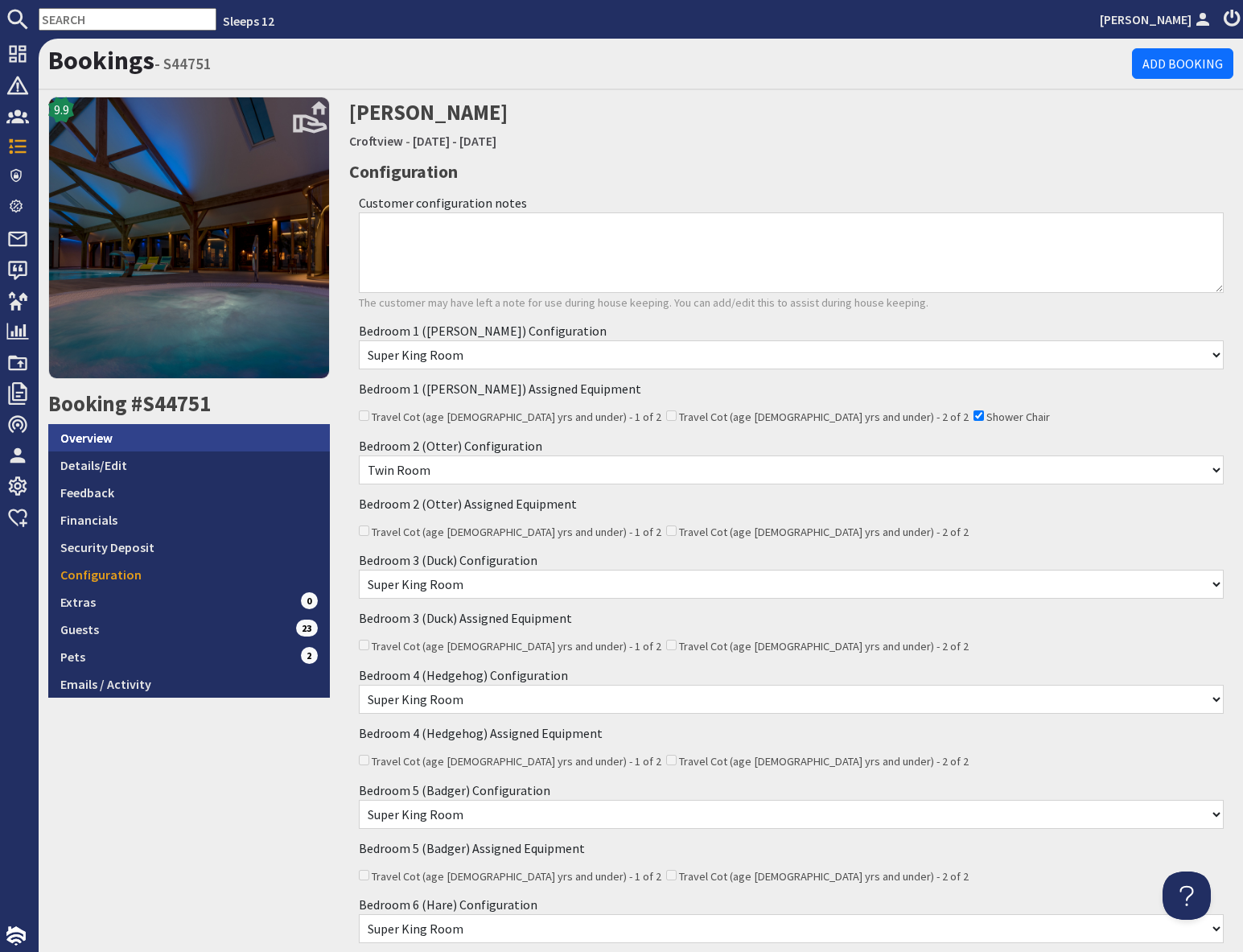
click at [147, 435] on link "Overview" at bounding box center [189, 438] width 282 height 28
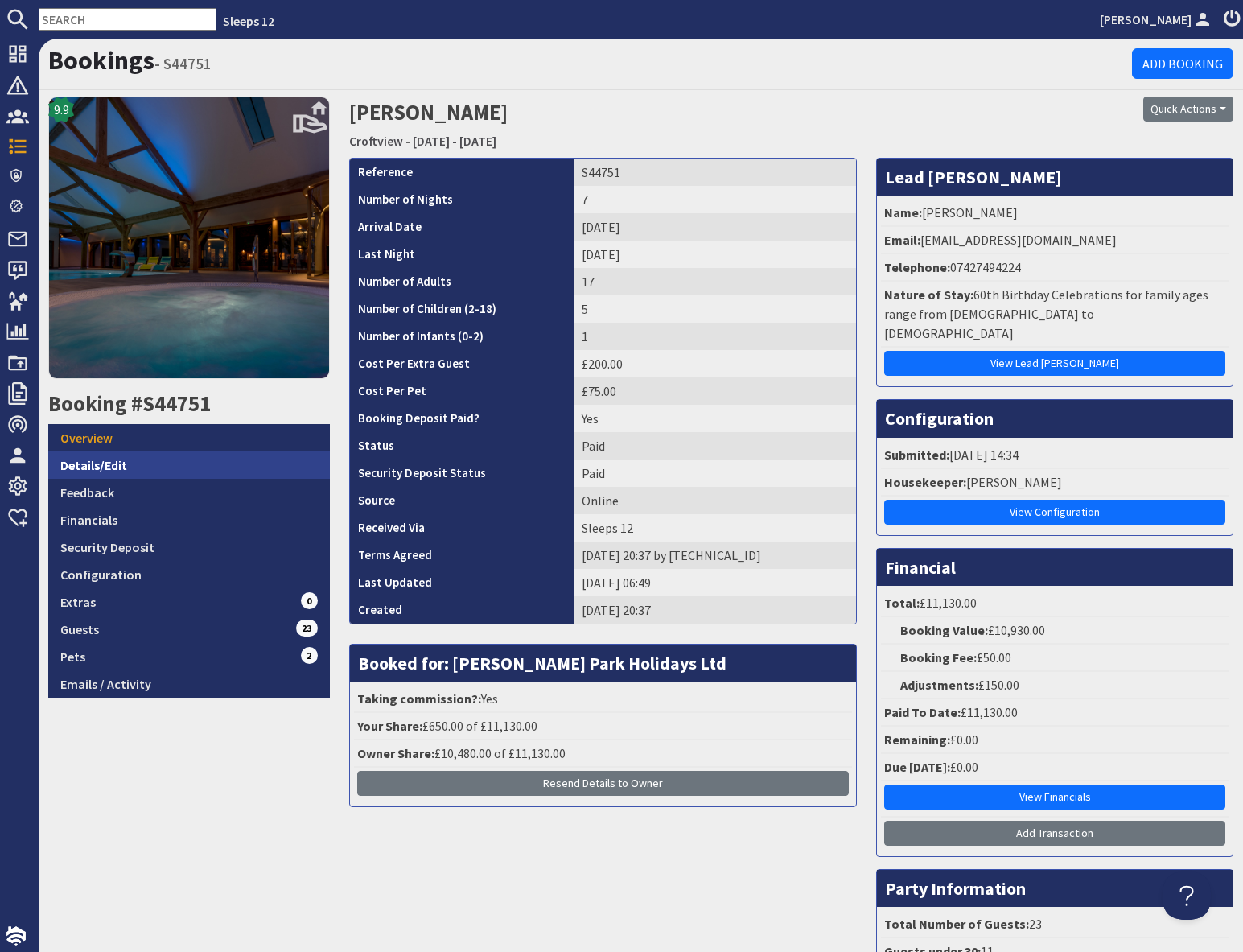
click at [169, 465] on link "Details/Edit" at bounding box center [189, 465] width 282 height 28
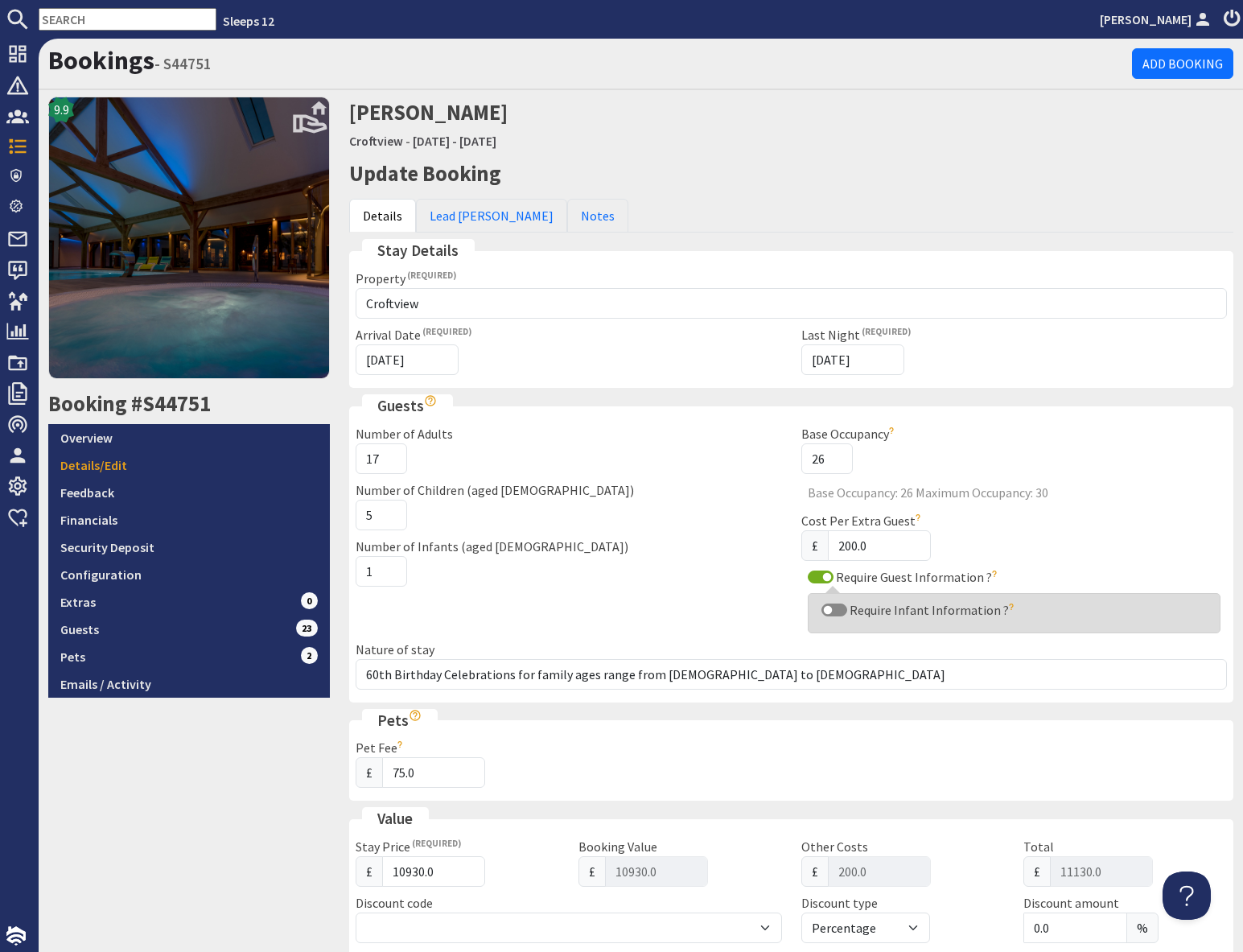
click at [90, 20] on input "text" at bounding box center [127, 19] width 178 height 23
paste input "S44784"
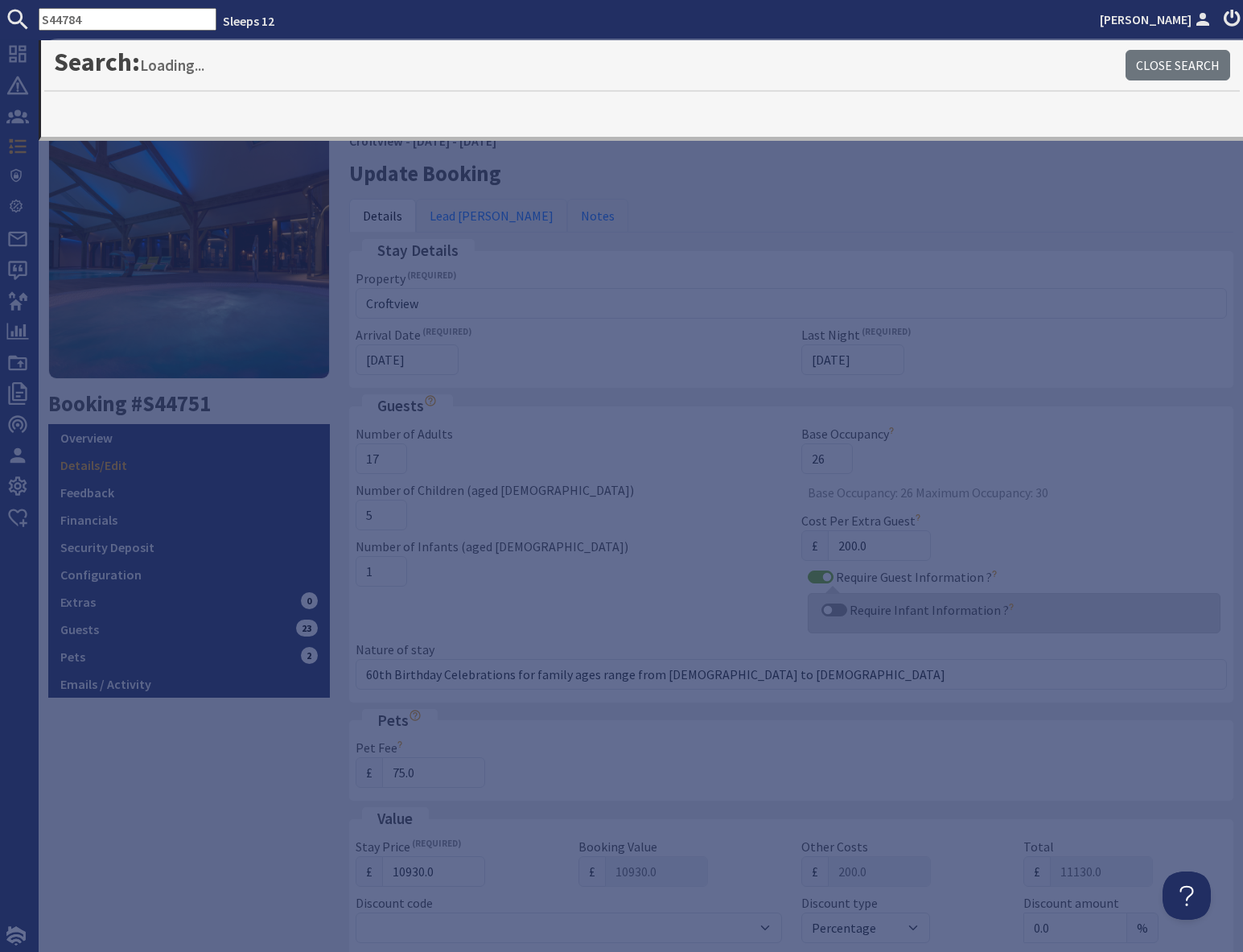
type input "S44784"
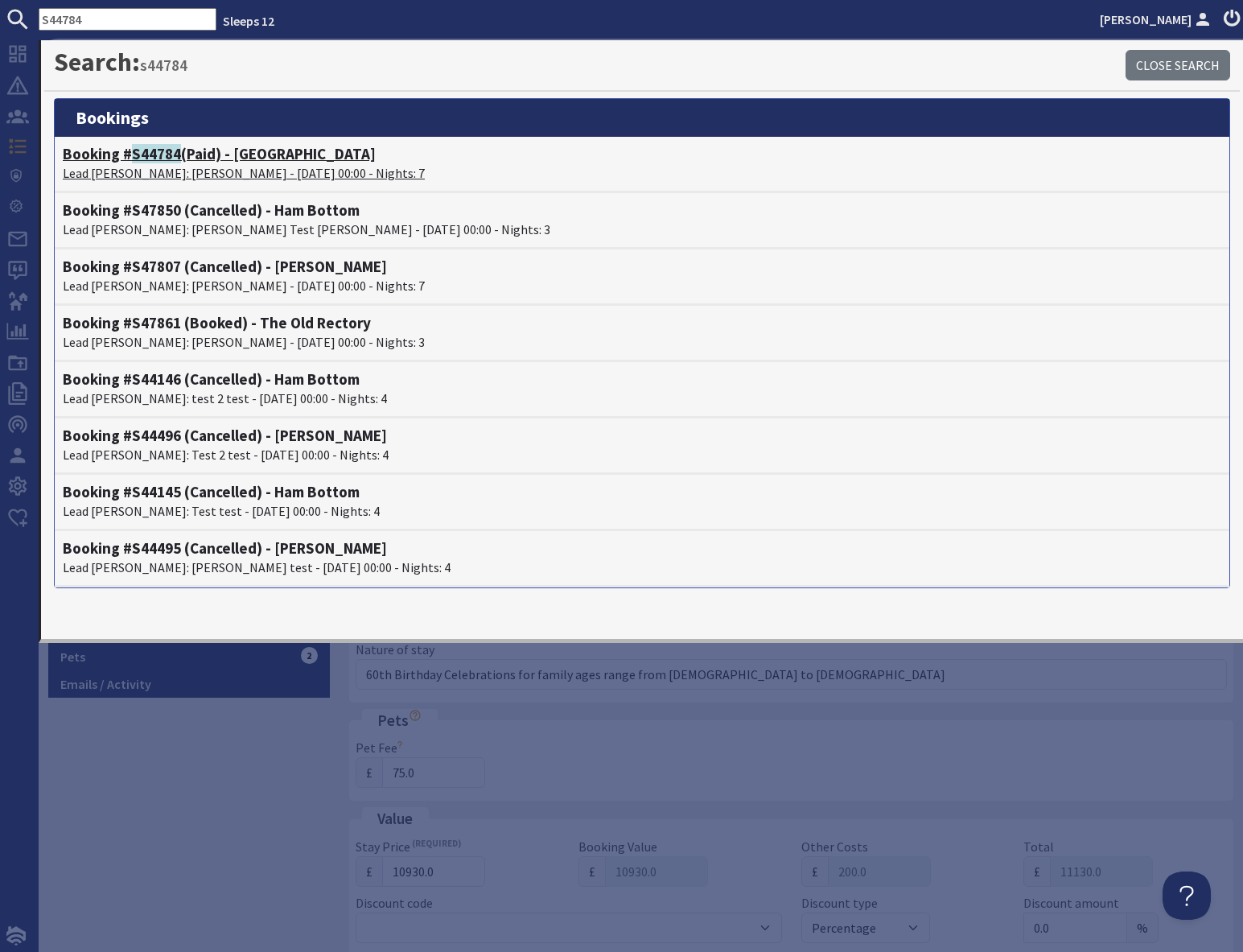
click at [142, 165] on p "Lead Booker: Laura Litchfield - 05/09/2025 00:00 - Nights: 7" at bounding box center [643, 173] width 1159 height 19
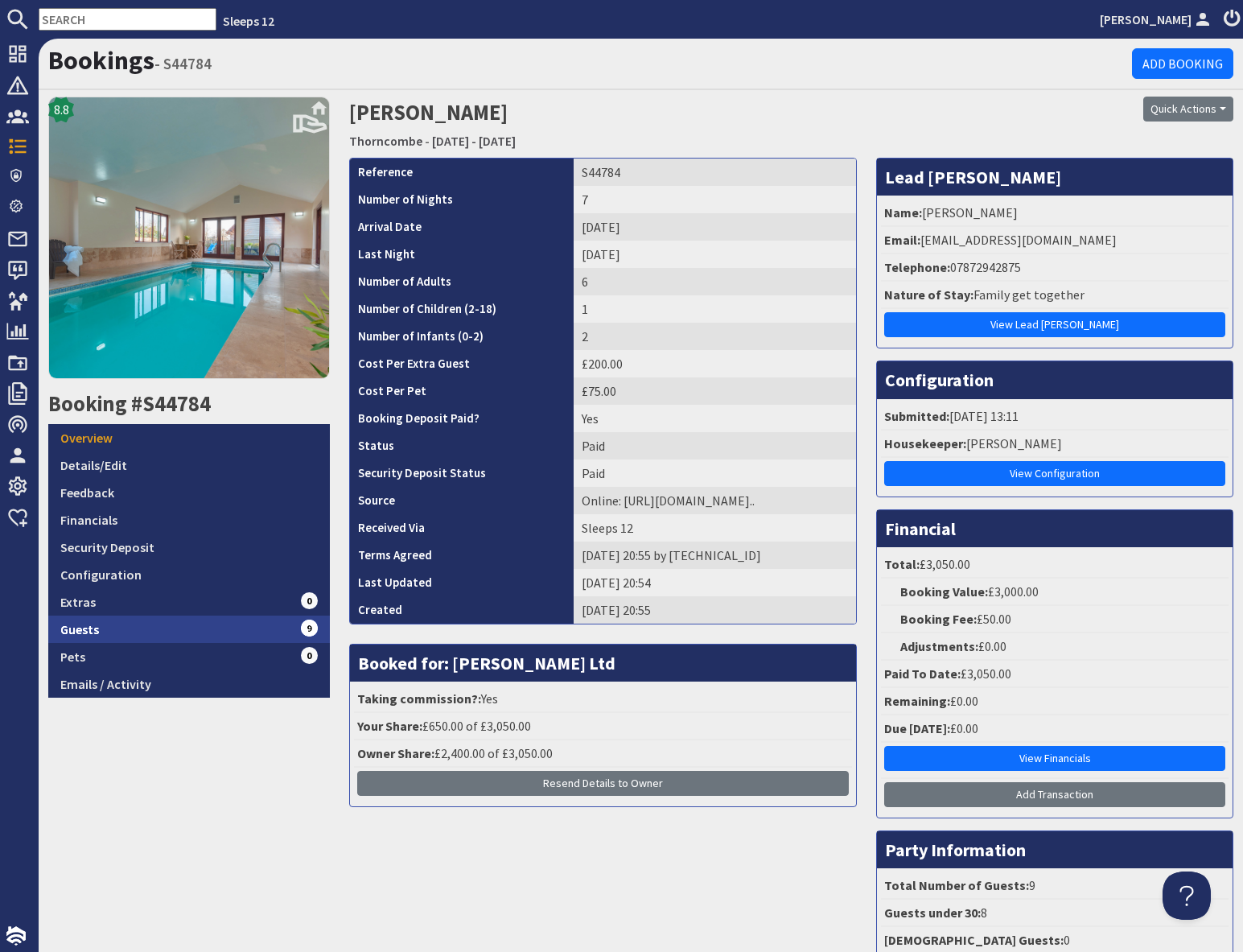
click at [230, 623] on link "Guests 9" at bounding box center [189, 629] width 282 height 28
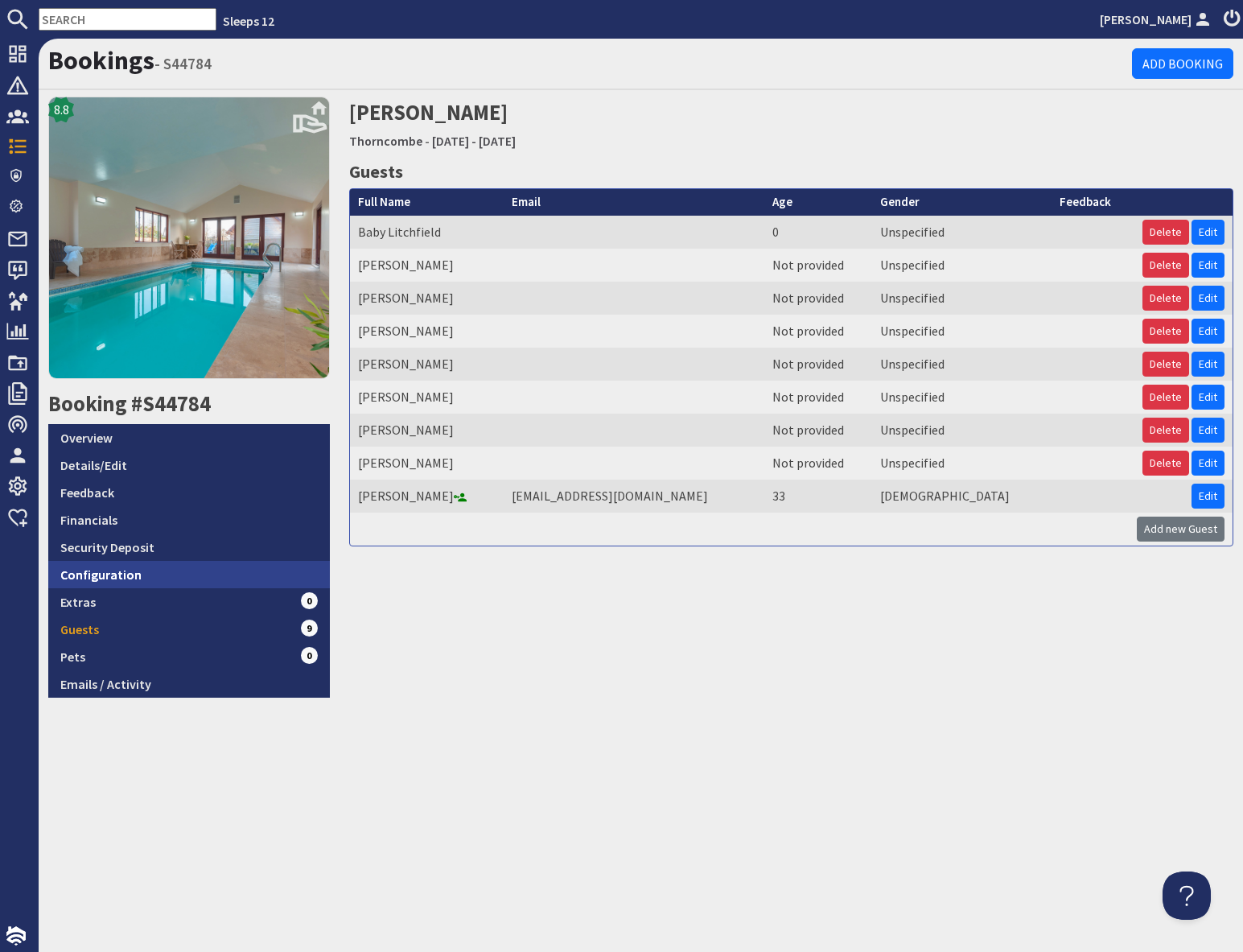
click at [164, 570] on link "Configuration" at bounding box center [189, 574] width 282 height 28
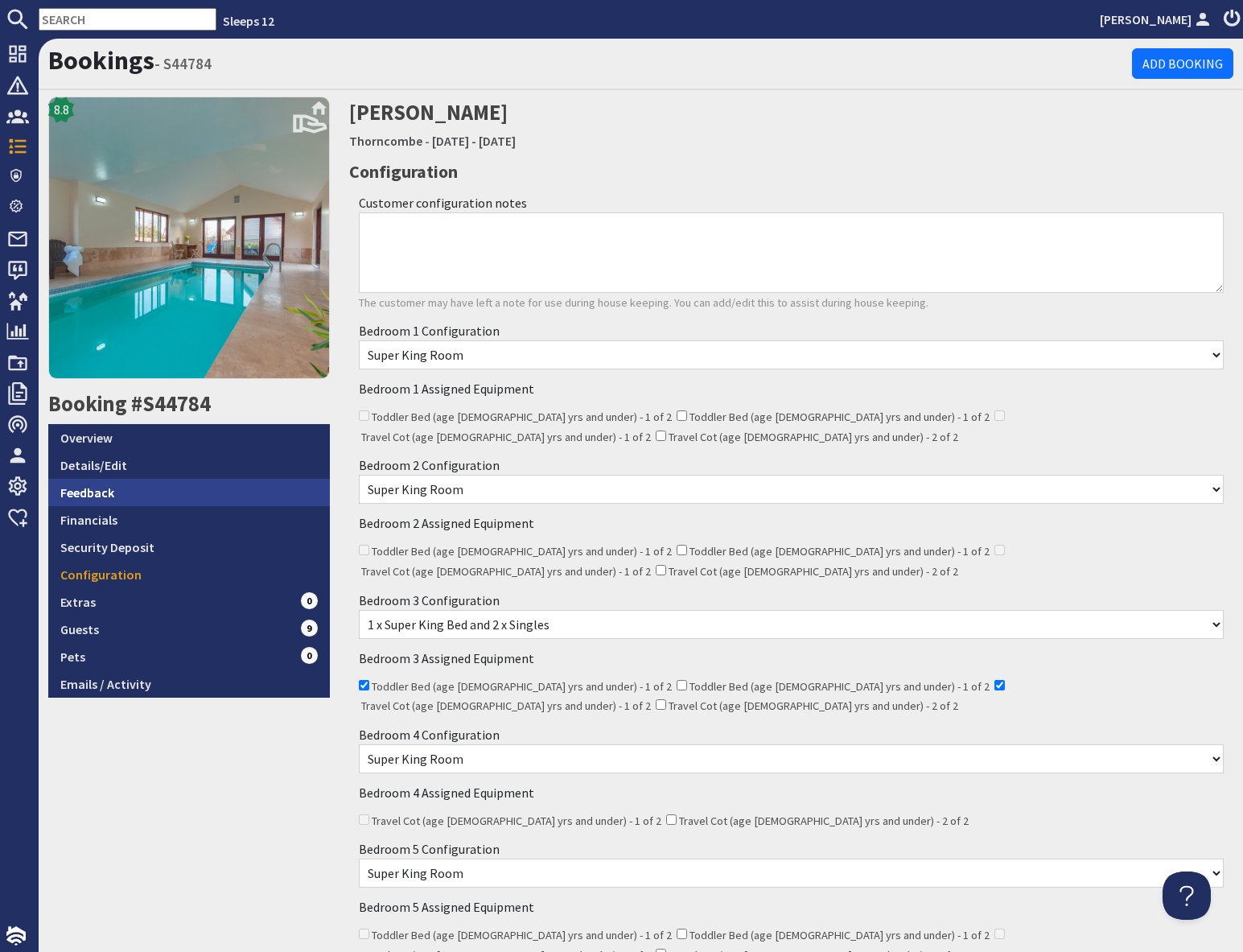
drag, startPoint x: 144, startPoint y: 465, endPoint x: 189, endPoint y: 480, distance: 47.4
click at [144, 465] on link "Details/Edit" at bounding box center [189, 465] width 282 height 28
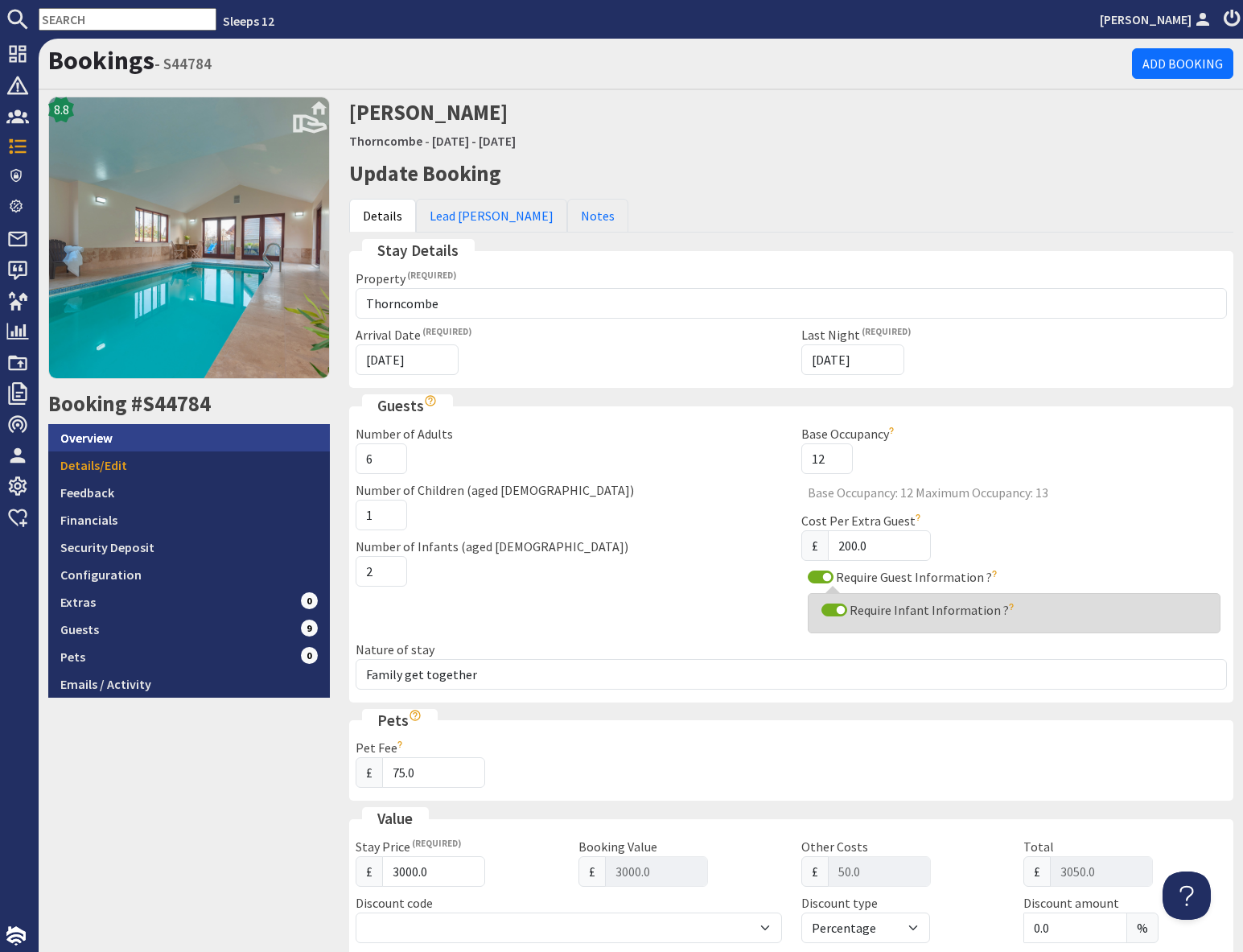
click at [109, 438] on link "Overview" at bounding box center [189, 438] width 282 height 28
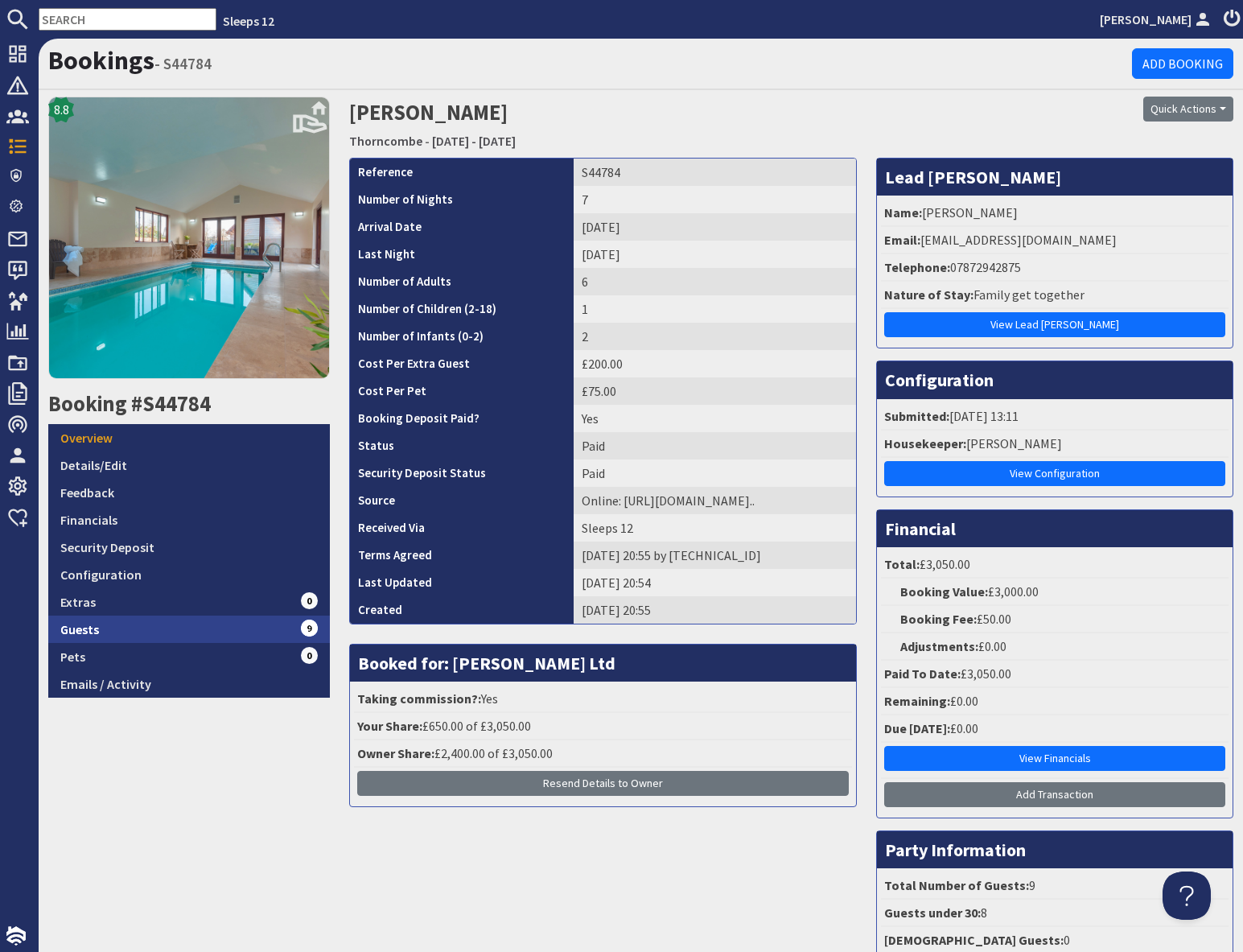
click at [85, 628] on link "Guests 9" at bounding box center [189, 629] width 282 height 28
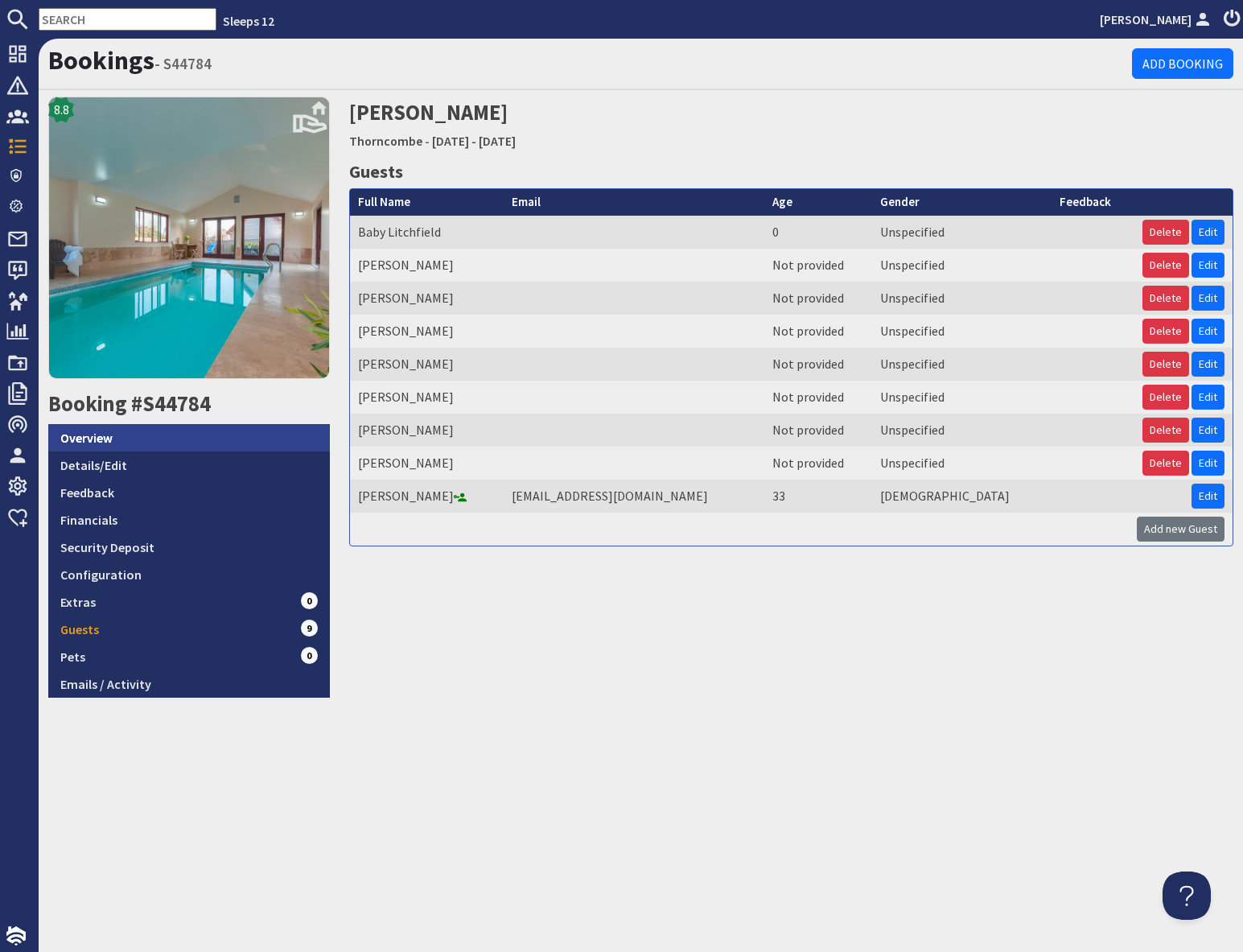
click at [124, 443] on link "Overview" at bounding box center [189, 438] width 282 height 28
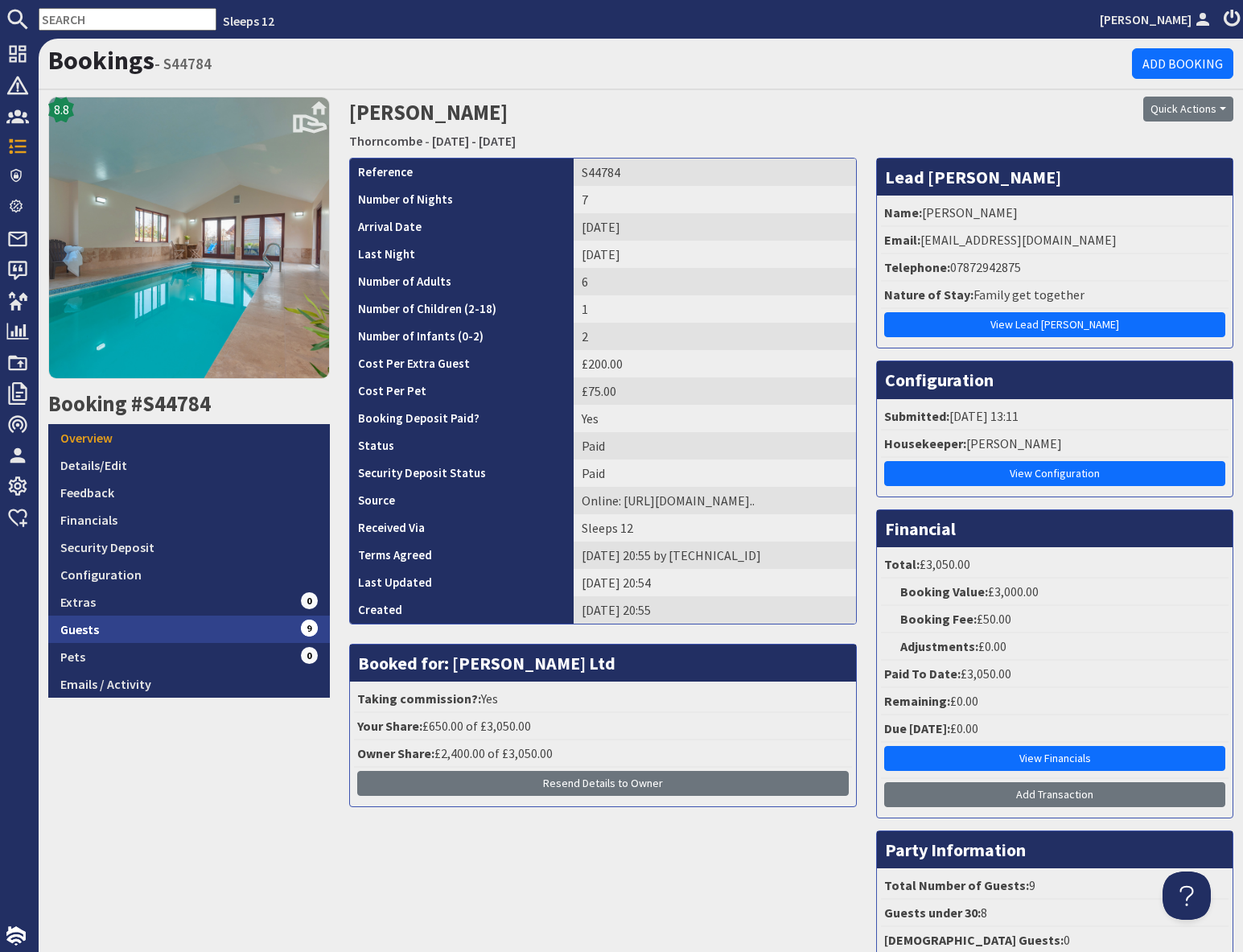
click at [267, 628] on link "Guests 9" at bounding box center [189, 629] width 282 height 28
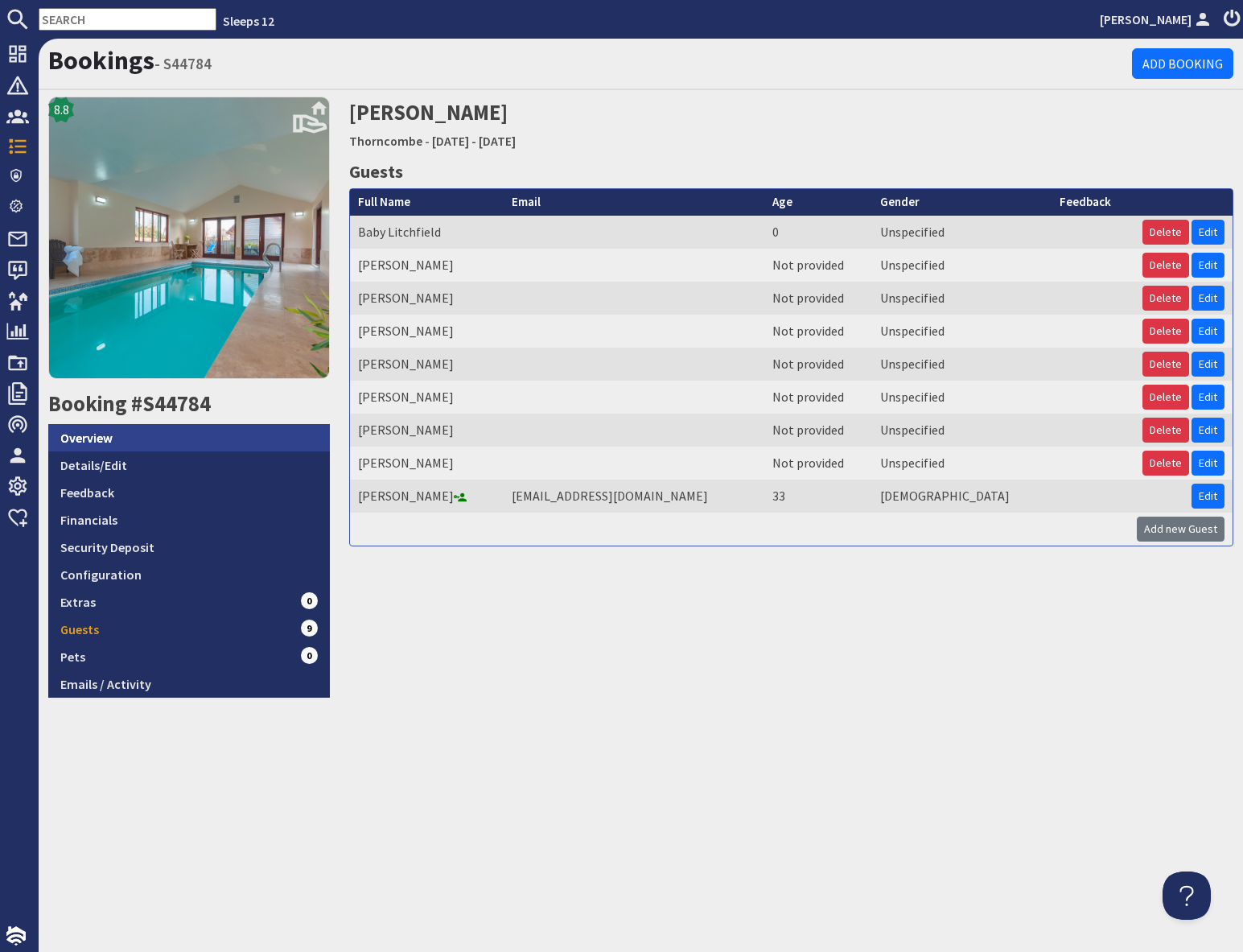
click at [141, 444] on link "Overview" at bounding box center [189, 438] width 282 height 28
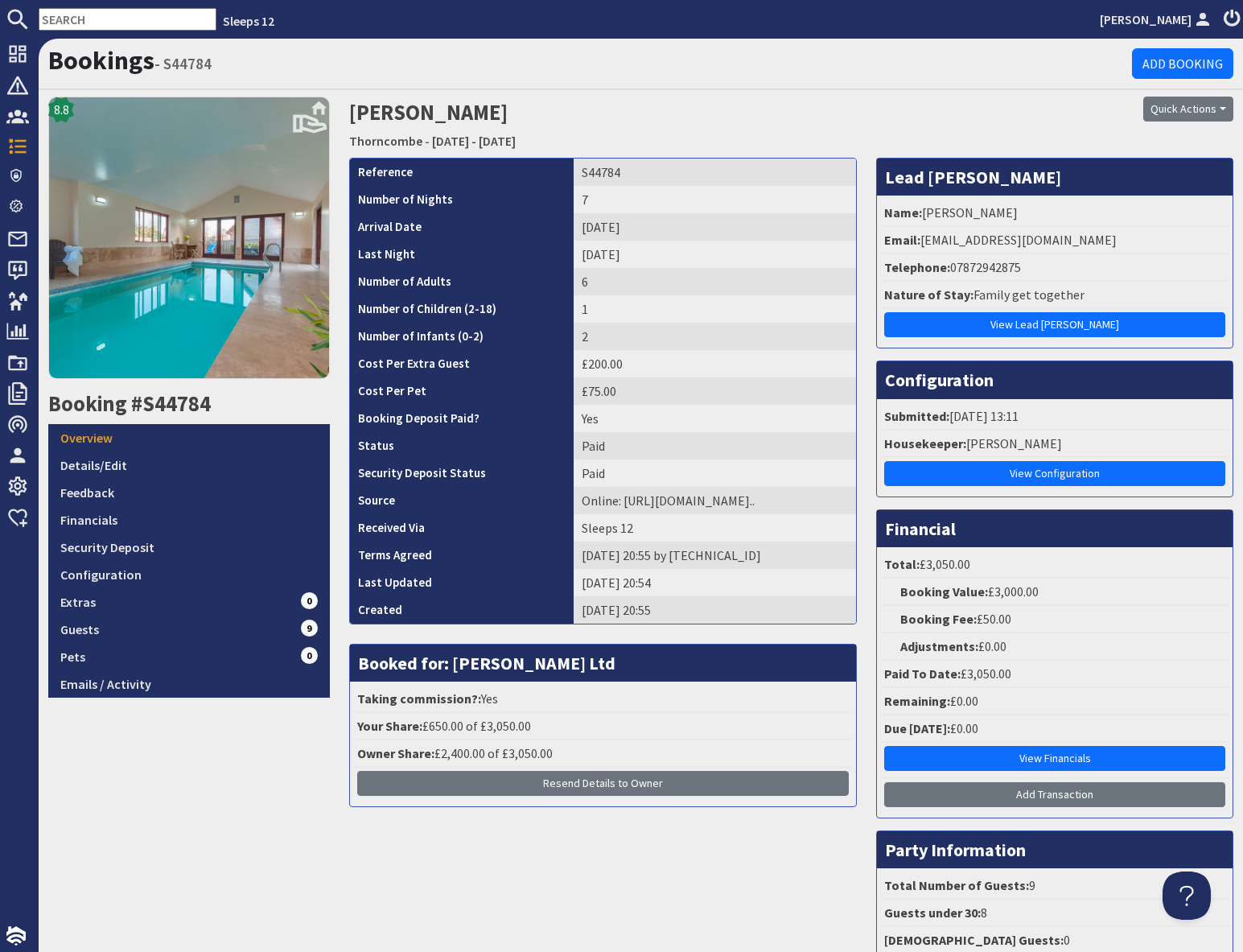
drag, startPoint x: 1058, startPoint y: 109, endPoint x: 1041, endPoint y: 135, distance: 31.1
click at [1058, 109] on div "Quick Actions Send Booking Update Rebook Cancel Booking Print" at bounding box center [1093, 109] width 282 height 25
click at [1021, 265] on li "Telephone: 07872942875" at bounding box center [1056, 268] width 348 height 28
click at [1006, 268] on li "Telephone: 07872942875" at bounding box center [1056, 268] width 348 height 28
click at [1004, 267] on li "Telephone: 07872942875" at bounding box center [1056, 268] width 348 height 28
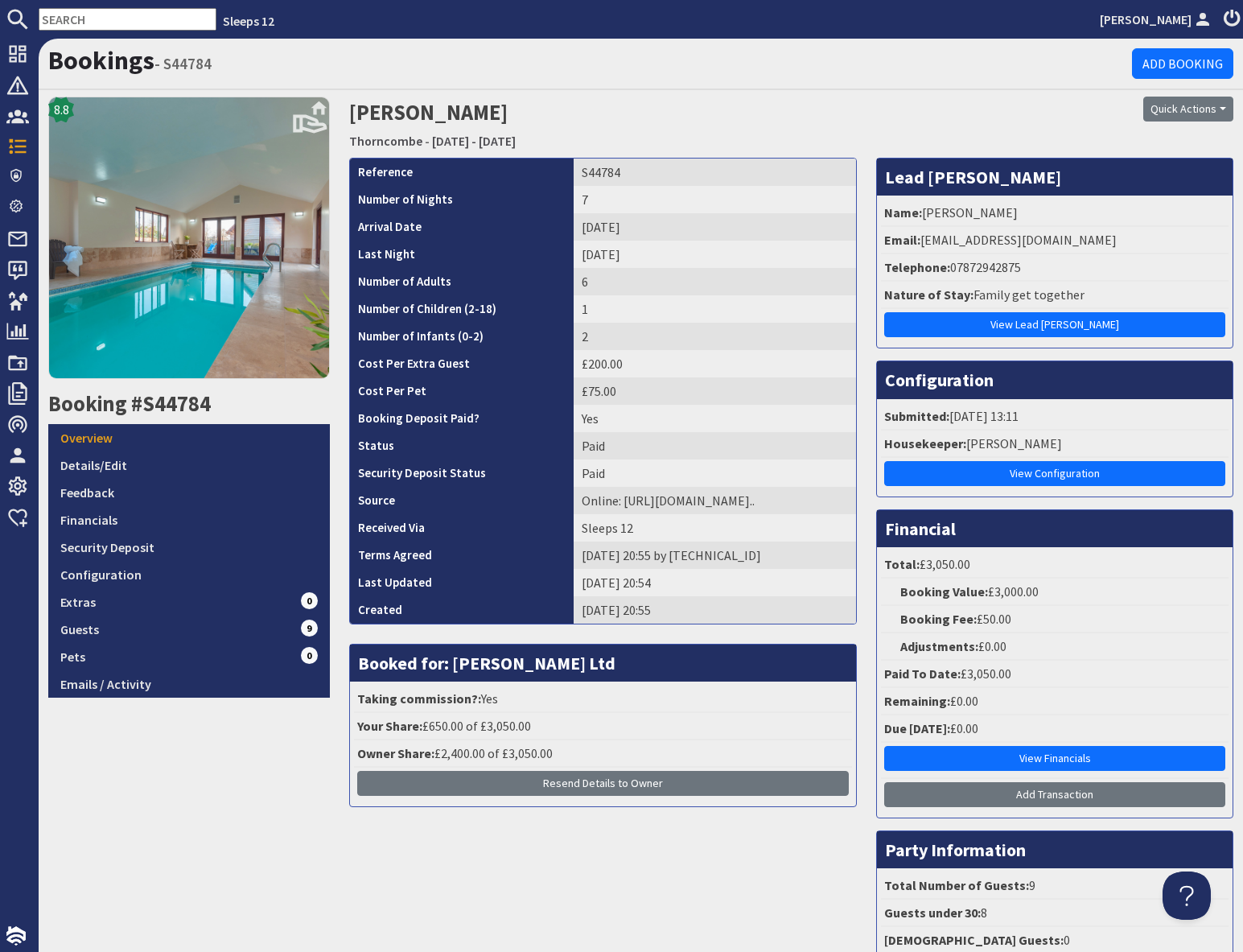
click at [1009, 266] on li "Telephone: 07872942875" at bounding box center [1056, 268] width 348 height 28
click at [1009, 267] on li "Telephone: 07872942875" at bounding box center [1056, 268] width 348 height 28
click at [1035, 262] on li "Telephone: 07872942875" at bounding box center [1056, 268] width 348 height 28
click at [1002, 267] on div "07872942875" at bounding box center [997, 267] width 89 height 19
click at [977, 269] on div "07872942875" at bounding box center [997, 267] width 89 height 19
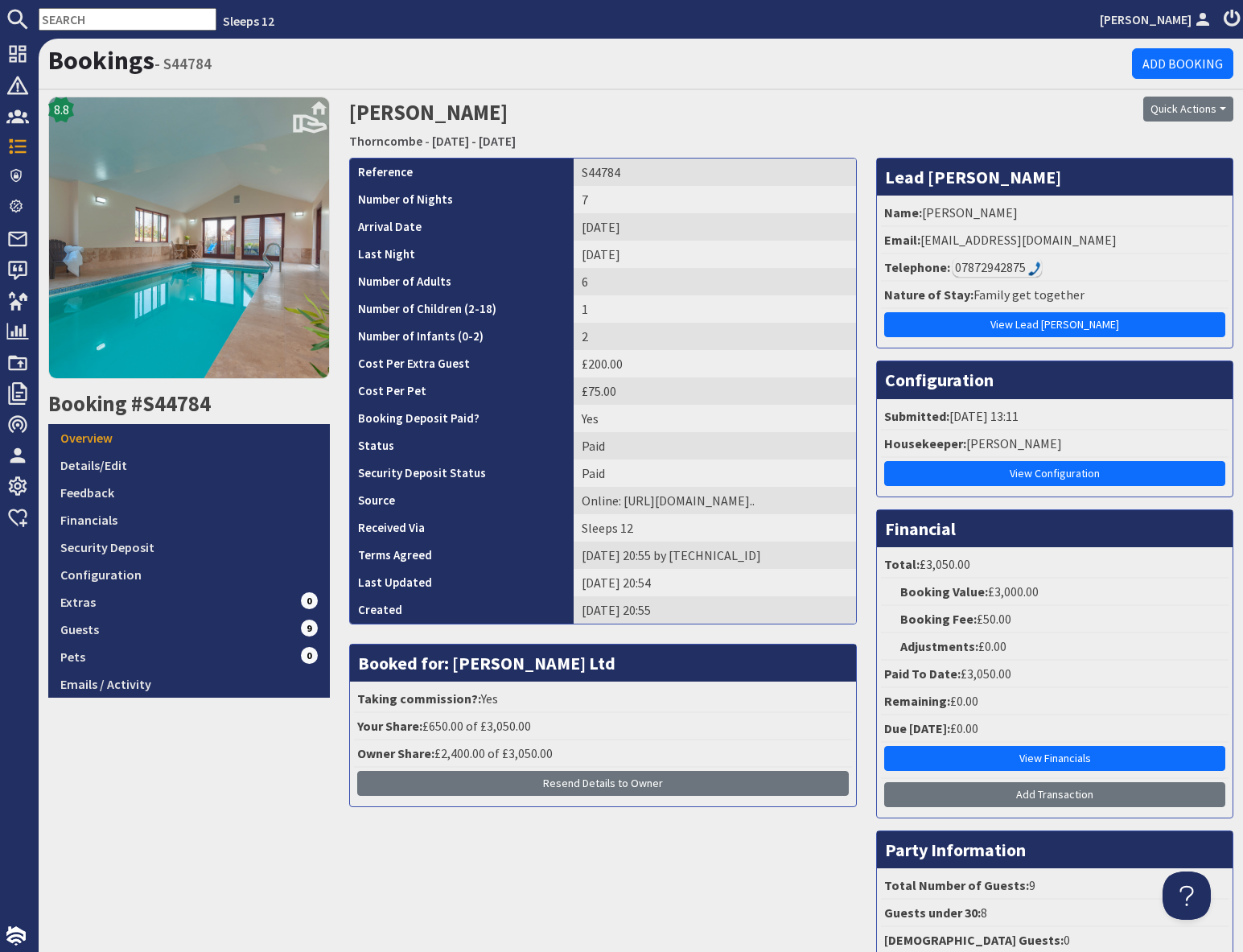
click at [995, 270] on div "07872942875" at bounding box center [997, 267] width 89 height 19
click at [1101, 268] on li "Telephone: 07872942875" at bounding box center [1056, 268] width 348 height 28
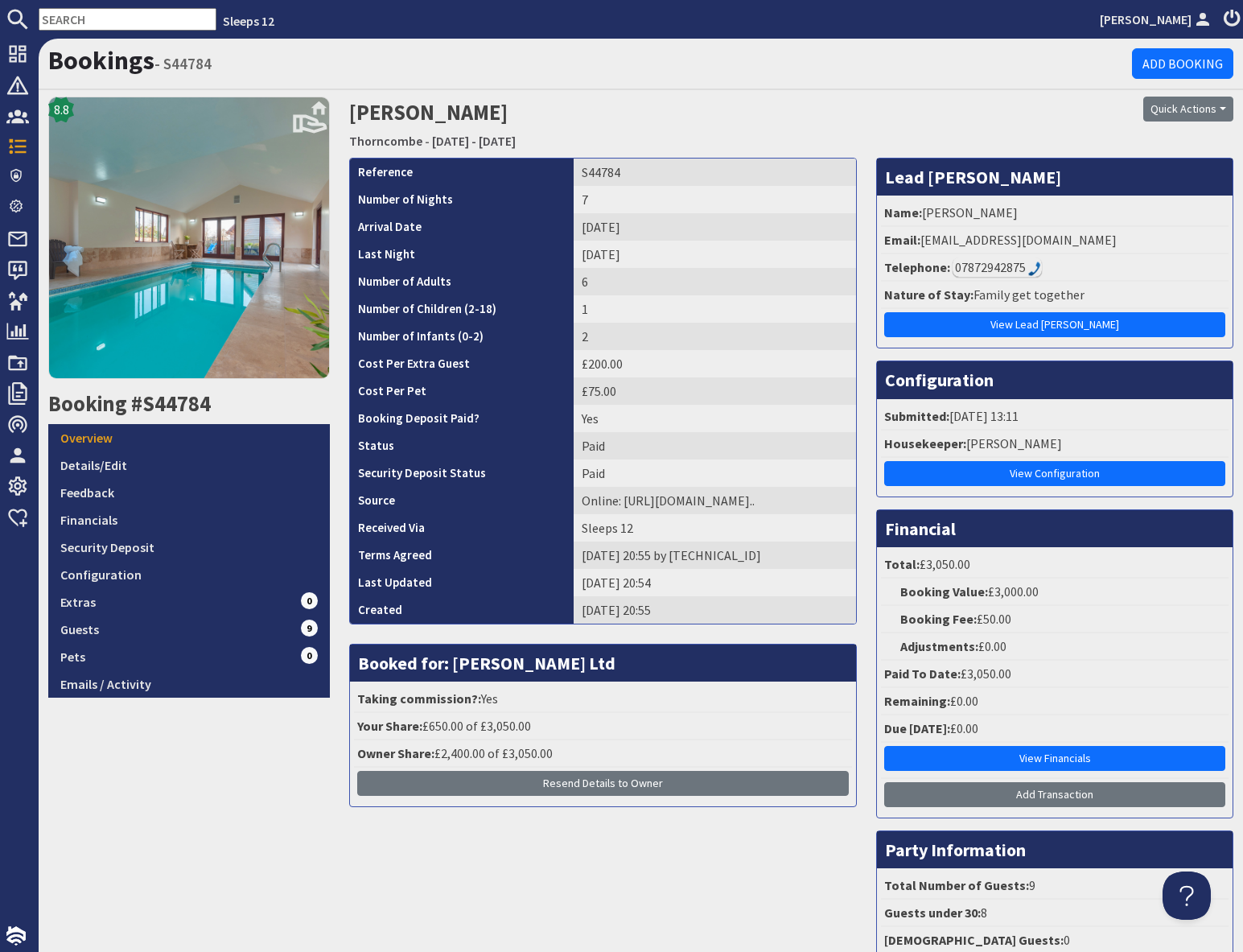
click at [1036, 270] on img at bounding box center [1035, 269] width 12 height 14
click at [1019, 270] on div "07872942875" at bounding box center [997, 267] width 89 height 19
click at [262, 630] on link "Guests 9" at bounding box center [189, 629] width 282 height 28
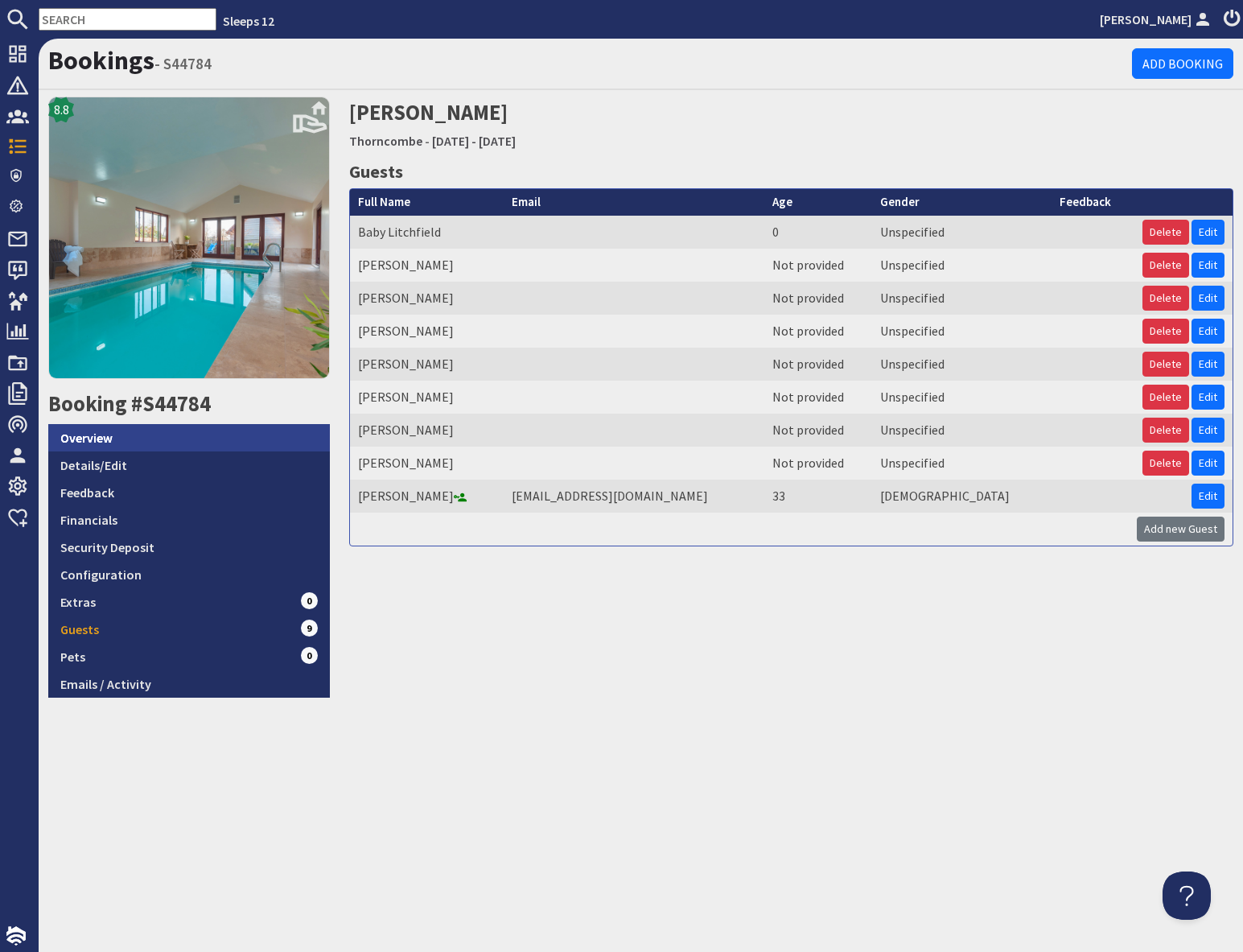
click at [87, 440] on link "Overview" at bounding box center [189, 438] width 282 height 28
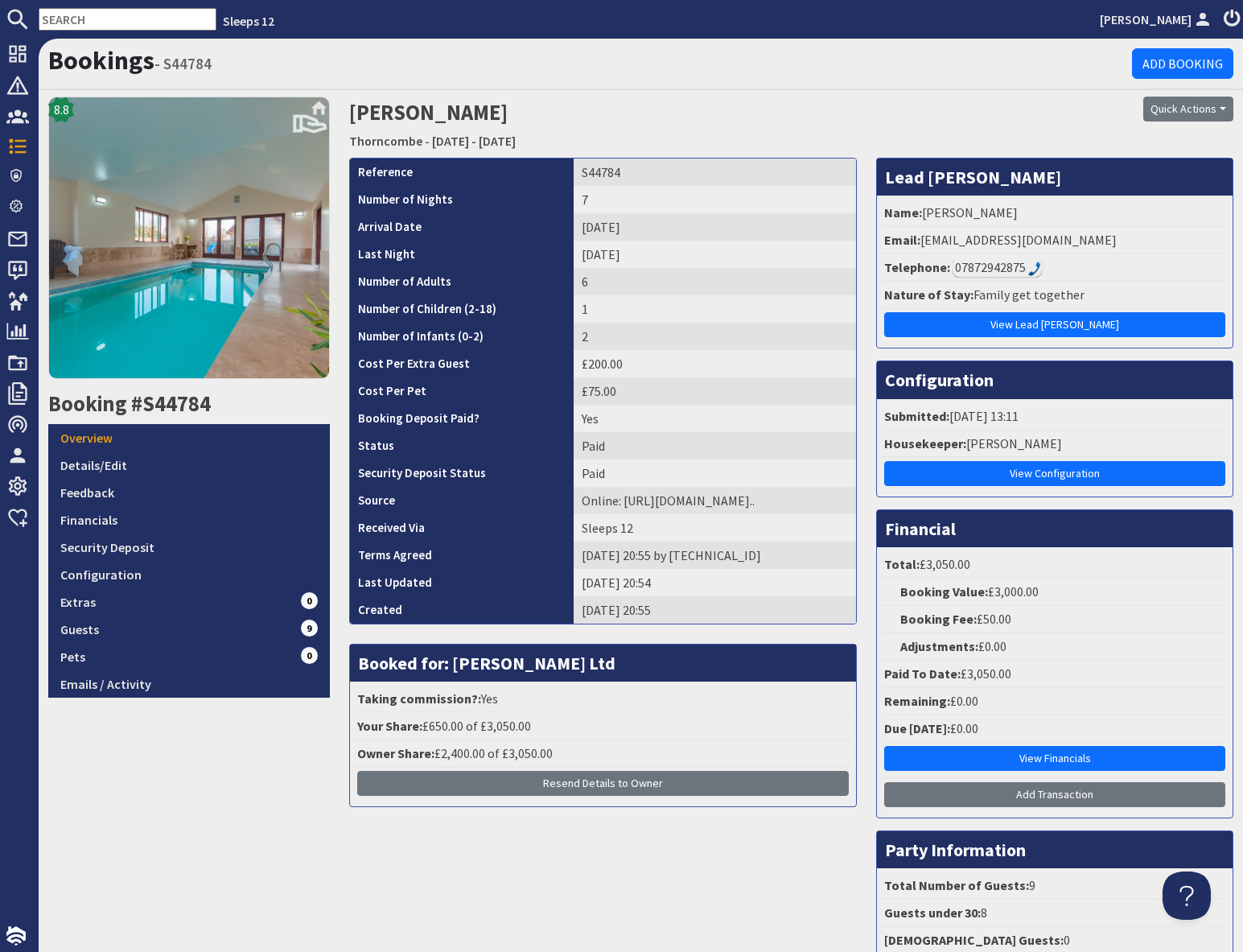
click at [1086, 124] on div "Quick Actions Send Booking Update Rebook Cancel Booking Print" at bounding box center [1093, 126] width 301 height 60
click at [1079, 126] on div "Quick Actions Send Booking Update Rebook Cancel Booking Print" at bounding box center [1093, 126] width 301 height 60
drag, startPoint x: 1091, startPoint y: 59, endPoint x: 1136, endPoint y: 79, distance: 49.2
click at [1091, 60] on h1 "Bookings - S44784" at bounding box center [591, 60] width 1084 height 31
click at [98, 18] on input "text" at bounding box center [127, 19] width 178 height 23
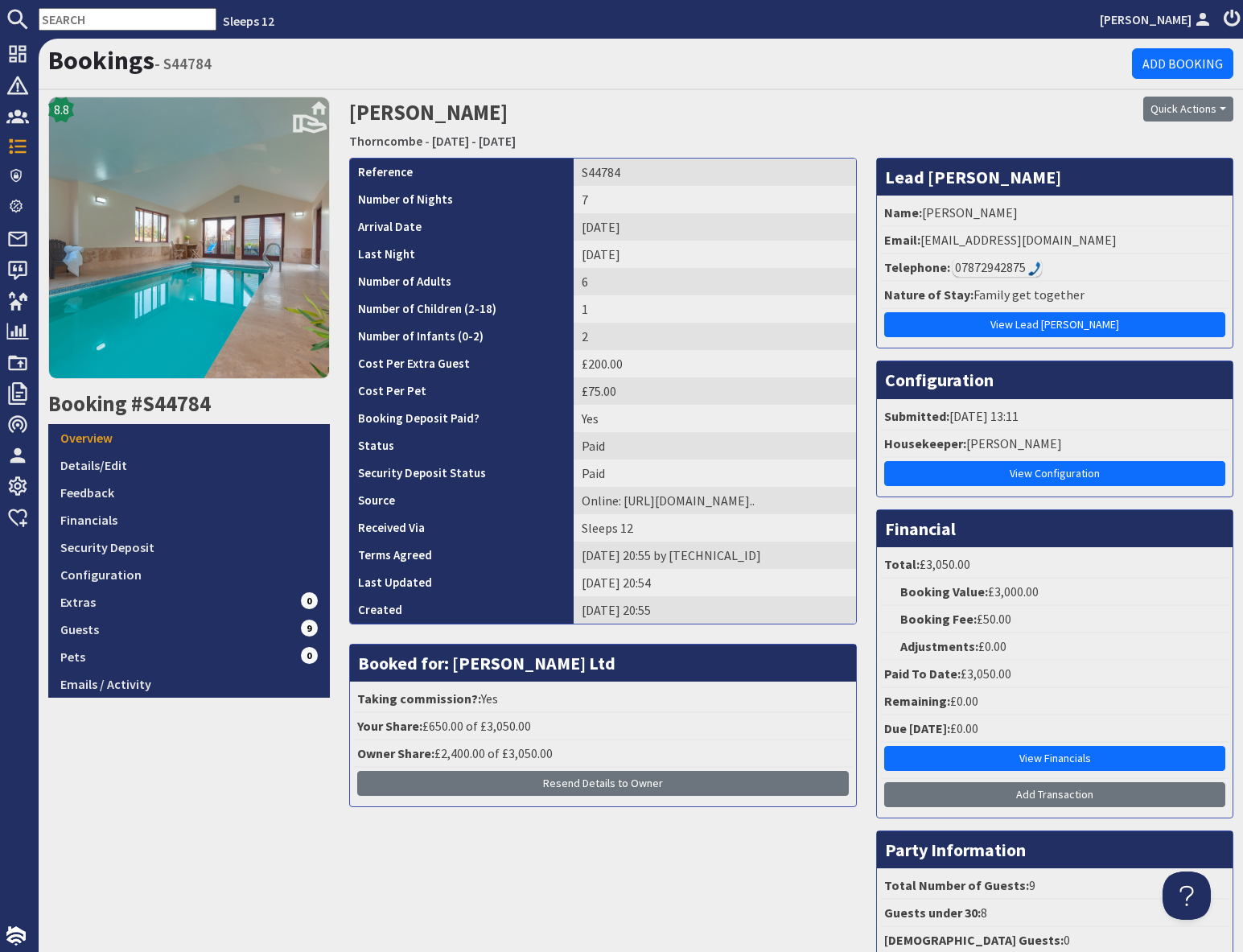
paste input "S45235"
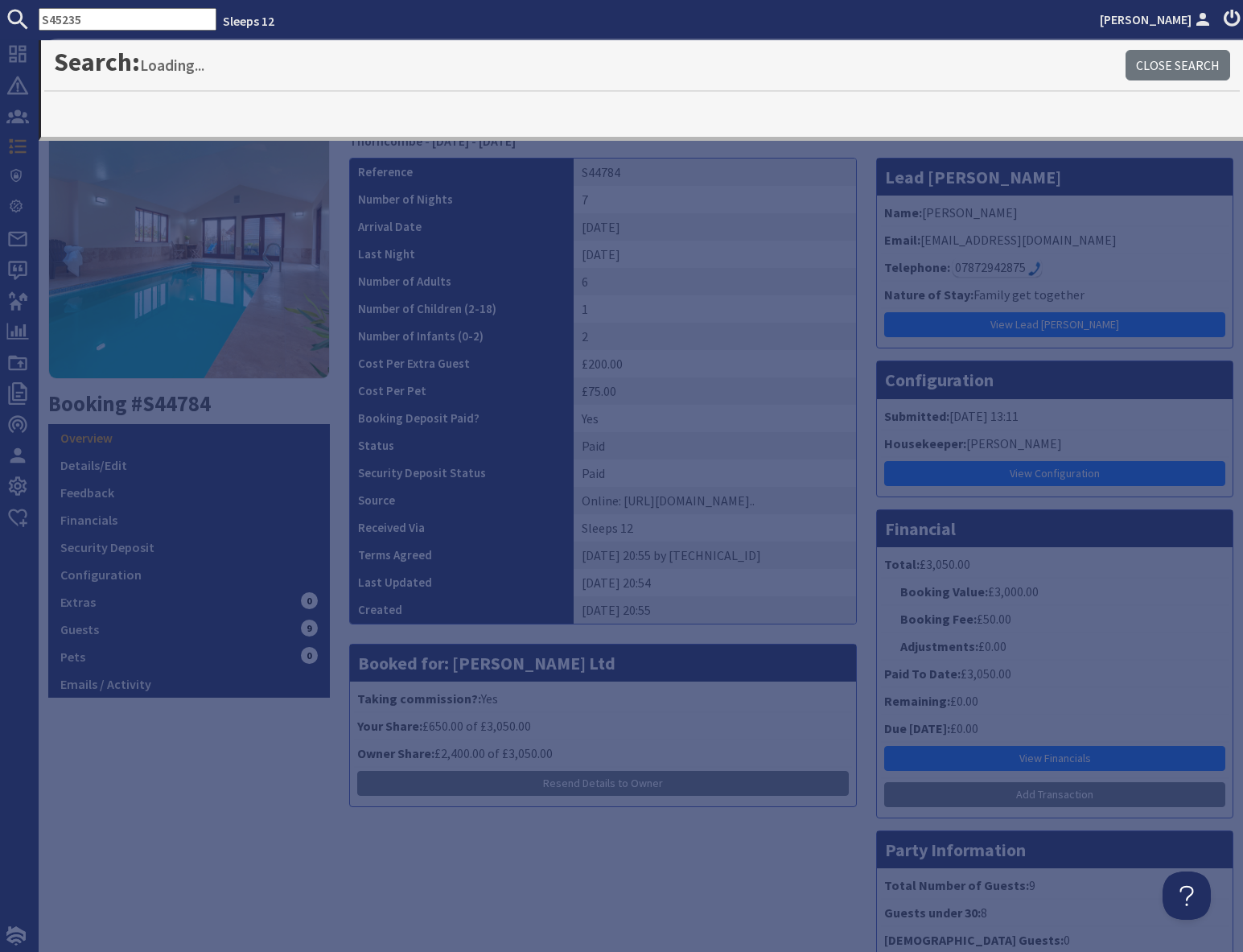
type input "S45235"
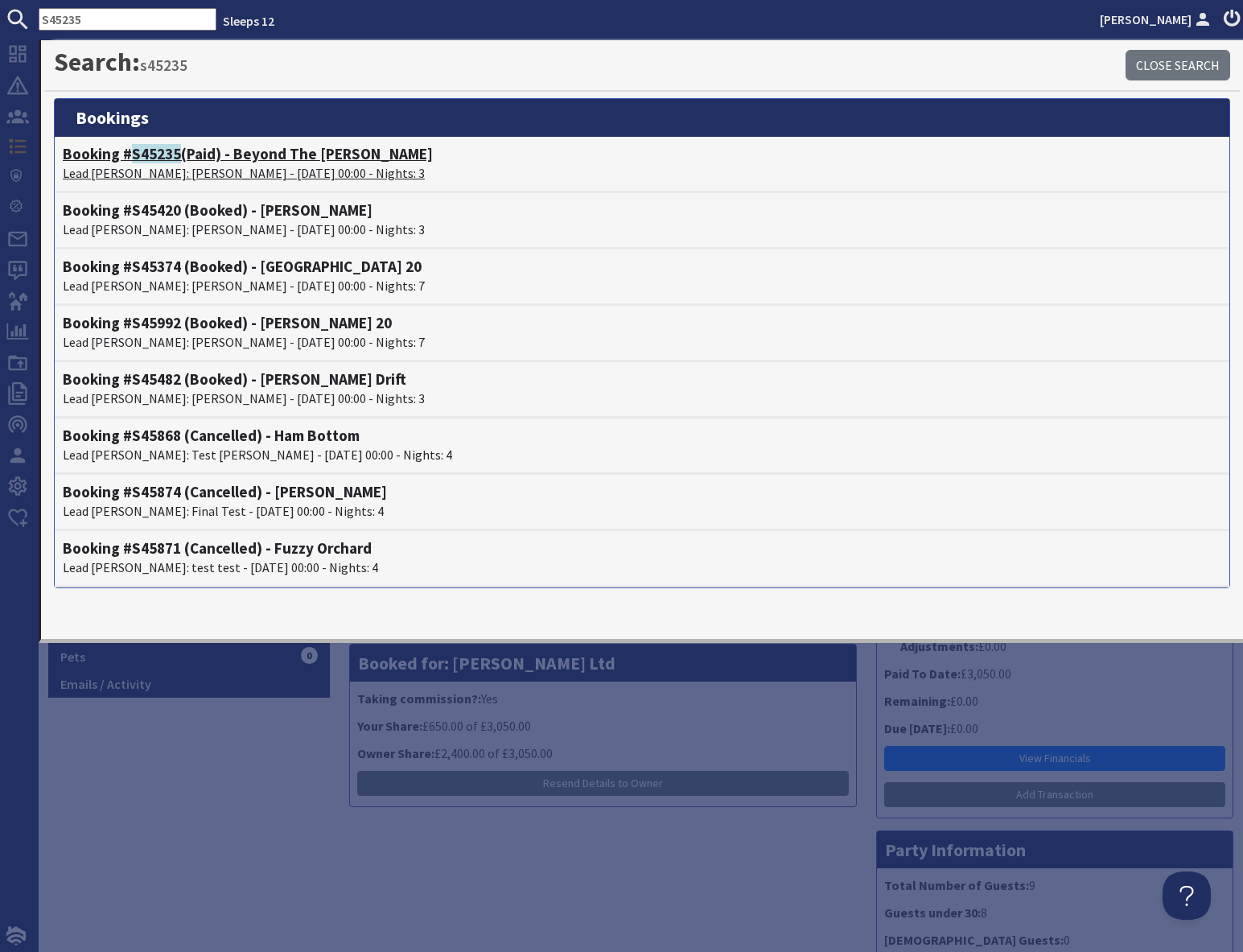
click at [169, 150] on span "S45235" at bounding box center [156, 154] width 49 height 19
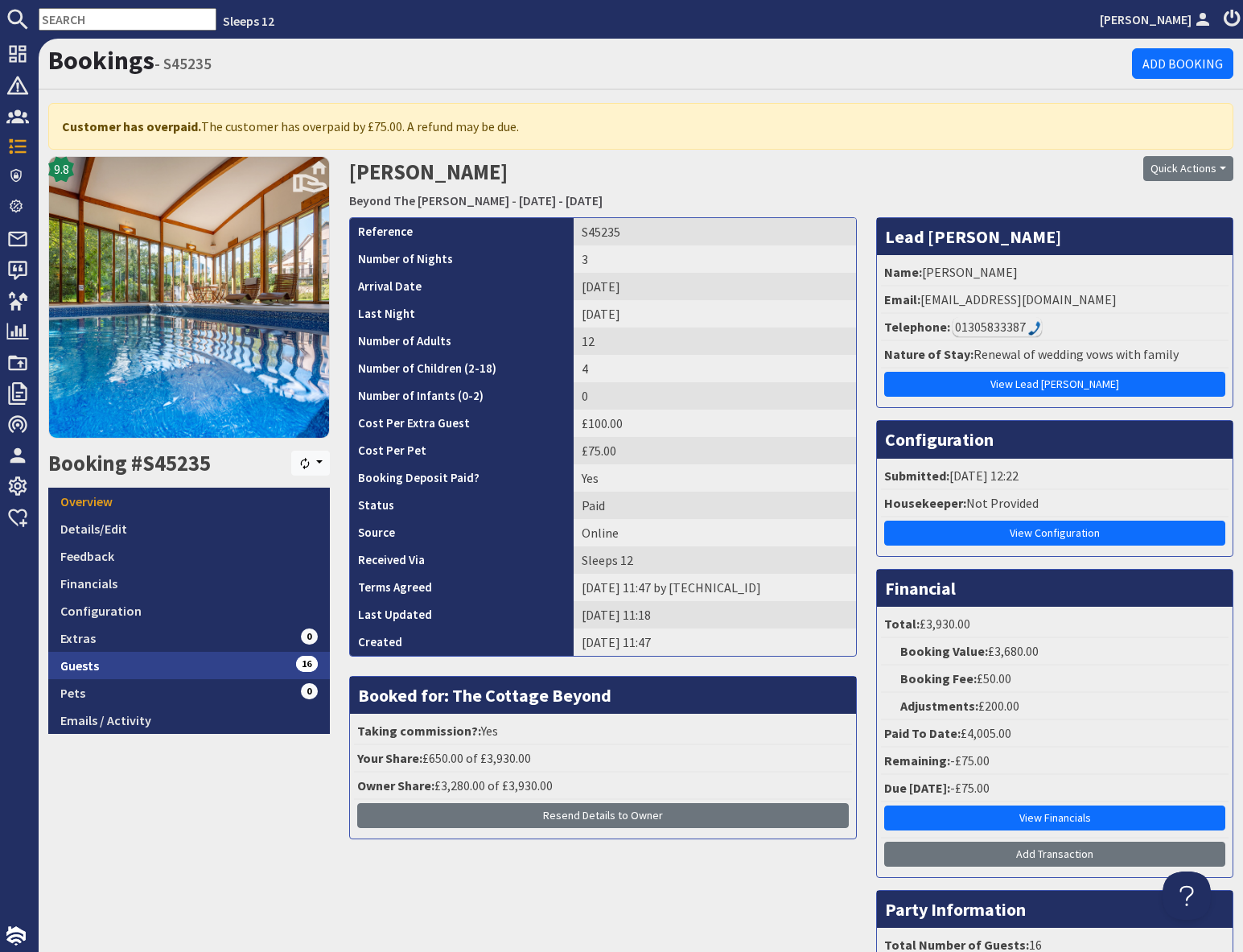
click at [211, 668] on link "Guests 16" at bounding box center [189, 665] width 282 height 28
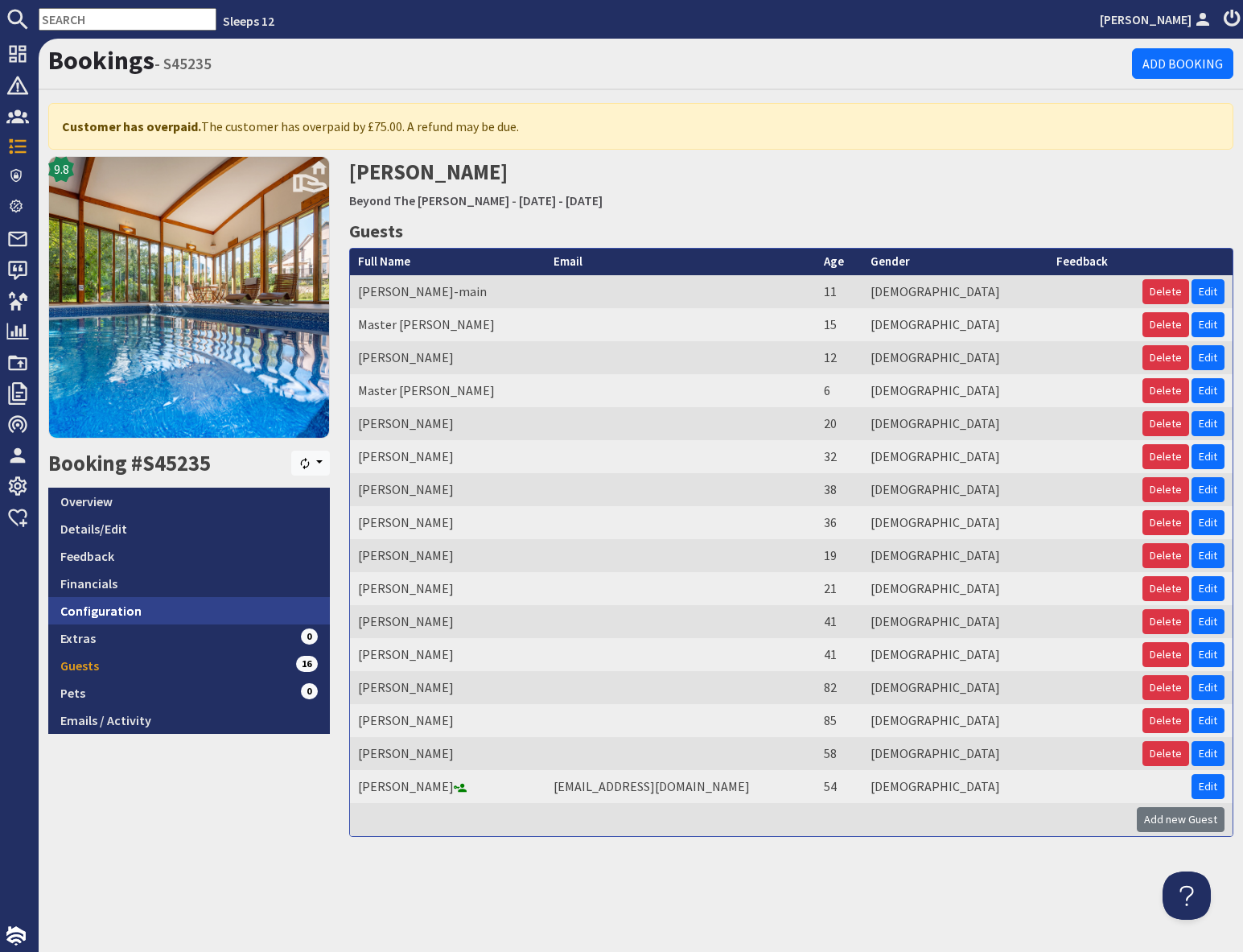
click at [172, 608] on link "Configuration" at bounding box center [189, 611] width 282 height 28
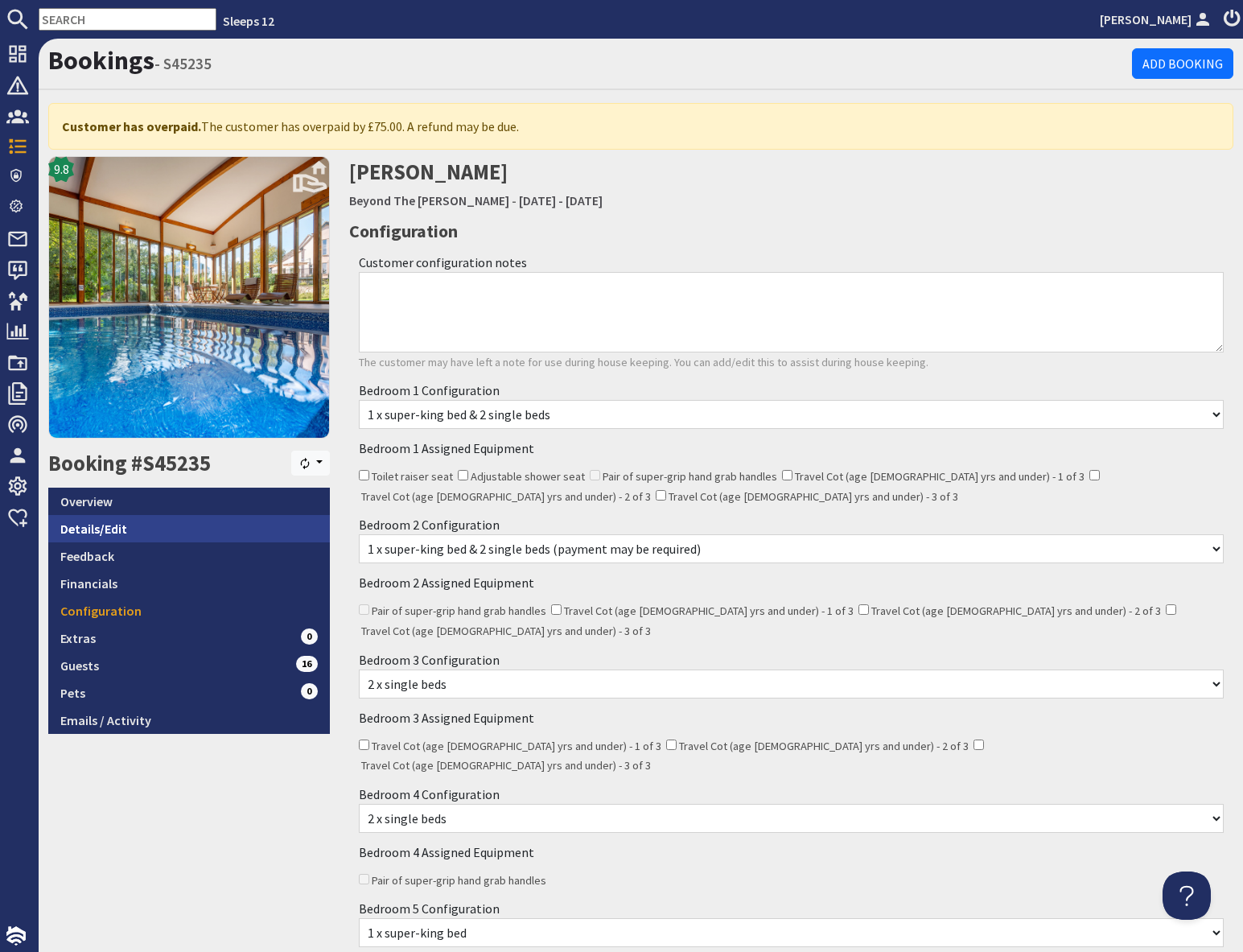
click at [177, 527] on link "Details/Edit" at bounding box center [189, 529] width 282 height 28
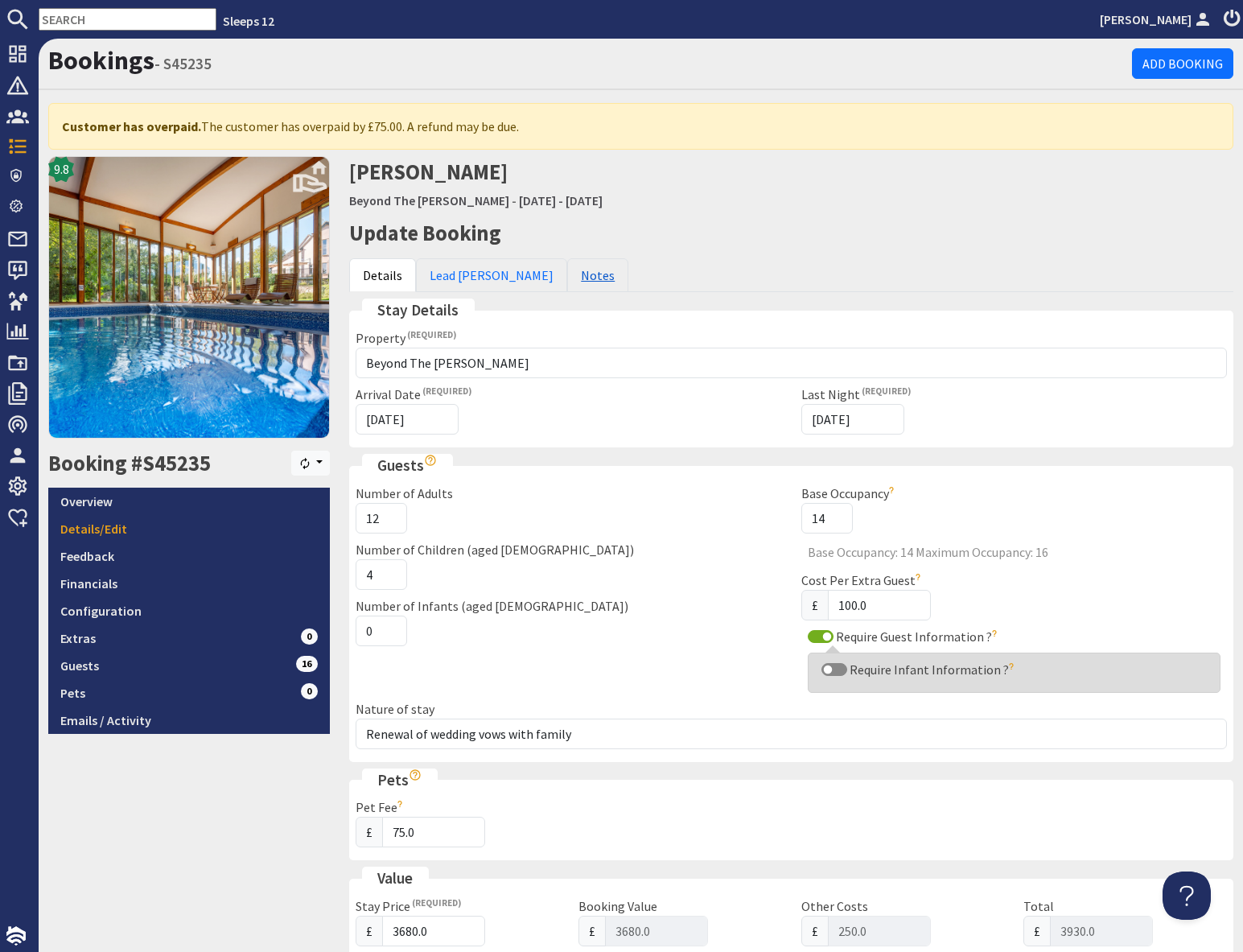
click at [567, 279] on link "Notes" at bounding box center [598, 274] width 61 height 33
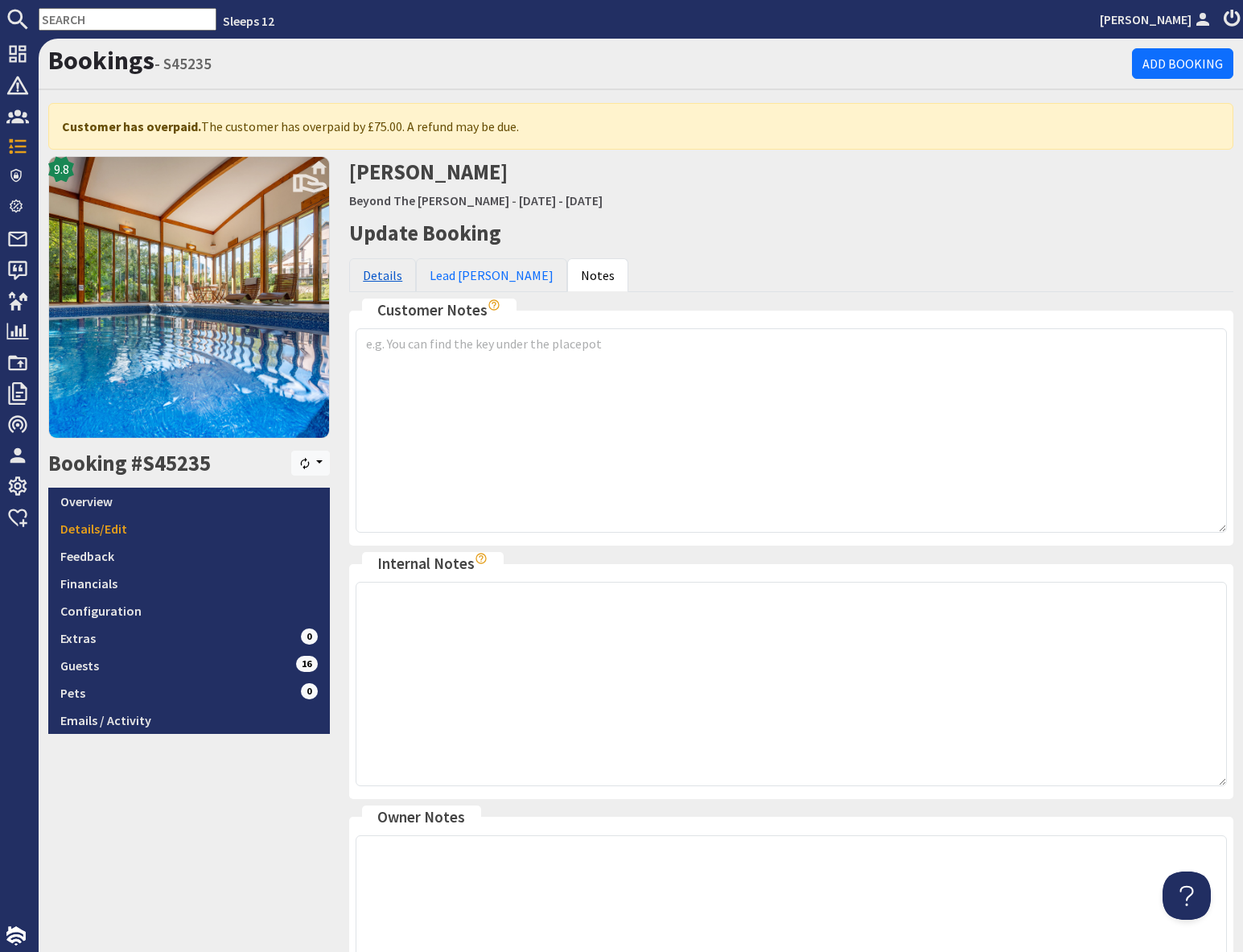
click at [377, 282] on link "Details" at bounding box center [382, 274] width 67 height 33
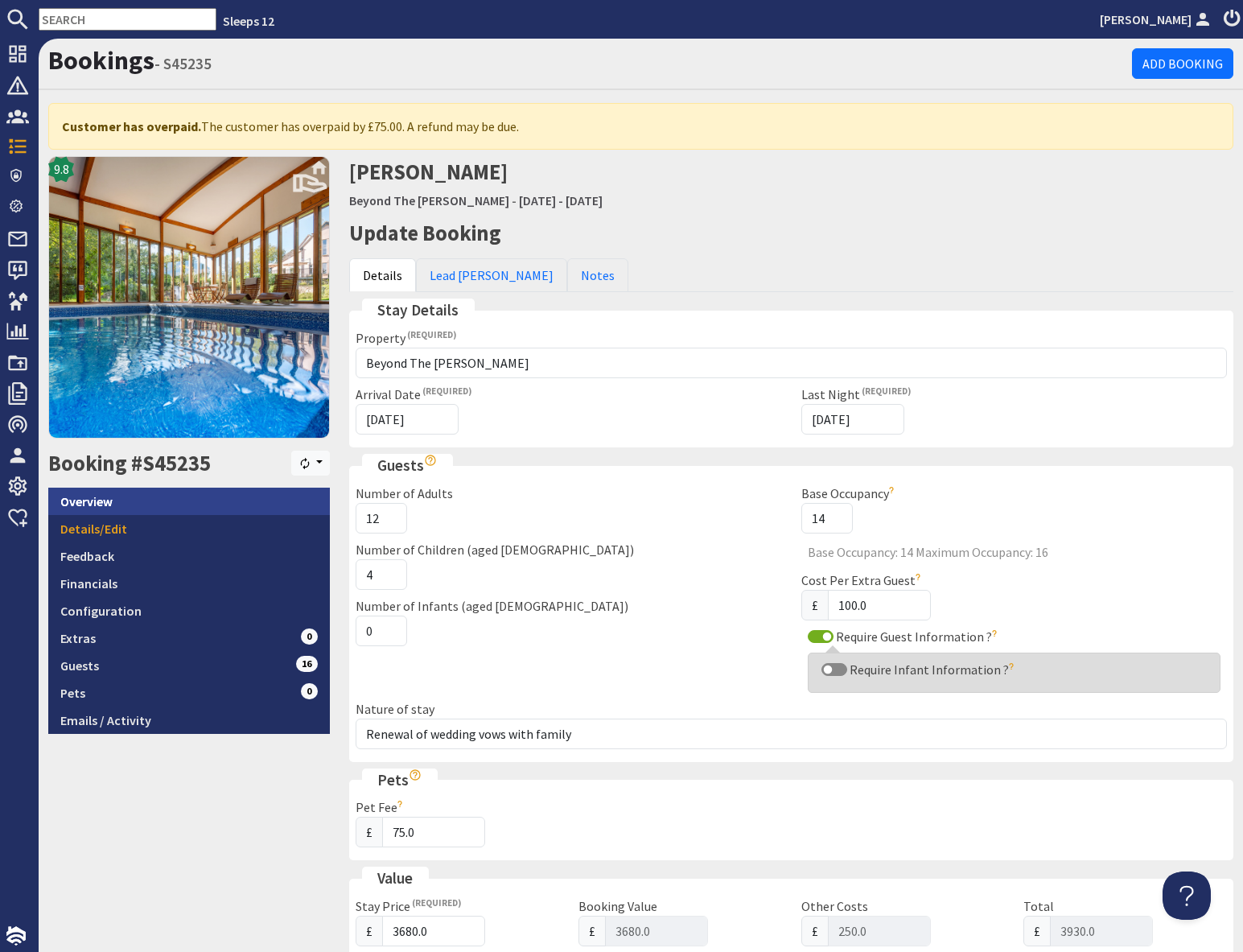
click at [139, 507] on link "Overview" at bounding box center [189, 501] width 282 height 28
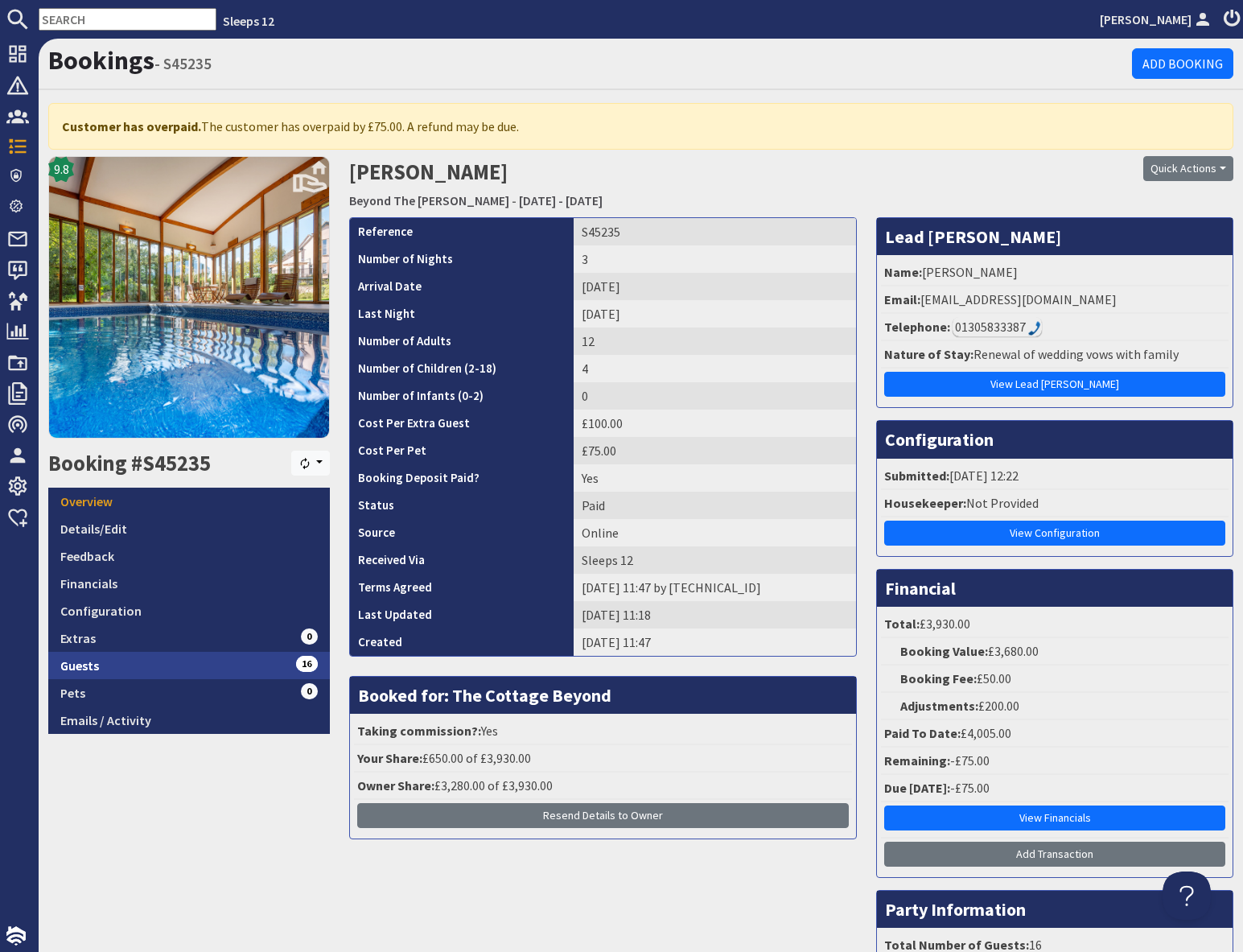
click at [176, 667] on link "Guests 16" at bounding box center [189, 665] width 282 height 28
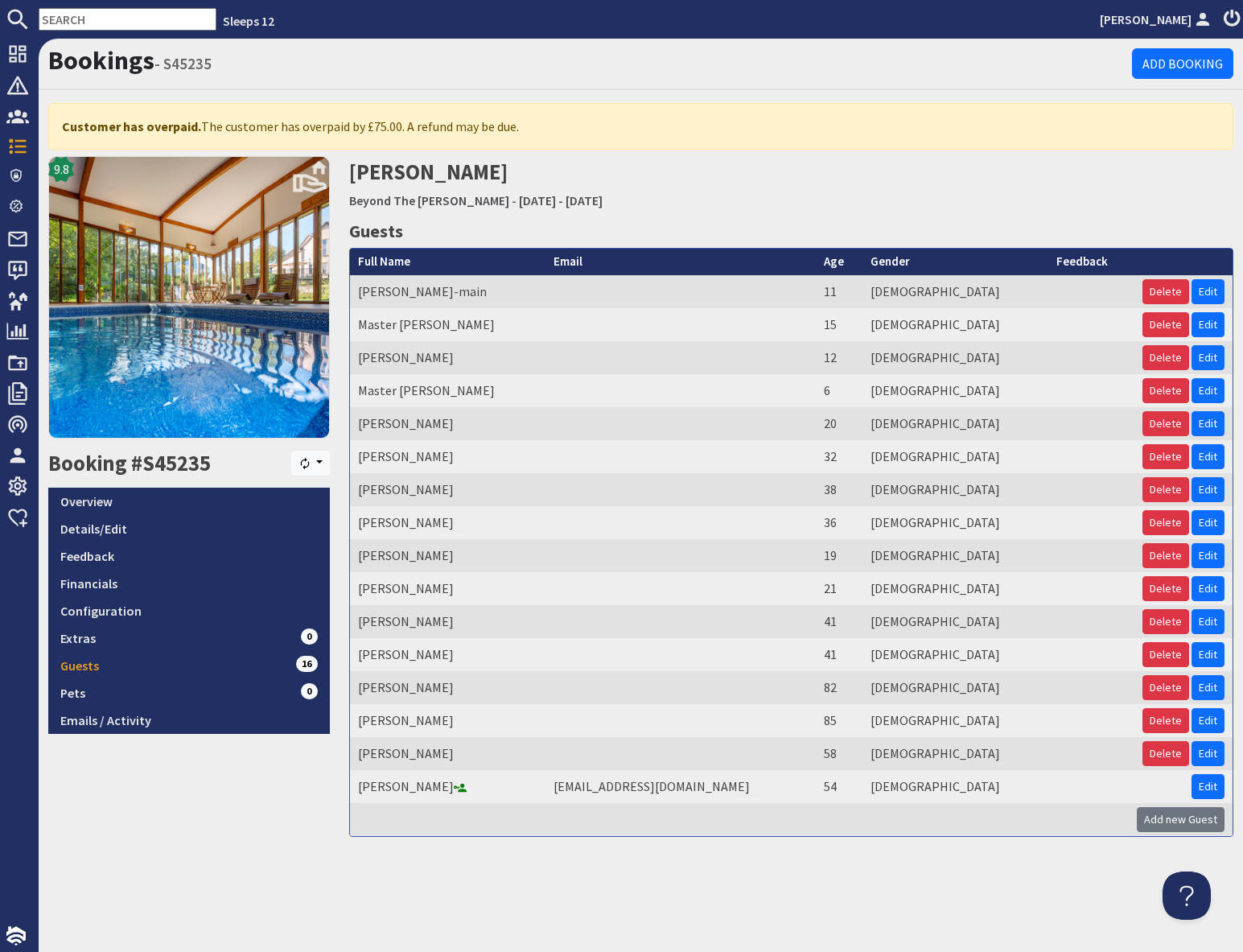
click at [109, 14] on input "text" at bounding box center [127, 19] width 178 height 23
click at [91, 506] on link "Overview" at bounding box center [189, 501] width 282 height 28
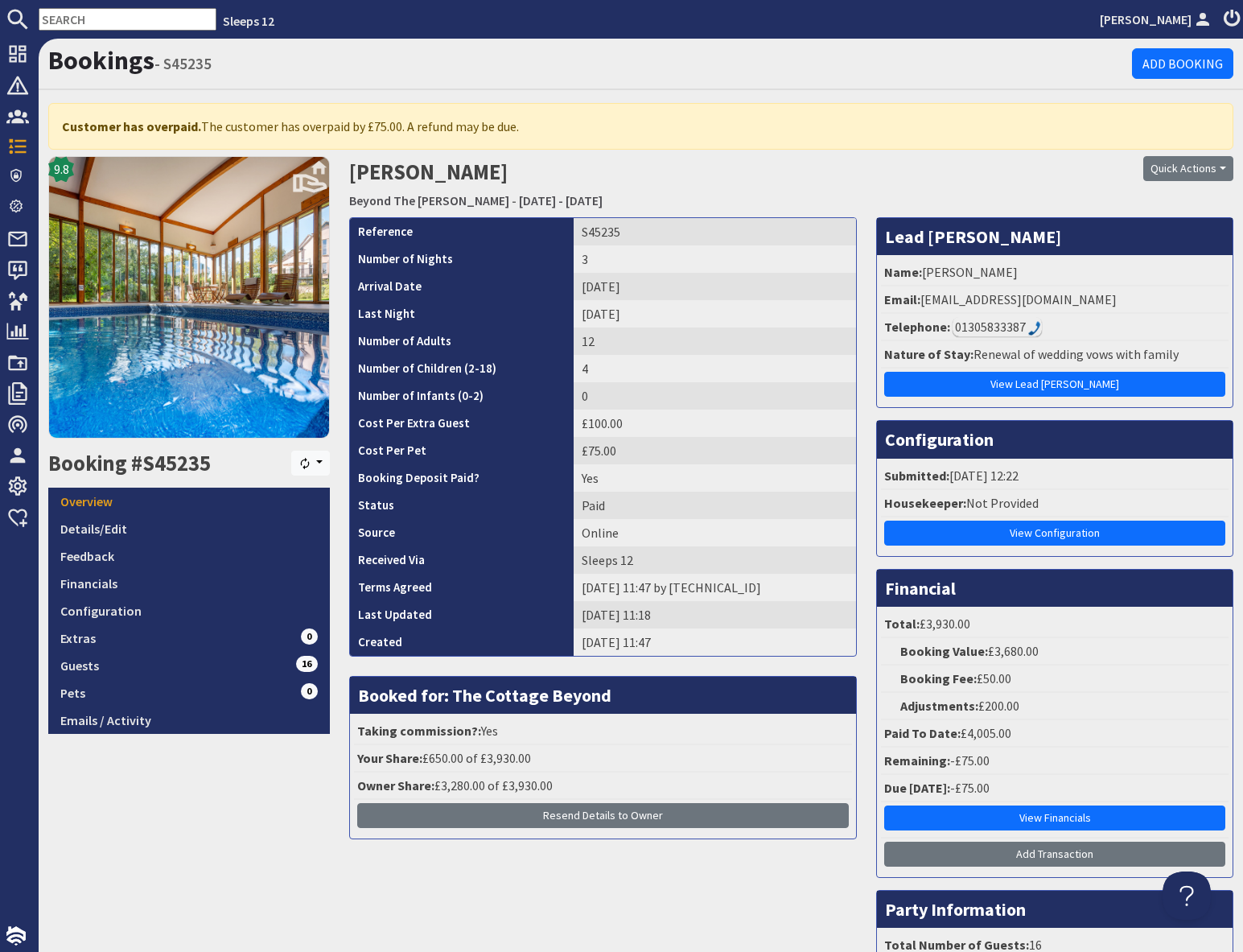
click at [91, 16] on input "text" at bounding box center [127, 19] width 178 height 23
paste input "S45238"
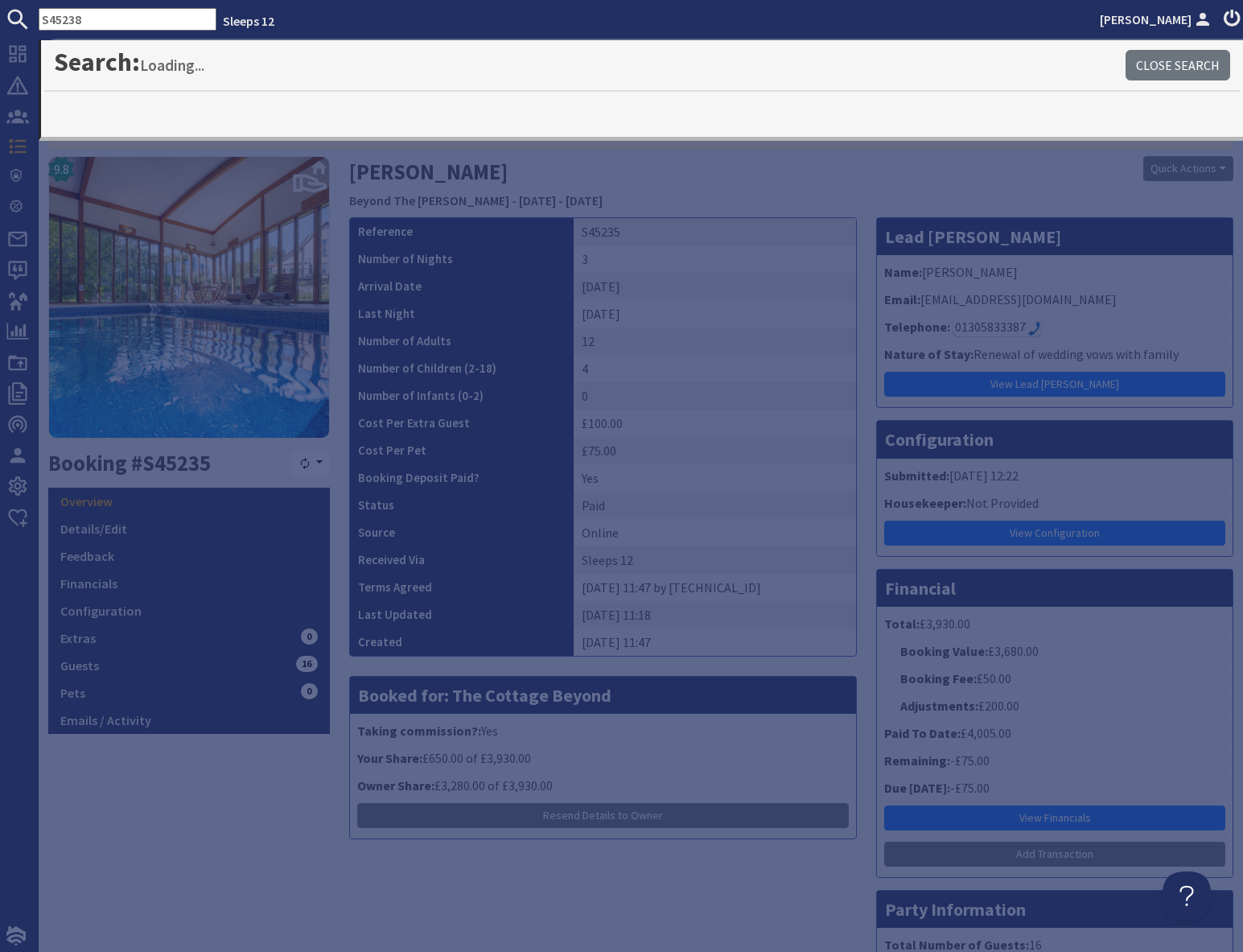
type input "S45238"
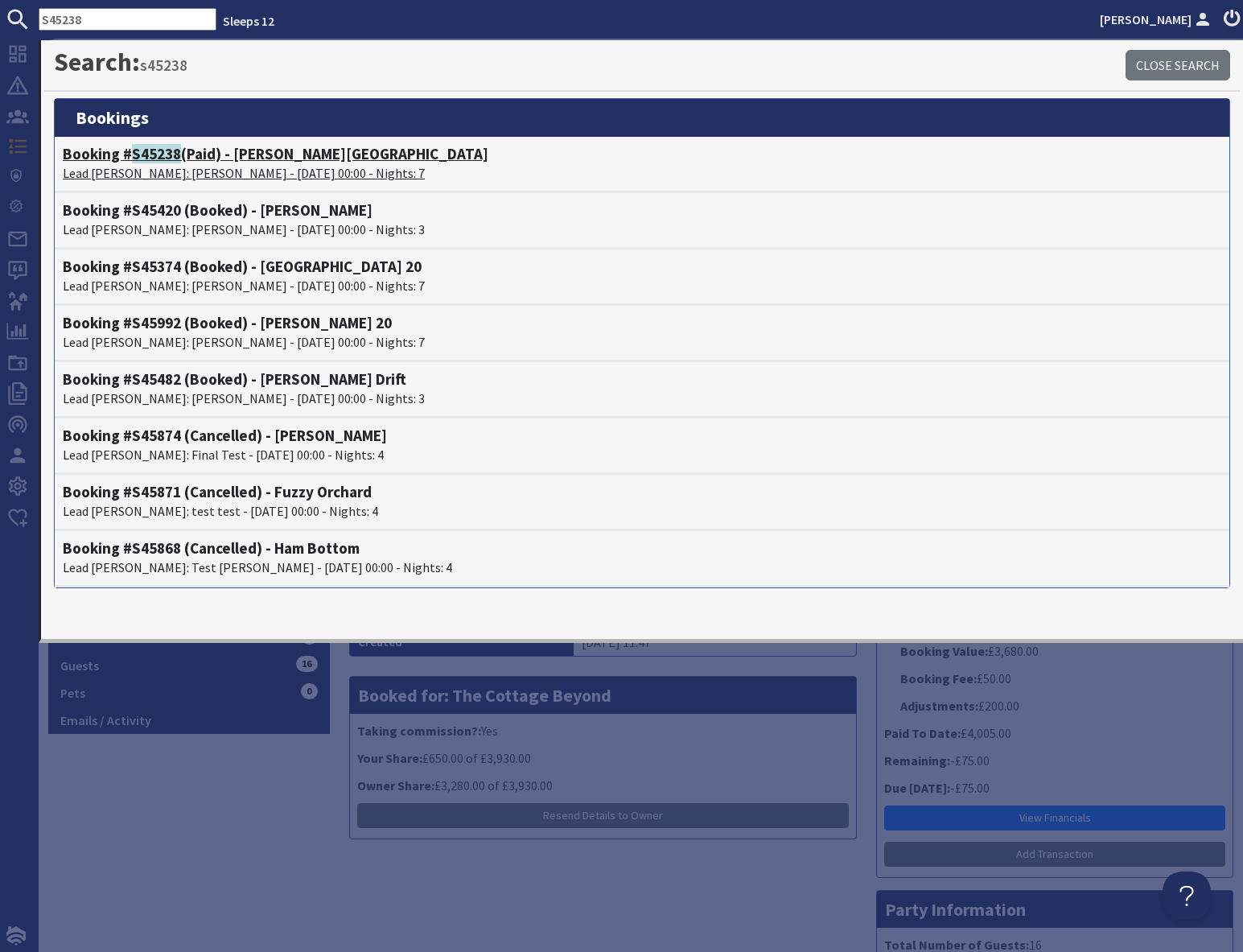
click at [201, 169] on p "Lead Booker: George Austwick - 05/09/2025 00:00 - Nights: 7" at bounding box center [643, 173] width 1159 height 19
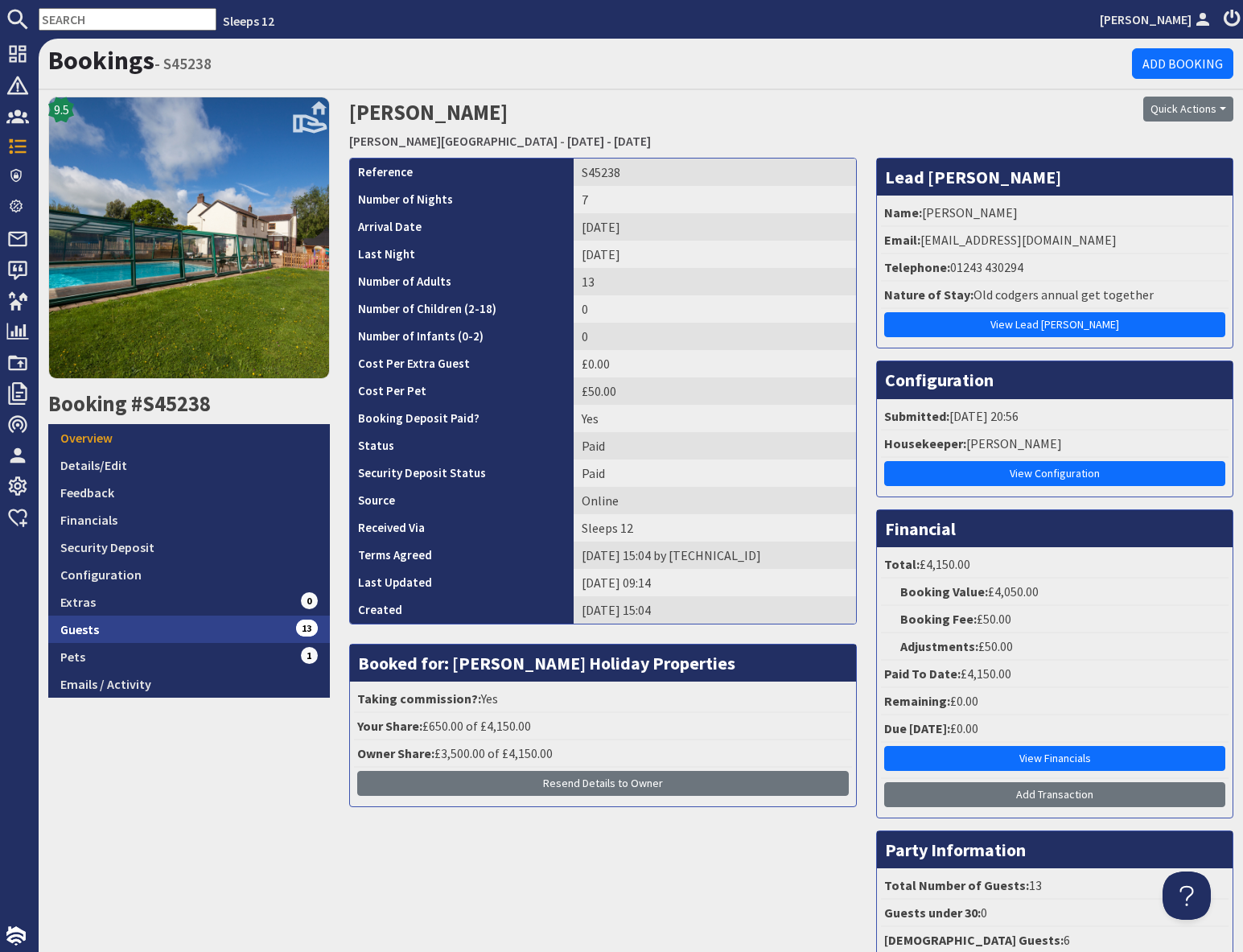
click at [219, 627] on link "Guests 13" at bounding box center [189, 629] width 282 height 28
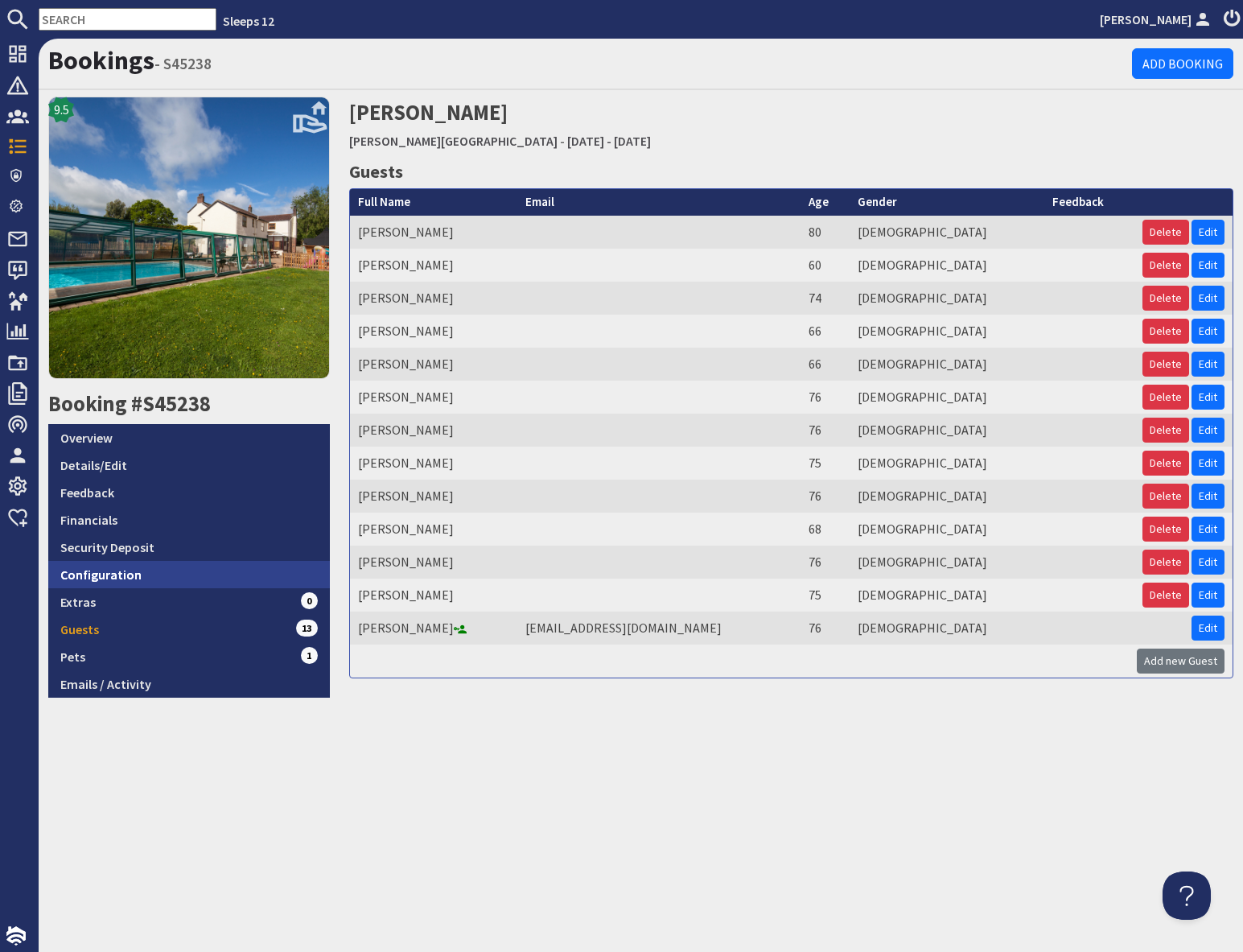
click at [137, 573] on link "Configuration" at bounding box center [189, 574] width 282 height 28
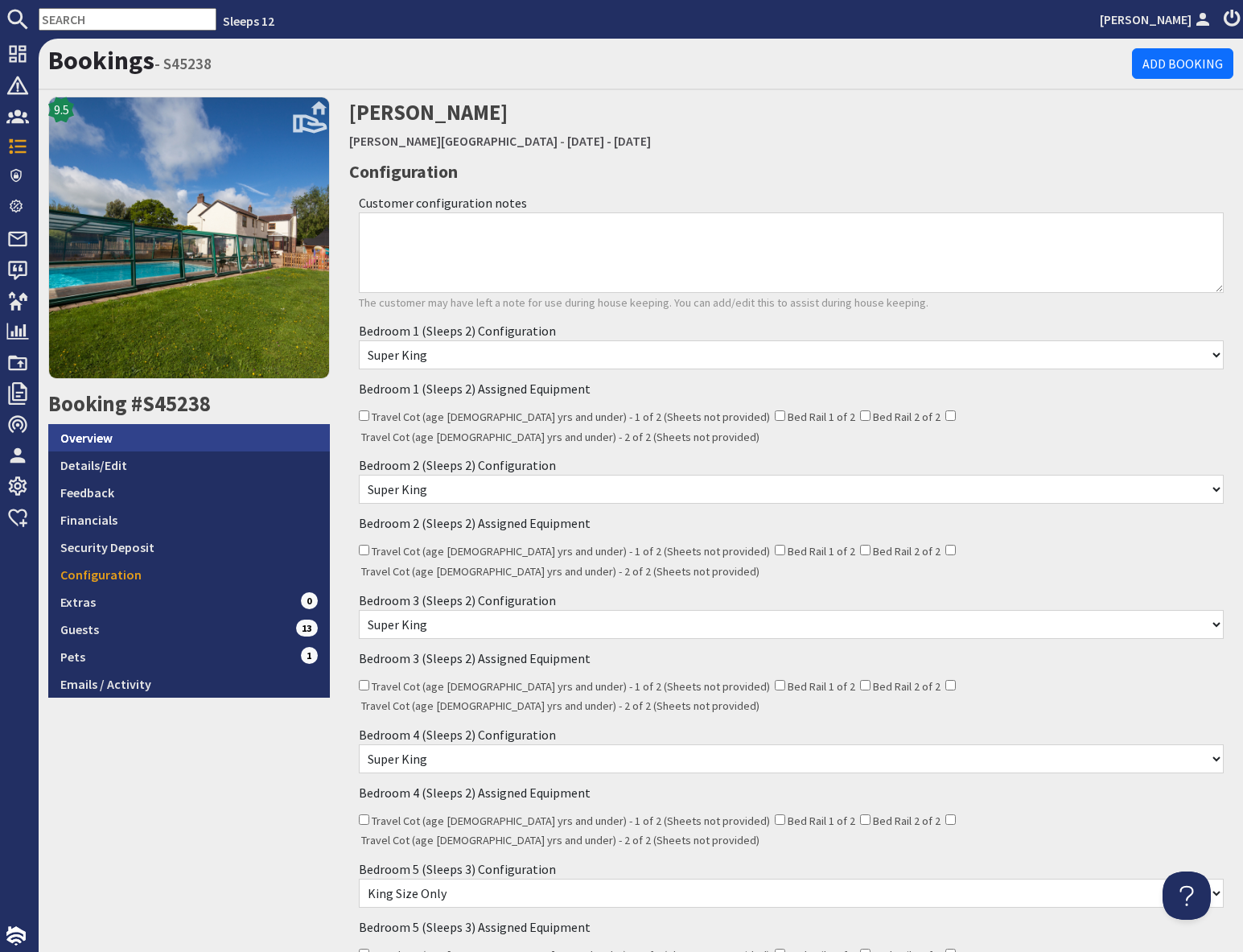
click at [174, 444] on link "Overview" at bounding box center [189, 438] width 282 height 28
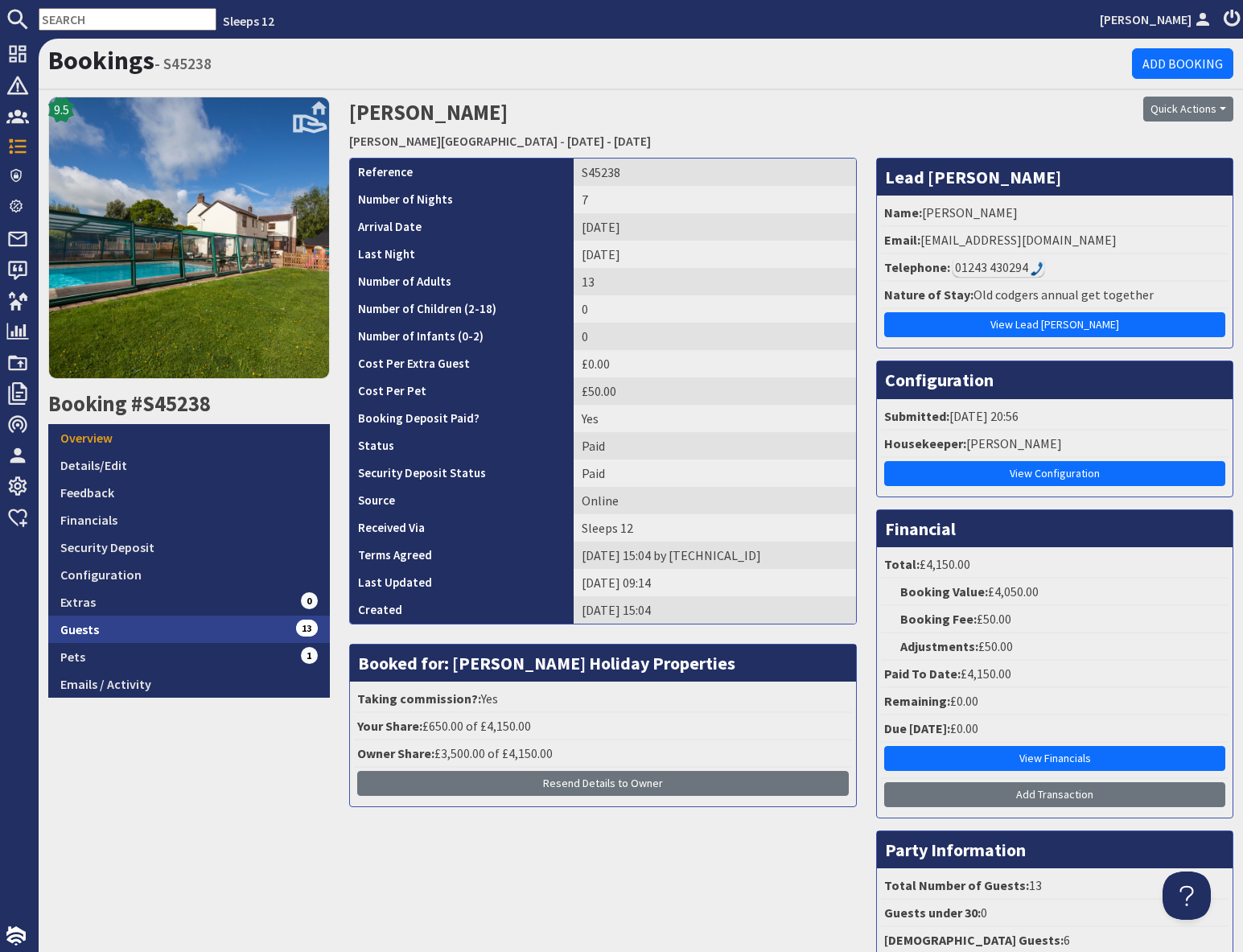
click at [232, 623] on link "Guests 13" at bounding box center [189, 629] width 282 height 28
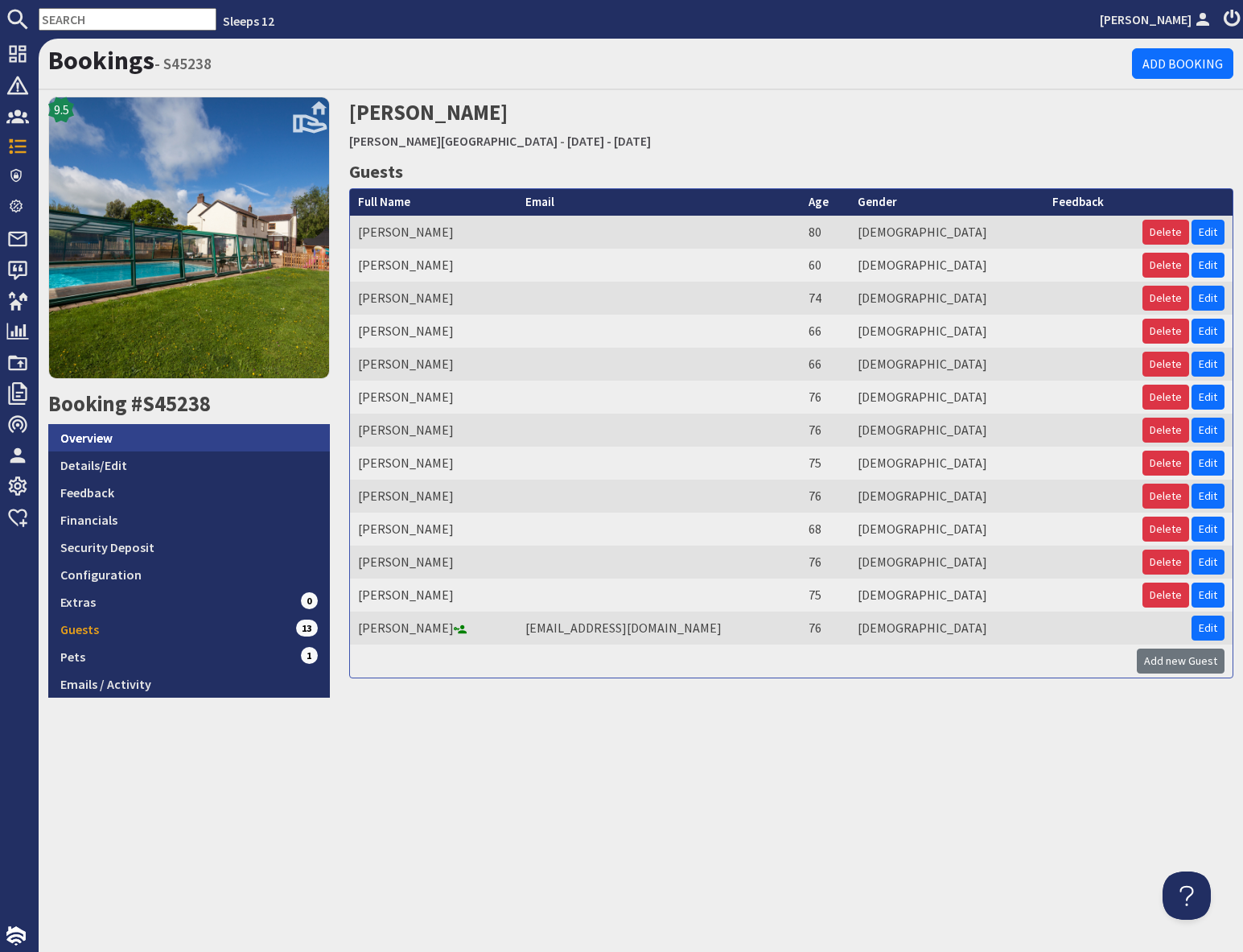
click at [135, 449] on link "Overview" at bounding box center [189, 438] width 282 height 28
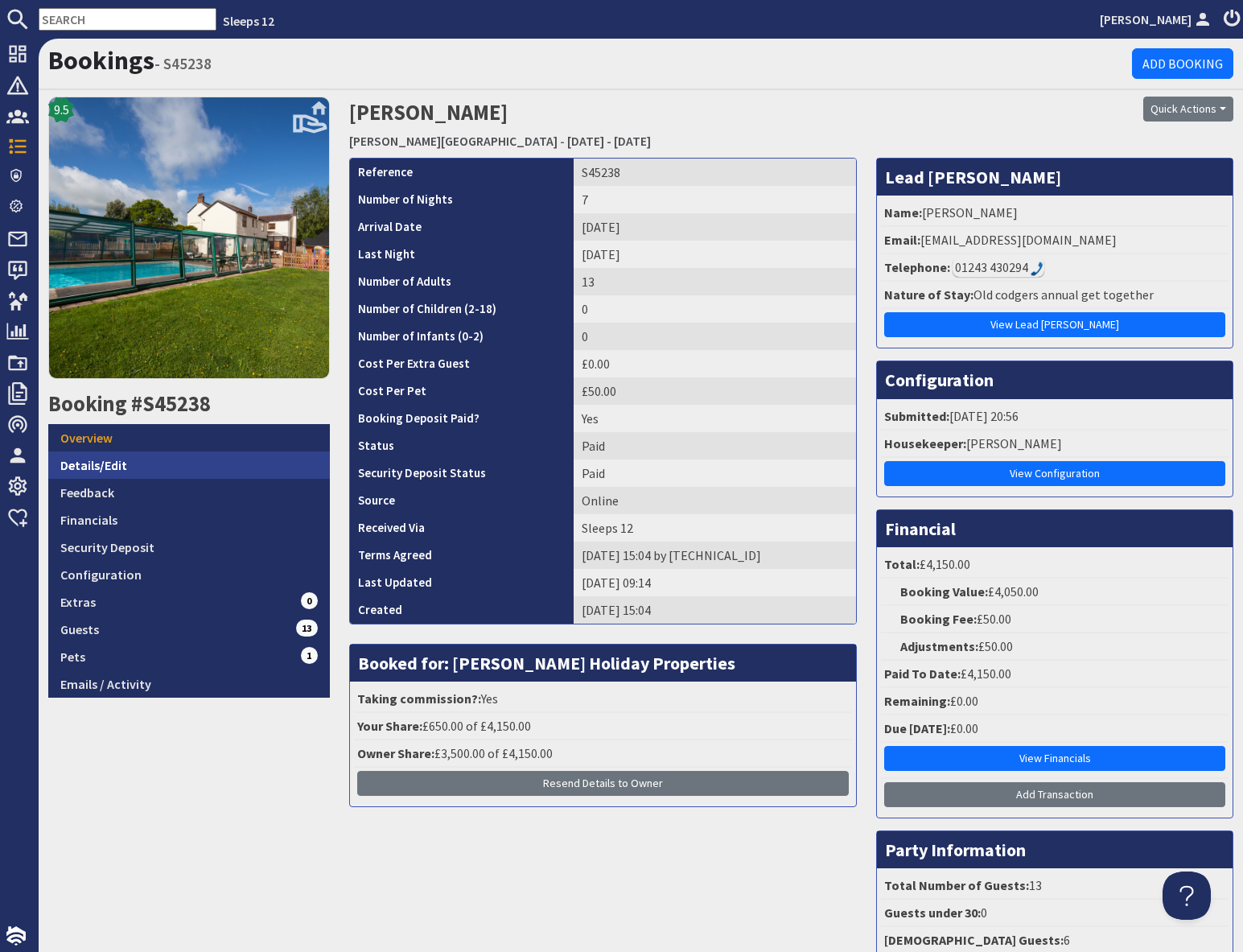
click at [123, 471] on link "Details/Edit" at bounding box center [189, 465] width 282 height 28
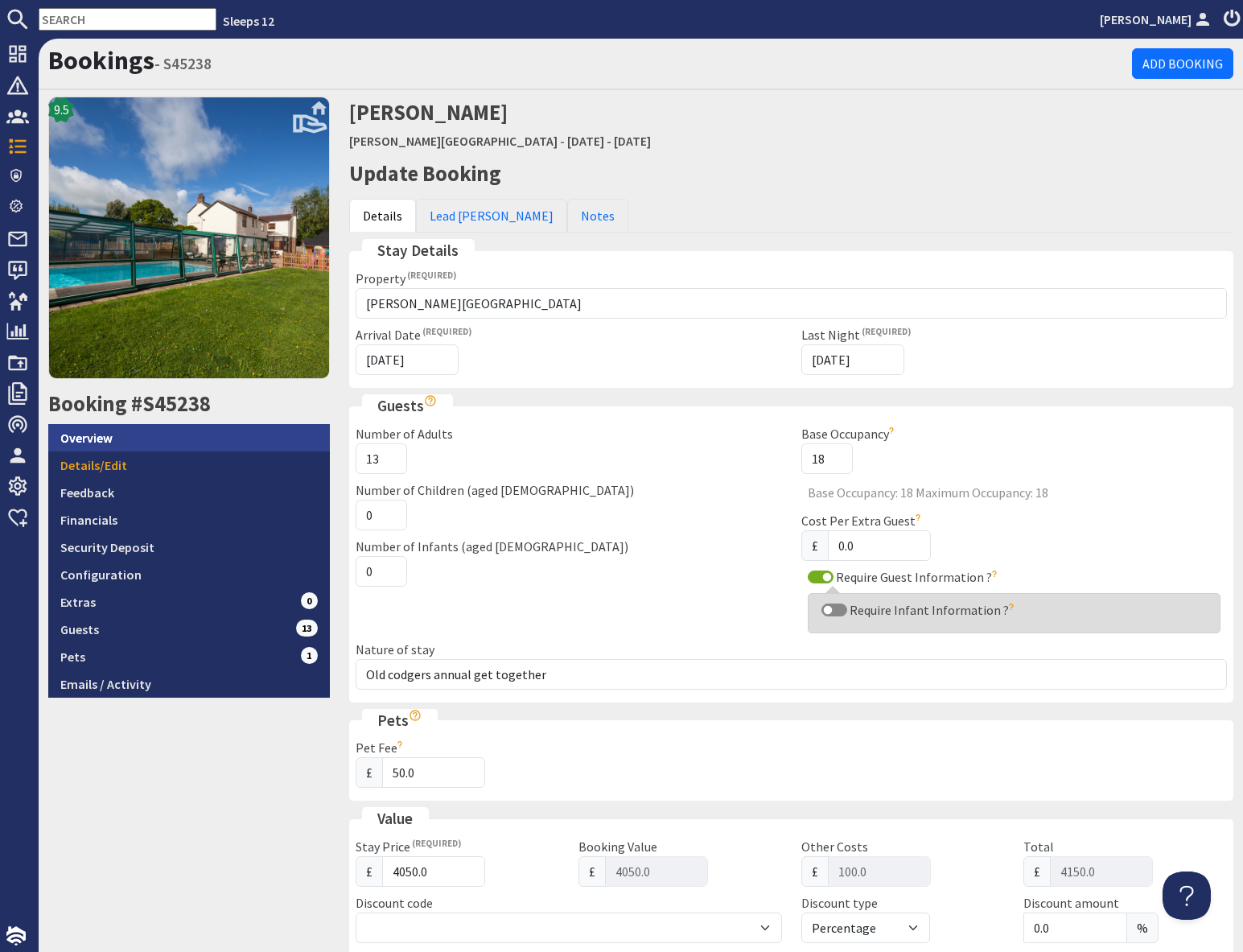
click at [138, 440] on link "Overview" at bounding box center [189, 438] width 282 height 28
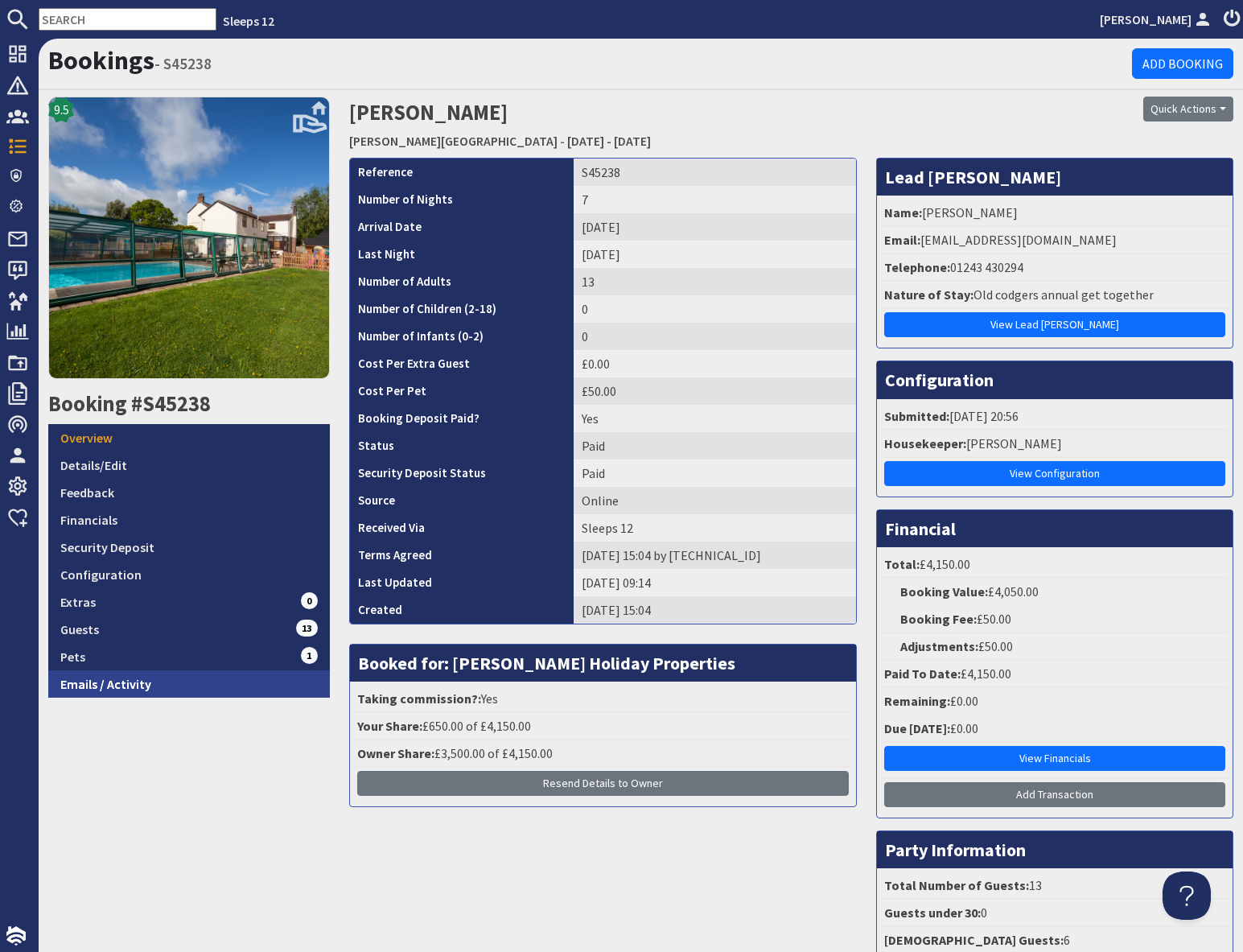
click at [224, 690] on link "Emails / Activity" at bounding box center [189, 683] width 282 height 28
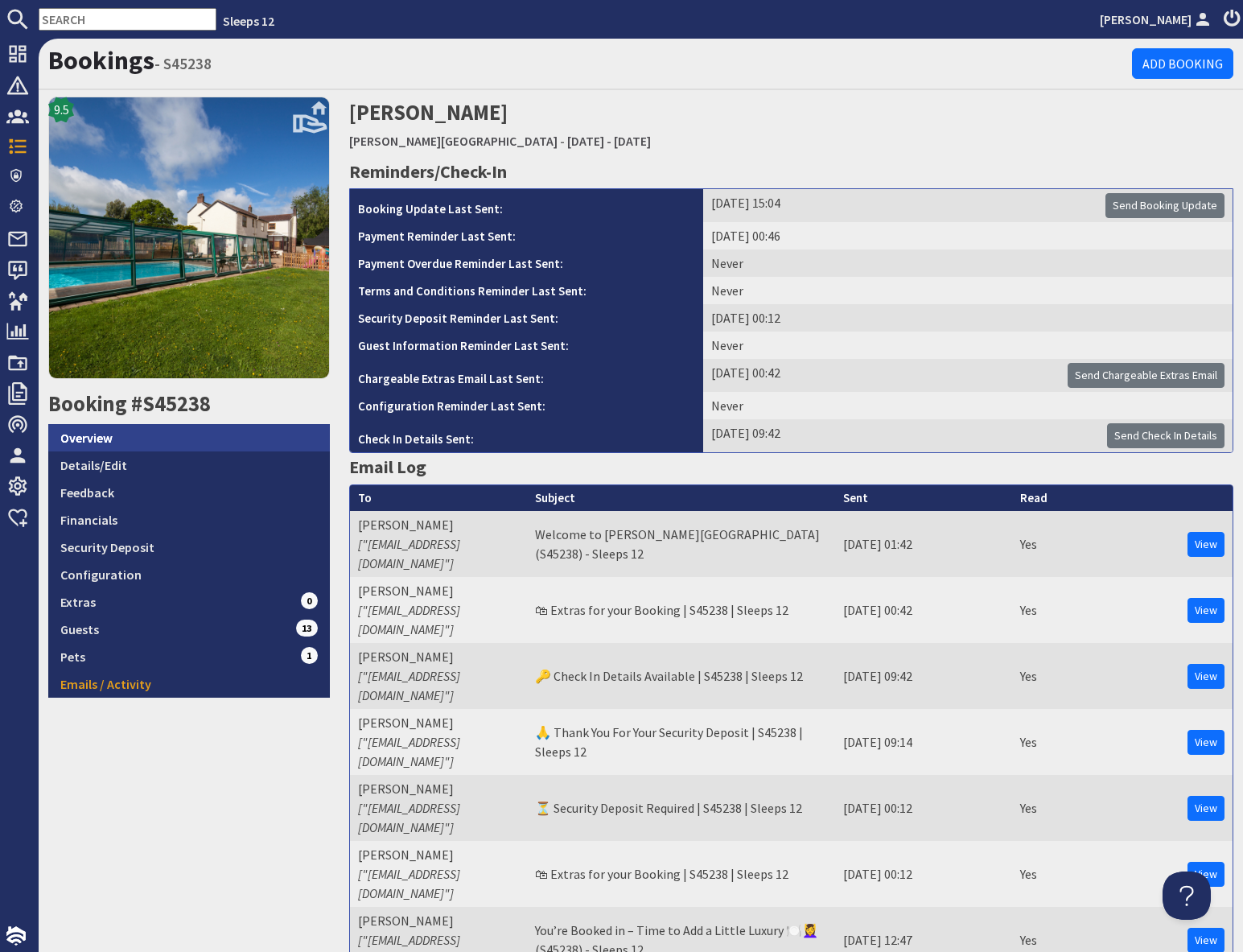
click at [141, 432] on link "Overview" at bounding box center [189, 438] width 282 height 28
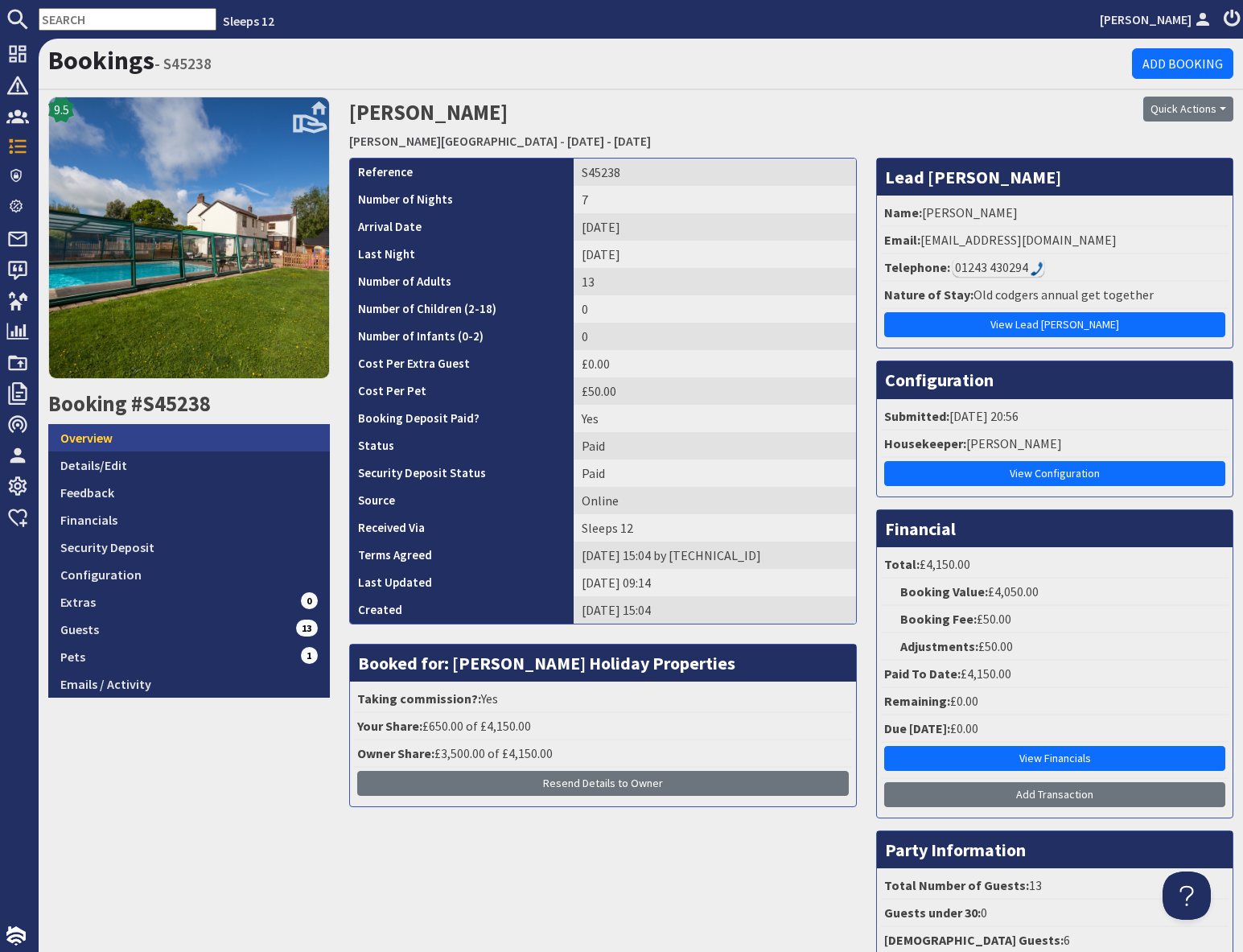
click at [130, 444] on link "Overview" at bounding box center [189, 438] width 282 height 28
click at [61, 17] on input "text" at bounding box center [127, 19] width 178 height 23
paste input "S45302"
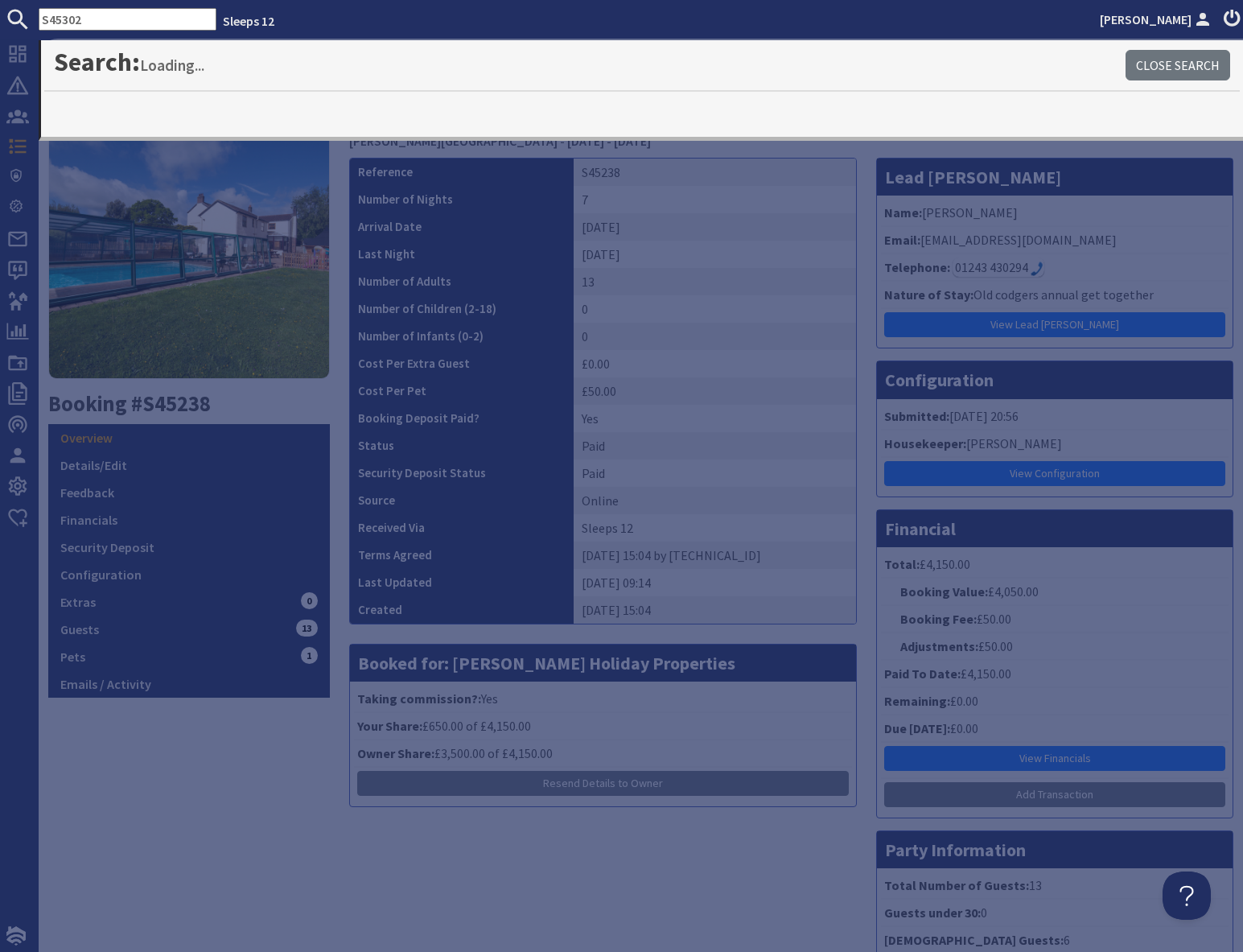
type input "S45302"
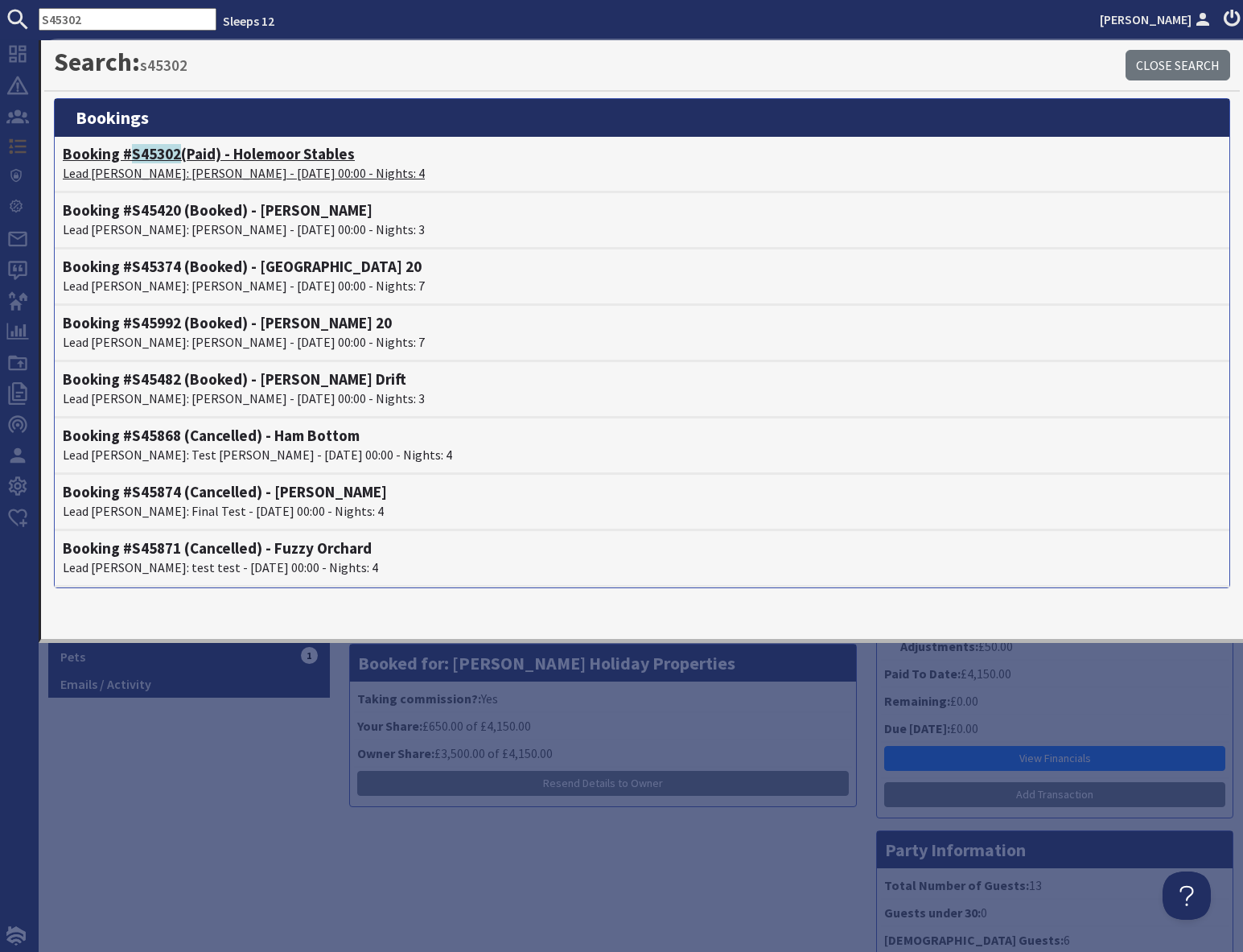
click at [158, 166] on p "Lead Booker: Catherine Reed - 08/09/2025 00:00 - Nights: 4" at bounding box center [643, 173] width 1159 height 19
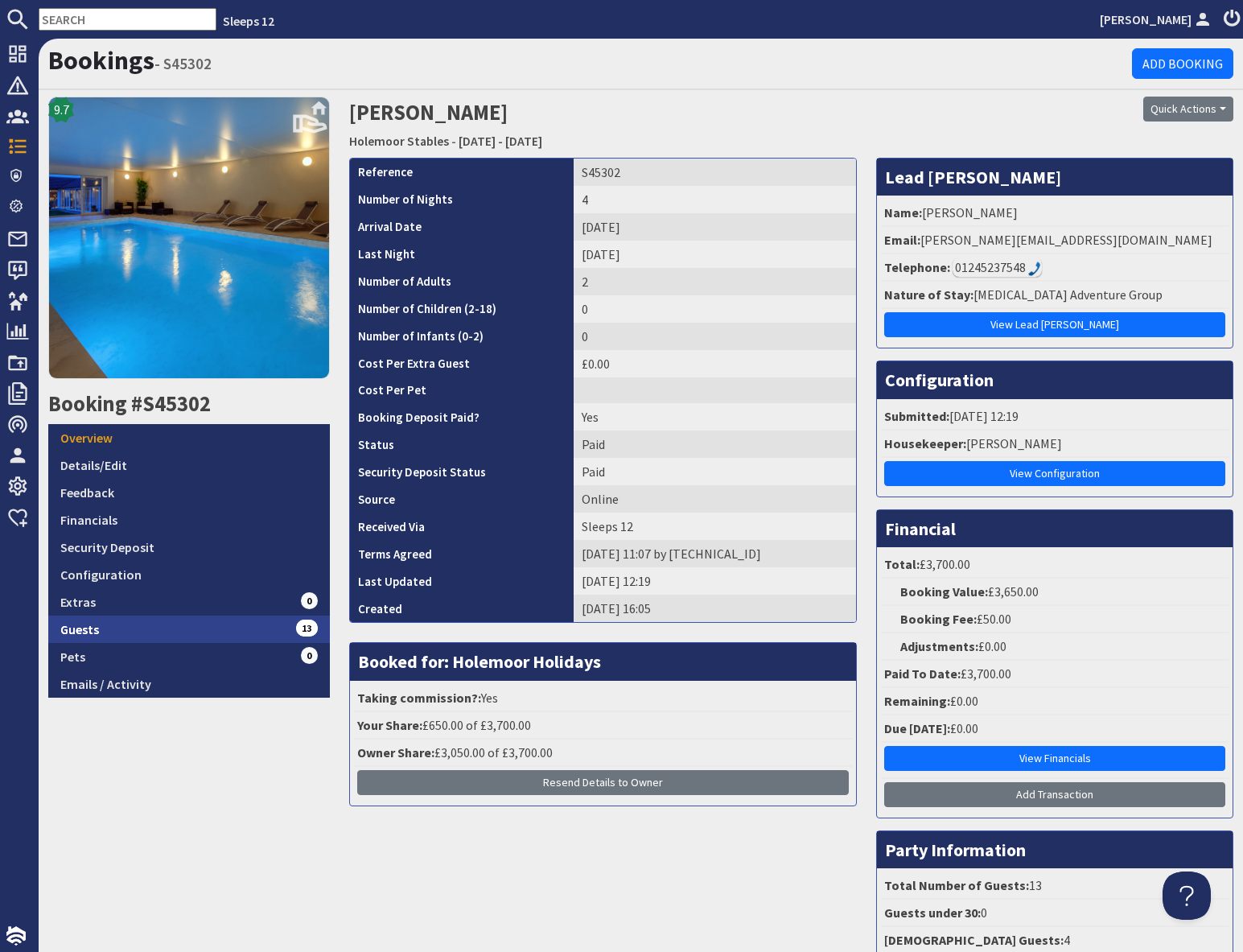
click at [250, 626] on link "Guests 13" at bounding box center [189, 629] width 282 height 28
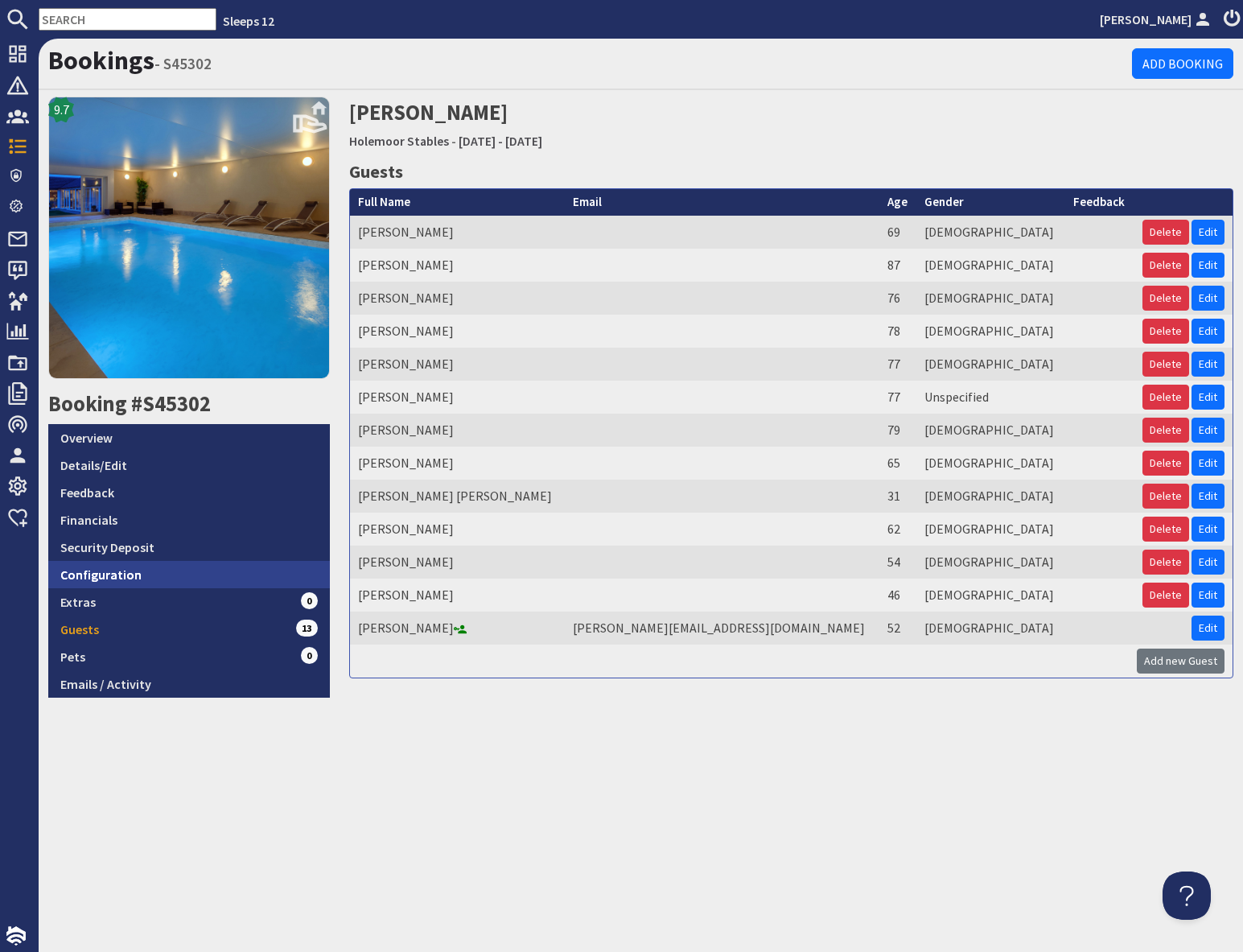
click at [120, 575] on link "Configuration" at bounding box center [189, 574] width 282 height 28
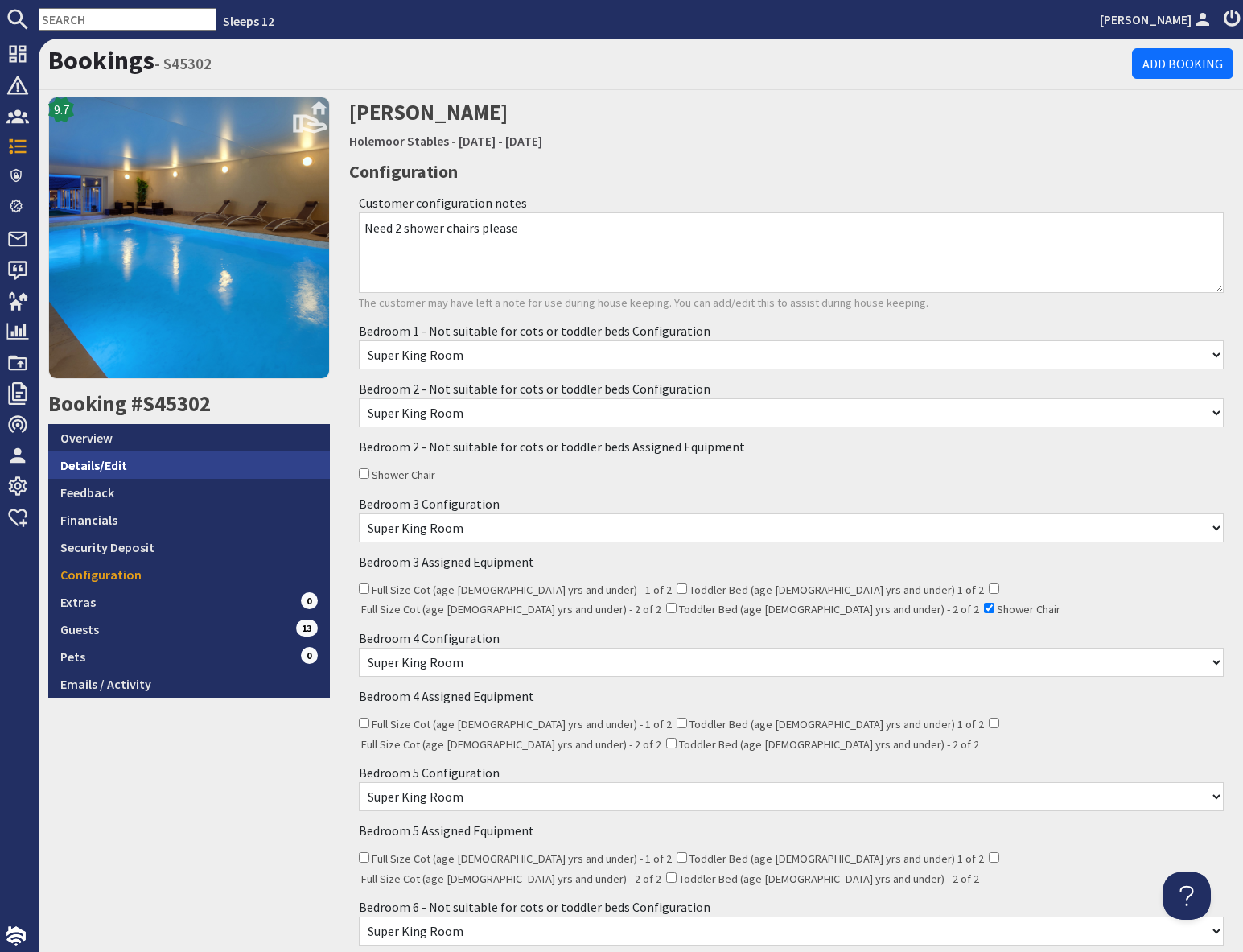
click at [163, 460] on link "Details/Edit" at bounding box center [189, 465] width 282 height 28
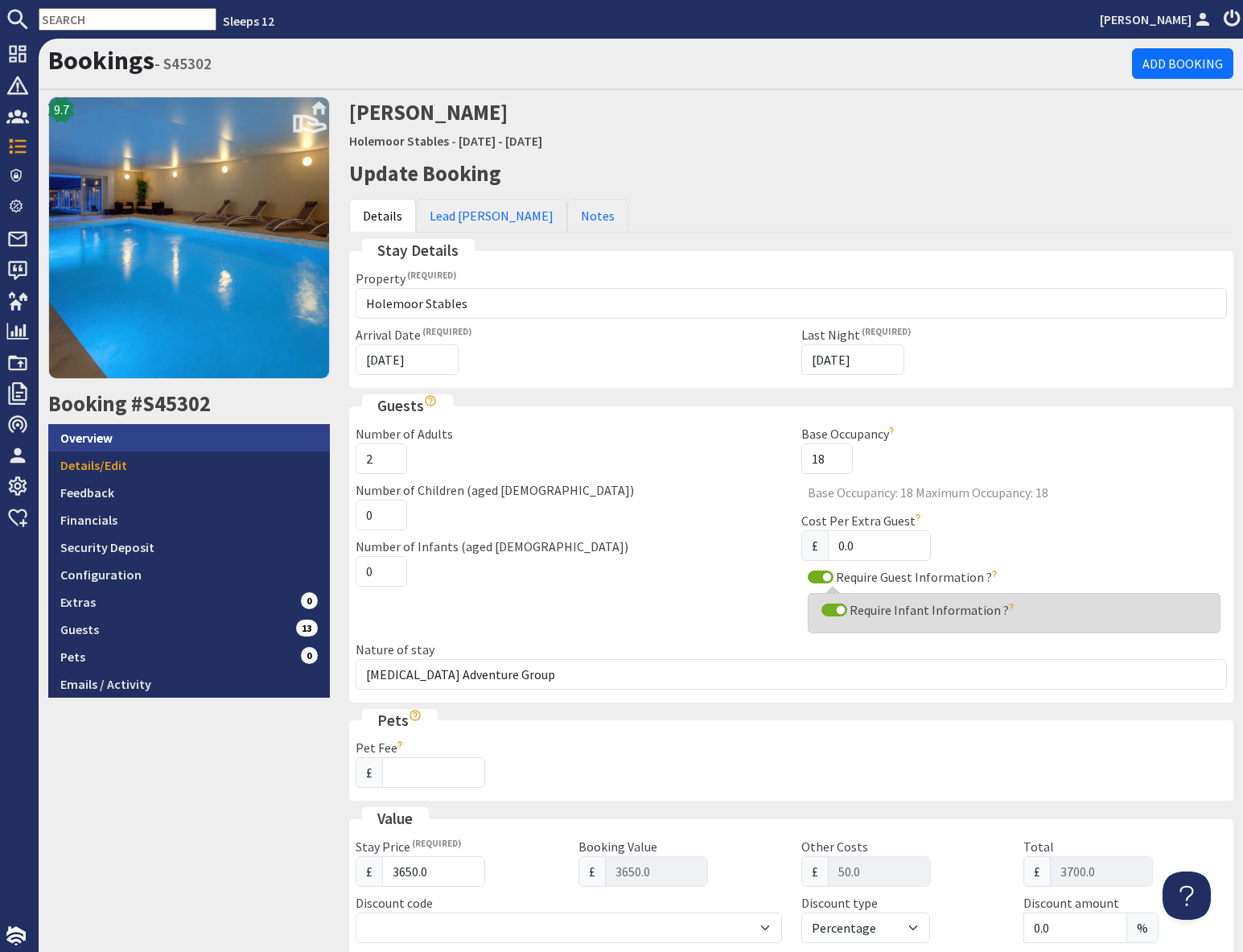
click at [155, 439] on link "Overview" at bounding box center [189, 438] width 282 height 28
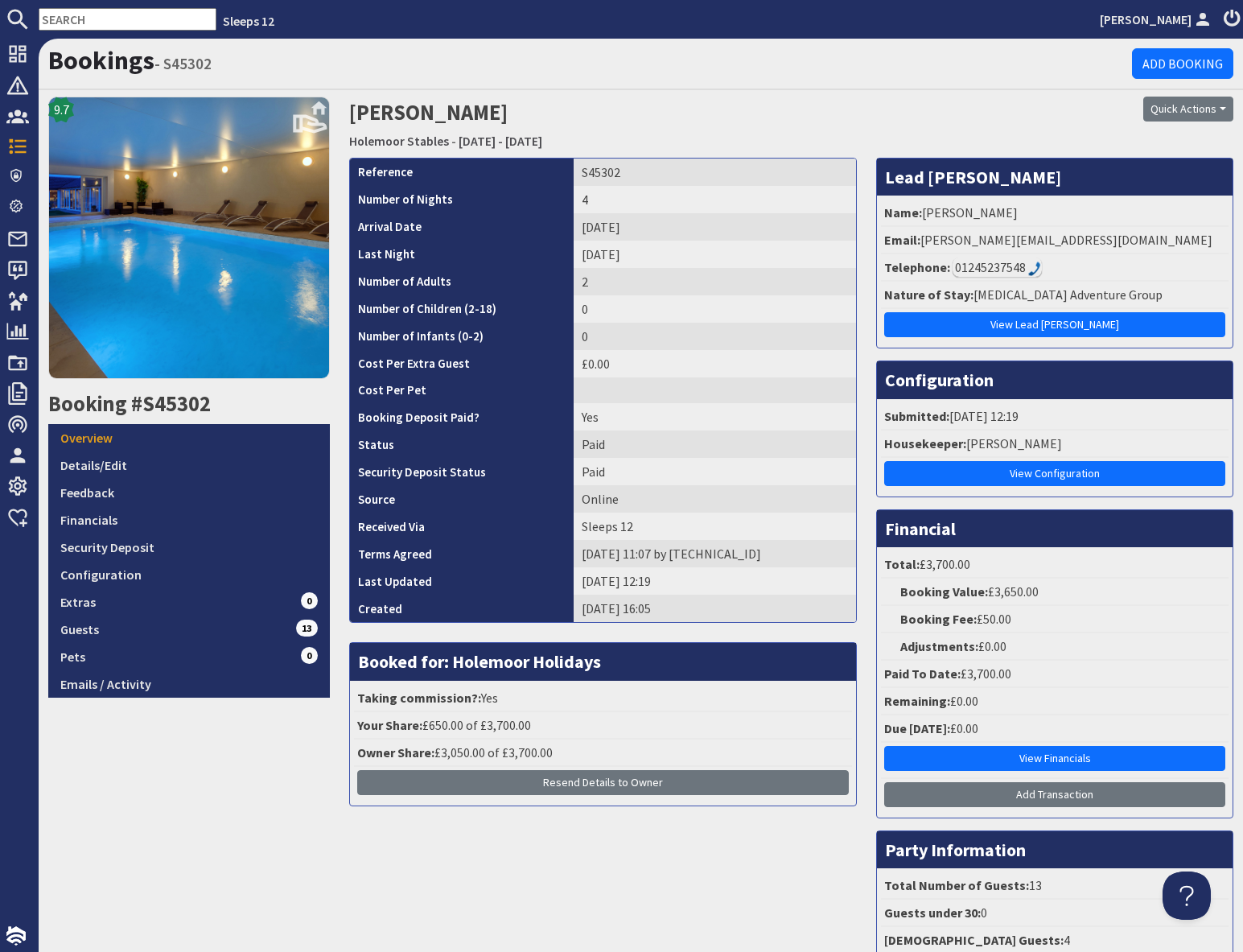
click at [74, 19] on input "text" at bounding box center [127, 19] width 178 height 23
paste input "S45341"
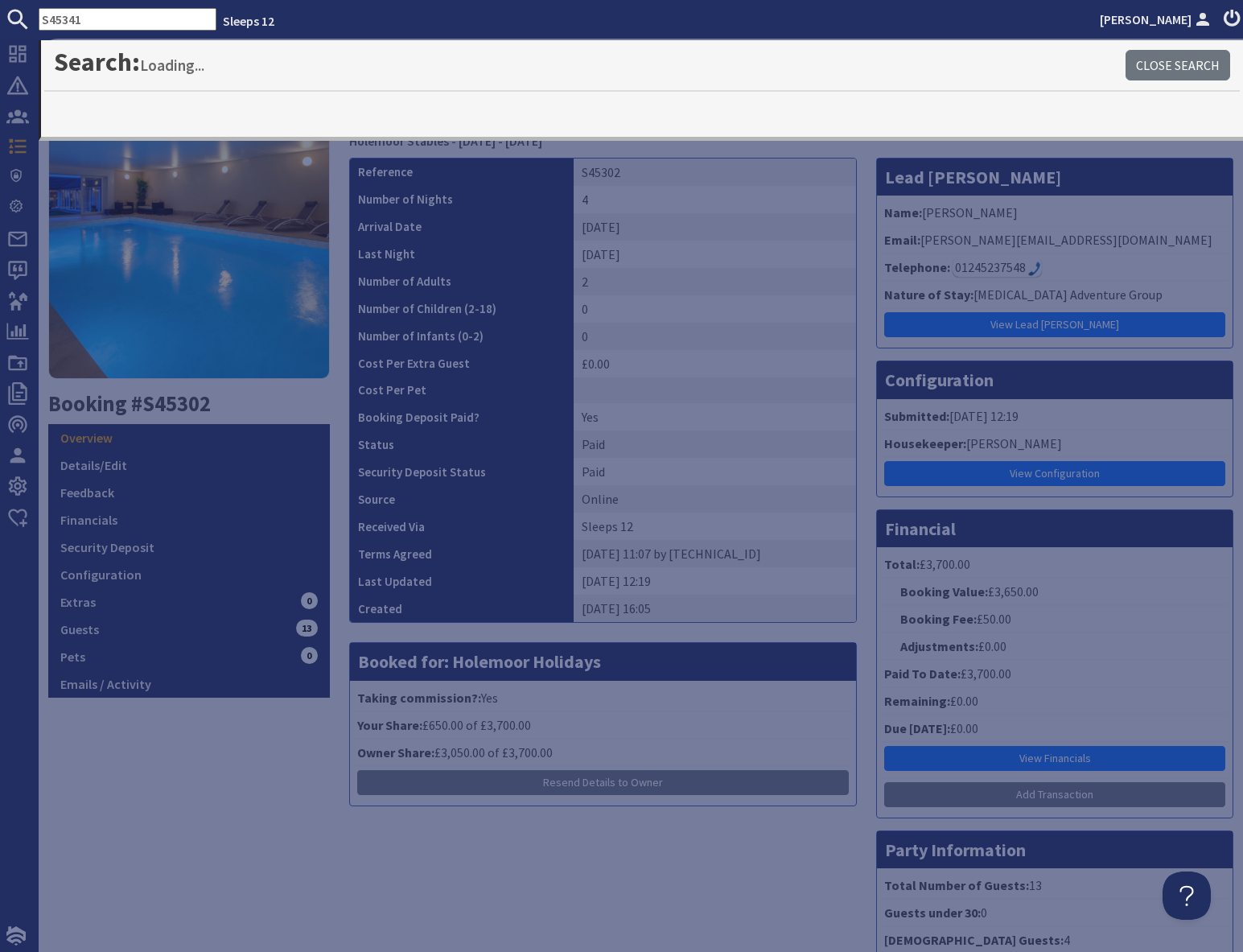
type input "S45341"
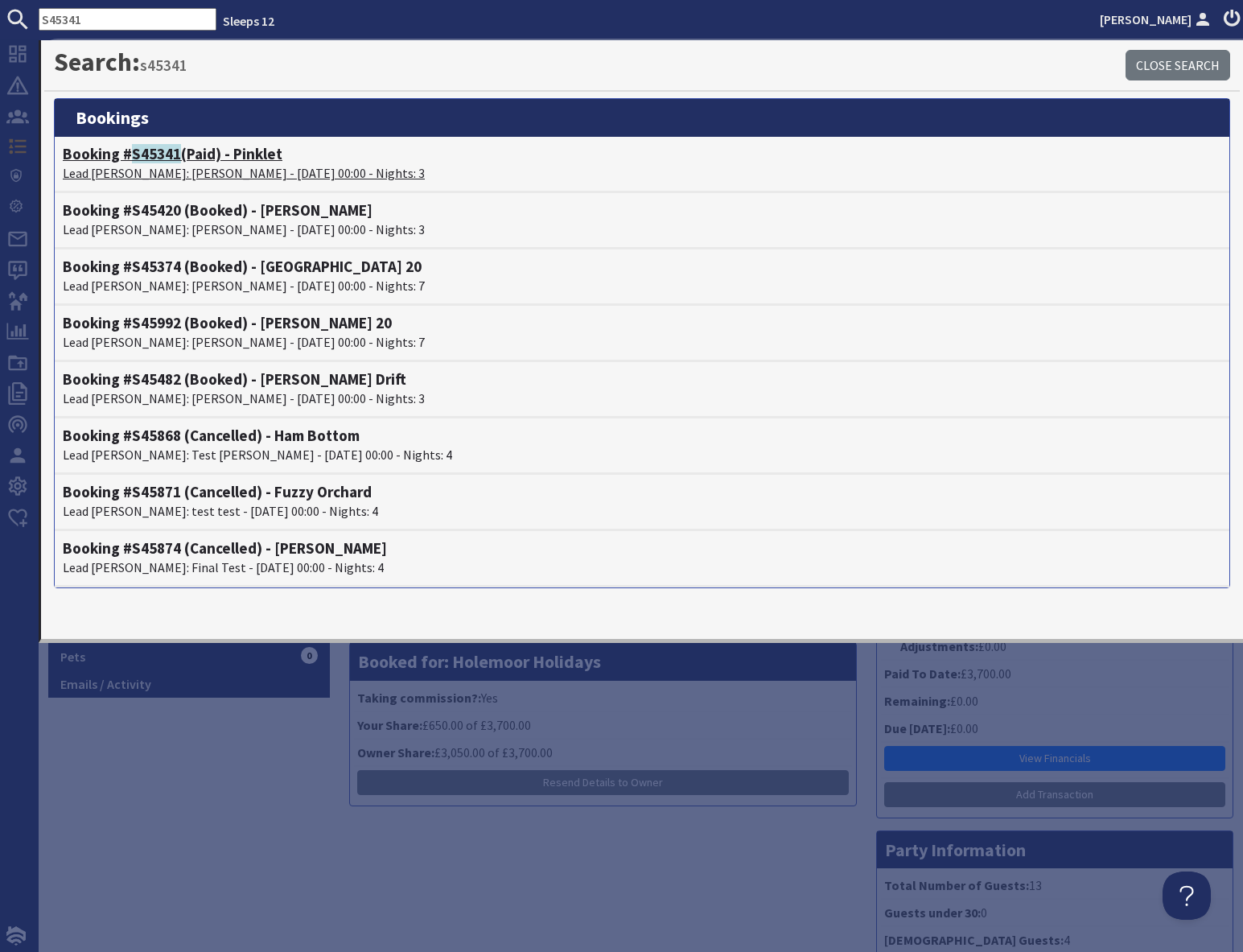
click at [142, 155] on span "S45341" at bounding box center [156, 154] width 49 height 19
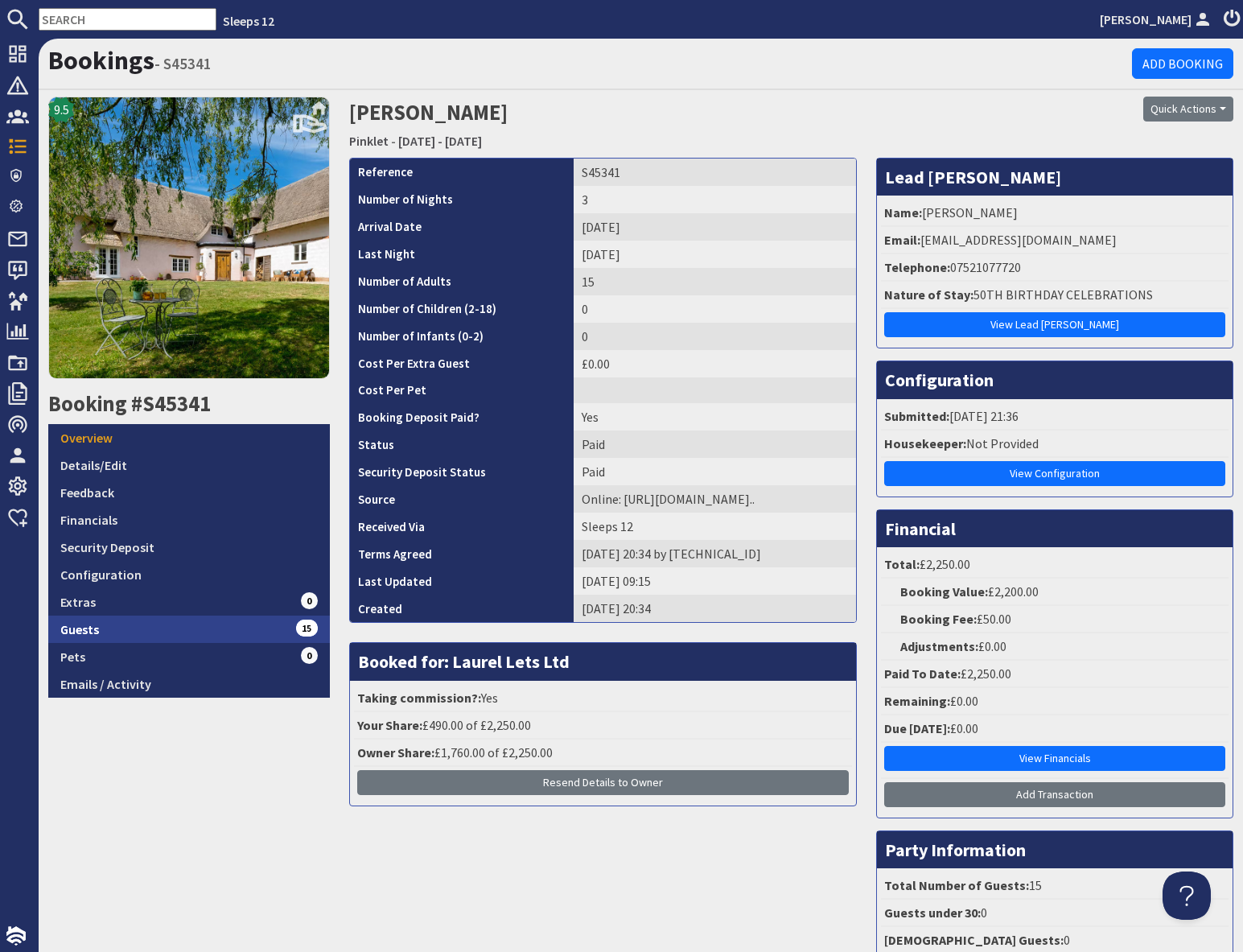
click at [277, 627] on link "Guests 15" at bounding box center [189, 629] width 282 height 28
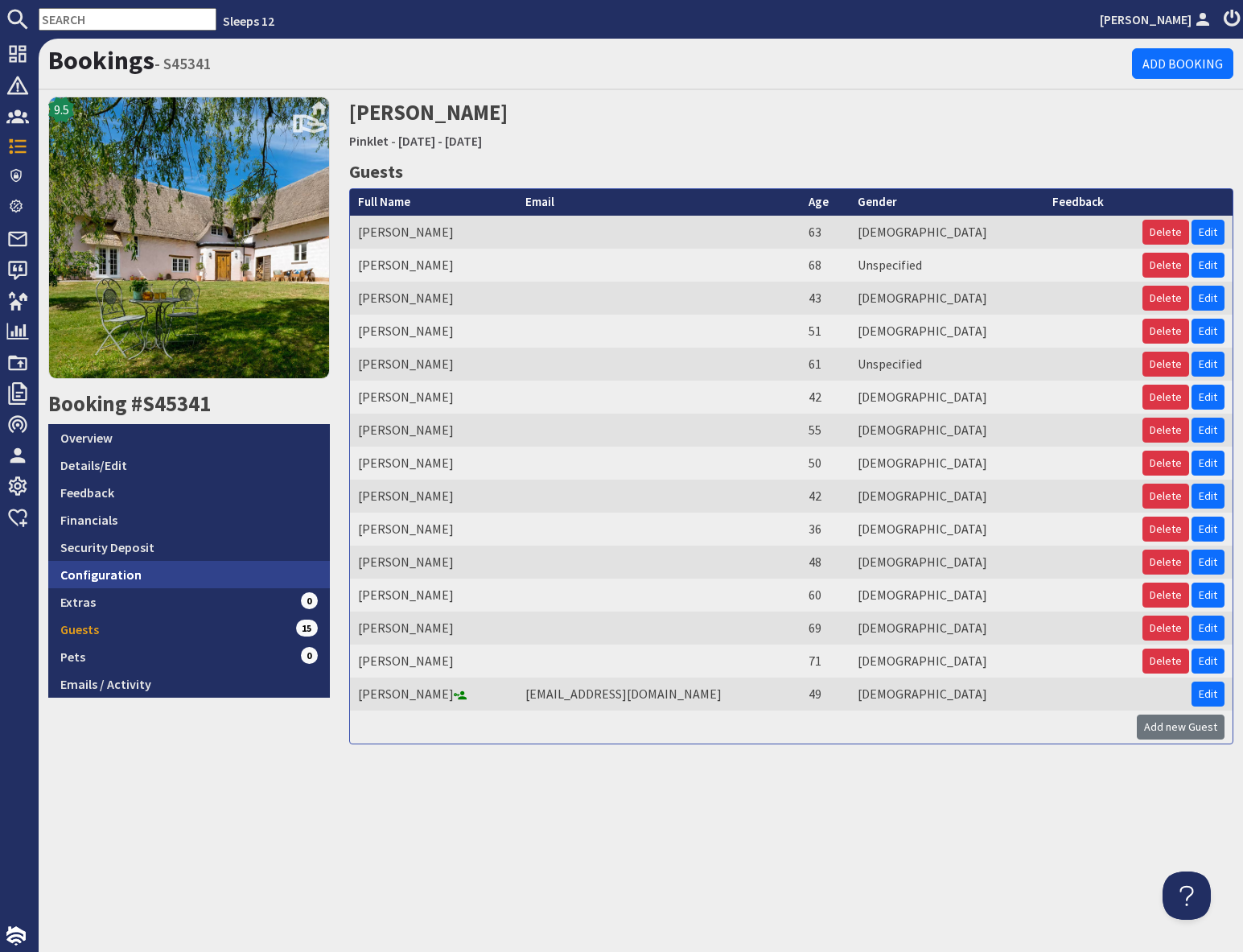
click at [226, 576] on link "Configuration" at bounding box center [189, 574] width 282 height 28
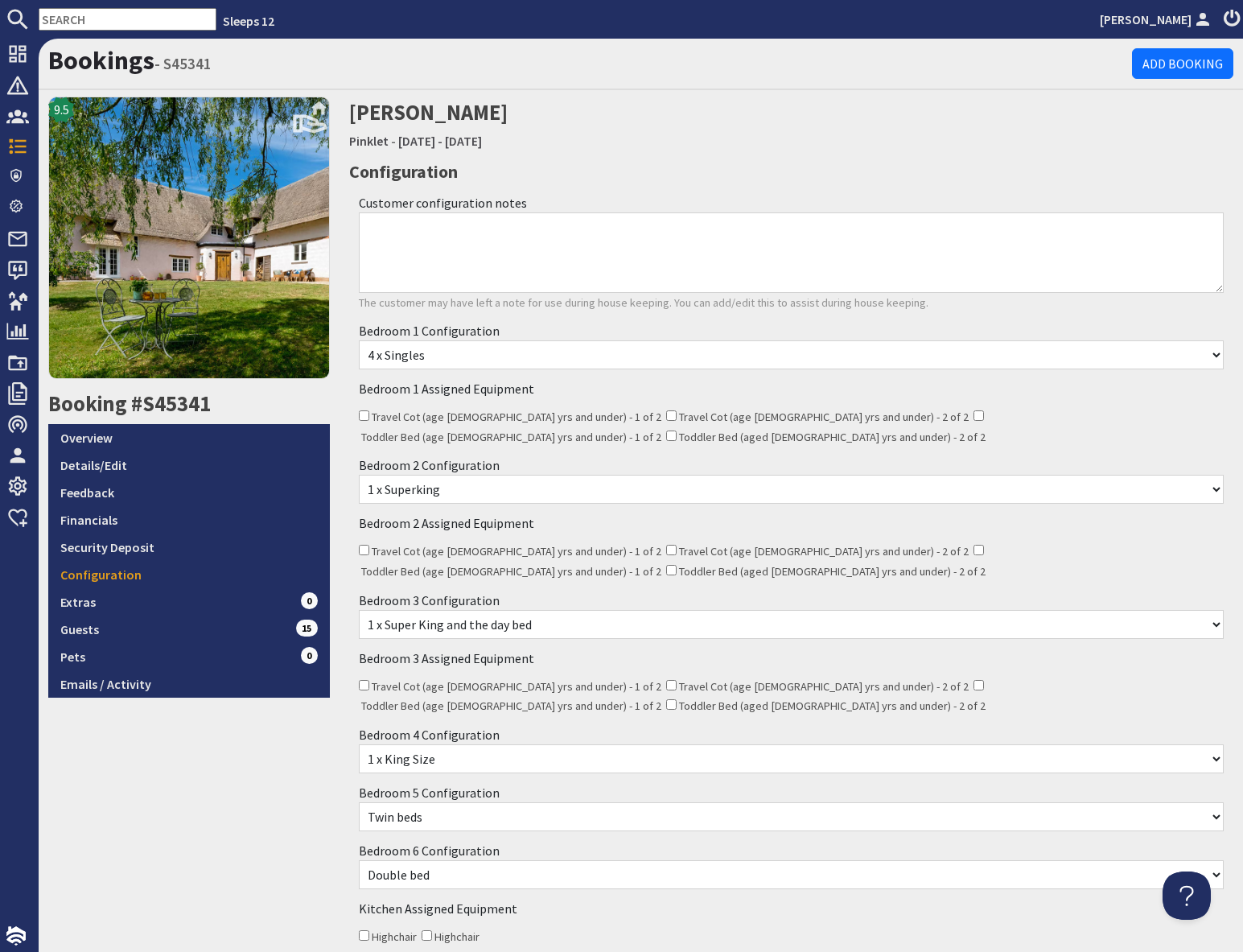
scroll to position [132, 0]
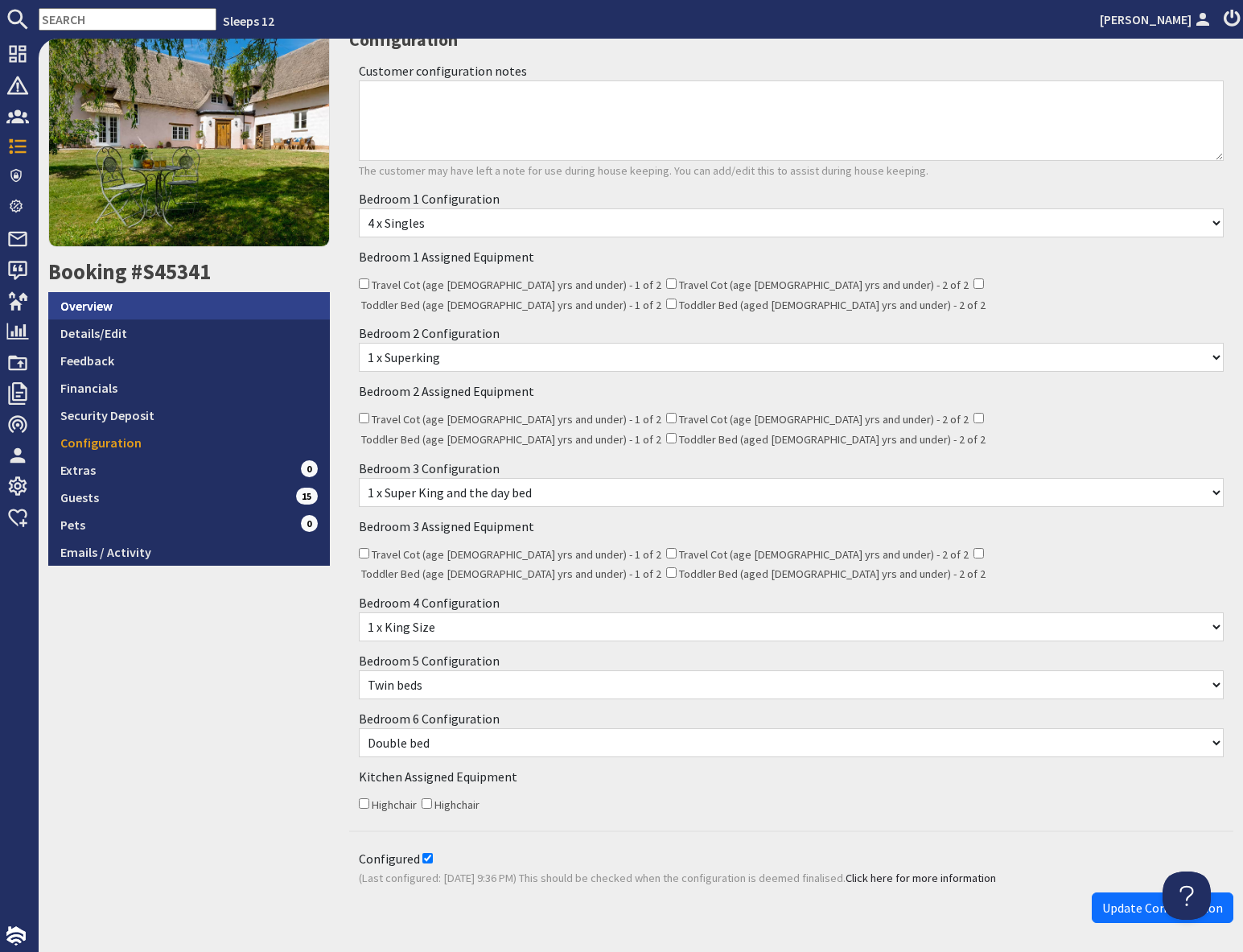
click at [153, 314] on link "Overview" at bounding box center [189, 306] width 282 height 28
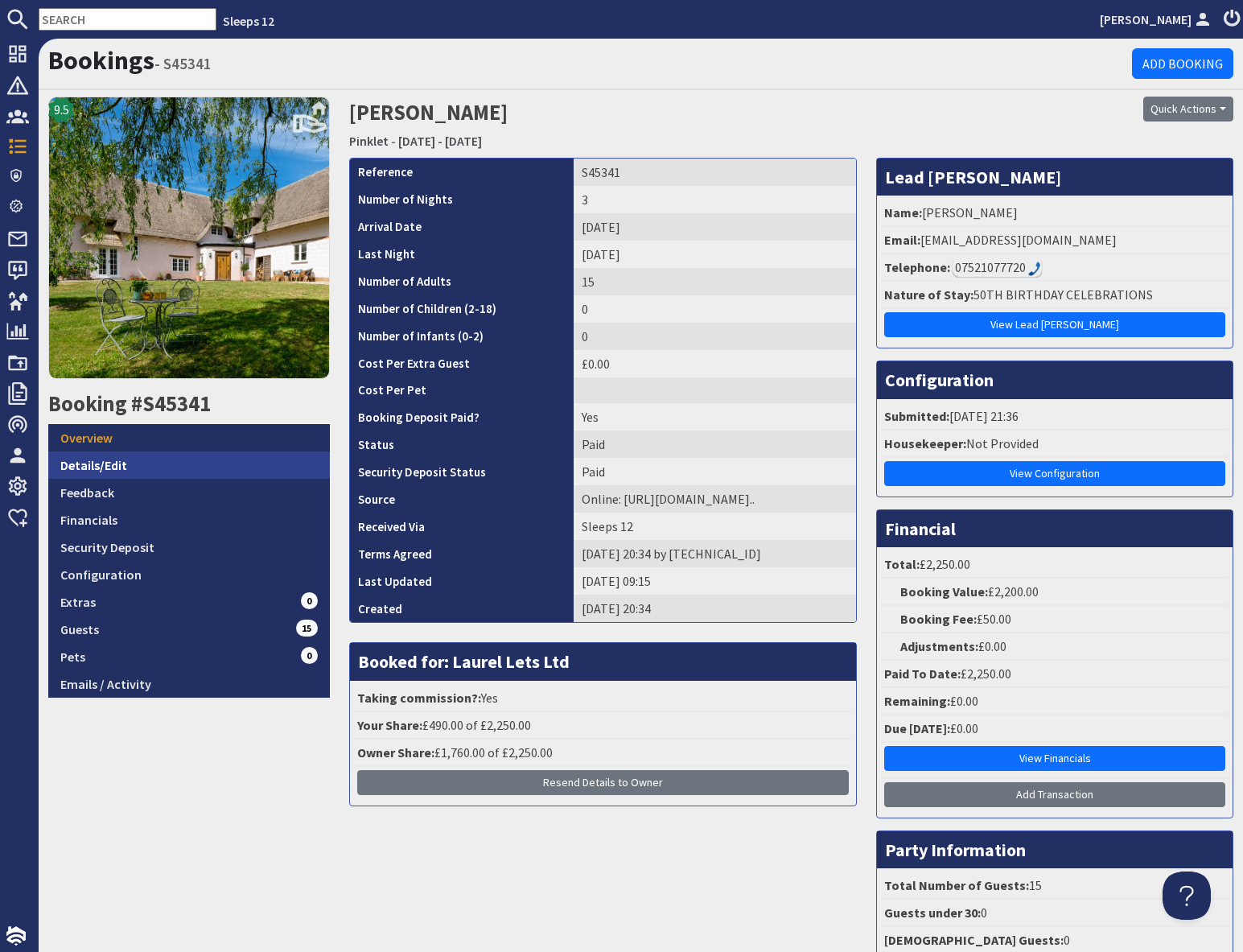
click at [171, 468] on link "Details/Edit" at bounding box center [189, 465] width 282 height 28
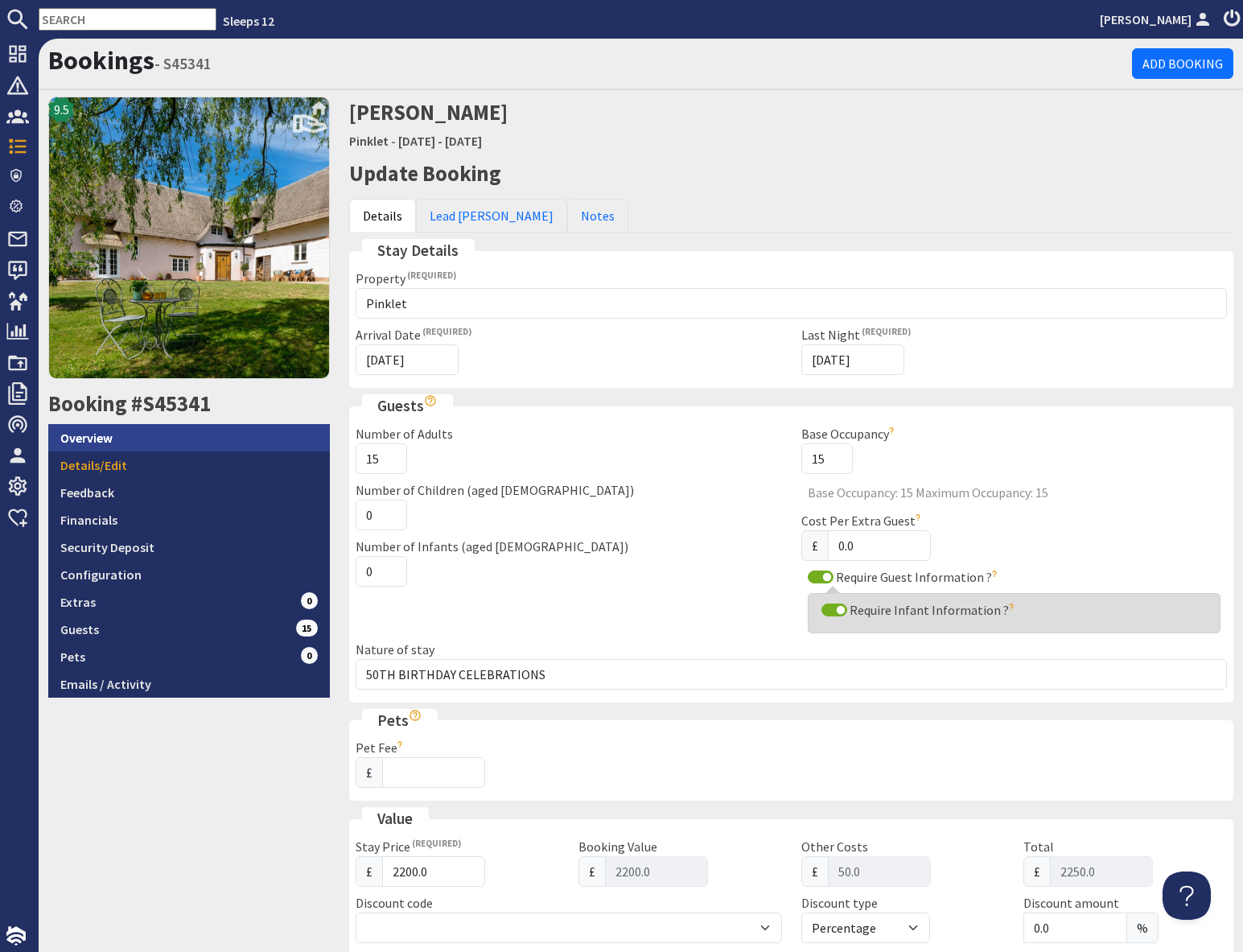
click at [185, 443] on link "Overview" at bounding box center [189, 438] width 282 height 28
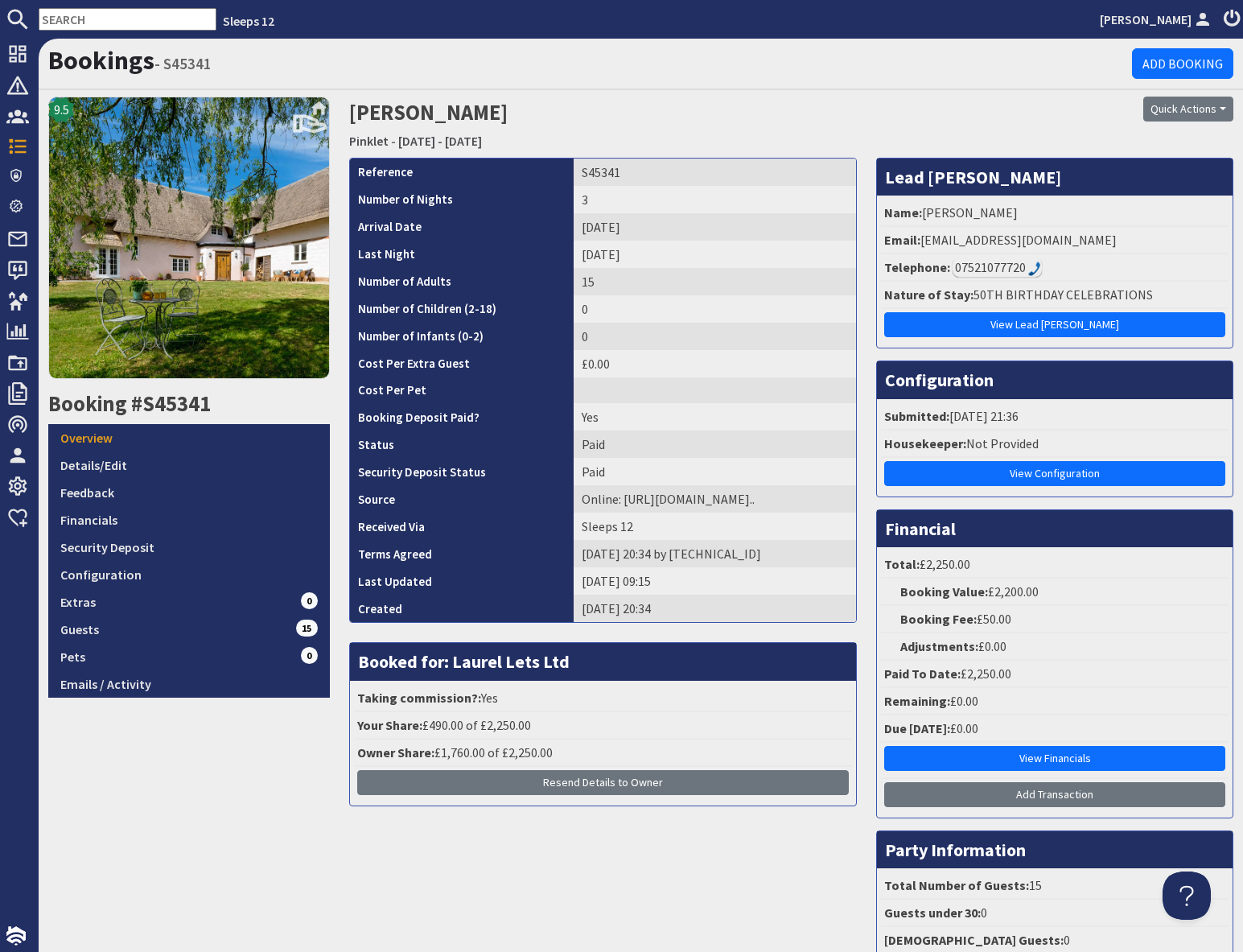
click at [107, 19] on input "text" at bounding box center [127, 19] width 178 height 23
paste input "S45401"
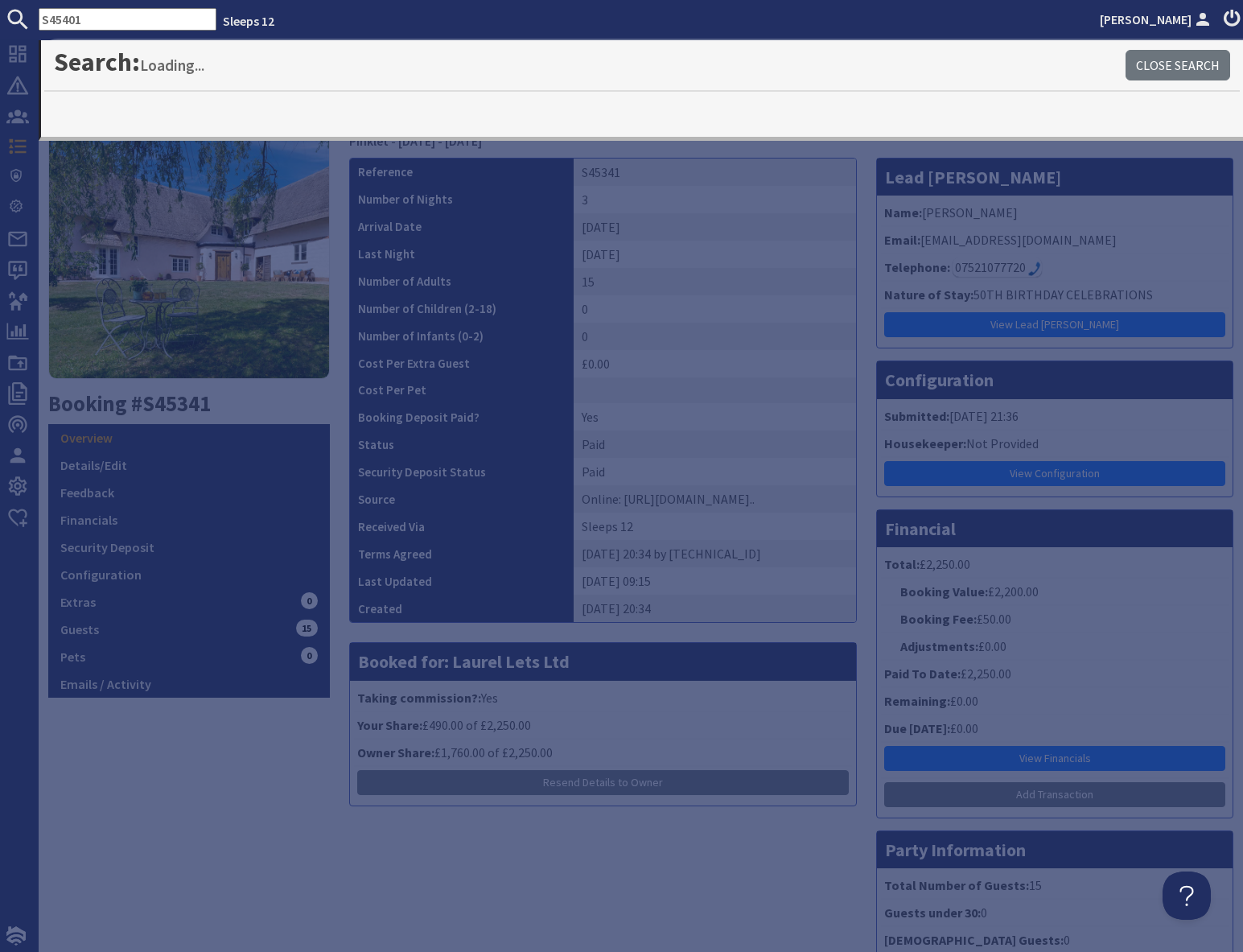
type input "S45401"
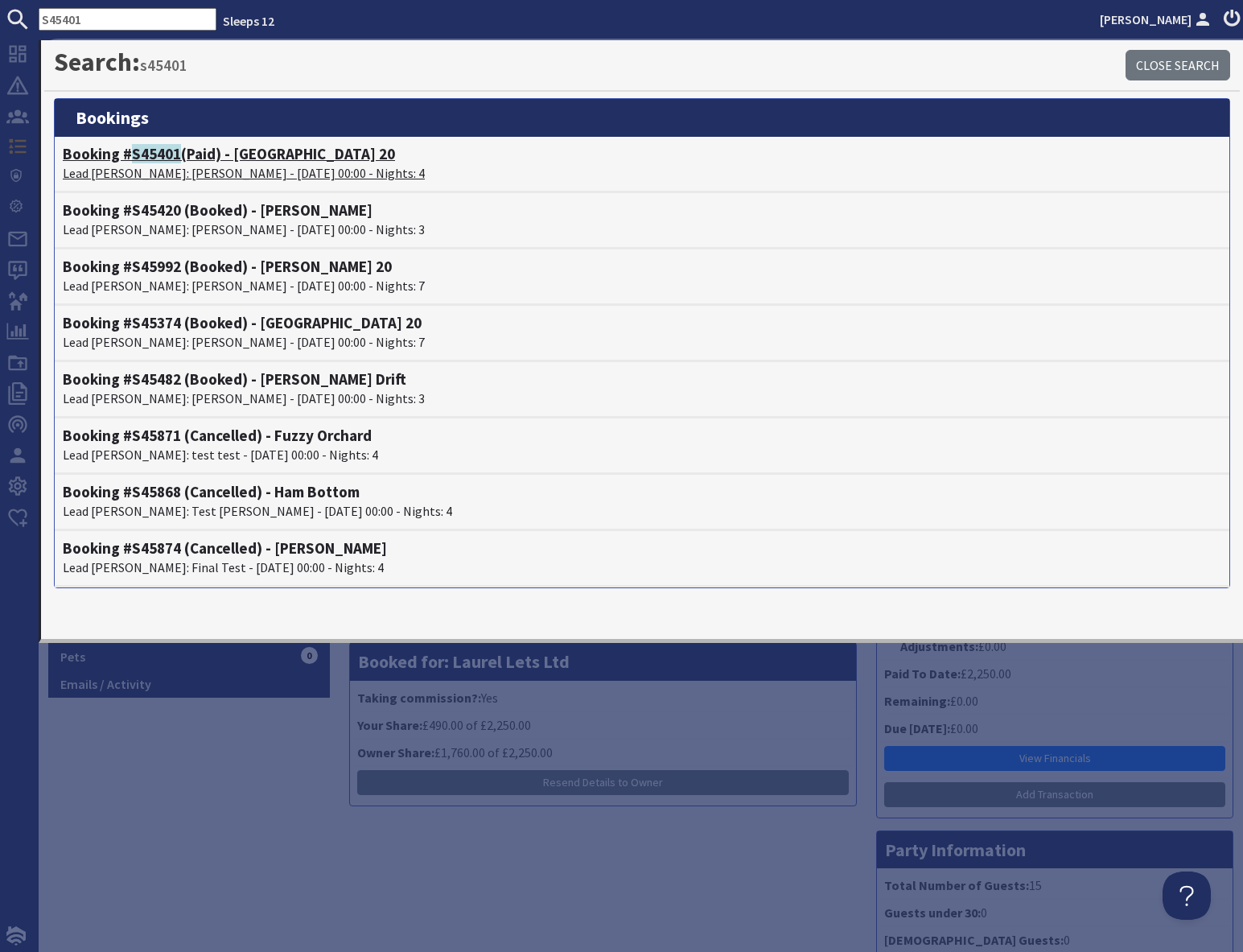
click at [208, 165] on p "Lead Booker: Ben Morris - 08/09/2025 00:00 - Nights: 4" at bounding box center [643, 173] width 1159 height 19
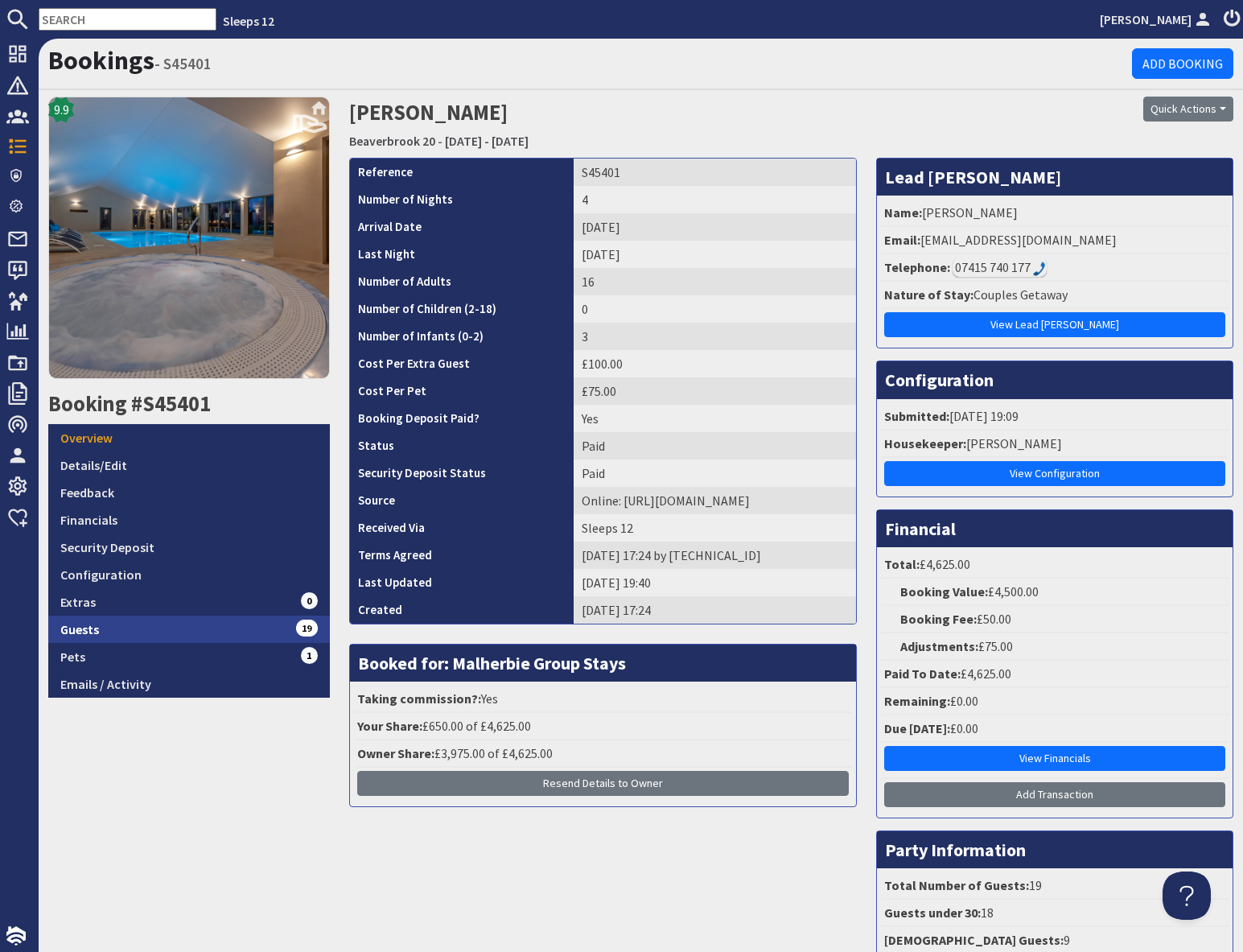
click at [230, 630] on link "Guests 19" at bounding box center [189, 629] width 282 height 28
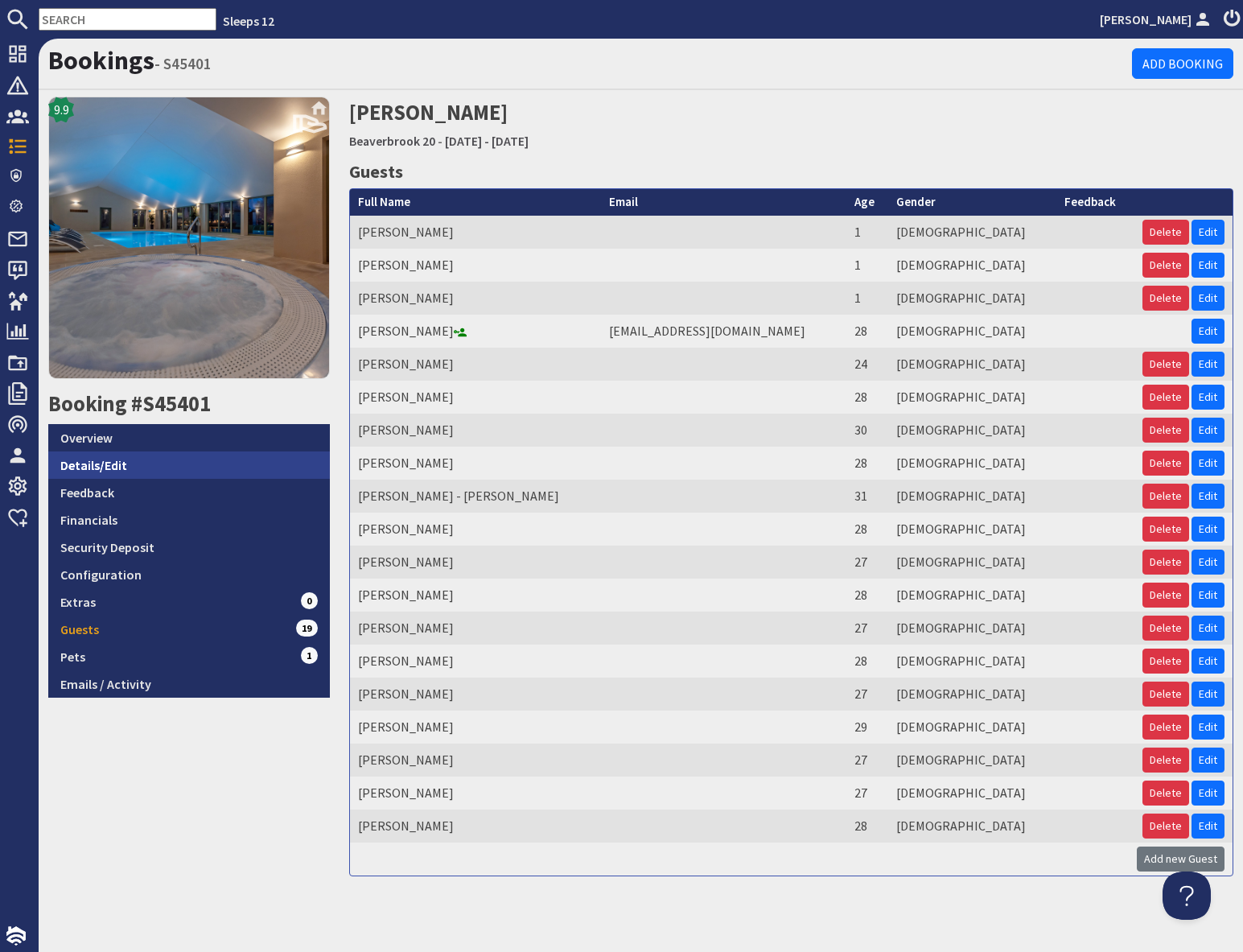
click at [119, 464] on link "Details/Edit" at bounding box center [189, 465] width 282 height 28
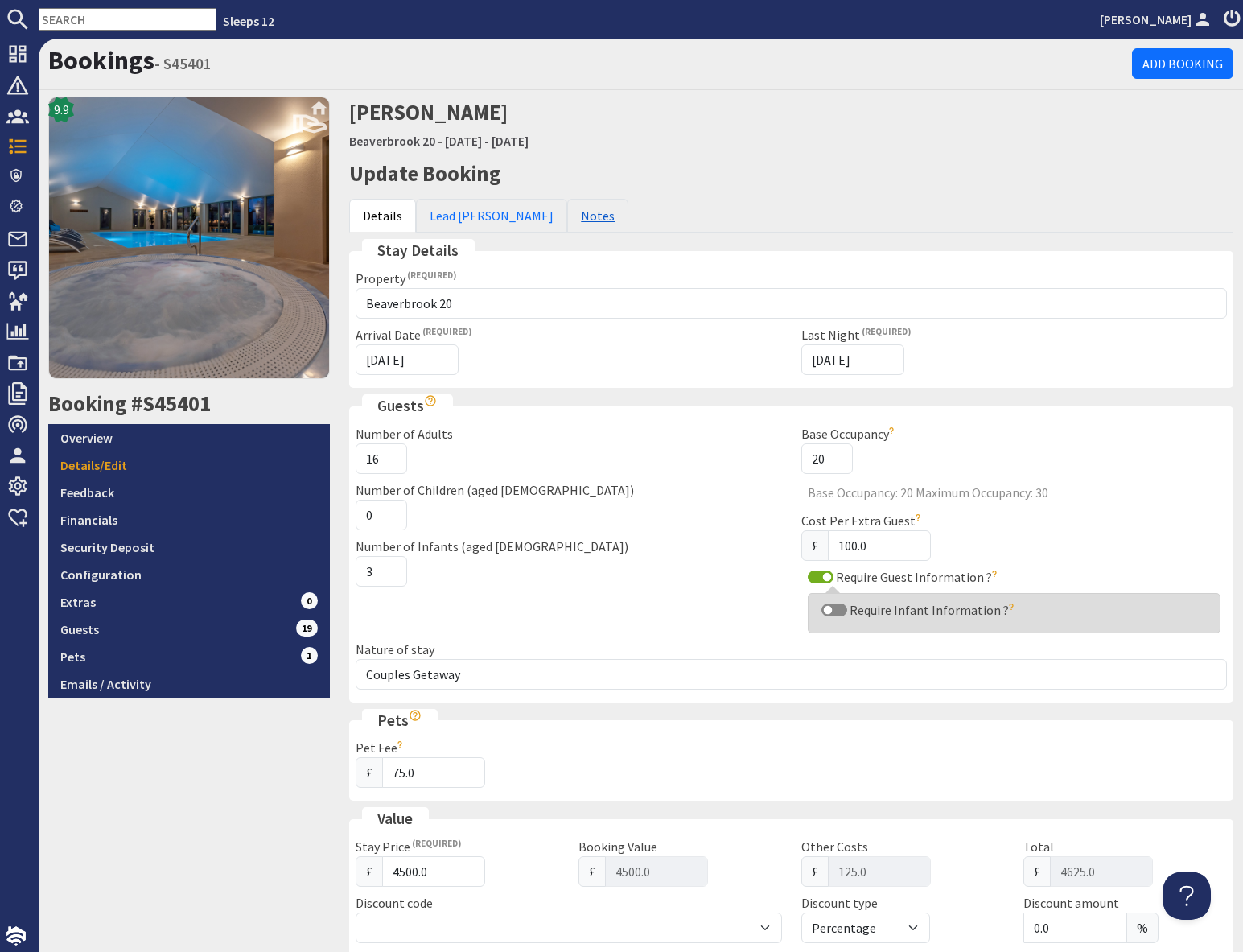
click at [567, 216] on link "Notes" at bounding box center [598, 215] width 61 height 33
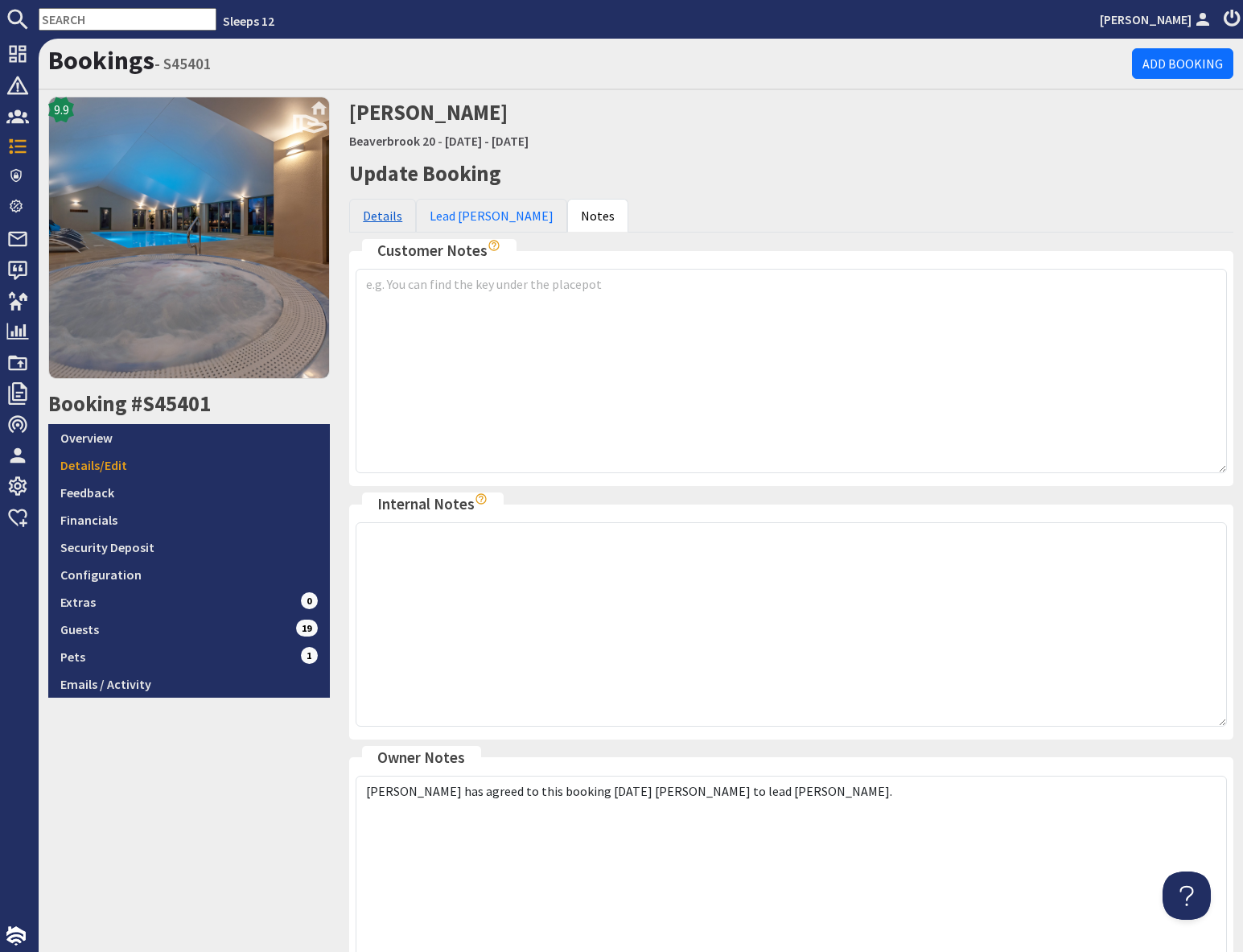
click at [382, 215] on link "Details" at bounding box center [382, 215] width 67 height 33
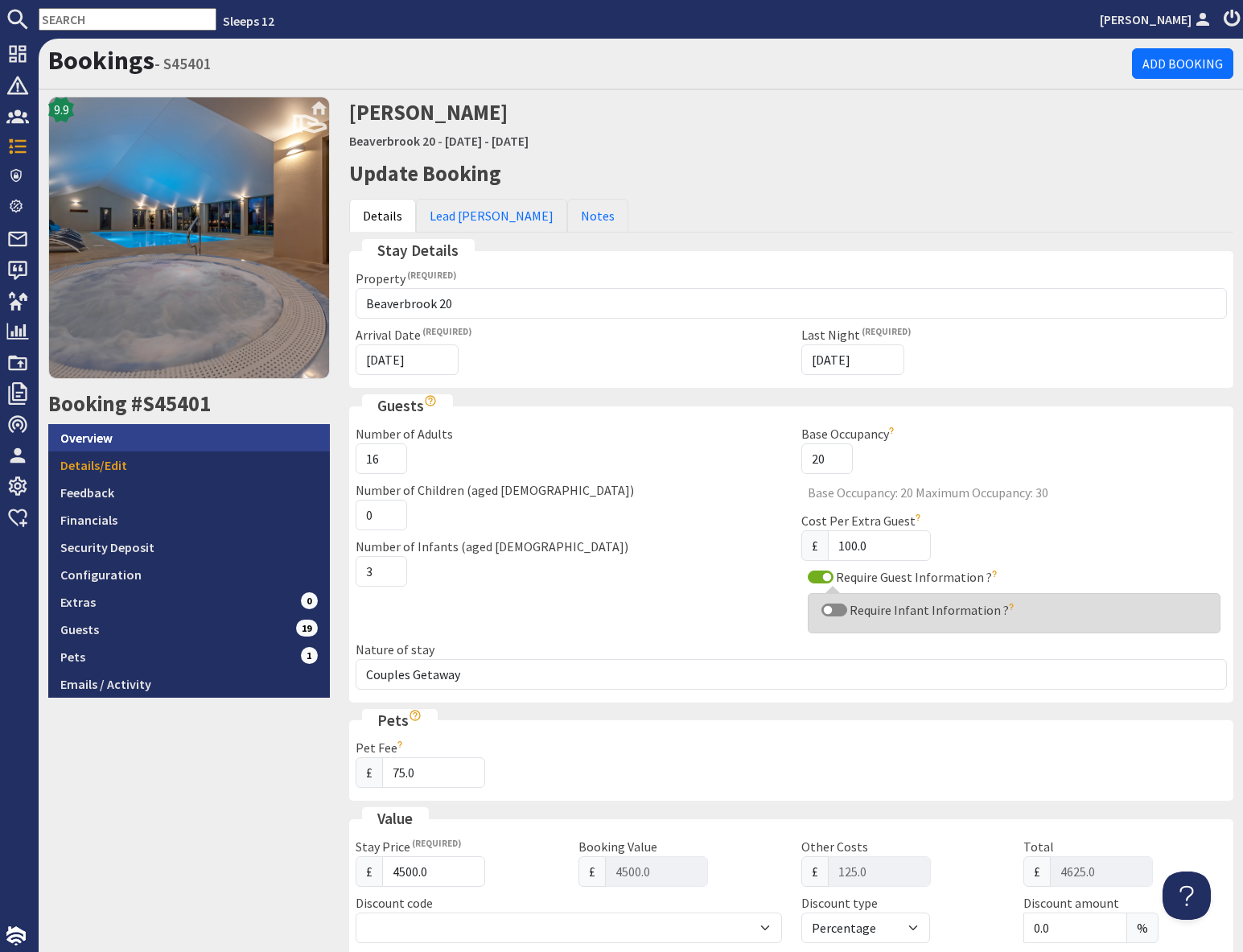
click at [187, 443] on link "Overview" at bounding box center [189, 438] width 282 height 28
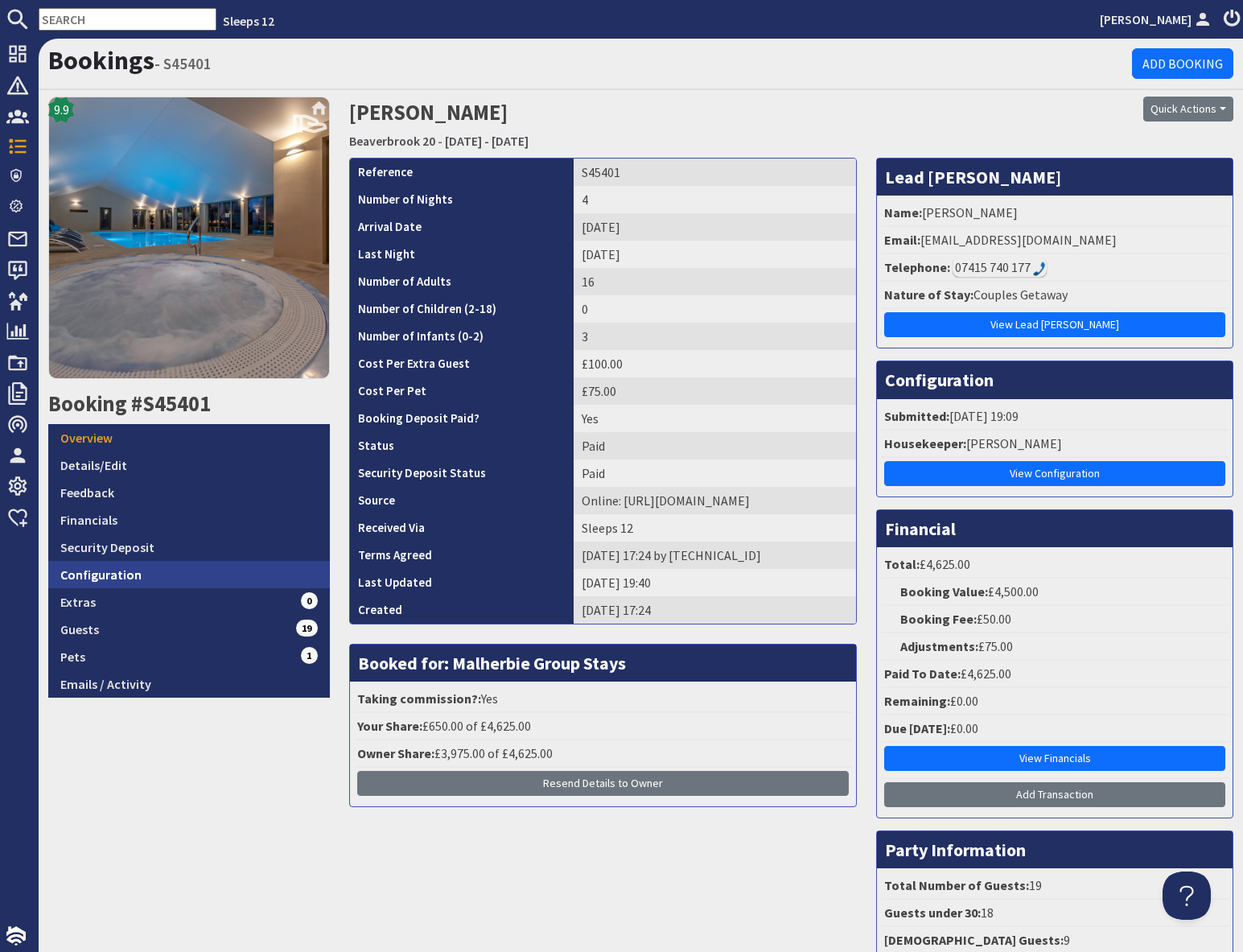
click at [196, 573] on link "Configuration" at bounding box center [189, 574] width 282 height 28
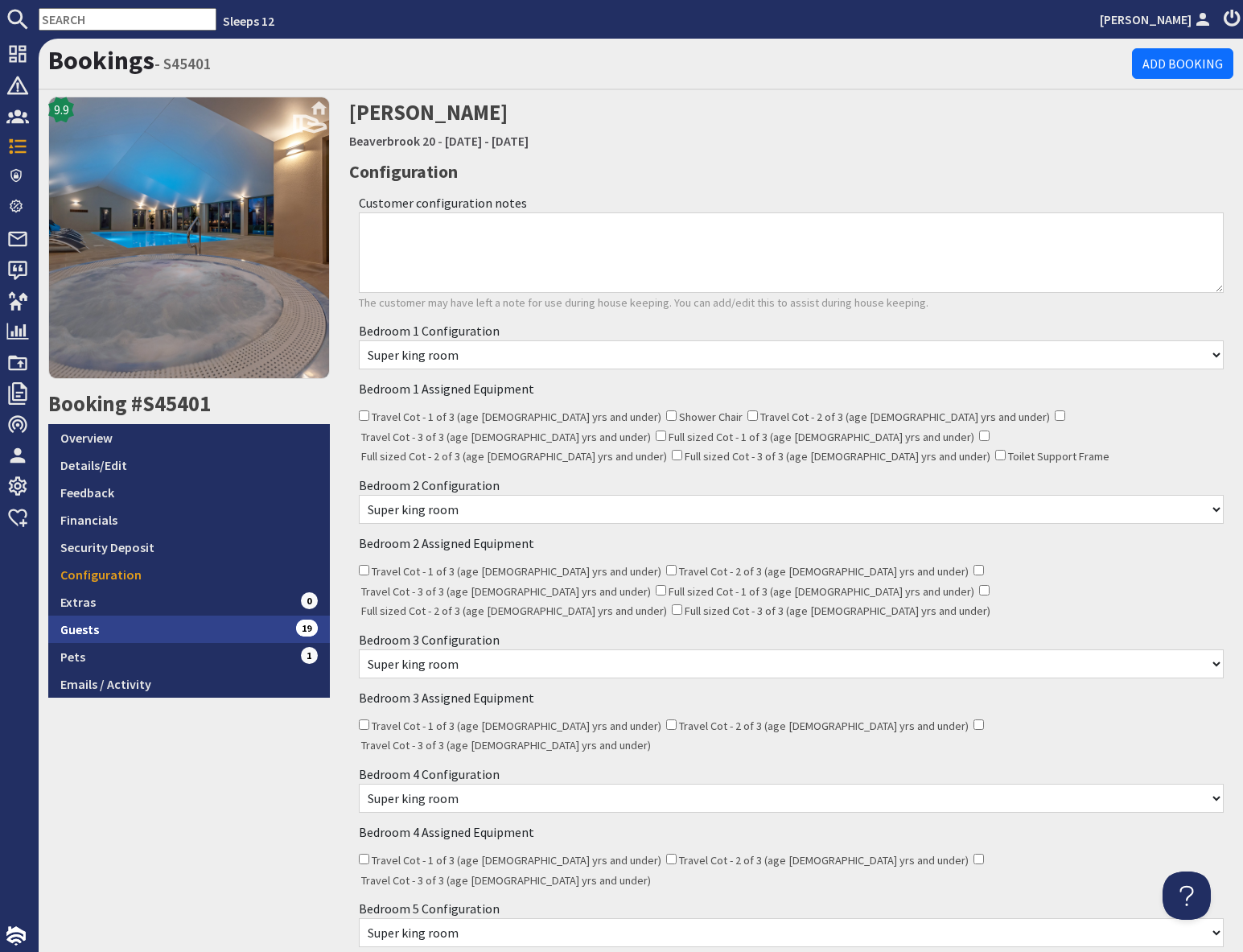
click at [207, 625] on link "Guests 19" at bounding box center [189, 629] width 282 height 28
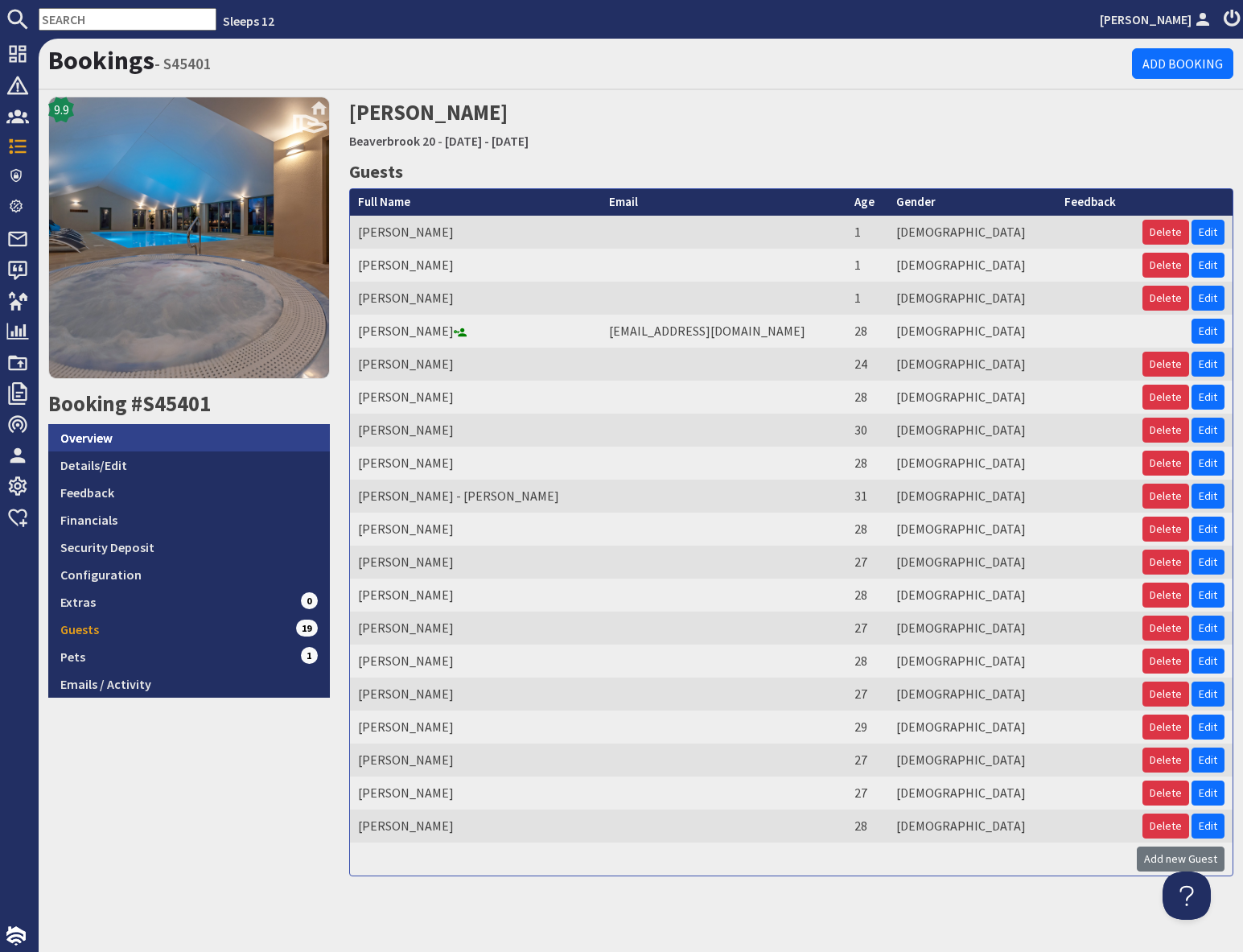
click at [94, 440] on link "Overview" at bounding box center [189, 438] width 282 height 28
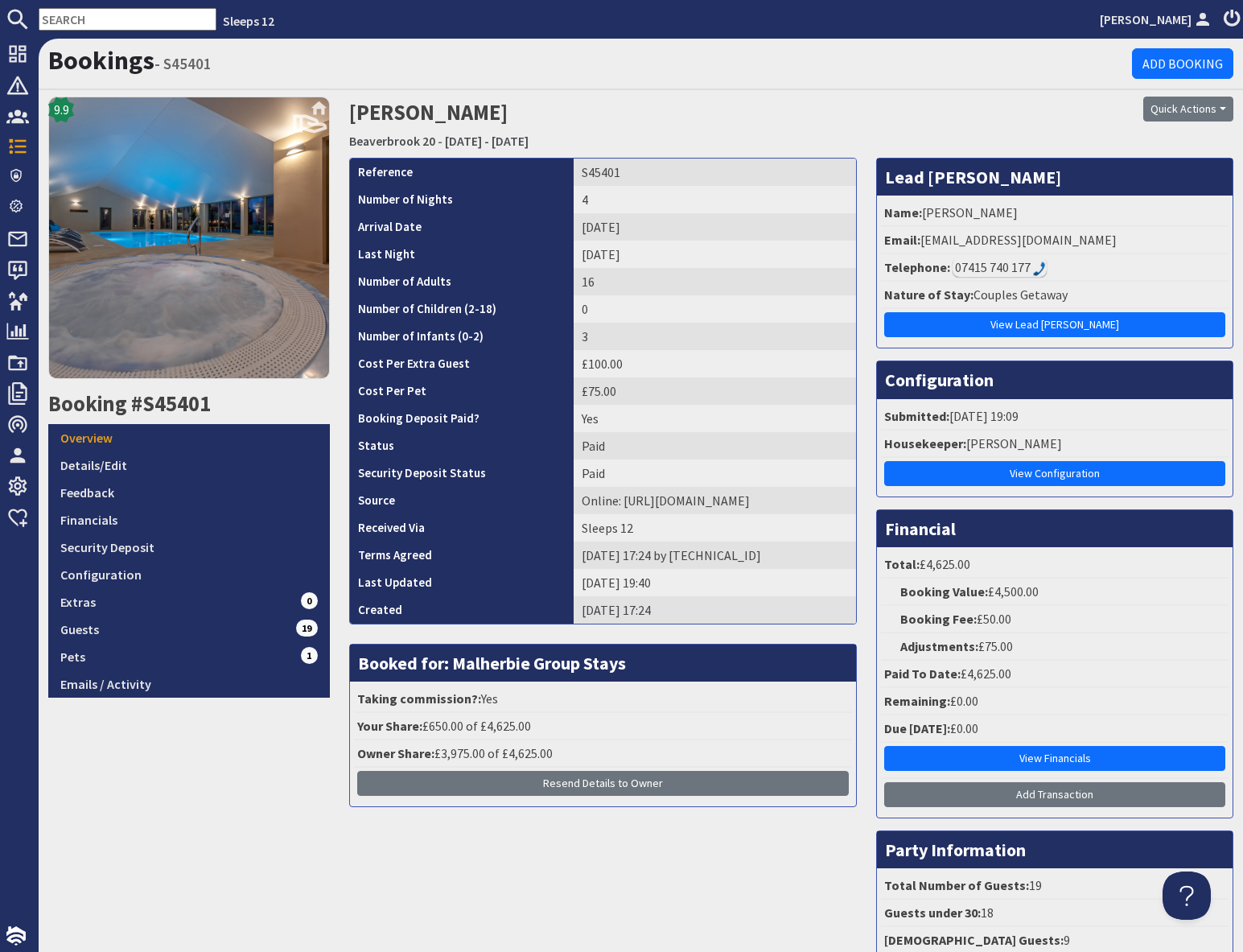
click at [109, 9] on input "text" at bounding box center [127, 19] width 178 height 23
paste input "S45412"
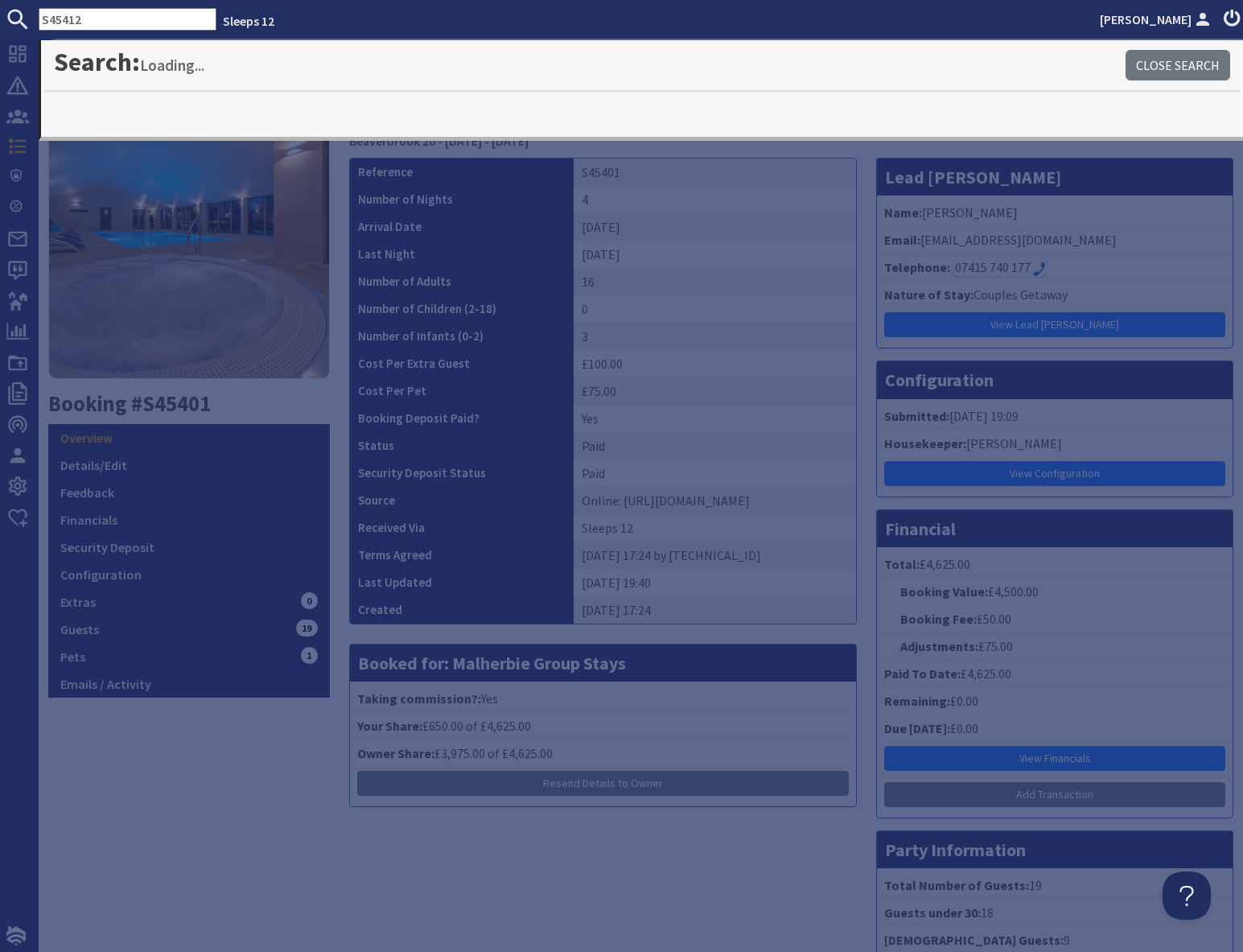
type input "S45412"
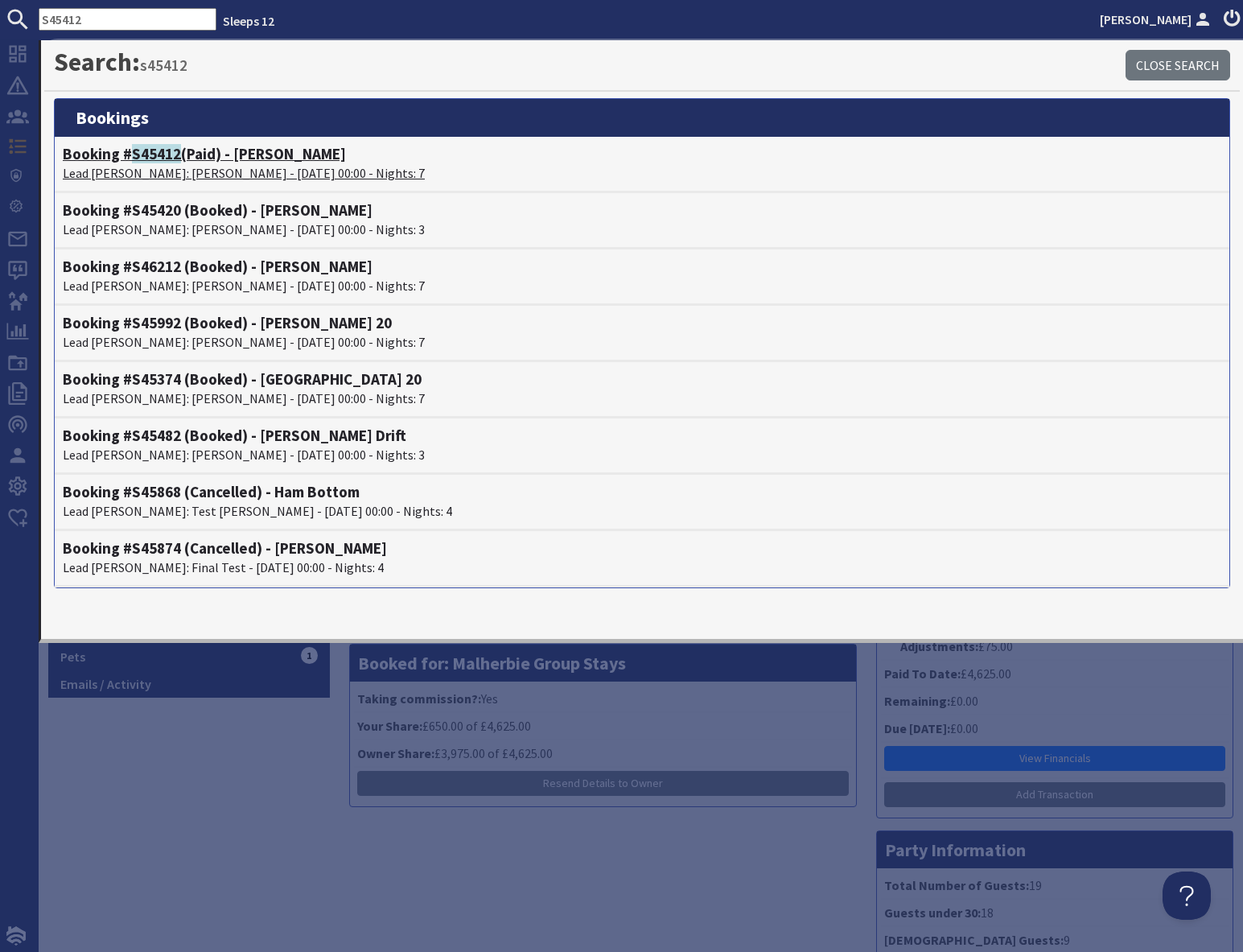
click at [165, 159] on span "S45412" at bounding box center [156, 154] width 49 height 19
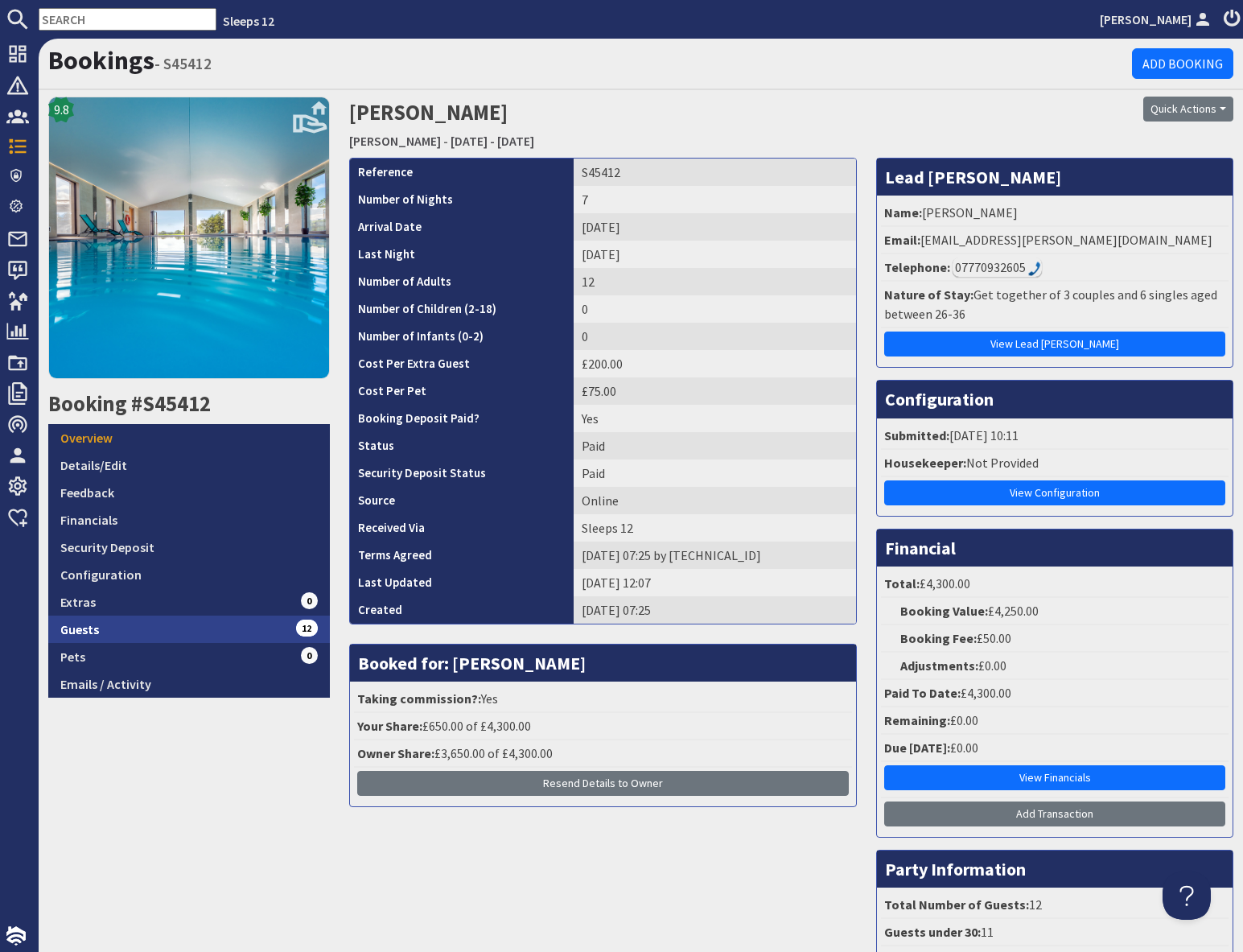
click at [183, 628] on link "Guests 12" at bounding box center [189, 629] width 282 height 28
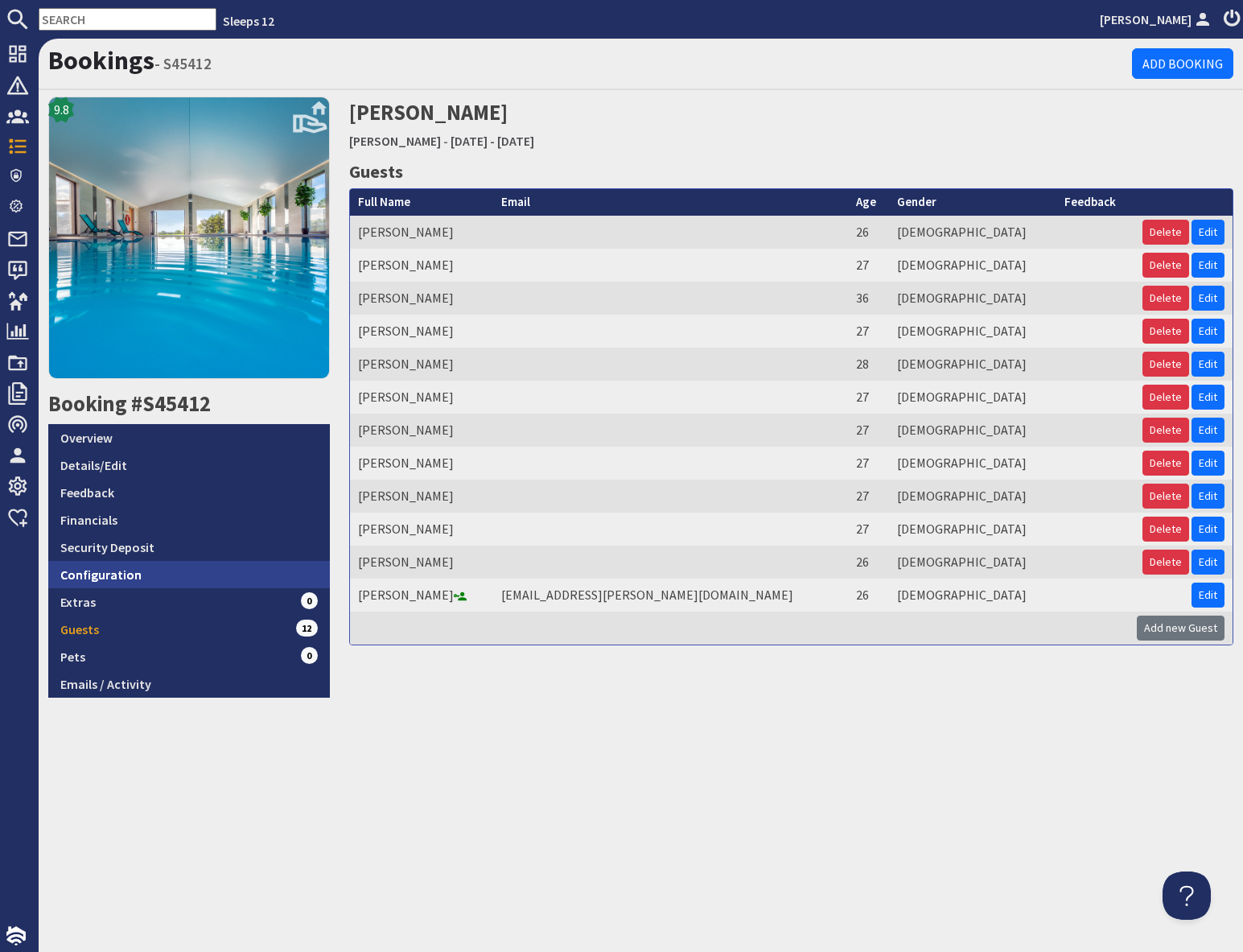
click at [210, 572] on link "Configuration" at bounding box center [189, 574] width 282 height 28
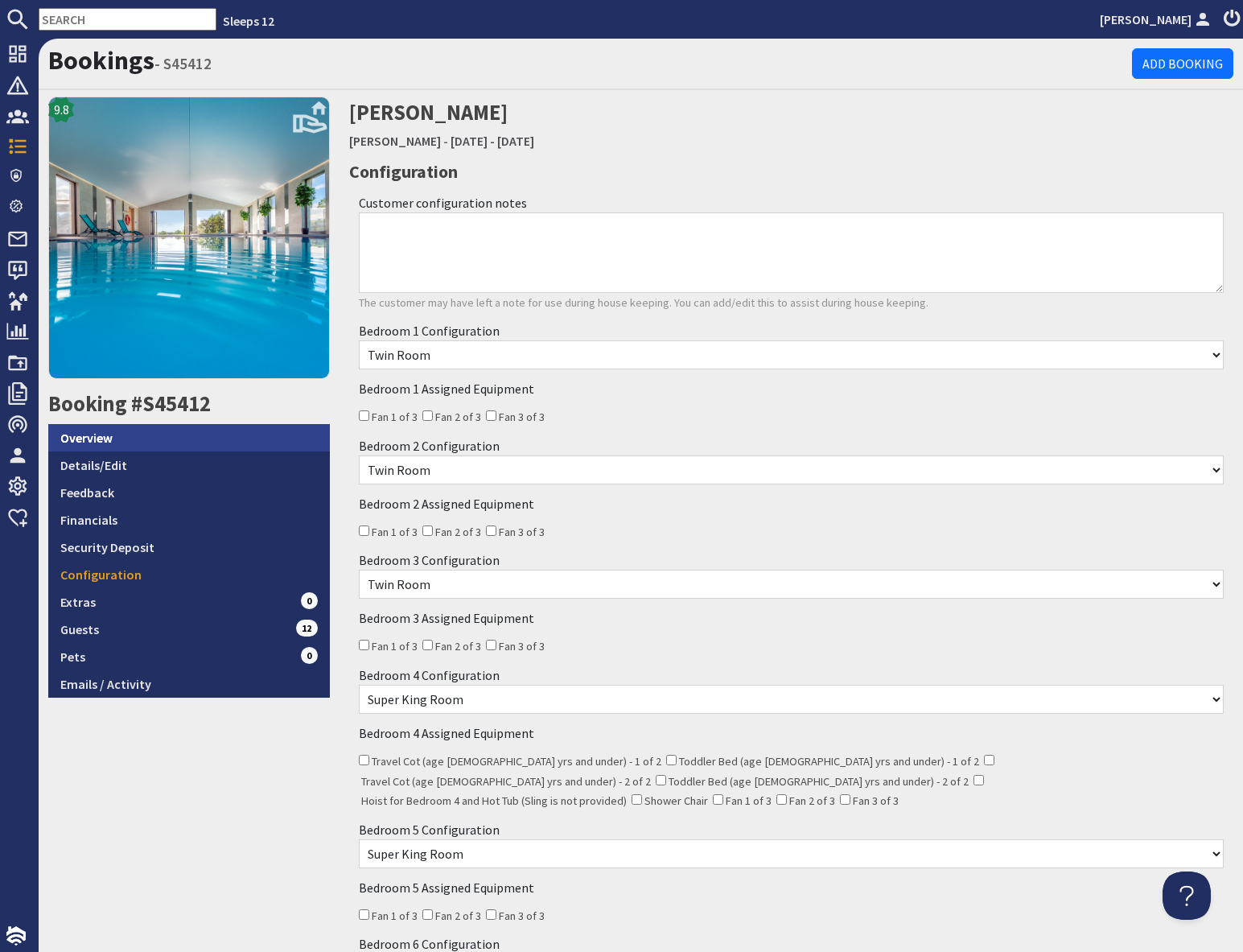
click at [109, 436] on link "Overview" at bounding box center [189, 438] width 282 height 28
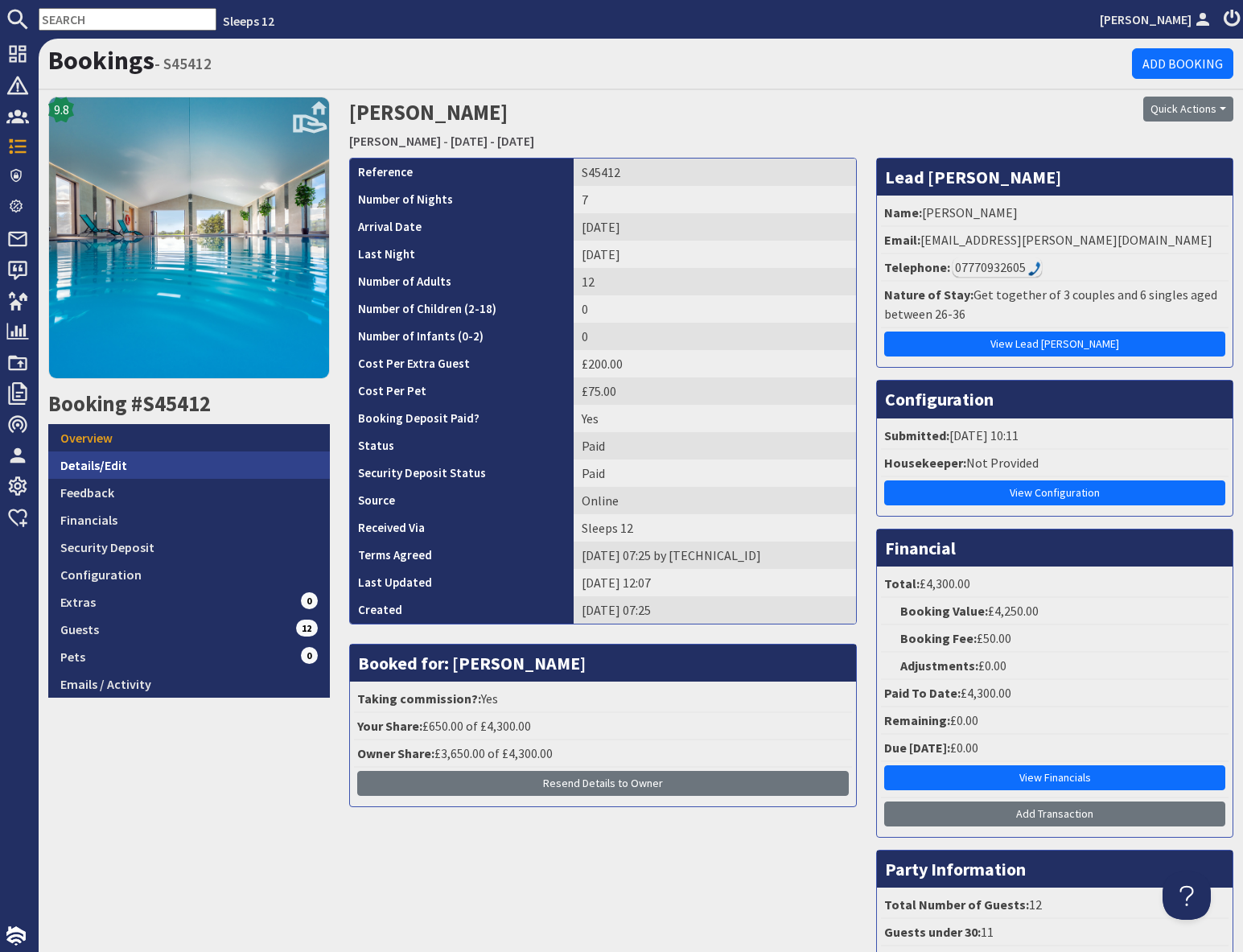
click at [144, 468] on link "Details/Edit" at bounding box center [189, 465] width 282 height 28
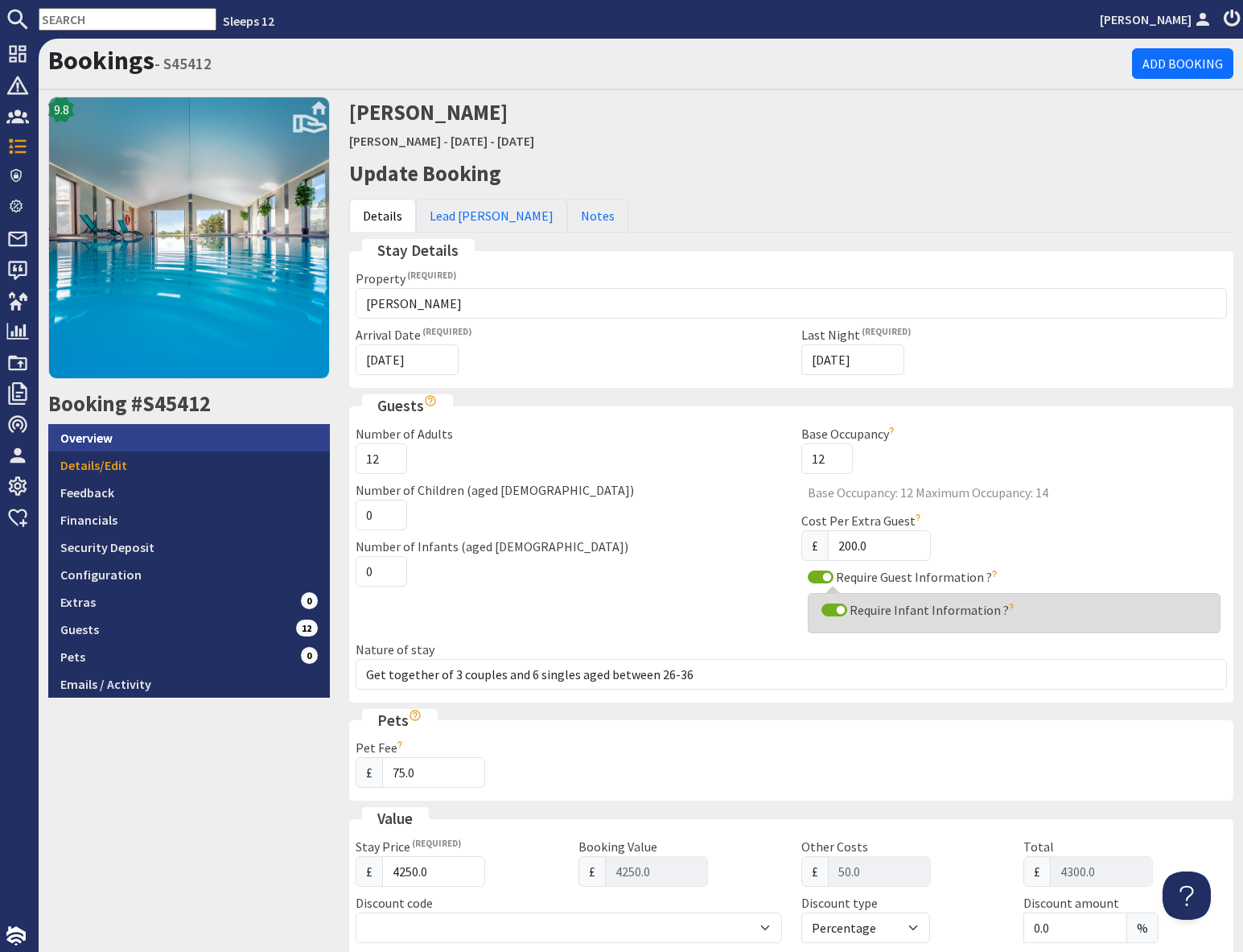
click at [130, 444] on link "Overview" at bounding box center [189, 438] width 282 height 28
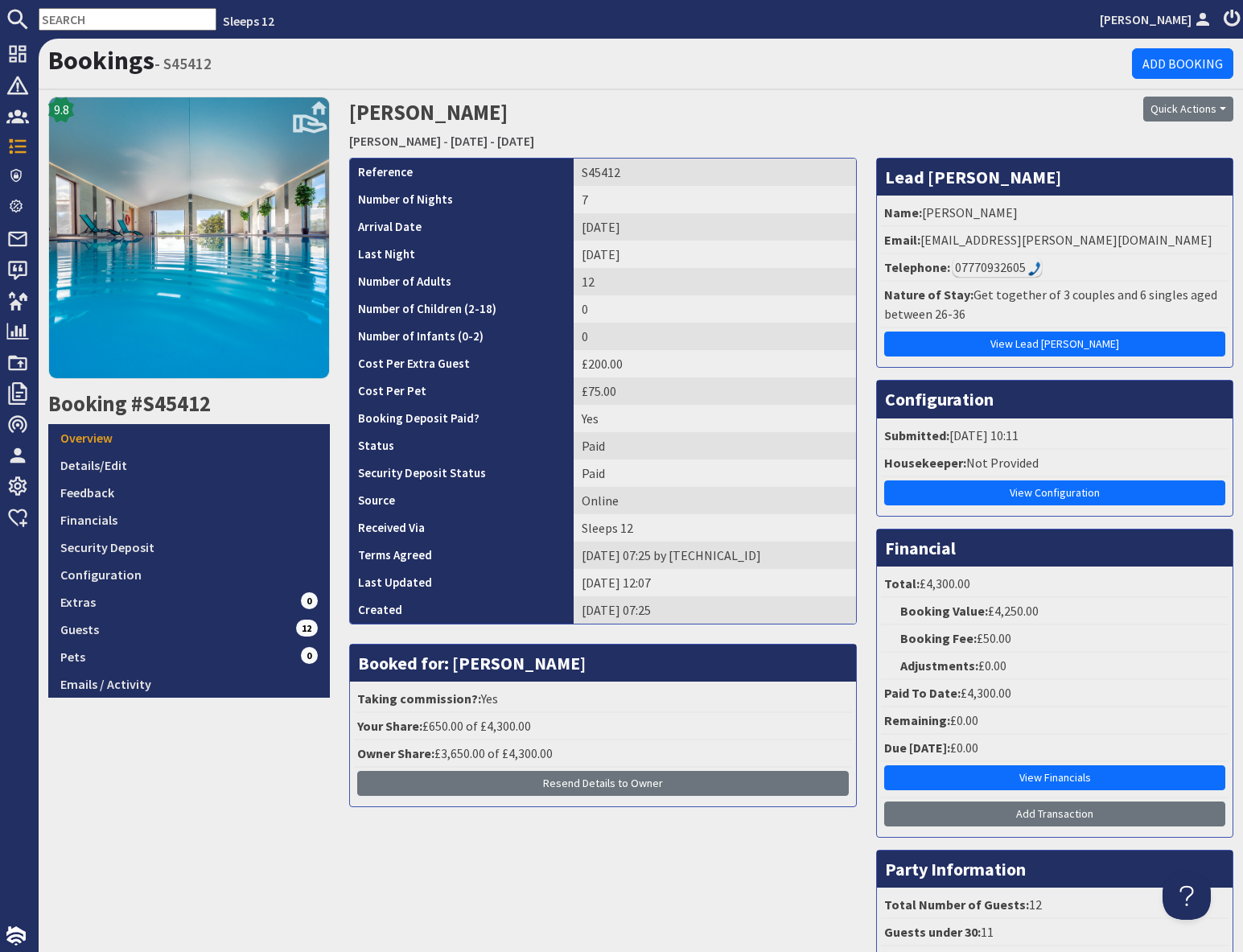
click at [98, 18] on input "text" at bounding box center [127, 19] width 178 height 23
paste input "S45462"
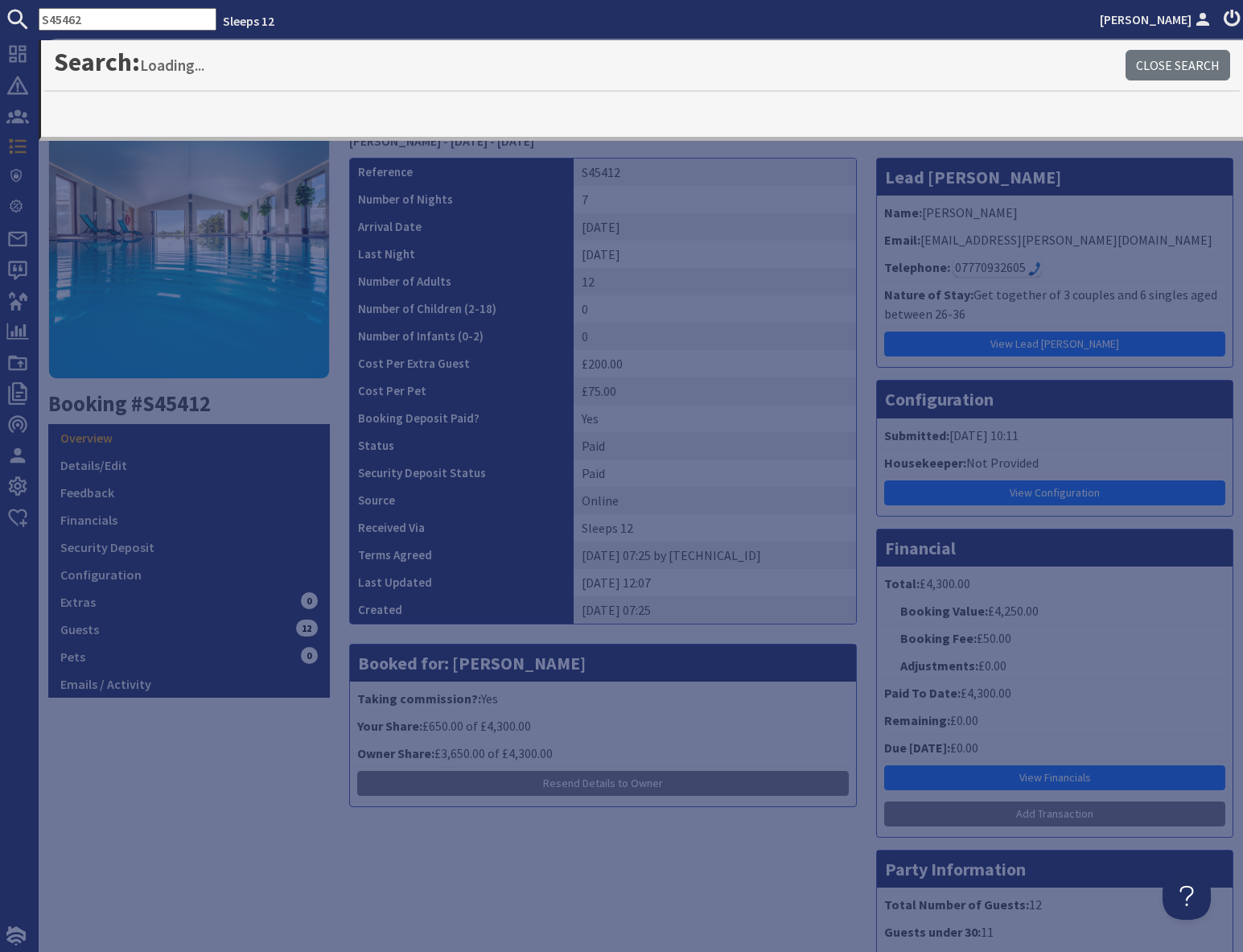
type input "S45462"
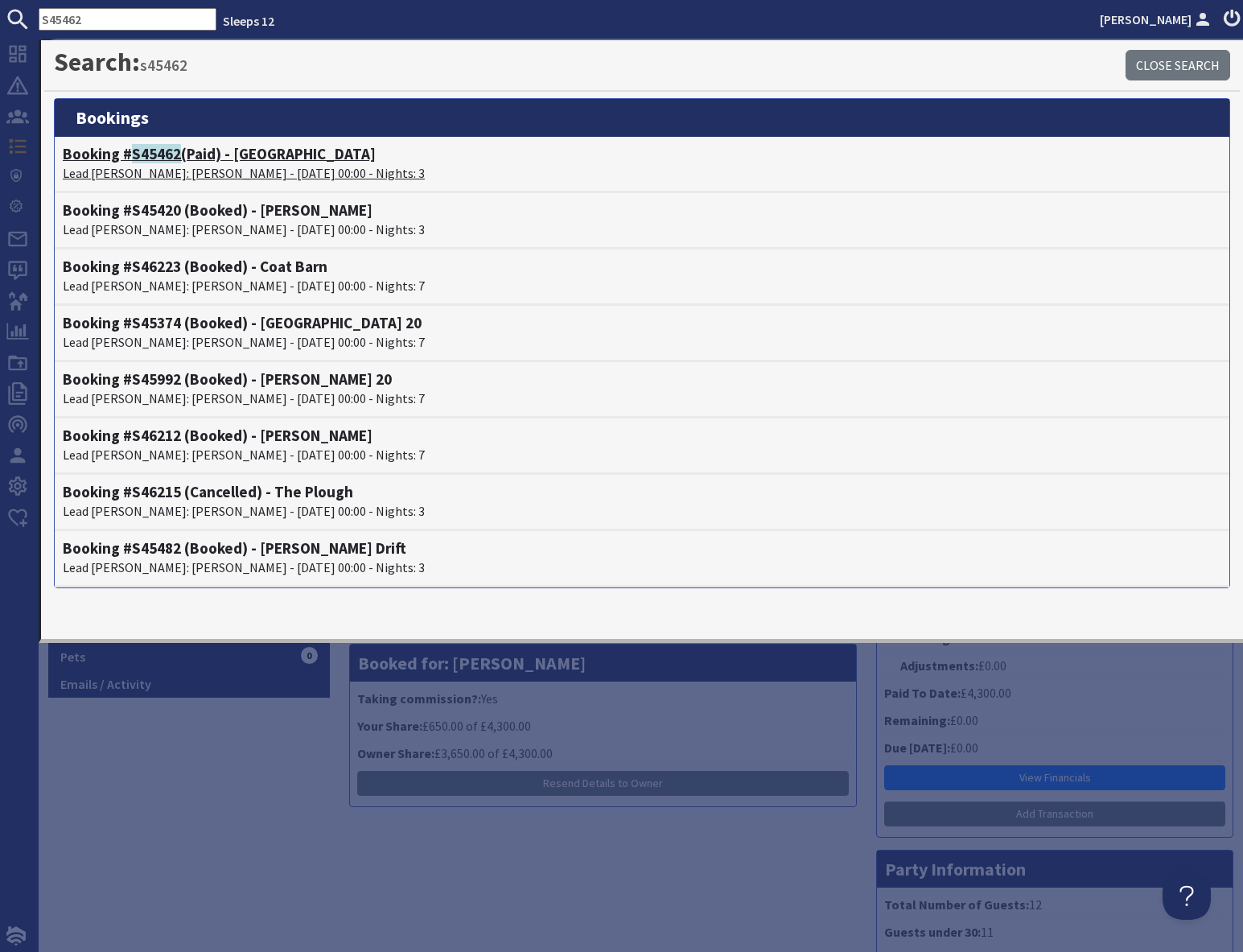
click at [201, 160] on h4 "Booking # S45462 (Paid) - Ridgeview" at bounding box center [643, 154] width 1159 height 18
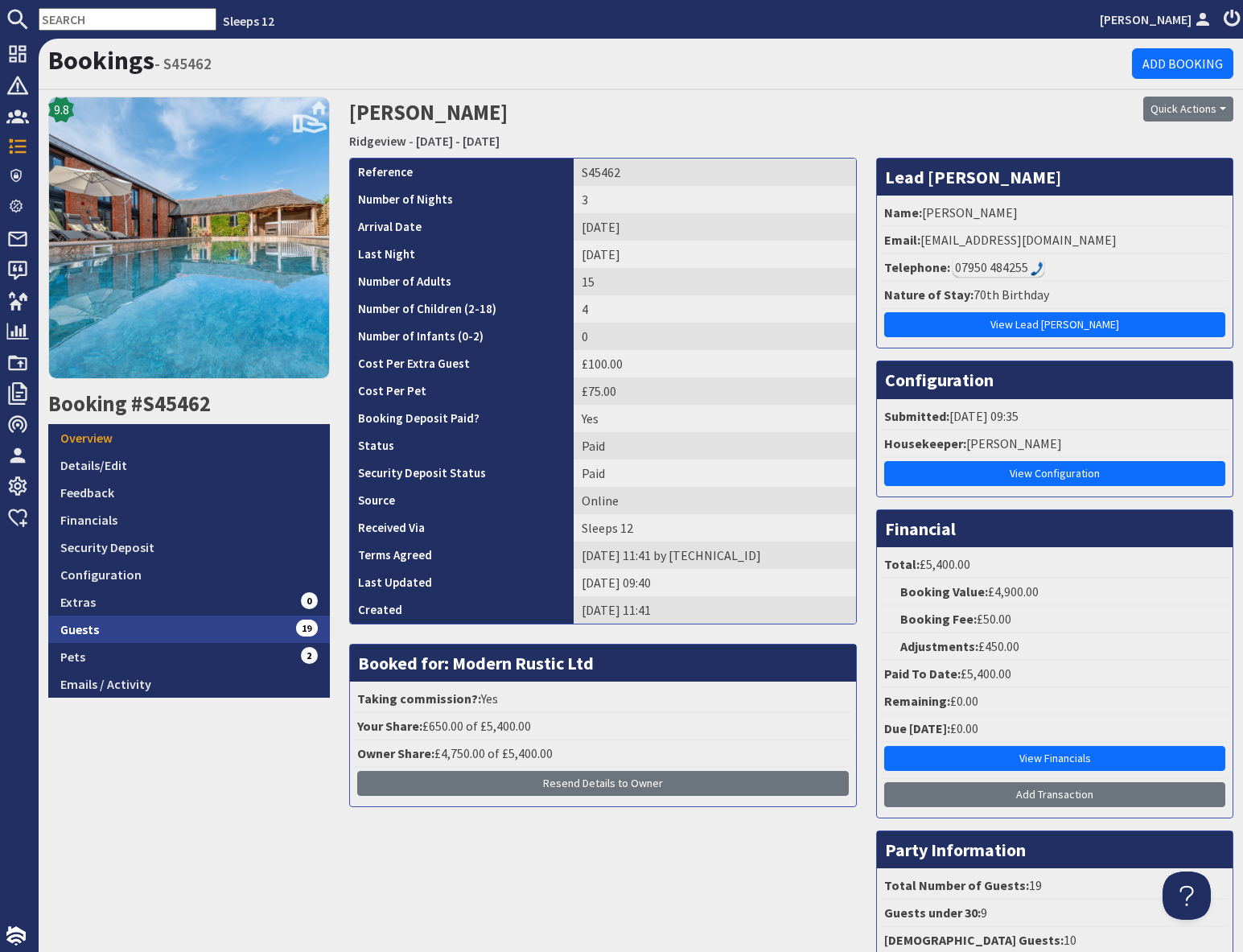
click at [272, 628] on link "Guests 19" at bounding box center [189, 629] width 282 height 28
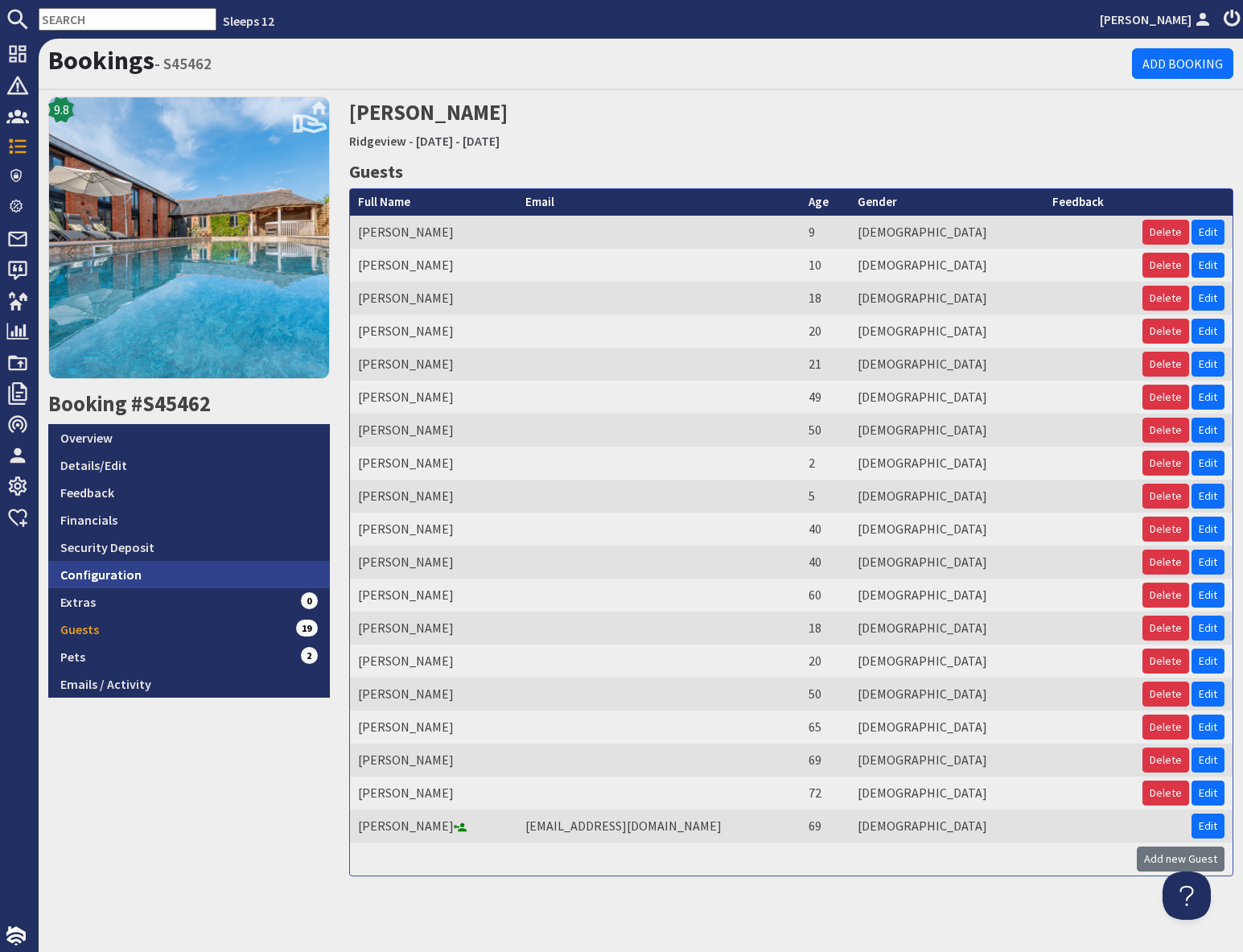
click at [141, 576] on link "Configuration" at bounding box center [189, 574] width 282 height 28
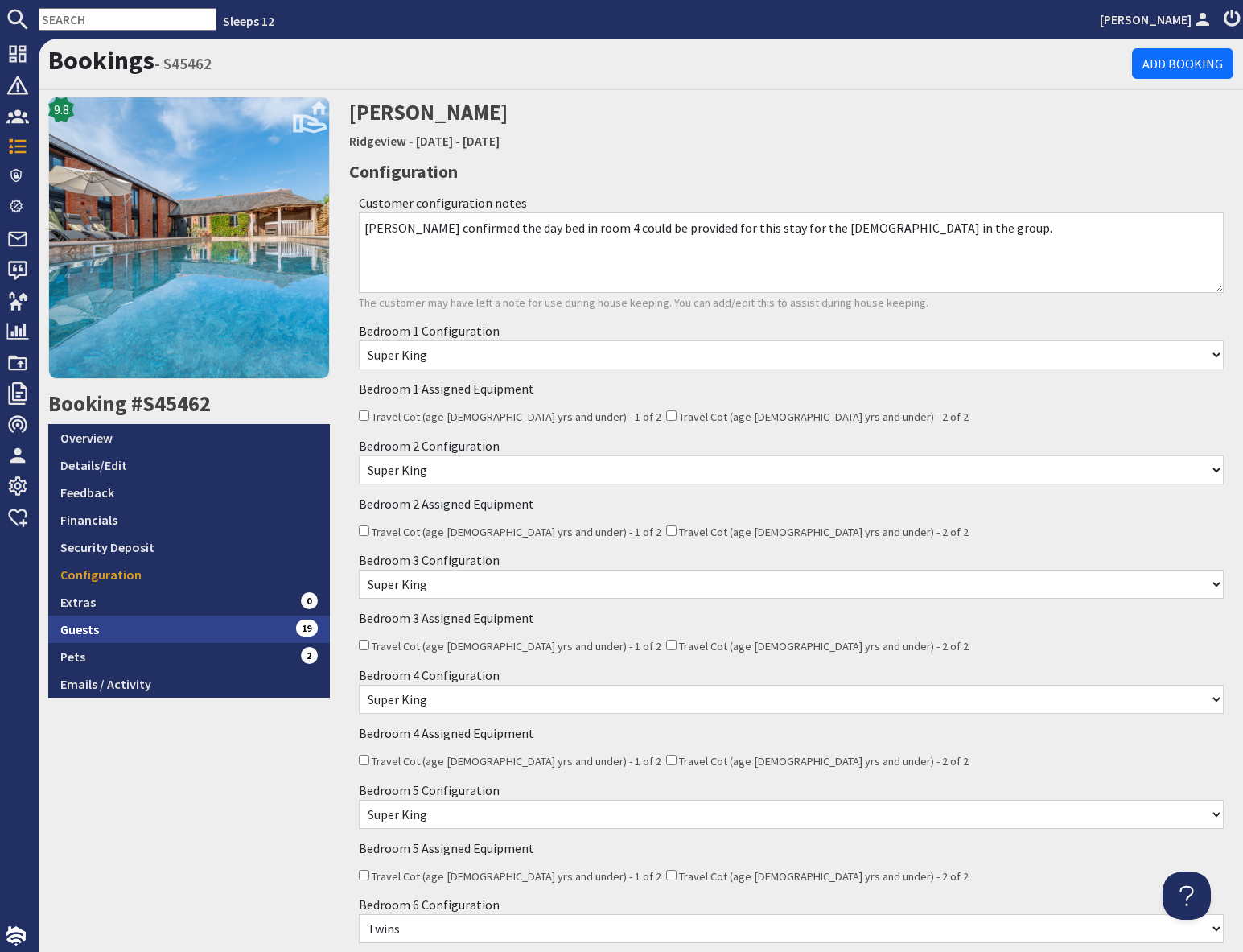
click at [249, 626] on link "Guests 19" at bounding box center [189, 629] width 282 height 28
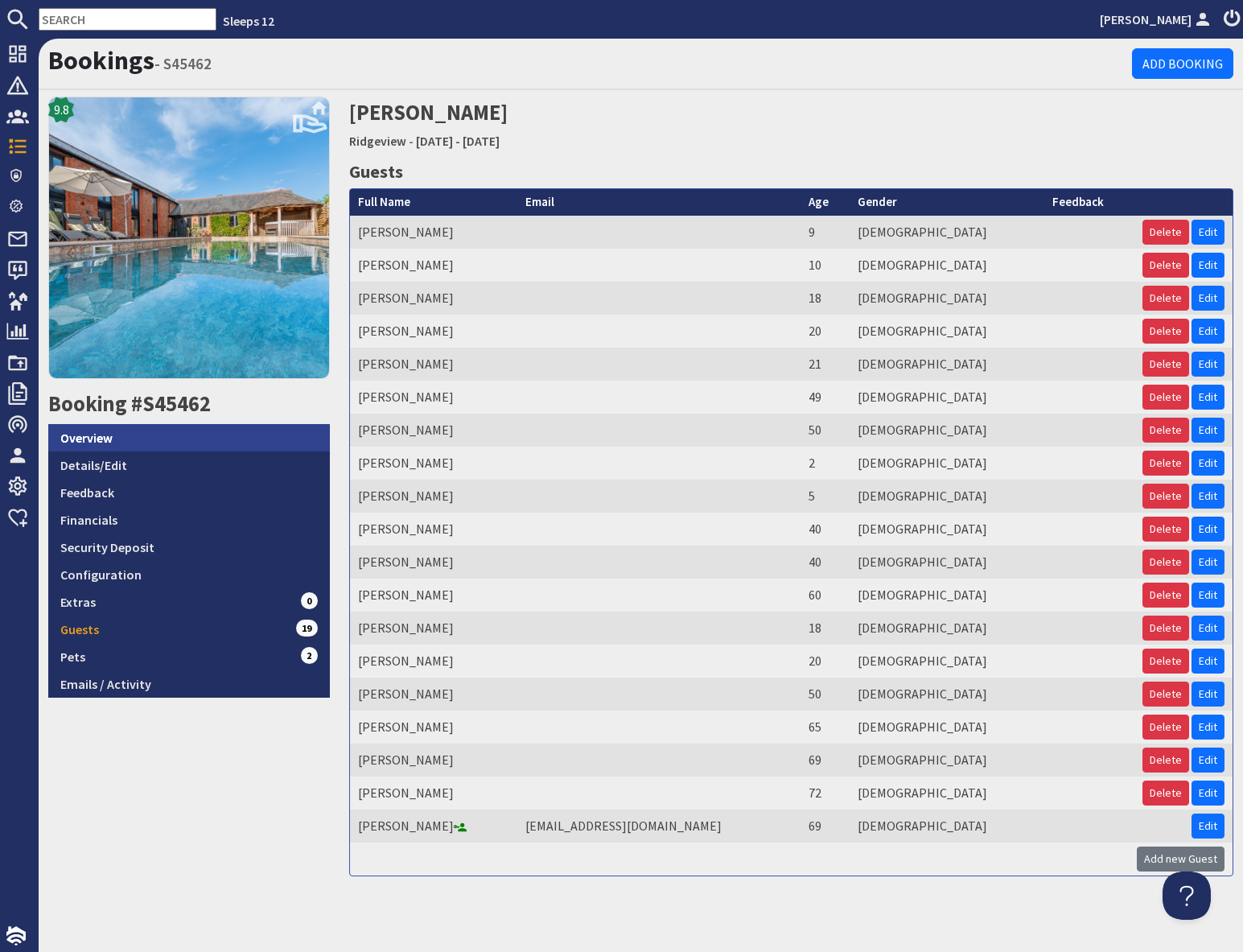
click at [143, 442] on link "Overview" at bounding box center [189, 438] width 282 height 28
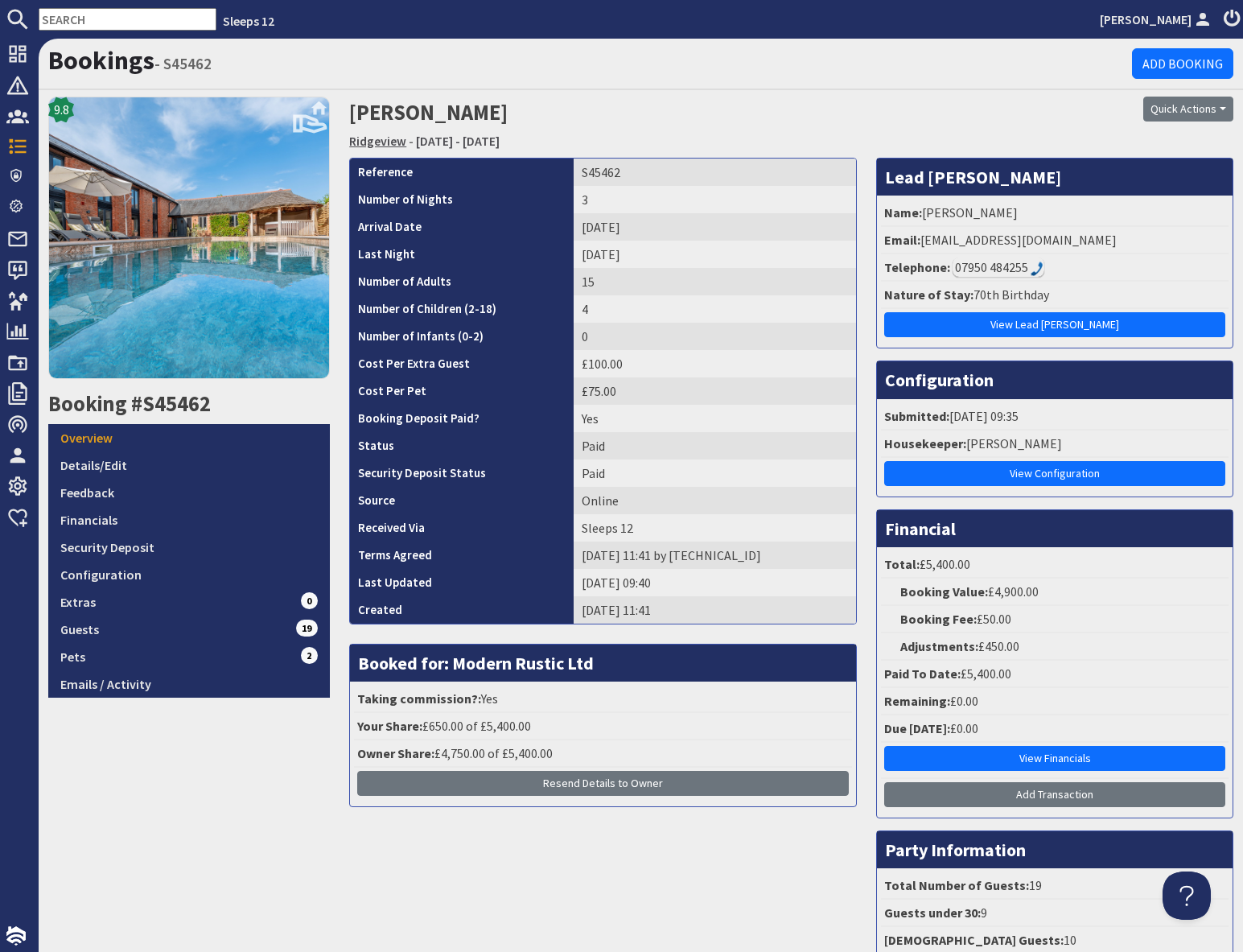
click at [380, 141] on link "Ridgeview" at bounding box center [378, 141] width 57 height 16
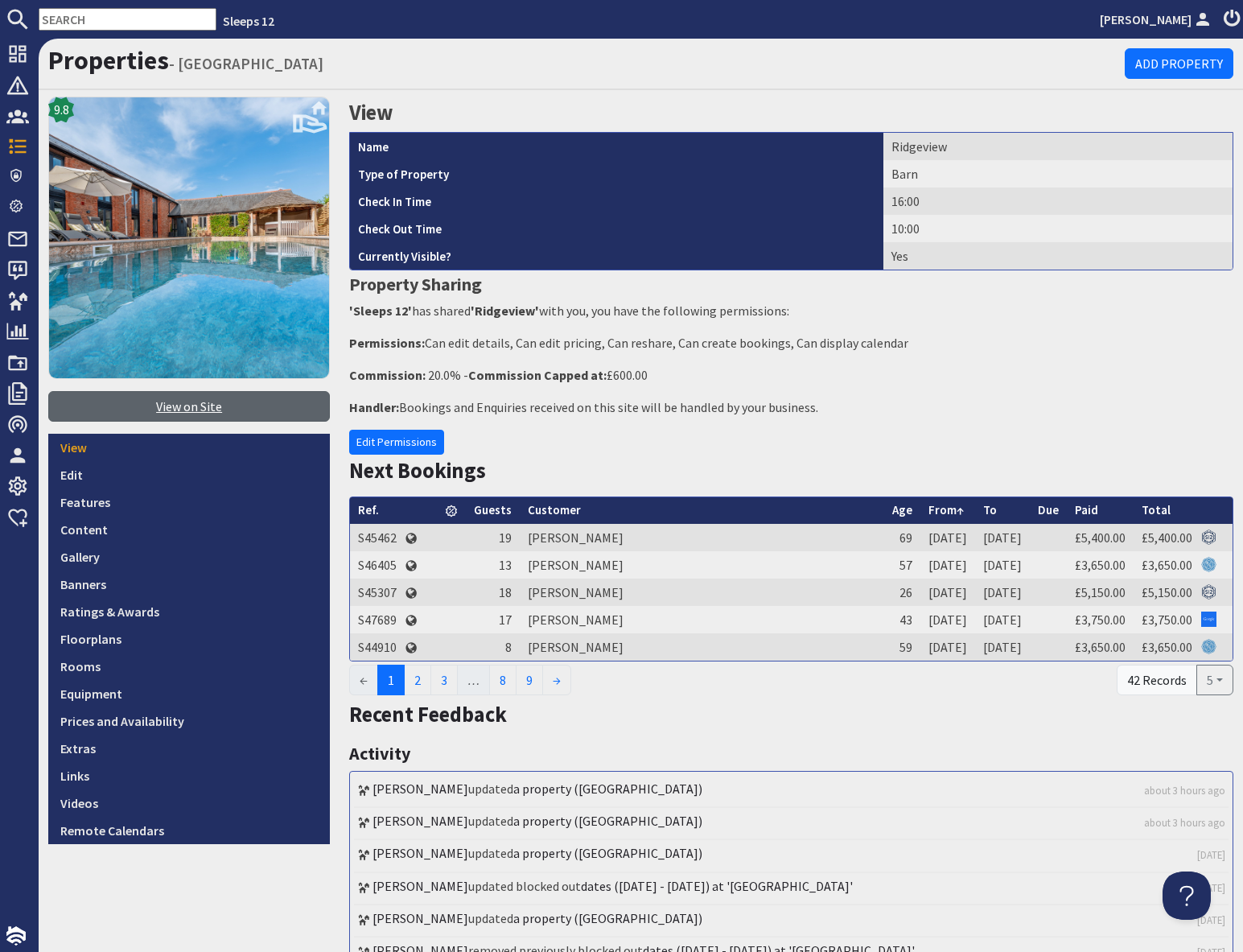
click at [199, 404] on link "View on Site" at bounding box center [189, 406] width 282 height 31
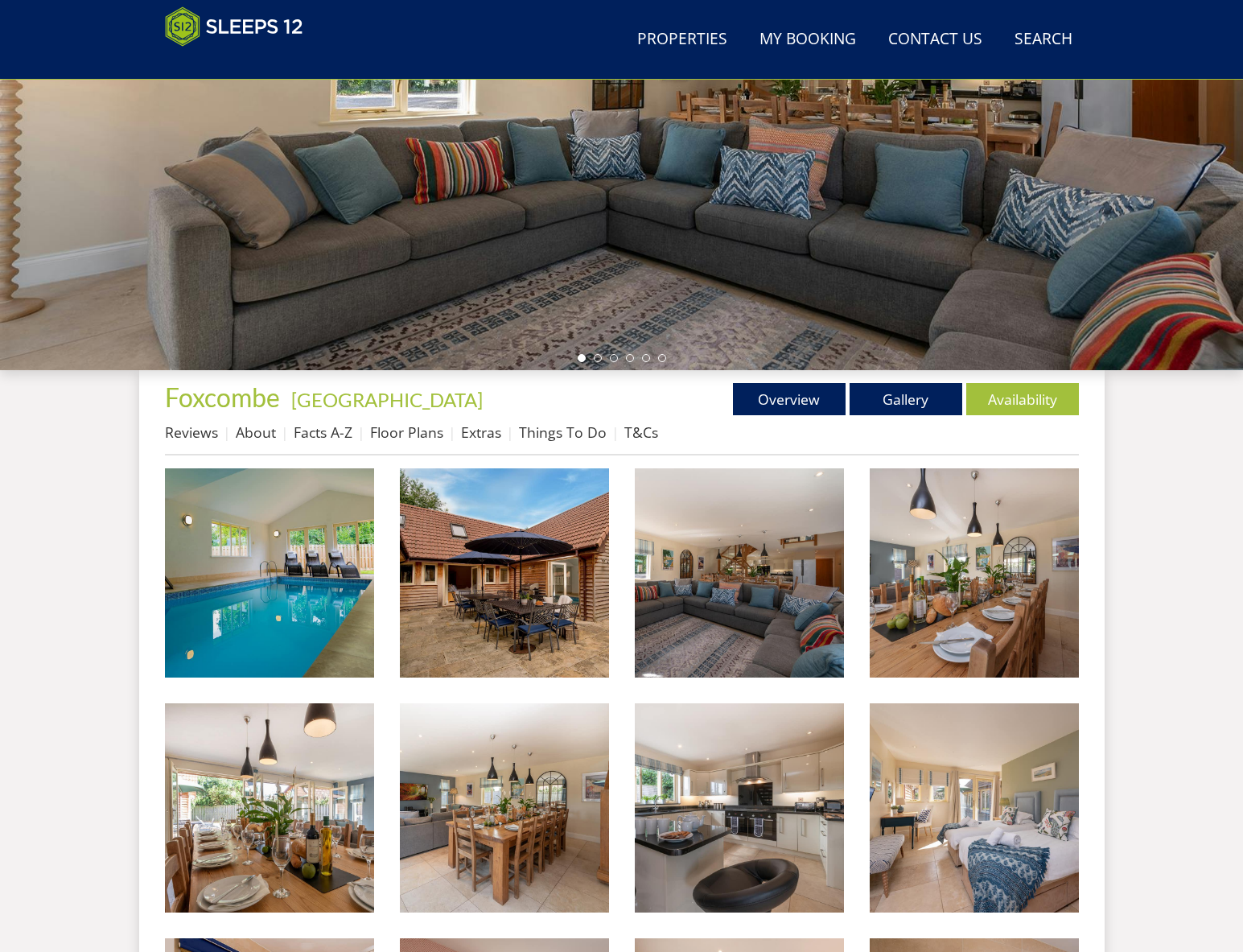
scroll to position [305, 0]
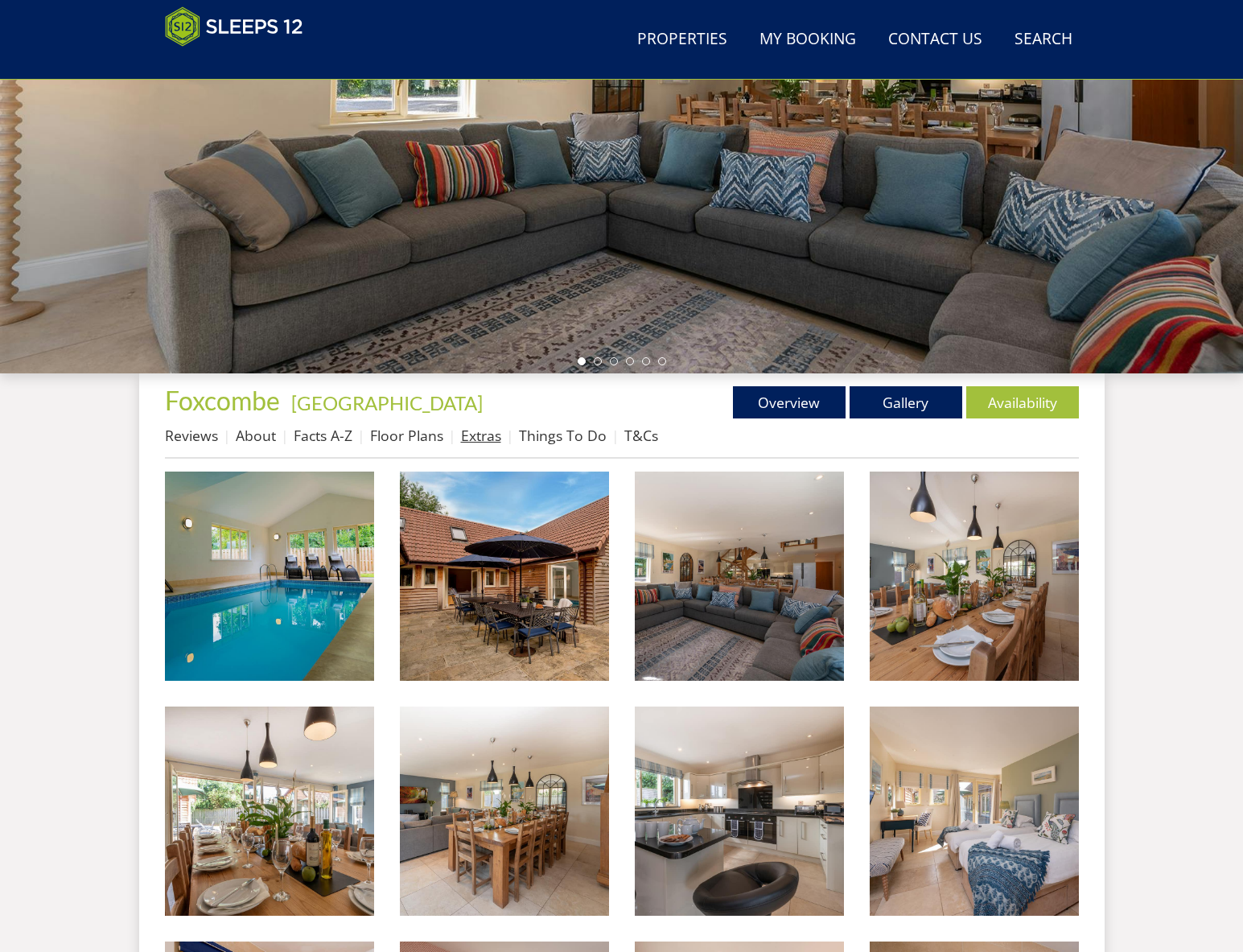
click at [492, 438] on link "Extras" at bounding box center [481, 435] width 40 height 19
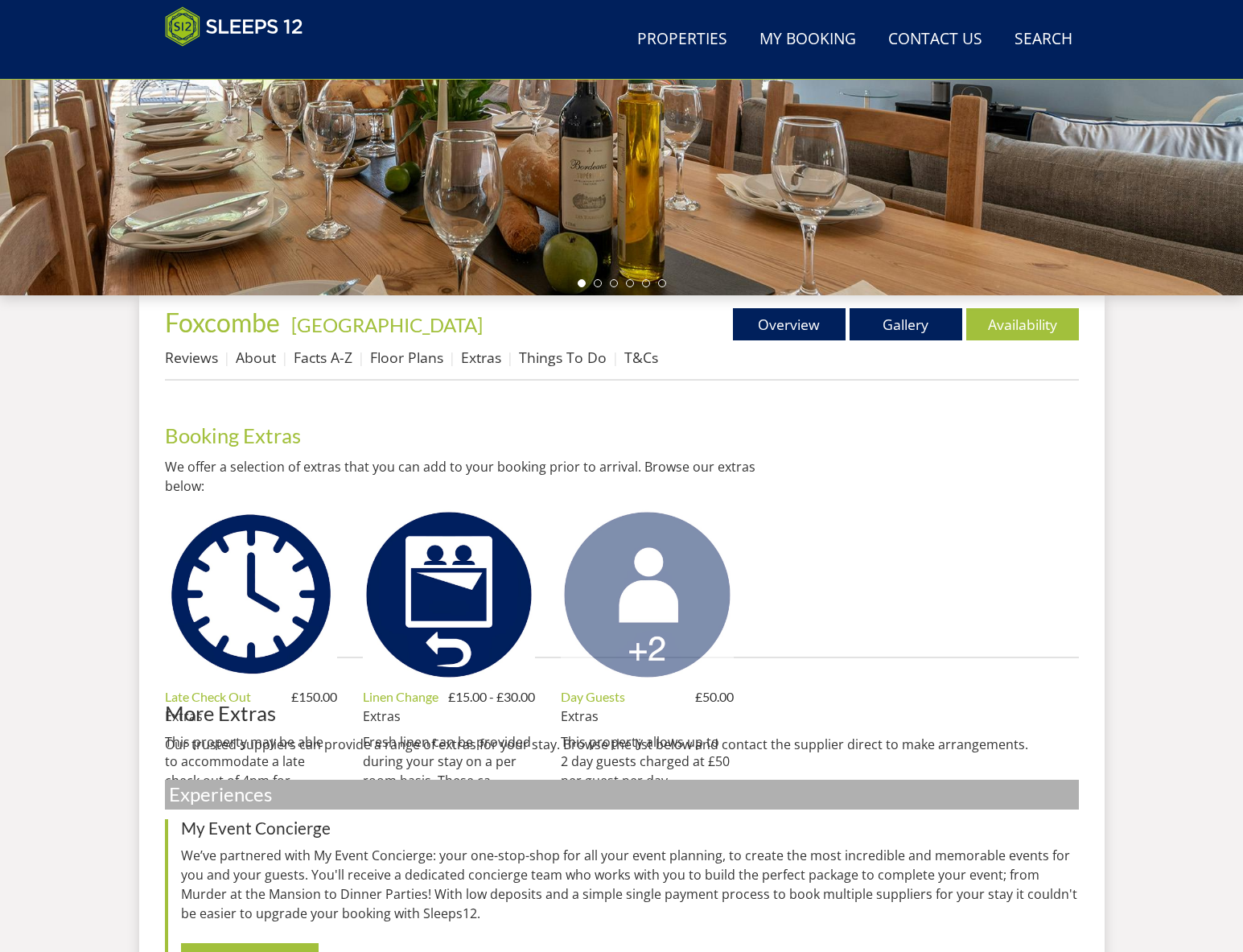
scroll to position [385, 0]
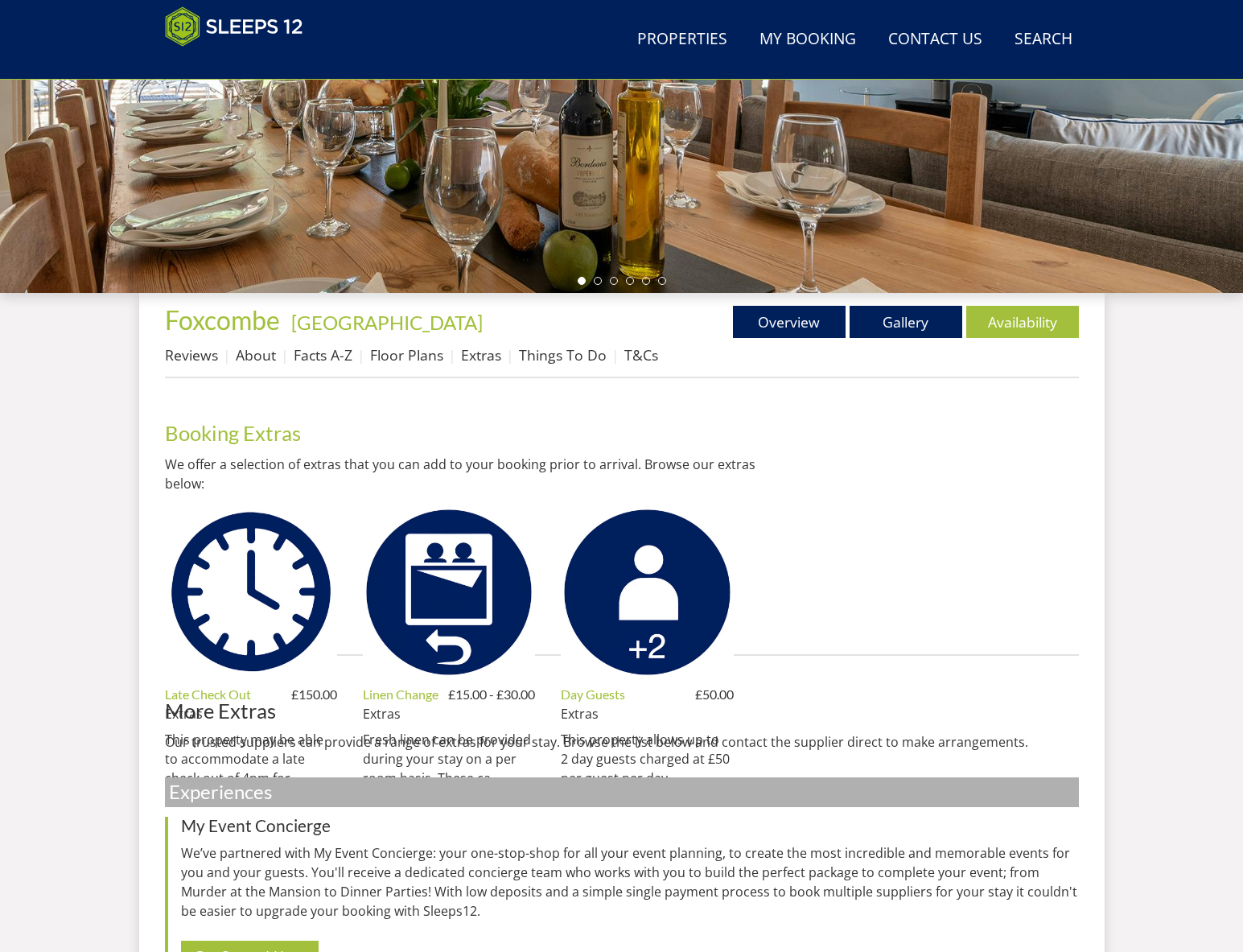
click at [459, 578] on img at bounding box center [449, 592] width 172 height 172
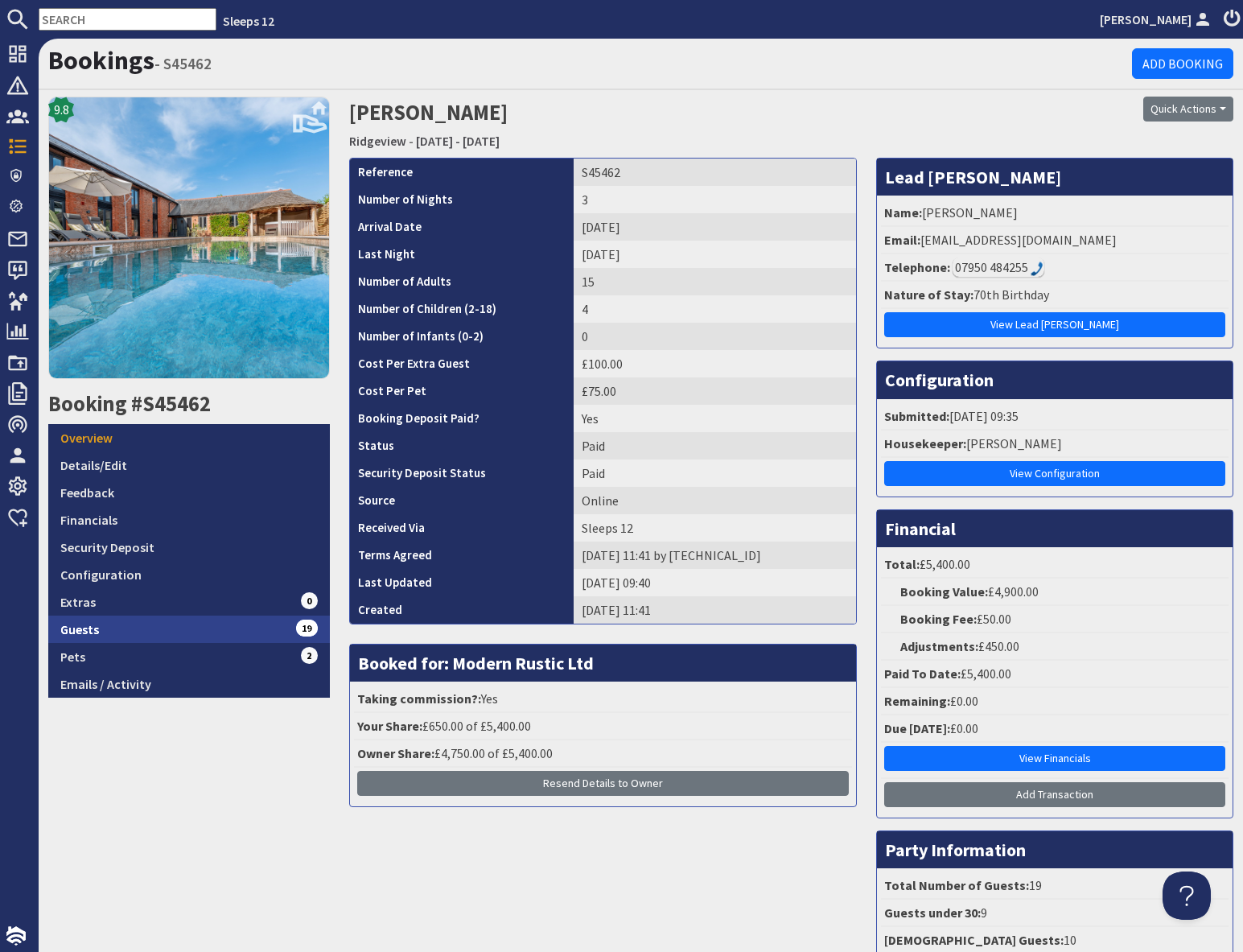
click at [158, 624] on link "Guests 19" at bounding box center [189, 629] width 282 height 28
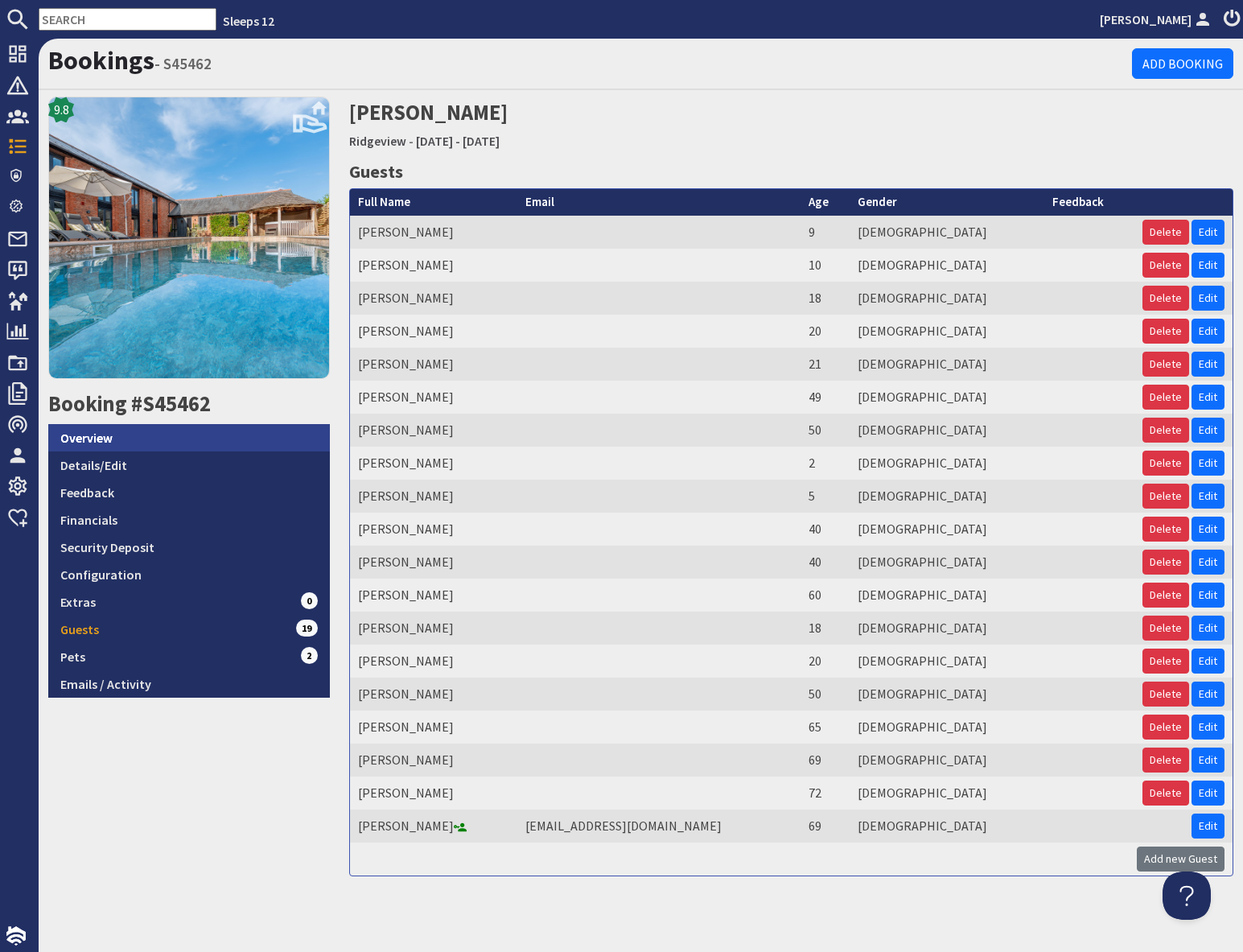
click at [183, 443] on link "Overview" at bounding box center [189, 438] width 282 height 28
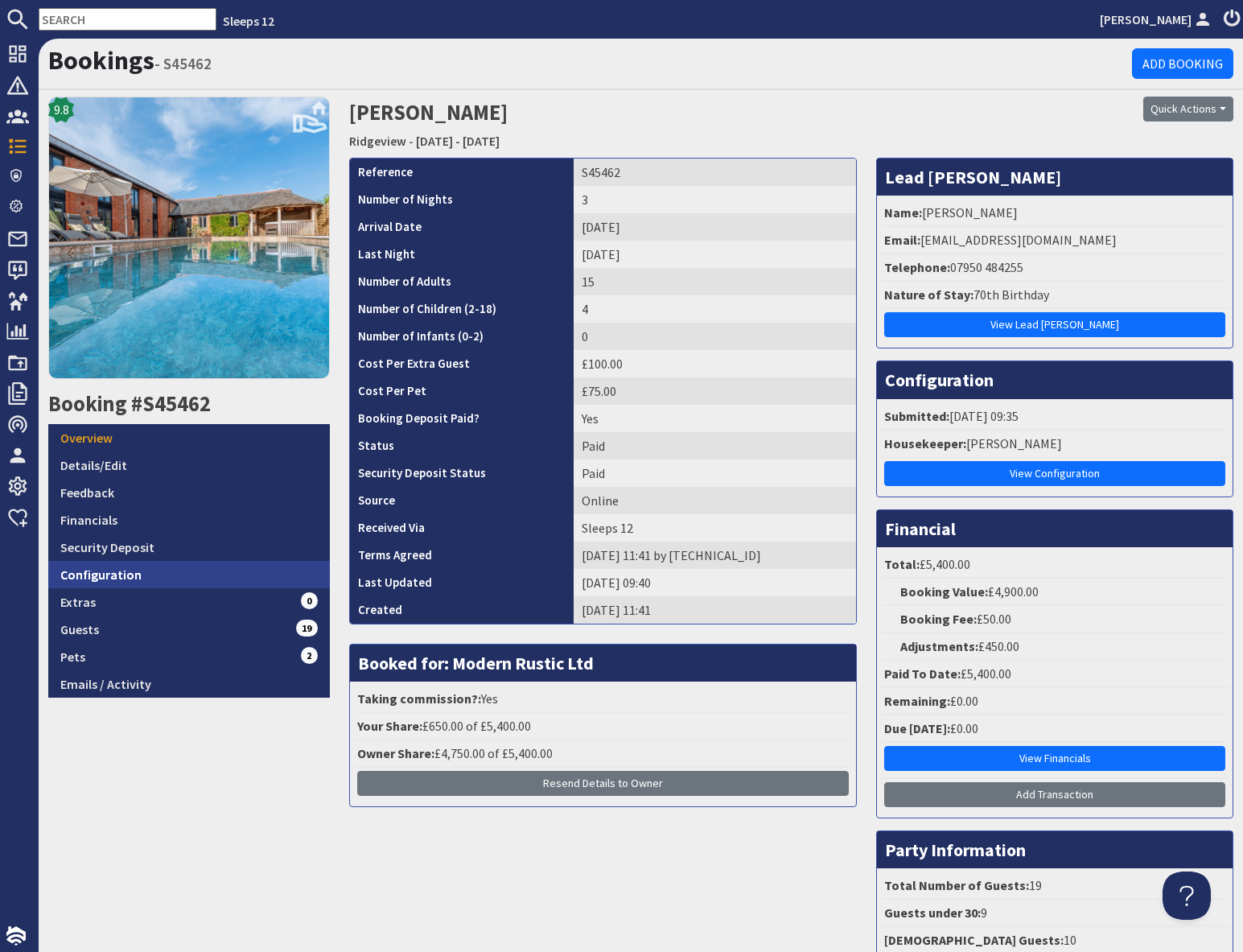
click at [196, 584] on link "Configuration" at bounding box center [189, 574] width 282 height 28
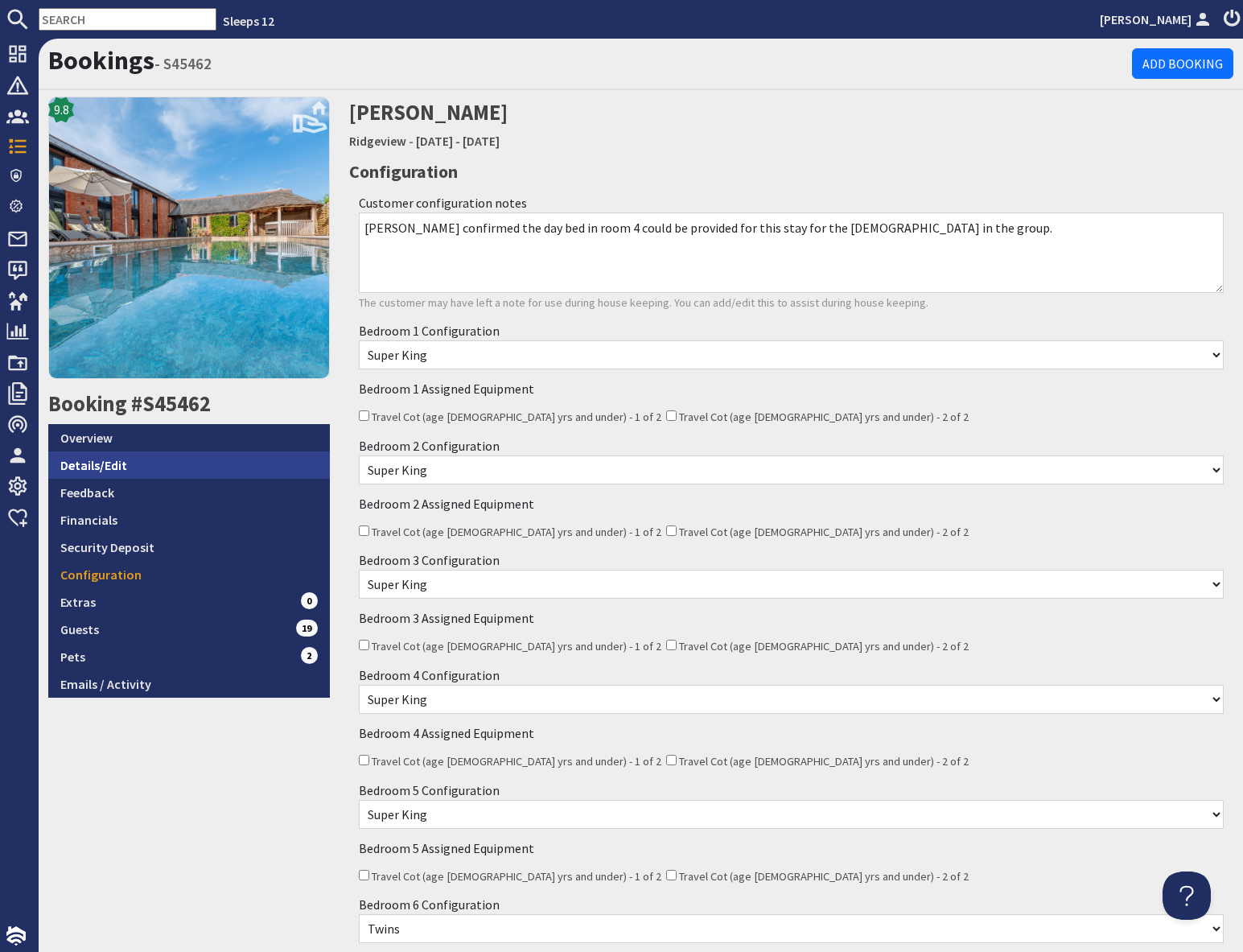
click at [137, 465] on link "Details/Edit" at bounding box center [189, 465] width 282 height 28
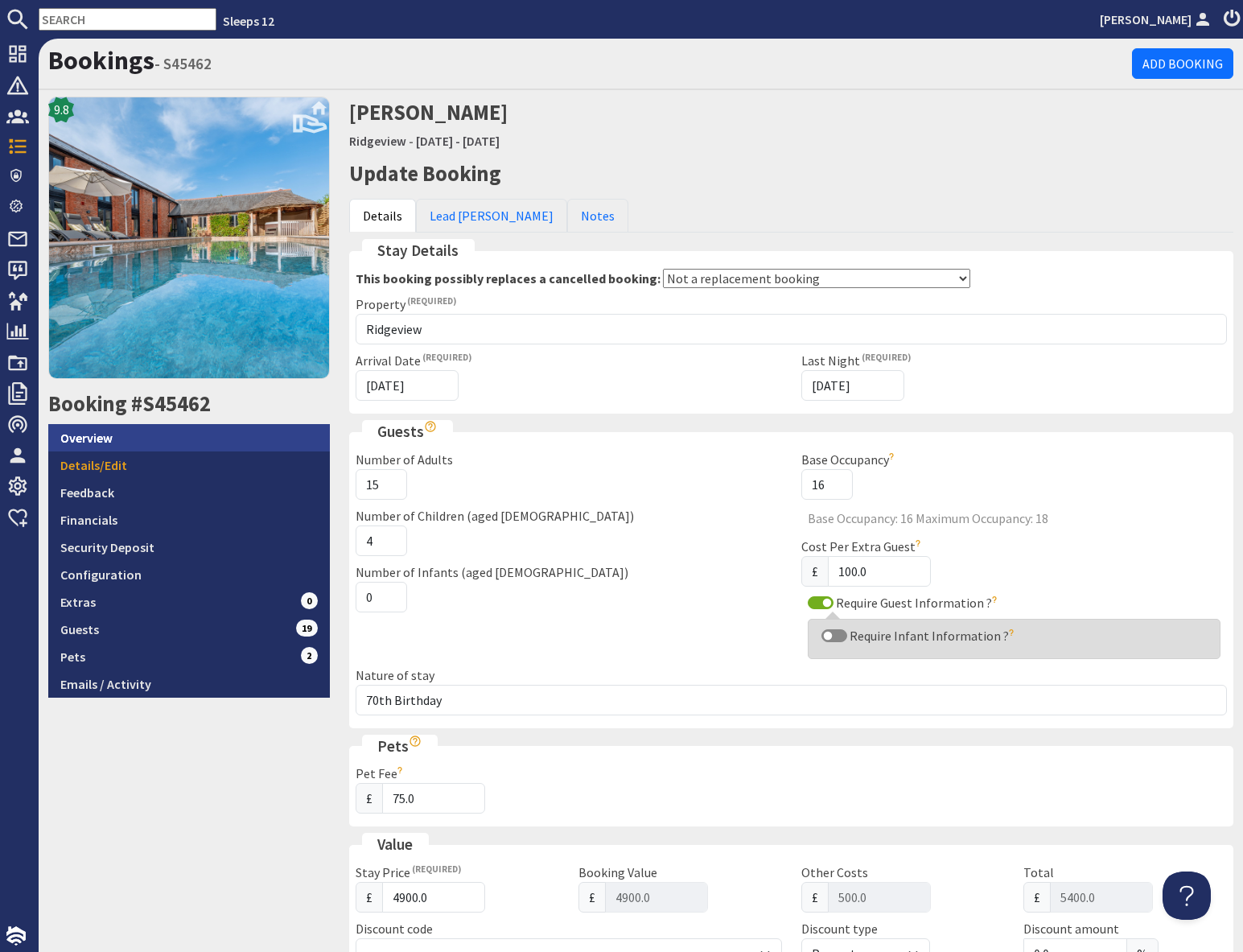
click at [114, 433] on link "Overview" at bounding box center [189, 438] width 282 height 28
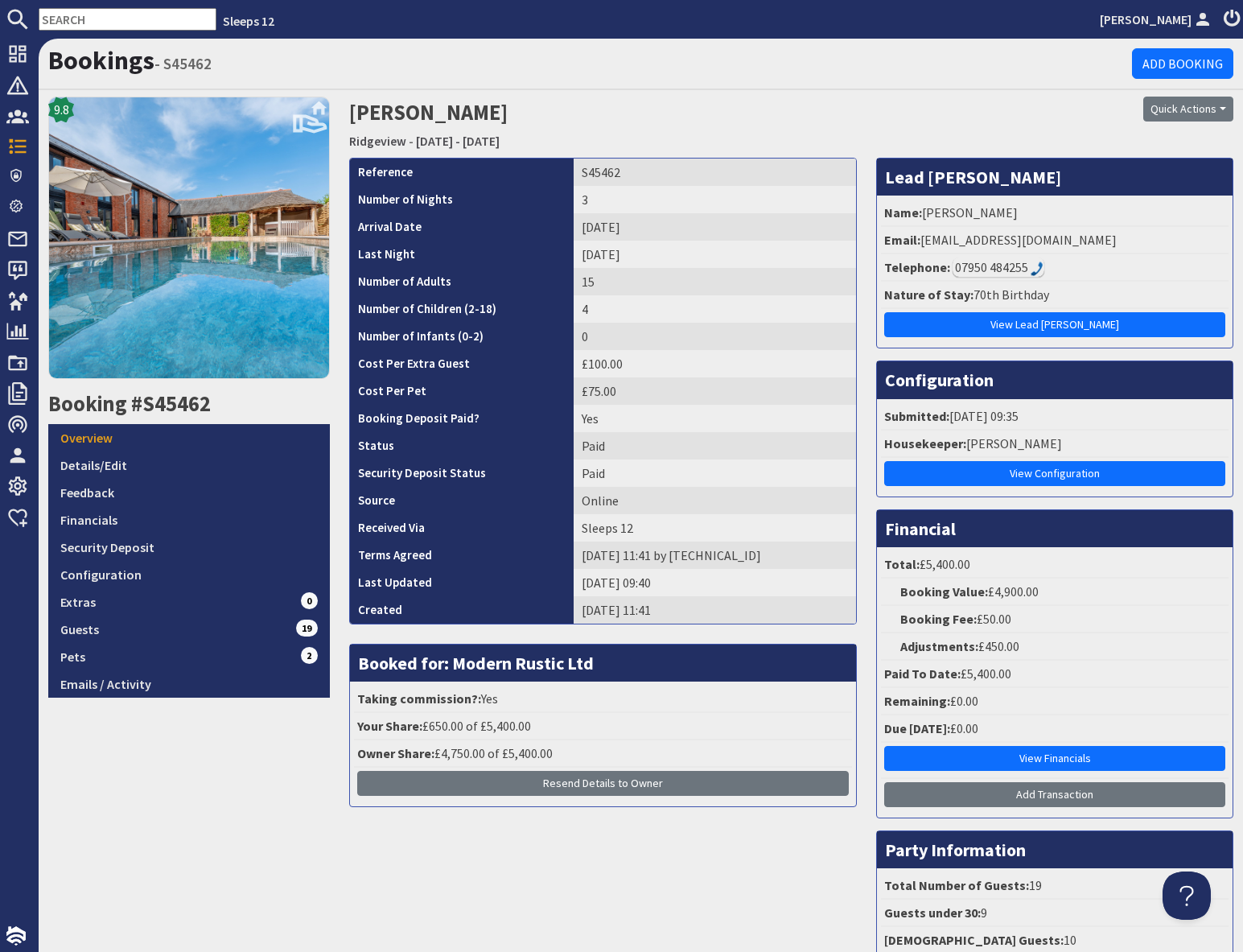
click at [69, 14] on input "text" at bounding box center [127, 19] width 178 height 23
click at [70, 15] on input "text" at bounding box center [127, 19] width 178 height 23
paste input "S45474"
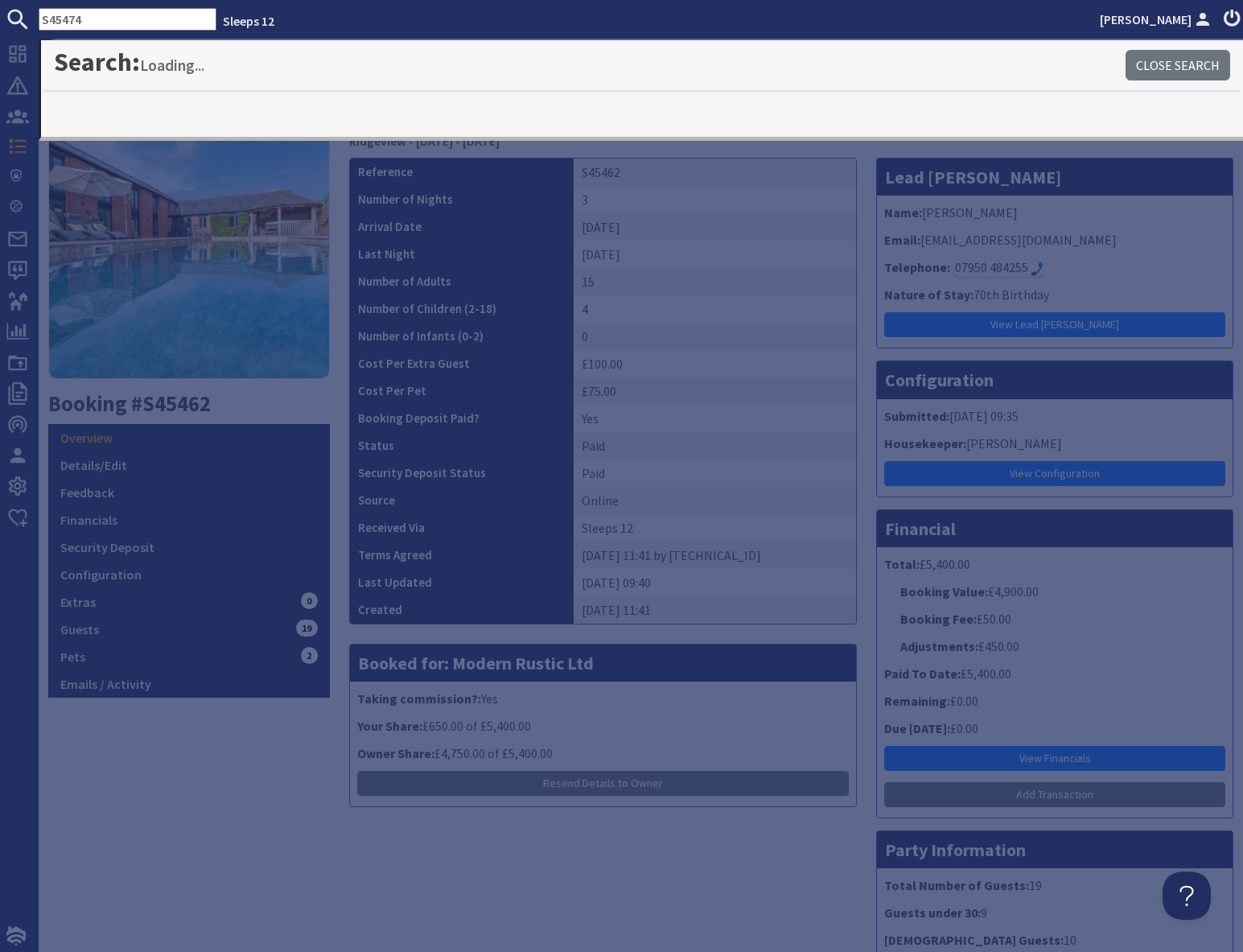
type input "S45474"
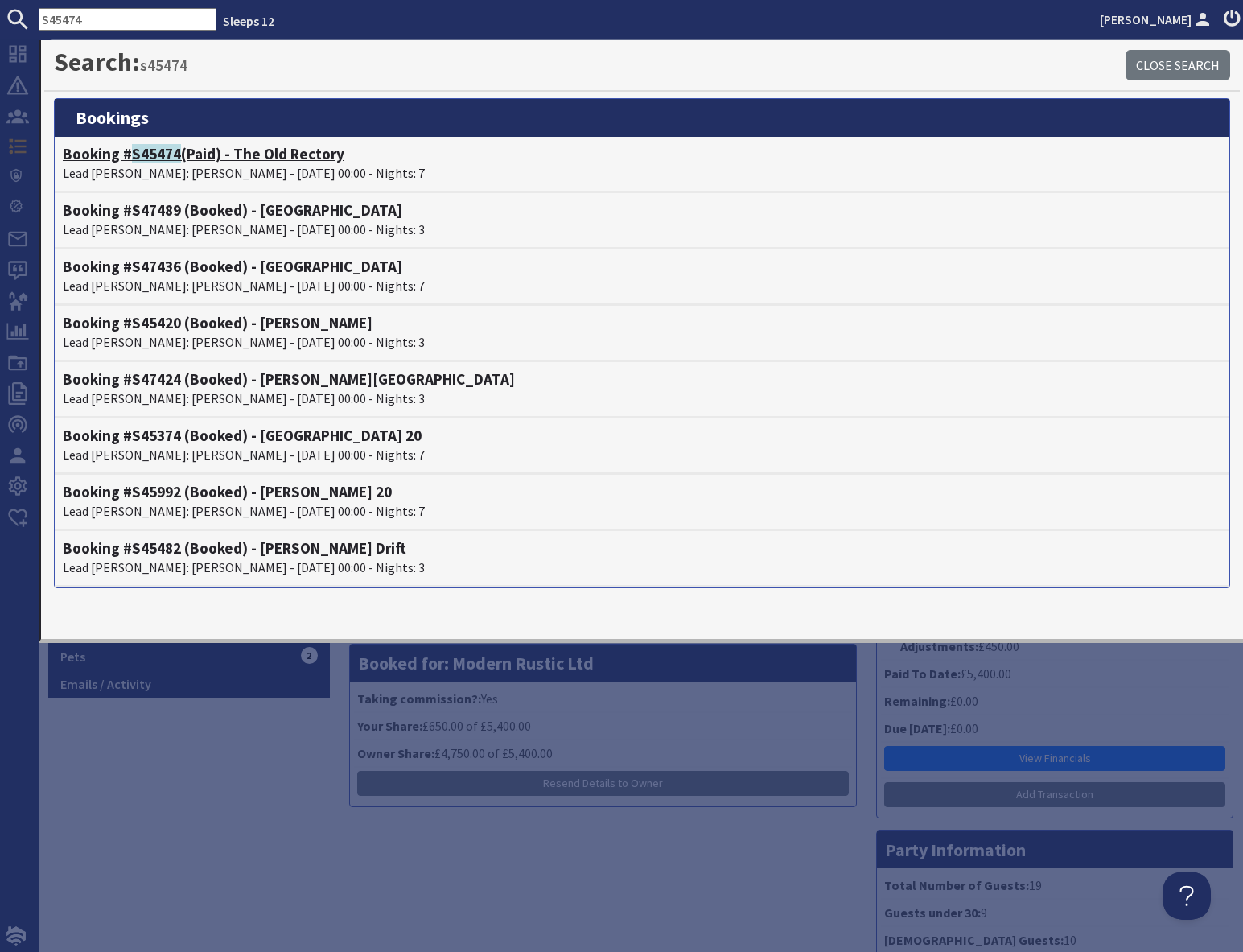
click at [212, 168] on p "Lead Booker: Melanie Lockett - 08/09/2025 00:00 - Nights: 7" at bounding box center [643, 173] width 1159 height 19
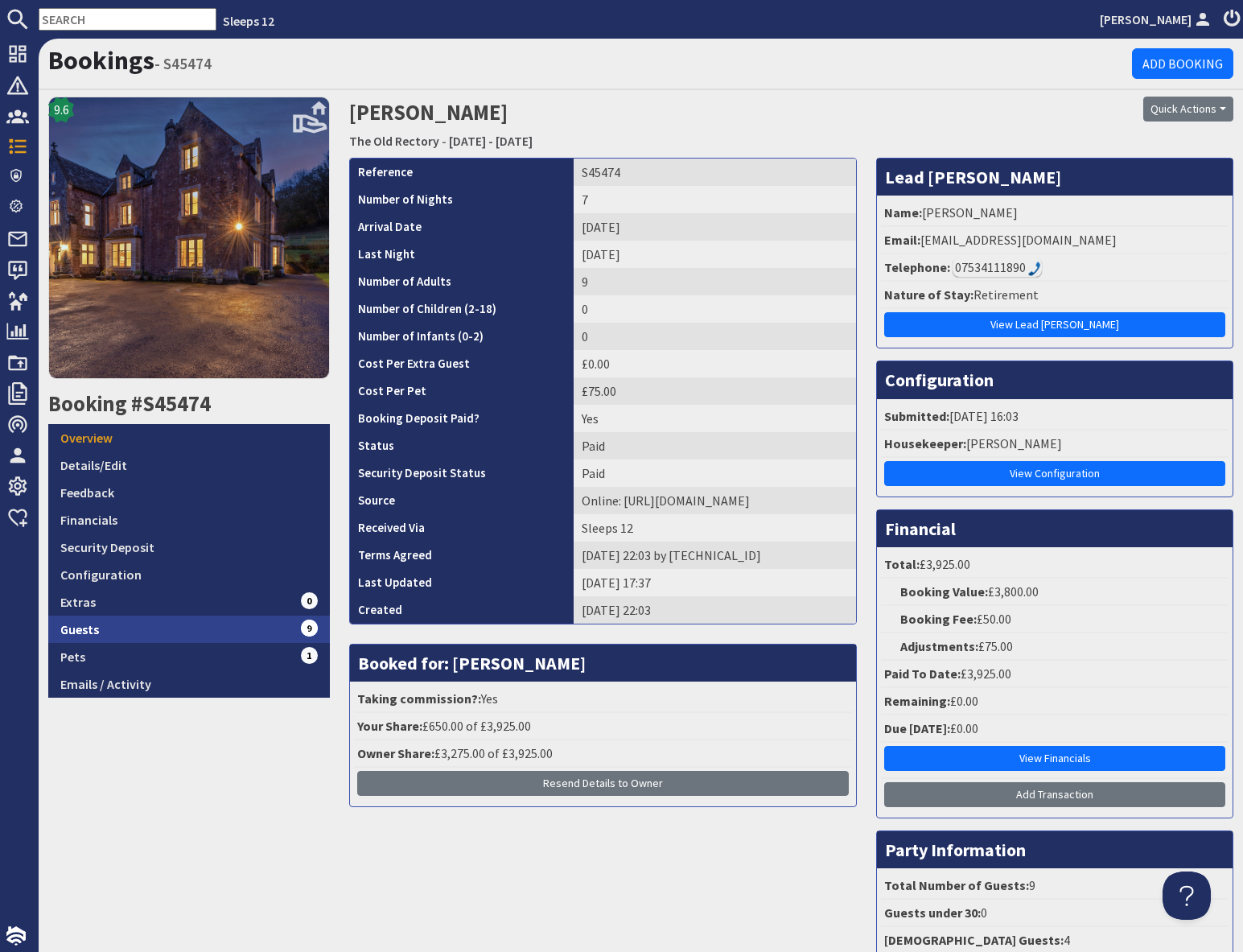
click at [211, 628] on link "Guests 9" at bounding box center [189, 629] width 282 height 28
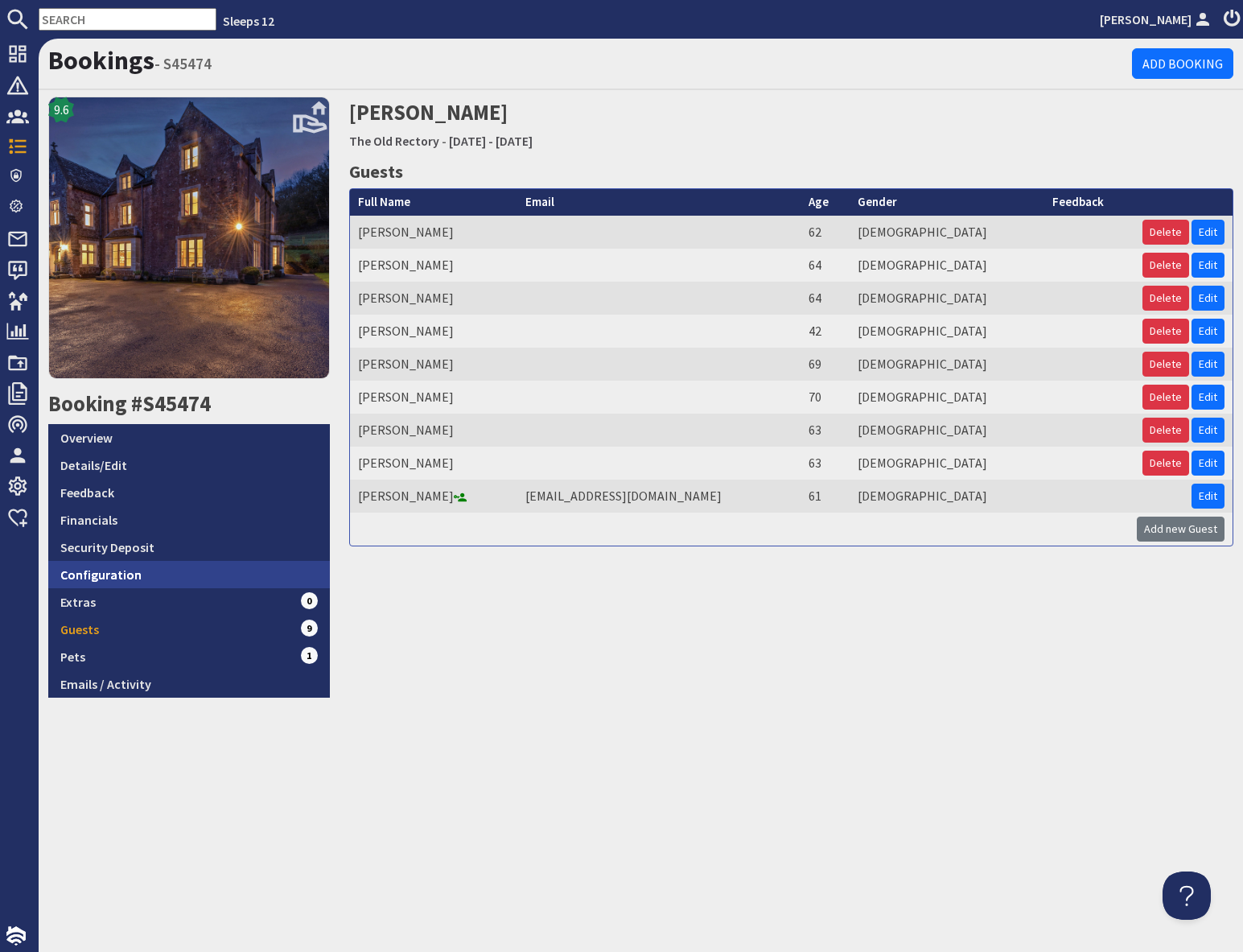
click at [142, 575] on link "Configuration" at bounding box center [189, 574] width 282 height 28
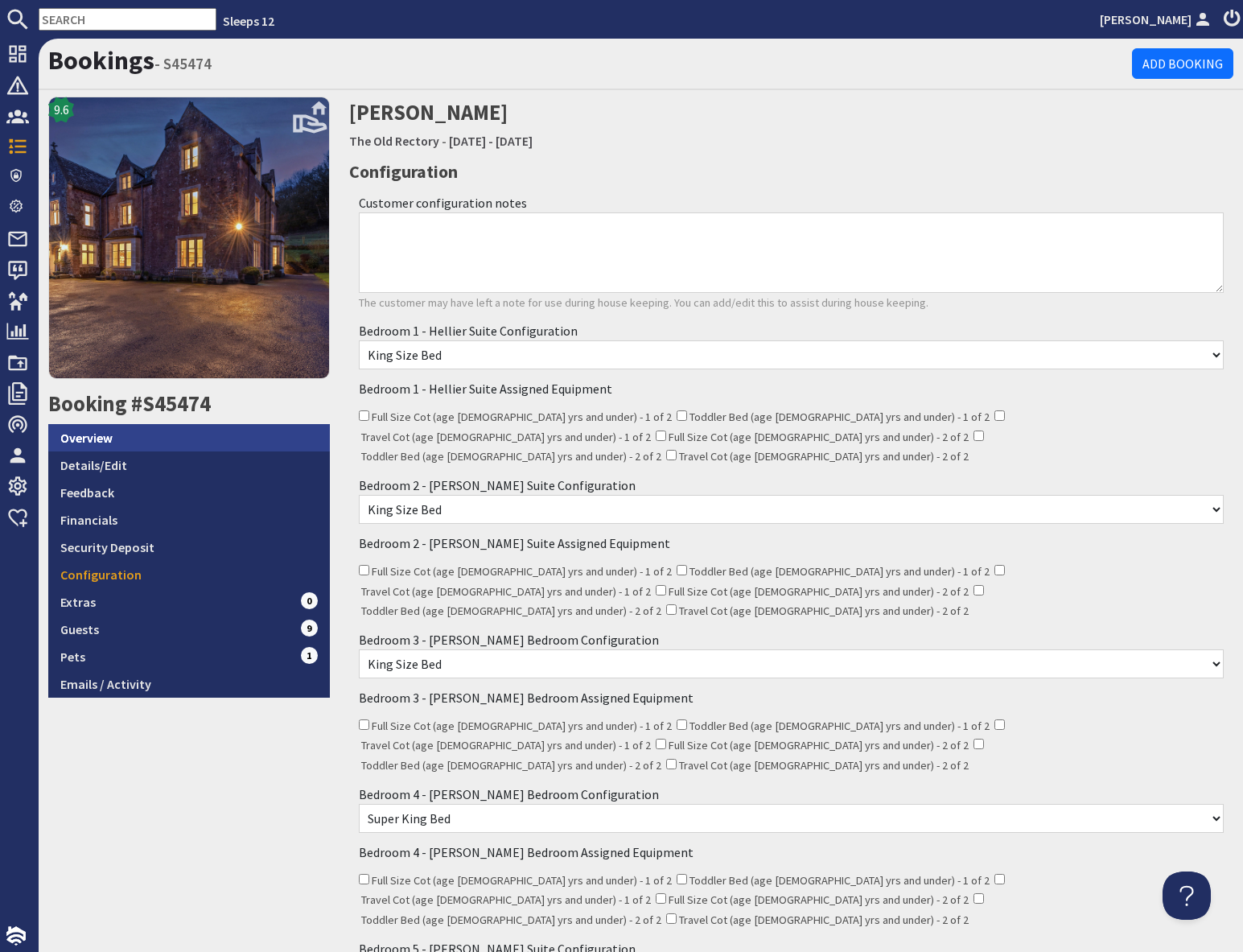
click at [140, 435] on link "Overview" at bounding box center [189, 438] width 282 height 28
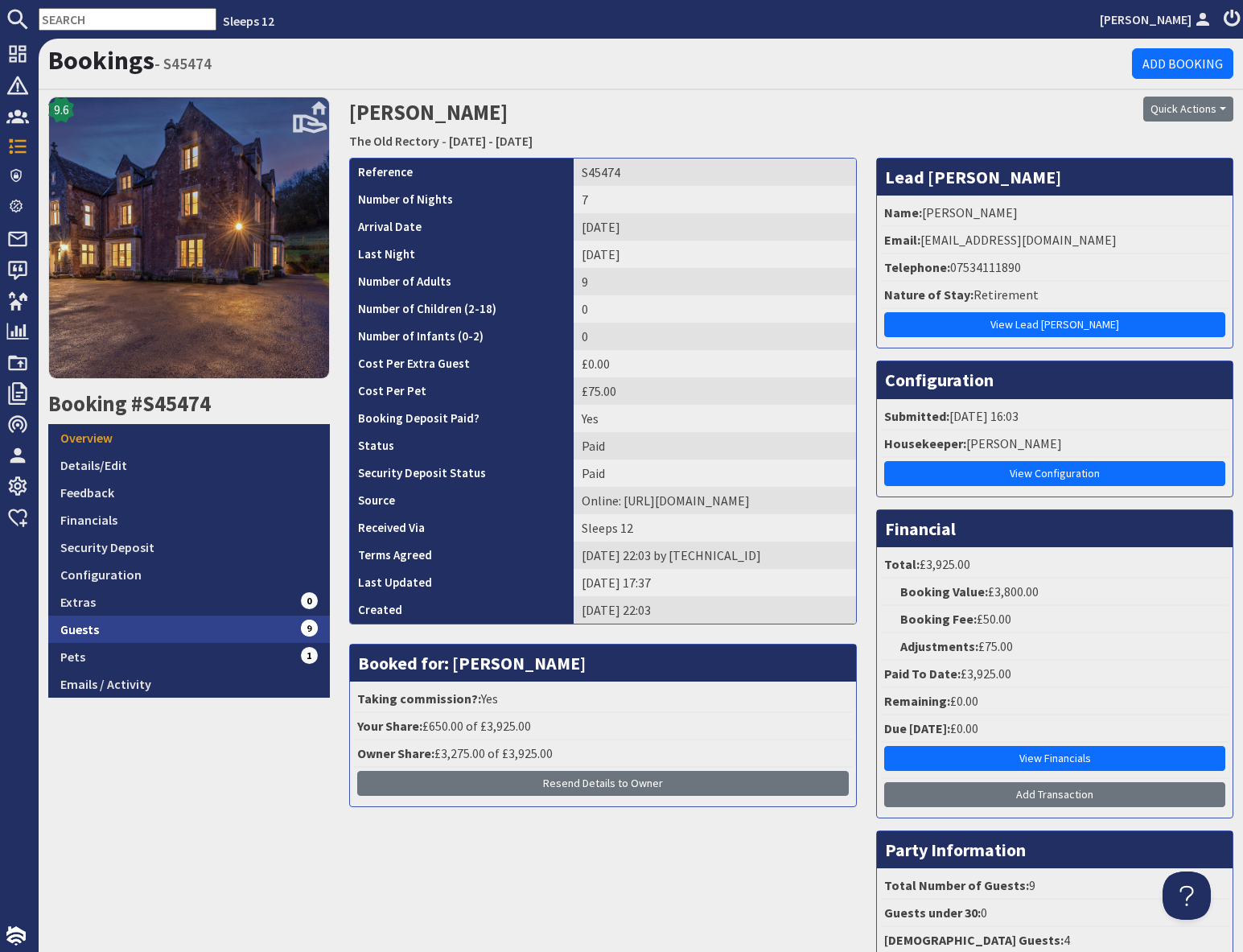
click at [251, 633] on link "Guests 9" at bounding box center [189, 629] width 282 height 28
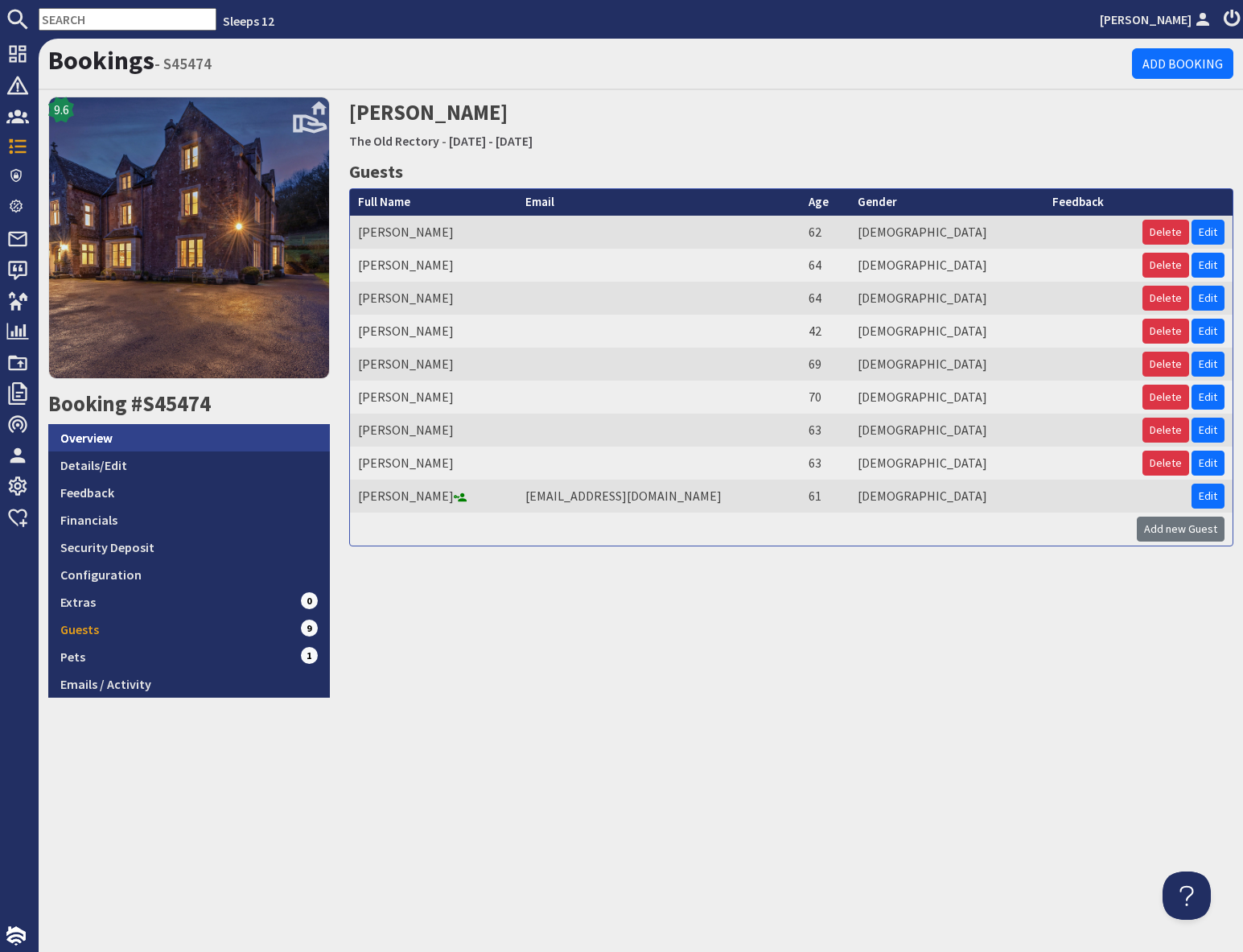
click at [164, 442] on link "Overview" at bounding box center [189, 438] width 282 height 28
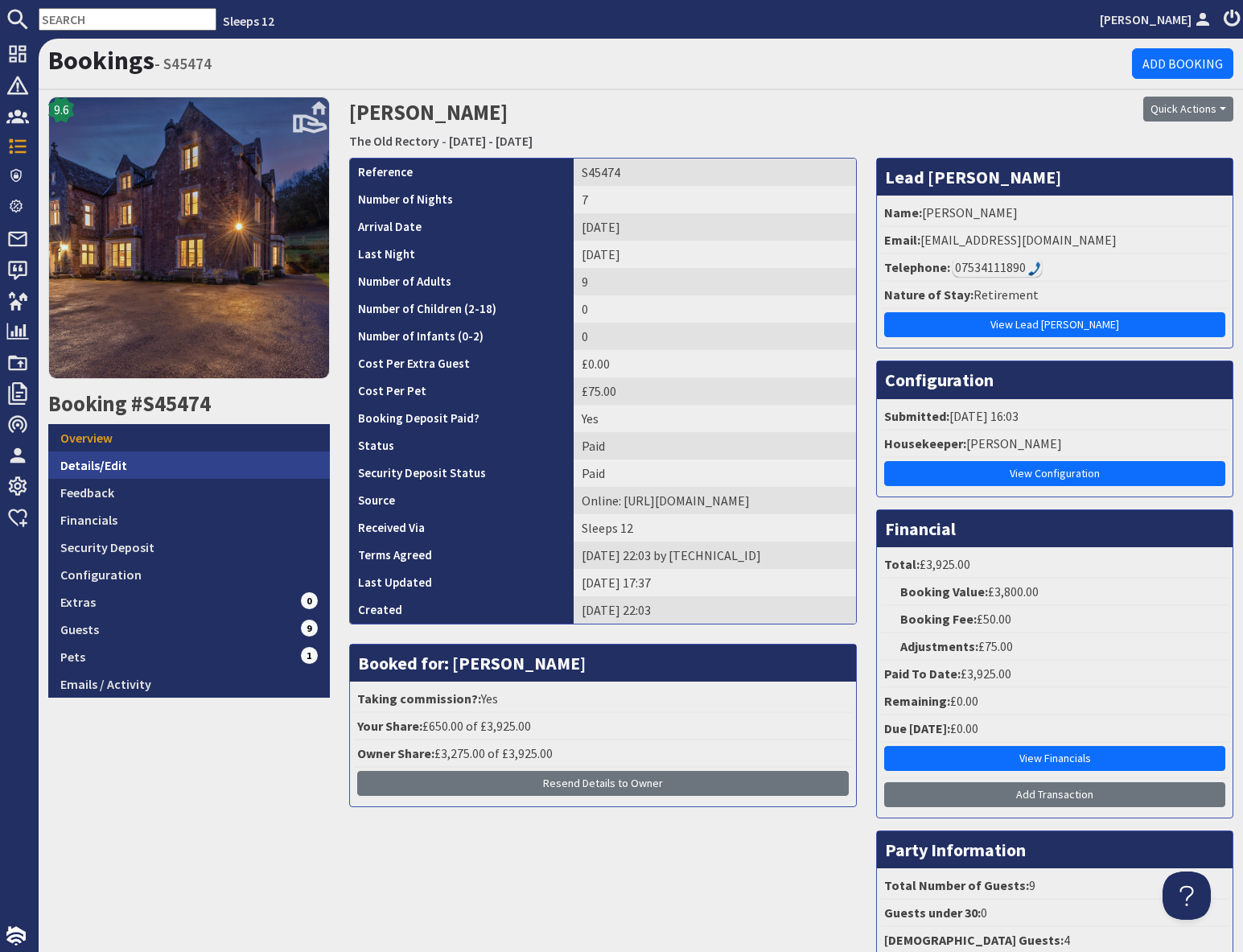
click at [141, 466] on link "Details/Edit" at bounding box center [189, 465] width 282 height 28
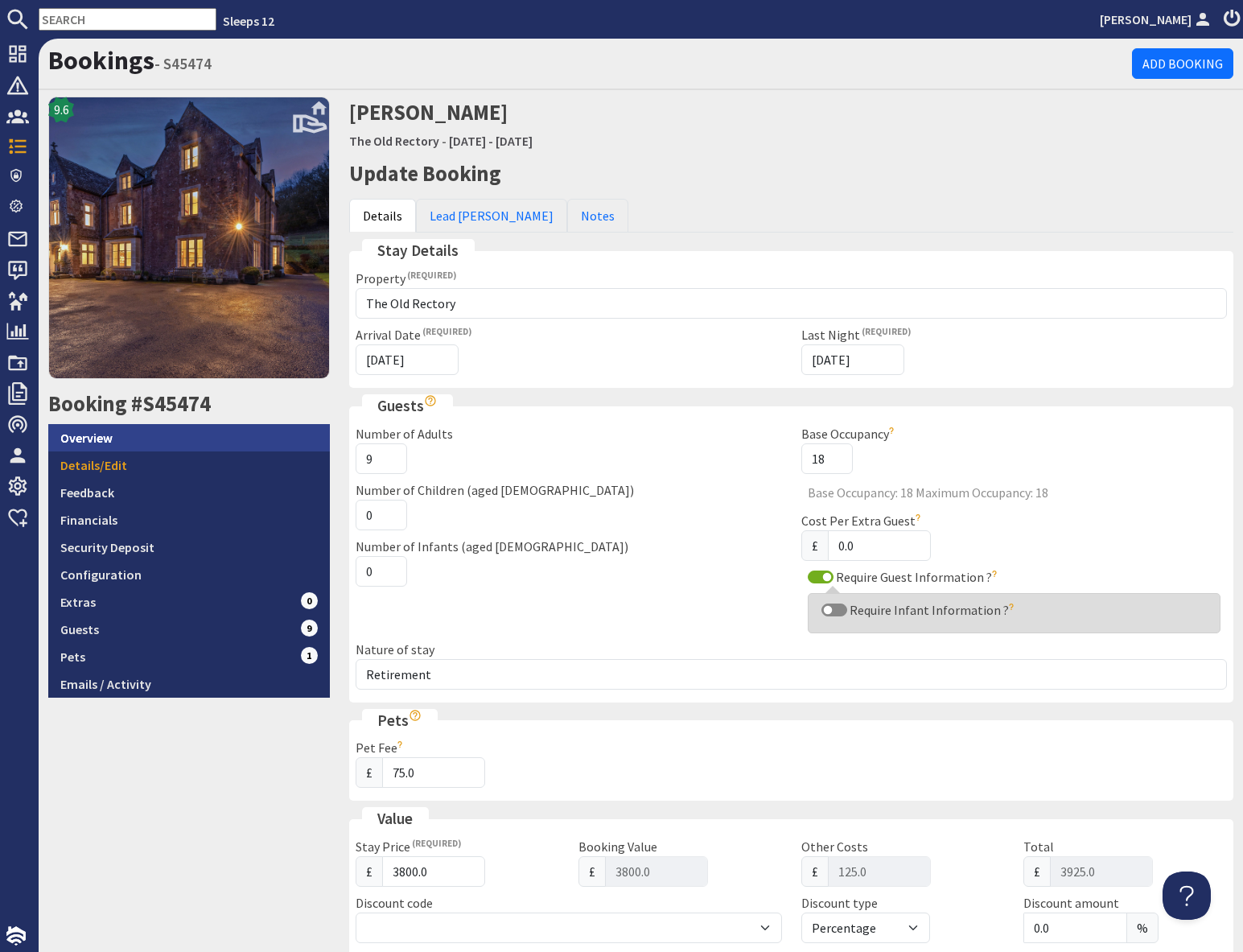
click at [112, 447] on link "Overview" at bounding box center [189, 438] width 282 height 28
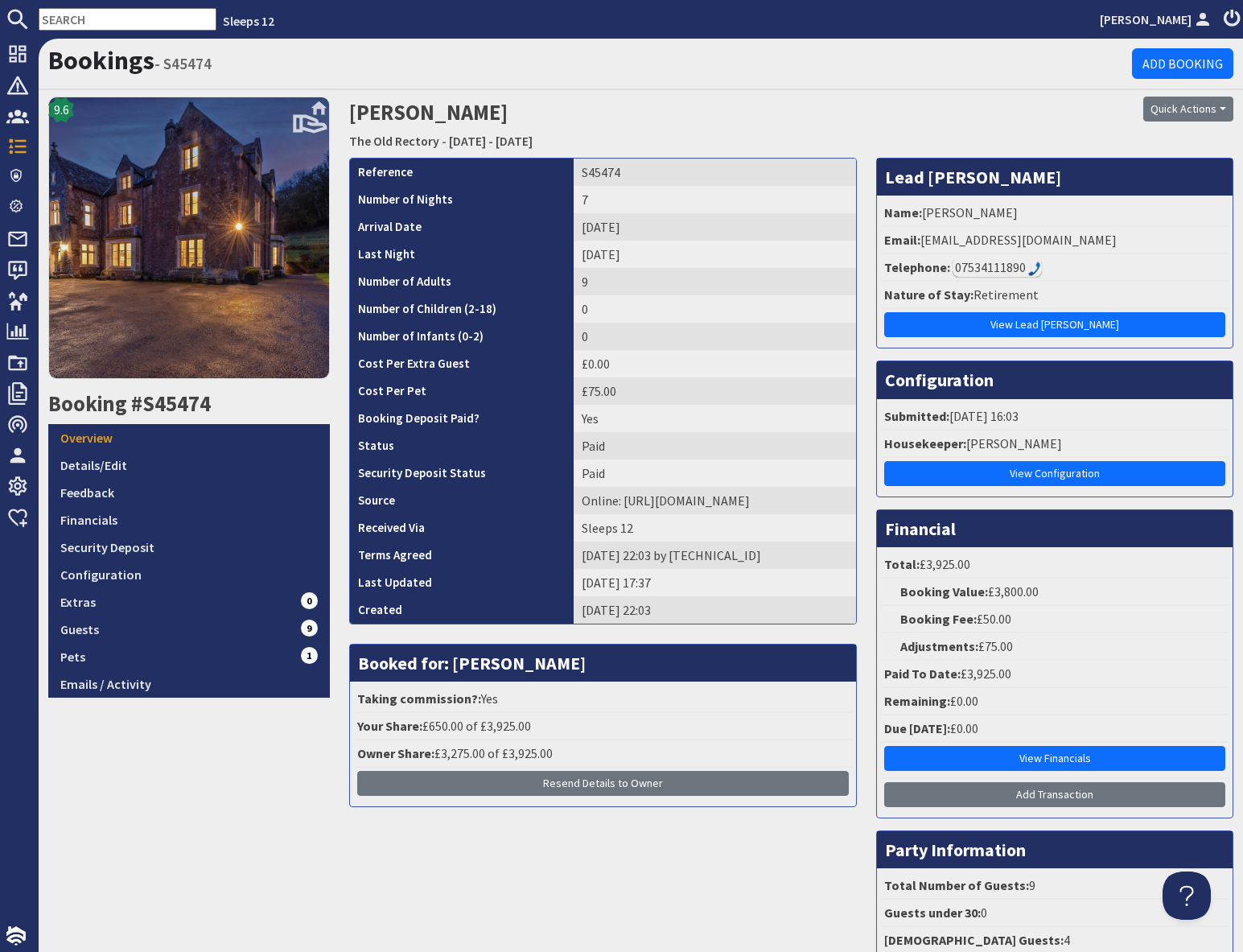
click at [98, 23] on input "text" at bounding box center [127, 19] width 178 height 23
paste input "S45583"
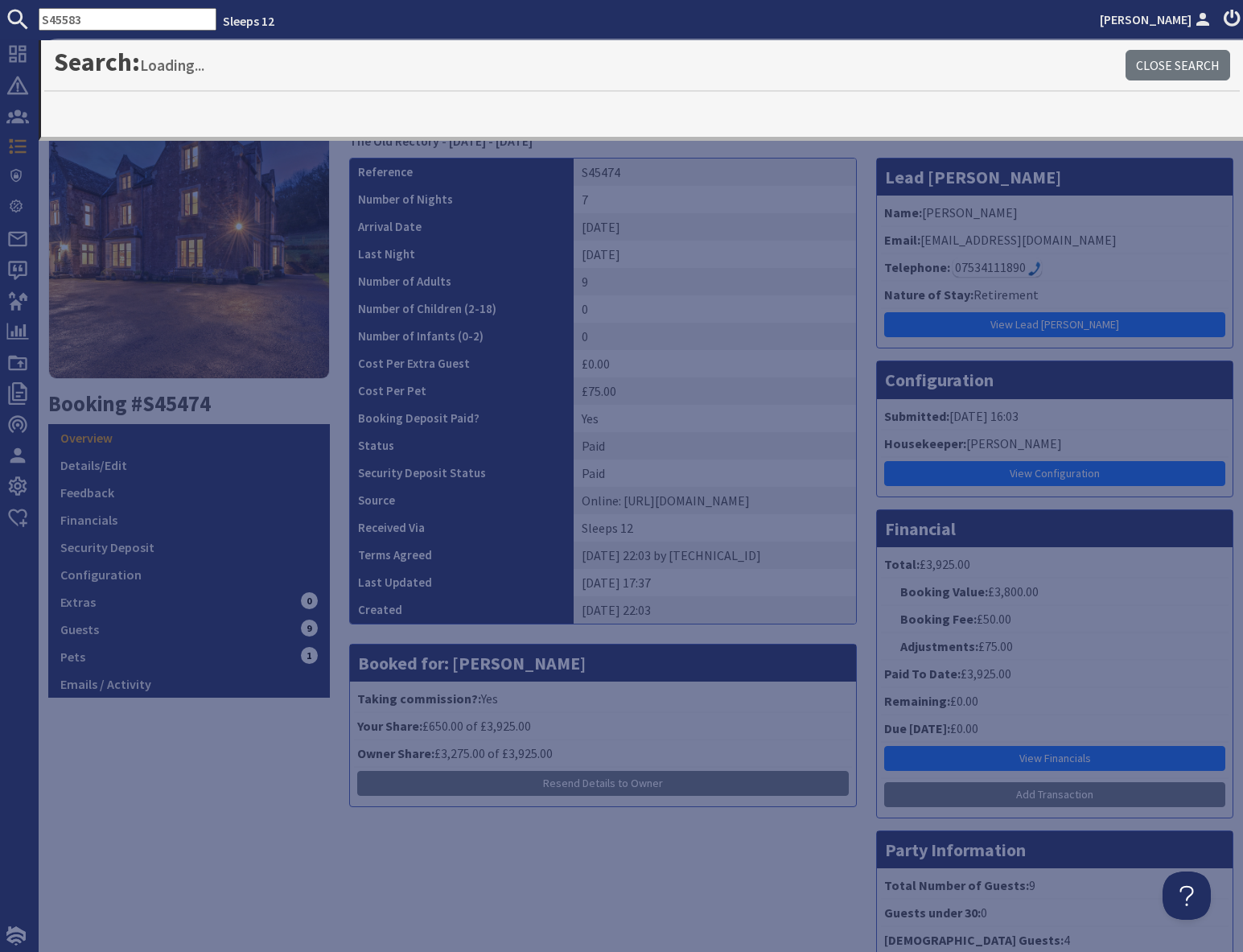
type input "S45583"
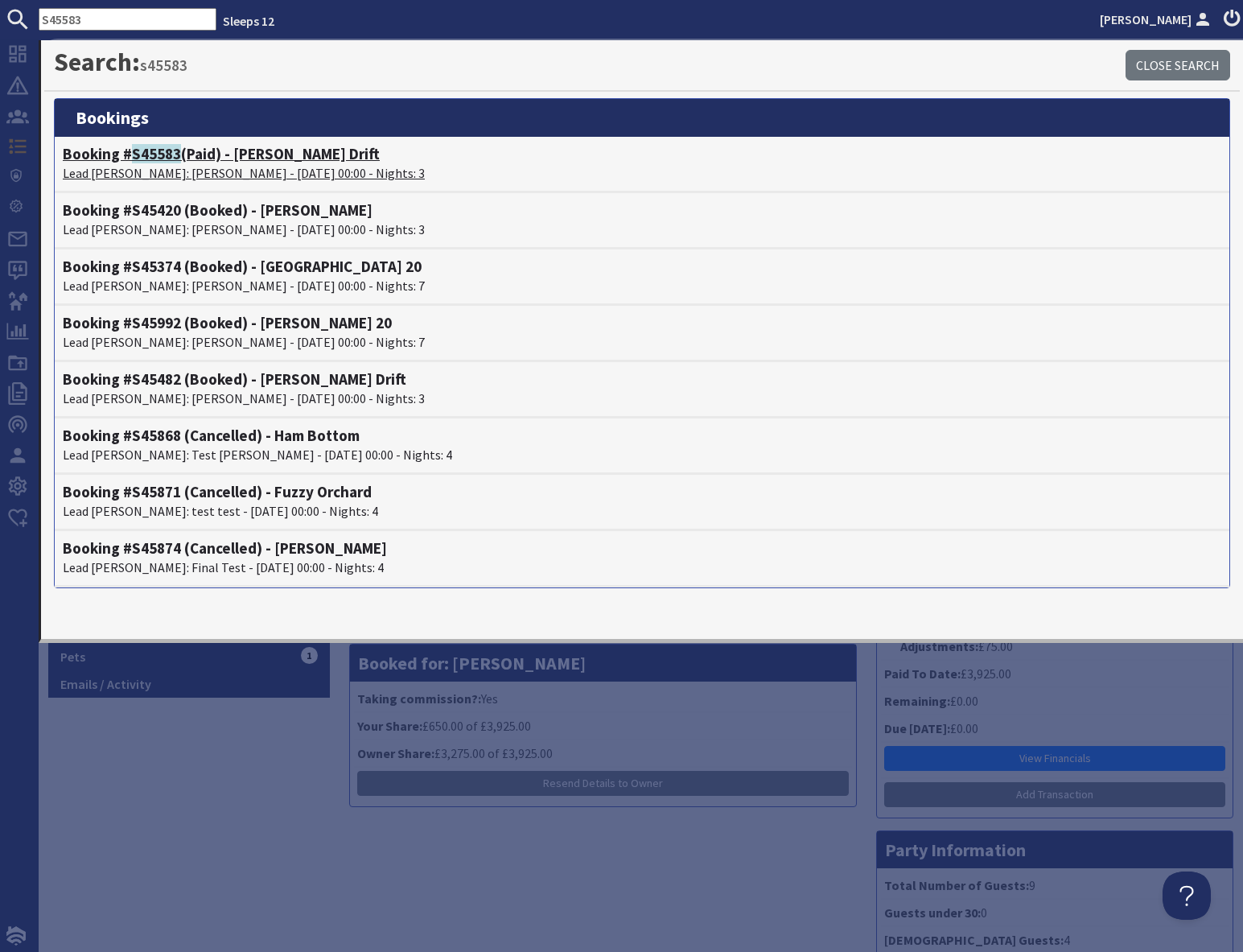
click at [157, 162] on span "S45583" at bounding box center [156, 154] width 49 height 19
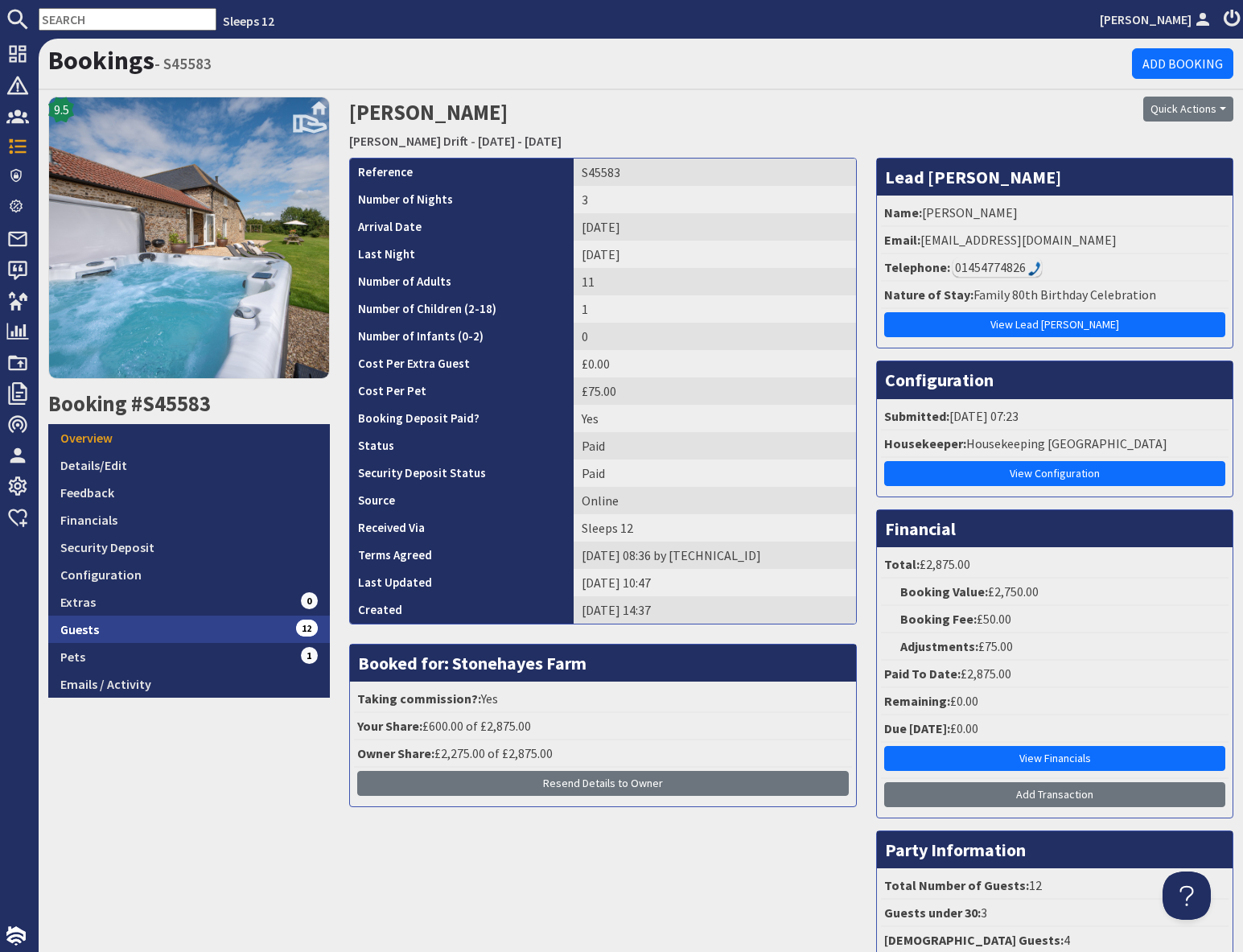
click at [161, 628] on link "Guests 12" at bounding box center [189, 629] width 282 height 28
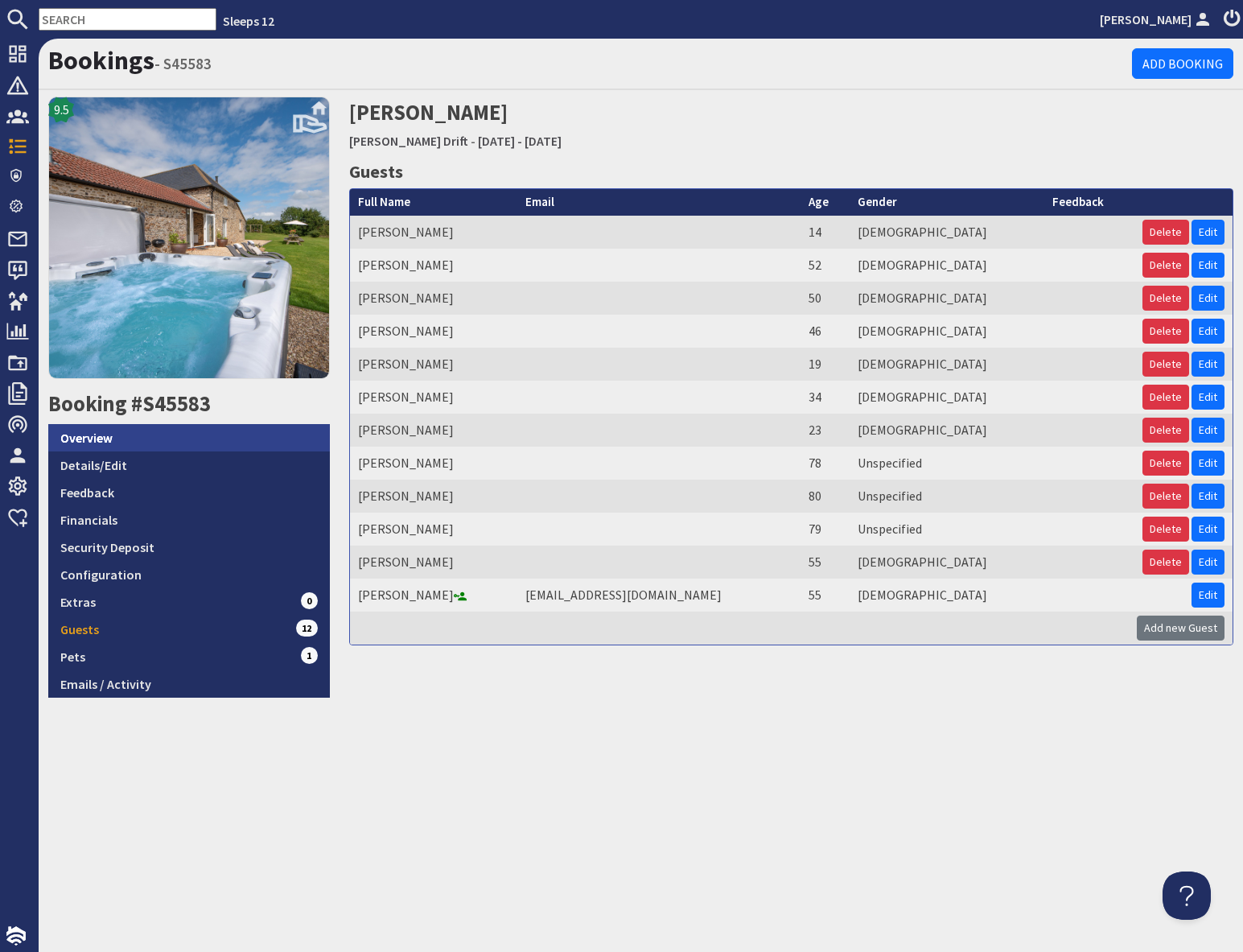
click at [116, 438] on link "Overview" at bounding box center [189, 438] width 282 height 28
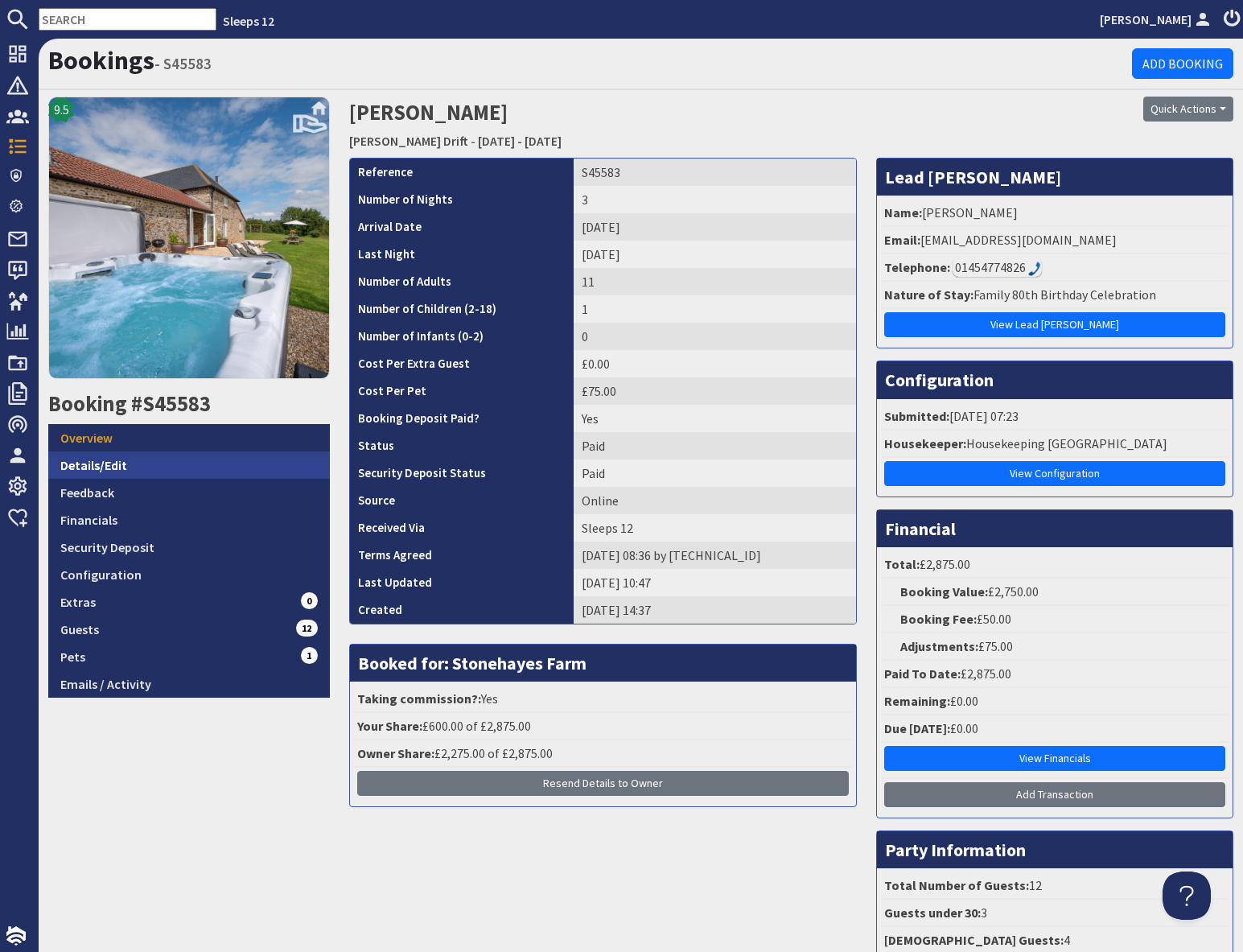
click at [124, 466] on link "Details/Edit" at bounding box center [189, 465] width 282 height 28
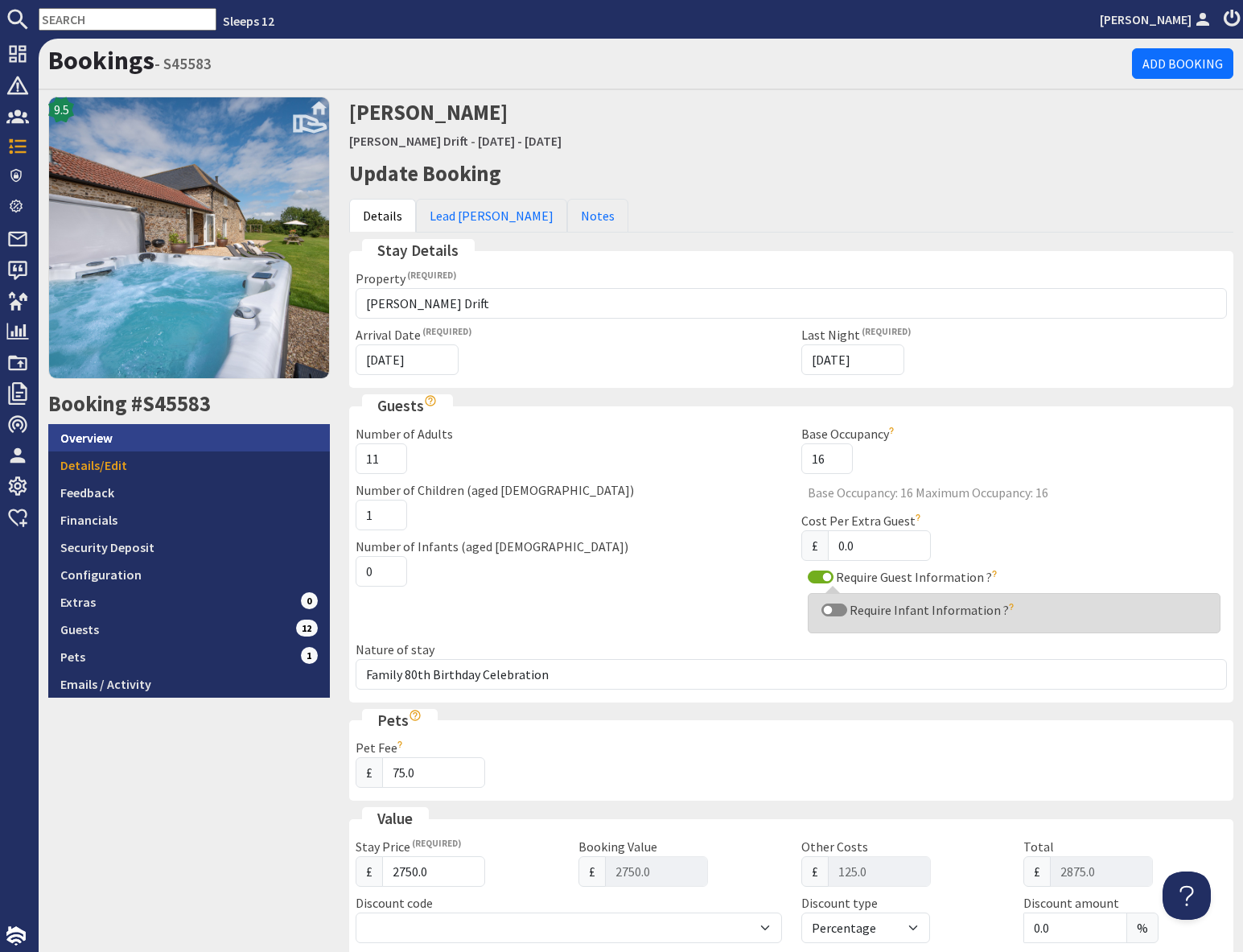
click at [122, 437] on link "Overview" at bounding box center [189, 438] width 282 height 28
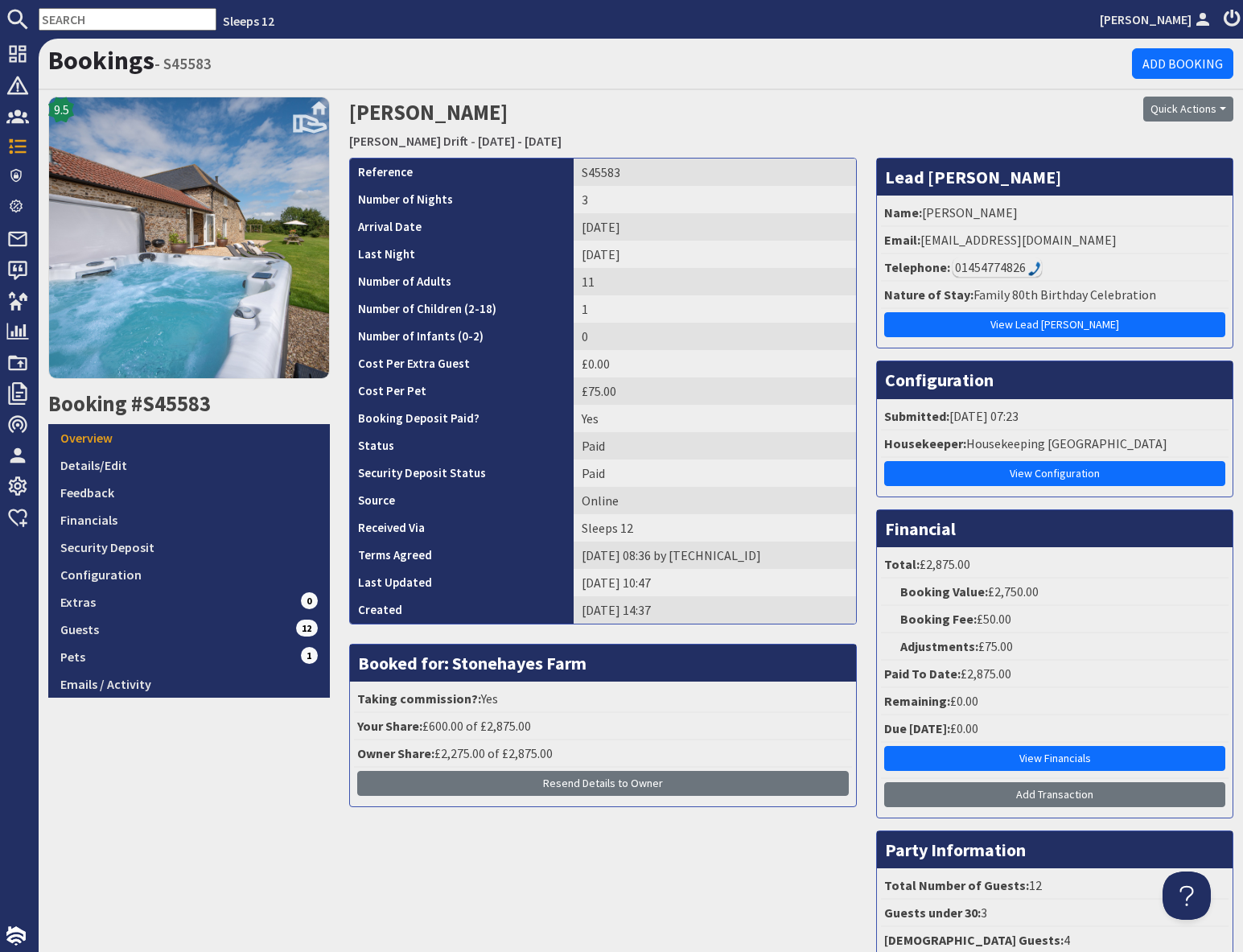
click at [117, 18] on input "text" at bounding box center [127, 19] width 178 height 23
paste input "S45587"
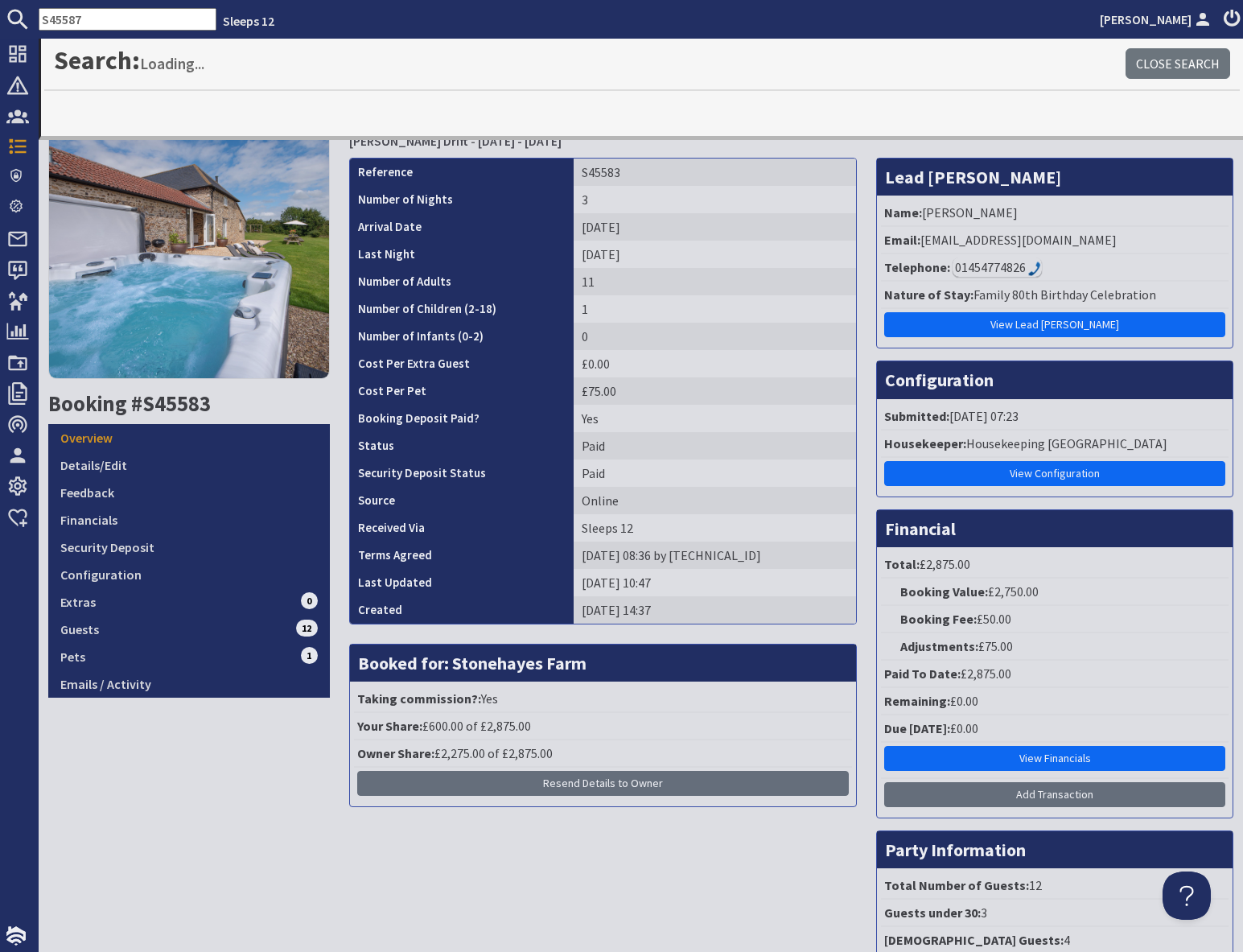
type input "S45587"
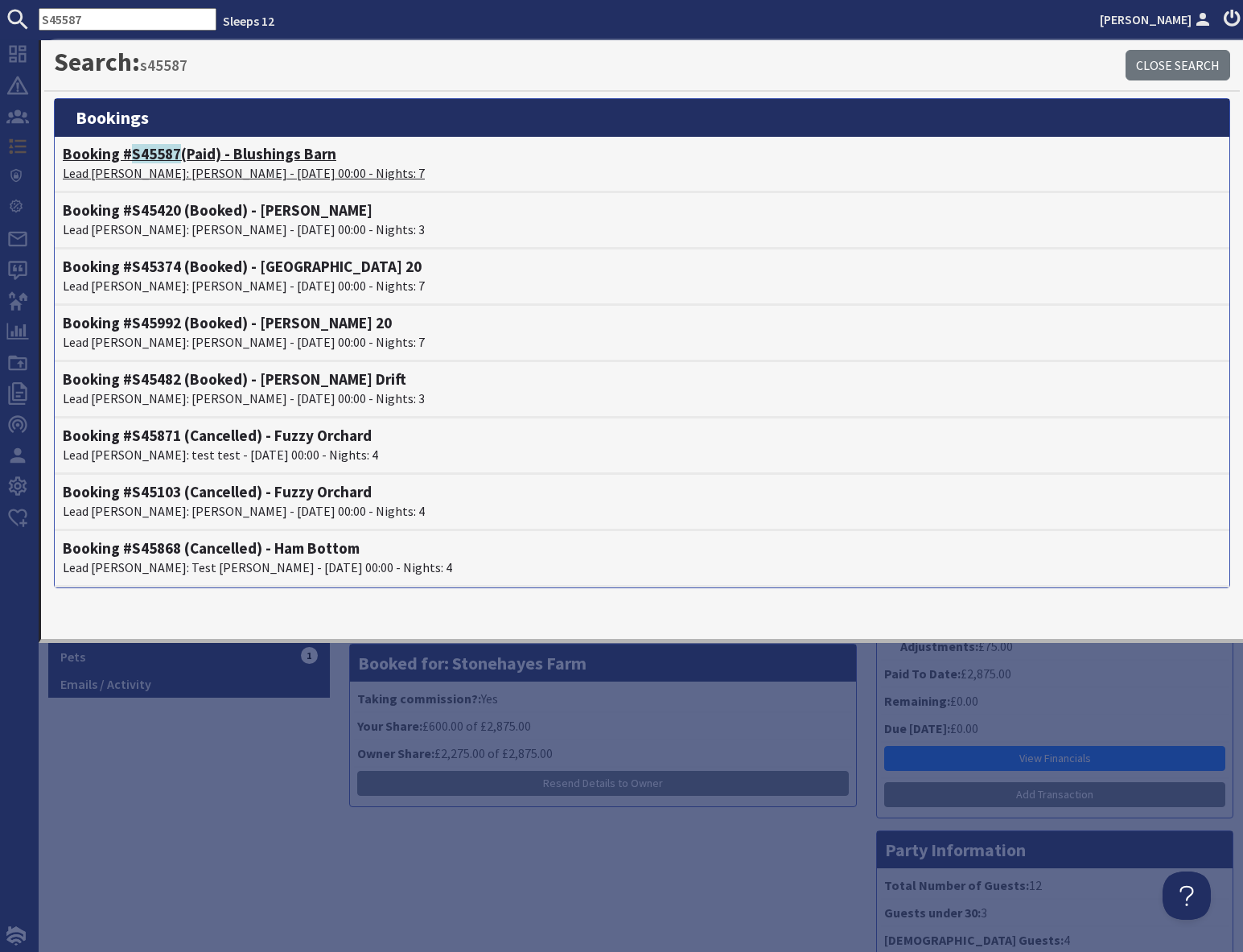
click at [140, 157] on span "S45587" at bounding box center [156, 154] width 49 height 19
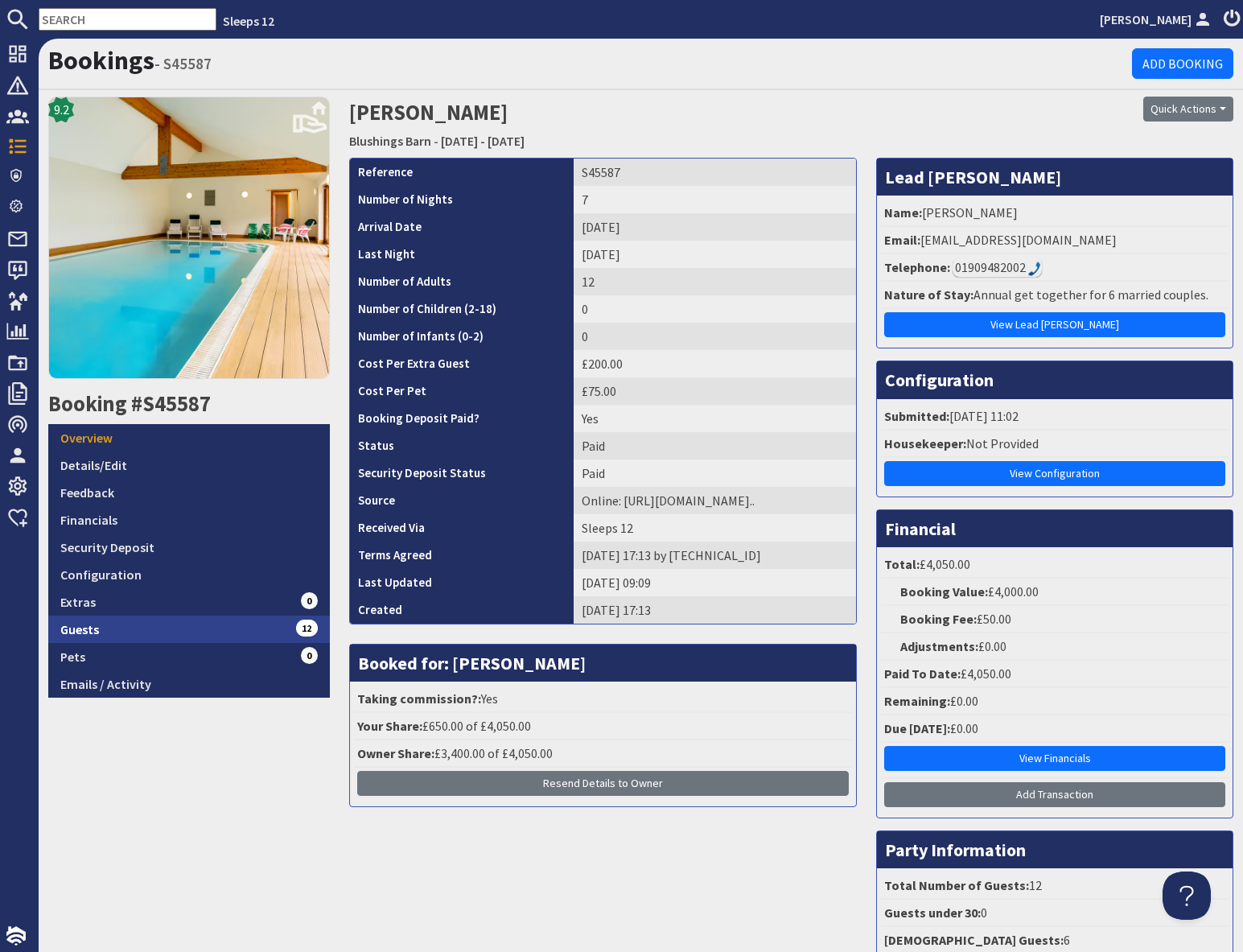
click at [177, 625] on link "Guests 12" at bounding box center [189, 629] width 282 height 28
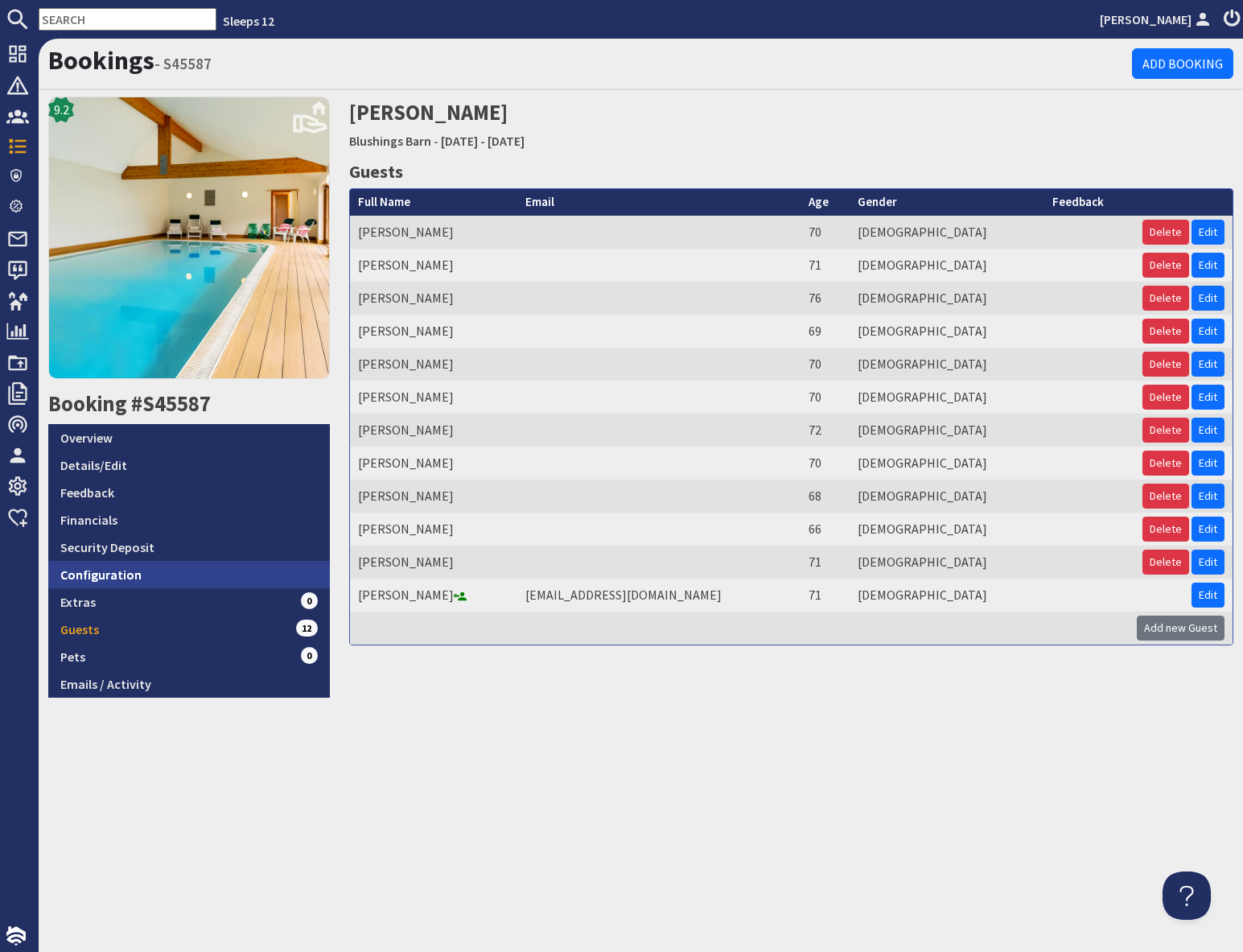
click at [212, 573] on link "Configuration" at bounding box center [189, 574] width 282 height 28
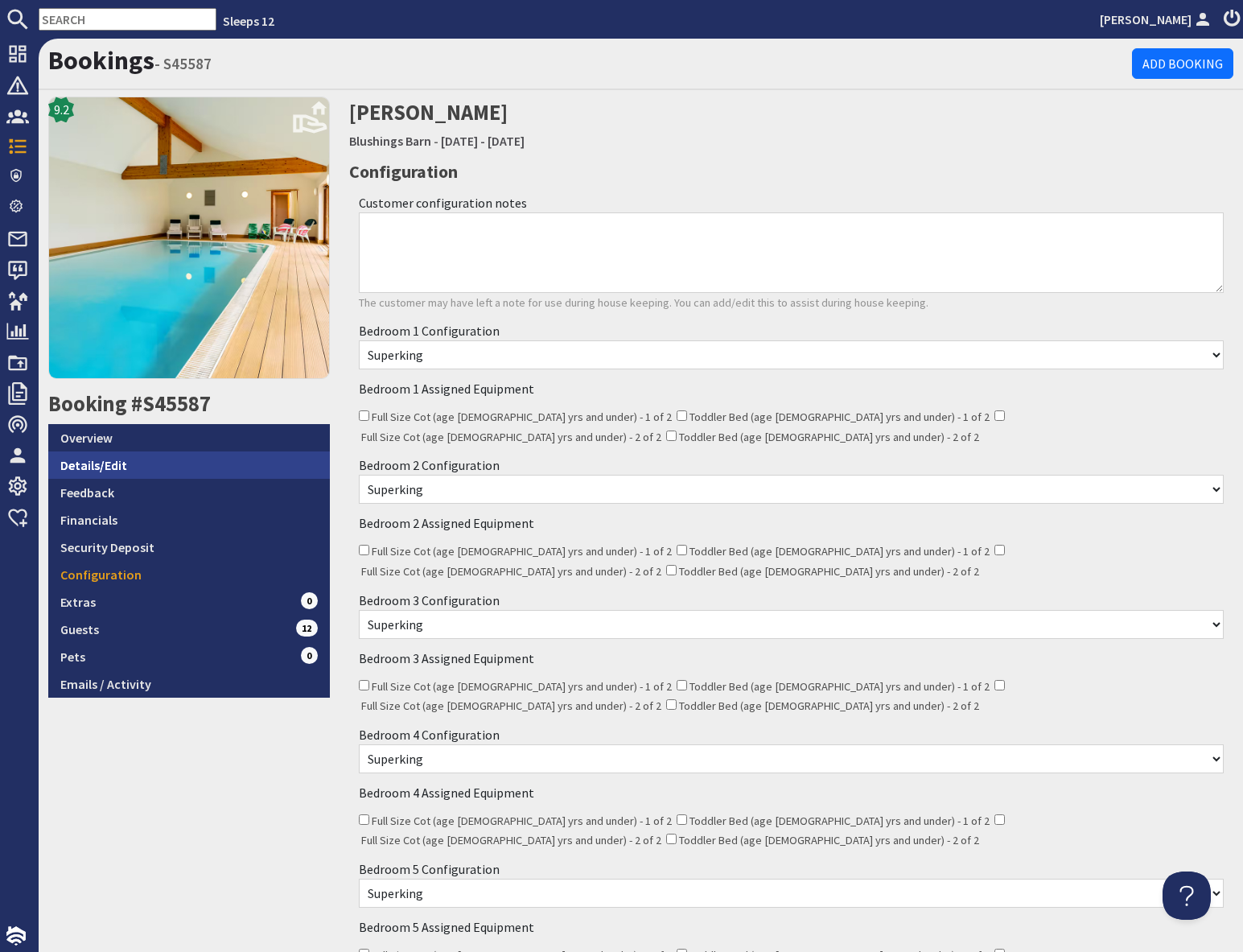
click at [136, 466] on link "Details/Edit" at bounding box center [189, 465] width 282 height 28
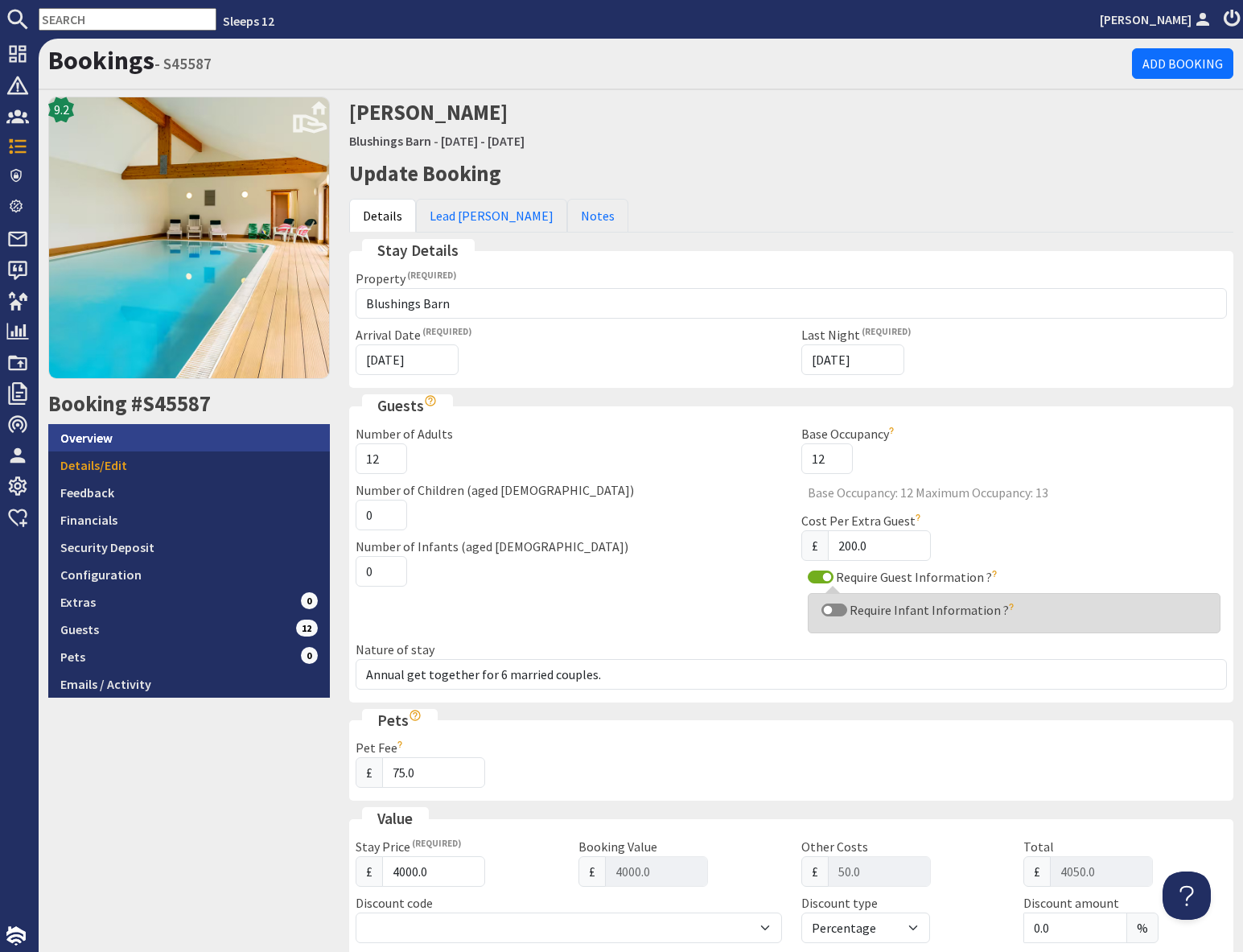
click at [192, 444] on link "Overview" at bounding box center [189, 438] width 282 height 28
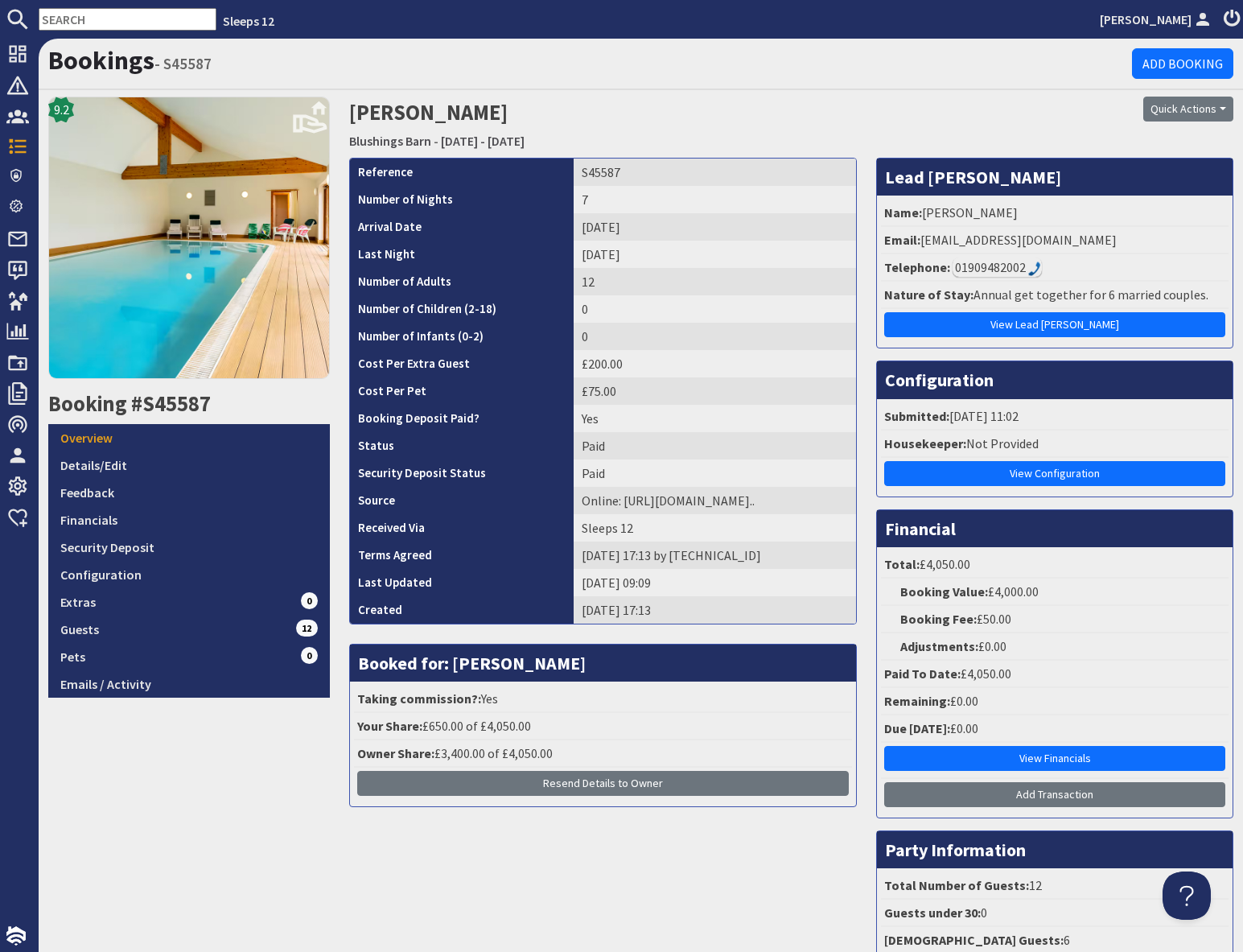
click at [110, 18] on input "text" at bounding box center [127, 19] width 178 height 23
click at [109, 18] on input "text" at bounding box center [127, 19] width 178 height 23
paste input "S45604"
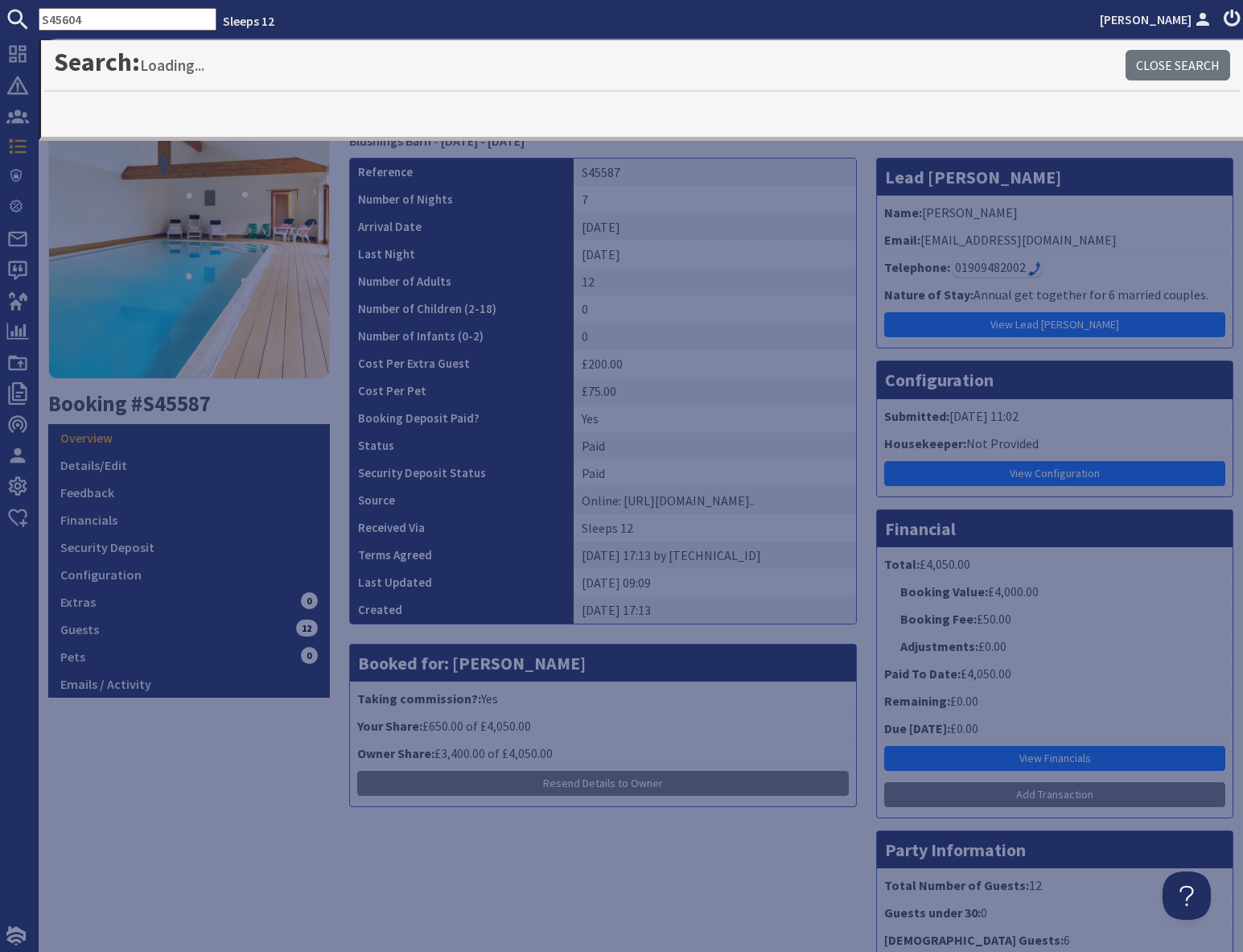
type input "S45604"
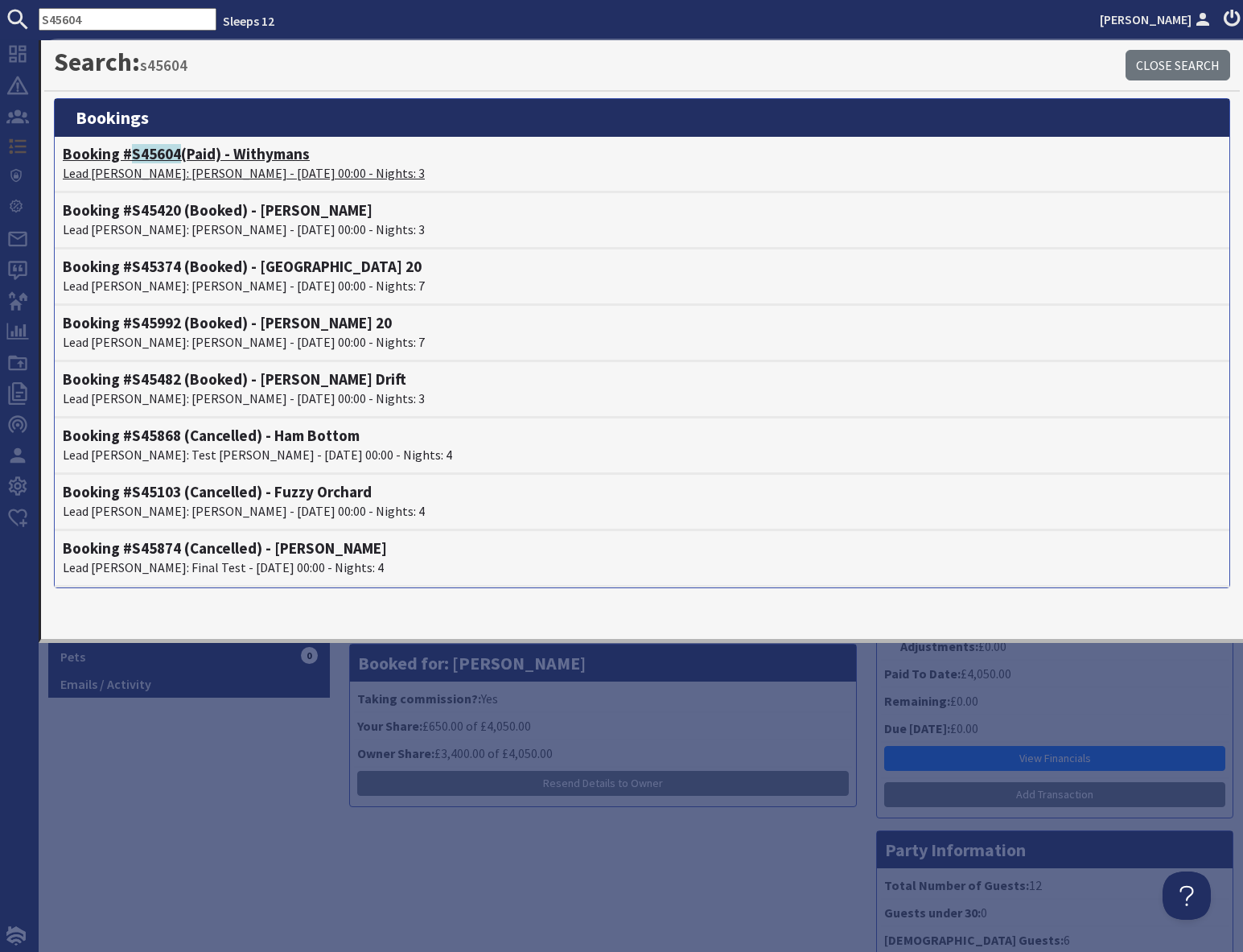
click at [185, 165] on p "Lead Booker: bernadette little - 05/09/2025 00:00 - Nights: 3" at bounding box center [643, 173] width 1159 height 19
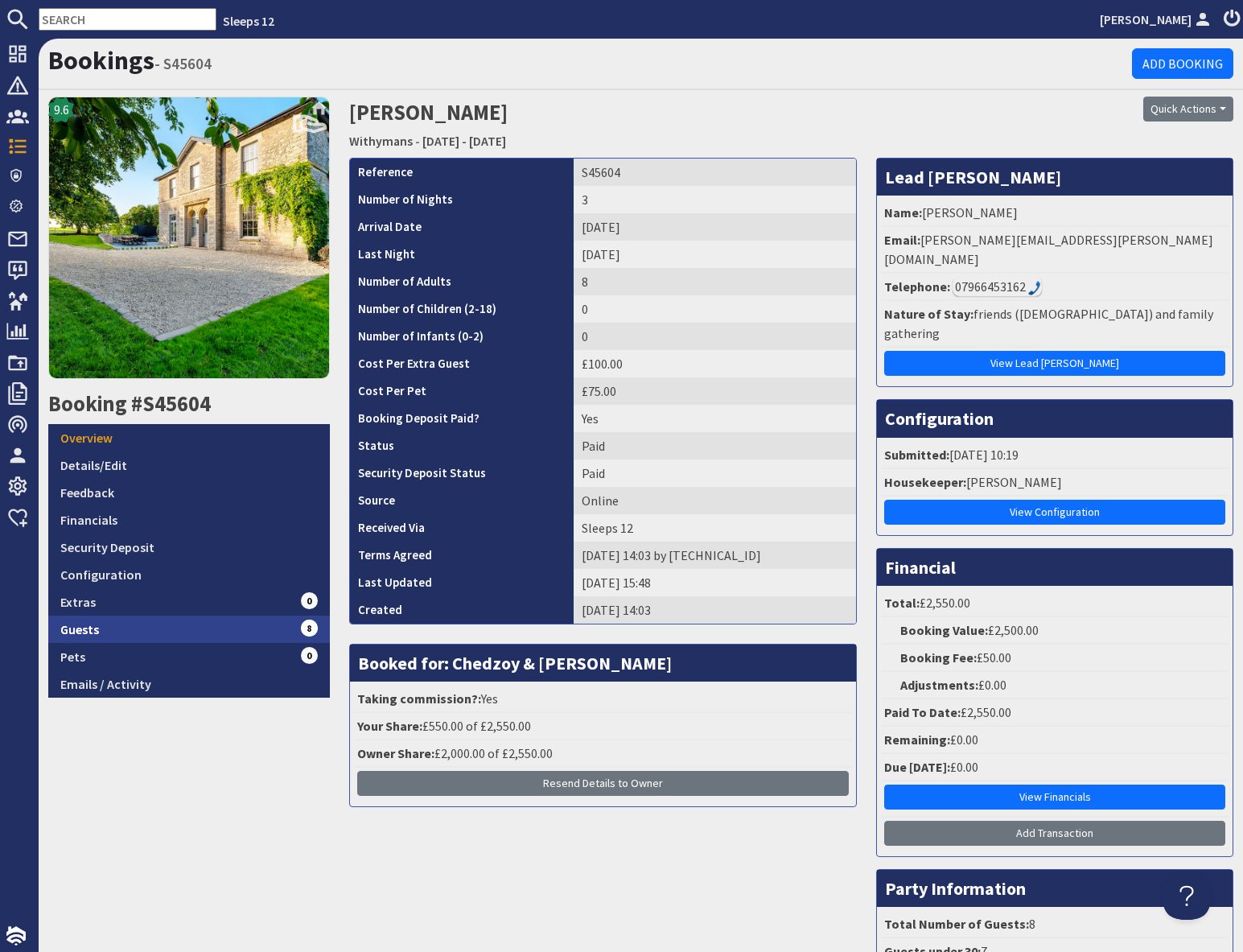
click at [257, 628] on link "Guests 8" at bounding box center [189, 629] width 282 height 28
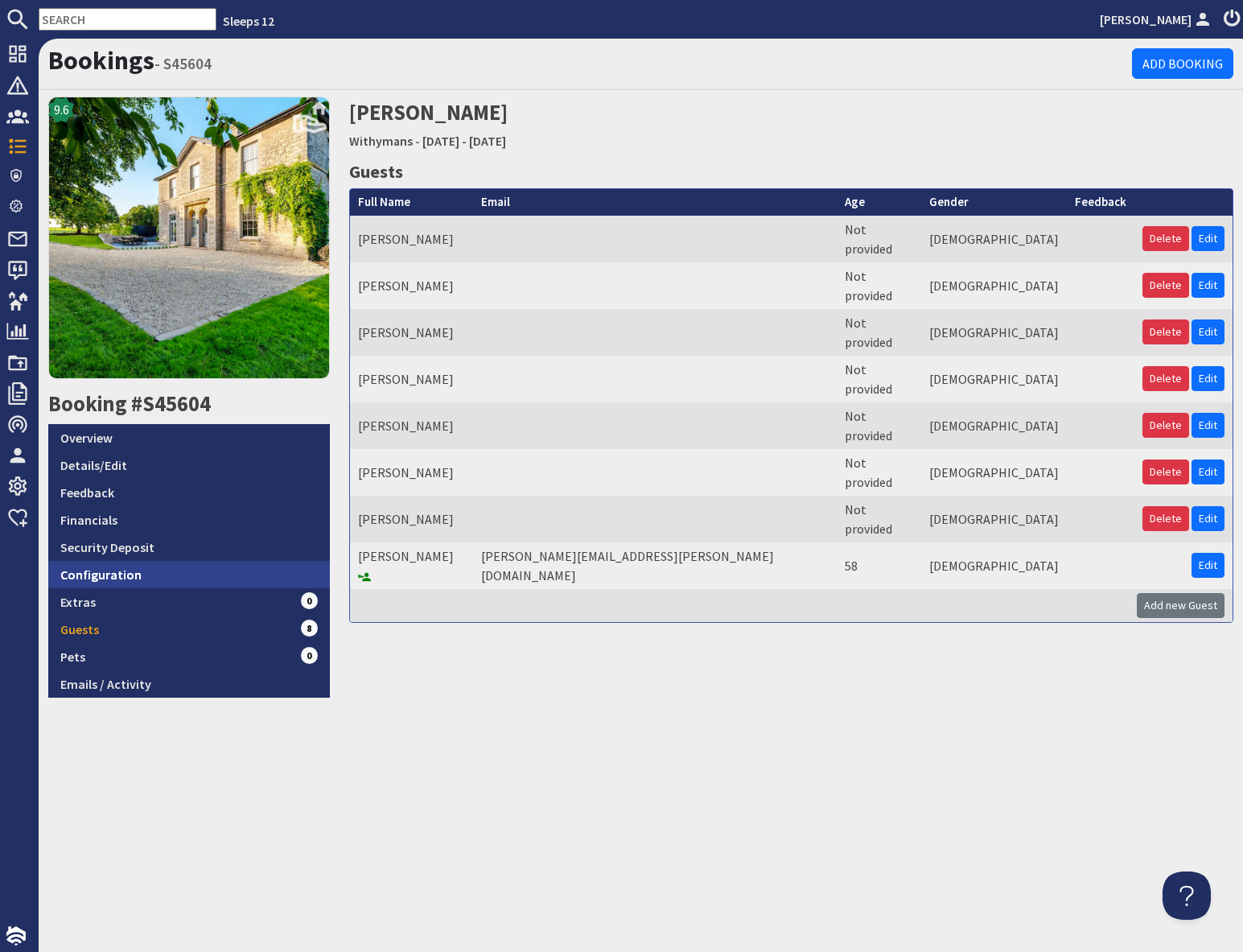
click at [72, 576] on link "Configuration" at bounding box center [189, 574] width 282 height 28
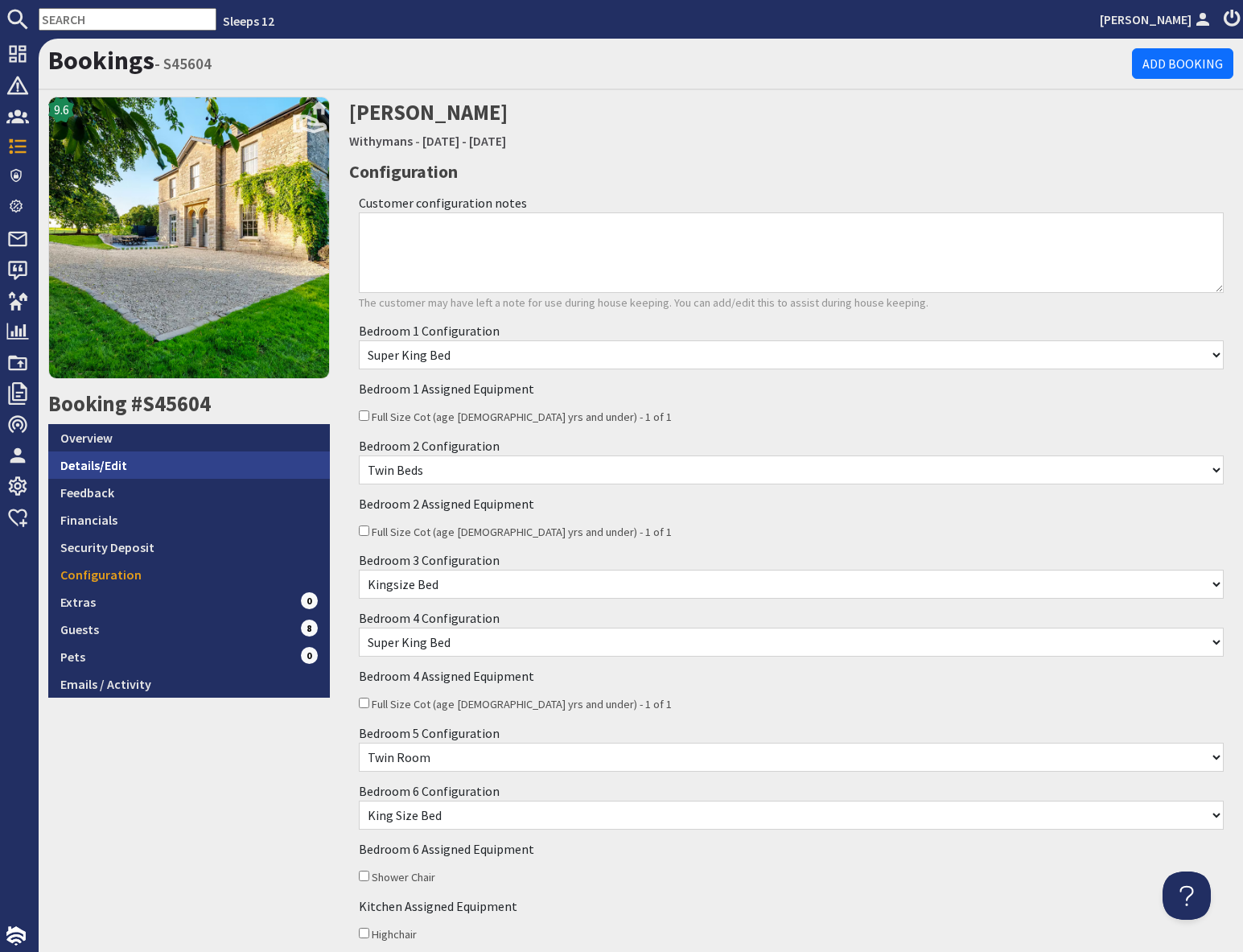
click at [114, 470] on link "Details/Edit" at bounding box center [189, 465] width 282 height 28
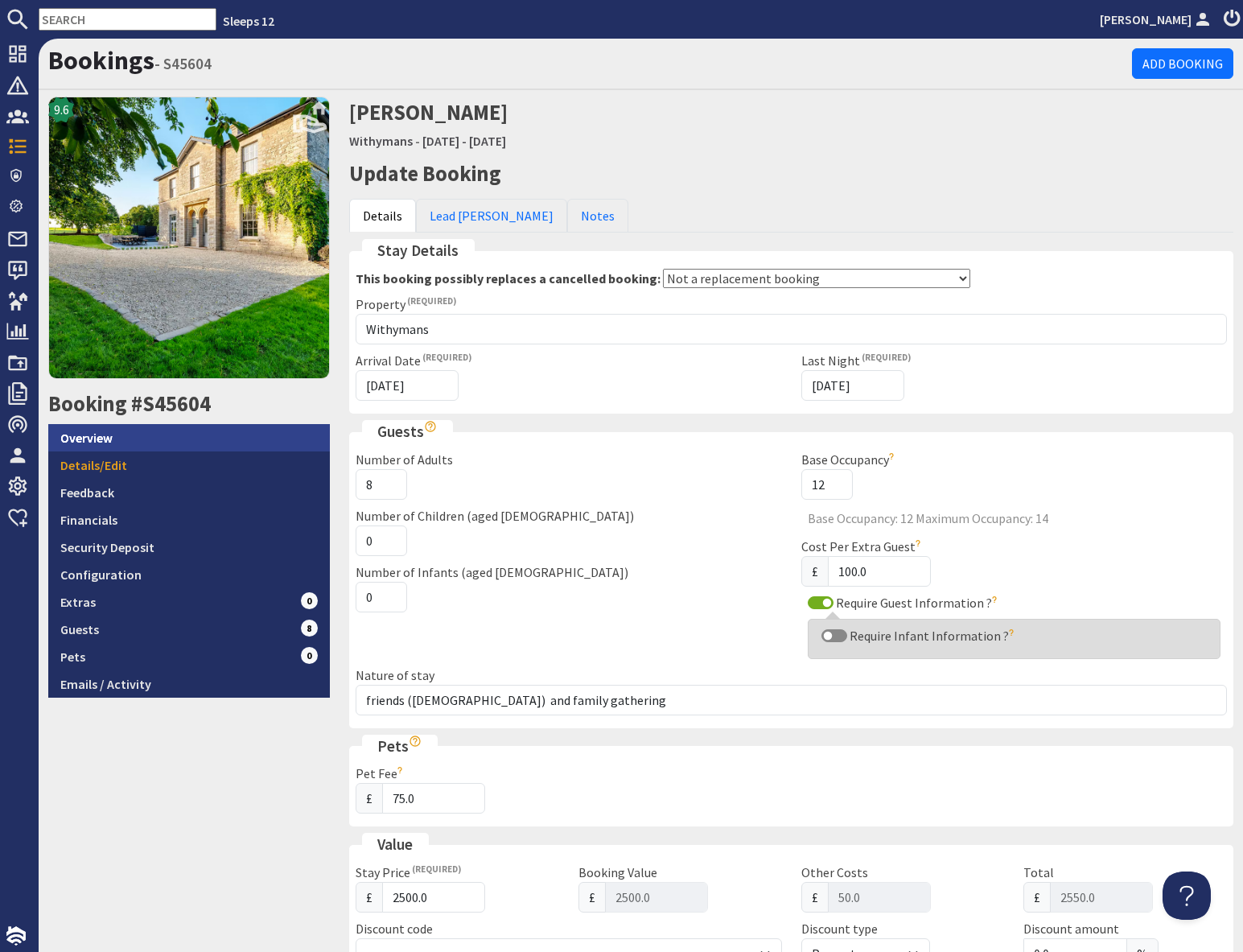
scroll to position [5, 0]
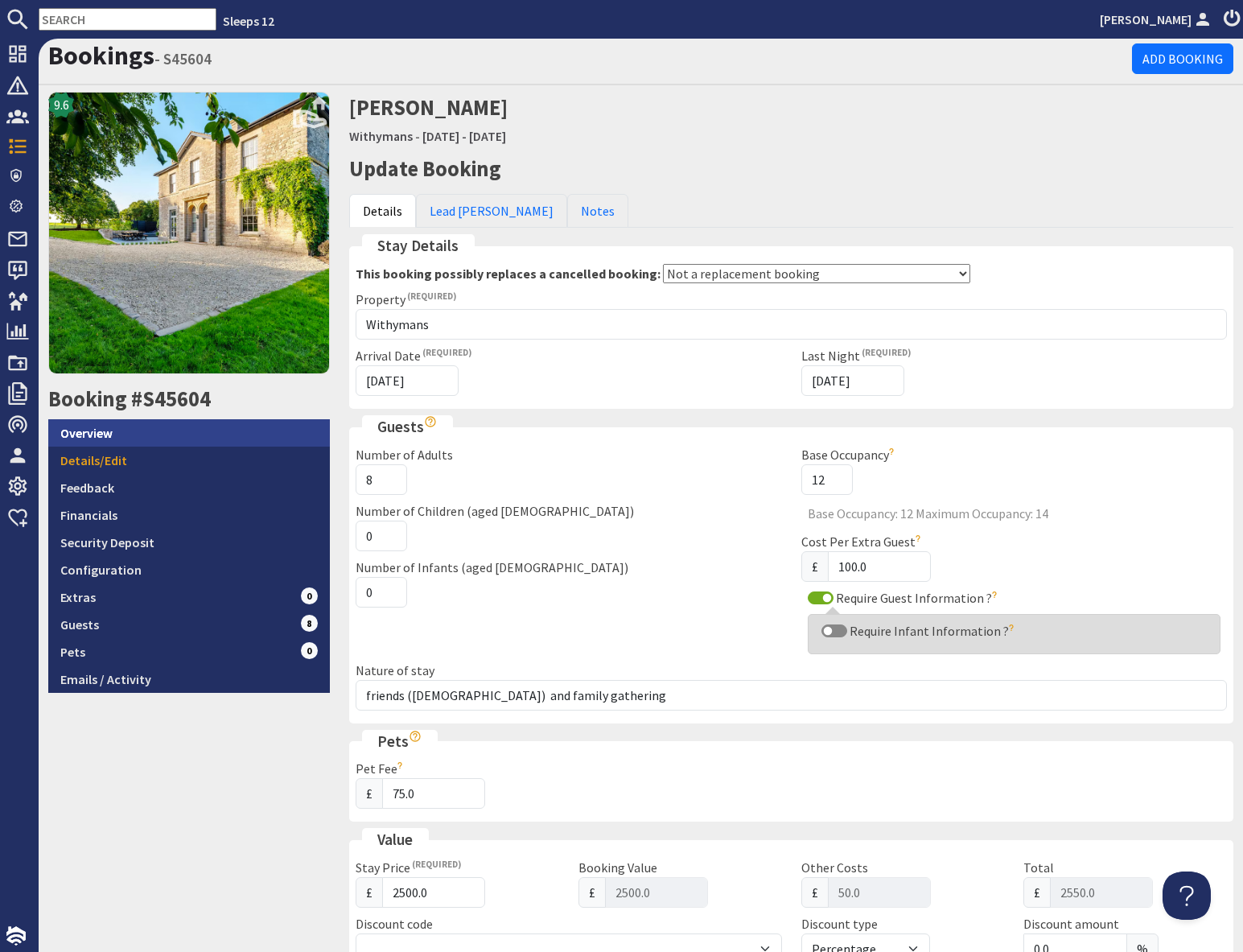
click at [124, 440] on link "Overview" at bounding box center [189, 433] width 282 height 28
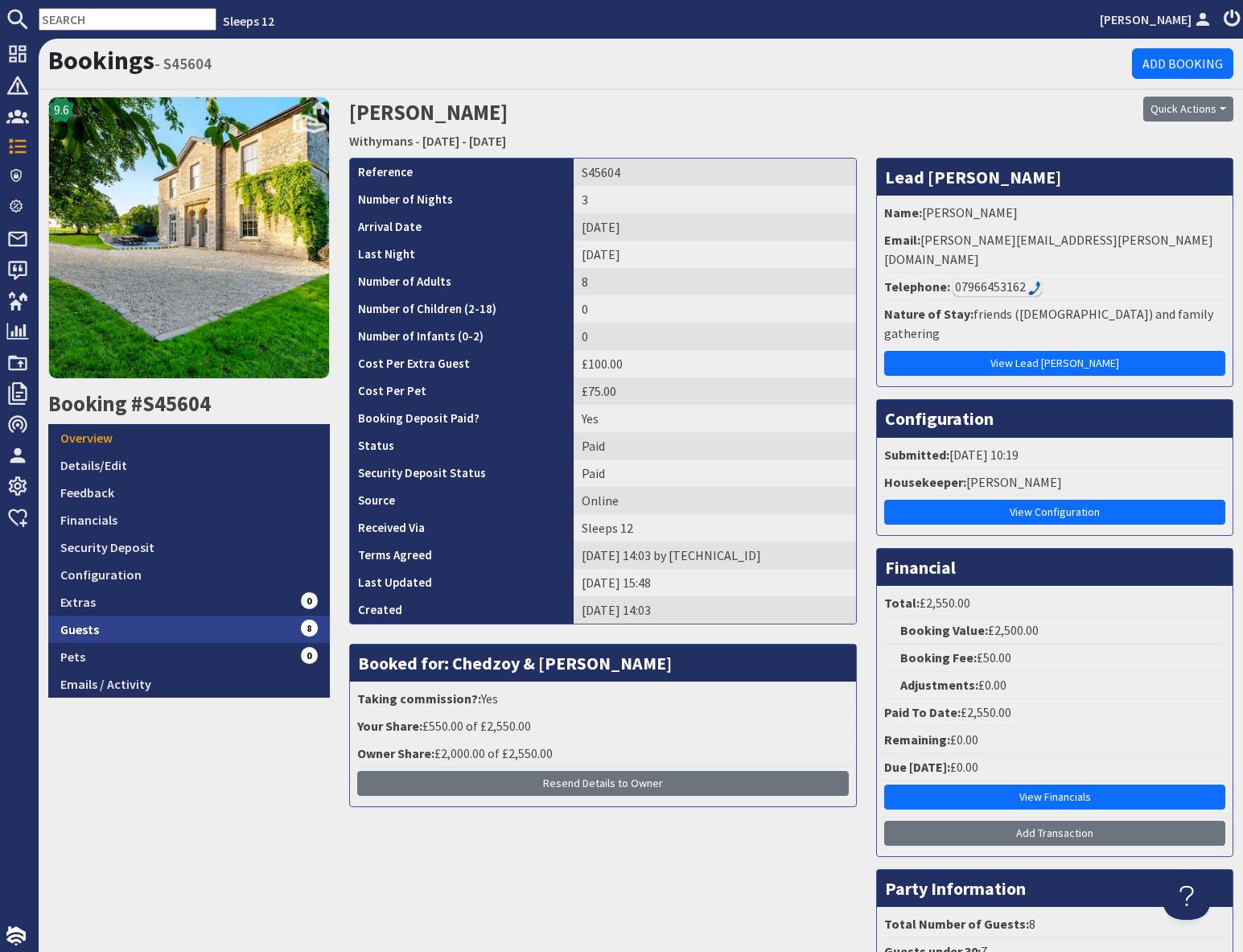
click at [161, 628] on link "Guests 8" at bounding box center [189, 629] width 282 height 28
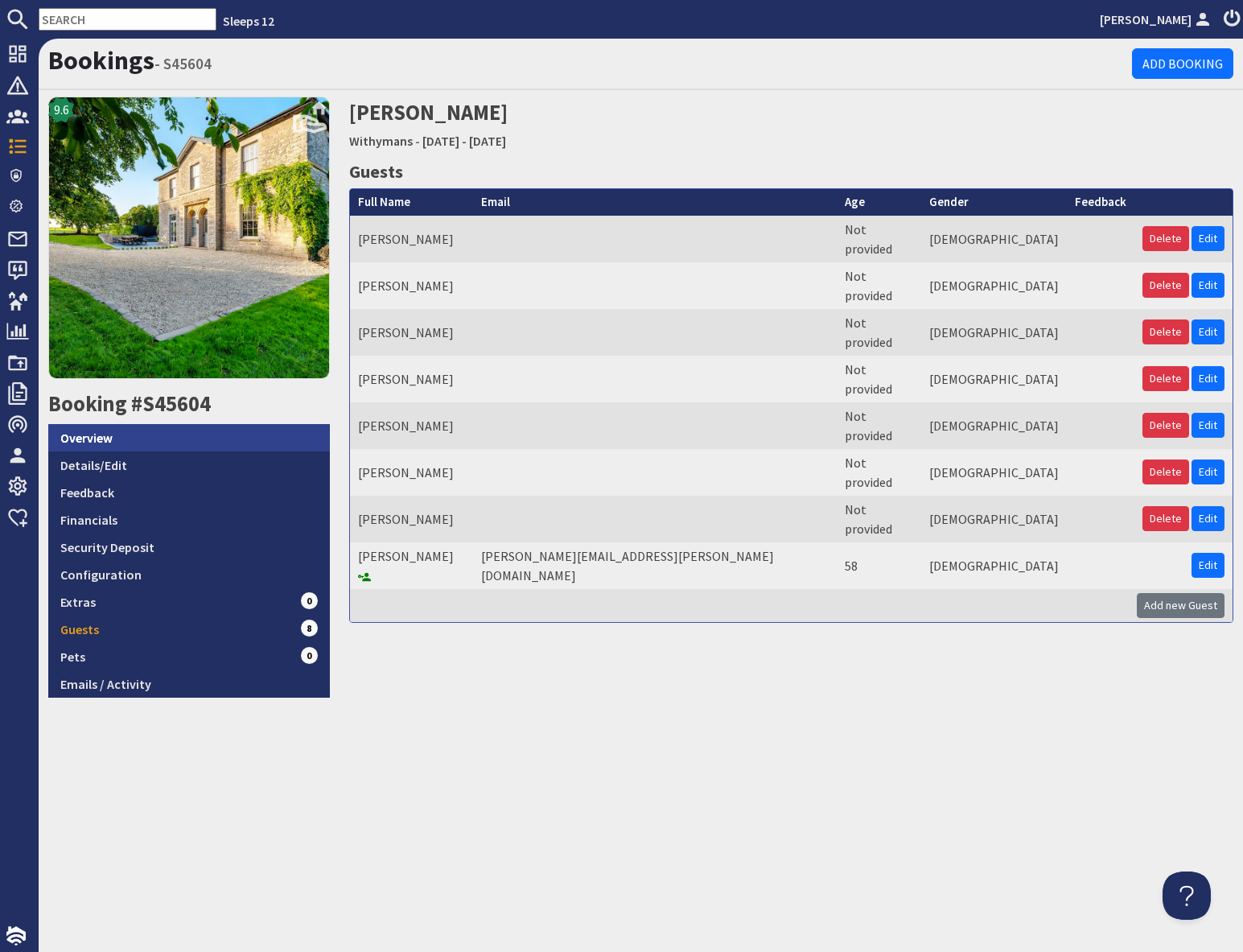
click at [103, 450] on link "Overview" at bounding box center [189, 438] width 282 height 28
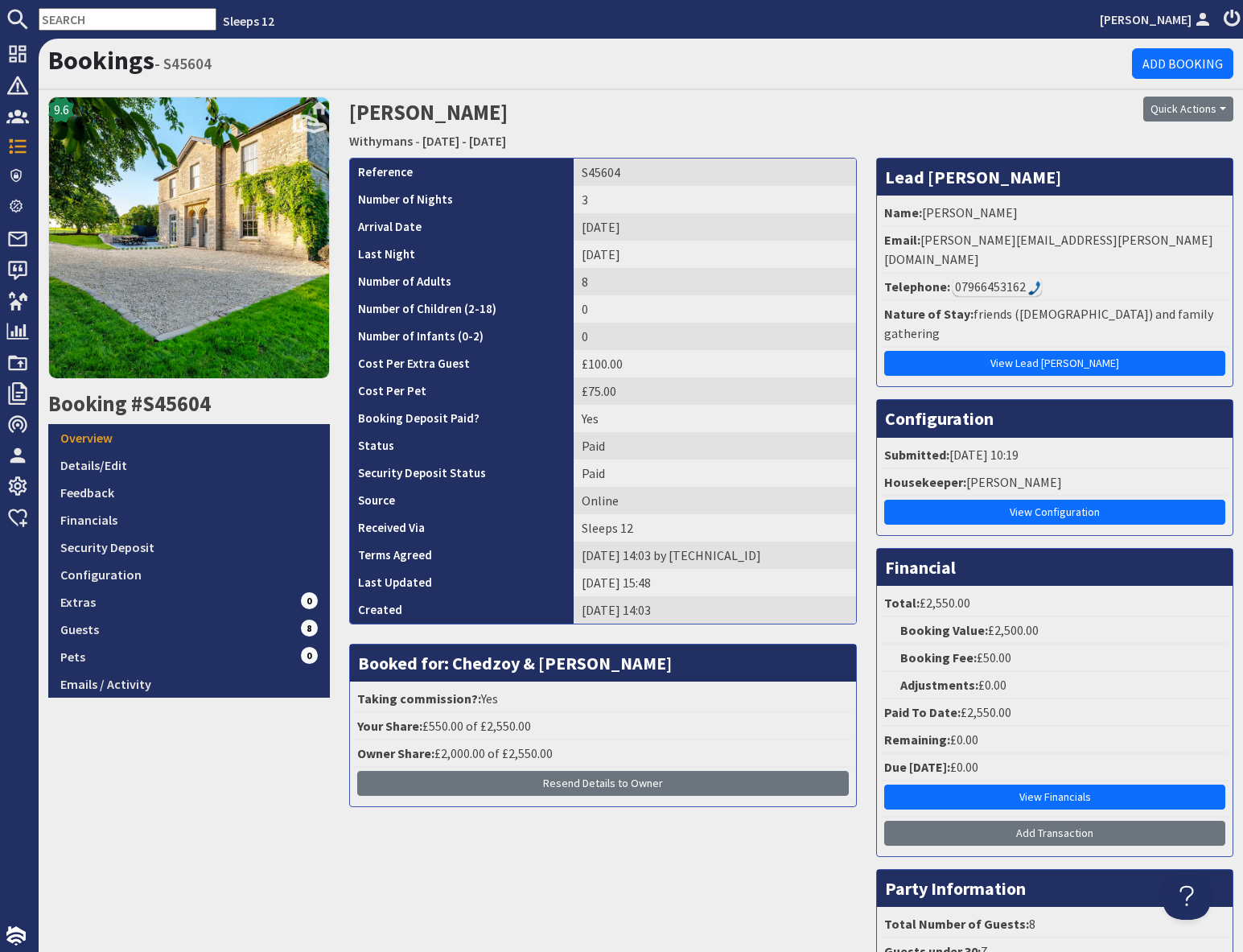
click at [1000, 277] on div "07966453162" at bounding box center [997, 287] width 89 height 19
click at [999, 277] on div "07966453162" at bounding box center [997, 287] width 89 height 19
click at [1001, 277] on div "07966453162" at bounding box center [997, 287] width 89 height 19
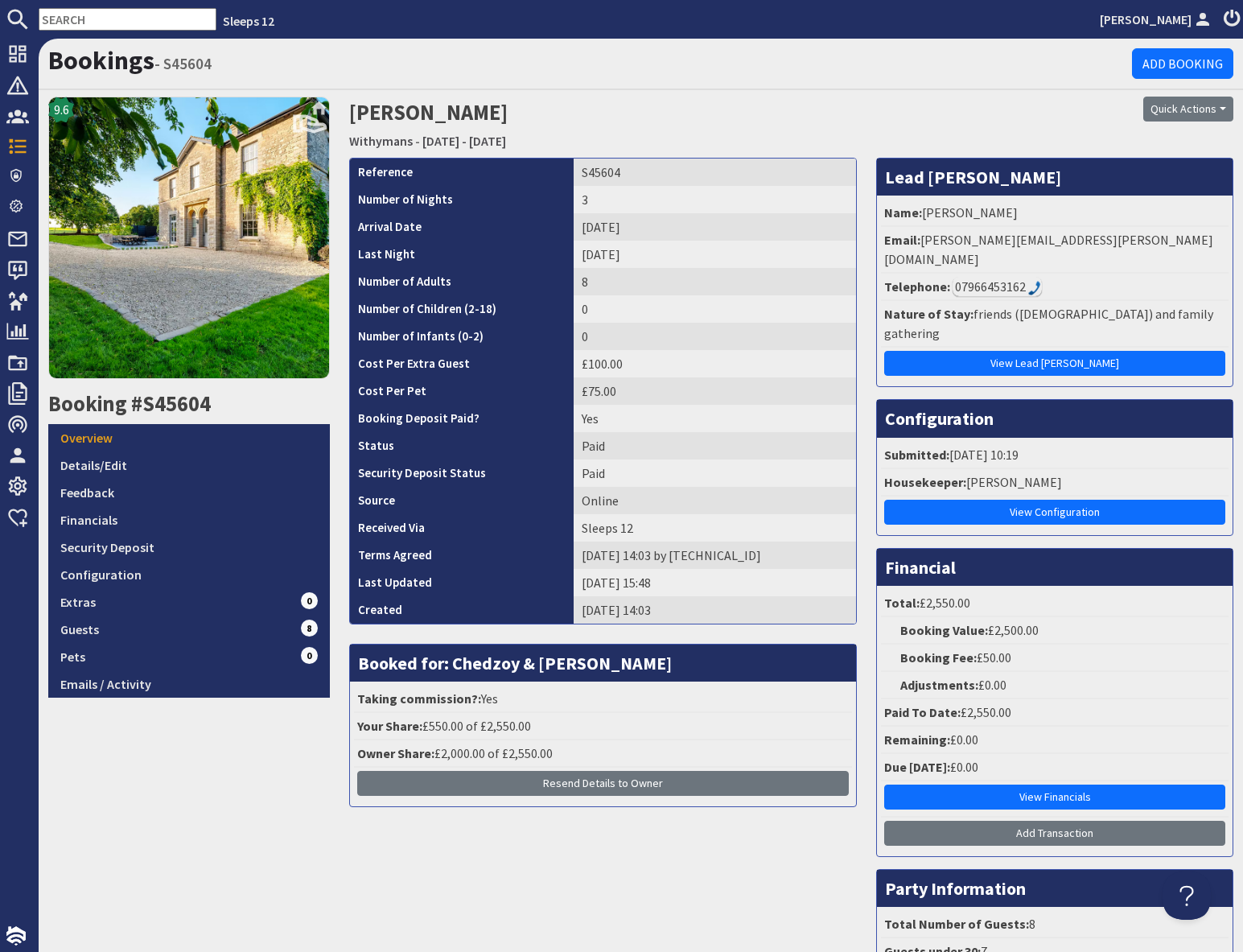
click at [1085, 101] on div "Quick Actions Send Booking Update Rebook Cancel Booking Print" at bounding box center [1093, 109] width 282 height 25
click at [1011, 277] on div "07966453162" at bounding box center [997, 287] width 89 height 19
click at [1085, 133] on div "Quick Actions Send Booking Update Rebook Cancel Booking Print" at bounding box center [1093, 126] width 301 height 60
click at [1000, 277] on div "07966453162" at bounding box center [997, 287] width 89 height 19
click at [1009, 277] on div "07966453162" at bounding box center [997, 287] width 89 height 19
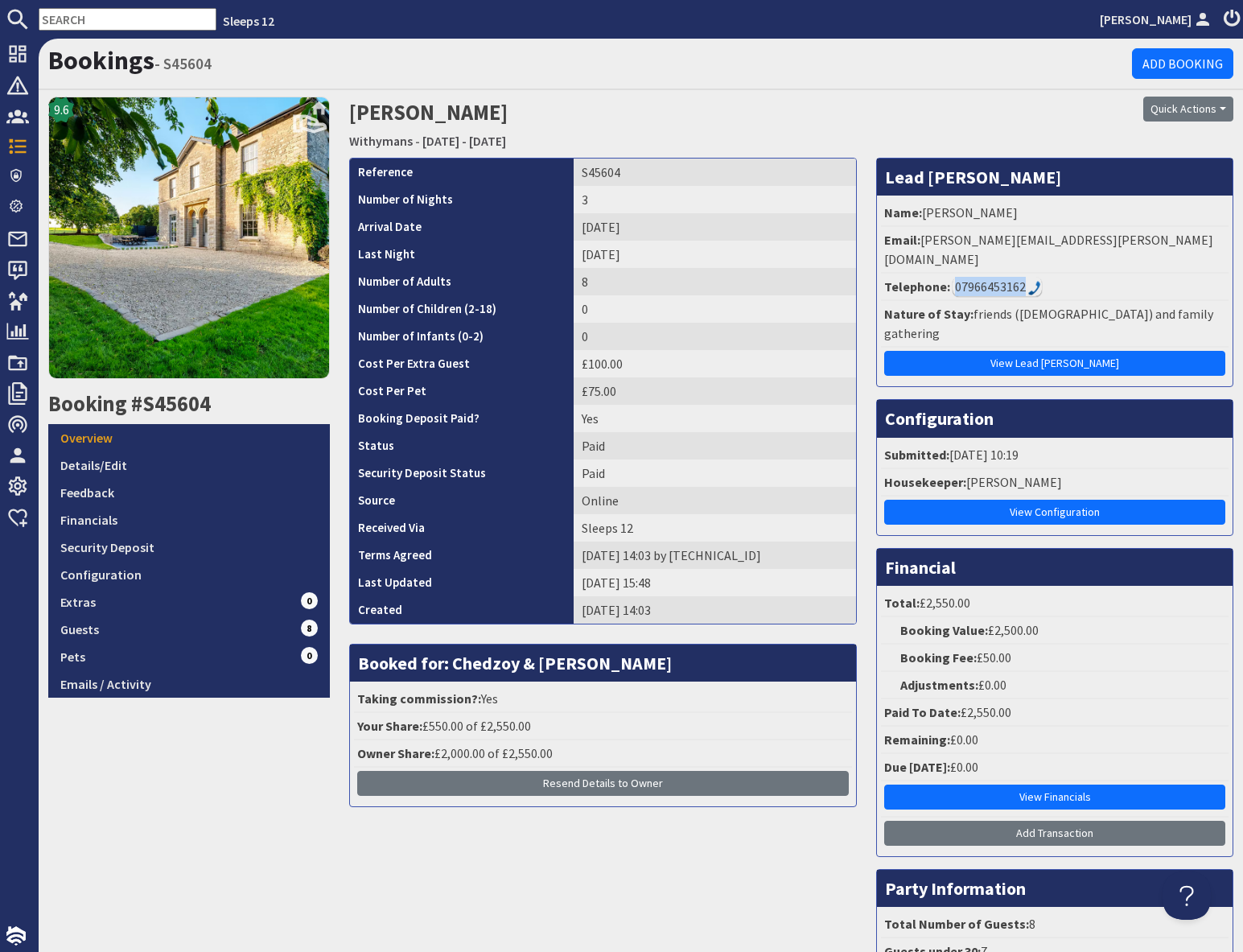
click at [1009, 277] on div "07966453162" at bounding box center [997, 287] width 89 height 19
click at [1063, 273] on li "Telephone: [PHONE_NUMBER]" at bounding box center [1056, 287] width 348 height 28
click at [979, 277] on div "07966453162" at bounding box center [997, 287] width 89 height 19
drag, startPoint x: 974, startPoint y: 266, endPoint x: 999, endPoint y: 270, distance: 25.3
click at [974, 277] on div "07966453162" at bounding box center [997, 287] width 89 height 19
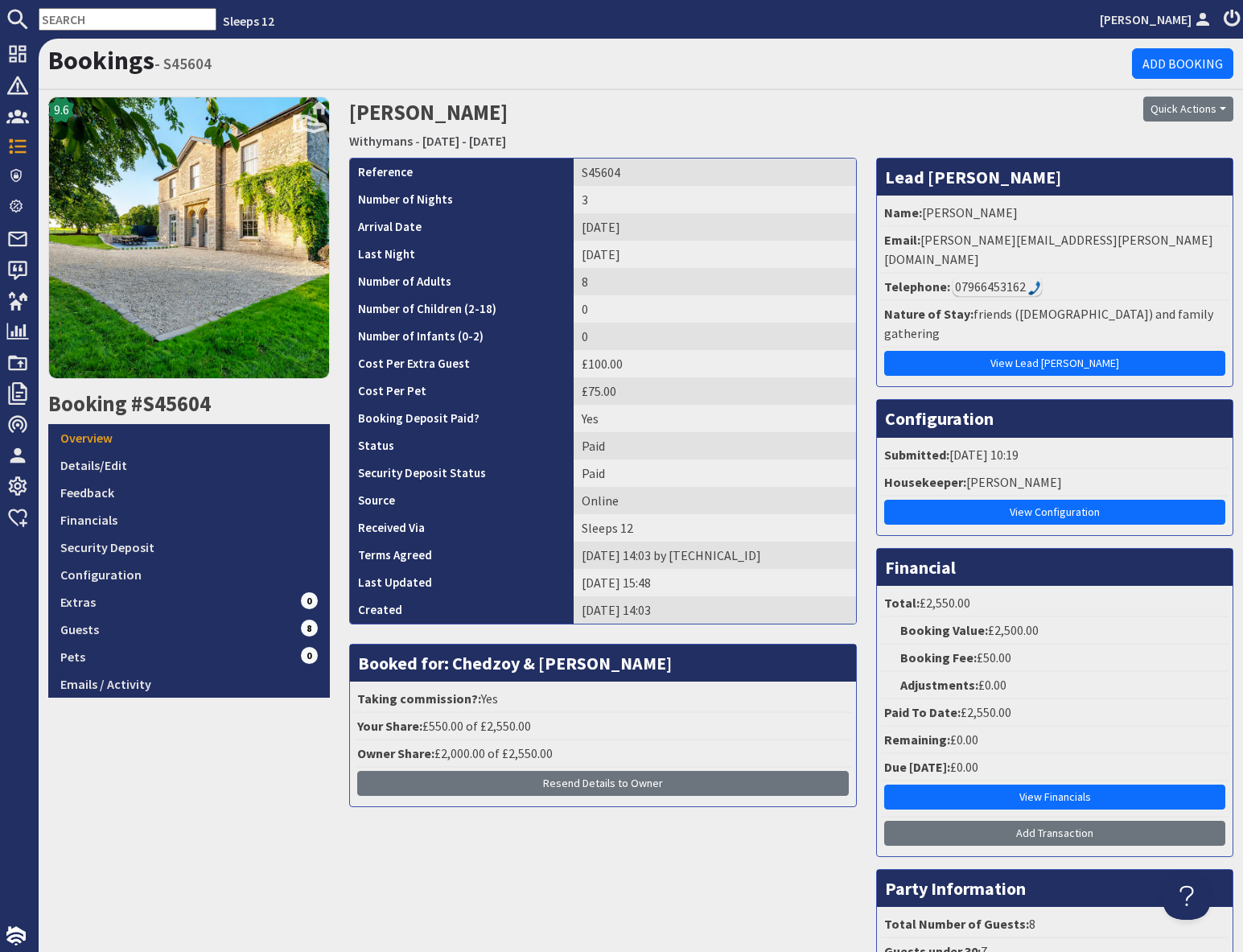
click at [1007, 277] on div "07966453162" at bounding box center [997, 287] width 89 height 19
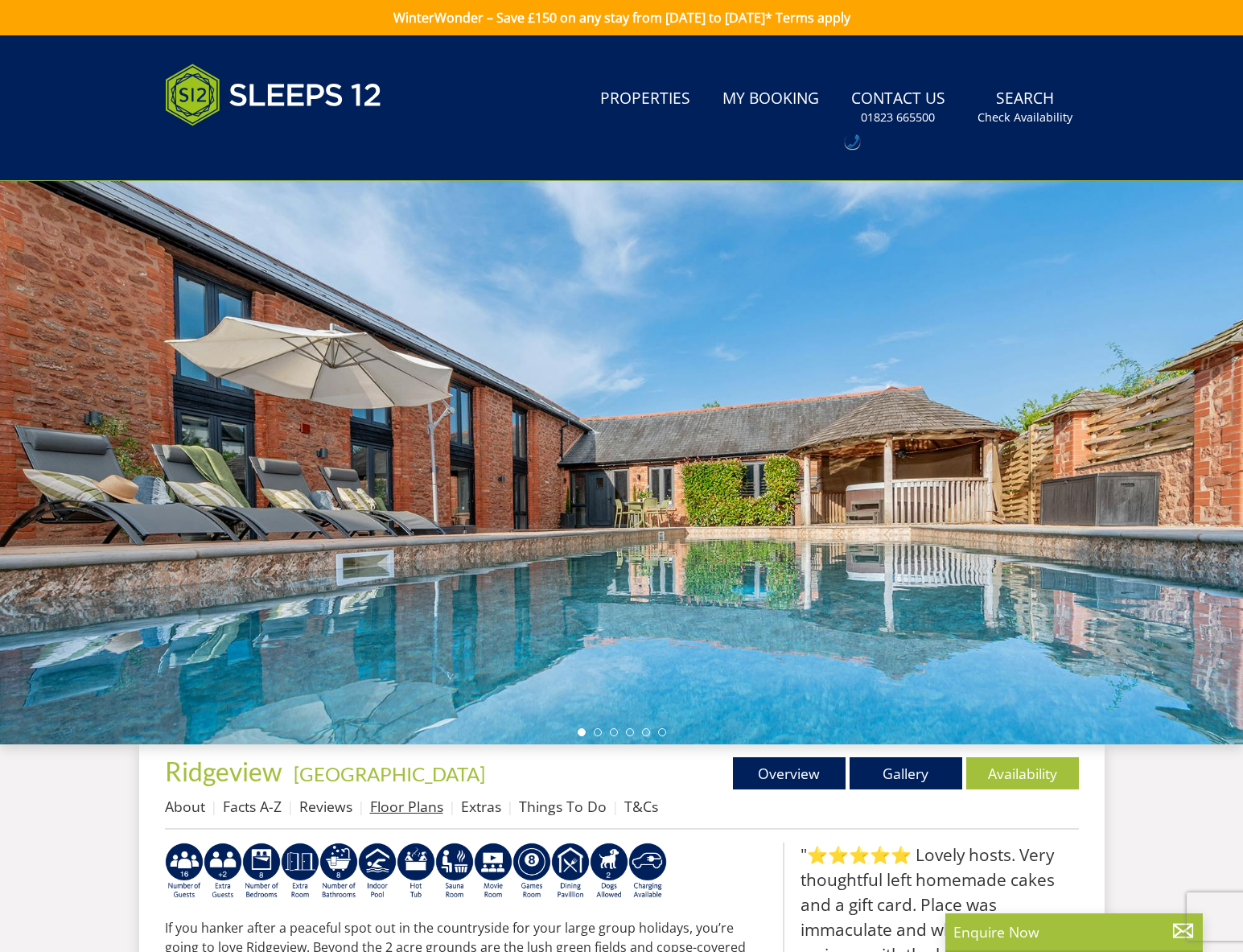
click at [400, 810] on link "Floor Plans" at bounding box center [406, 806] width 74 height 19
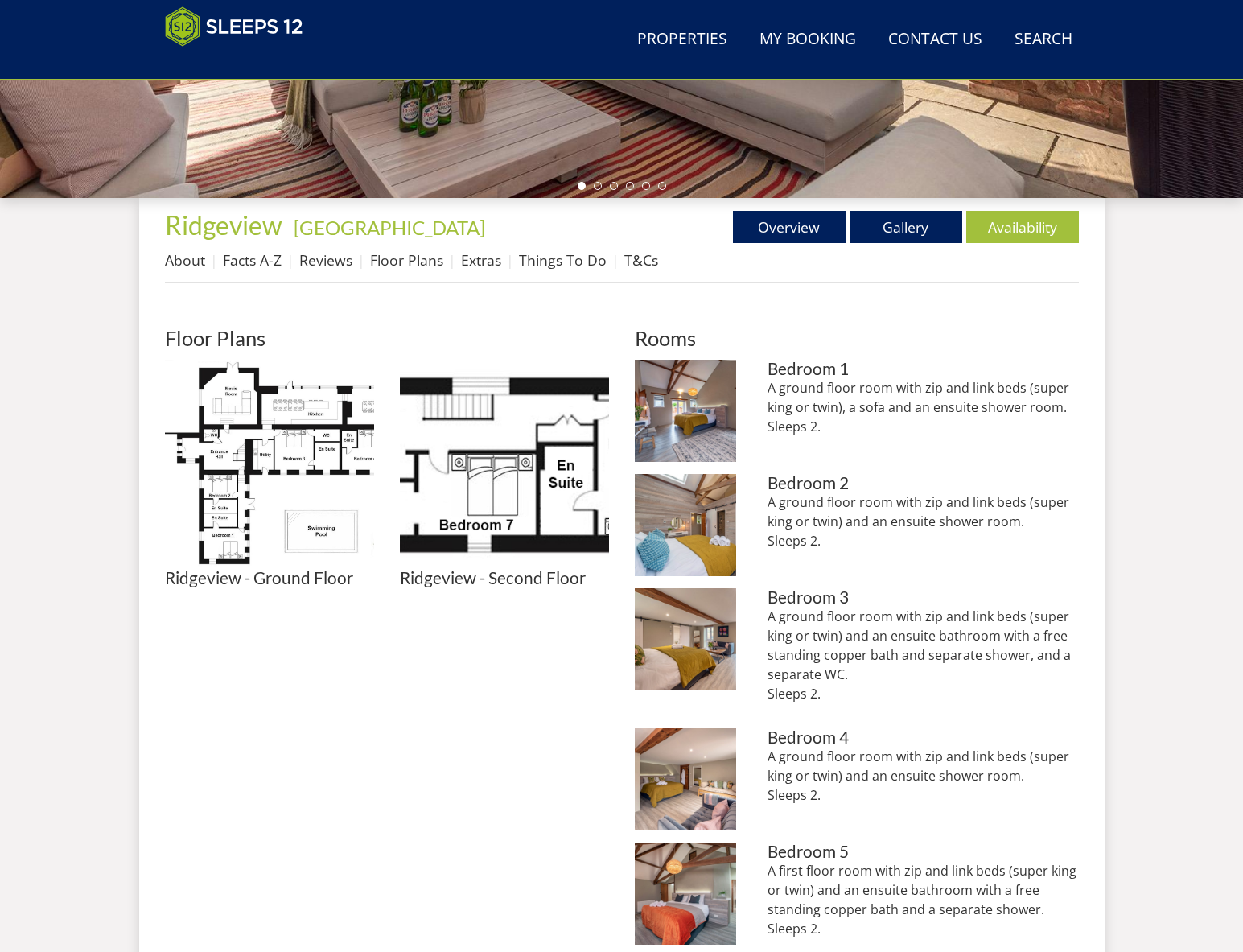
scroll to position [492, 0]
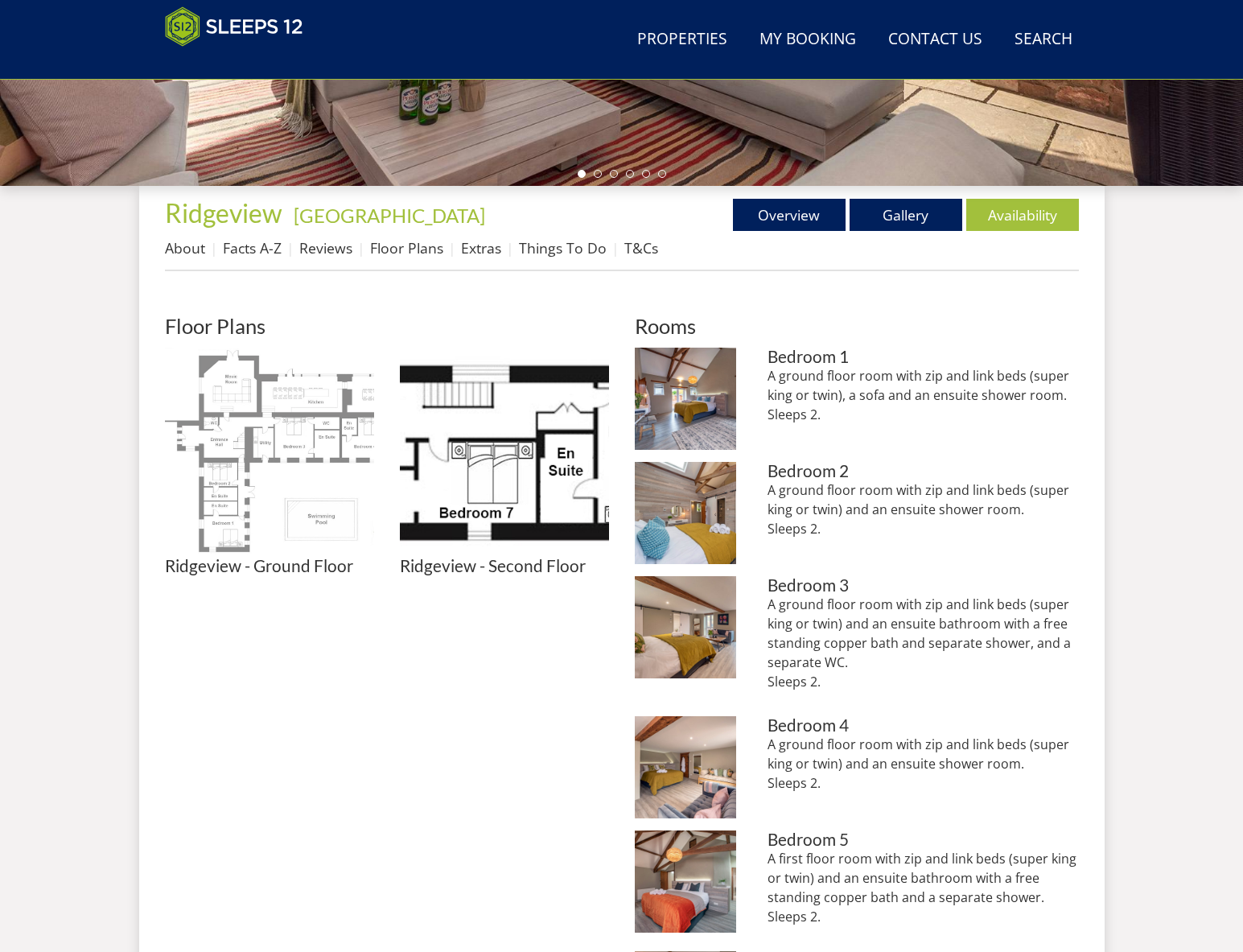
click at [313, 469] on img at bounding box center [270, 452] width 209 height 209
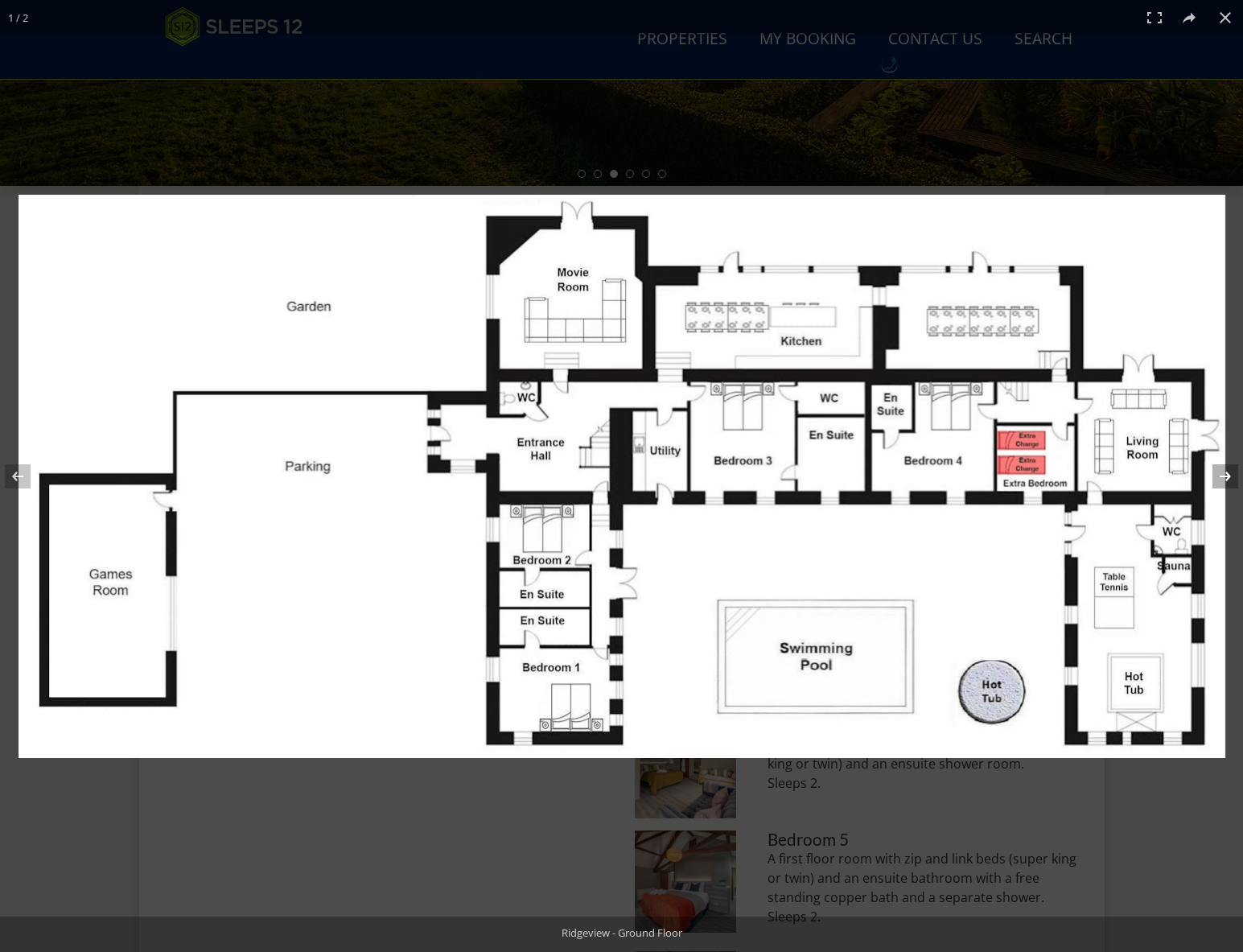
click at [1229, 480] on button at bounding box center [1214, 476] width 56 height 80
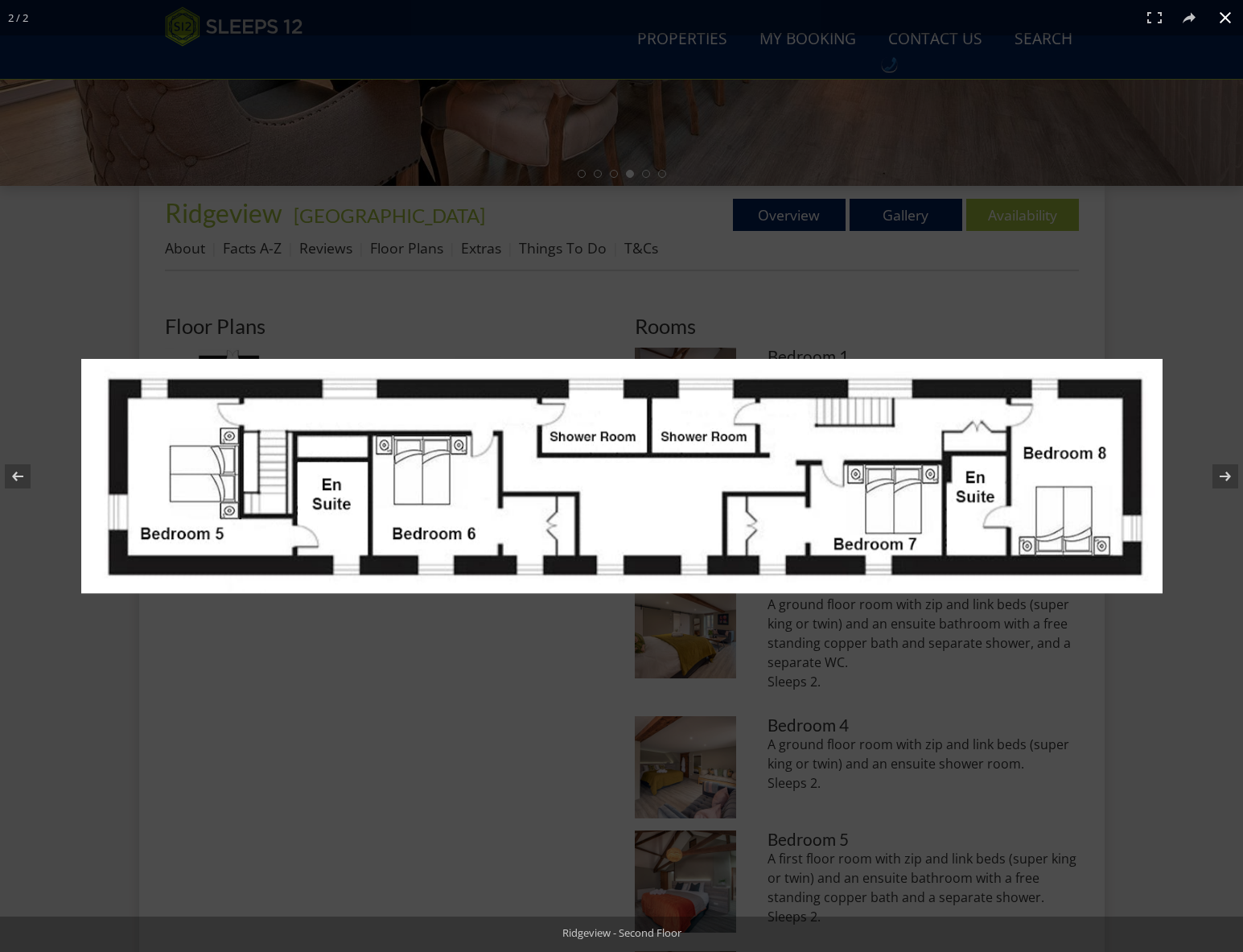
drag, startPoint x: 581, startPoint y: 89, endPoint x: 469, endPoint y: 63, distance: 115.0
click at [542, 84] on div at bounding box center [622, 476] width 1243 height 952
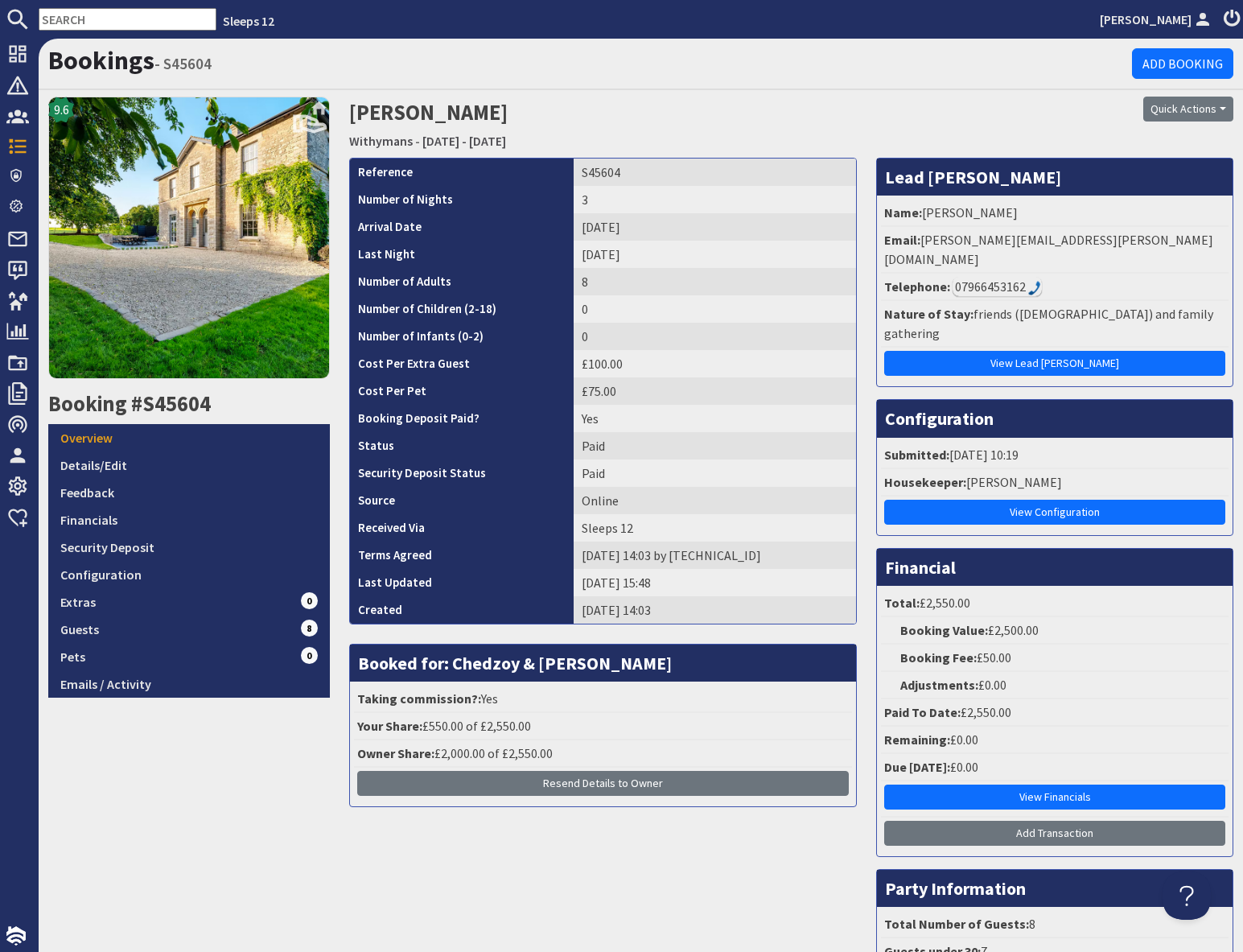
click at [1015, 277] on div "07966453162" at bounding box center [997, 287] width 89 height 19
click at [991, 277] on div "07966453162" at bounding box center [997, 287] width 89 height 19
drag, startPoint x: 995, startPoint y: 268, endPoint x: 986, endPoint y: 278, distance: 13.5
click at [986, 280] on li "Telephone: [PHONE_NUMBER]" at bounding box center [1056, 287] width 348 height 28
click at [1010, 277] on div "07966453162" at bounding box center [997, 287] width 89 height 19
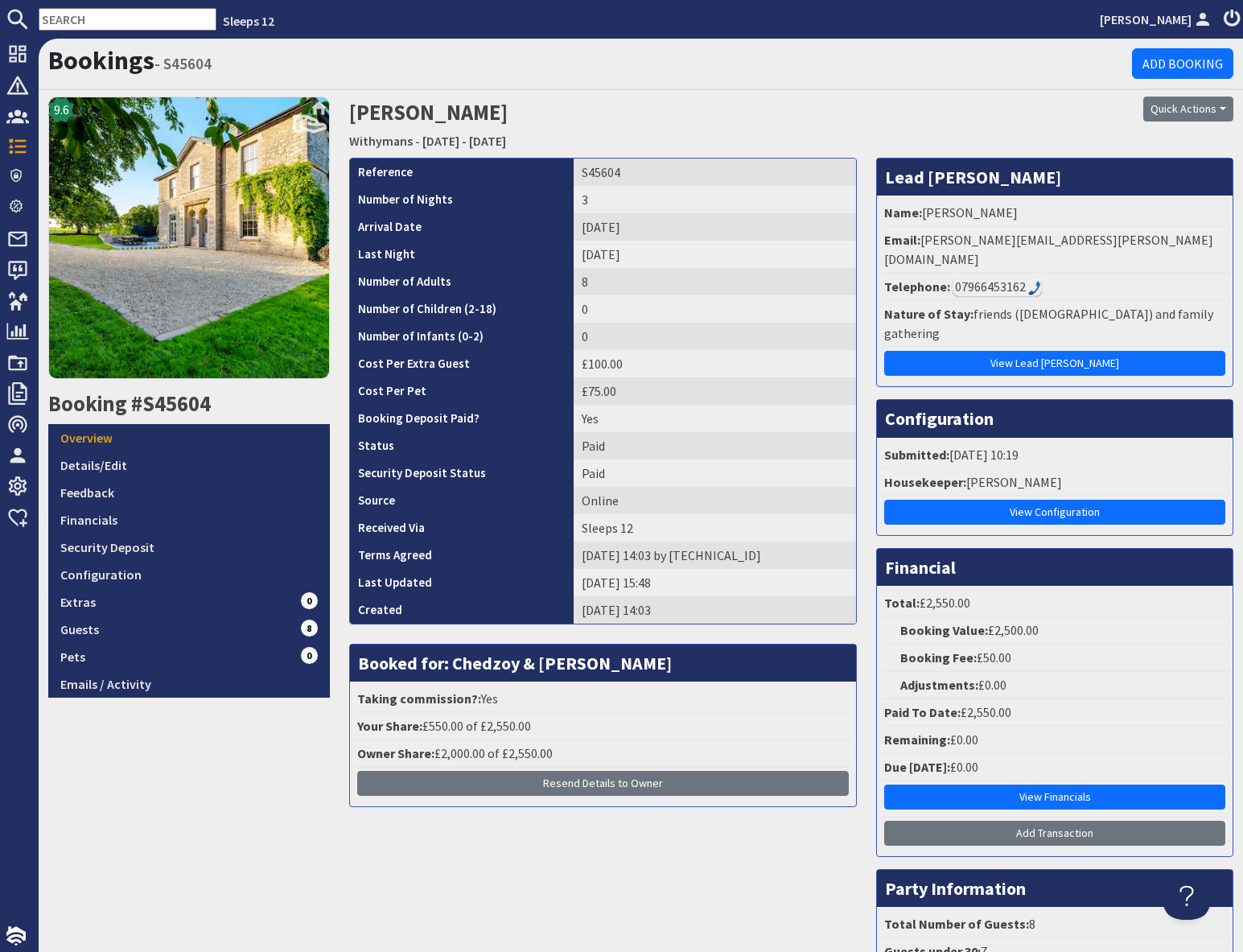
click at [1032, 281] on img at bounding box center [1035, 288] width 12 height 14
click at [1033, 281] on img at bounding box center [1035, 288] width 12 height 14
click at [1032, 281] on img at bounding box center [1035, 288] width 12 height 14
click at [1030, 281] on img at bounding box center [1035, 288] width 12 height 14
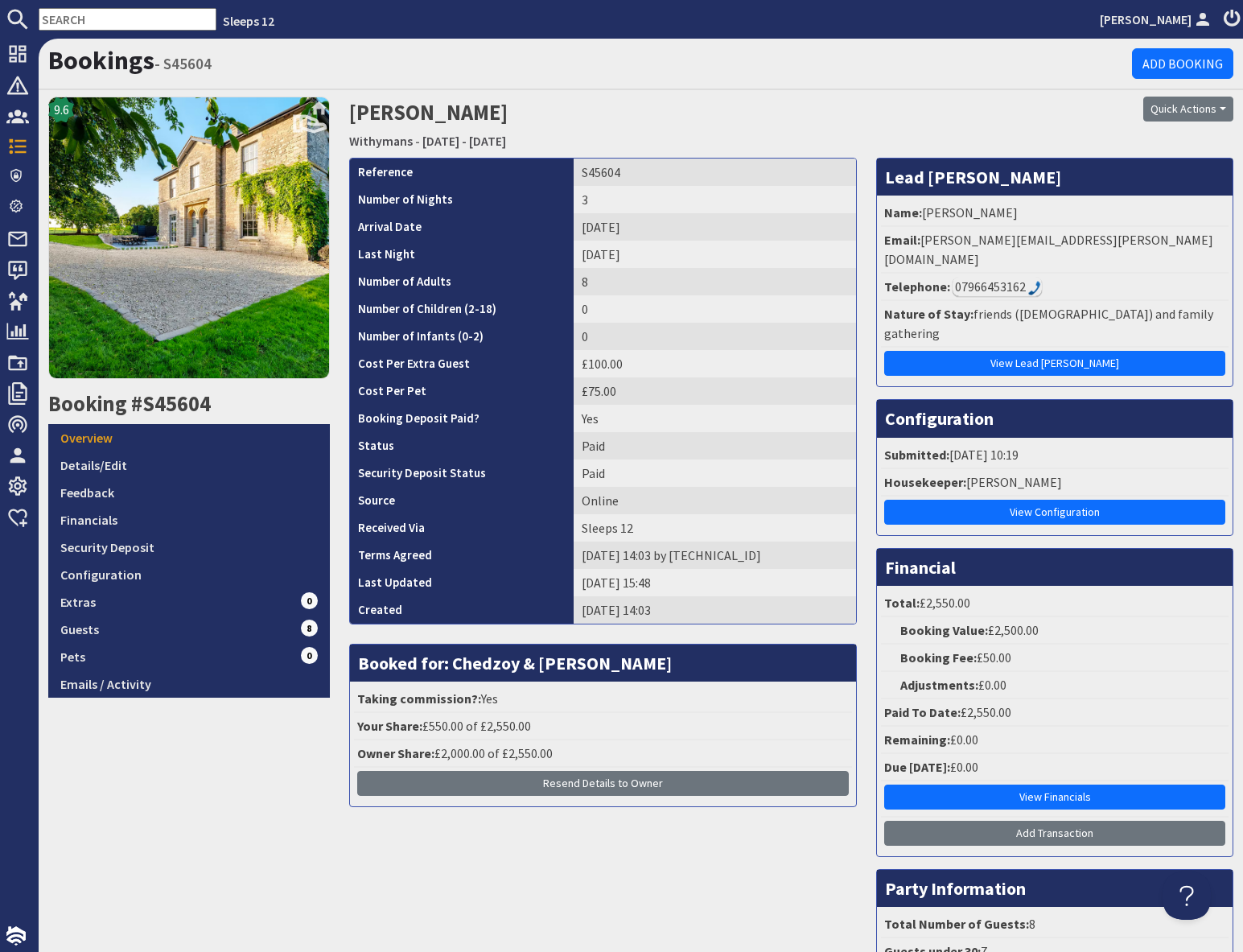
click at [1030, 281] on img at bounding box center [1035, 288] width 12 height 14
click at [1029, 281] on img at bounding box center [1035, 288] width 12 height 14
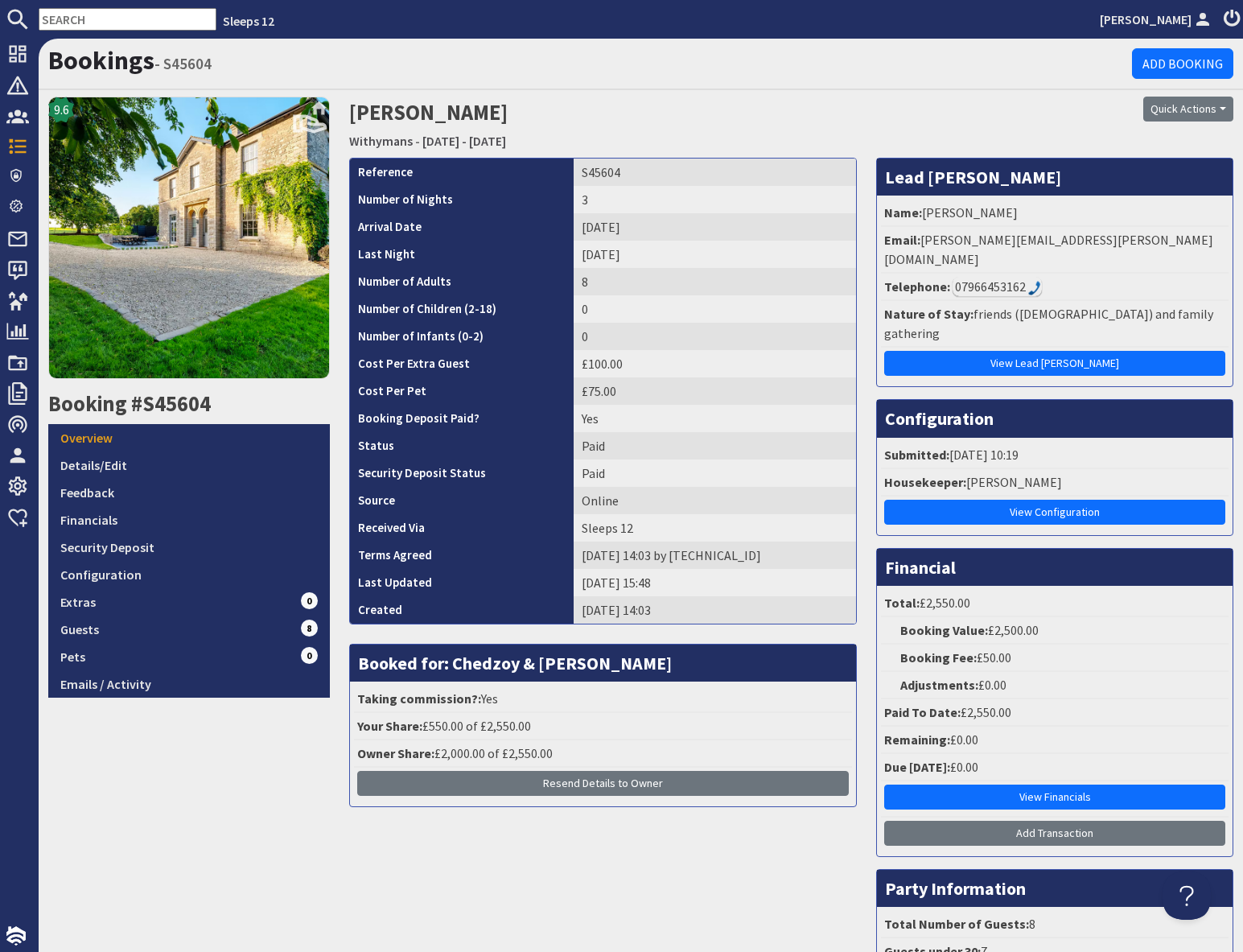
click at [1030, 281] on img at bounding box center [1035, 288] width 12 height 14
click at [1031, 281] on img at bounding box center [1035, 288] width 12 height 14
click at [1032, 281] on img at bounding box center [1035, 288] width 12 height 14
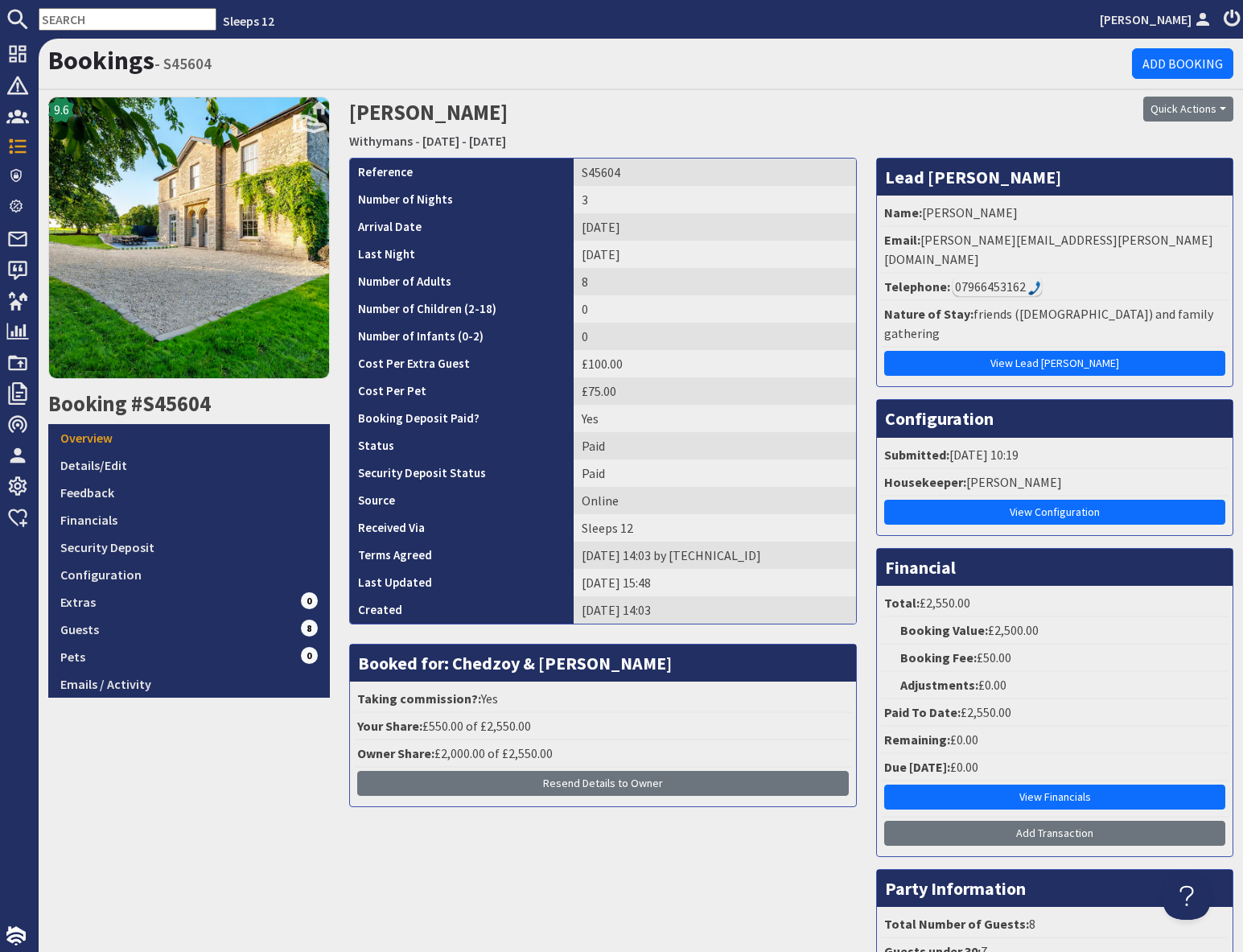
click at [1031, 281] on img at bounding box center [1035, 288] width 12 height 14
drag, startPoint x: 965, startPoint y: 271, endPoint x: 1055, endPoint y: 280, distance: 90.4
click at [1059, 281] on li "Telephone: [PHONE_NUMBER]" at bounding box center [1056, 287] width 348 height 28
click at [1015, 275] on li "Telephone: [PHONE_NUMBER]" at bounding box center [1056, 287] width 348 height 28
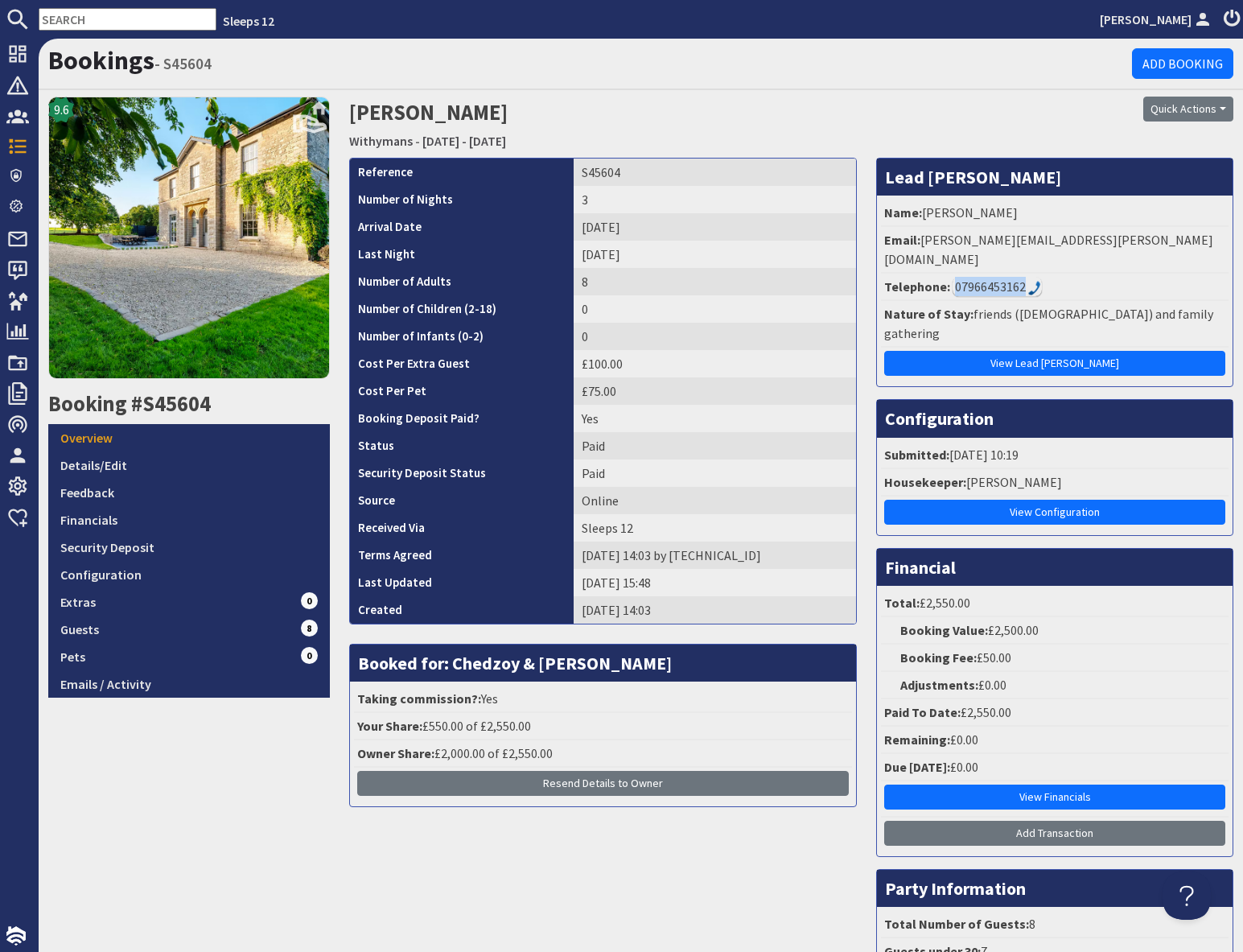
drag, startPoint x: 952, startPoint y: 267, endPoint x: 1020, endPoint y: 275, distance: 68.5
click at [1020, 277] on li "Telephone: [PHONE_NUMBER]" at bounding box center [1056, 287] width 348 height 28
click at [1020, 277] on div "07966453162" at bounding box center [997, 287] width 89 height 19
click at [1021, 277] on div "07966453162" at bounding box center [997, 287] width 89 height 19
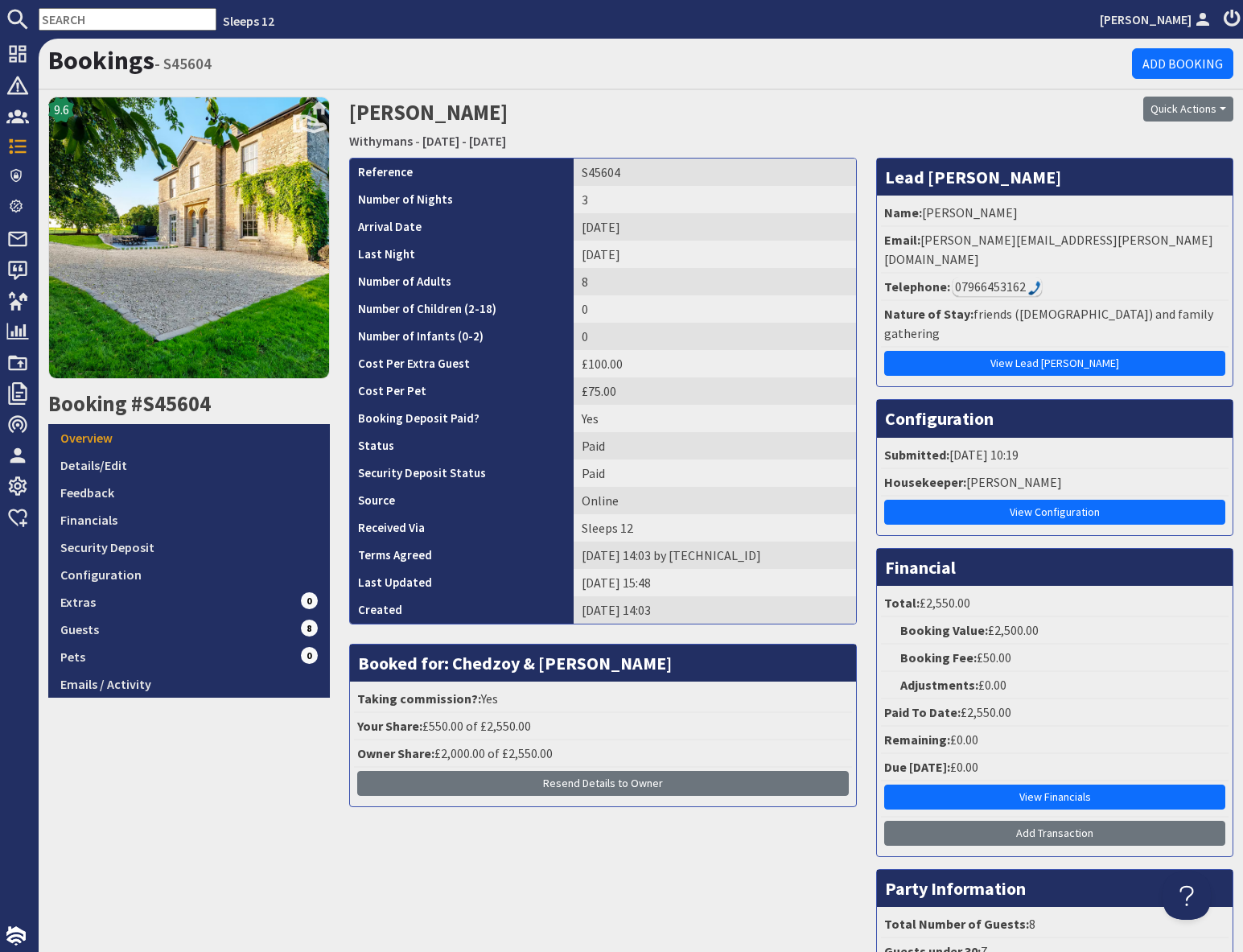
click at [1023, 277] on div "07966453162" at bounding box center [997, 287] width 89 height 19
click at [1021, 277] on div "07966453162" at bounding box center [997, 287] width 89 height 19
click at [1024, 277] on div "07966453162" at bounding box center [997, 287] width 89 height 19
click at [1014, 277] on div "07966453162" at bounding box center [997, 287] width 89 height 19
click at [1017, 277] on div "07966453162" at bounding box center [997, 287] width 89 height 19
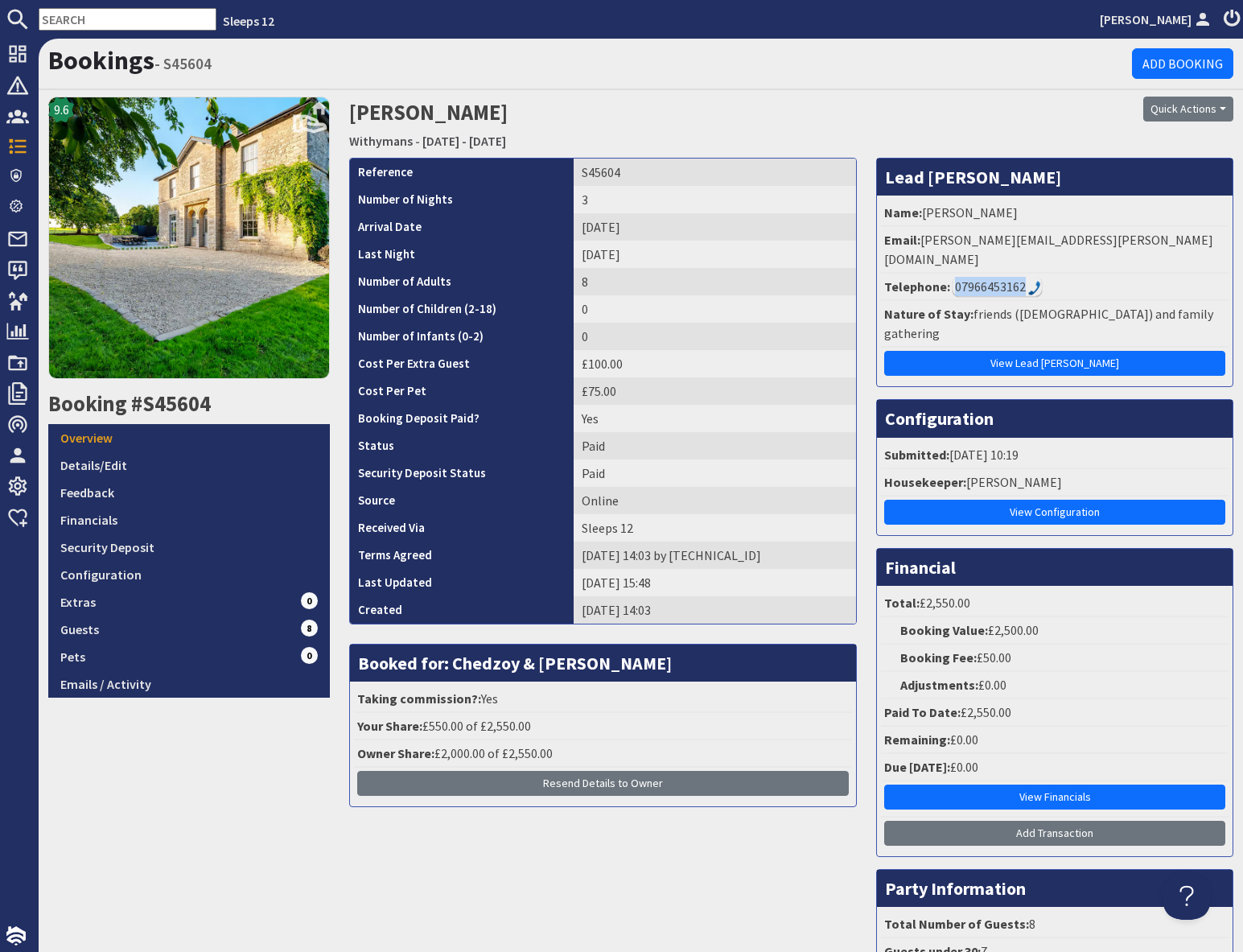
click at [1016, 277] on div "07966453162" at bounding box center [997, 287] width 89 height 19
click at [1019, 277] on div "07966453162" at bounding box center [997, 287] width 89 height 19
click at [1034, 281] on img at bounding box center [1035, 288] width 12 height 14
click at [1035, 281] on img at bounding box center [1035, 288] width 12 height 14
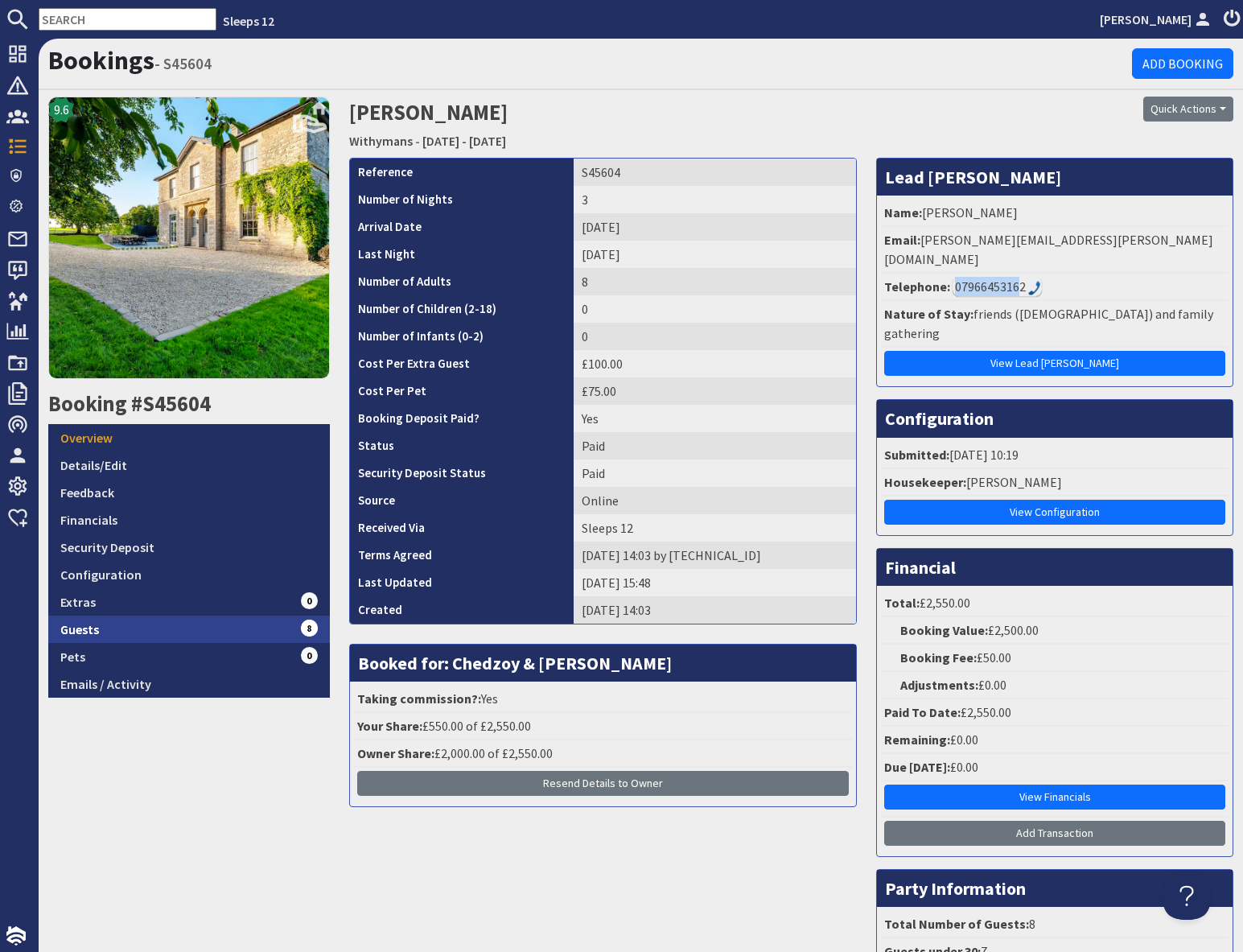
click at [220, 617] on link "Guests 8" at bounding box center [189, 629] width 282 height 28
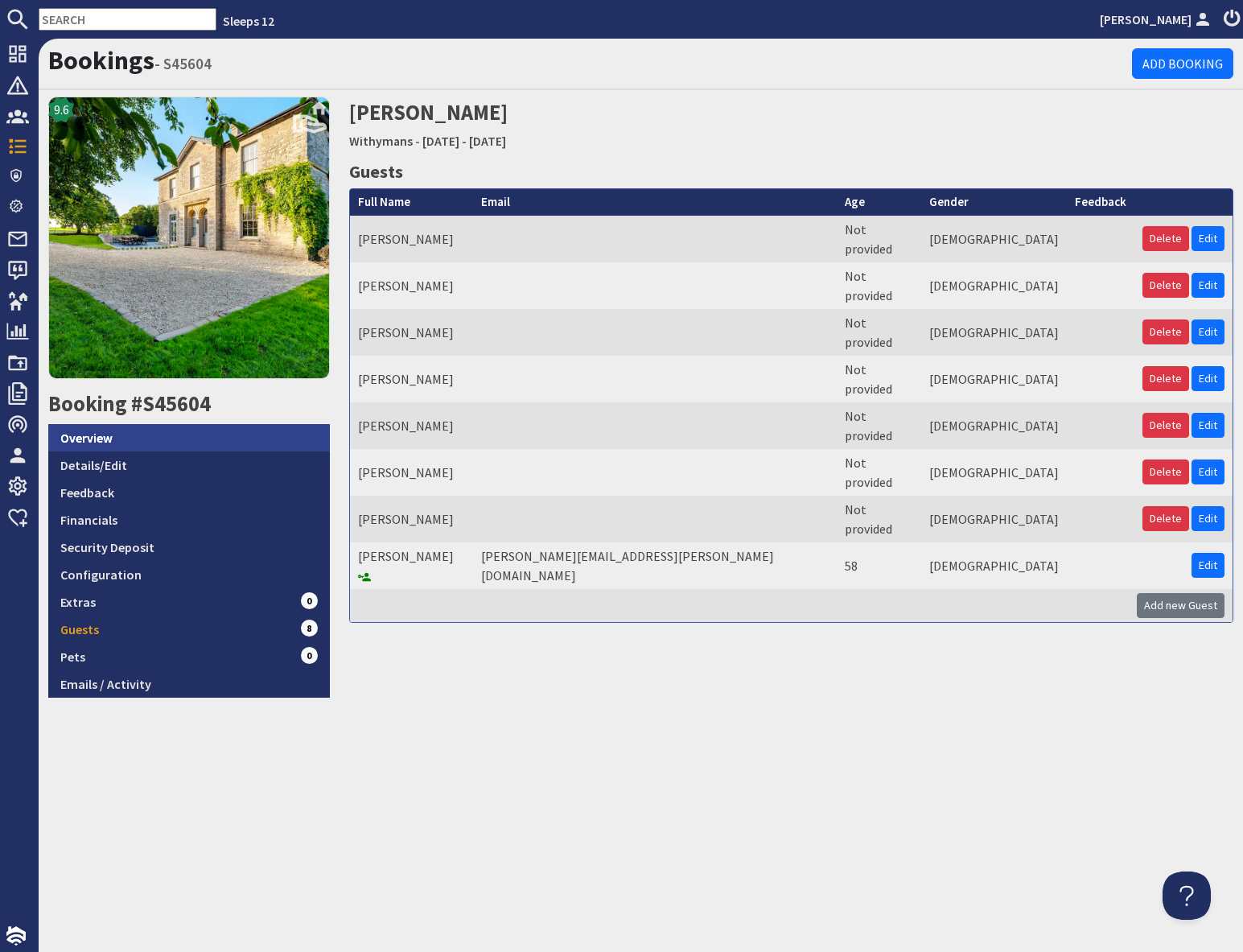
click at [135, 440] on link "Overview" at bounding box center [189, 438] width 282 height 28
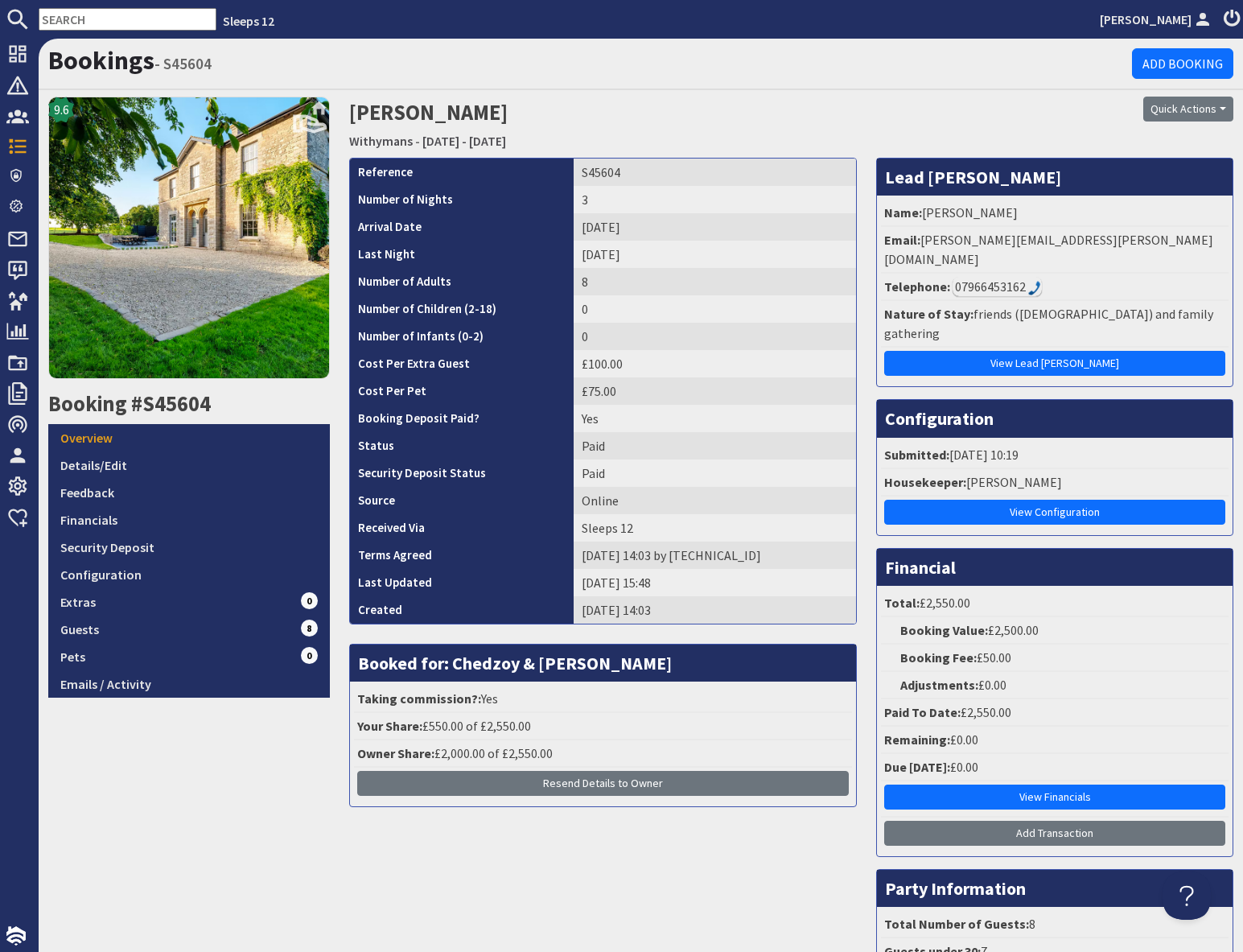
click at [1027, 81] on div "Bookings - S45604 Add Booking" at bounding box center [641, 64] width 1205 height 52
click at [207, 631] on link "Guests 8" at bounding box center [189, 629] width 282 height 28
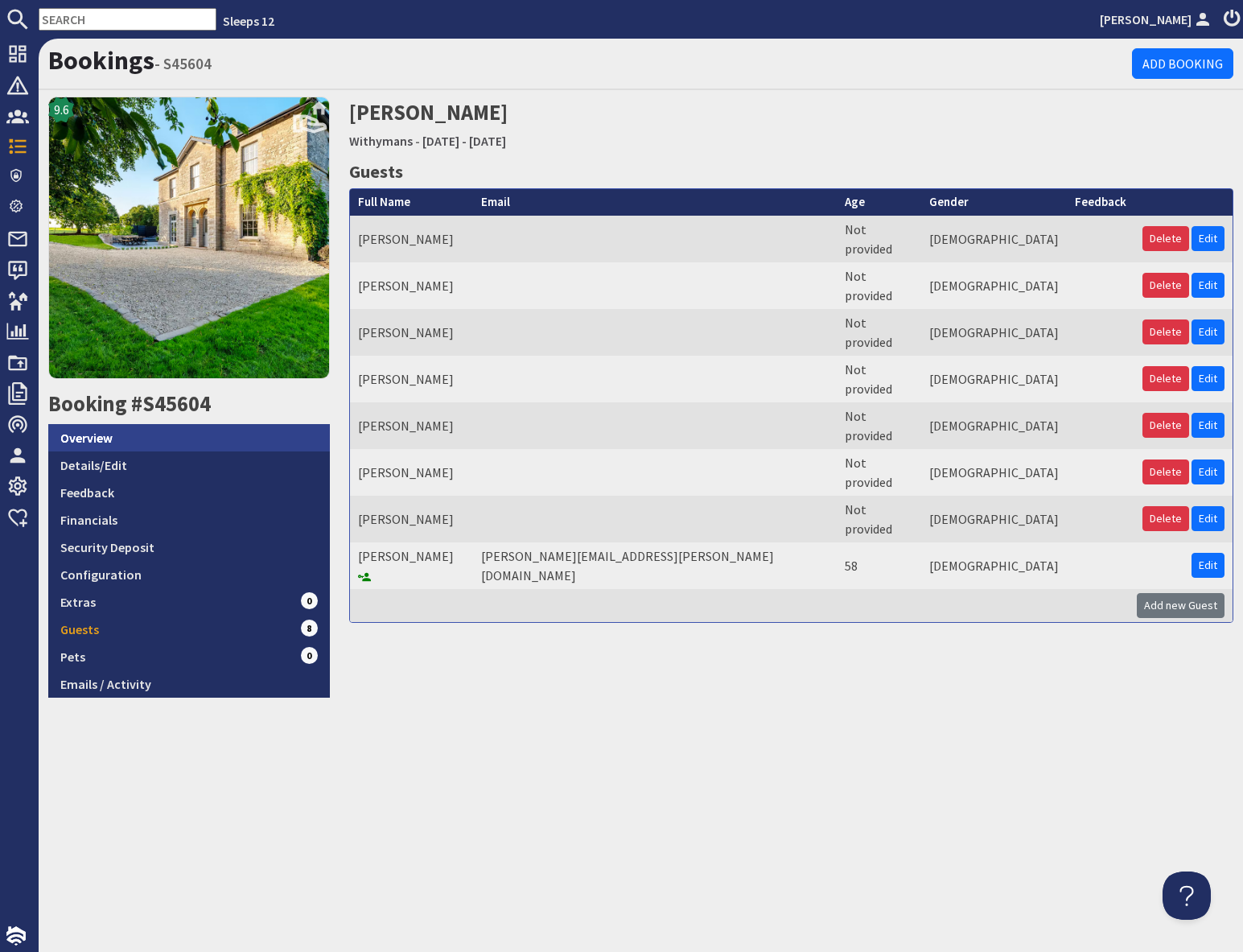
click at [157, 441] on link "Overview" at bounding box center [189, 438] width 282 height 28
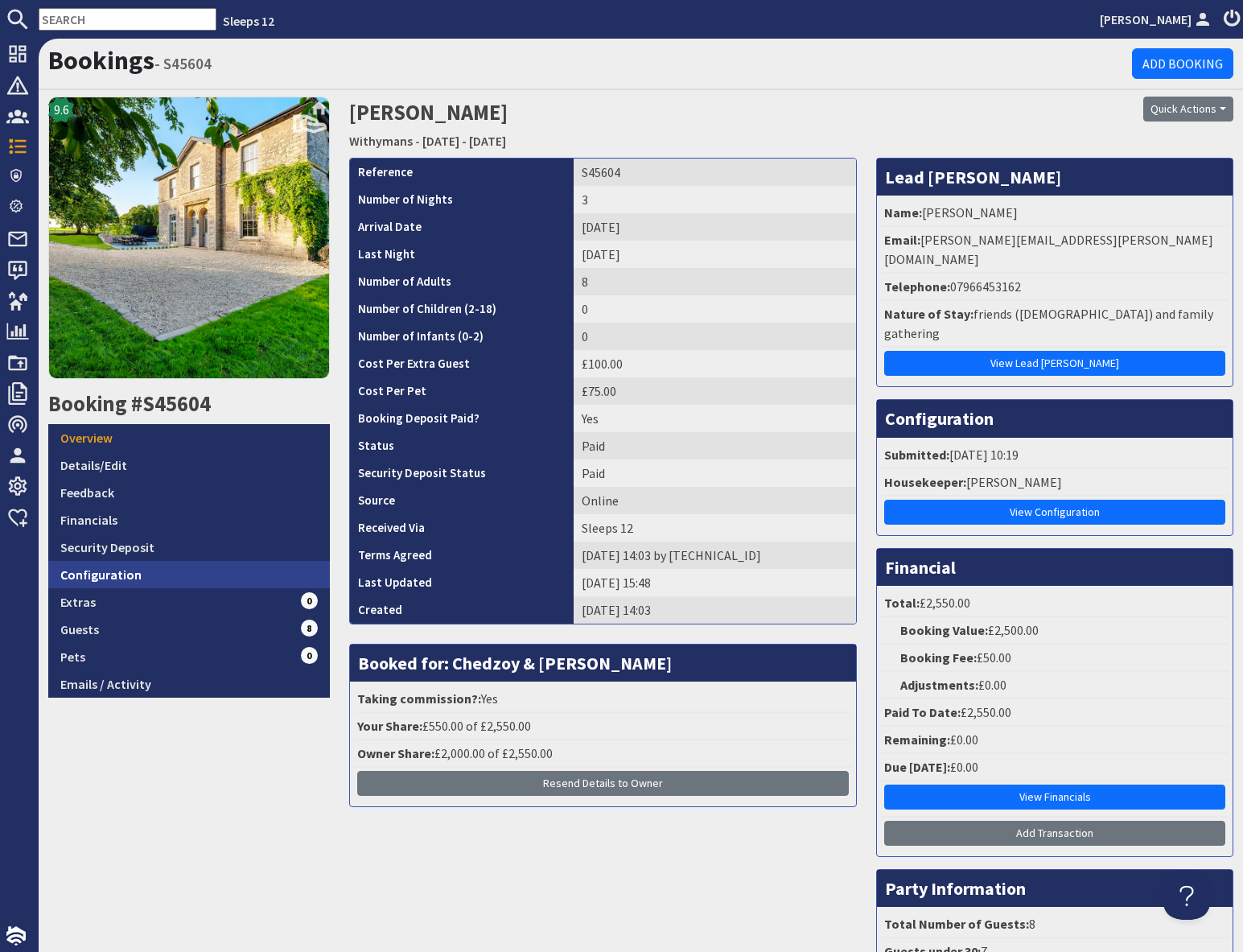
click at [175, 571] on link "Configuration" at bounding box center [189, 574] width 282 height 28
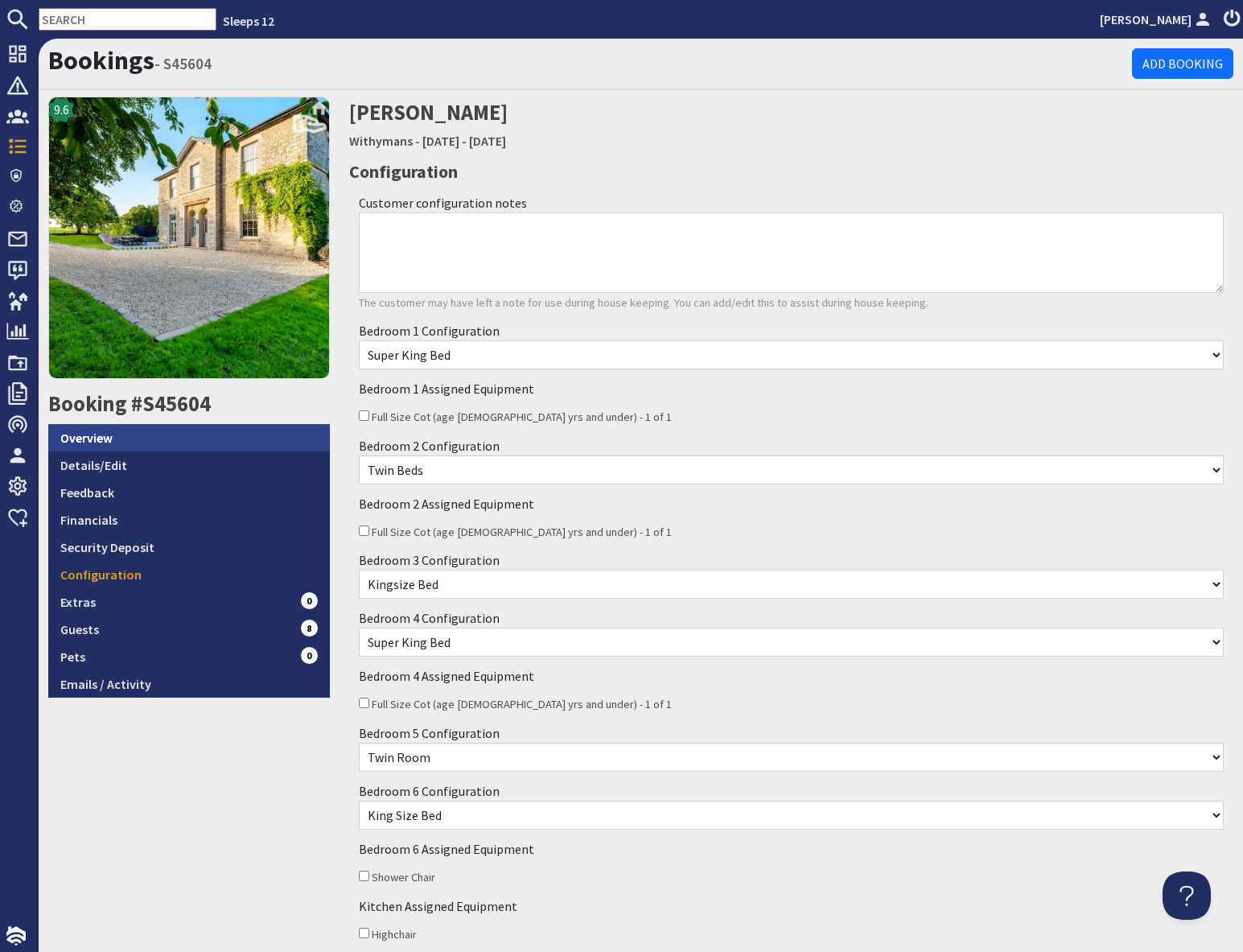
click at [170, 435] on link "Overview" at bounding box center [189, 438] width 282 height 28
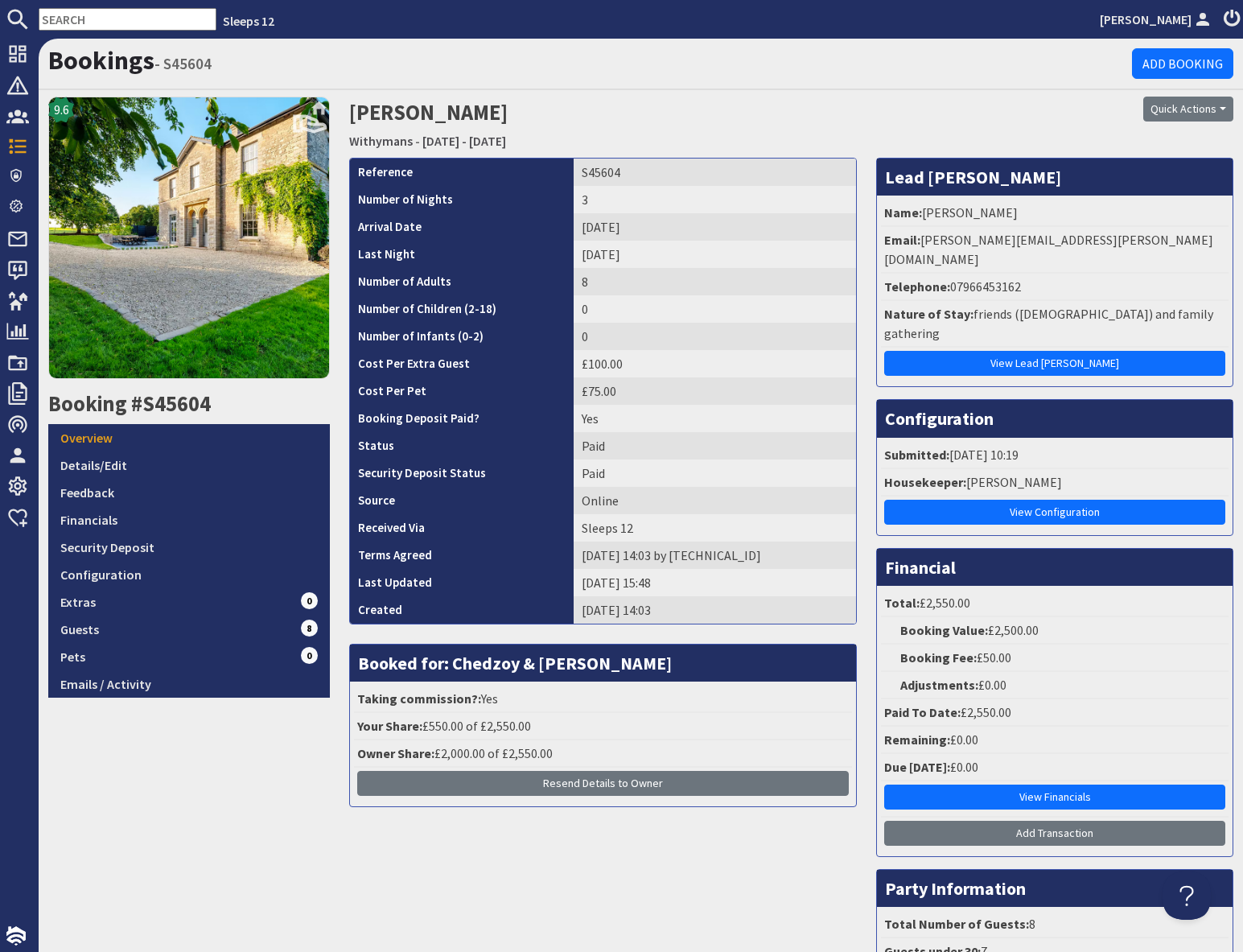
click at [927, 116] on h2 "[PERSON_NAME] Withymans - [DATE] - [DATE]" at bounding box center [641, 125] width 583 height 57
click at [98, 17] on input "text" at bounding box center [127, 19] width 178 height 23
paste input "S45613"
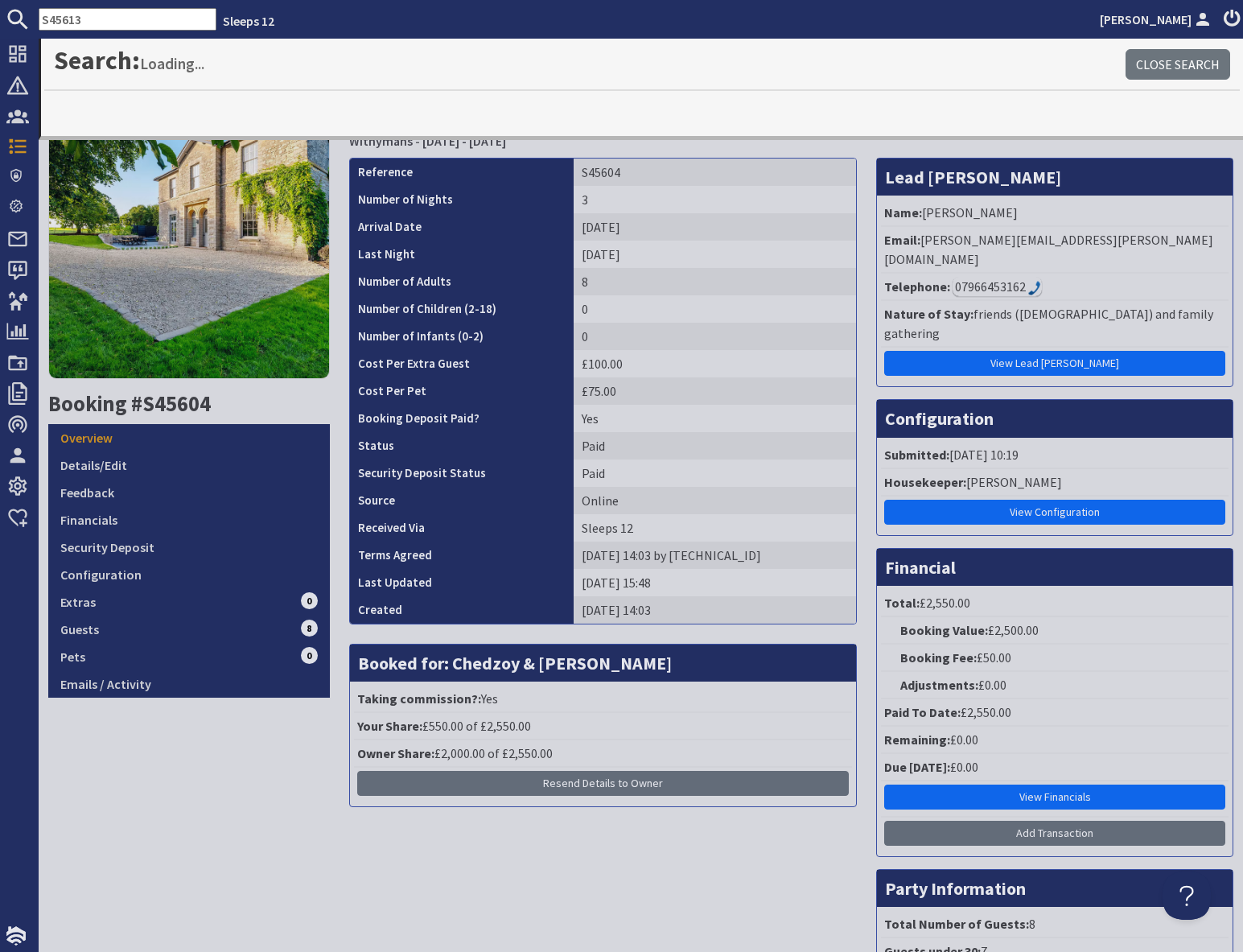
type input "S45613"
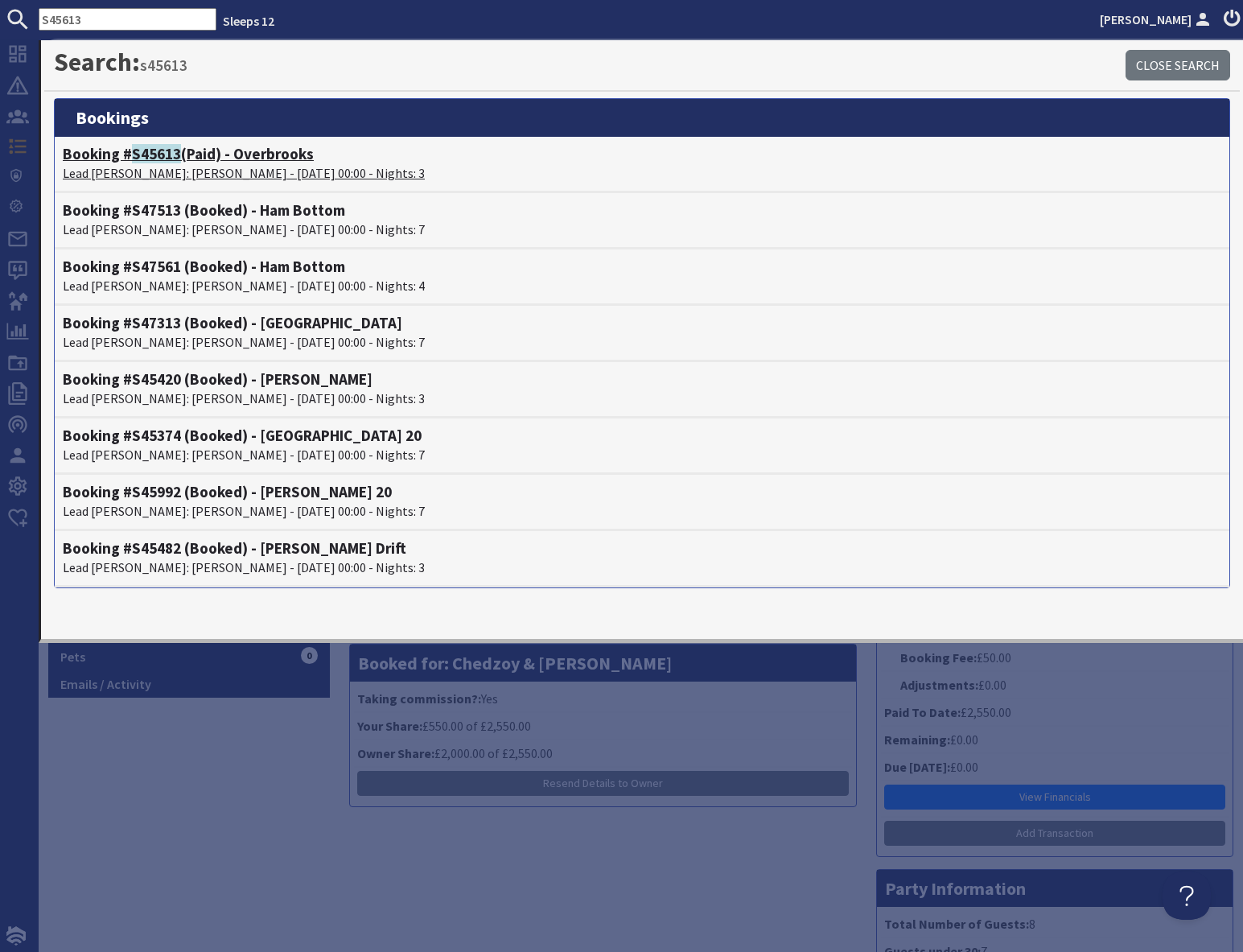
click at [194, 169] on p "Lead [PERSON_NAME]: [PERSON_NAME] - [DATE] 00:00 - Nights: 3" at bounding box center [643, 173] width 1159 height 19
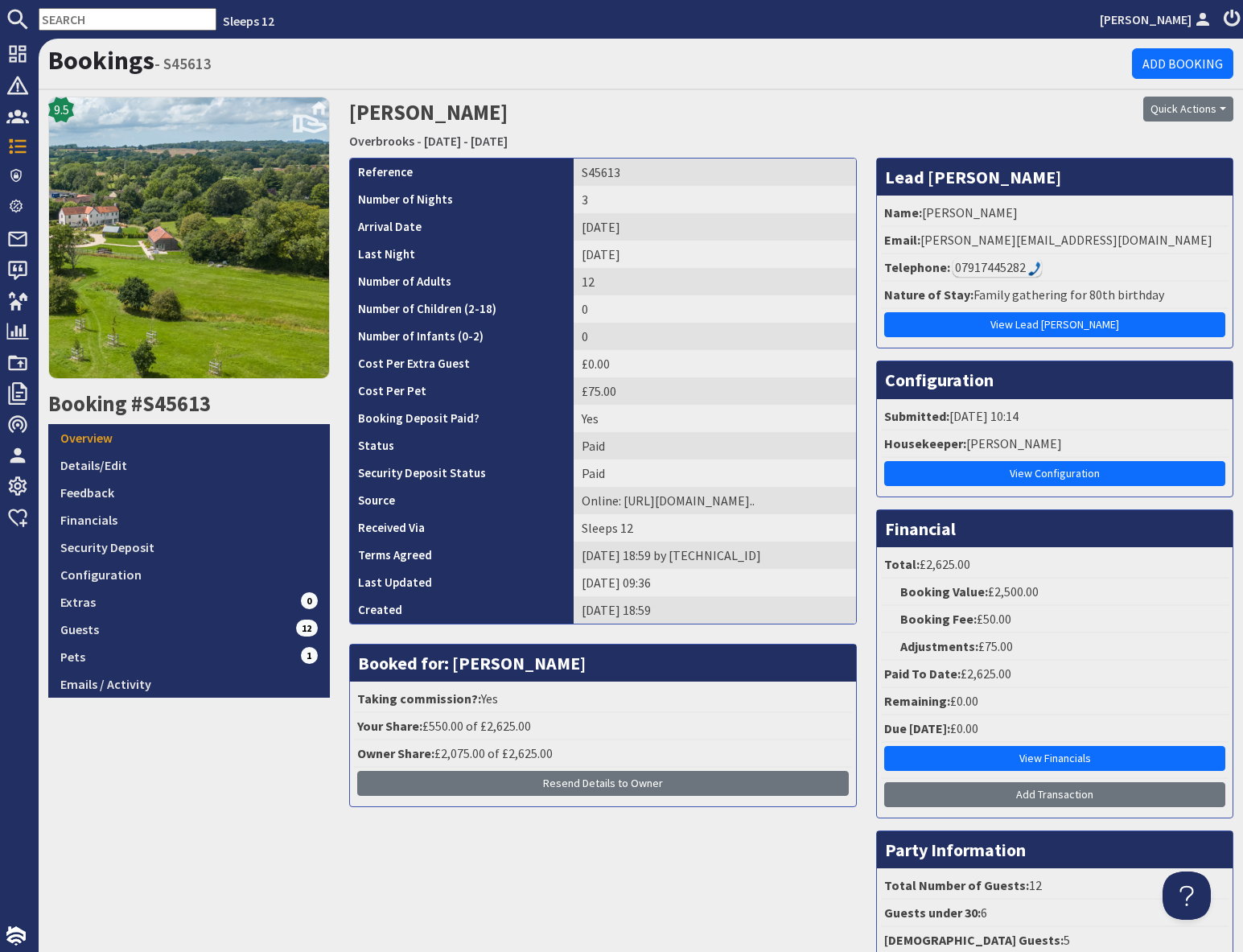
click at [999, 268] on div "07917445282" at bounding box center [997, 267] width 89 height 19
click at [254, 630] on link "Guests 12" at bounding box center [189, 629] width 282 height 28
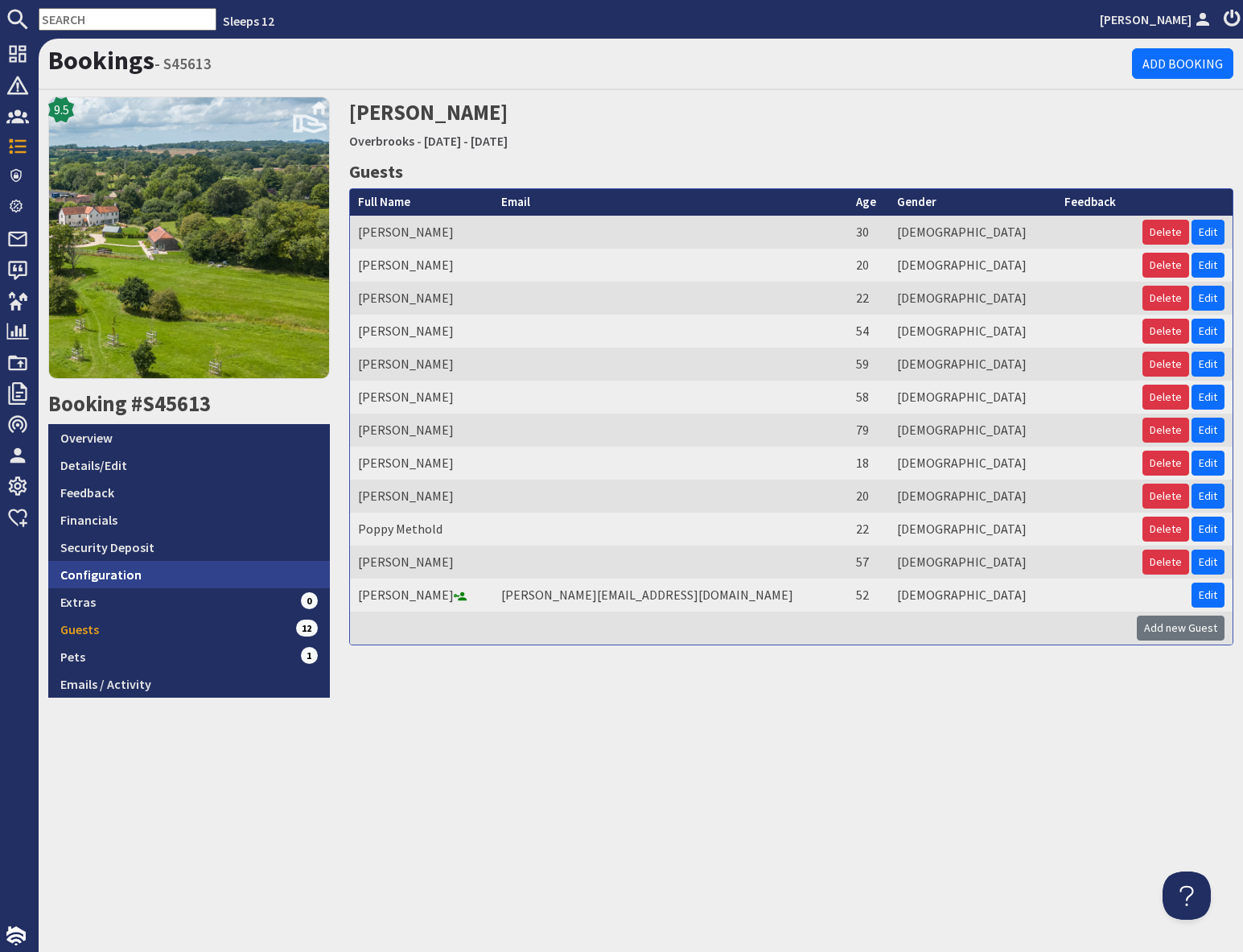
click at [146, 567] on link "Configuration" at bounding box center [189, 574] width 282 height 28
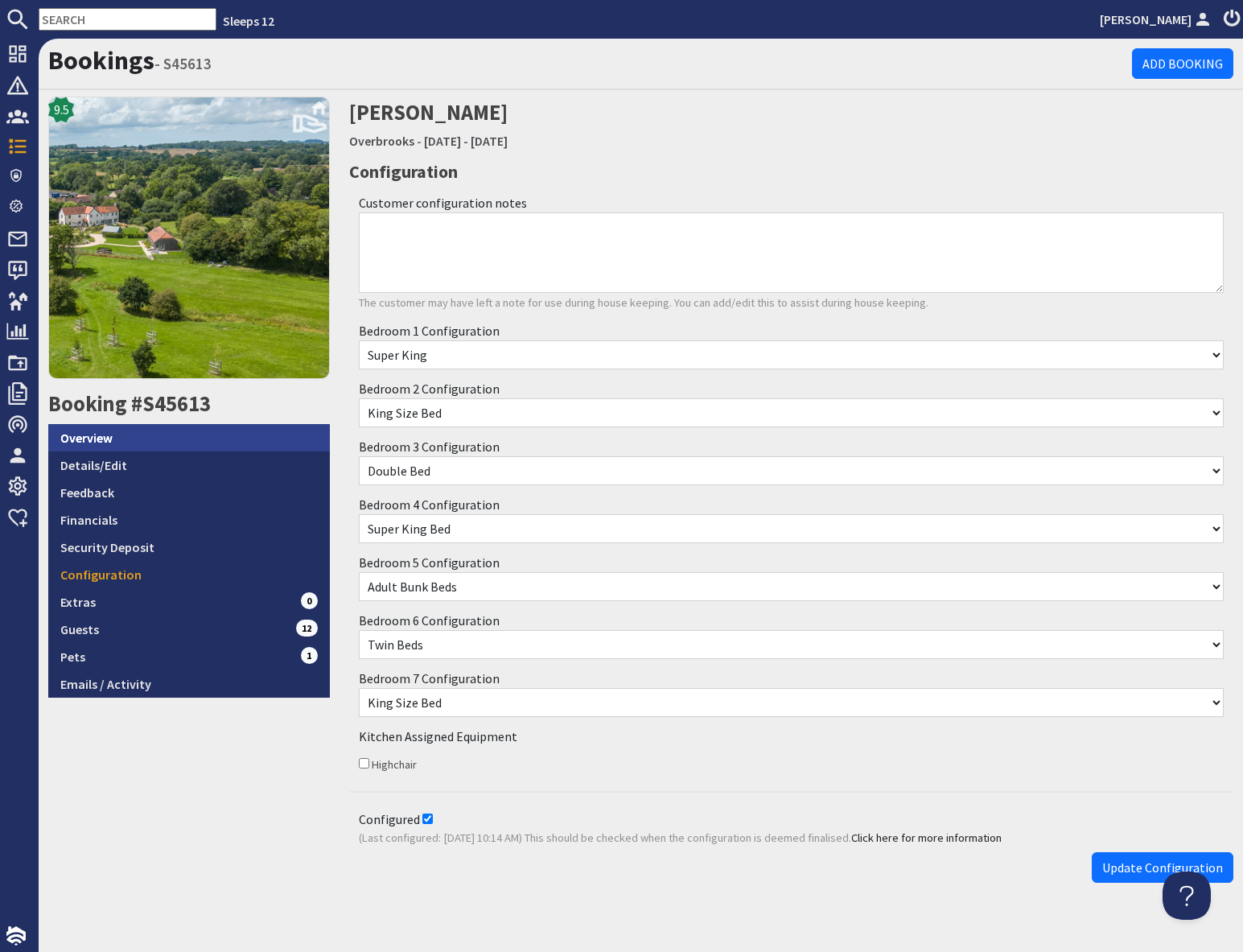
click at [171, 434] on link "Overview" at bounding box center [189, 438] width 282 height 28
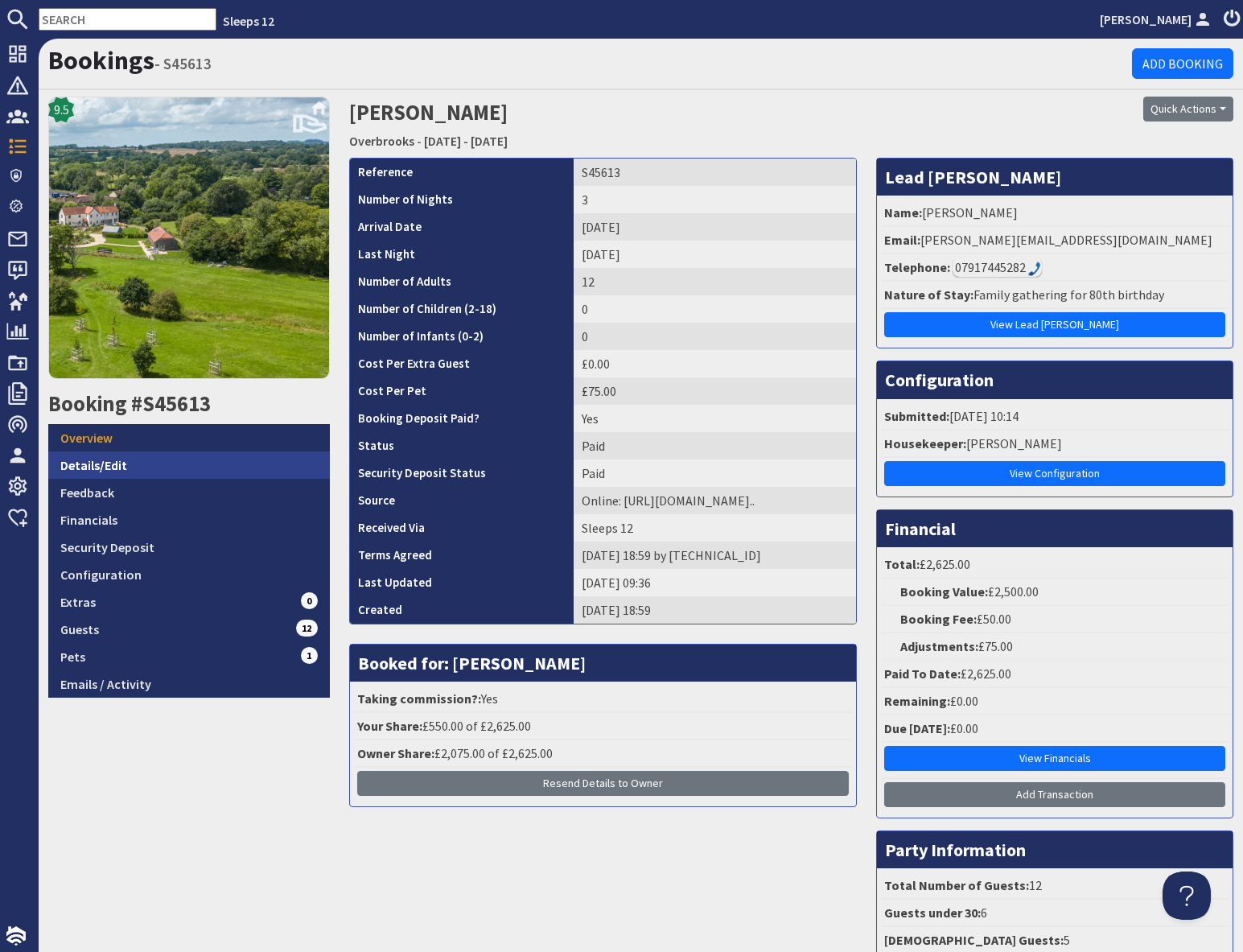
click at [170, 465] on link "Details/Edit" at bounding box center [189, 465] width 282 height 28
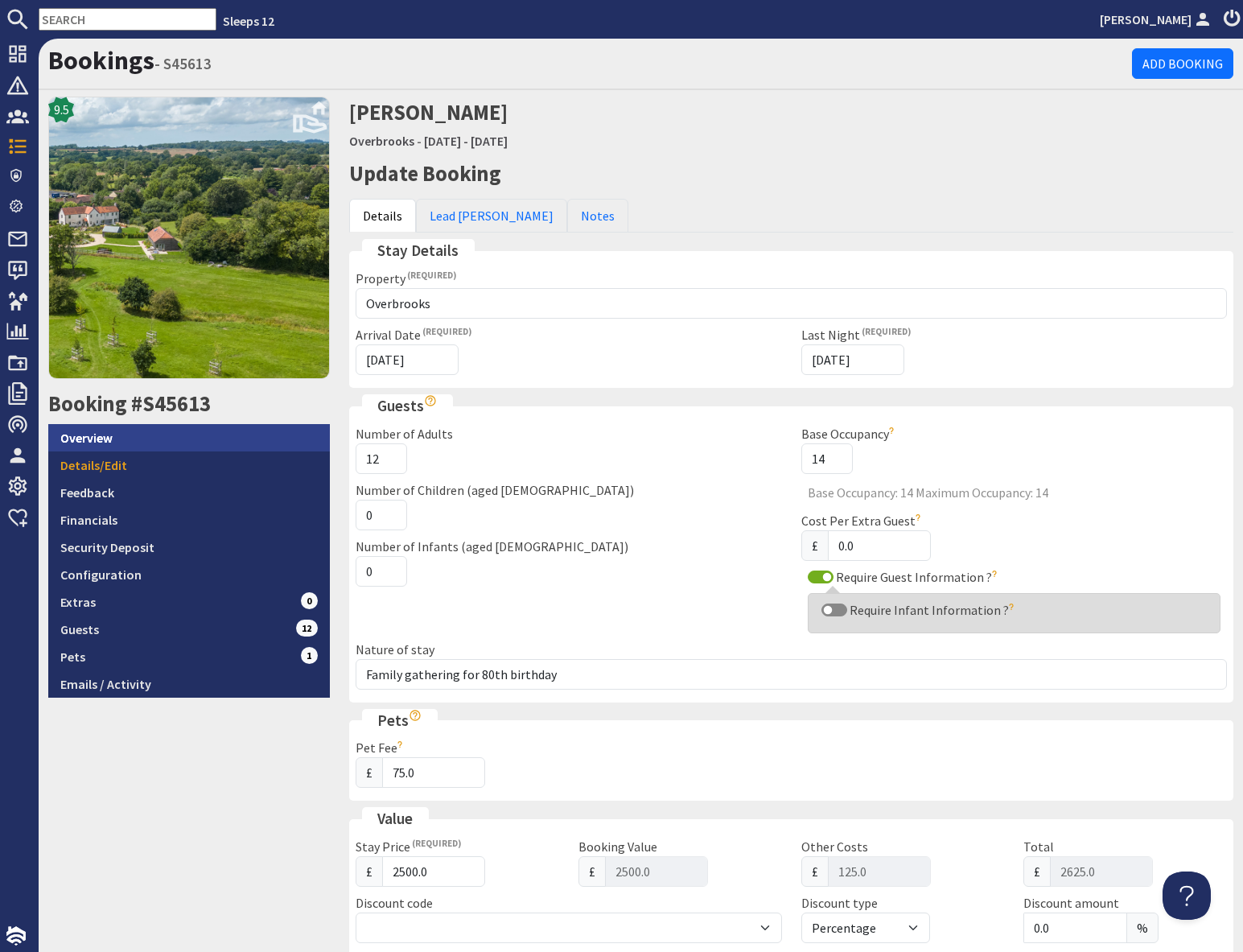
click at [162, 442] on link "Overview" at bounding box center [189, 438] width 282 height 28
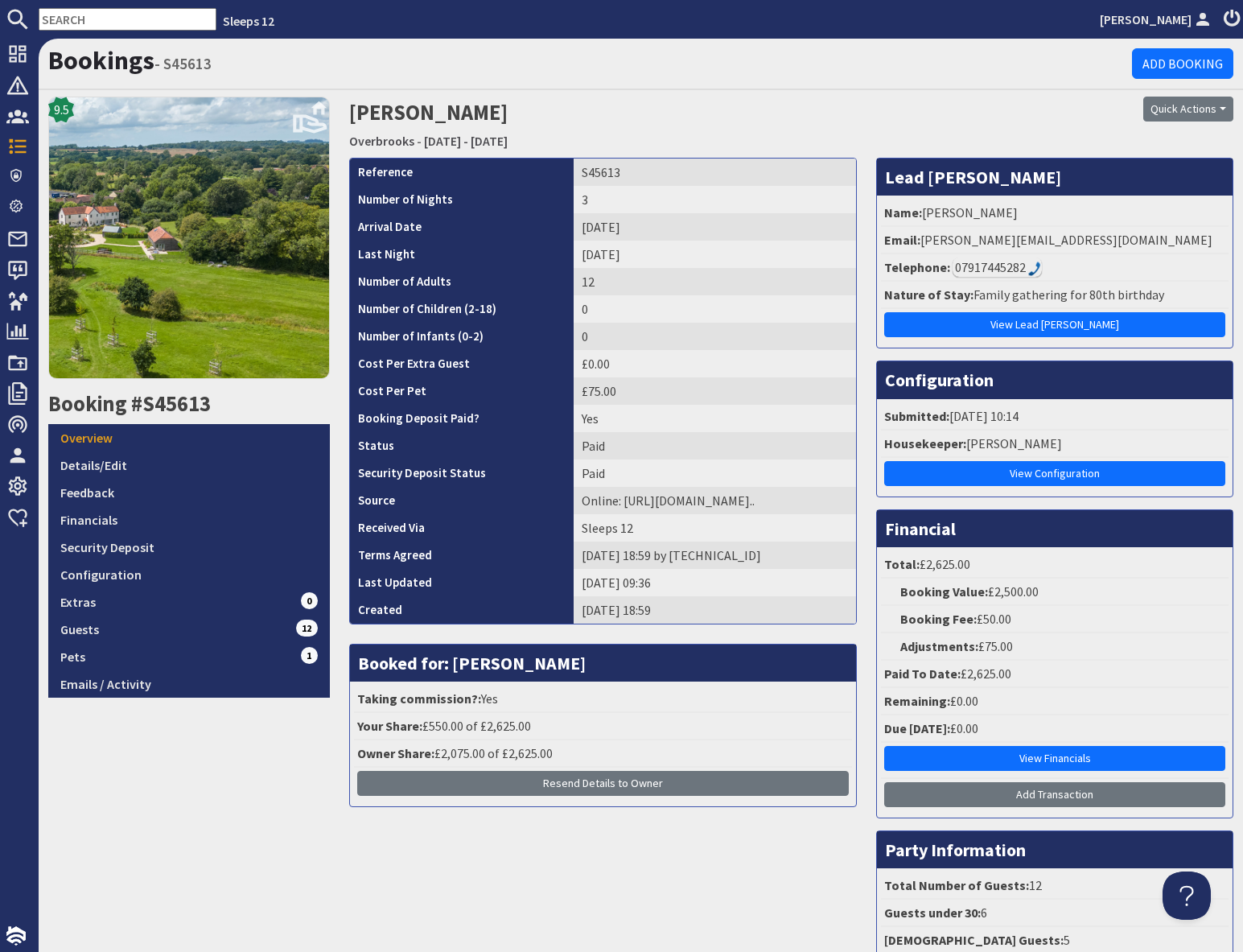
click at [80, 18] on input "text" at bounding box center [127, 19] width 178 height 23
paste input "S45981"
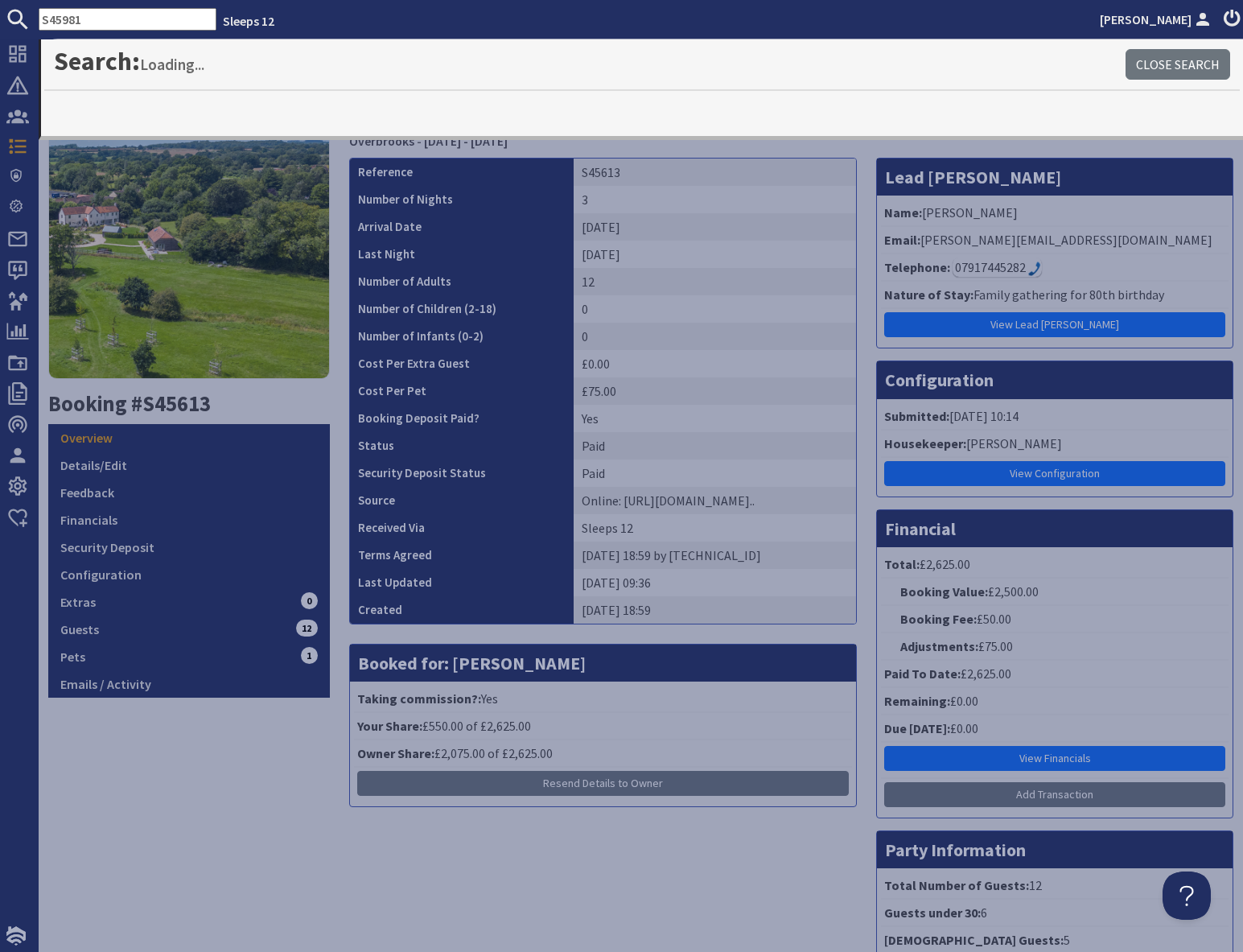
type input "S45981"
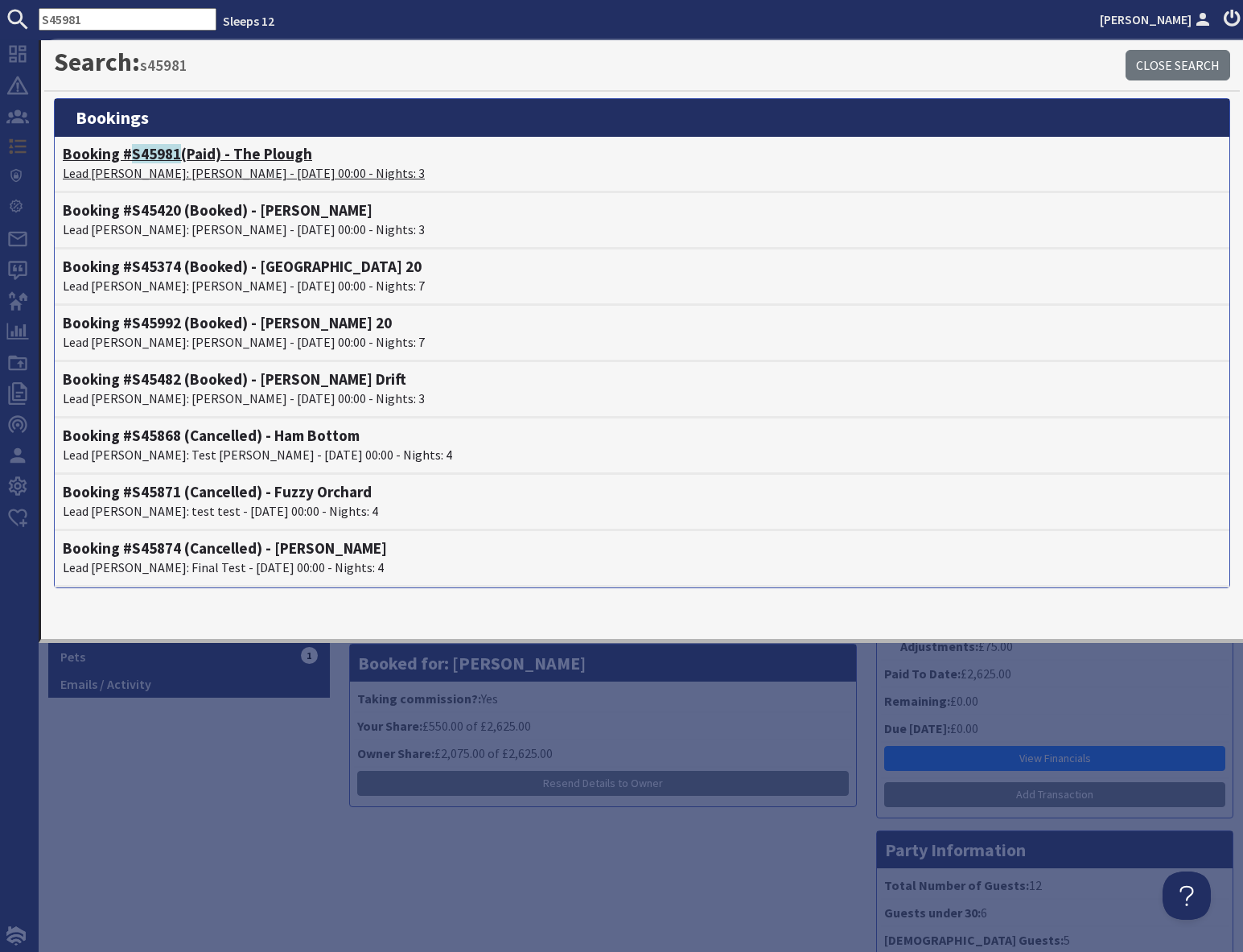
click at [165, 169] on p "Lead [PERSON_NAME]: [PERSON_NAME] - [DATE] 00:00 - Nights: 3" at bounding box center [643, 173] width 1159 height 19
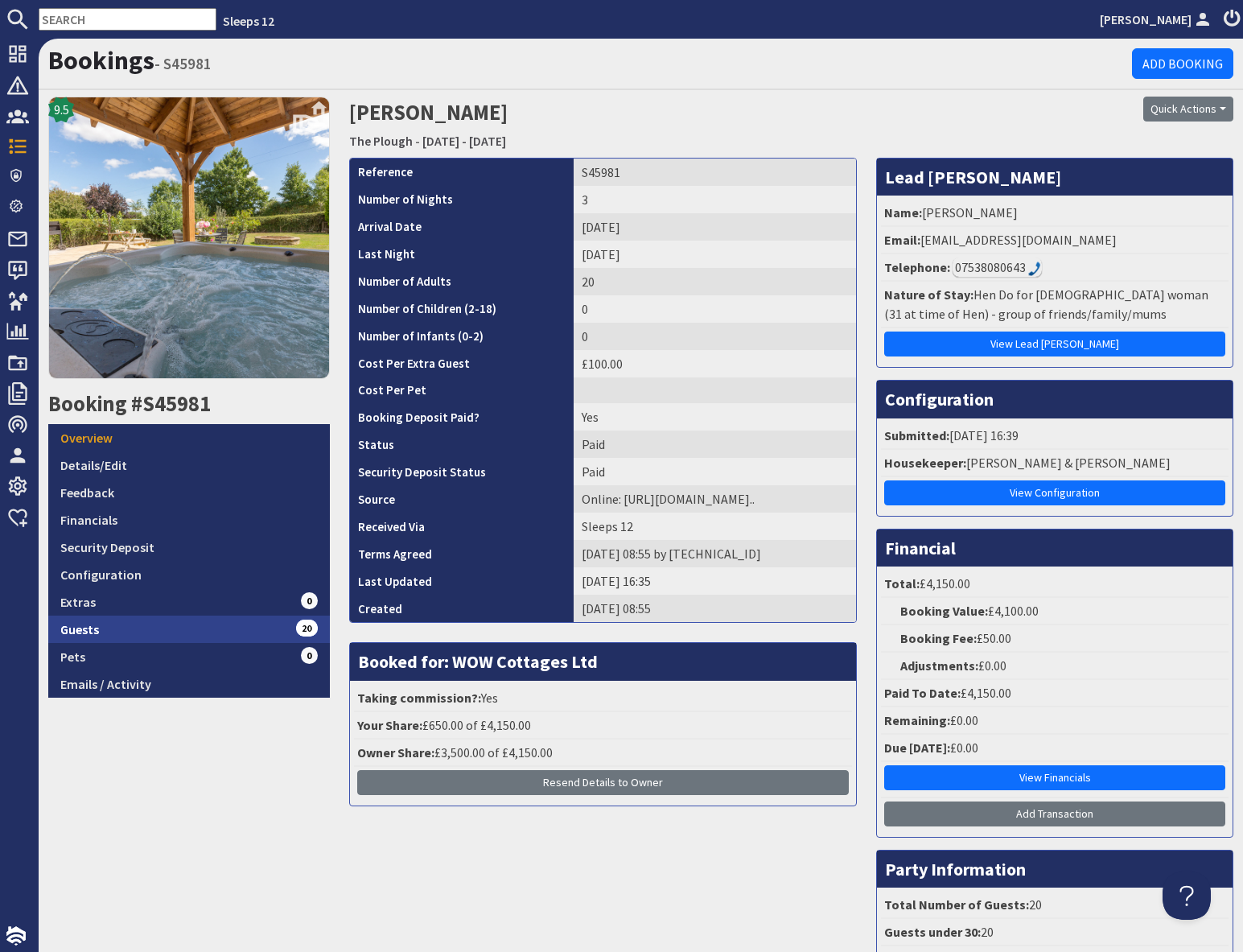
click at [228, 626] on link "Guests 20" at bounding box center [189, 629] width 282 height 28
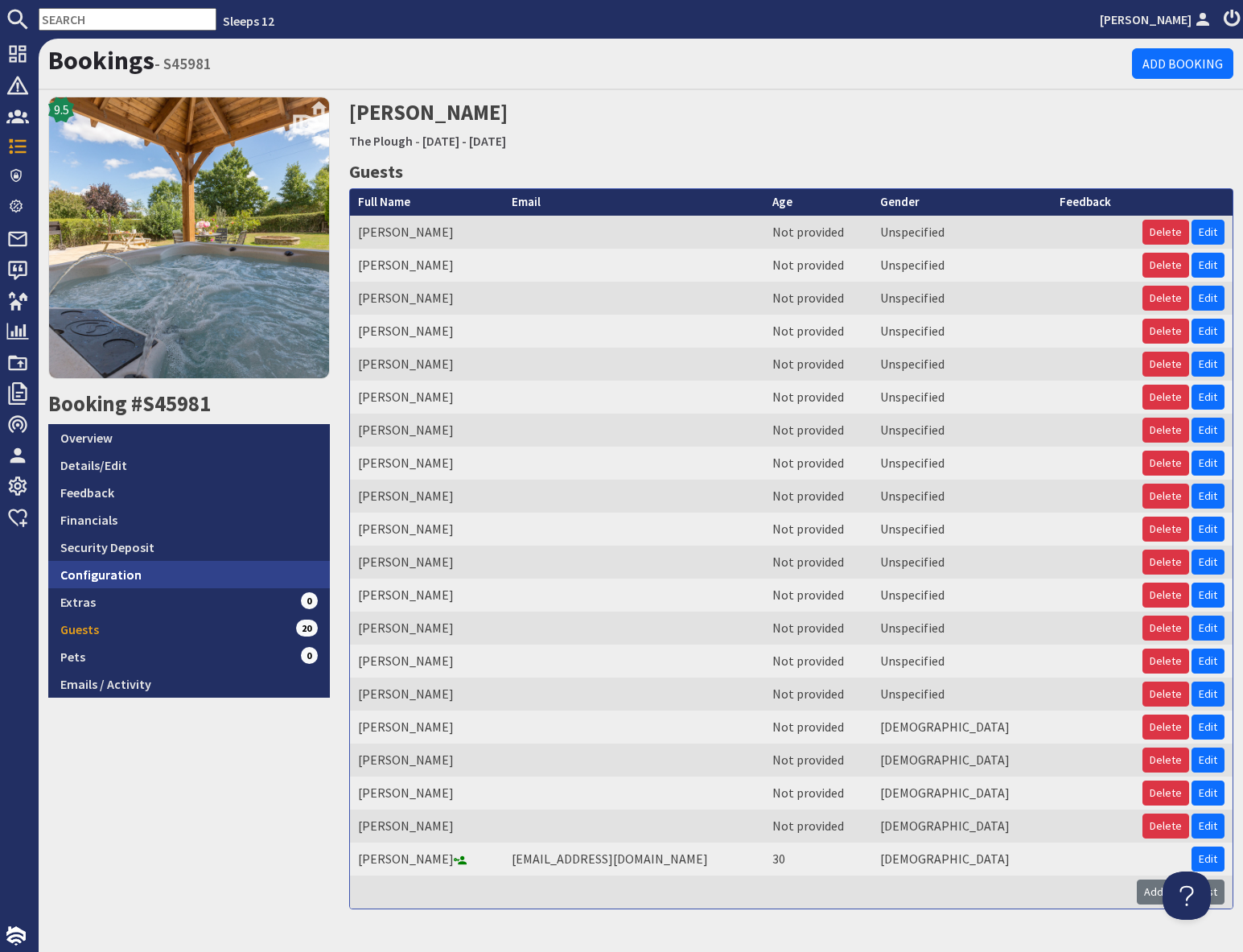
click at [183, 584] on link "Configuration" at bounding box center [189, 574] width 282 height 28
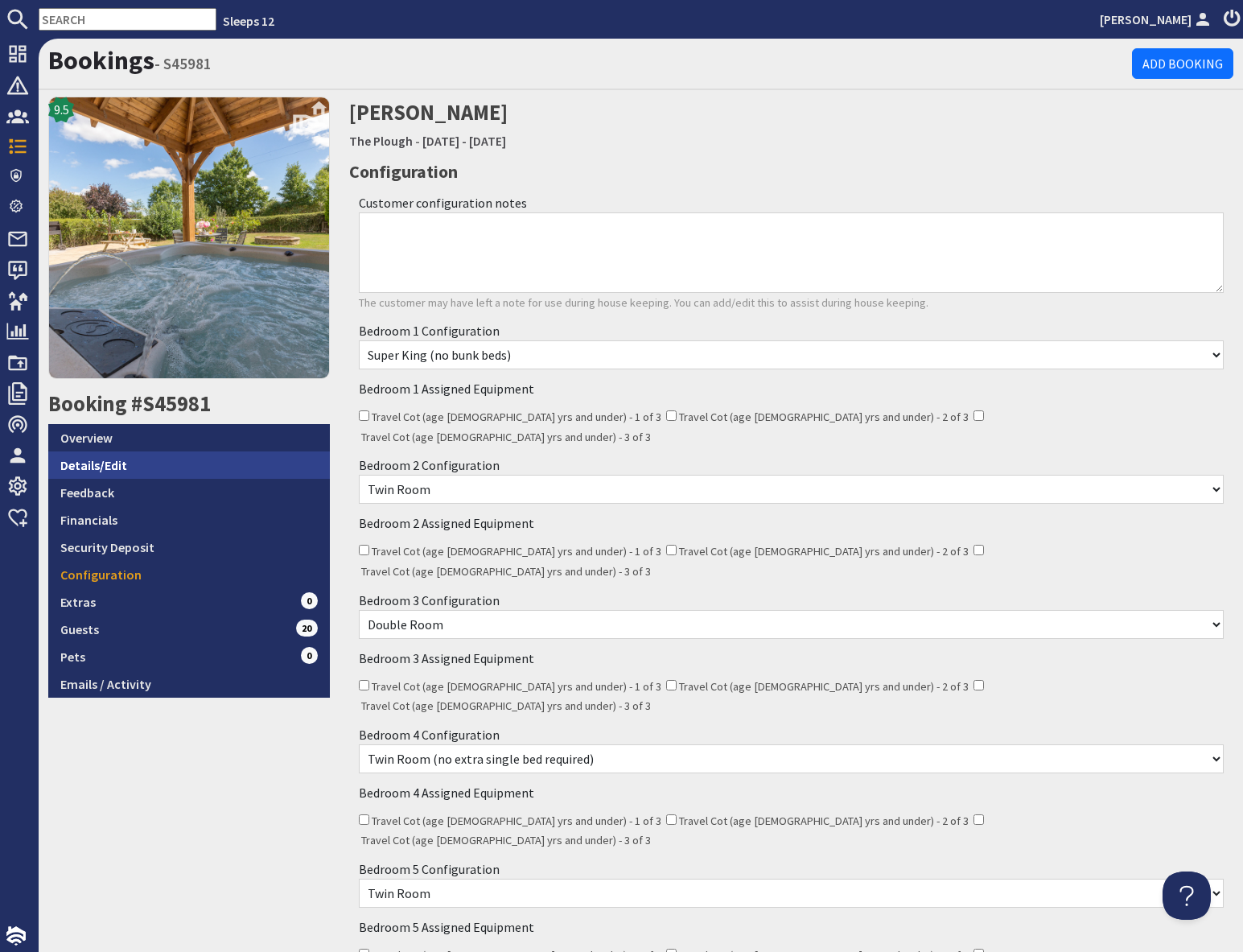
click at [127, 465] on link "Details/Edit" at bounding box center [189, 465] width 282 height 28
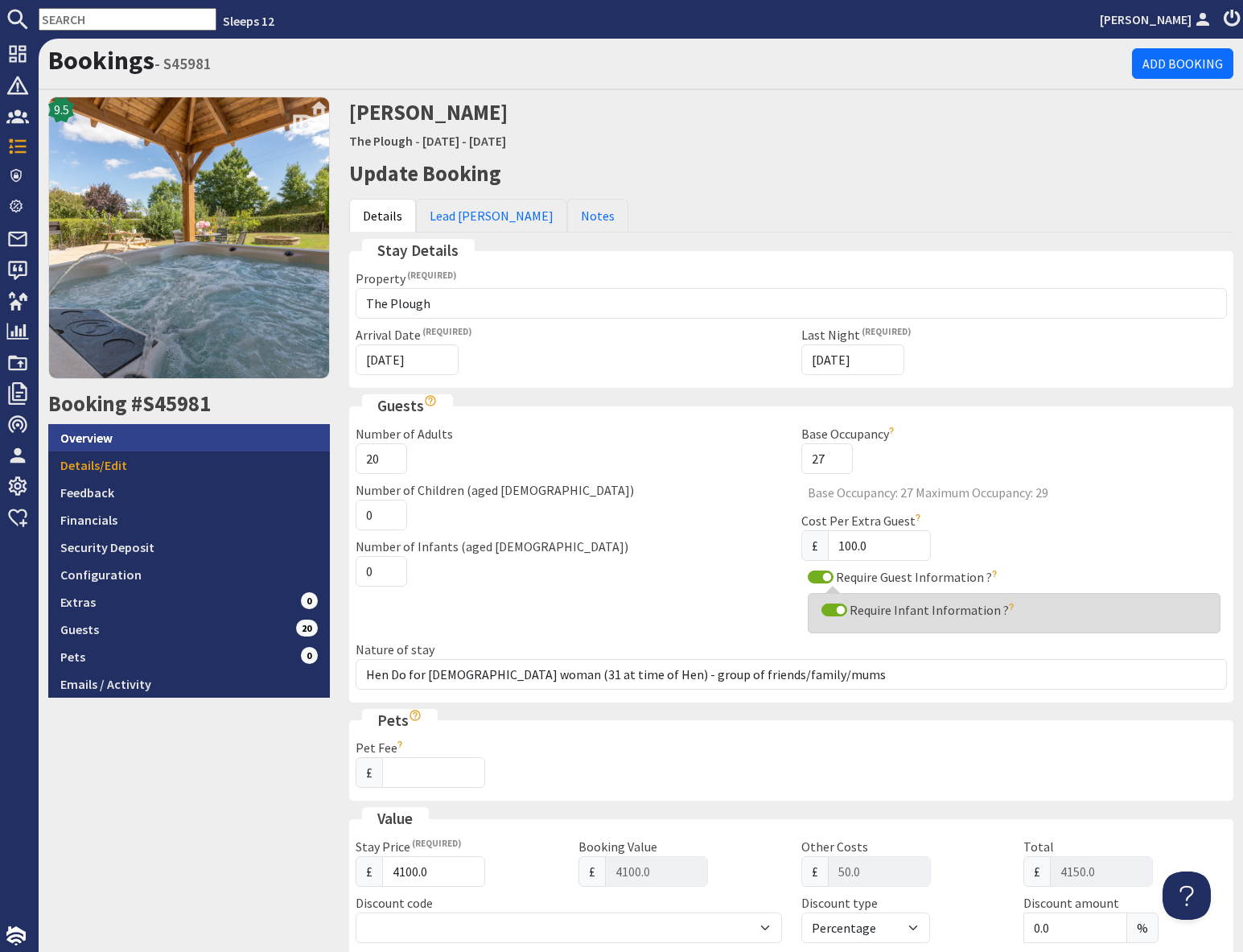
click at [174, 430] on link "Overview" at bounding box center [189, 438] width 282 height 28
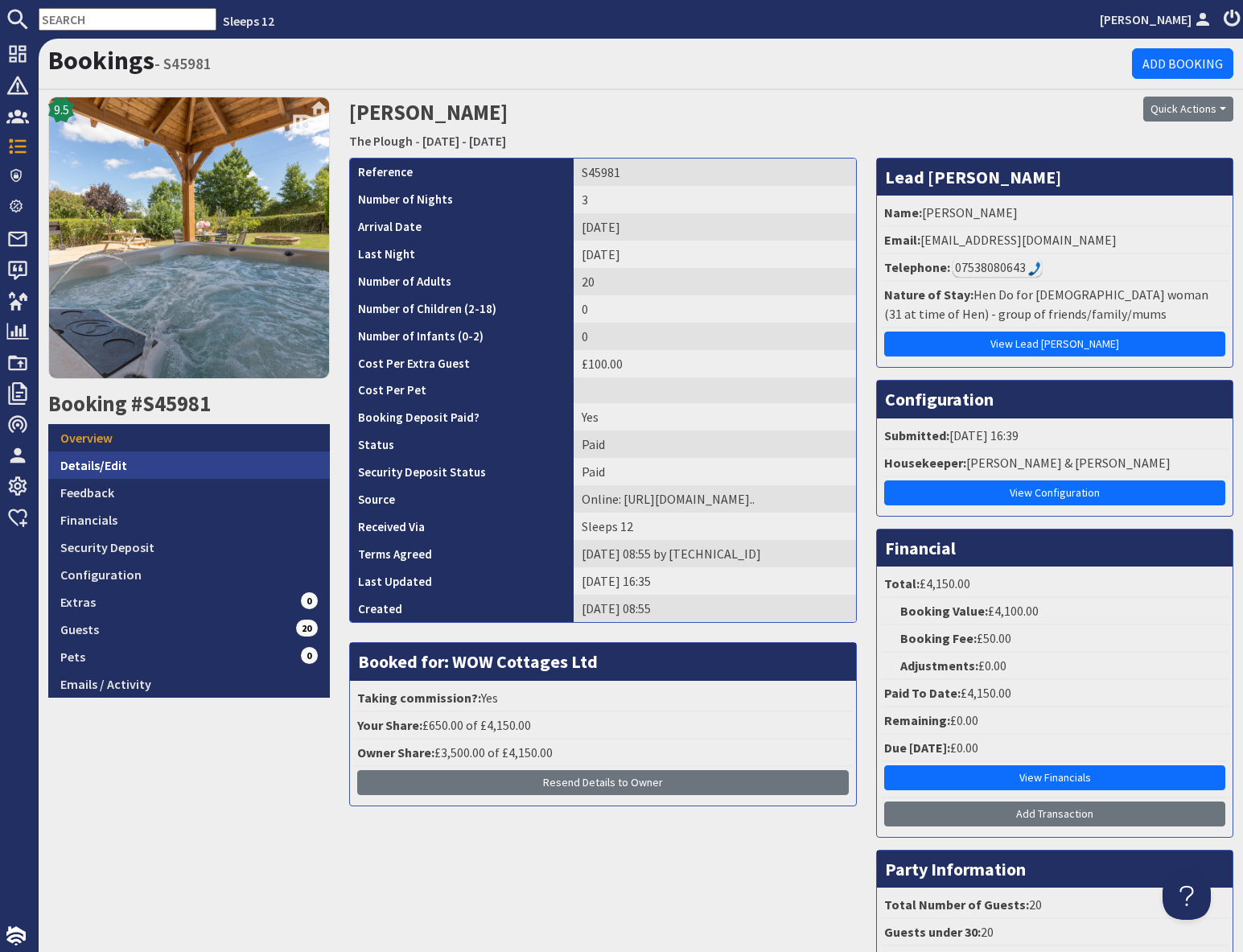
click at [147, 460] on link "Details/Edit" at bounding box center [189, 465] width 282 height 28
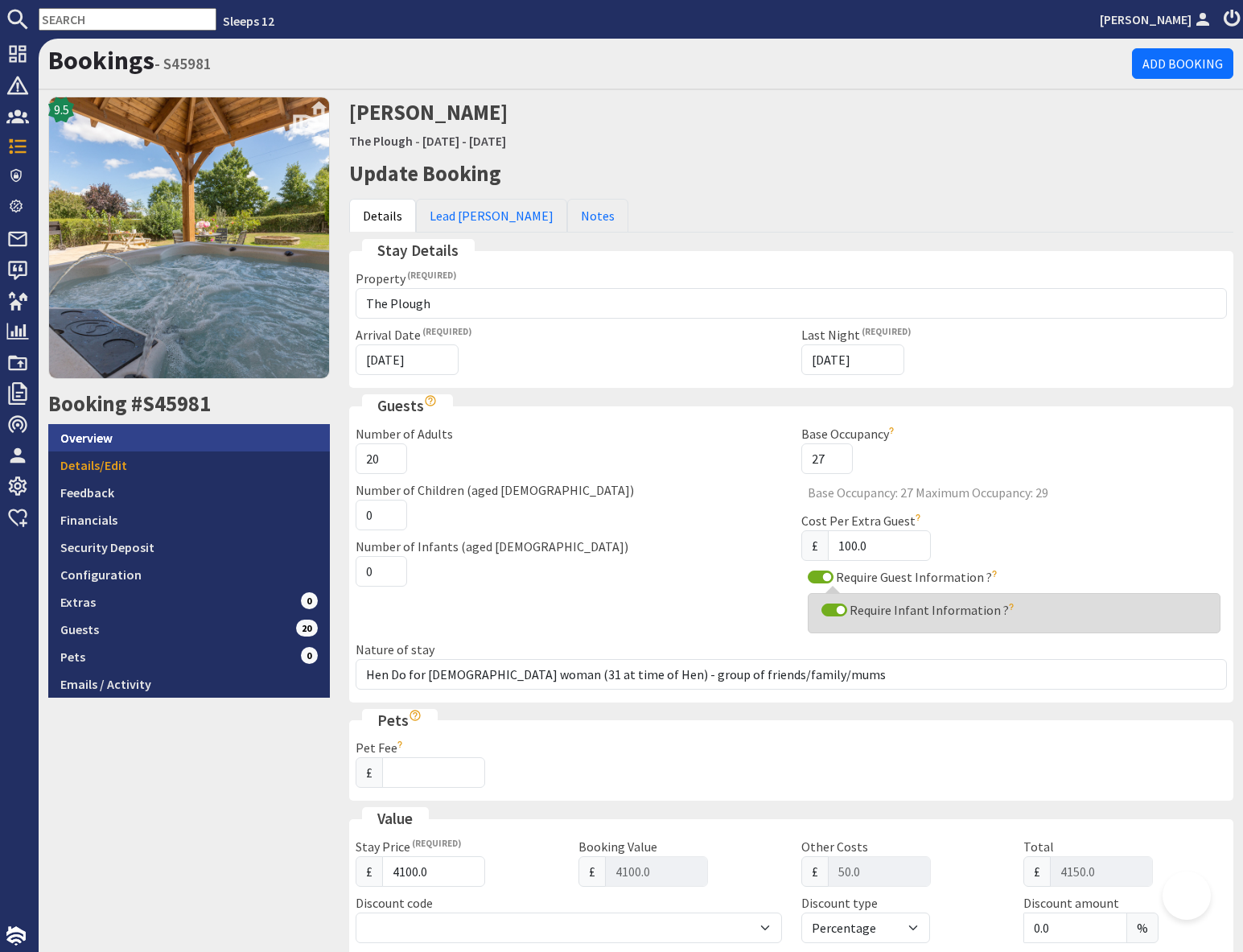
click at [124, 436] on link "Overview" at bounding box center [189, 438] width 282 height 28
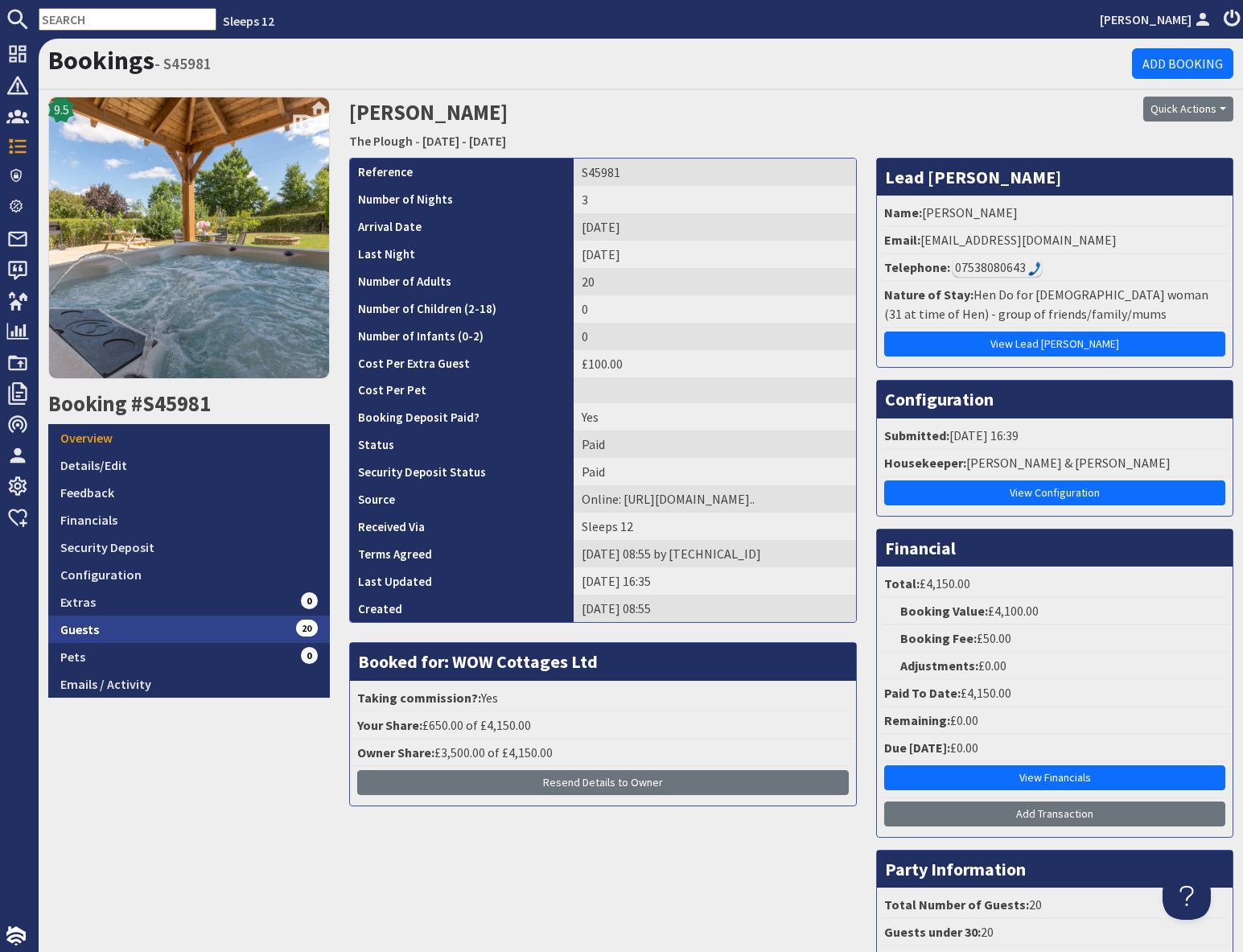
click at [206, 620] on link "Guests 20" at bounding box center [189, 629] width 282 height 28
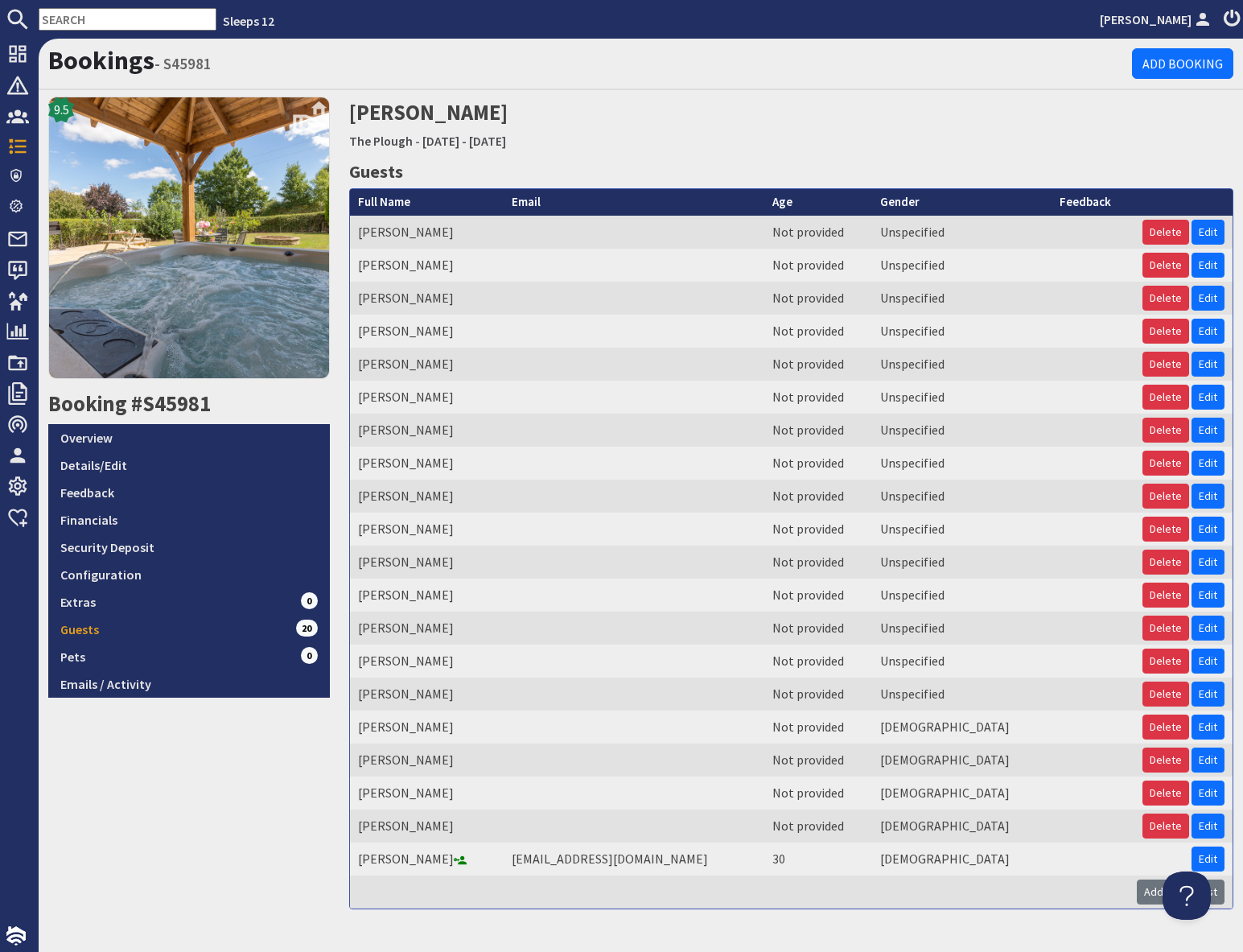
scroll to position [3, 0]
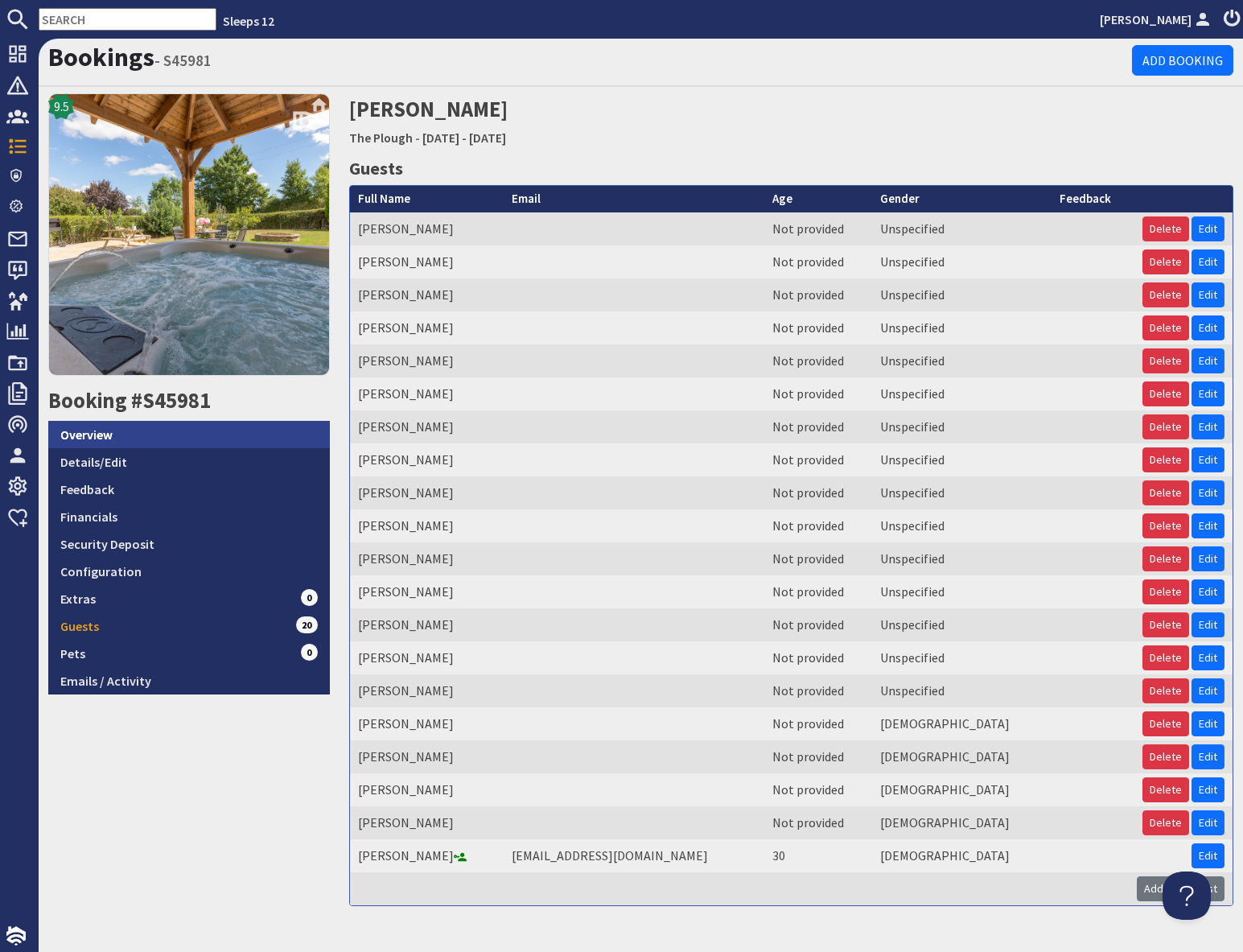
click at [85, 438] on link "Overview" at bounding box center [189, 434] width 282 height 28
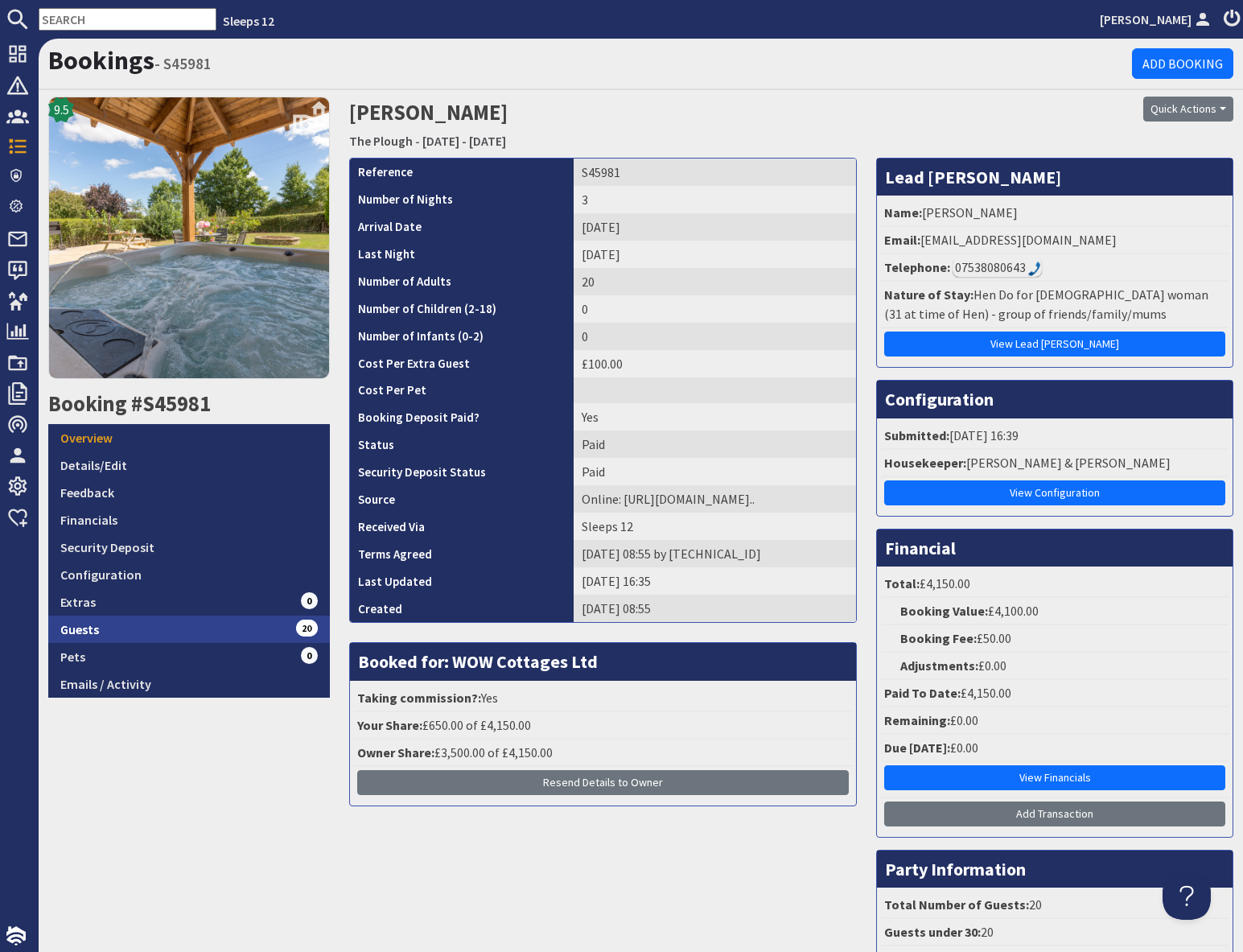
click at [127, 635] on link "Guests 20" at bounding box center [189, 629] width 282 height 28
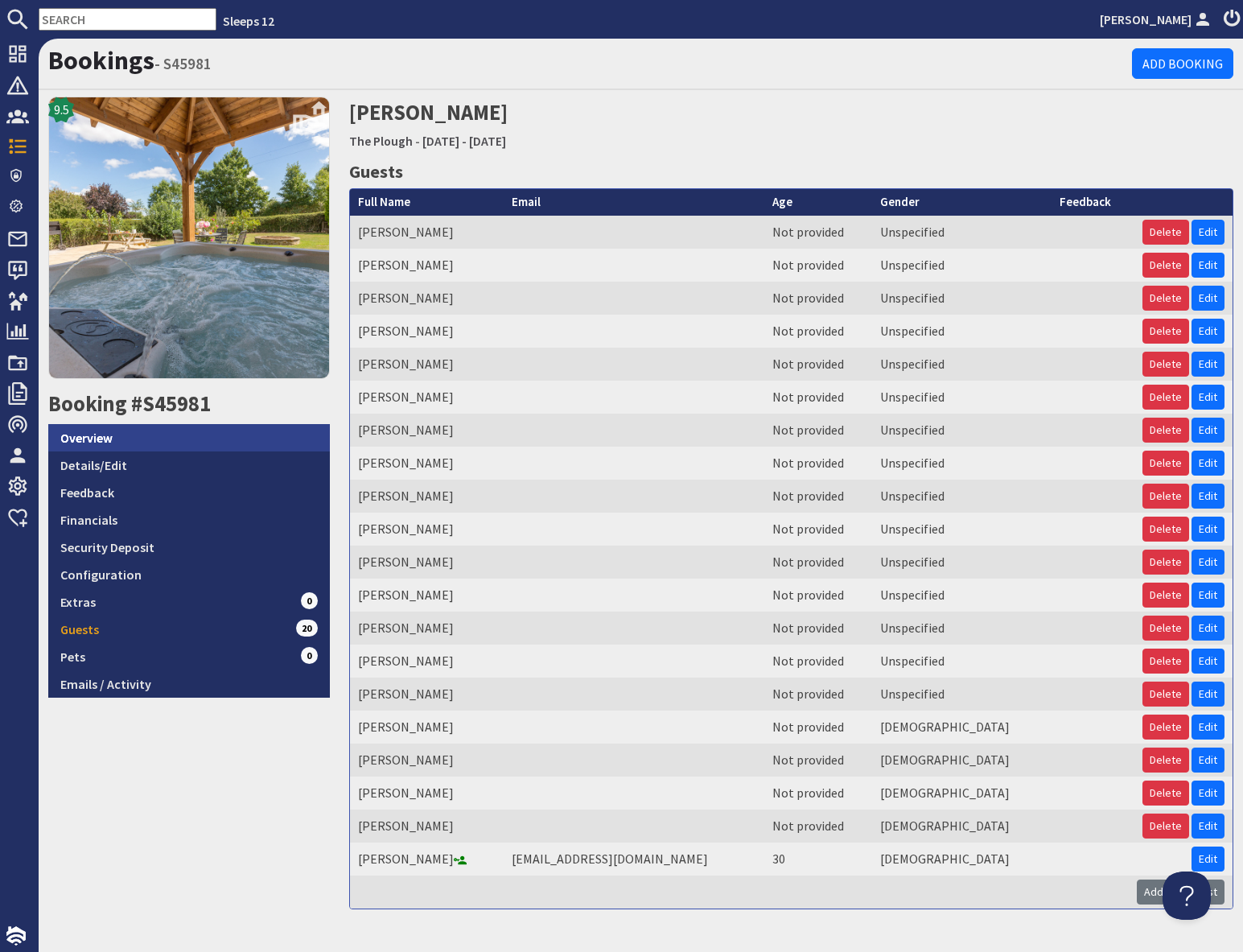
click at [110, 440] on link "Overview" at bounding box center [189, 438] width 282 height 28
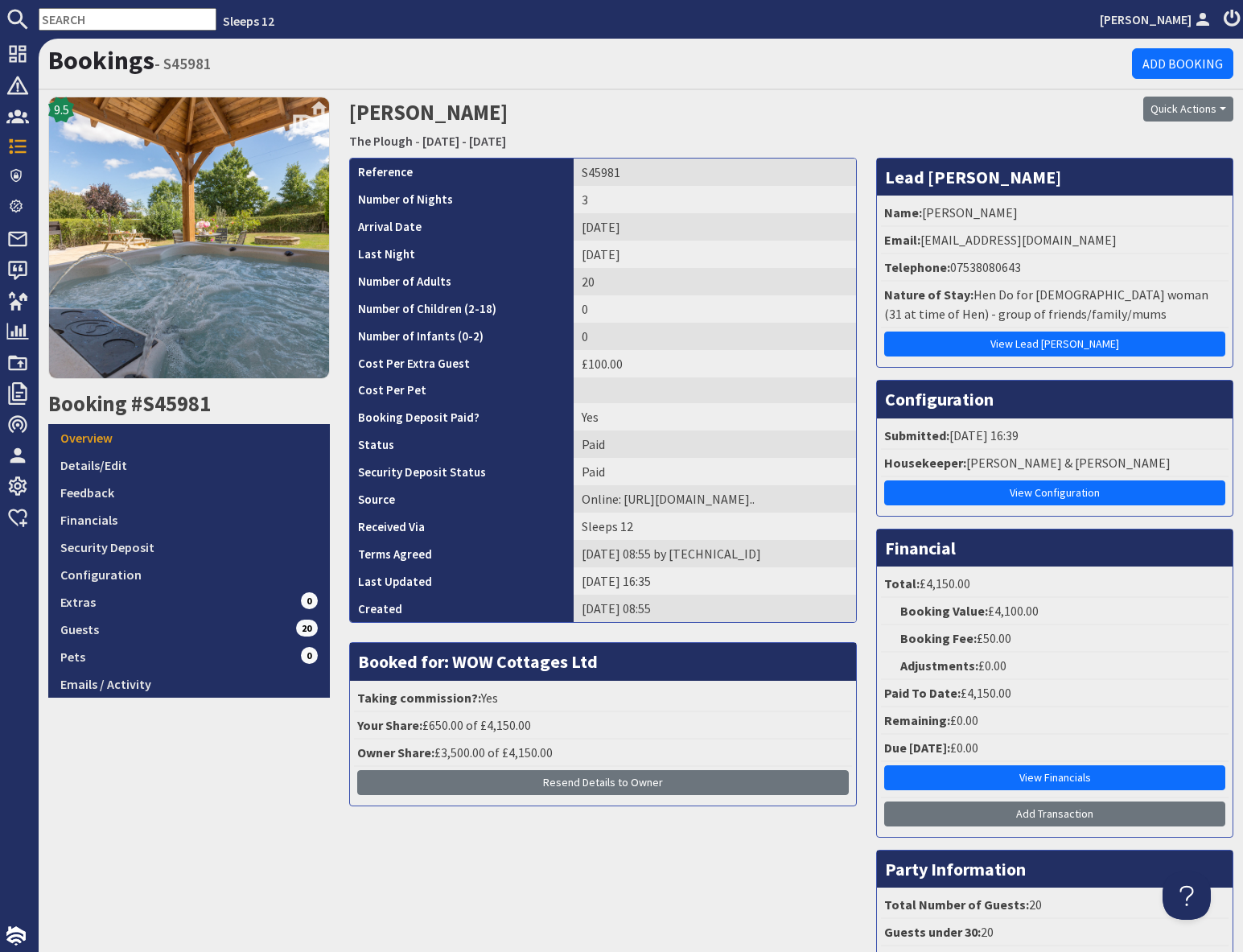
drag, startPoint x: 1051, startPoint y: 93, endPoint x: 1028, endPoint y: 216, distance: 125.1
click at [1050, 95] on div "Bookings - S45981 Add Booking 9.5 Booking #S45981 Overview Details/Edit Feedbac…" at bounding box center [641, 540] width 1205 height 1005
drag, startPoint x: 923, startPoint y: 237, endPoint x: 1075, endPoint y: 242, distance: 152.1
click at [1075, 242] on li "Email: [EMAIL_ADDRESS][DOMAIN_NAME]" at bounding box center [1056, 240] width 348 height 28
copy li "[EMAIL_ADDRESS][DOMAIN_NAME]"
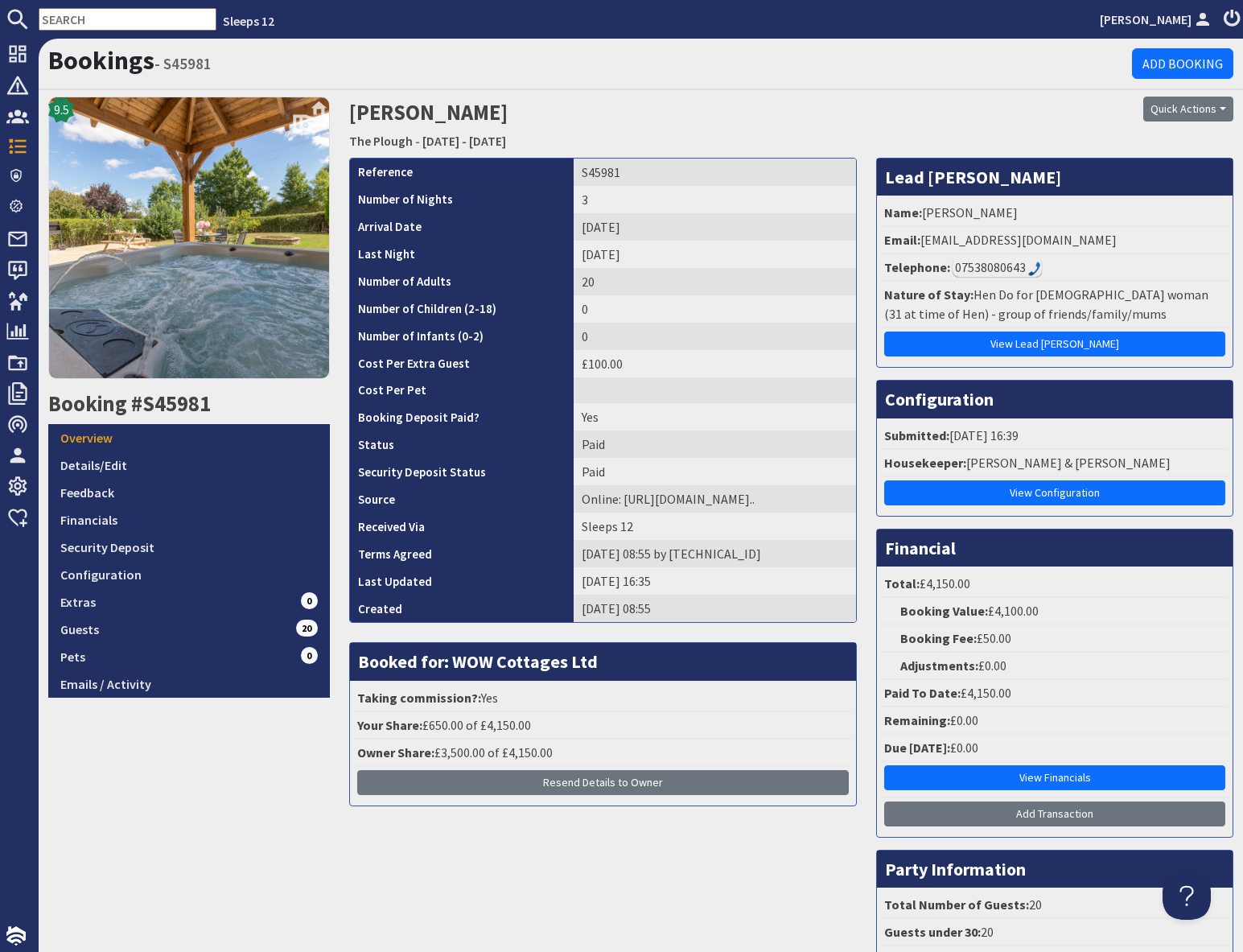
click at [91, 19] on input "text" at bounding box center [127, 19] width 178 height 23
paste input "S46039"
type input "S46039"
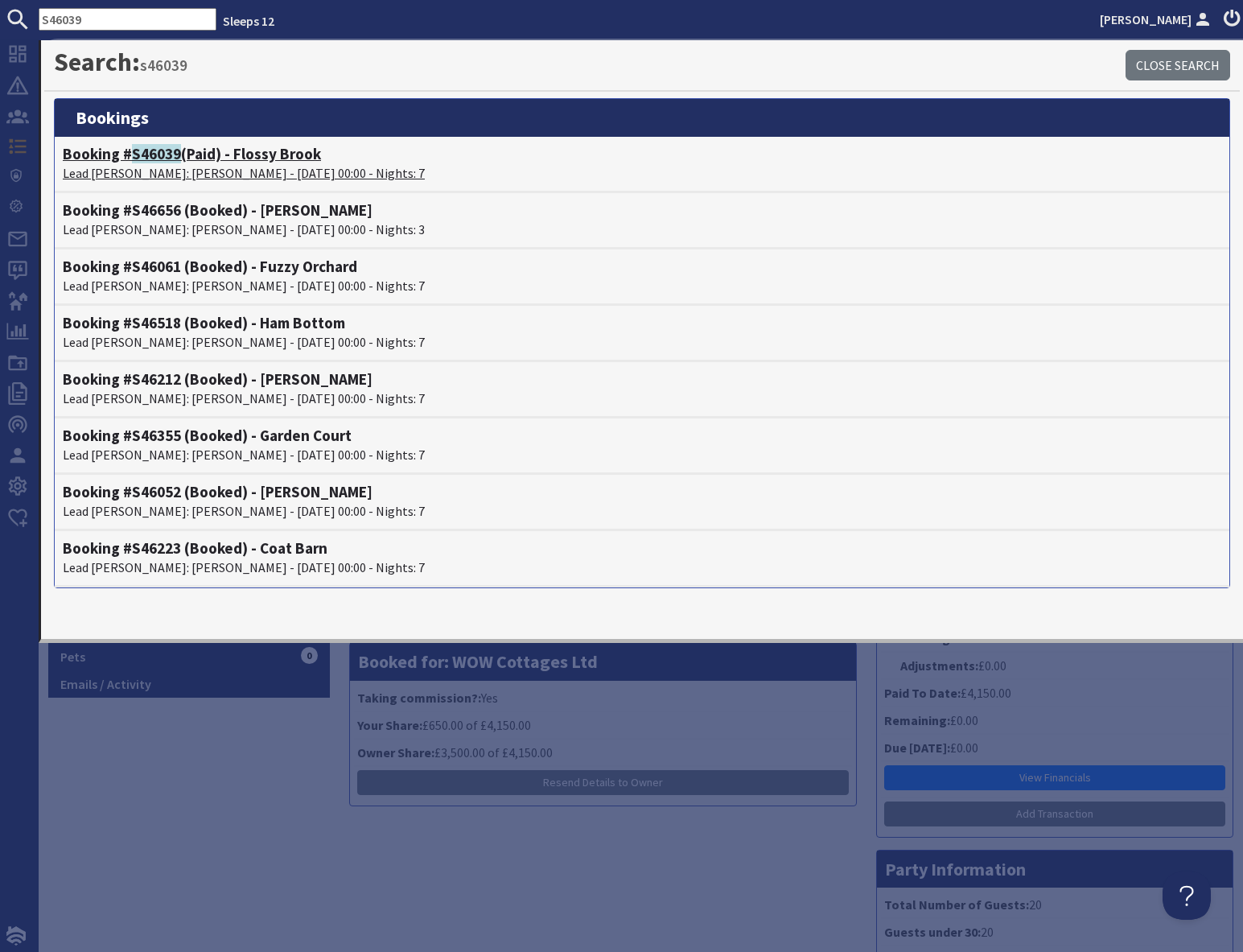
click at [172, 160] on span "S46039" at bounding box center [156, 154] width 49 height 19
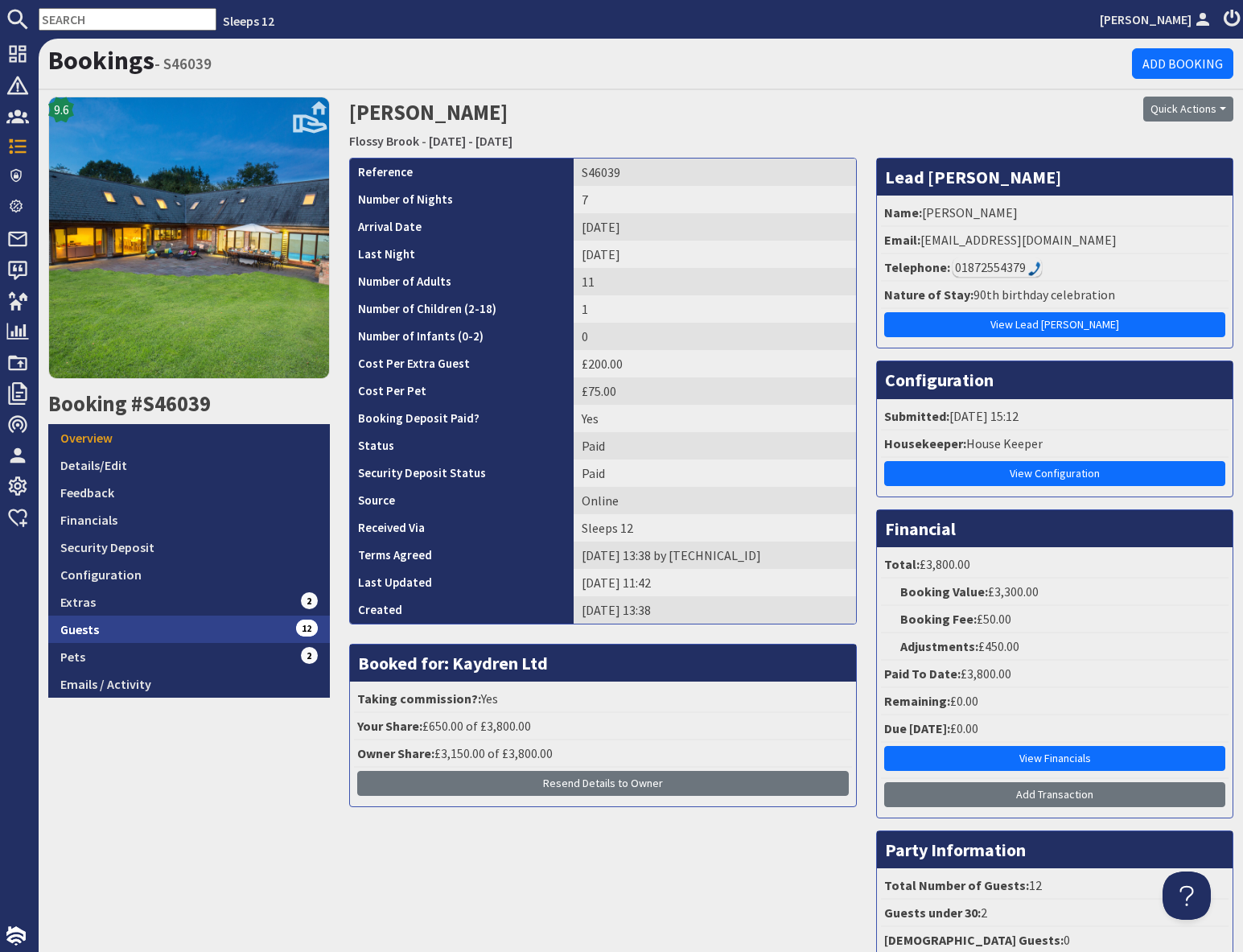
click at [227, 622] on link "Guests 12" at bounding box center [189, 629] width 282 height 28
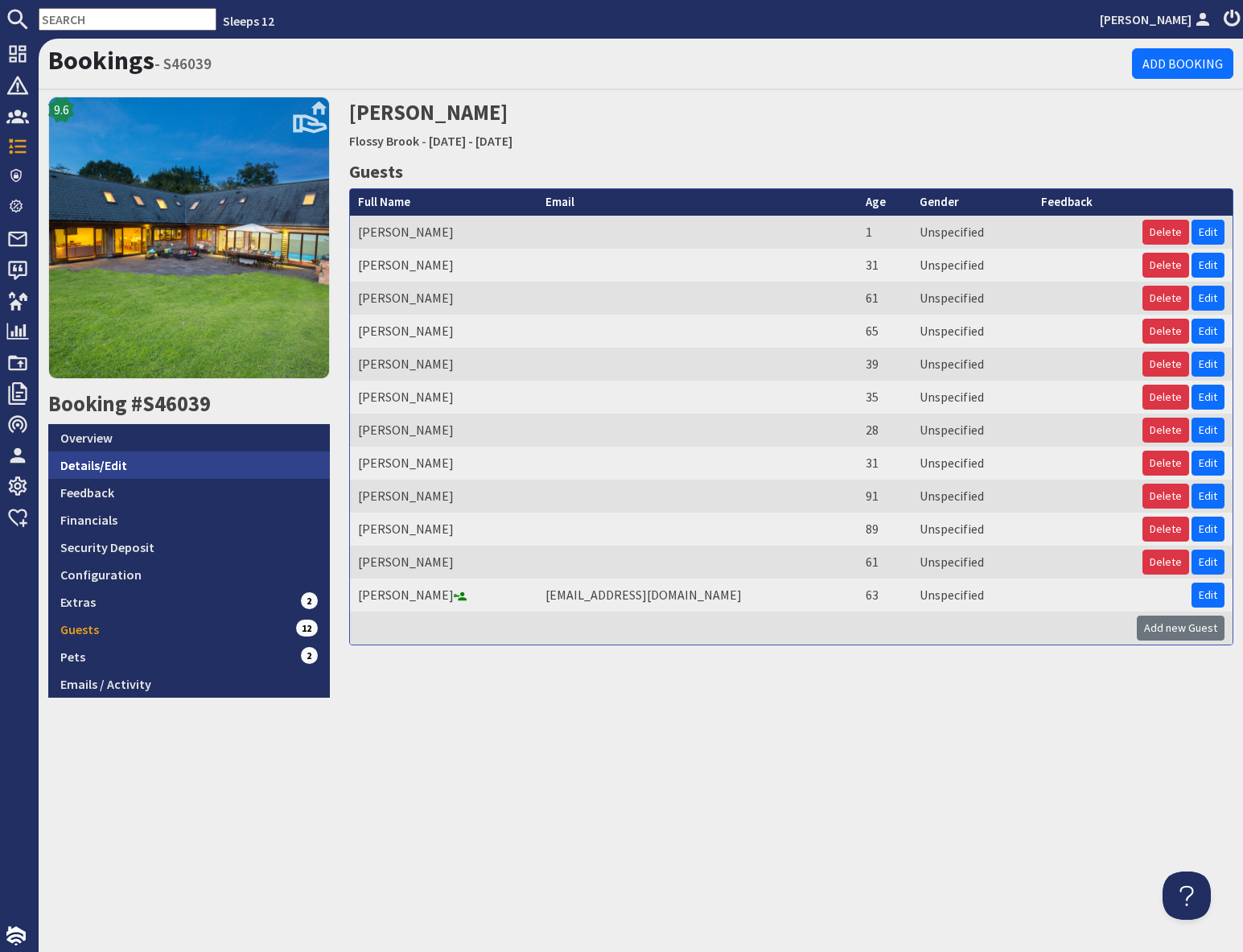
click at [118, 467] on link "Details/Edit" at bounding box center [189, 465] width 282 height 28
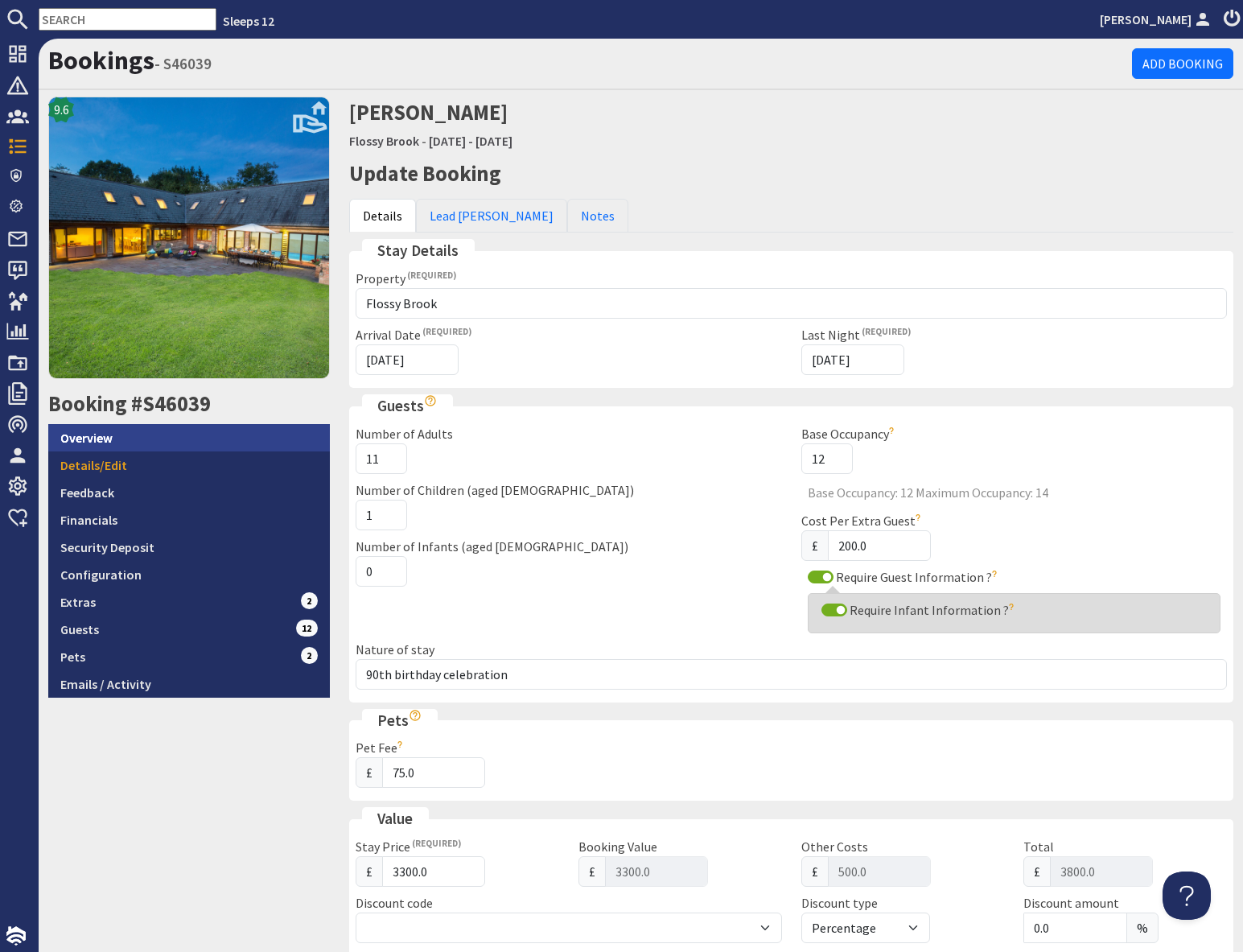
click at [133, 431] on link "Overview" at bounding box center [189, 438] width 282 height 28
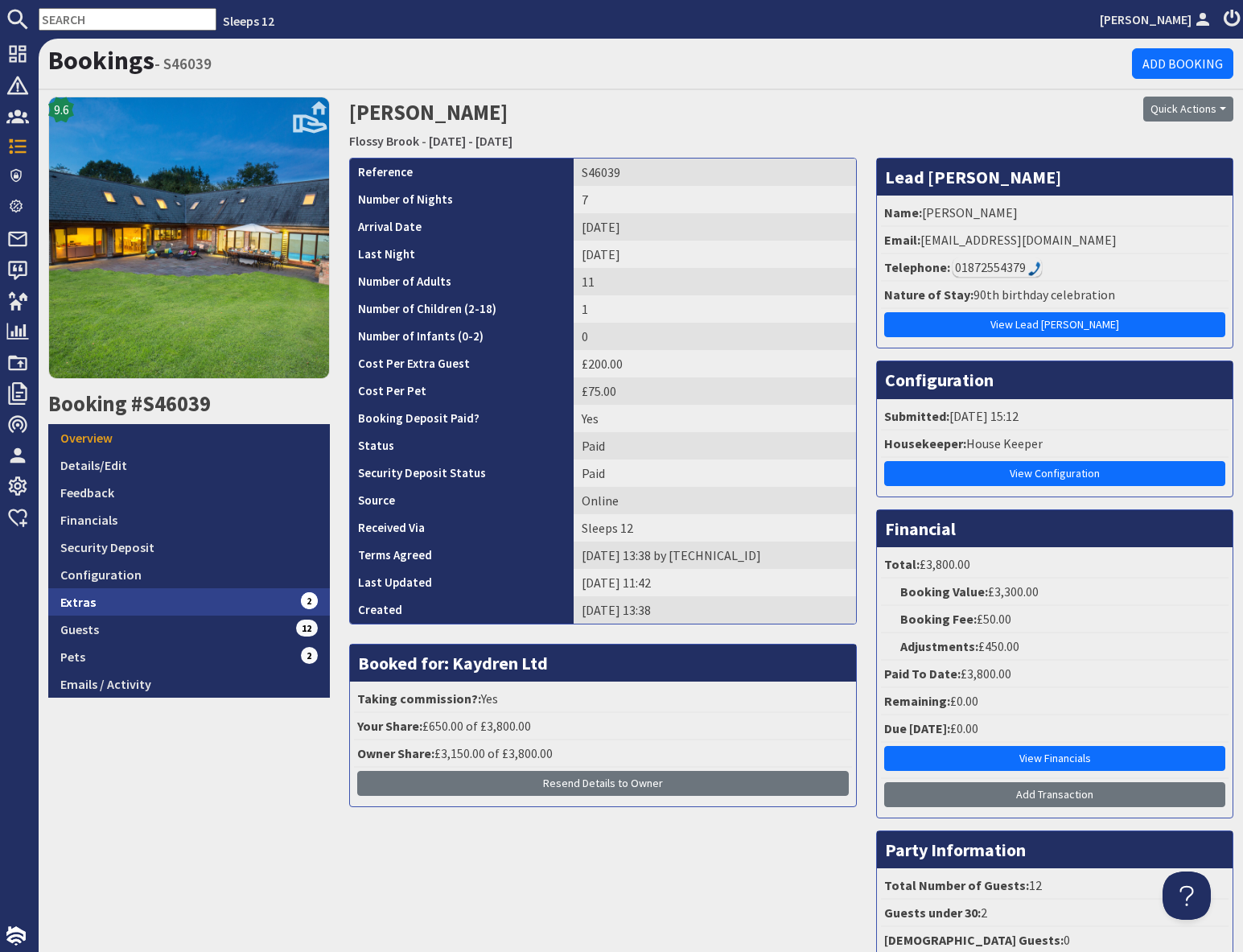
click at [211, 601] on link "Extras 2" at bounding box center [189, 601] width 282 height 28
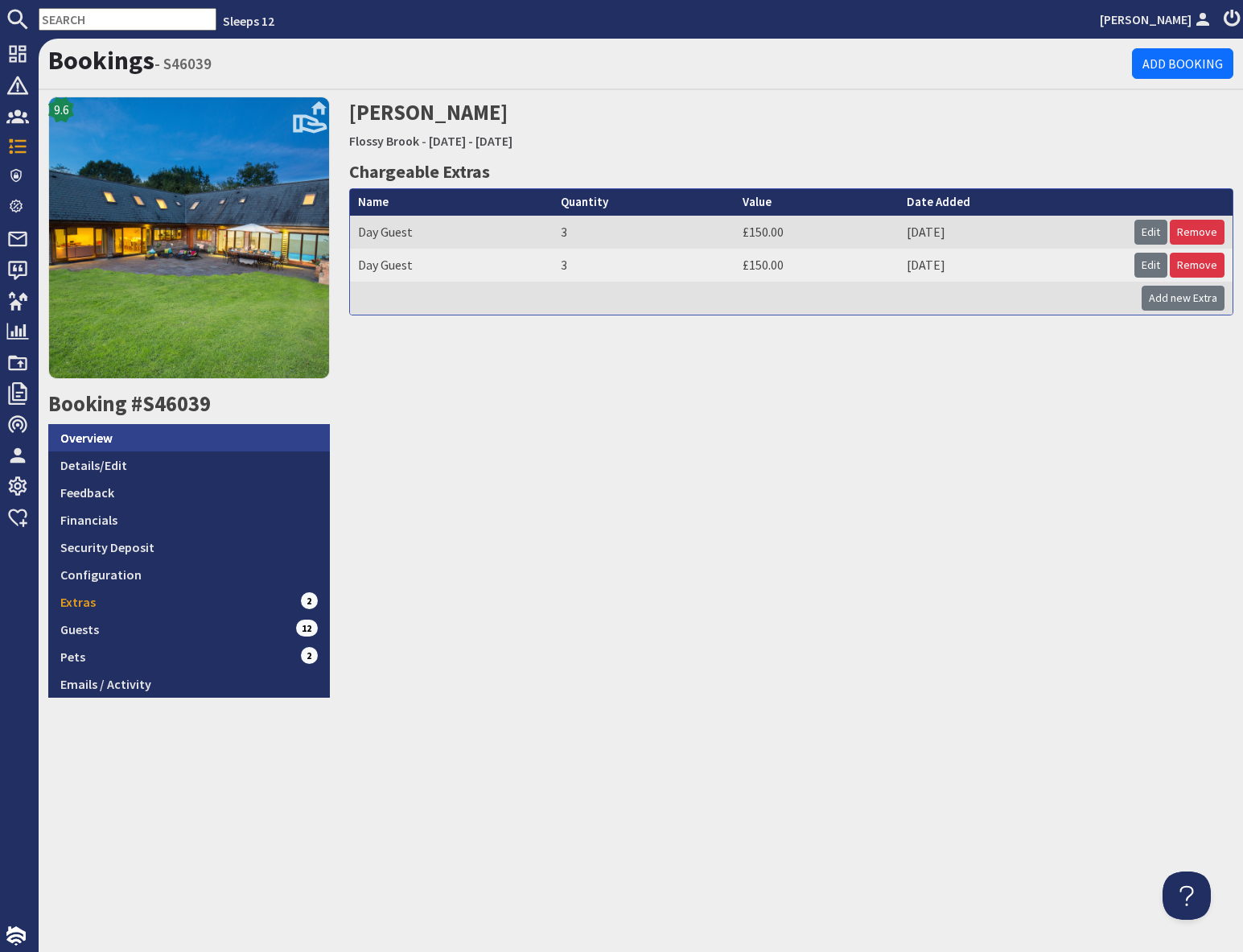
click at [141, 449] on link "Overview" at bounding box center [189, 438] width 282 height 28
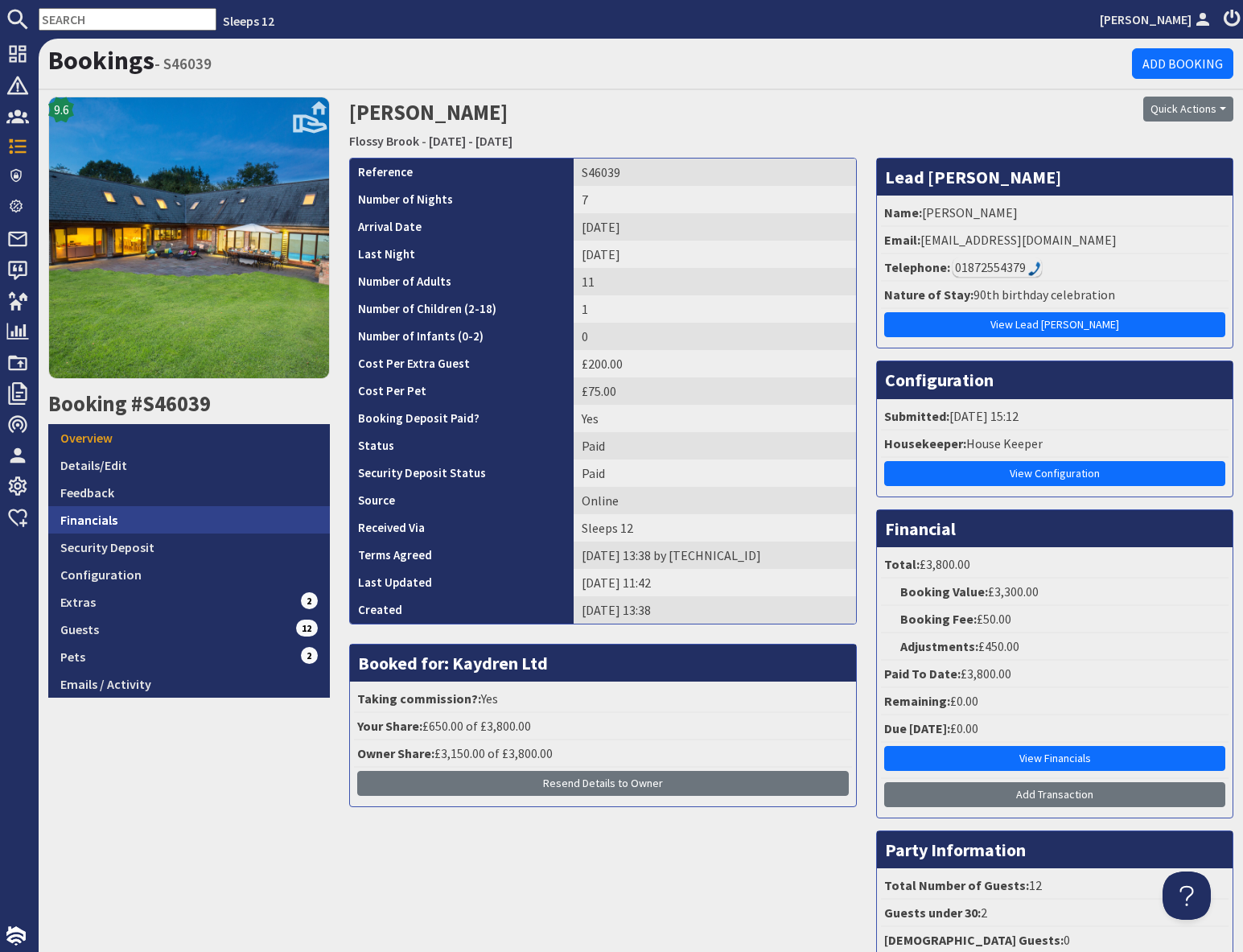
click at [130, 516] on link "Financials" at bounding box center [189, 519] width 282 height 28
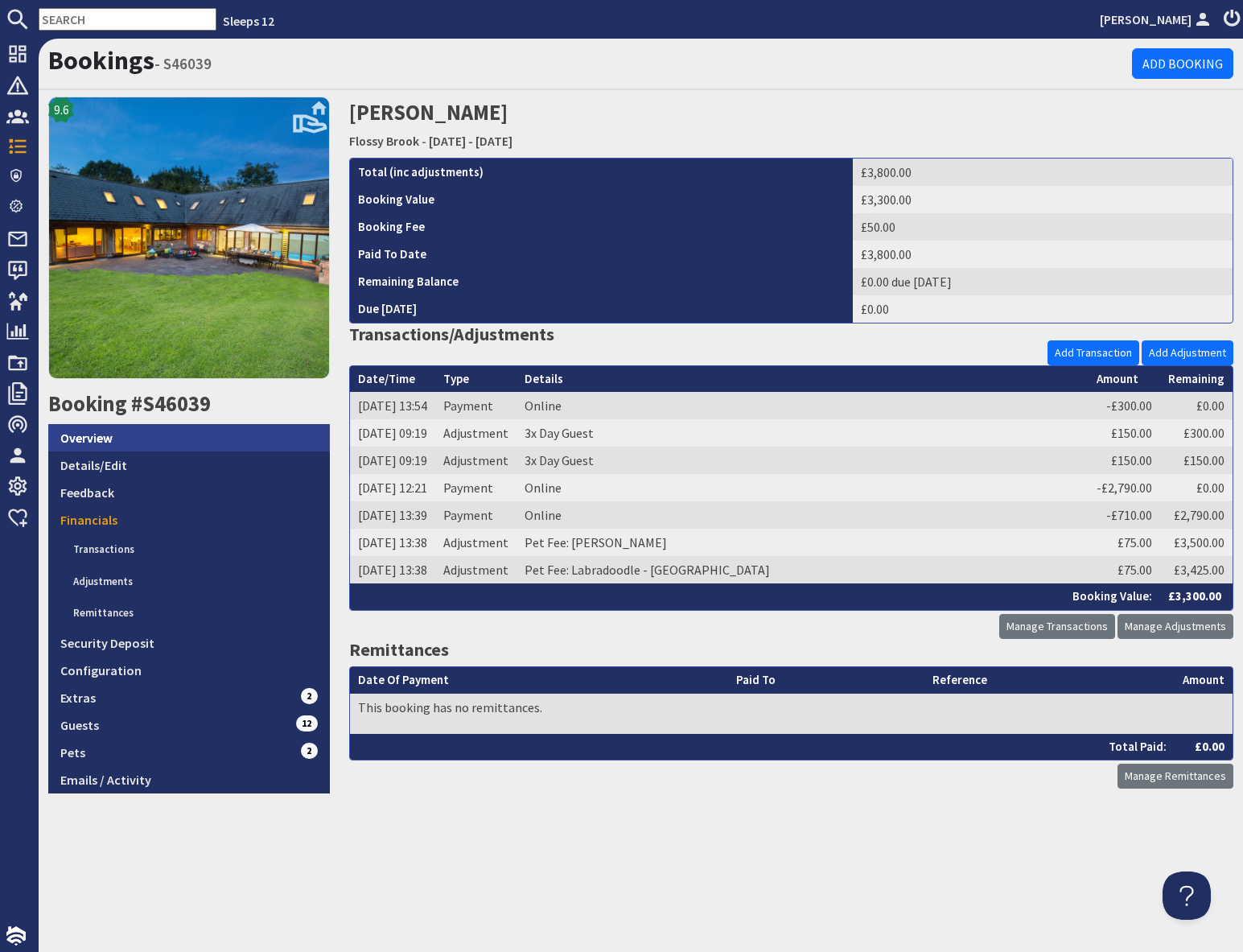
click at [120, 435] on link "Overview" at bounding box center [189, 438] width 282 height 28
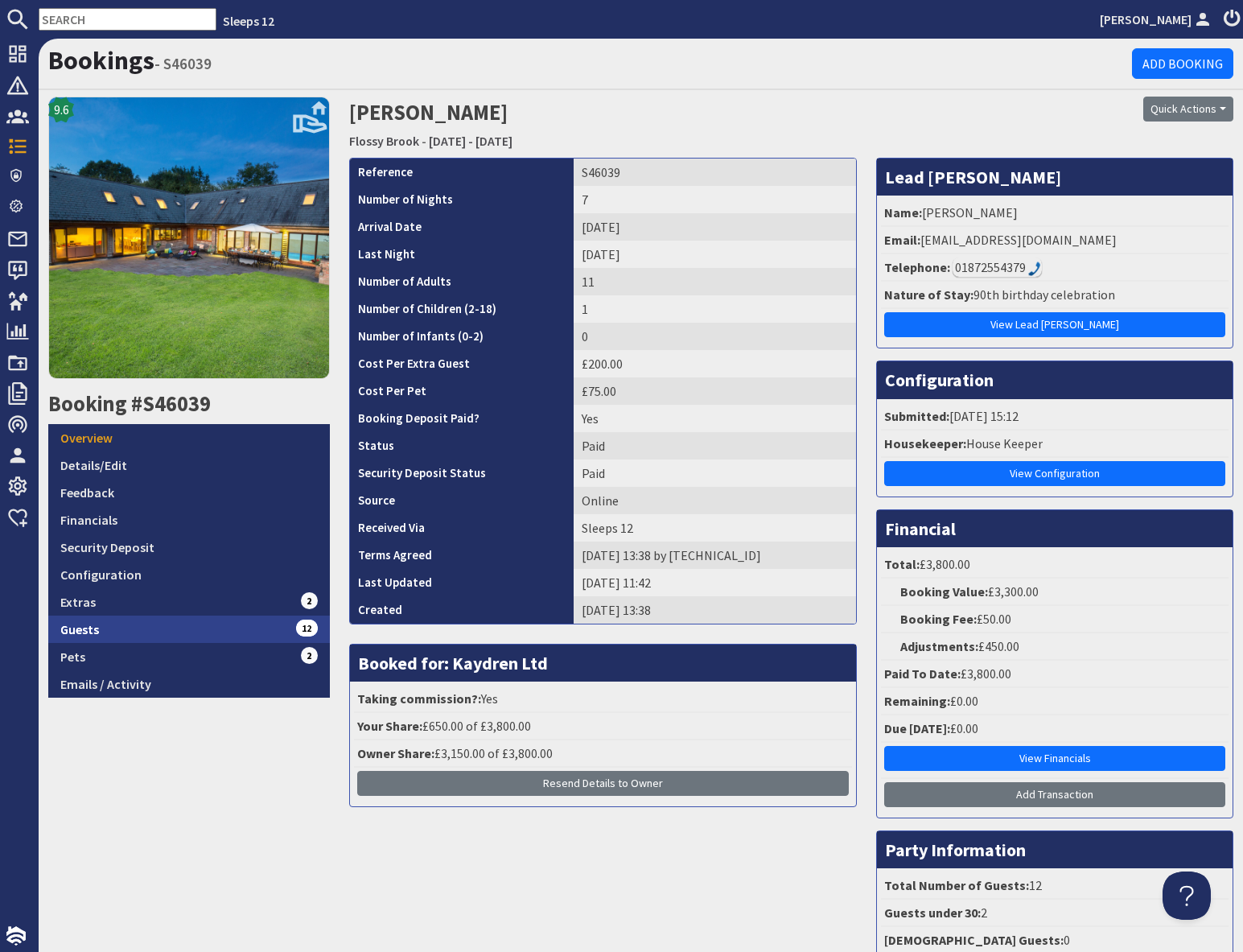
click at [245, 636] on link "Guests 12" at bounding box center [189, 629] width 282 height 28
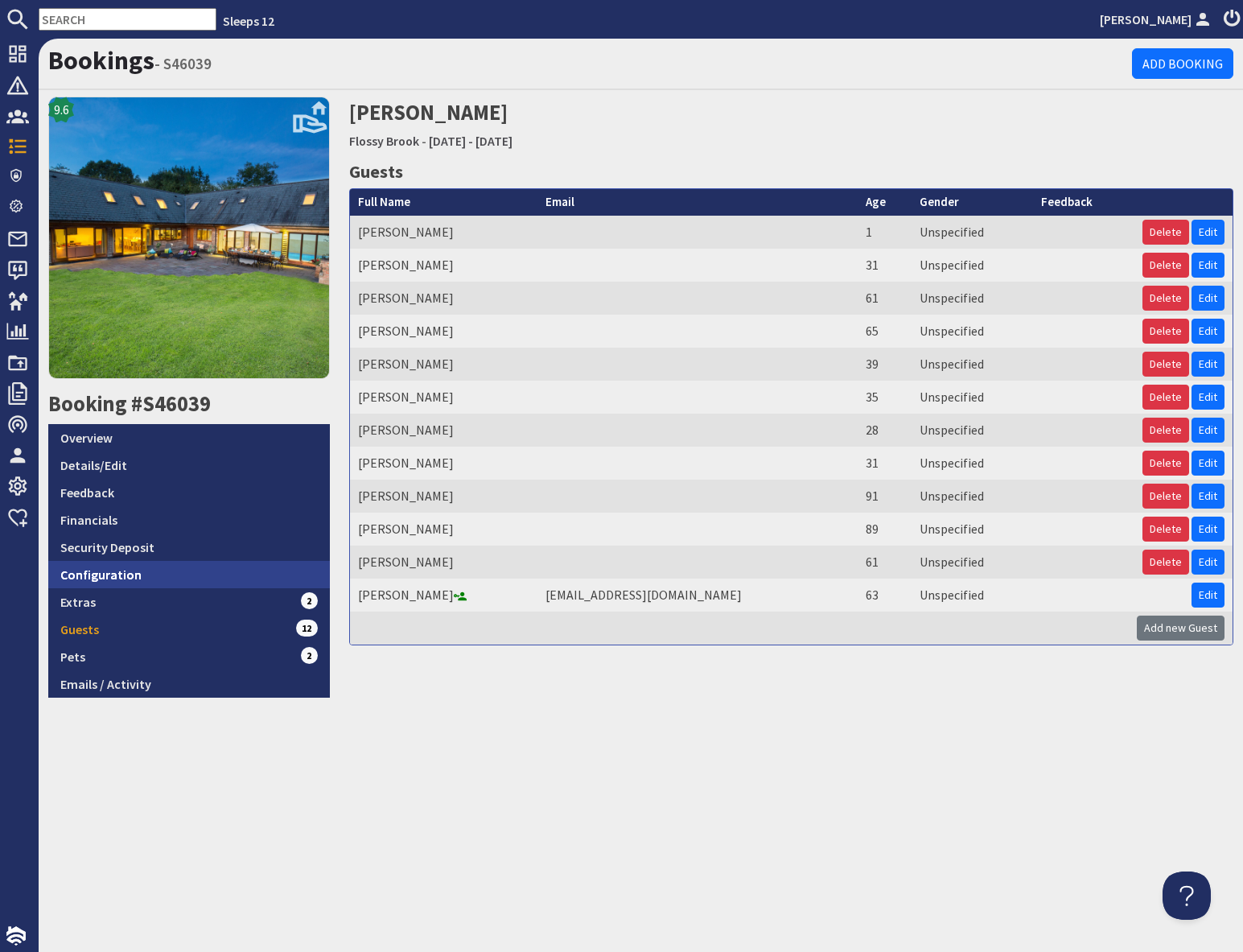
click at [194, 567] on link "Configuration" at bounding box center [189, 574] width 282 height 28
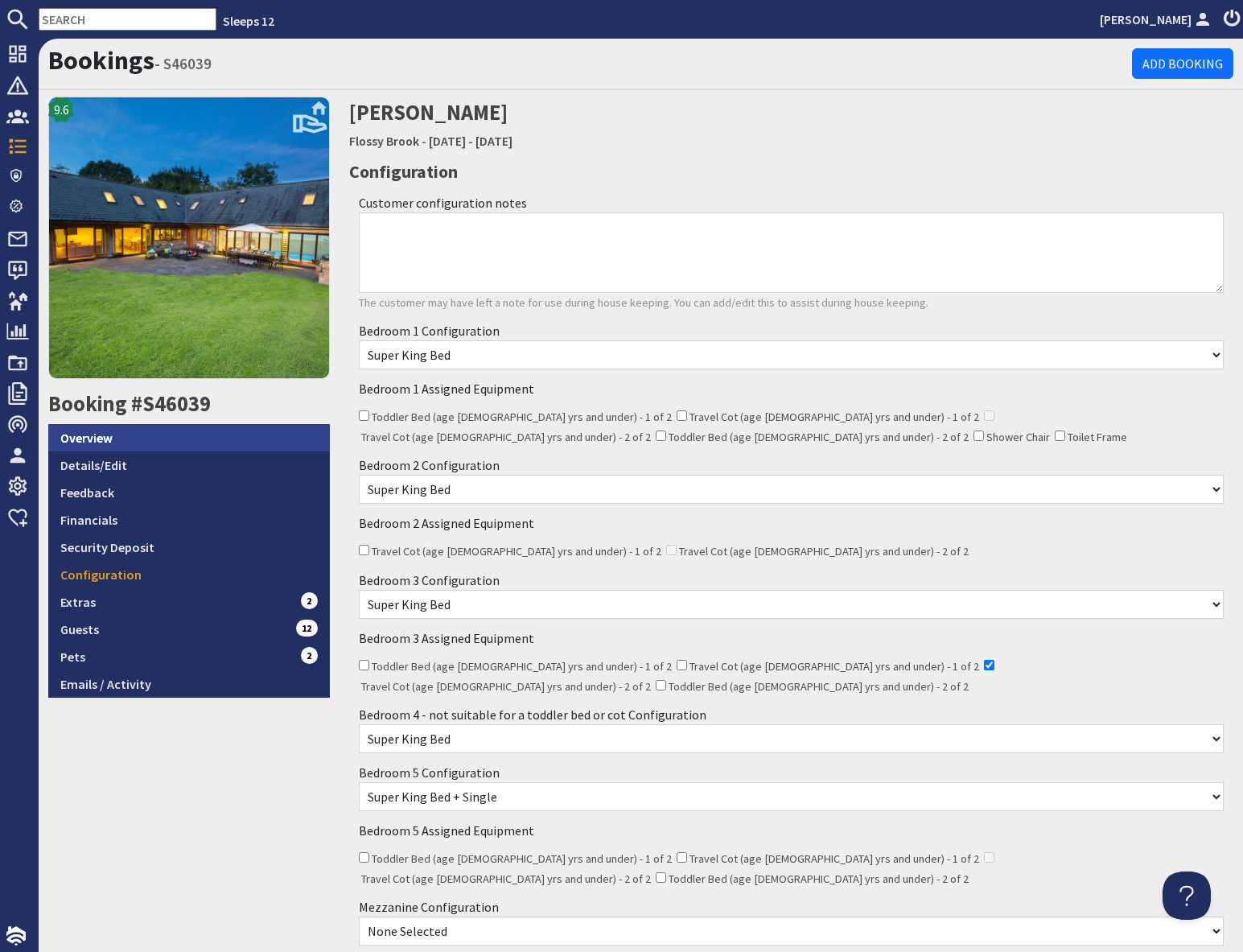
click at [196, 435] on link "Overview" at bounding box center [189, 438] width 282 height 28
